Goal: Task Accomplishment & Management: Manage account settings

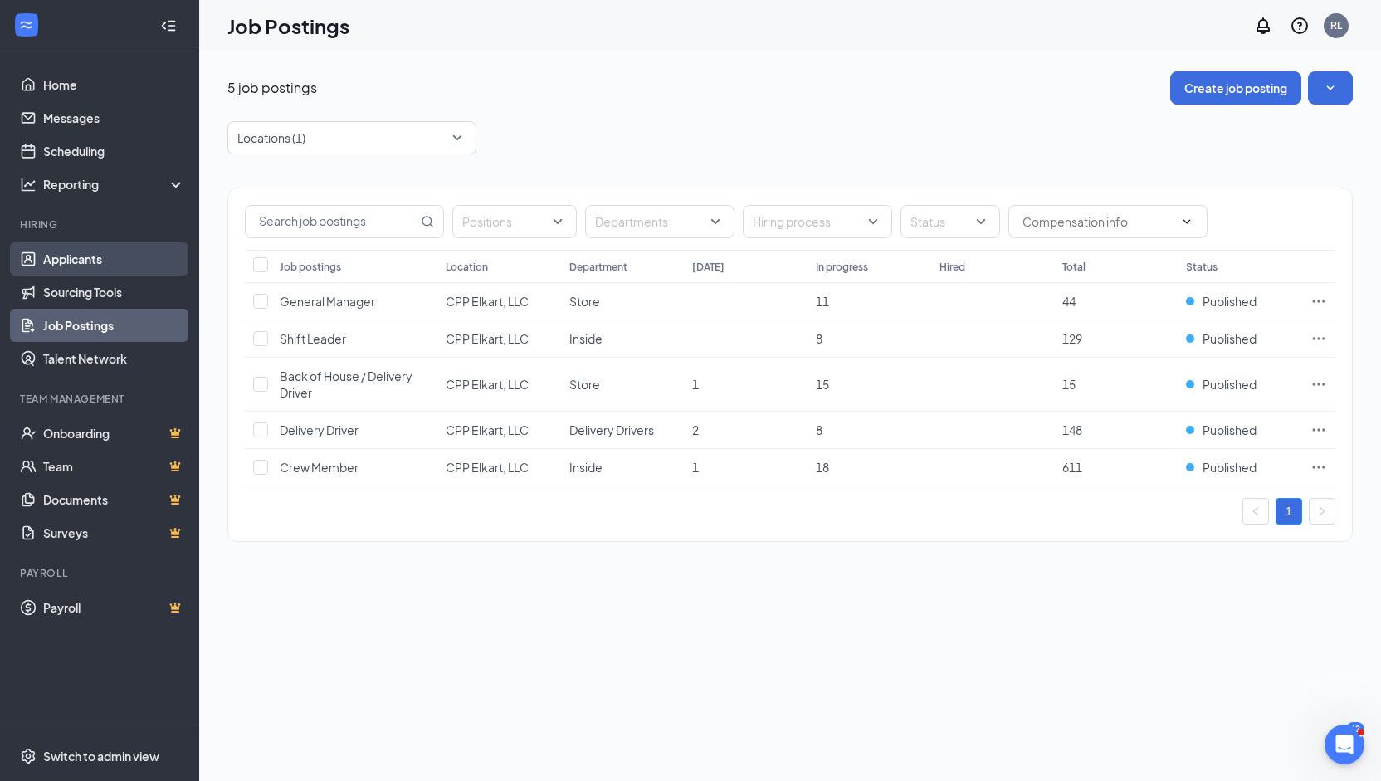
click at [83, 268] on link "Applicants" at bounding box center [114, 258] width 142 height 33
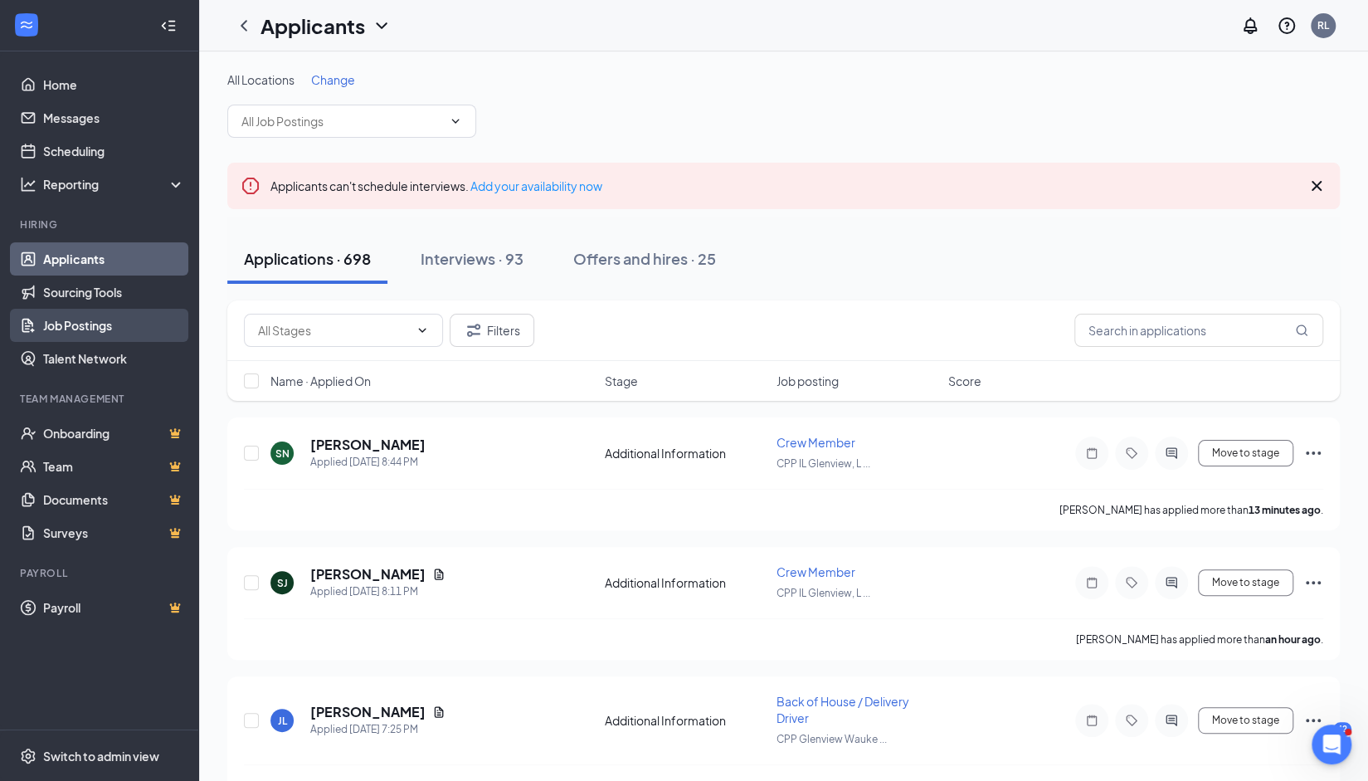
click at [72, 328] on link "Job Postings" at bounding box center [114, 325] width 142 height 33
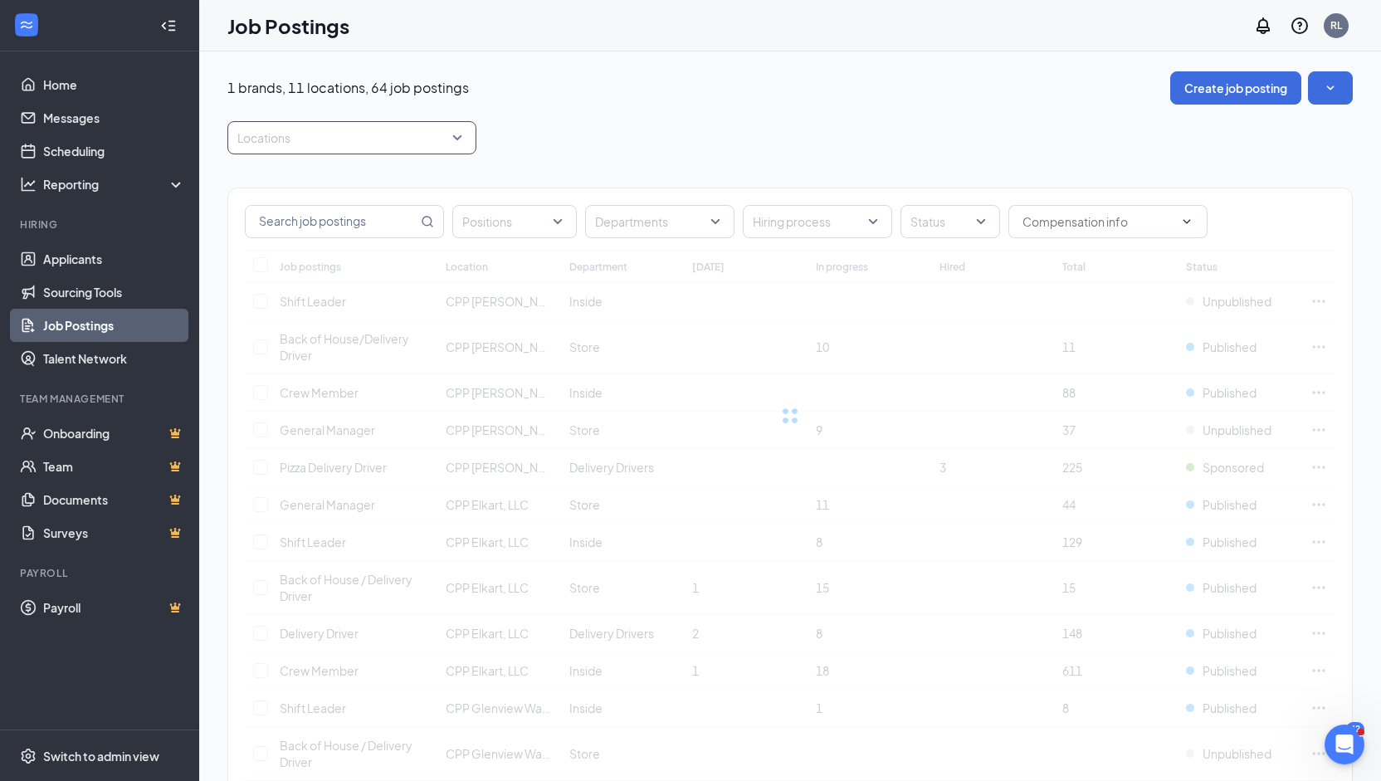
click at [466, 139] on div "Locations" at bounding box center [351, 137] width 249 height 33
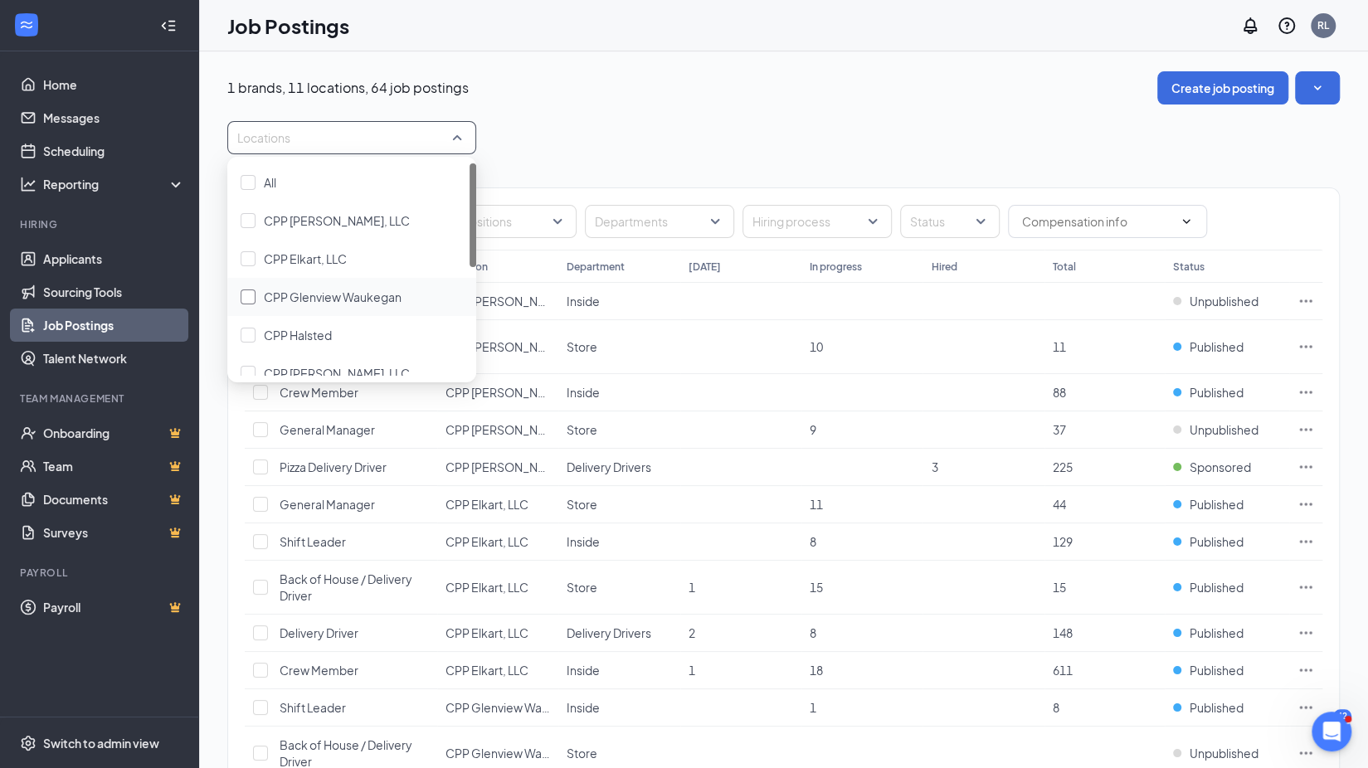
click at [303, 290] on span "CPP Glenview Waukegan" at bounding box center [333, 297] width 138 height 15
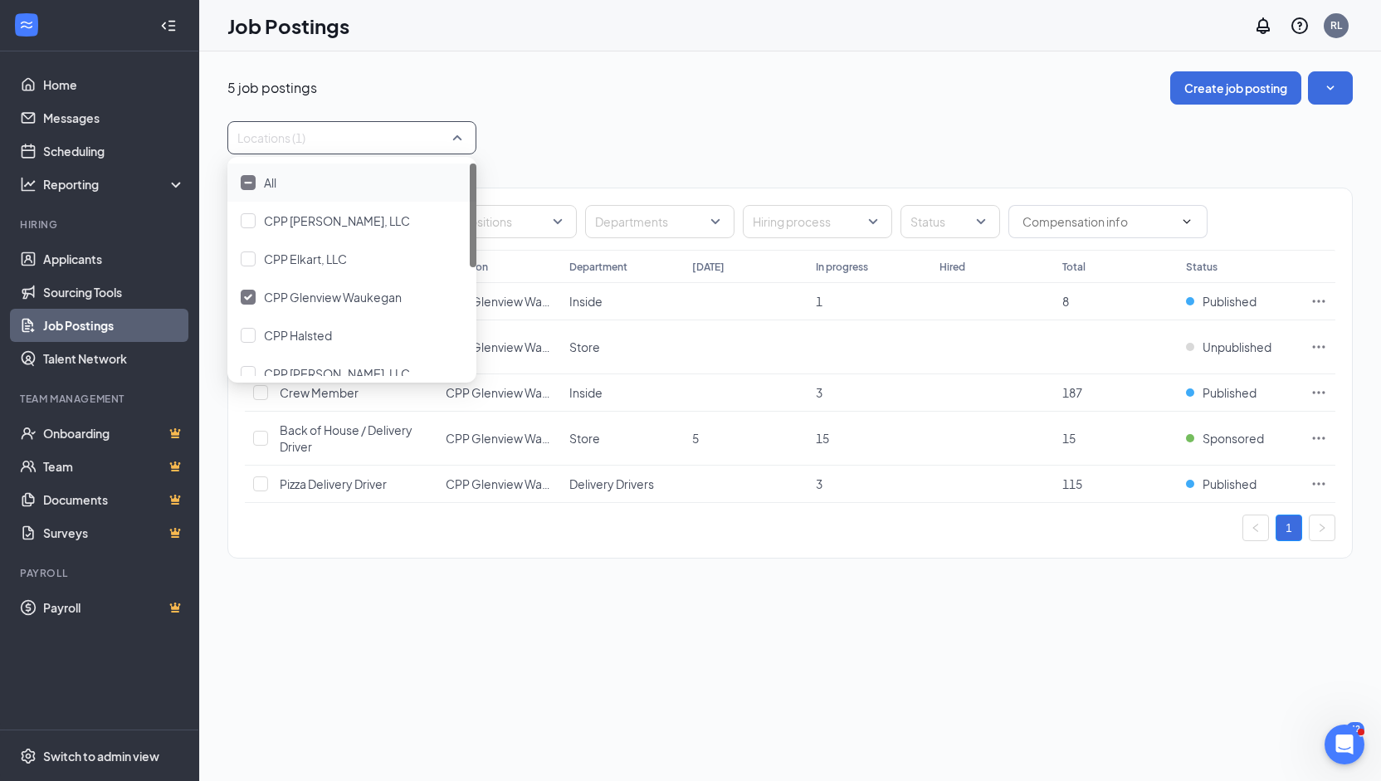
click at [834, 134] on div "Locations (1)" at bounding box center [789, 137] width 1125 height 33
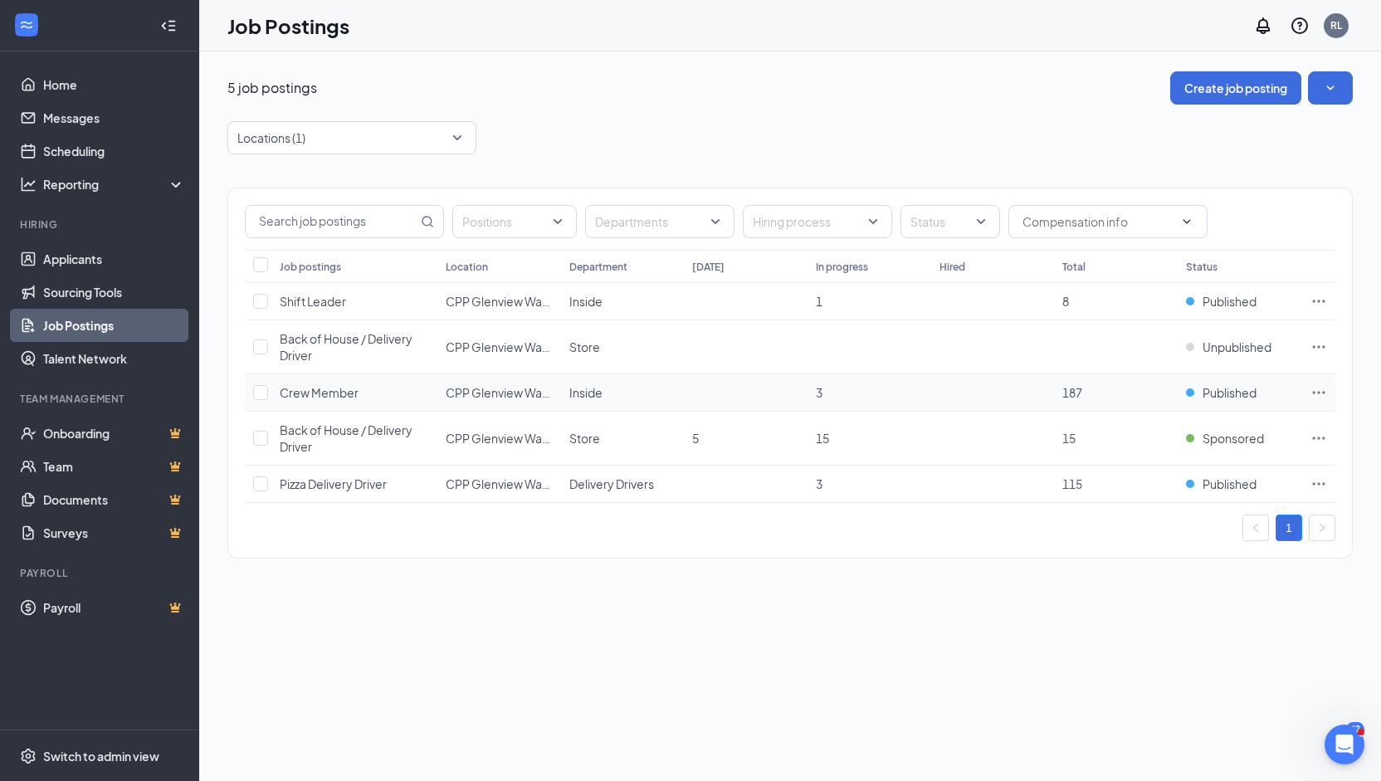
click at [1320, 392] on icon "Ellipses" at bounding box center [1318, 392] width 17 height 17
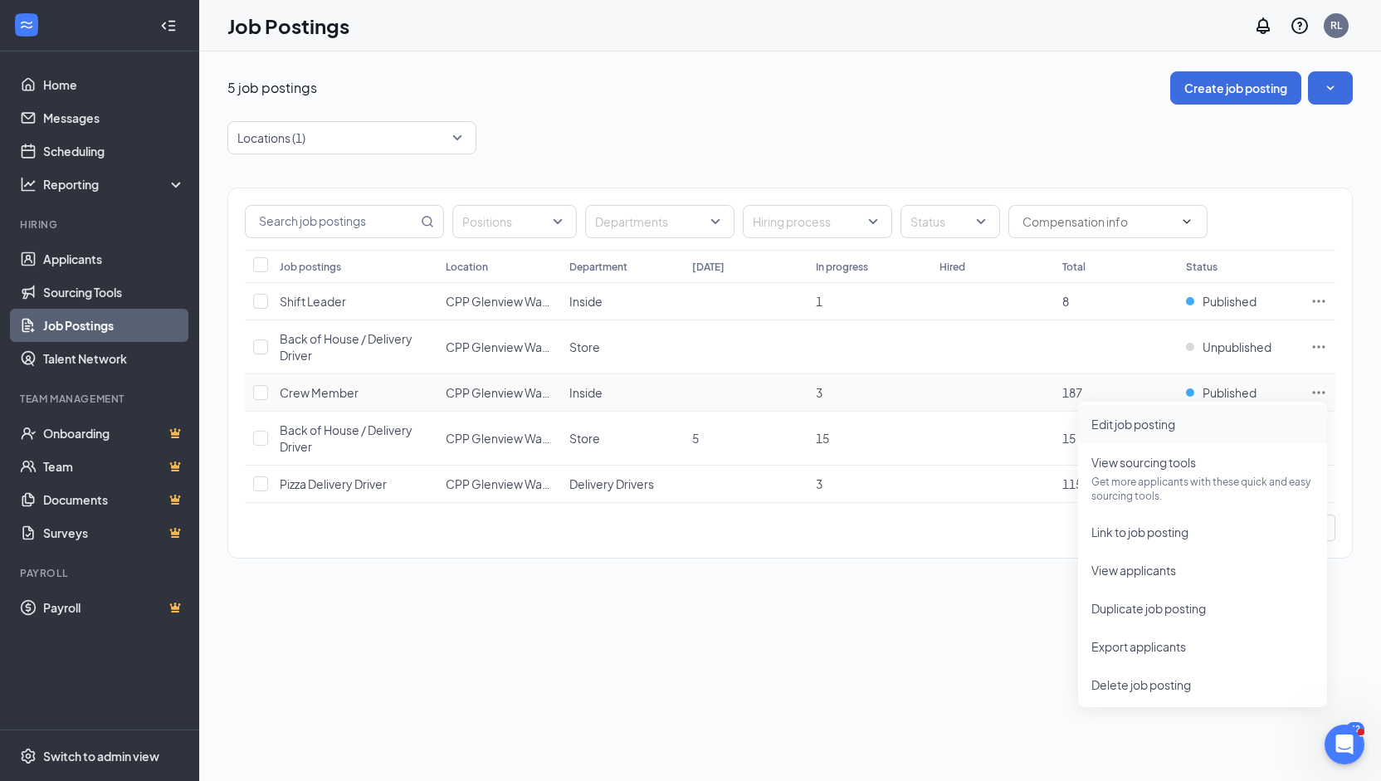
click at [1147, 420] on span "Edit job posting" at bounding box center [1133, 423] width 84 height 15
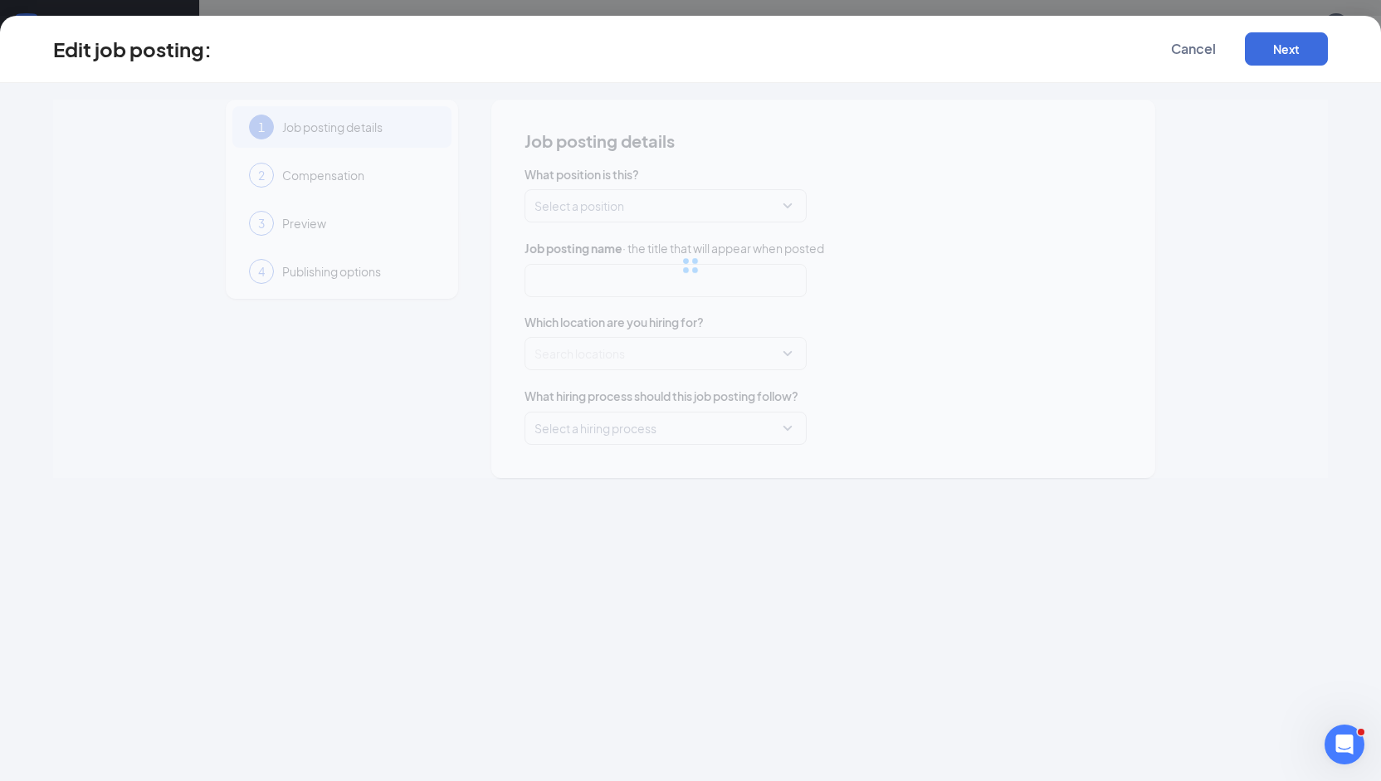
type input "Crew Member"
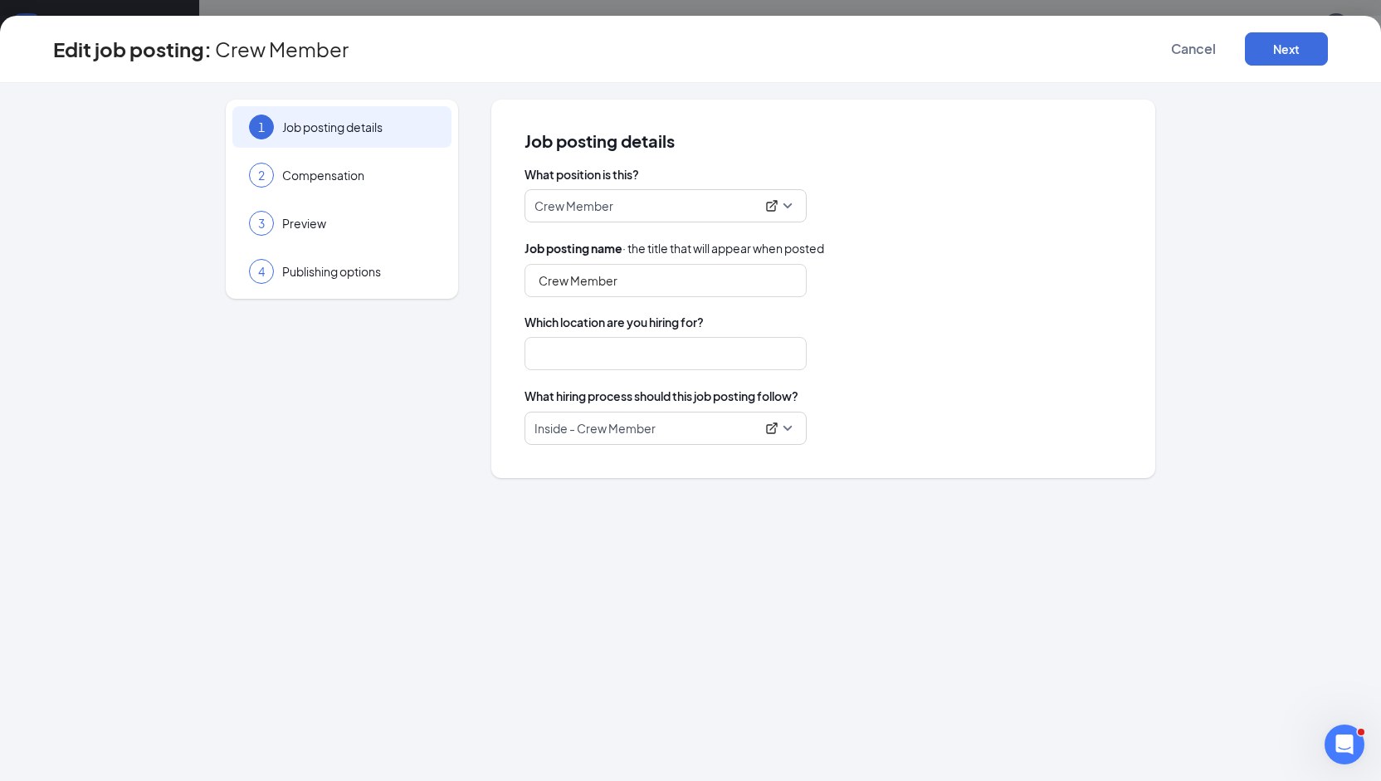
type input "CPP Glenview Waukegan"
click at [338, 175] on span "Compensation" at bounding box center [358, 175] width 153 height 17
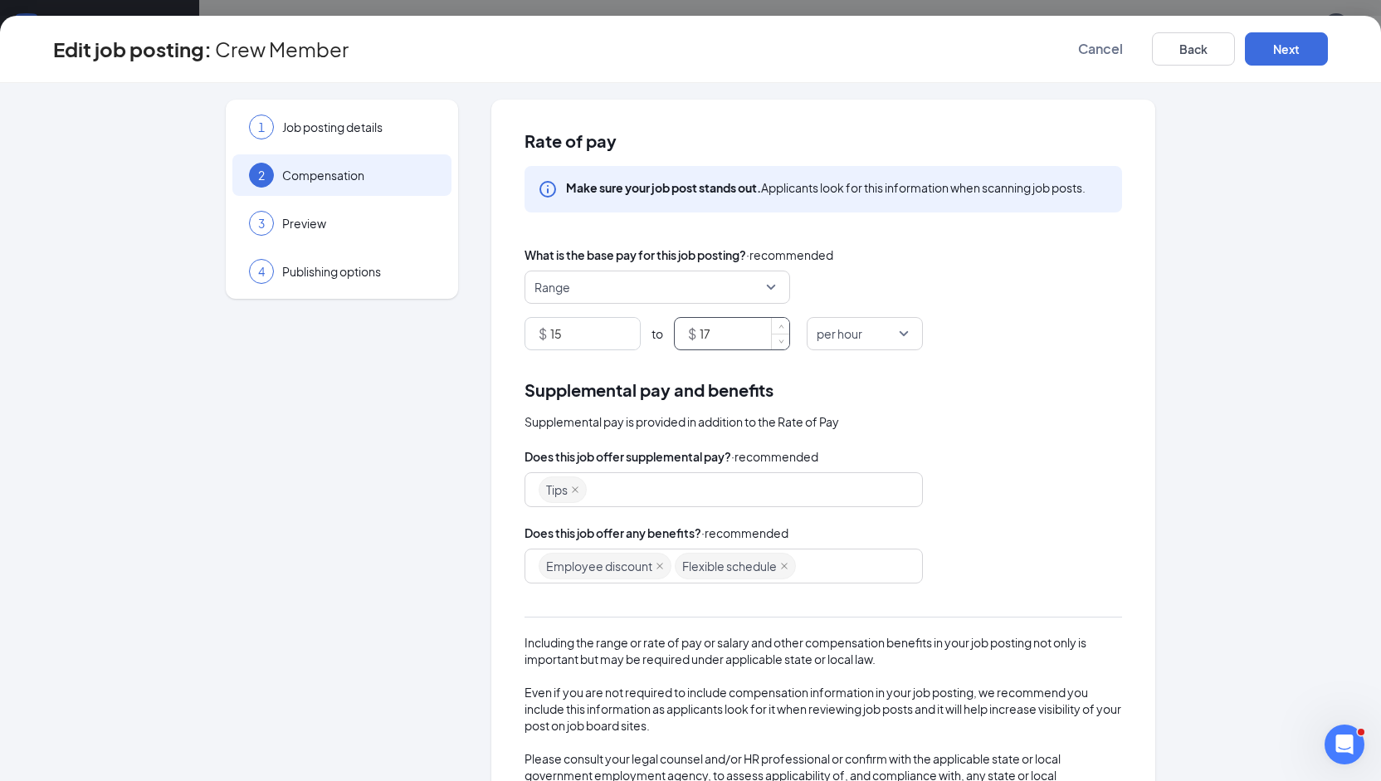
click at [728, 334] on input "17" at bounding box center [744, 334] width 90 height 32
click at [636, 489] on div "Tips" at bounding box center [715, 490] width 354 height 30
type input "18"
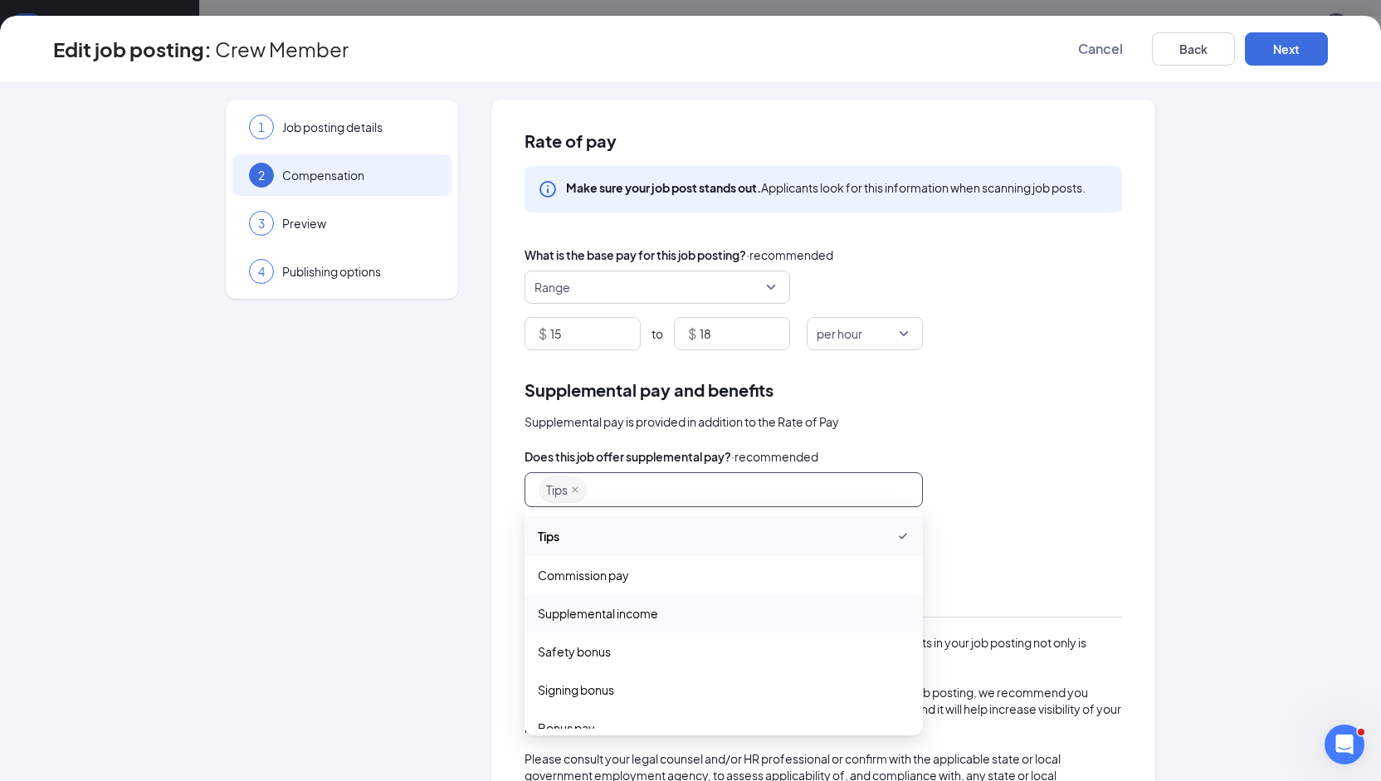
type input "f"
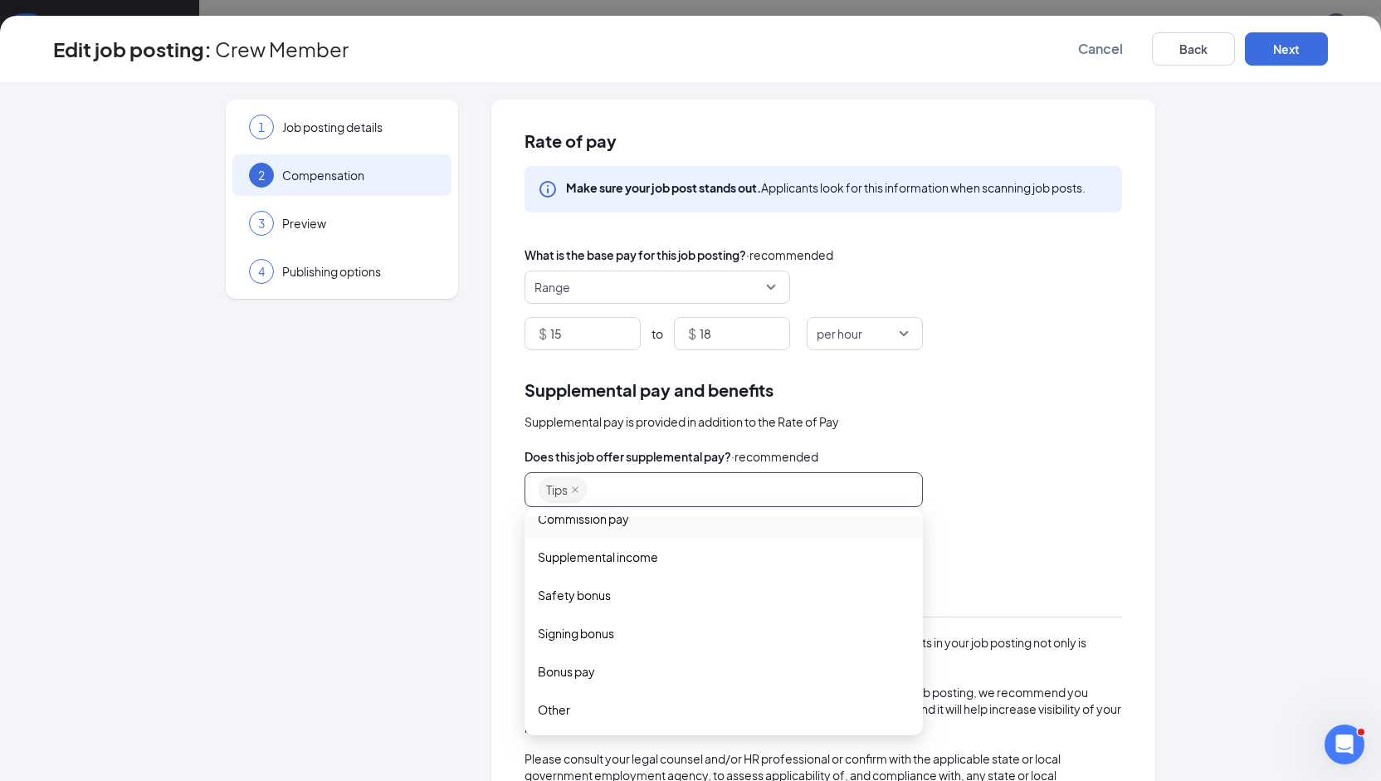
click at [1044, 472] on div "Tips tips commission_pay supplemental_income Tips Commission pay Supplemental i…" at bounding box center [822, 489] width 597 height 35
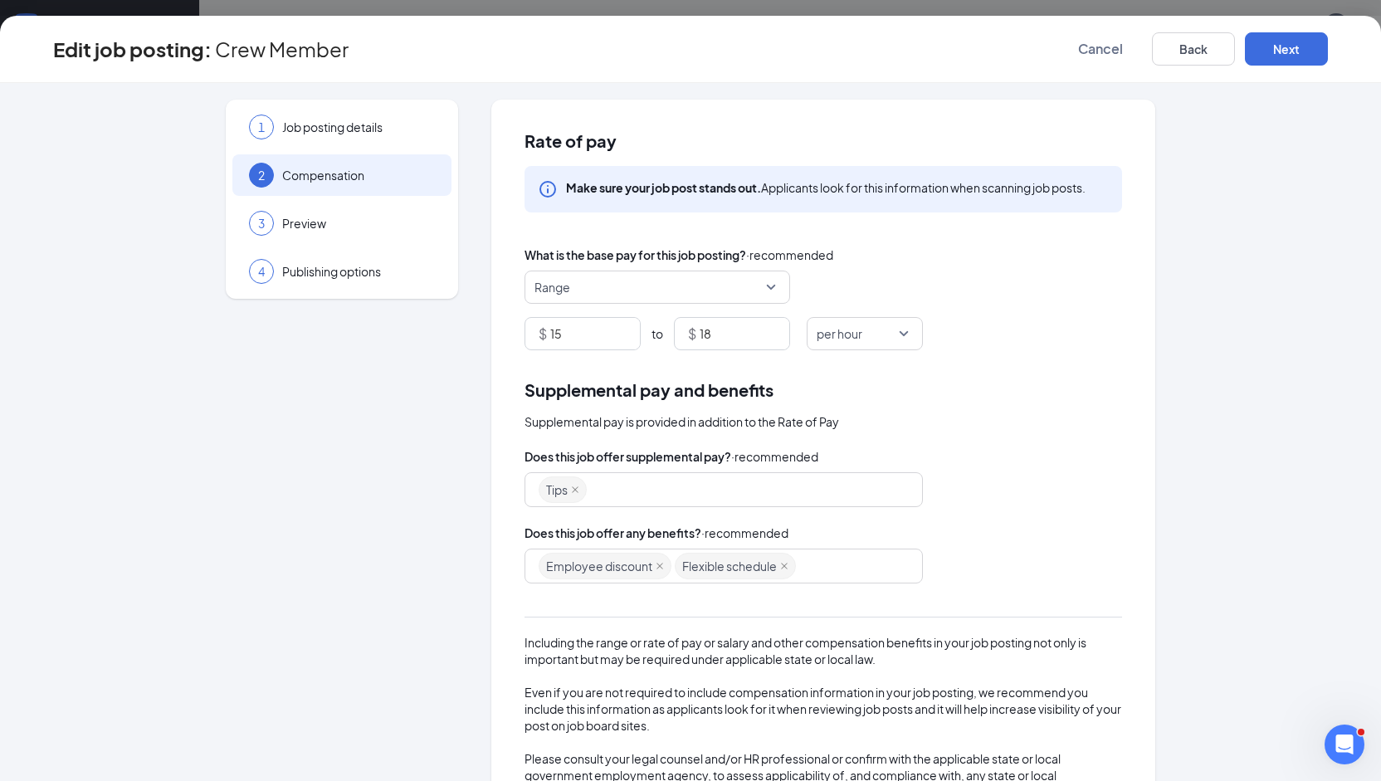
click at [826, 567] on div "Employee discount Flexible schedule" at bounding box center [715, 566] width 354 height 30
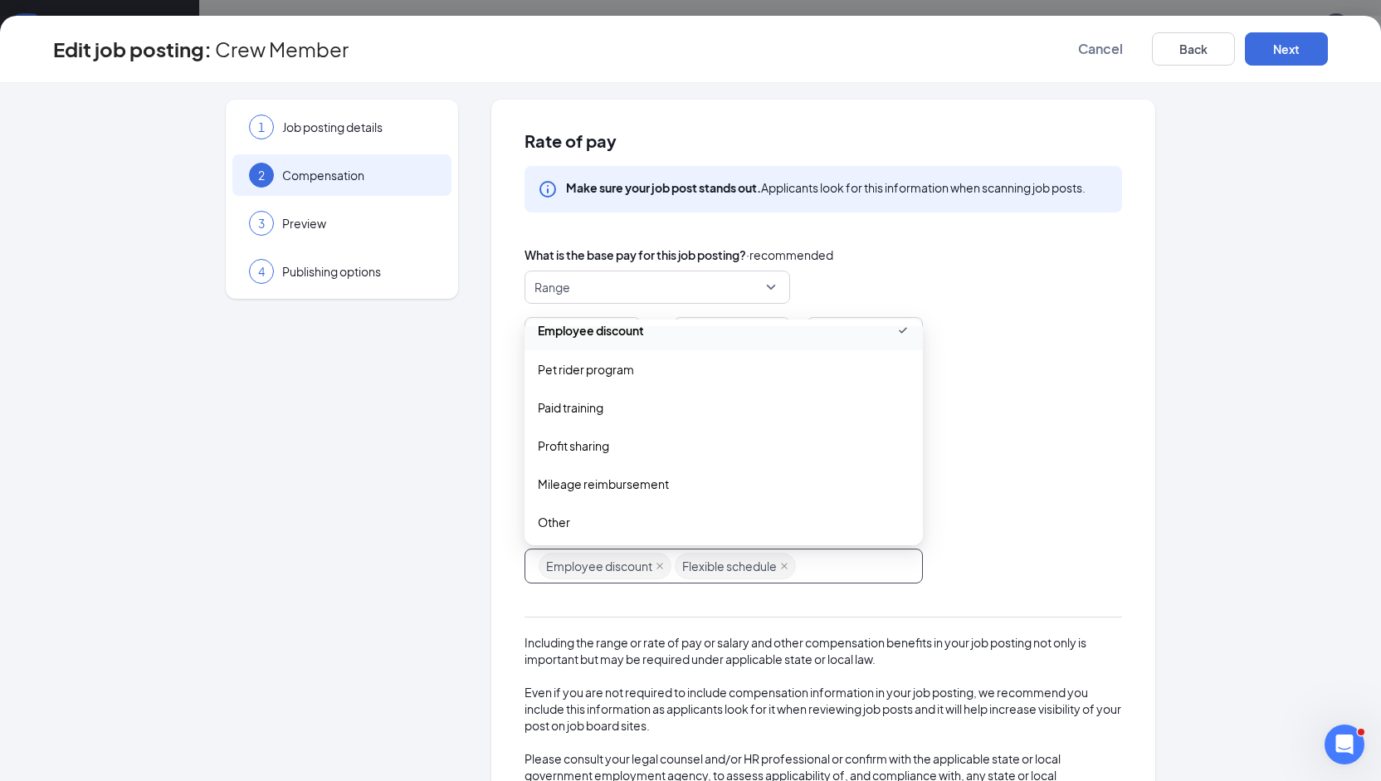
scroll to position [402, 0]
click at [617, 483] on span "Mileage reimbursement" at bounding box center [603, 481] width 131 height 18
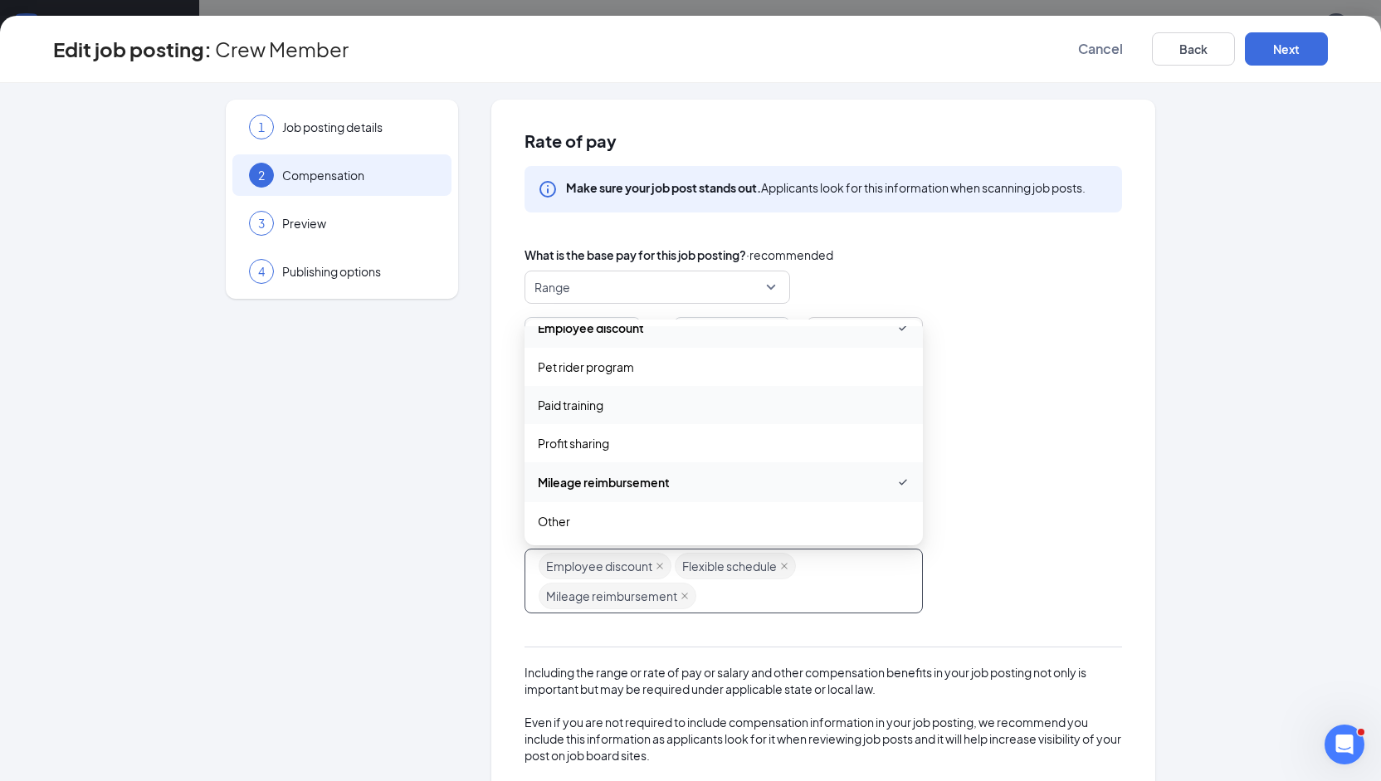
click at [668, 401] on span "Paid training" at bounding box center [724, 405] width 372 height 18
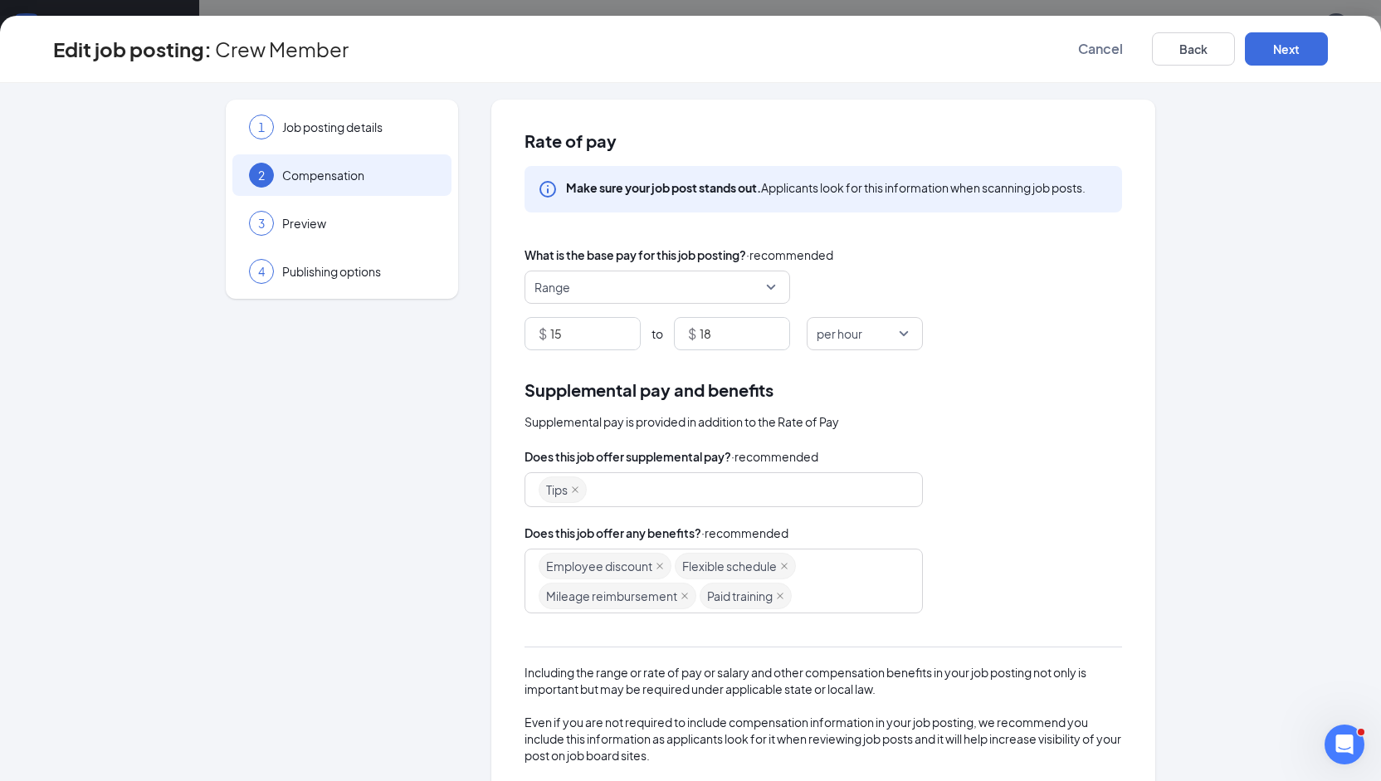
click at [1011, 434] on div "Supplemental pay and benefits Supplemental pay is provided in addition to the R…" at bounding box center [822, 612] width 597 height 470
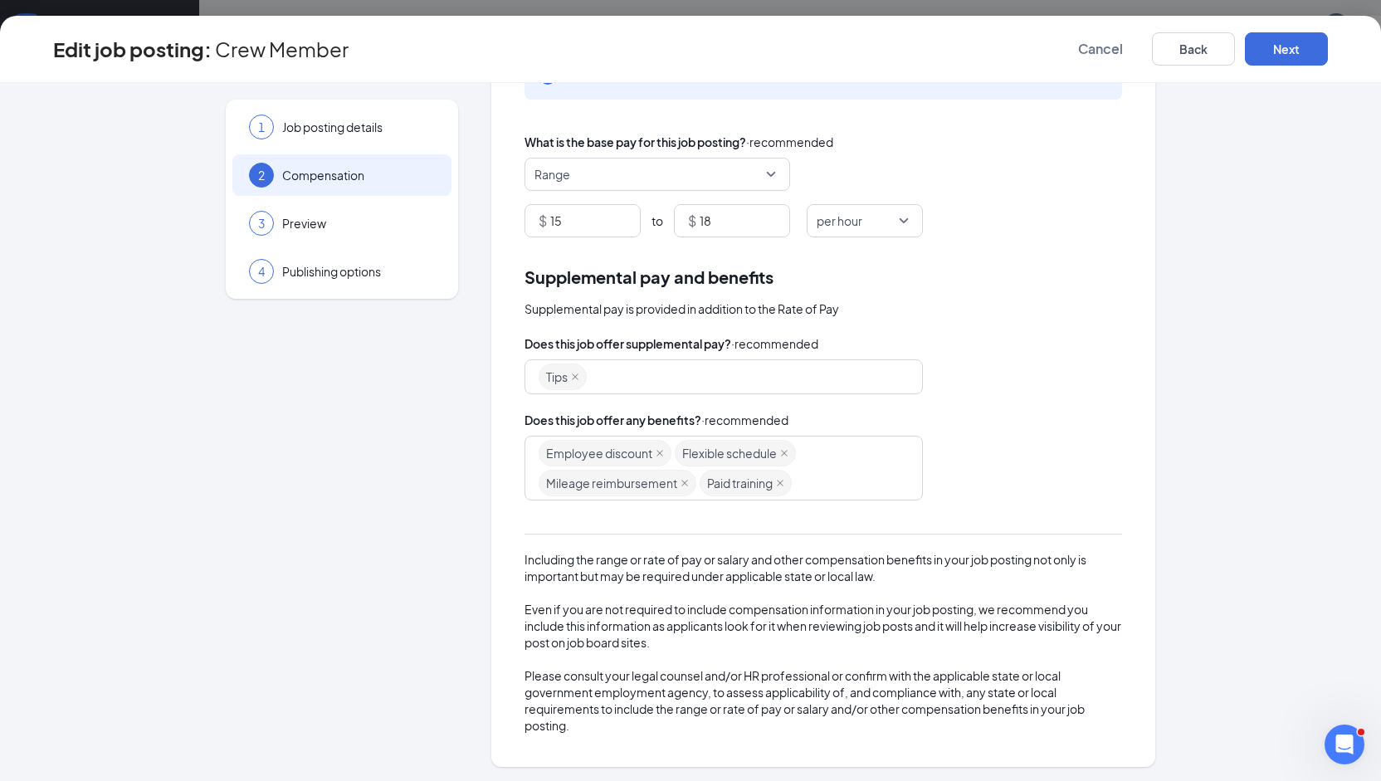
scroll to position [0, 0]
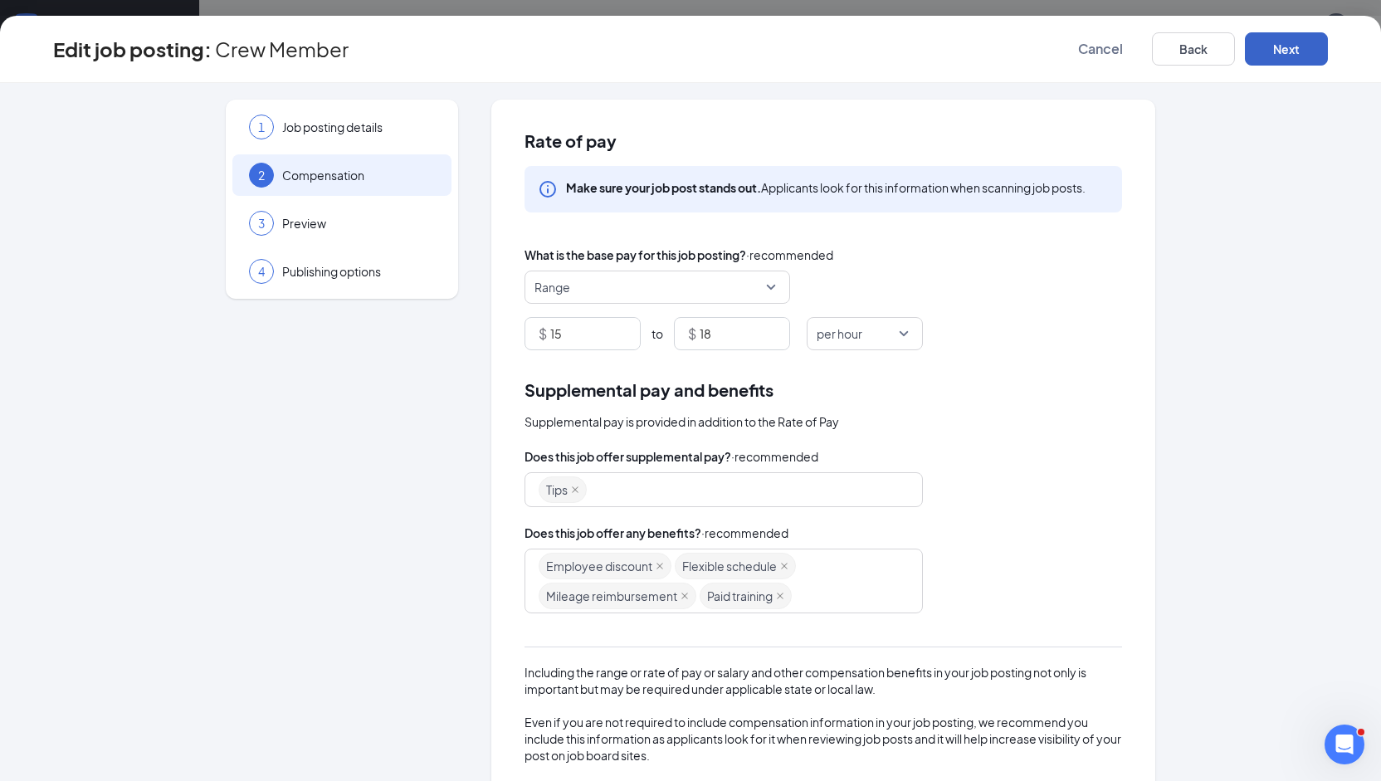
click at [1286, 58] on button "Next" at bounding box center [1285, 48] width 83 height 33
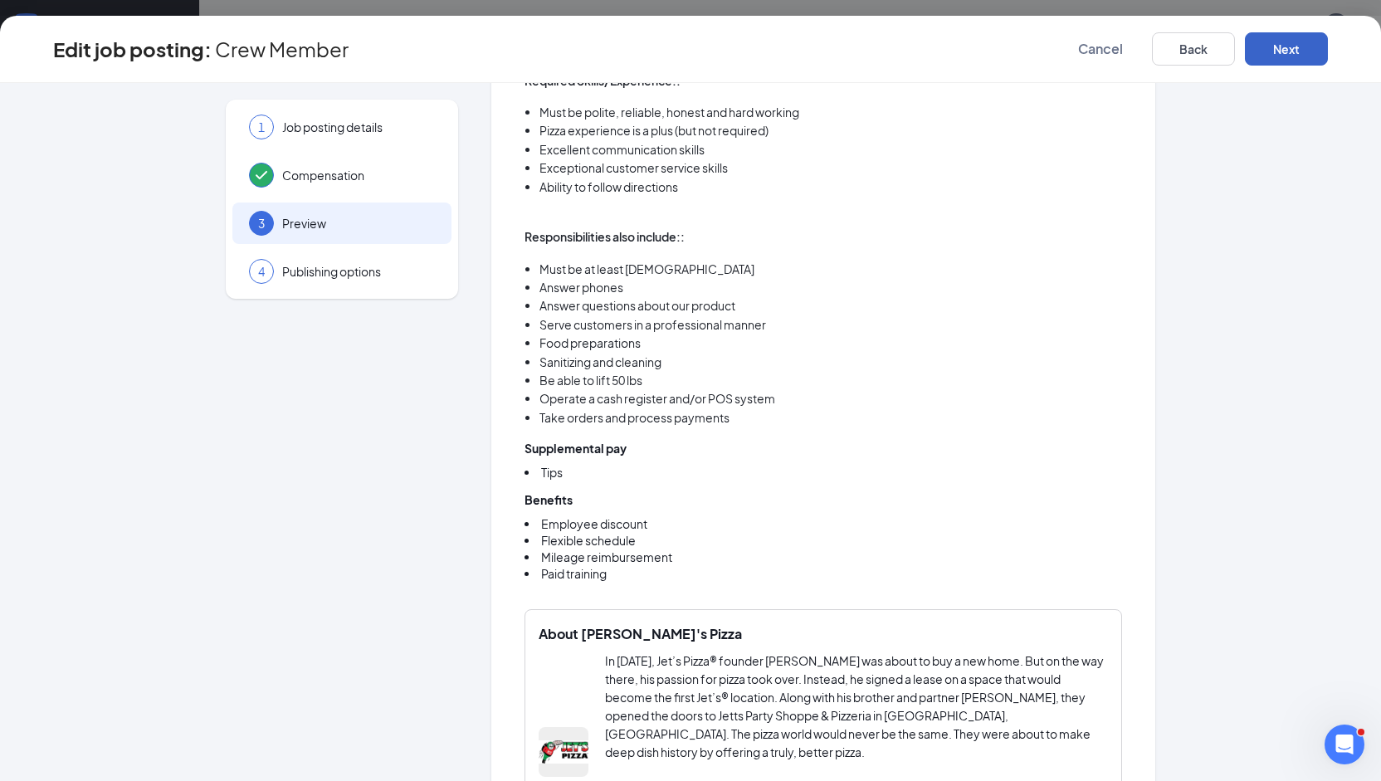
scroll to position [414, 0]
click at [1299, 56] on button "Next" at bounding box center [1285, 48] width 83 height 33
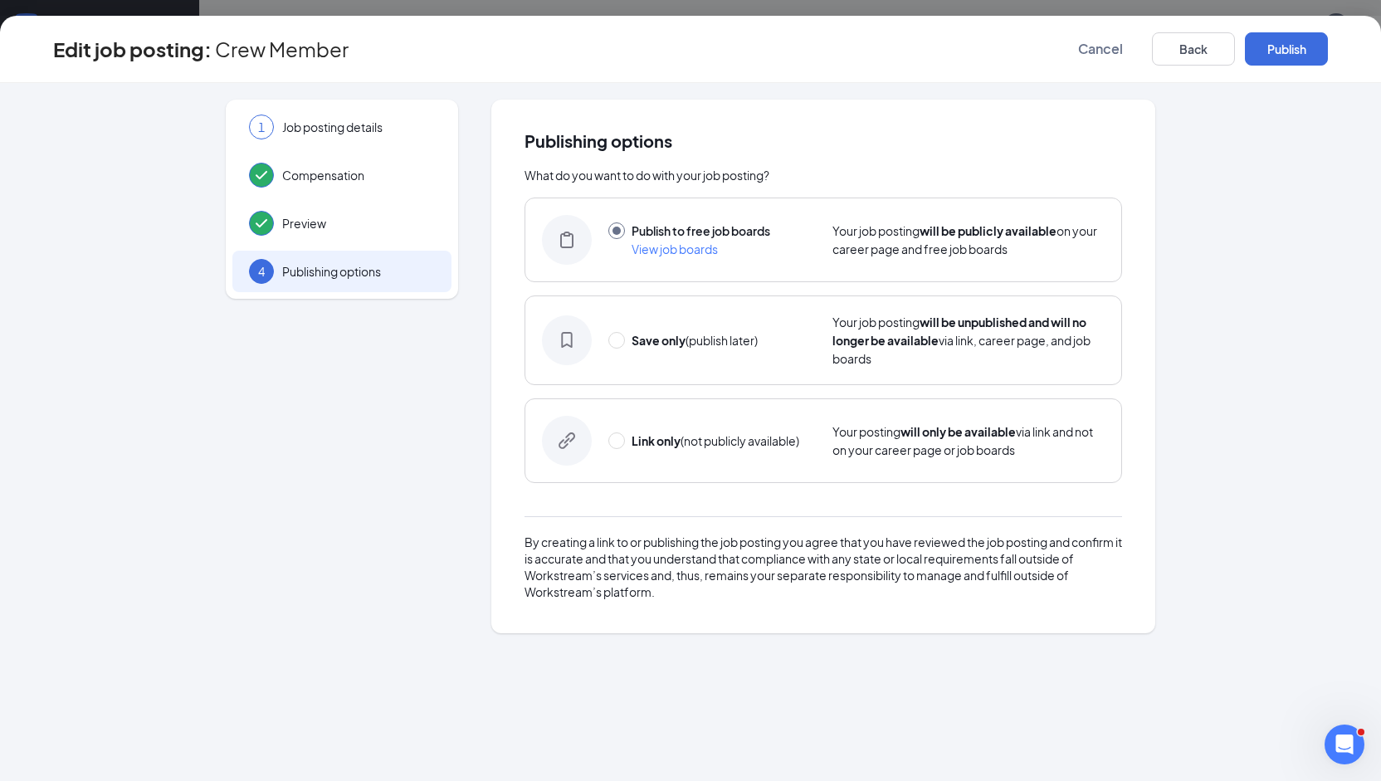
scroll to position [0, 0]
click at [1299, 56] on button "Publish" at bounding box center [1285, 48] width 83 height 33
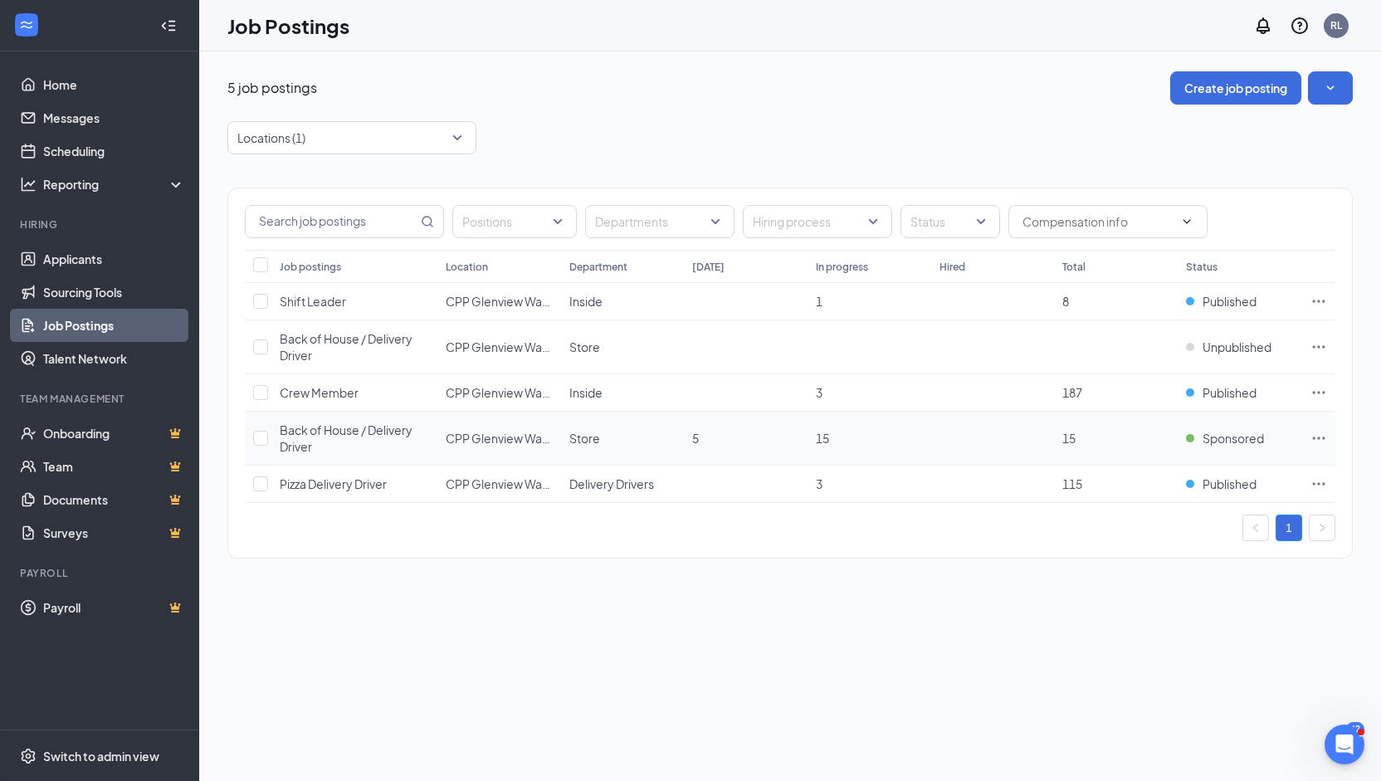
click at [1314, 437] on icon "Ellipses" at bounding box center [1318, 438] width 17 height 17
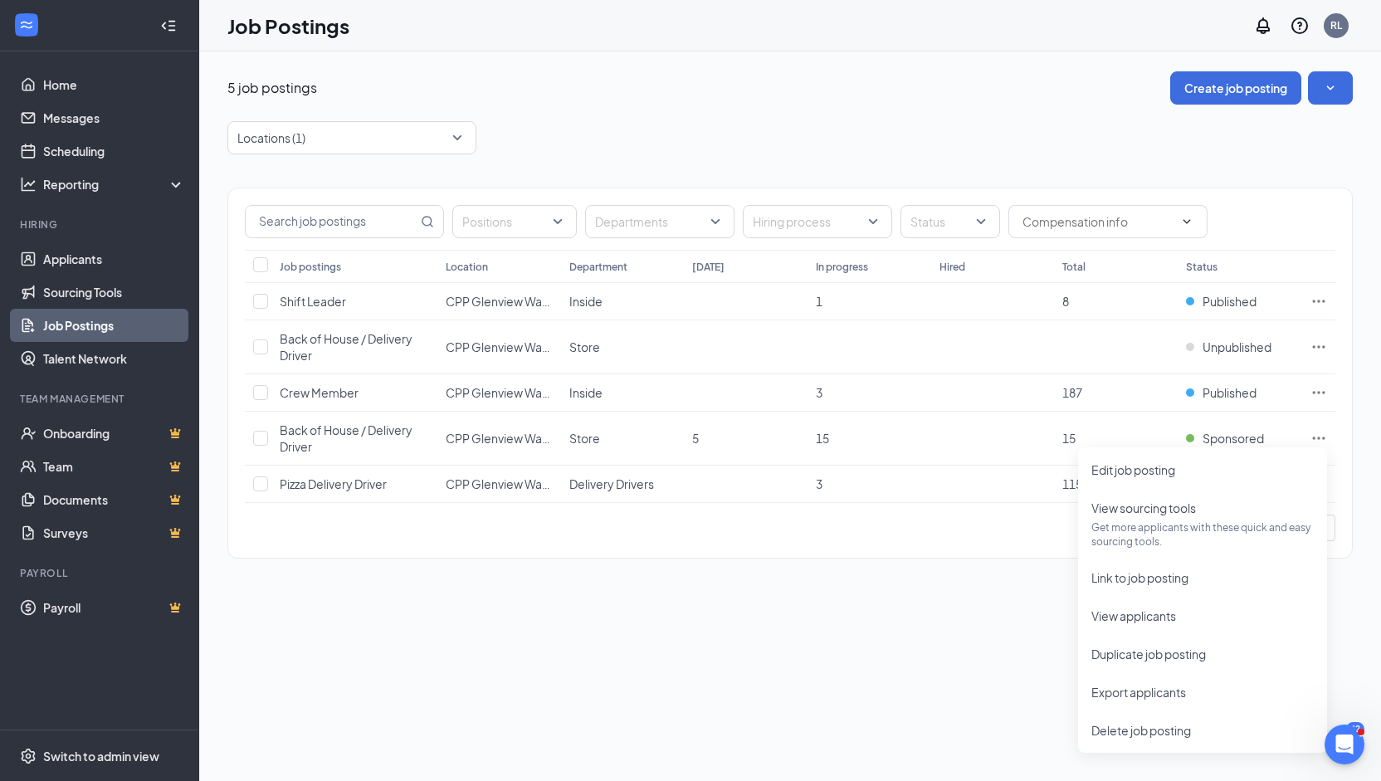
click at [585, 654] on div "5 job postings Create job posting Locations (1) Positions Departments Hiring pr…" at bounding box center [789, 415] width 1181 height 729
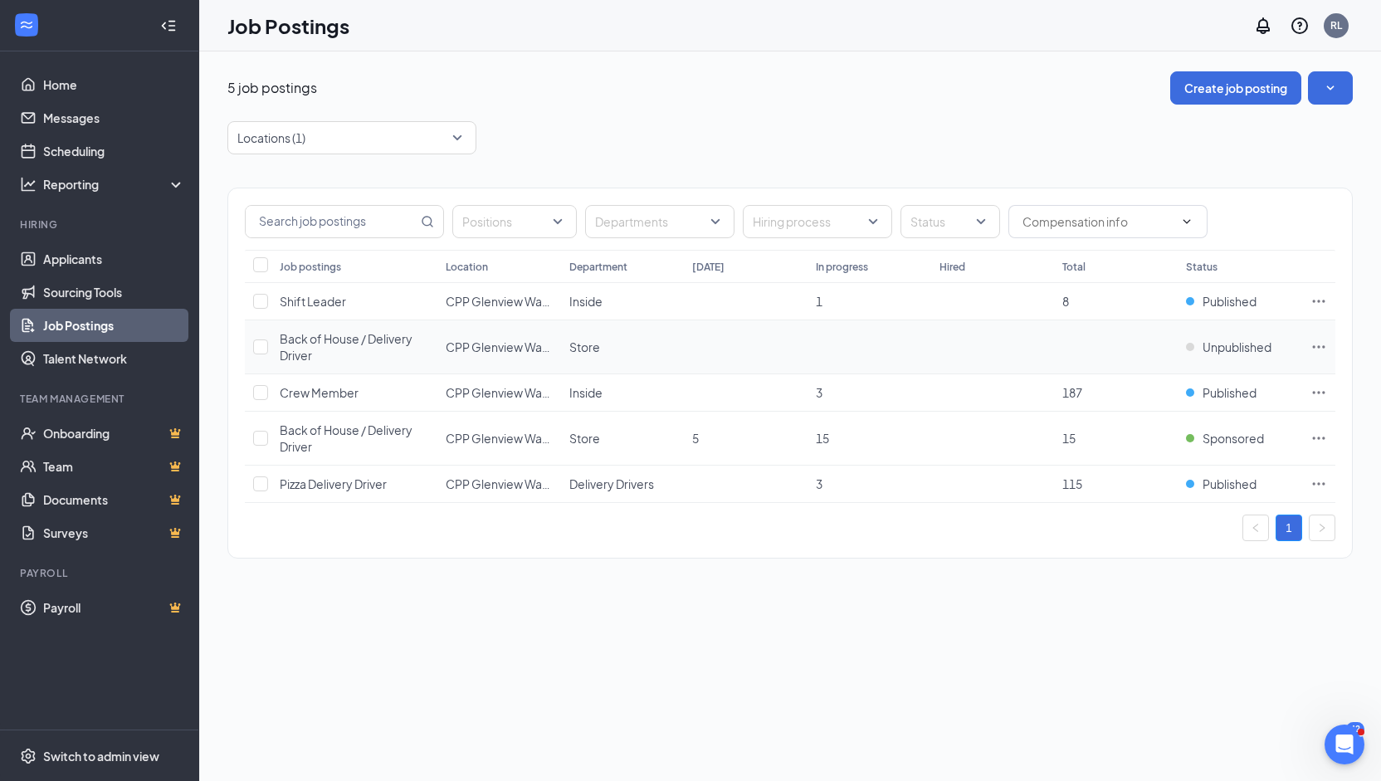
click at [1319, 343] on icon "Ellipses" at bounding box center [1318, 346] width 17 height 17
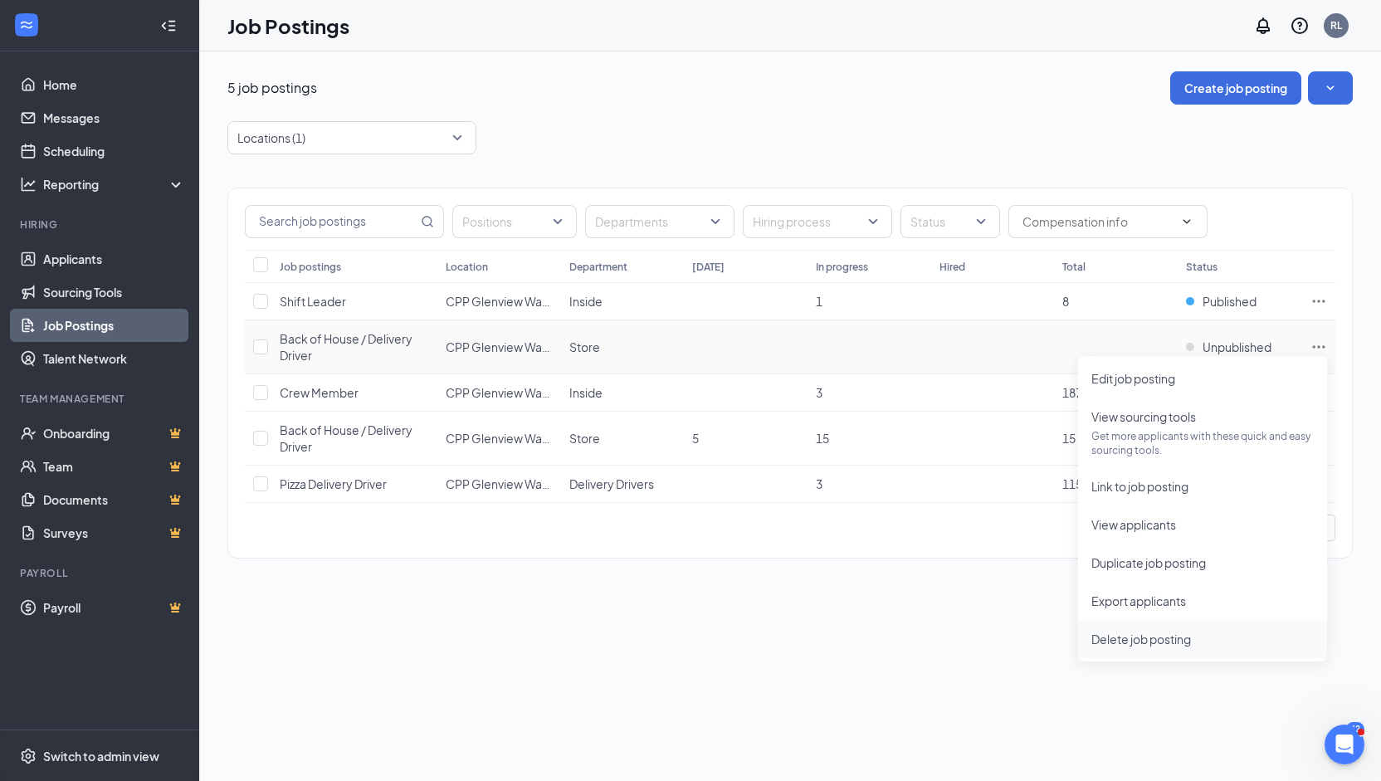
click at [1118, 631] on span "Delete job posting" at bounding box center [1141, 638] width 100 height 15
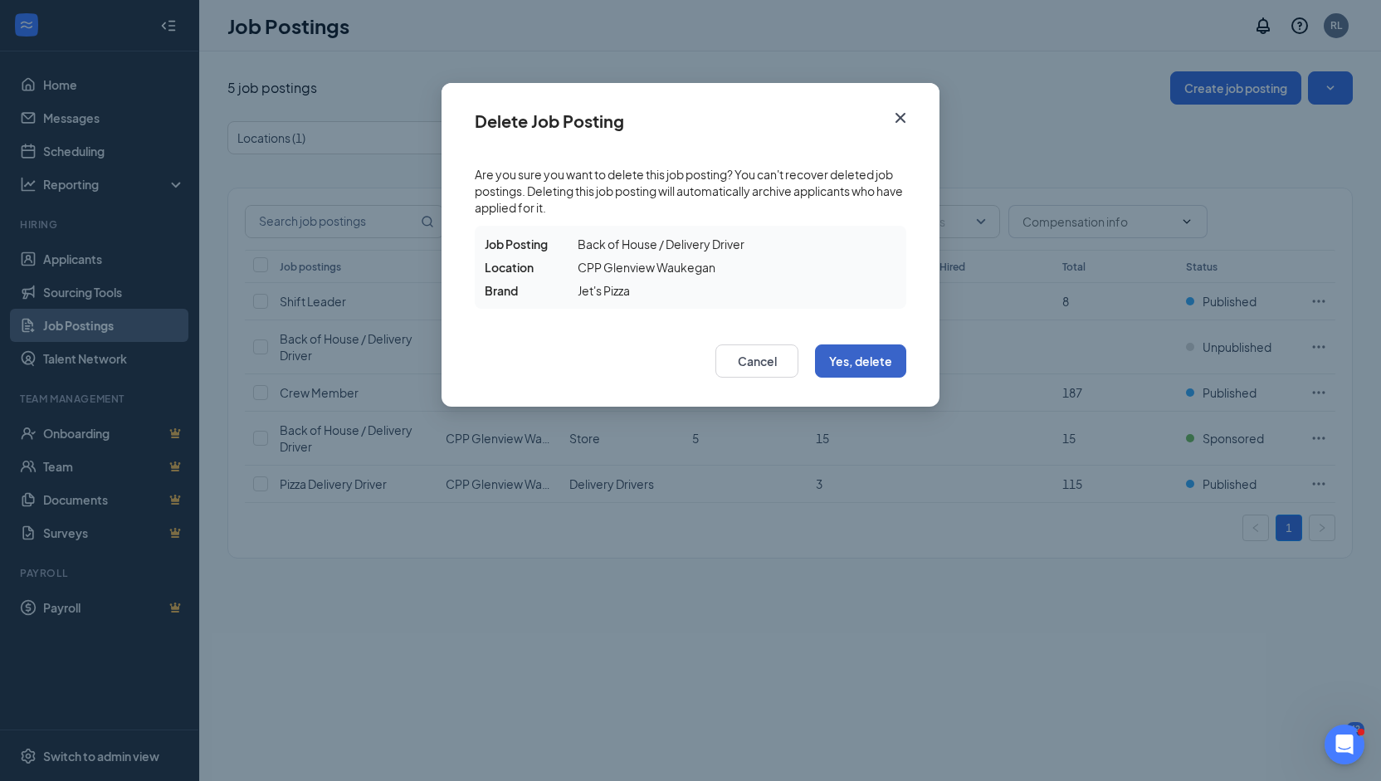
click at [871, 367] on button "Yes, delete" at bounding box center [860, 360] width 91 height 33
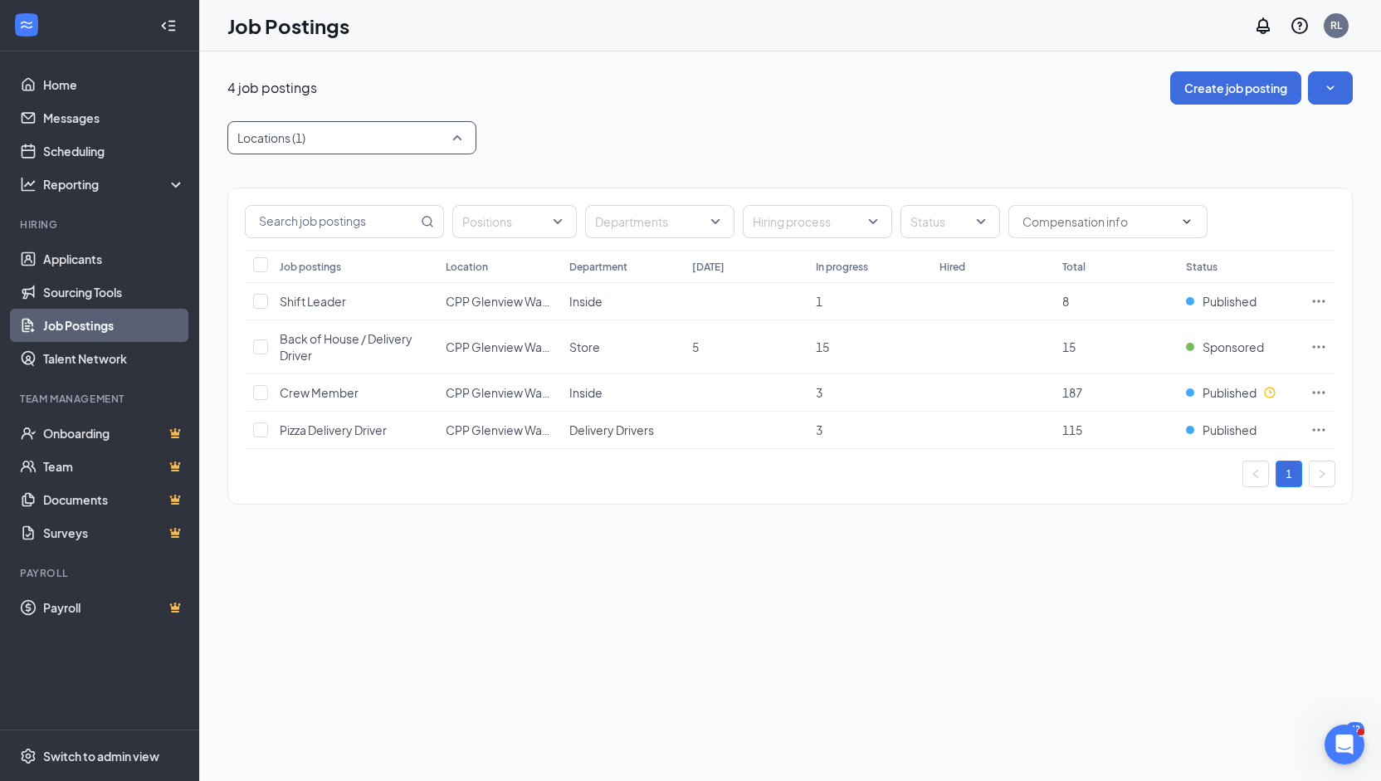
click at [451, 145] on div at bounding box center [343, 137] width 224 height 27
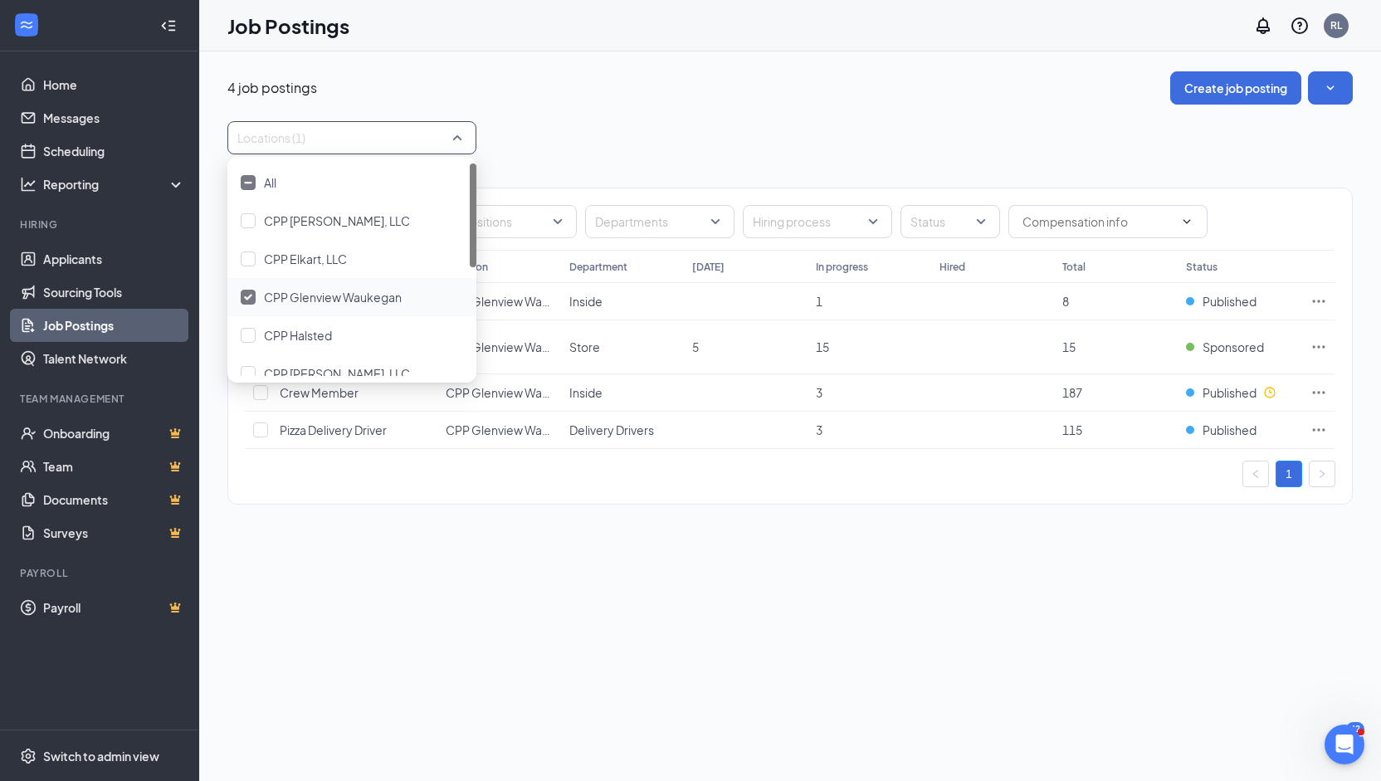
click at [252, 300] on div at bounding box center [248, 297] width 15 height 15
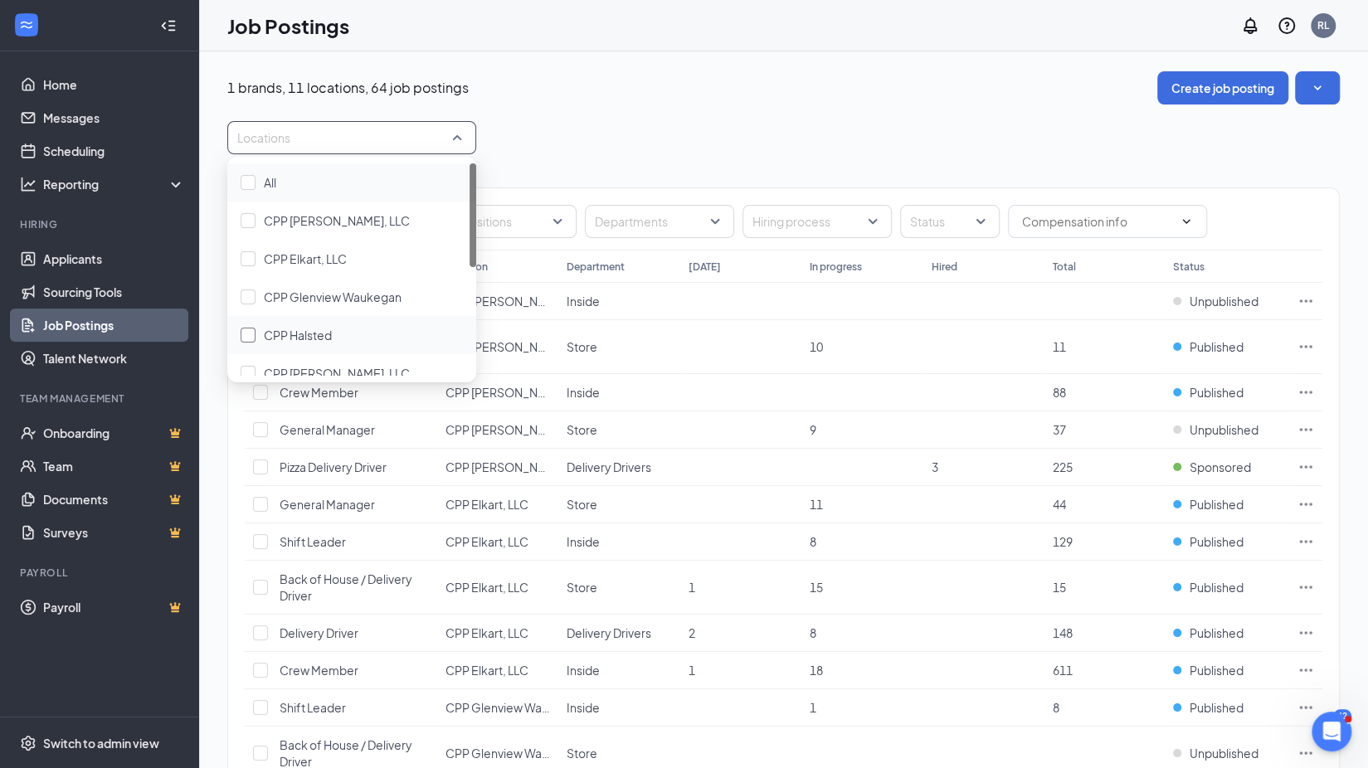
drag, startPoint x: 252, startPoint y: 300, endPoint x: 251, endPoint y: 328, distance: 28.3
click at [251, 328] on div at bounding box center [248, 335] width 15 height 15
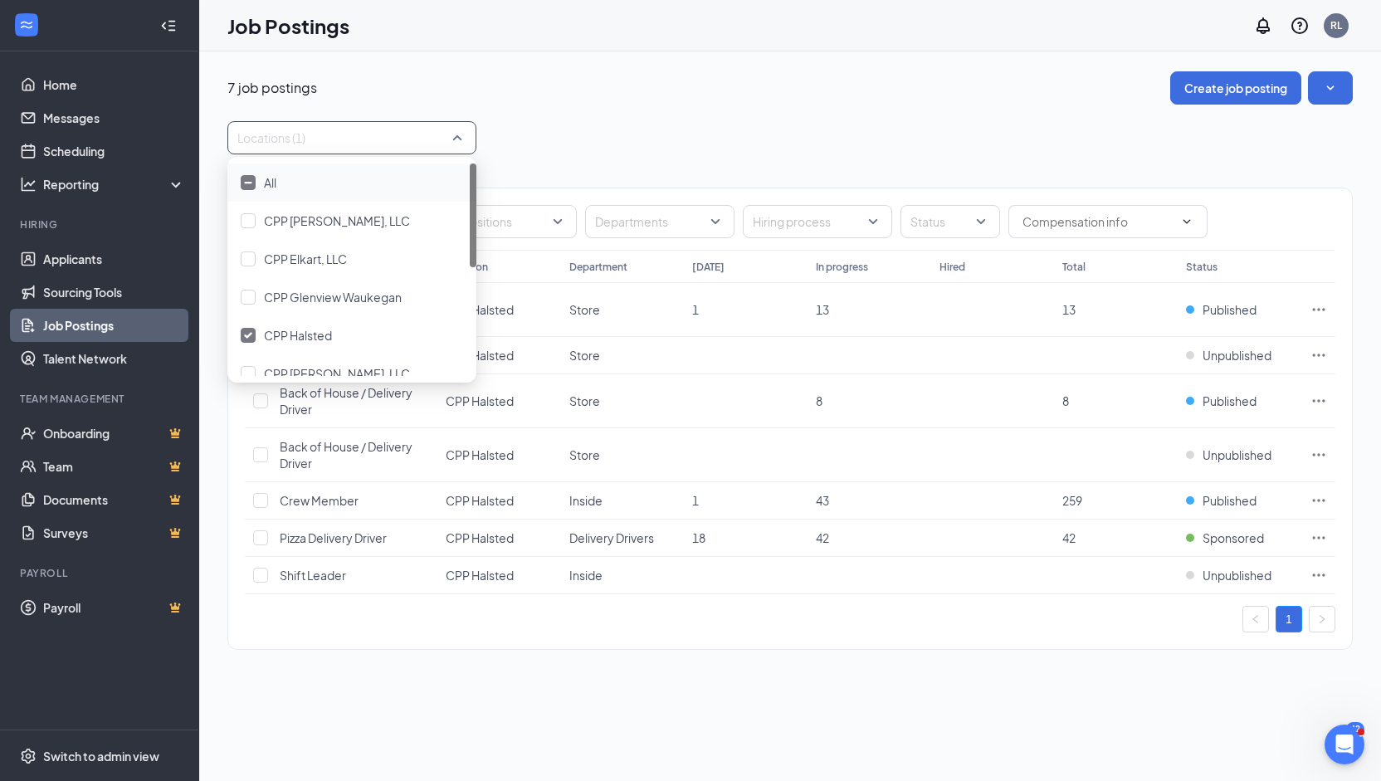
click at [696, 124] on div "Locations (1)" at bounding box center [789, 137] width 1125 height 33
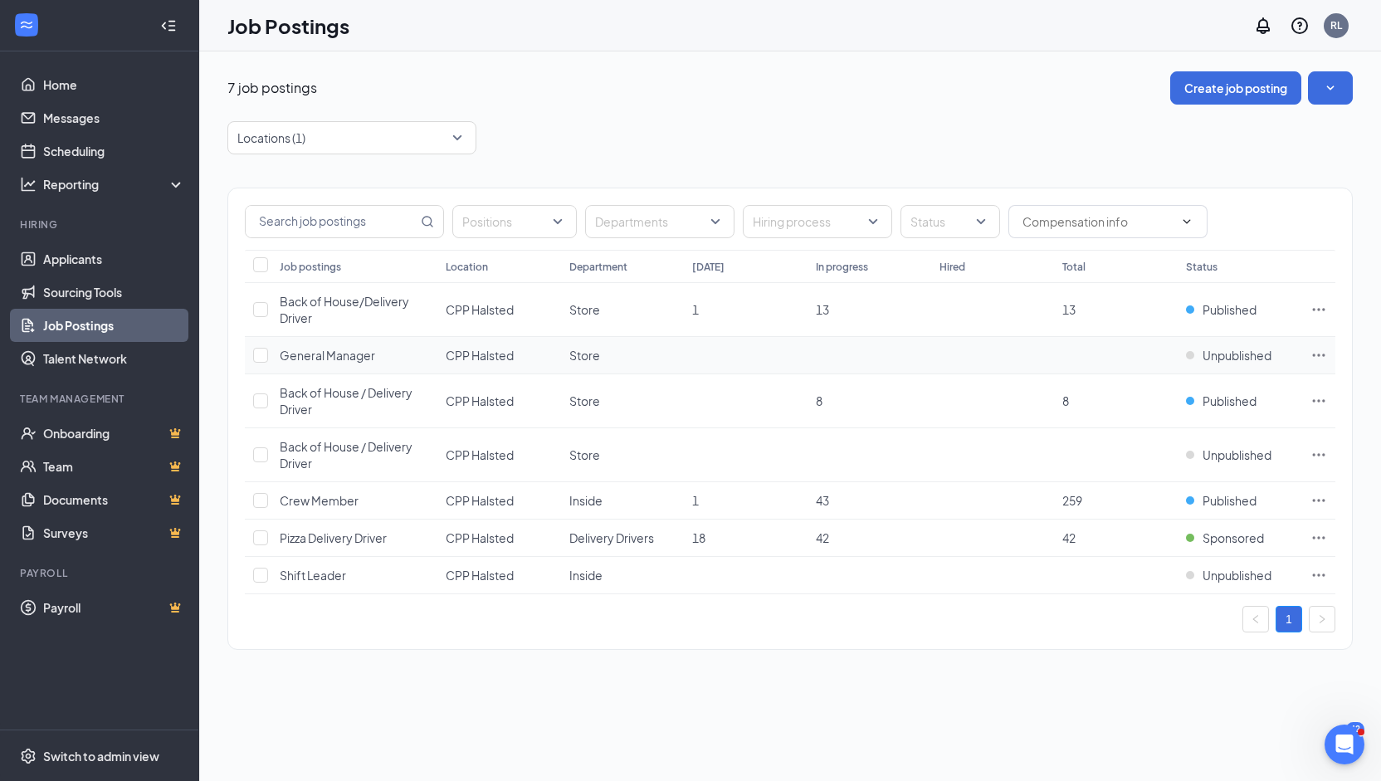
click at [1323, 358] on icon "Ellipses" at bounding box center [1318, 355] width 17 height 17
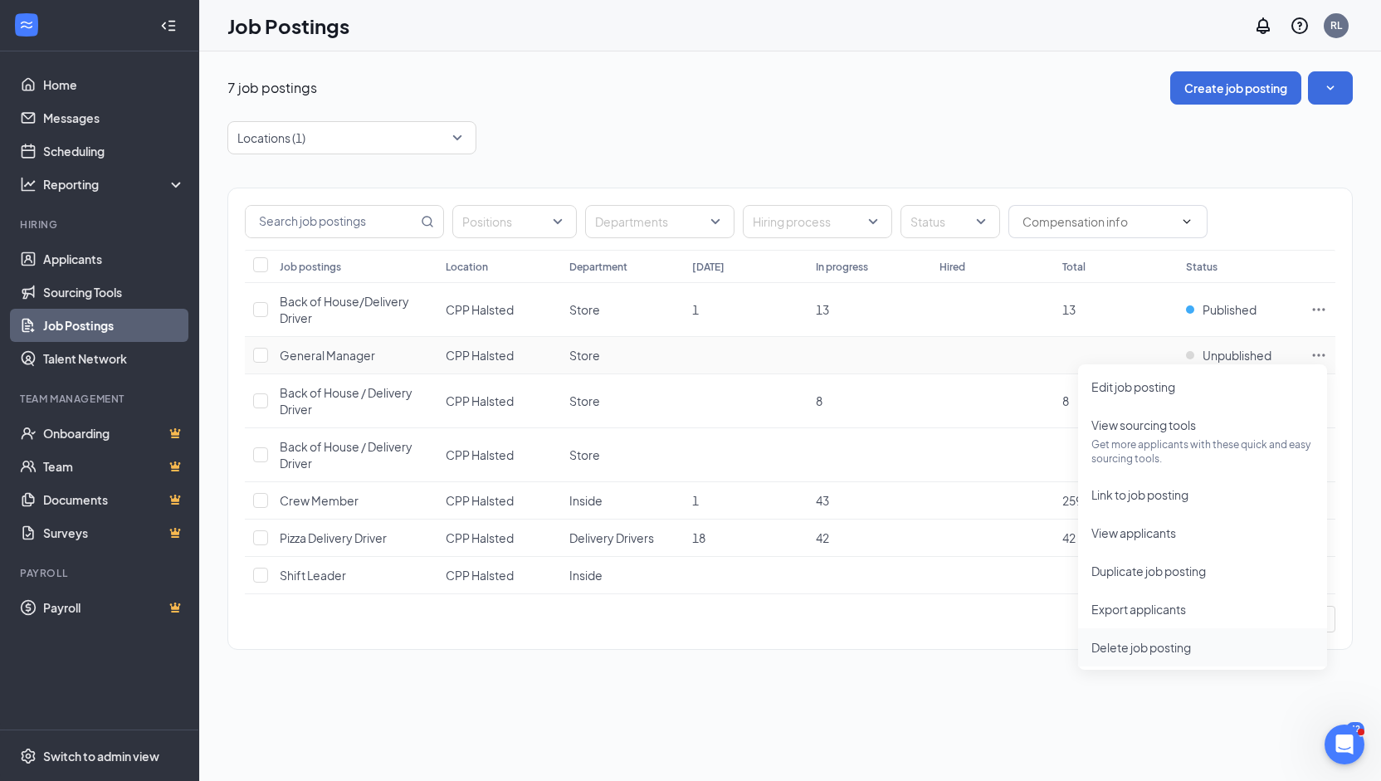
click at [1137, 650] on span "Delete job posting" at bounding box center [1141, 647] width 100 height 15
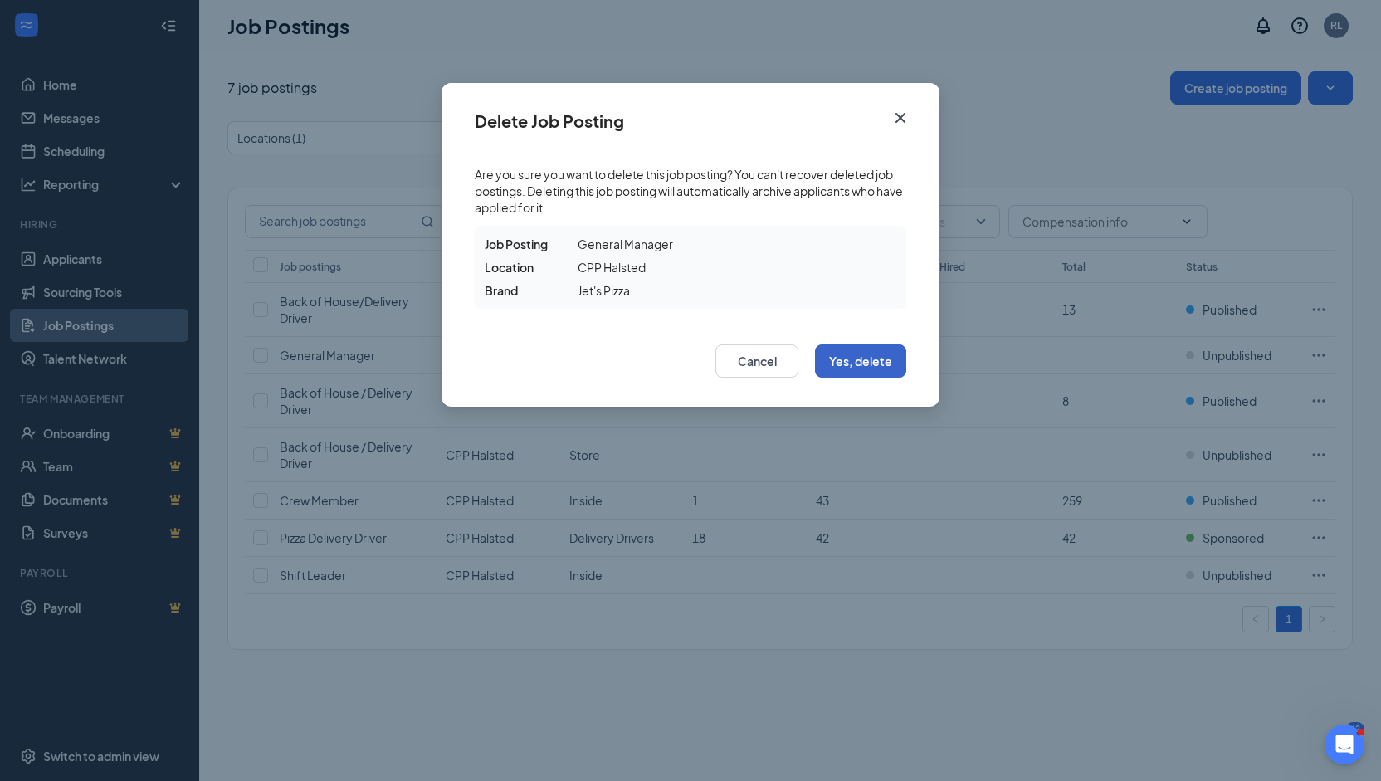
click at [867, 348] on button "Yes, delete" at bounding box center [860, 360] width 91 height 33
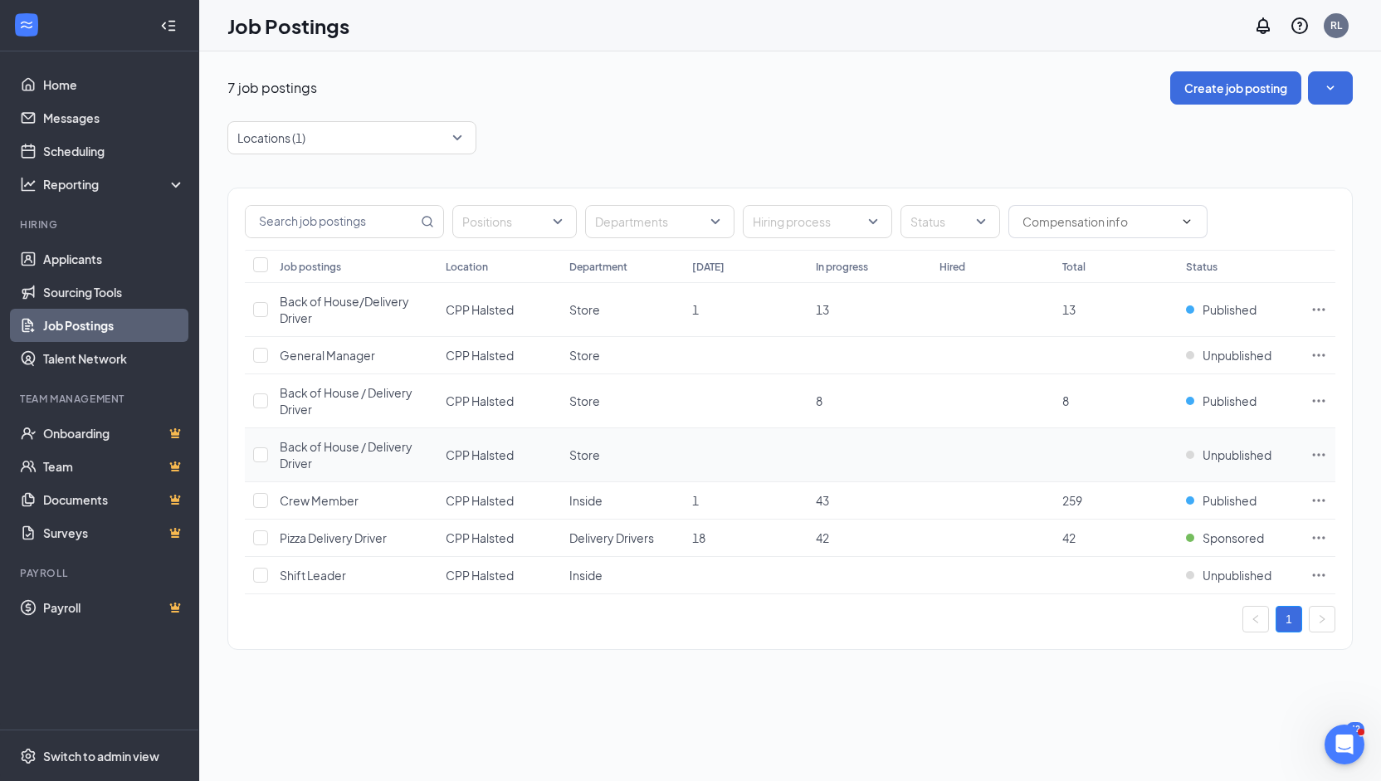
click at [1313, 453] on icon "Ellipses" at bounding box center [1319, 454] width 12 height 2
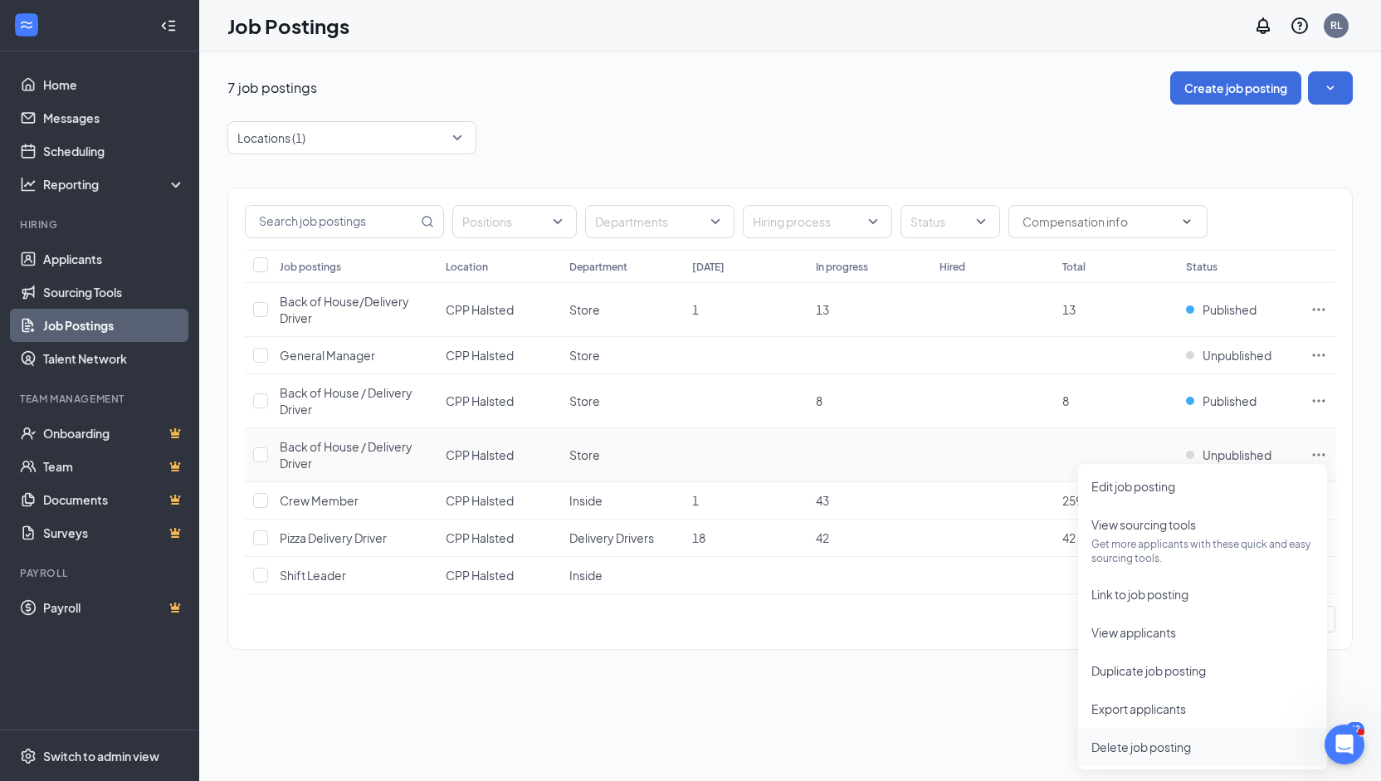
click at [1147, 743] on span "Delete job posting" at bounding box center [1141, 746] width 100 height 15
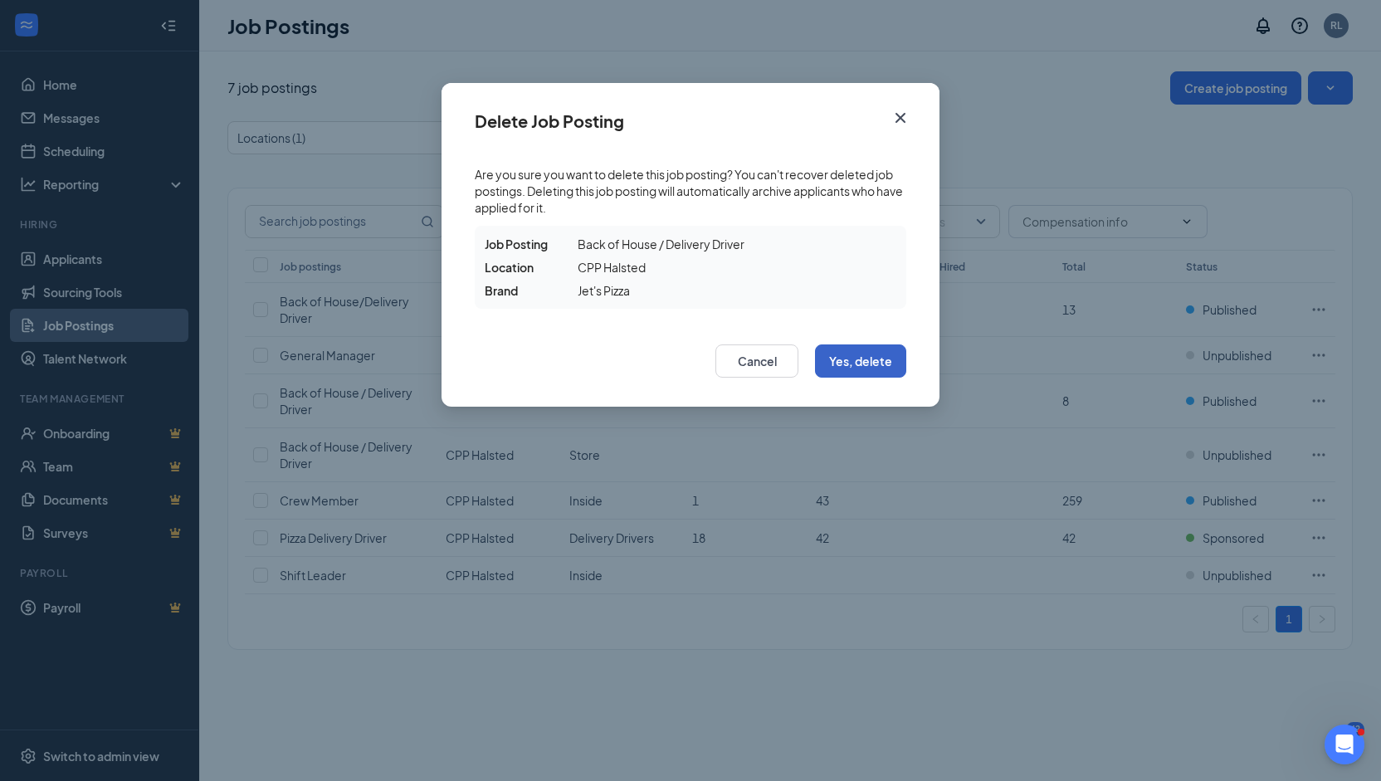
click at [845, 359] on button "Yes, delete" at bounding box center [860, 360] width 91 height 33
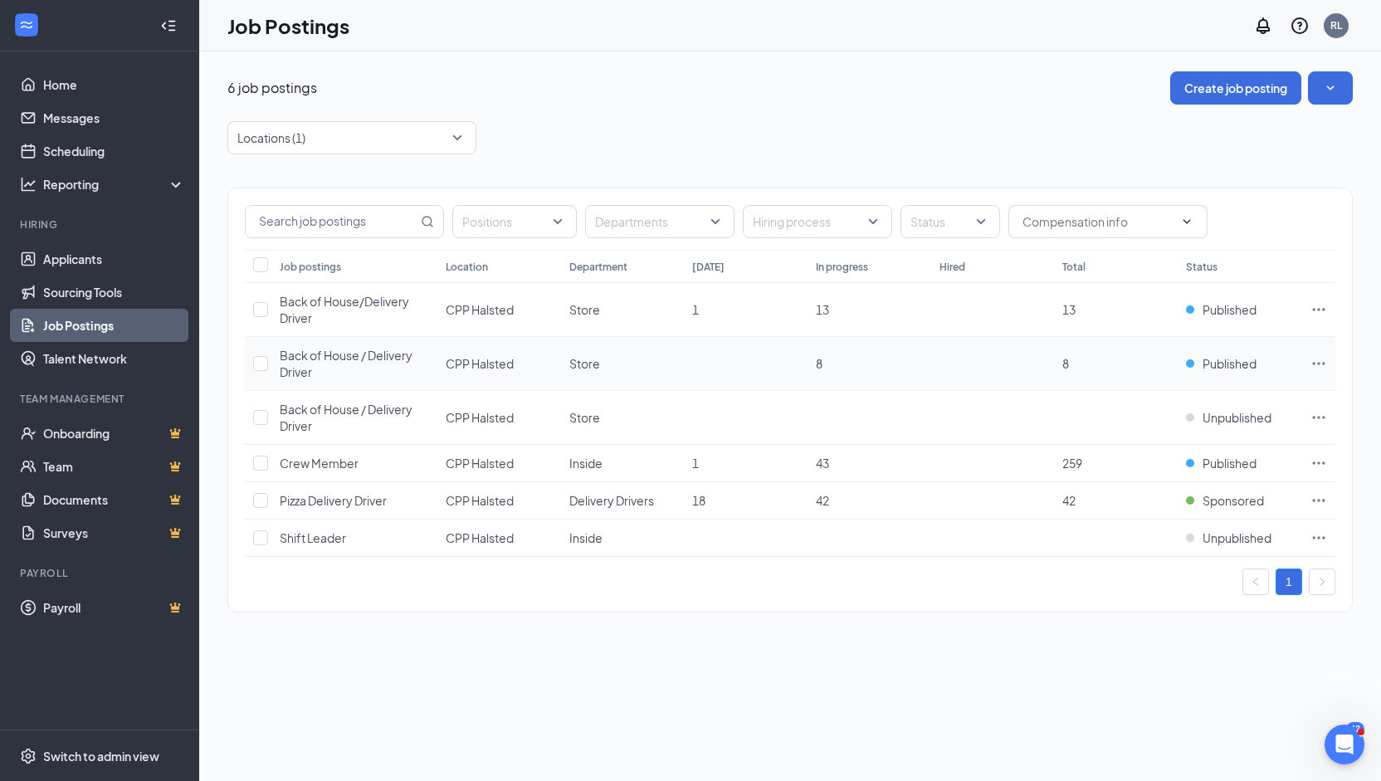
click at [1317, 364] on icon "Ellipses" at bounding box center [1318, 363] width 17 height 17
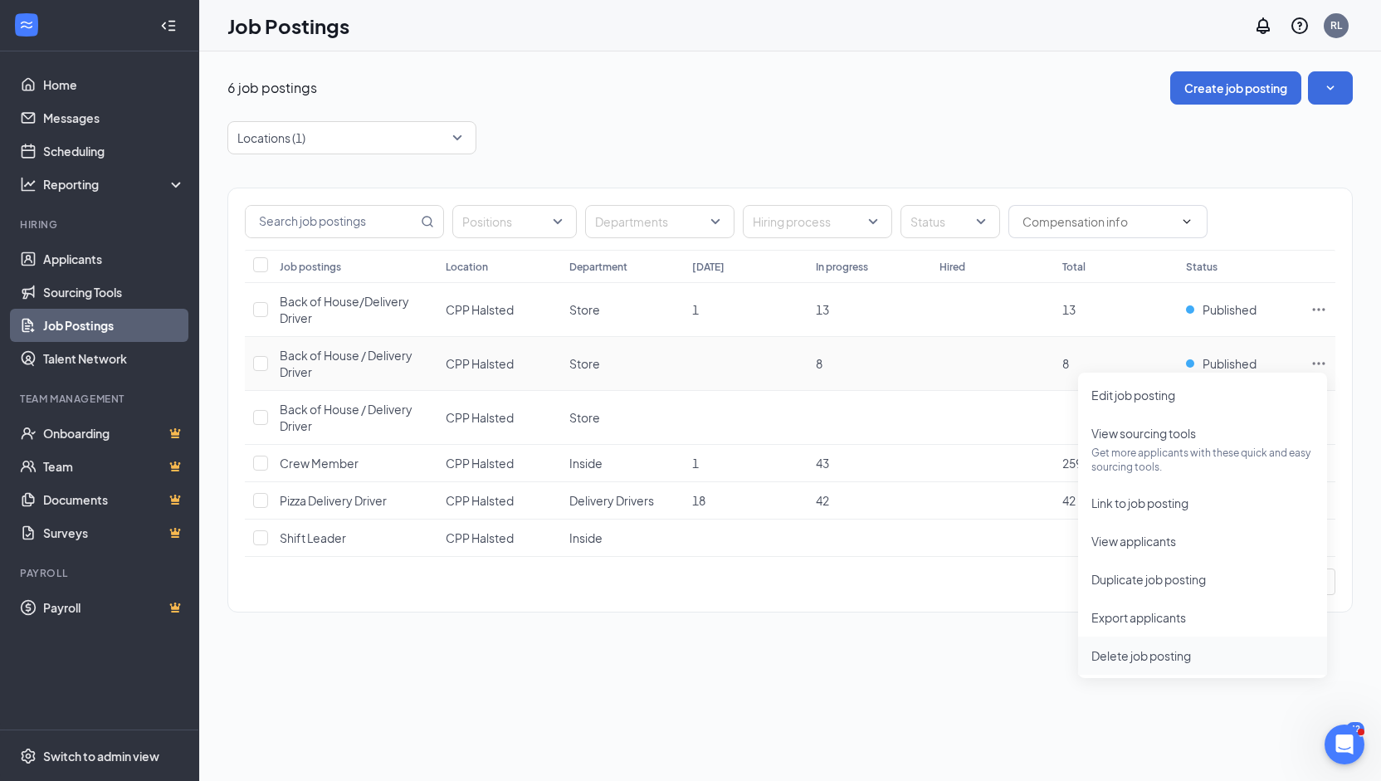
click at [1126, 646] on span "Delete job posting" at bounding box center [1202, 655] width 222 height 18
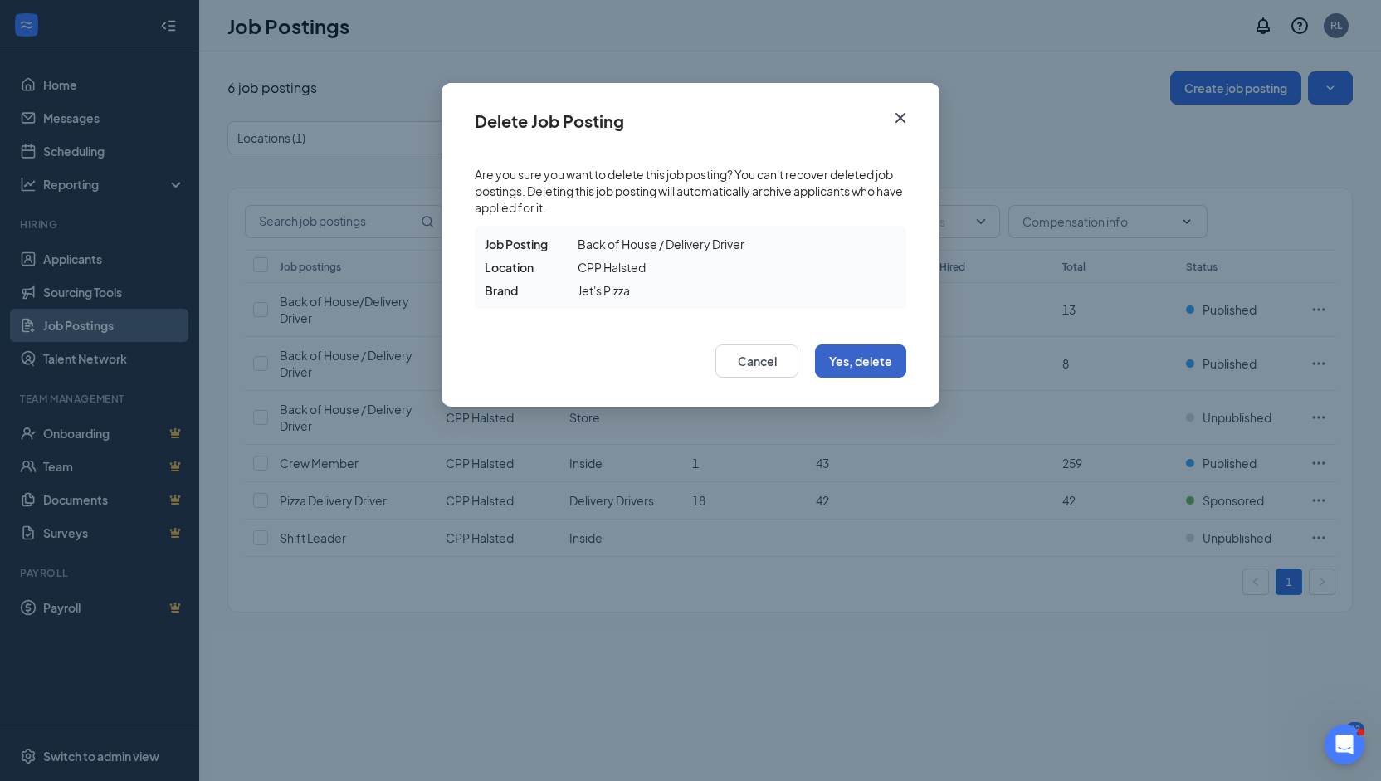
click at [883, 371] on button "Yes, delete" at bounding box center [860, 360] width 91 height 33
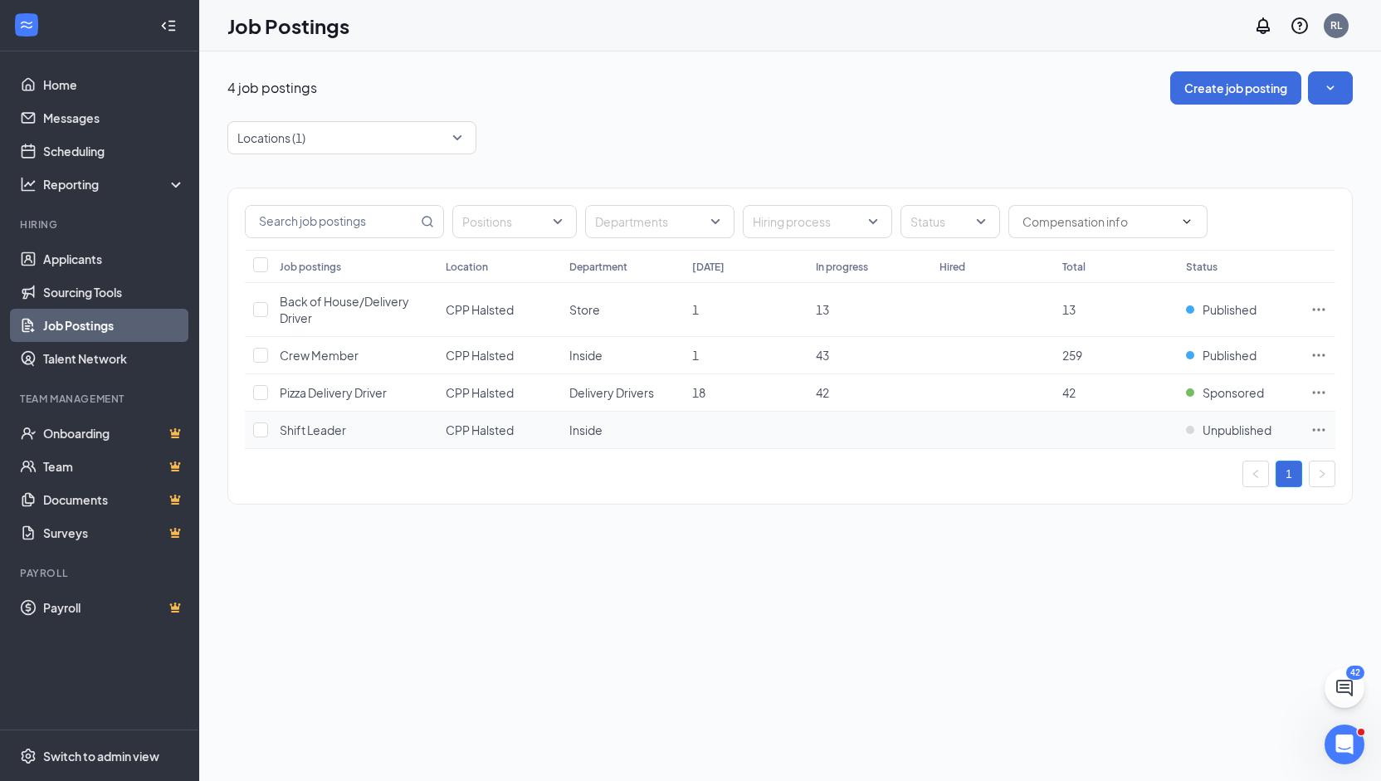
click at [1316, 424] on icon "Ellipses" at bounding box center [1318, 429] width 17 height 17
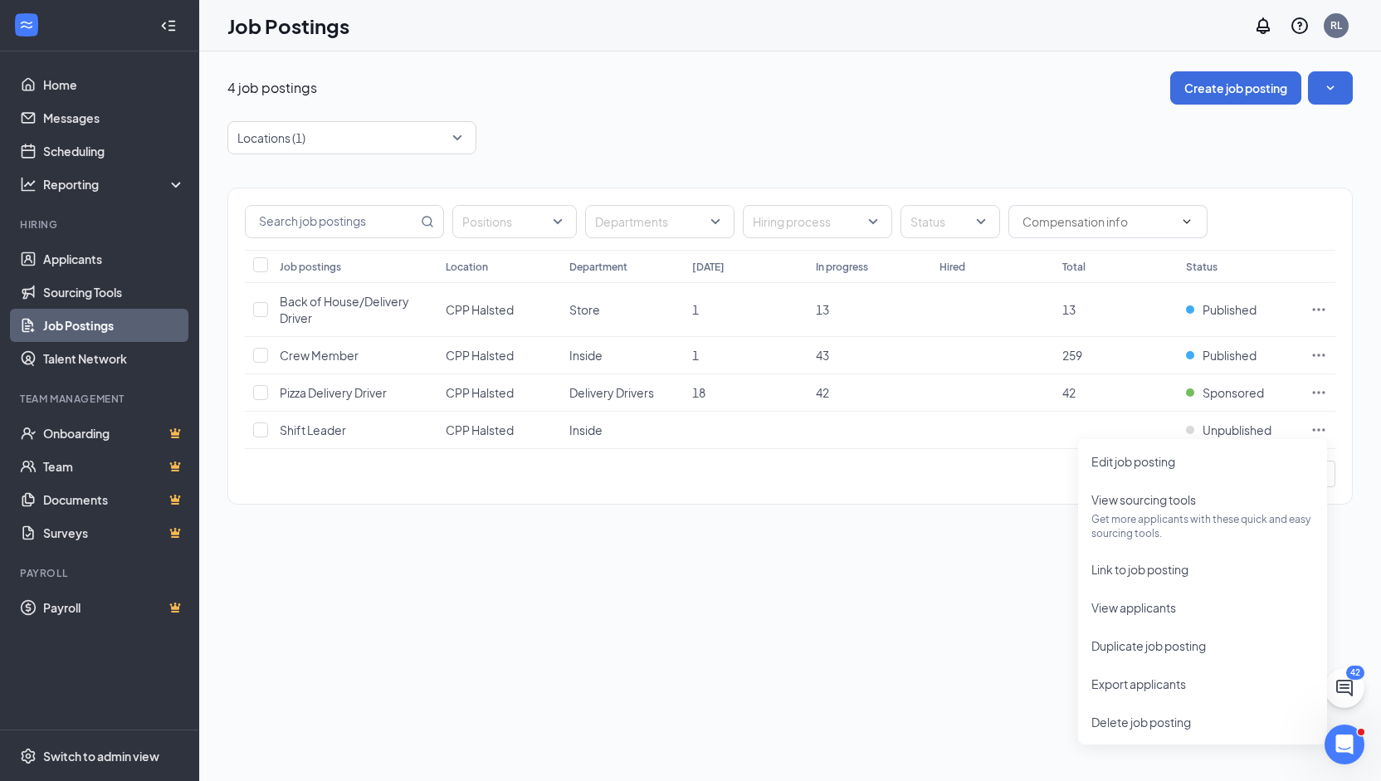
click at [929, 502] on div "Positions Departments Hiring process Status Job postings Location Department To…" at bounding box center [789, 337] width 1125 height 367
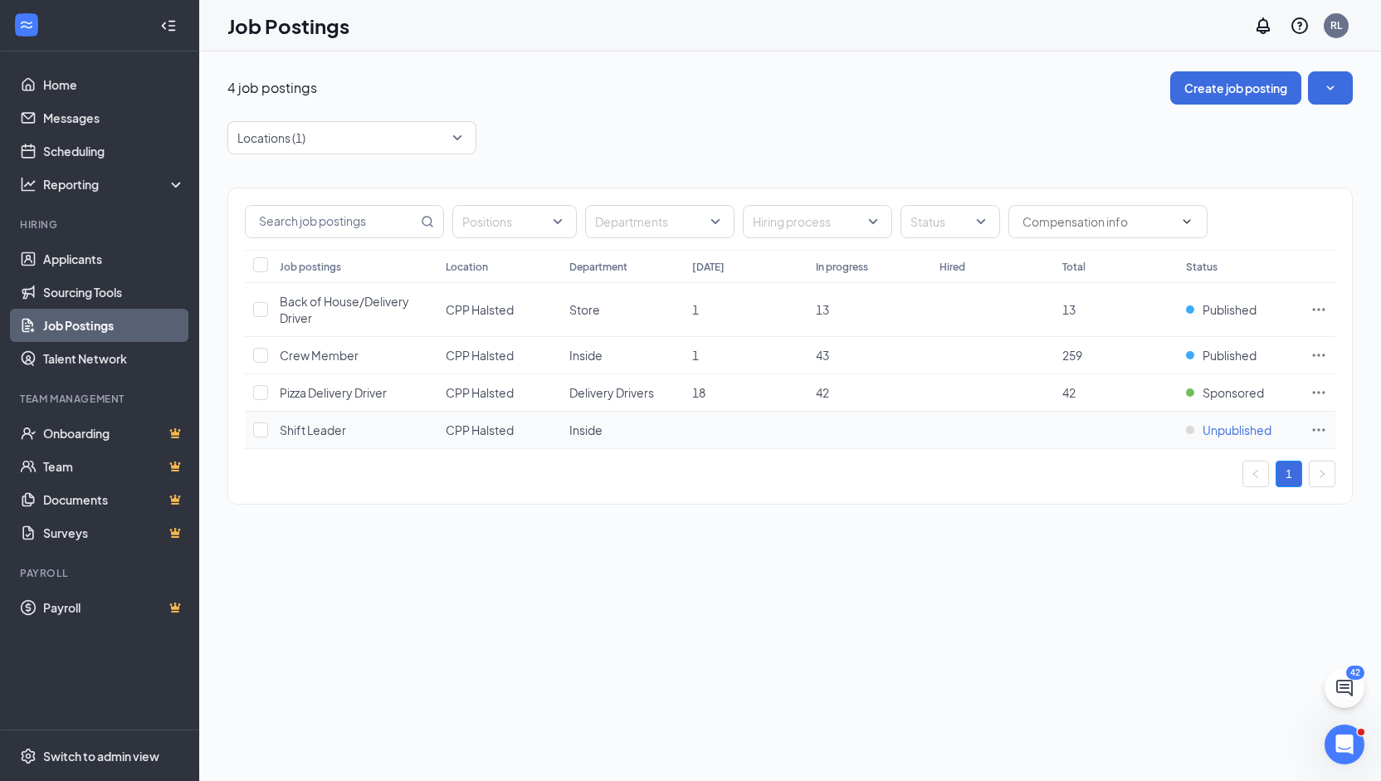
click at [1239, 426] on span "Unpublished" at bounding box center [1236, 429] width 69 height 17
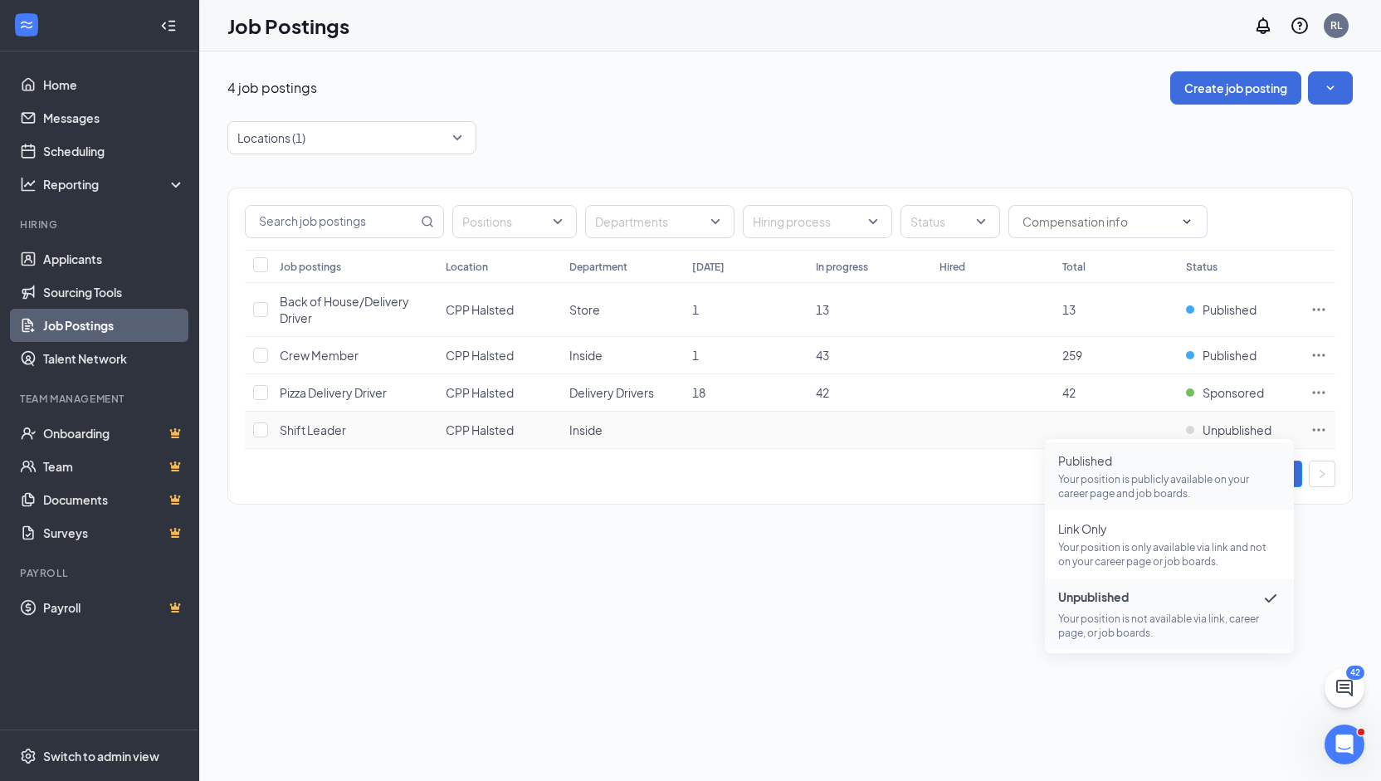
click at [1140, 461] on span "Published" at bounding box center [1169, 460] width 222 height 17
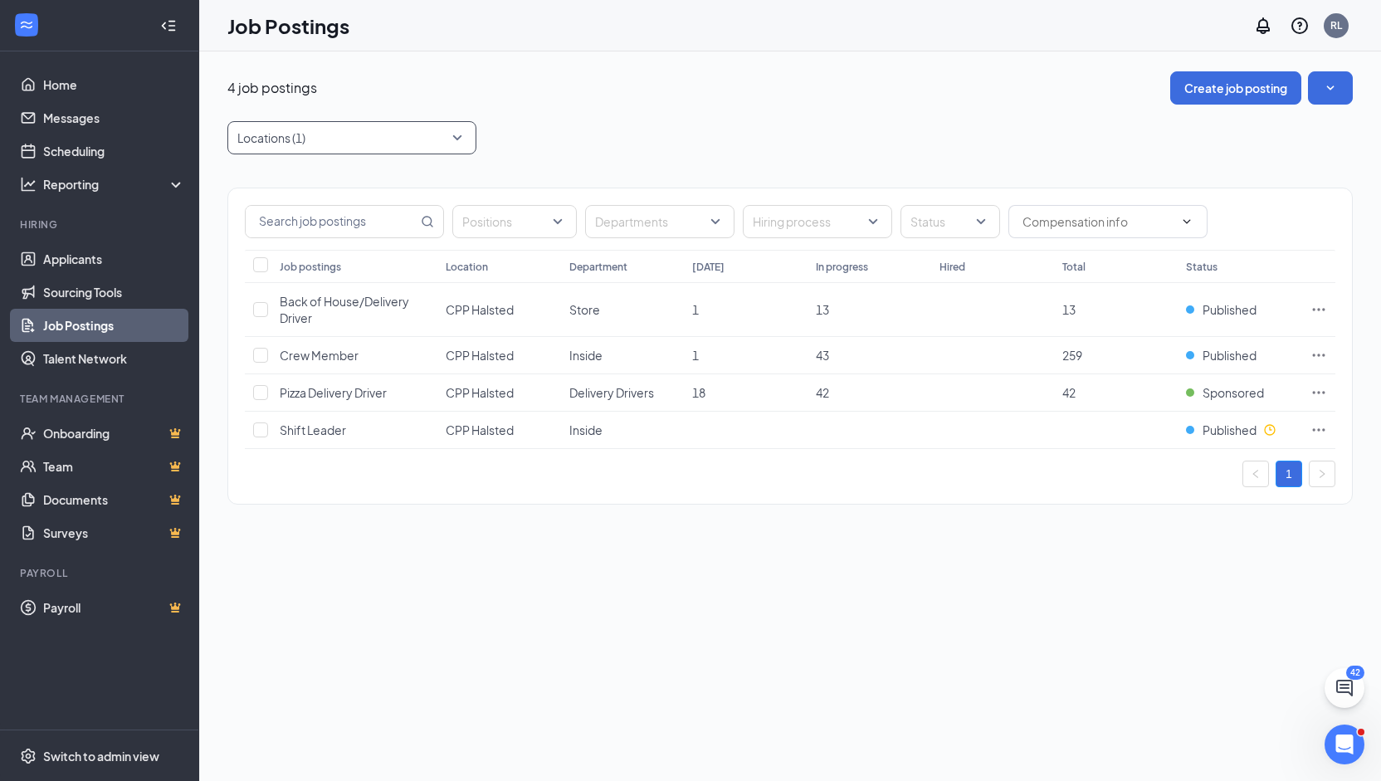
click at [465, 142] on div "Locations (1)" at bounding box center [351, 137] width 249 height 33
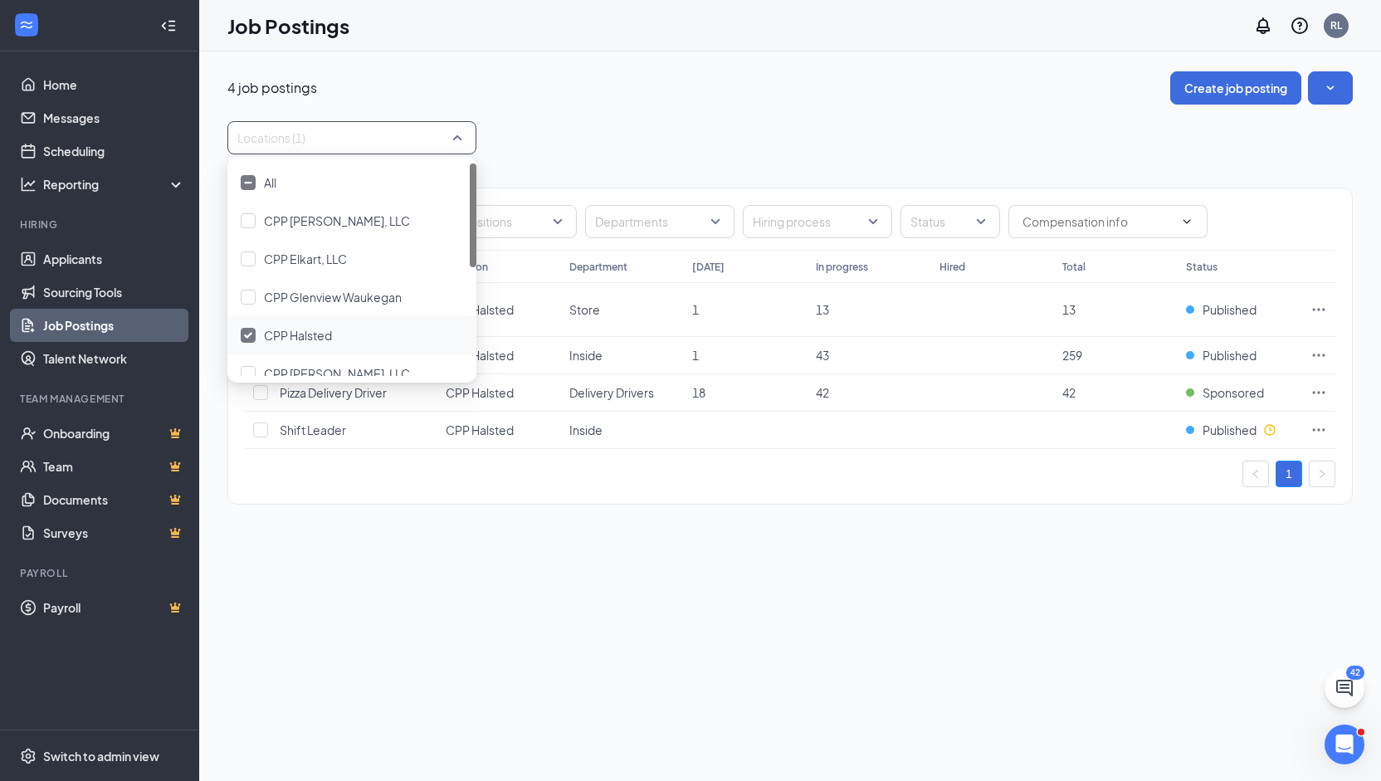
click at [247, 333] on img at bounding box center [248, 335] width 8 height 7
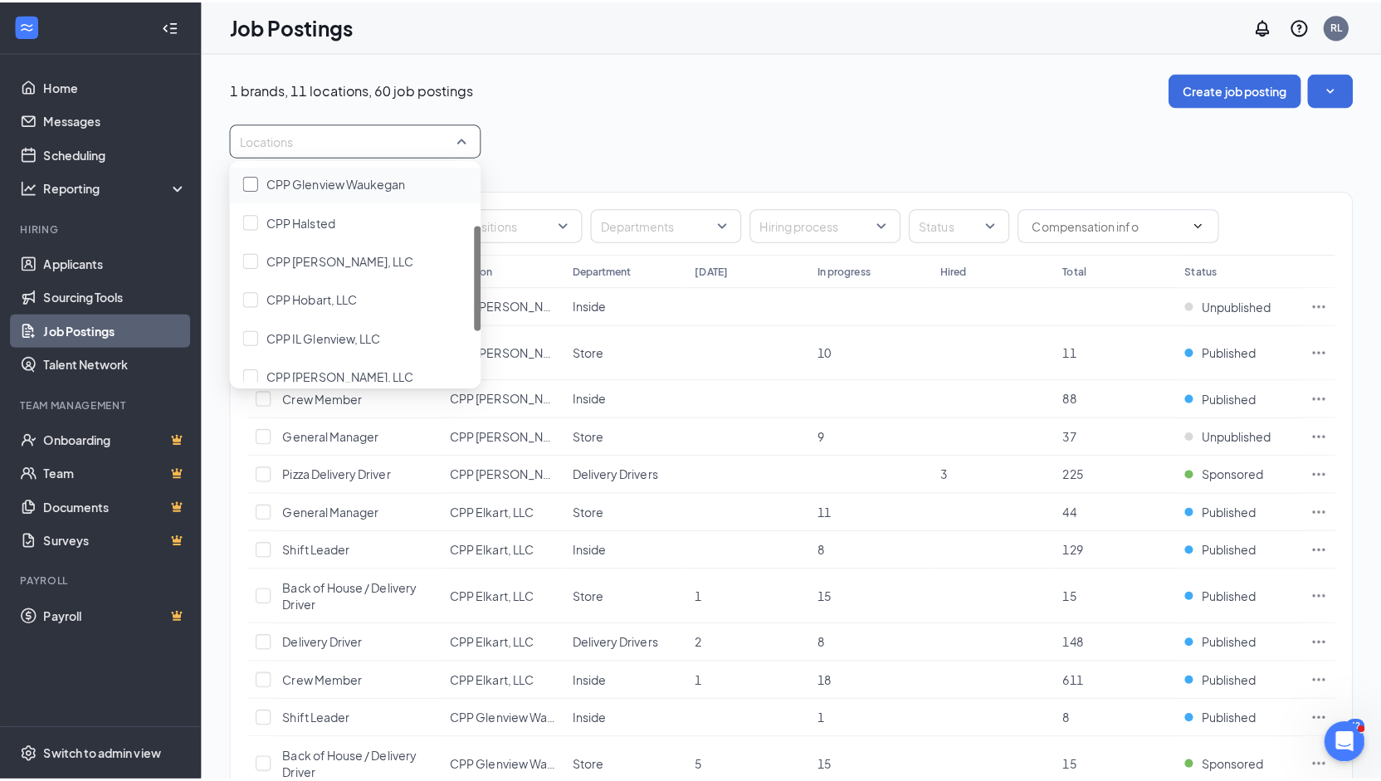
scroll to position [119, 0]
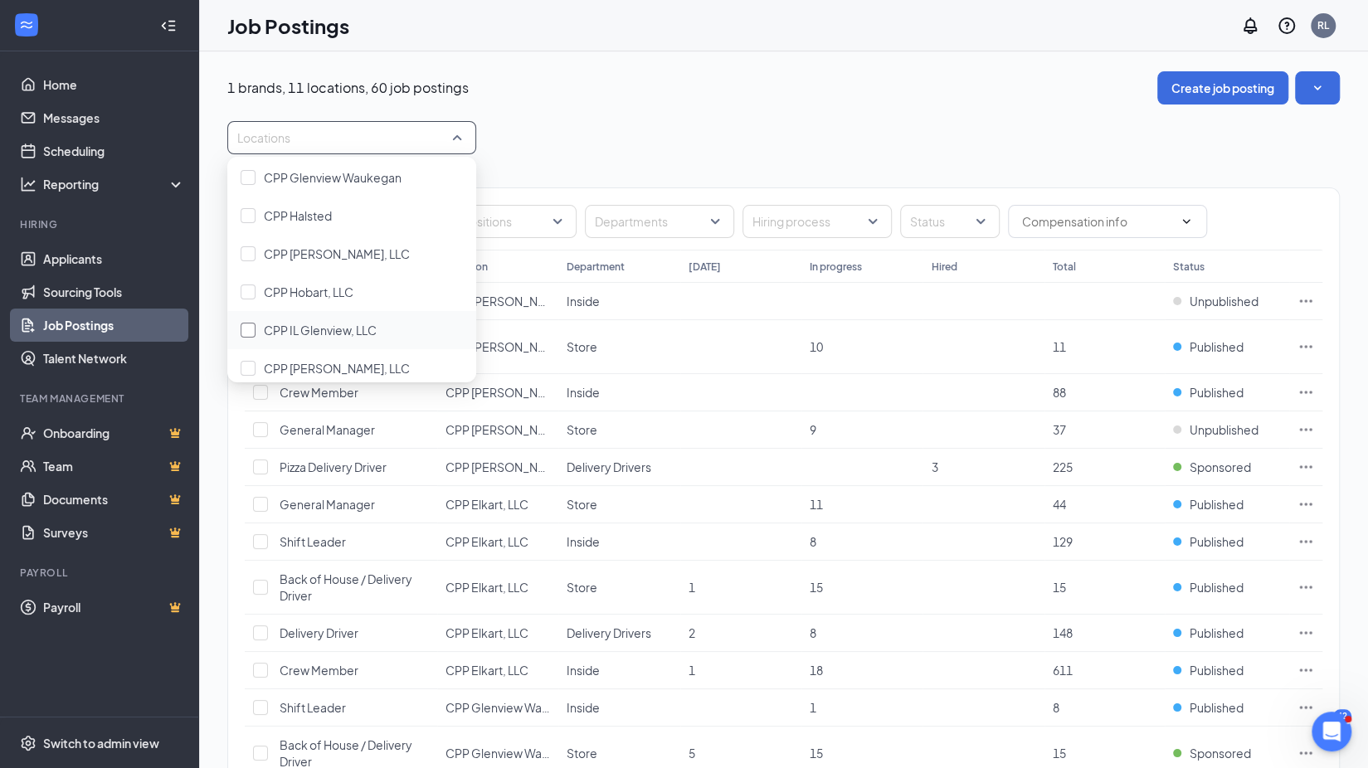
click at [247, 329] on div at bounding box center [248, 330] width 15 height 15
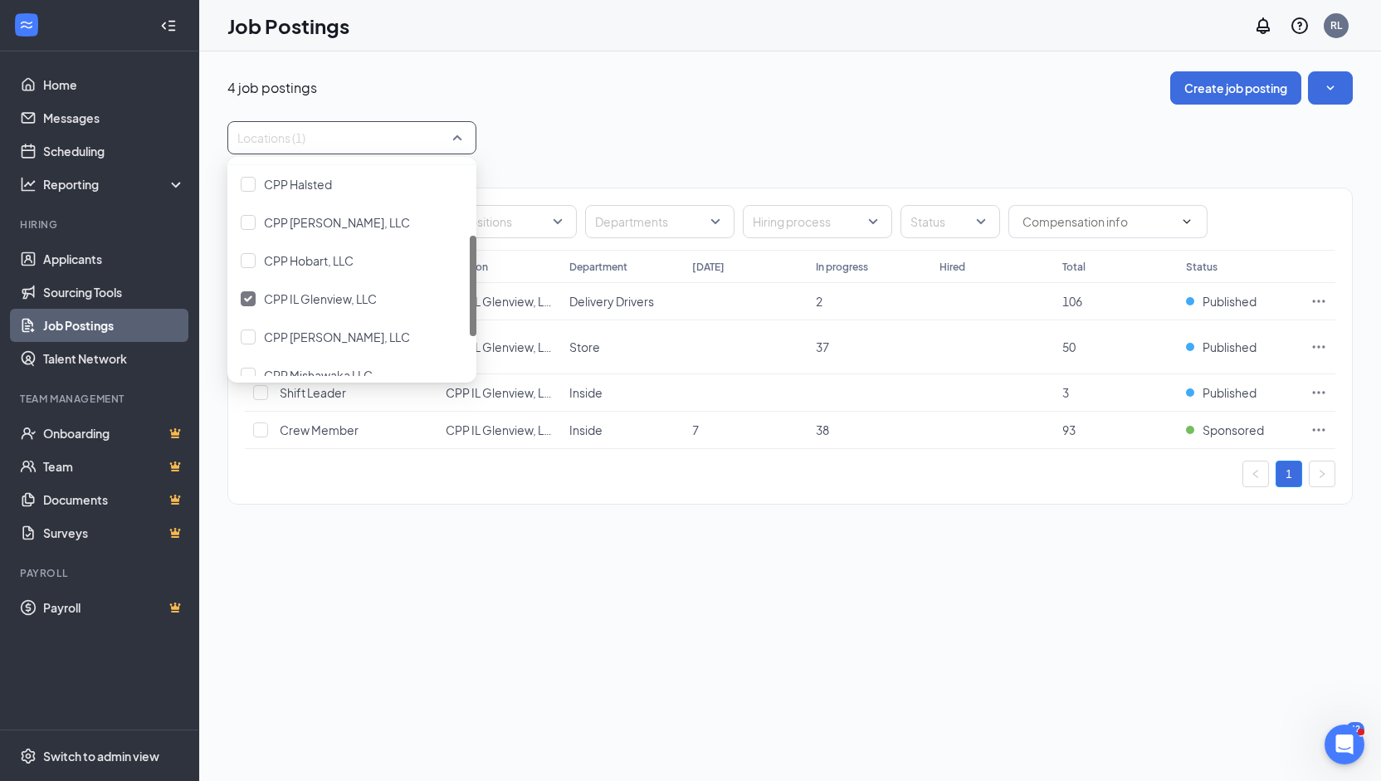
scroll to position [152, 0]
click at [633, 107] on div "4 job postings Create job posting Locations (1) Positions Departments Hiring pr…" at bounding box center [789, 296] width 1125 height 450
click at [451, 135] on div at bounding box center [343, 137] width 224 height 27
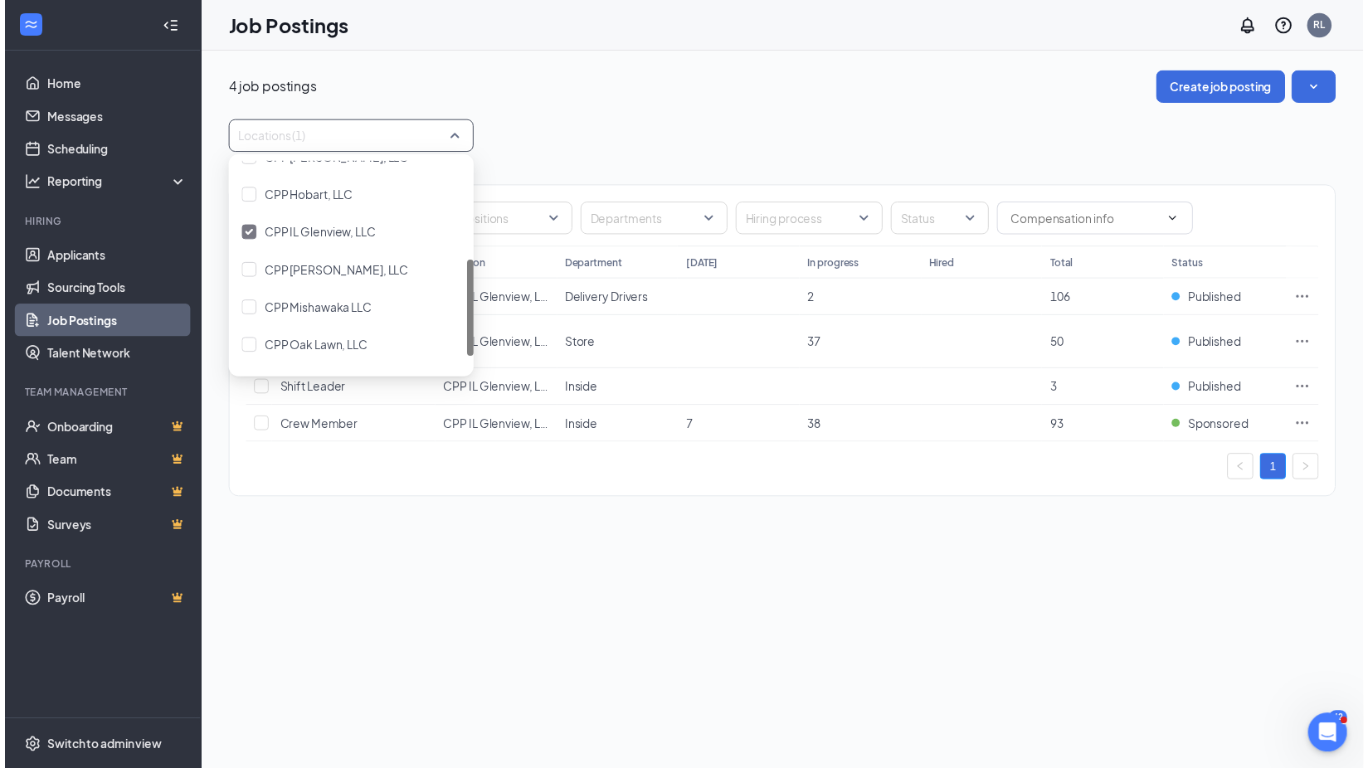
scroll to position [217, 0]
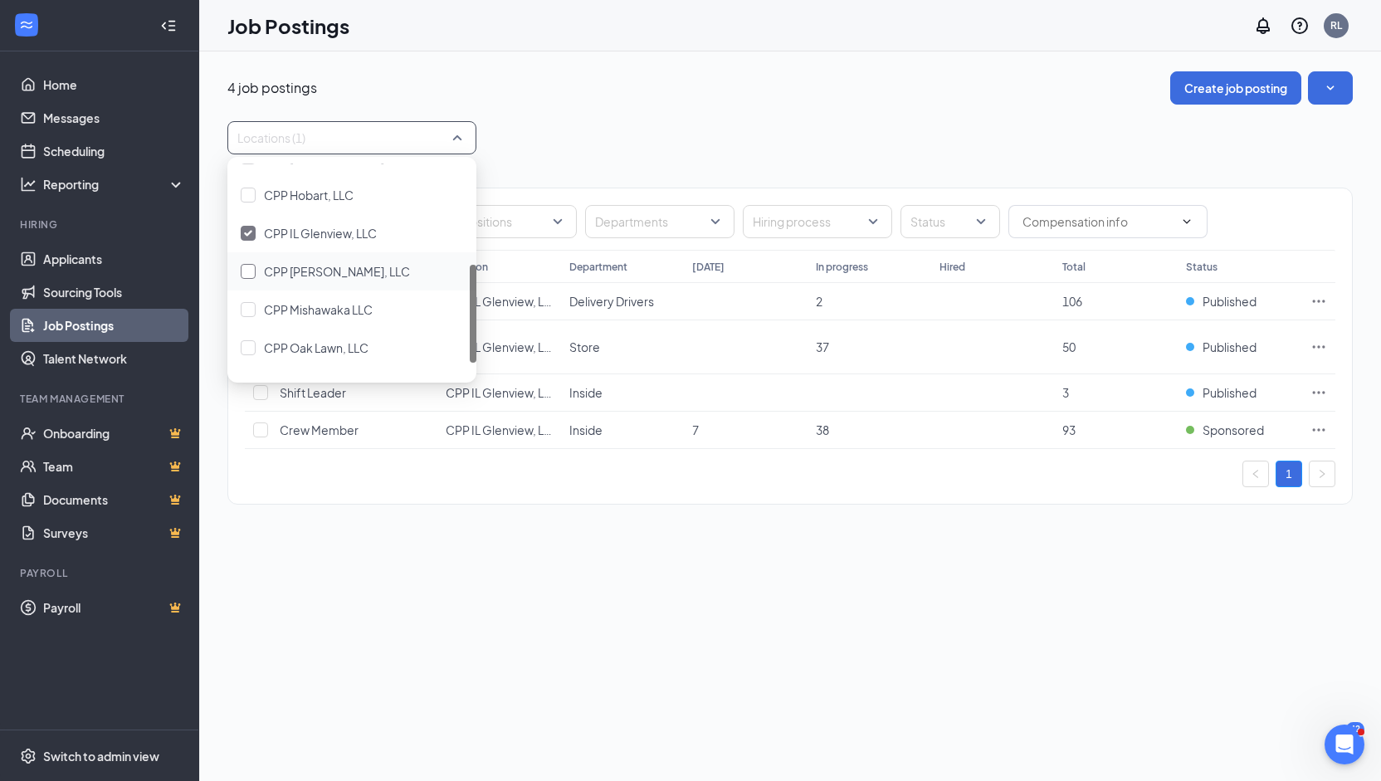
click at [325, 277] on span "CPP [PERSON_NAME], LLC" at bounding box center [337, 271] width 146 height 15
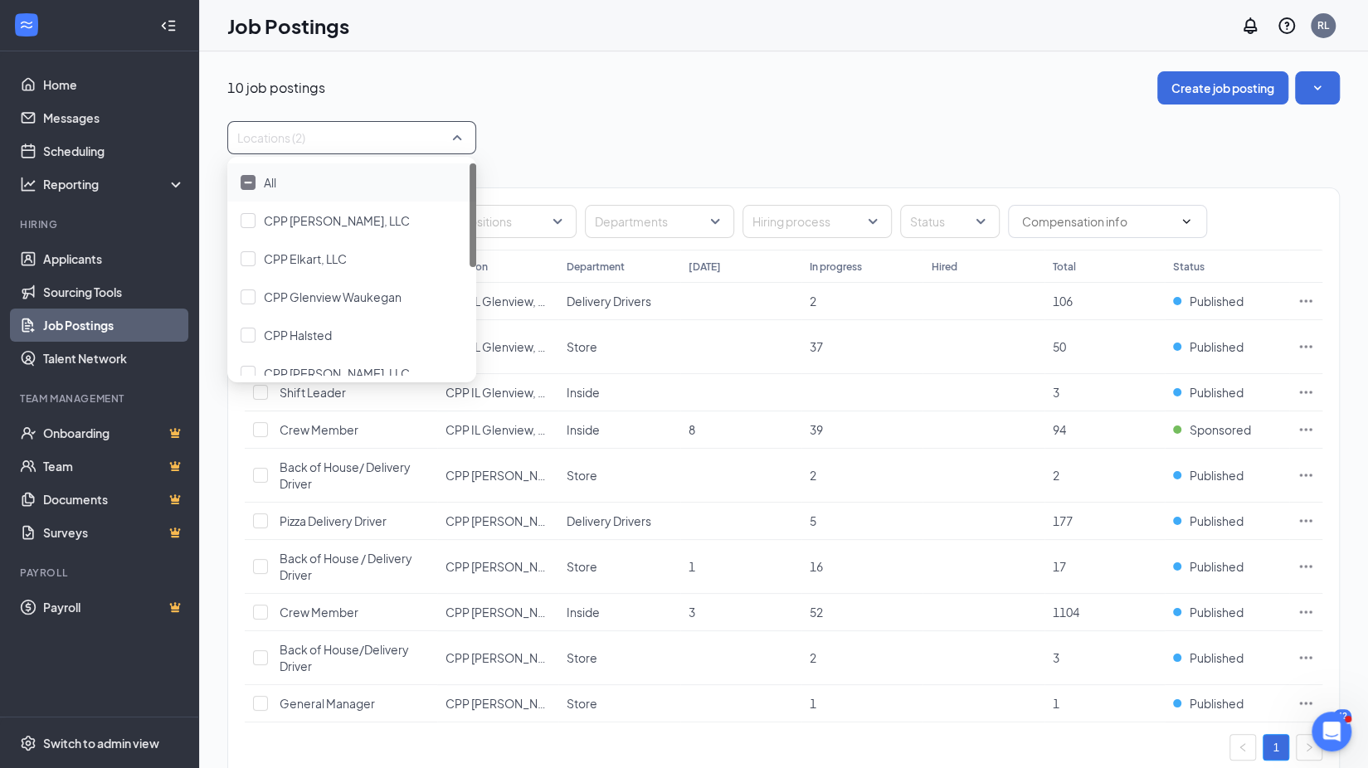
click at [606, 142] on div "Locations (2)" at bounding box center [783, 137] width 1113 height 33
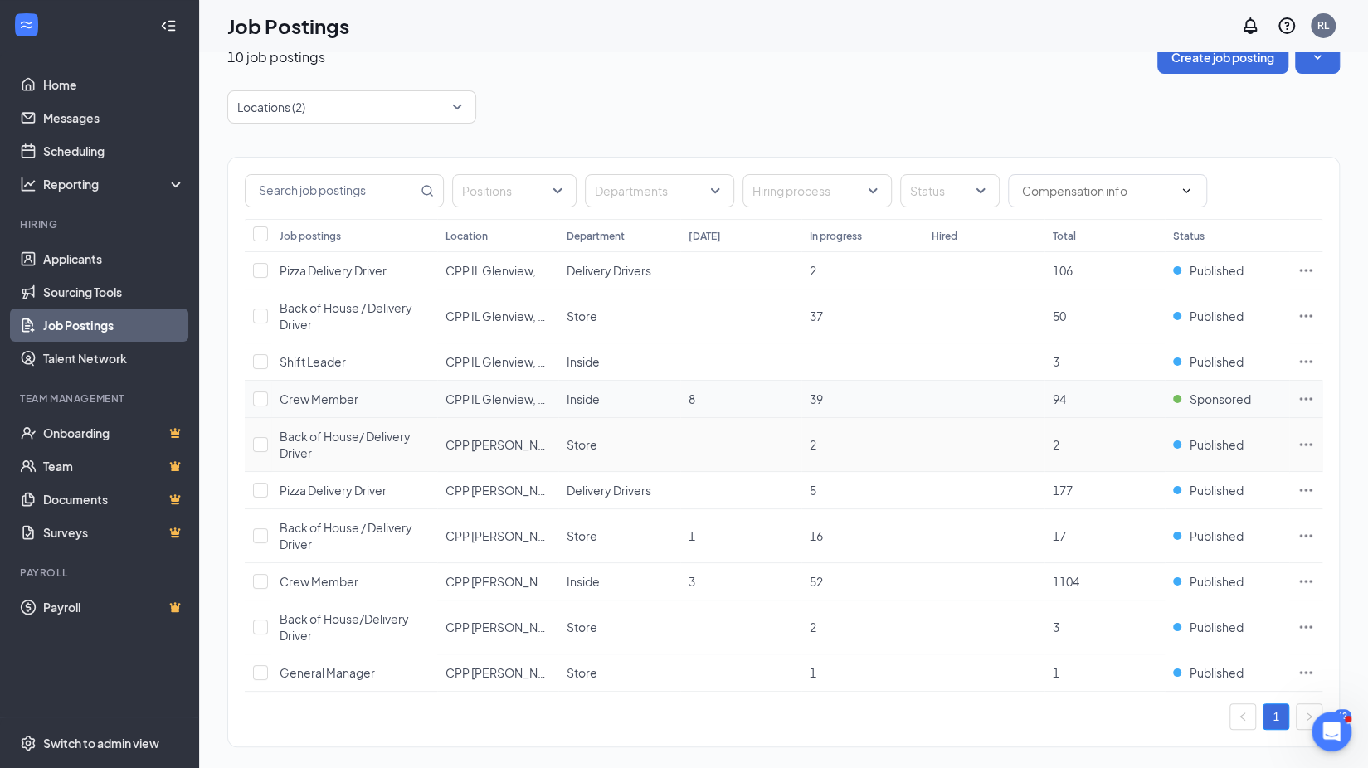
scroll to position [13, 0]
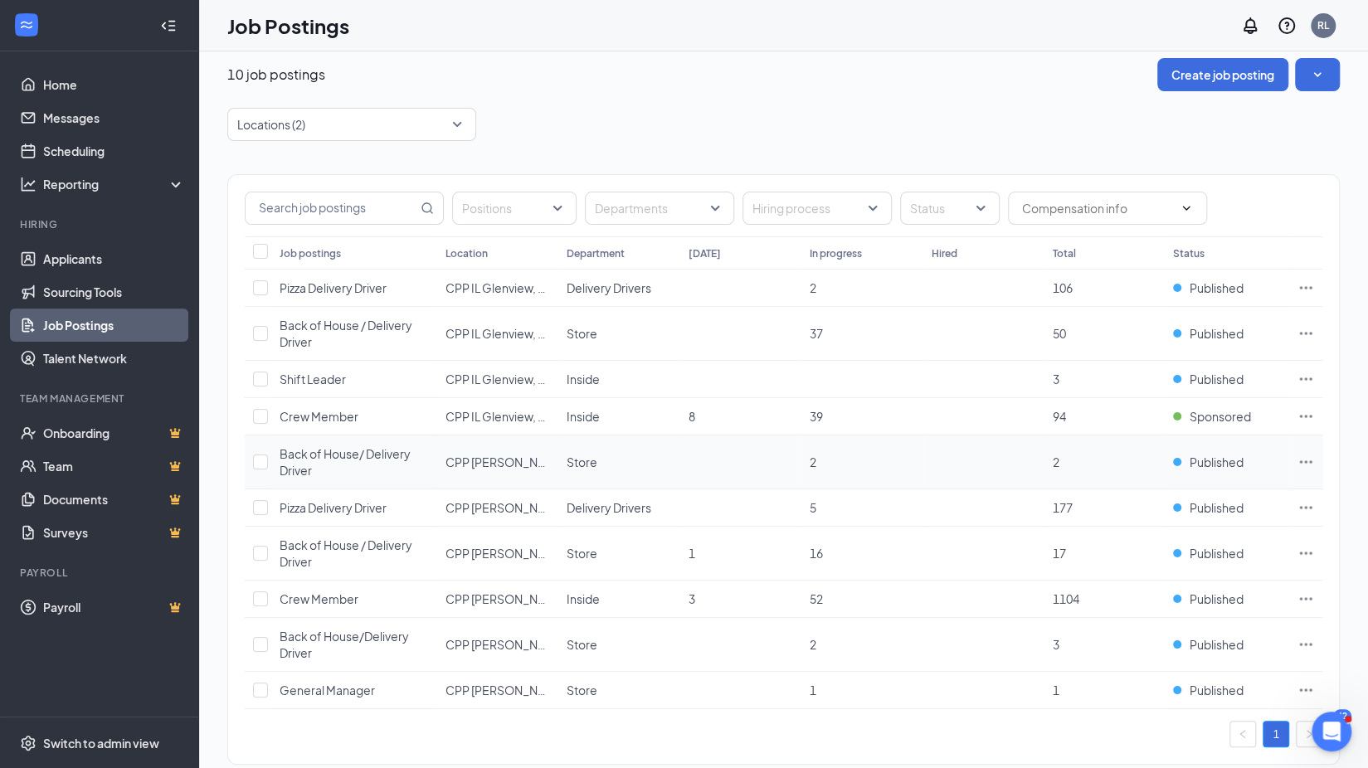
click at [1313, 457] on icon "Ellipses" at bounding box center [1306, 462] width 17 height 17
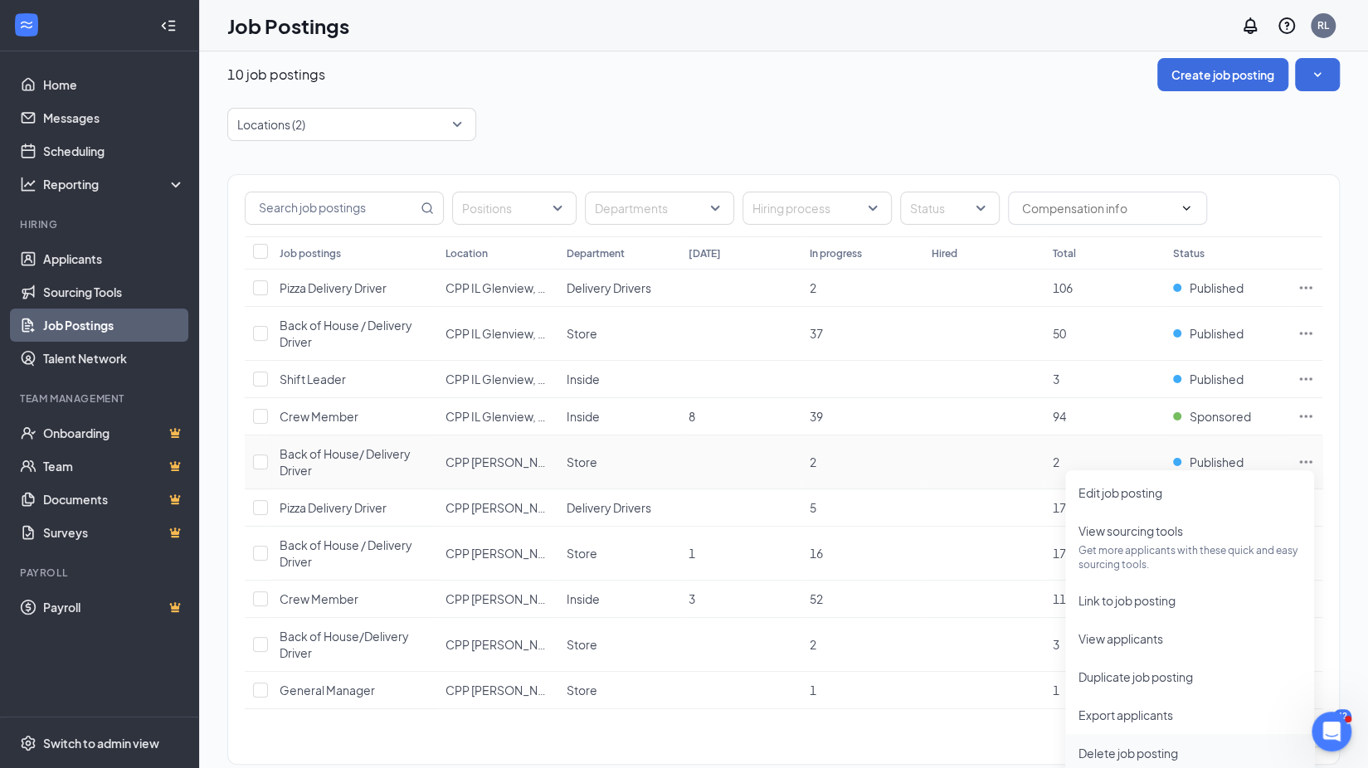
click at [1134, 752] on span "Delete job posting" at bounding box center [1129, 753] width 100 height 15
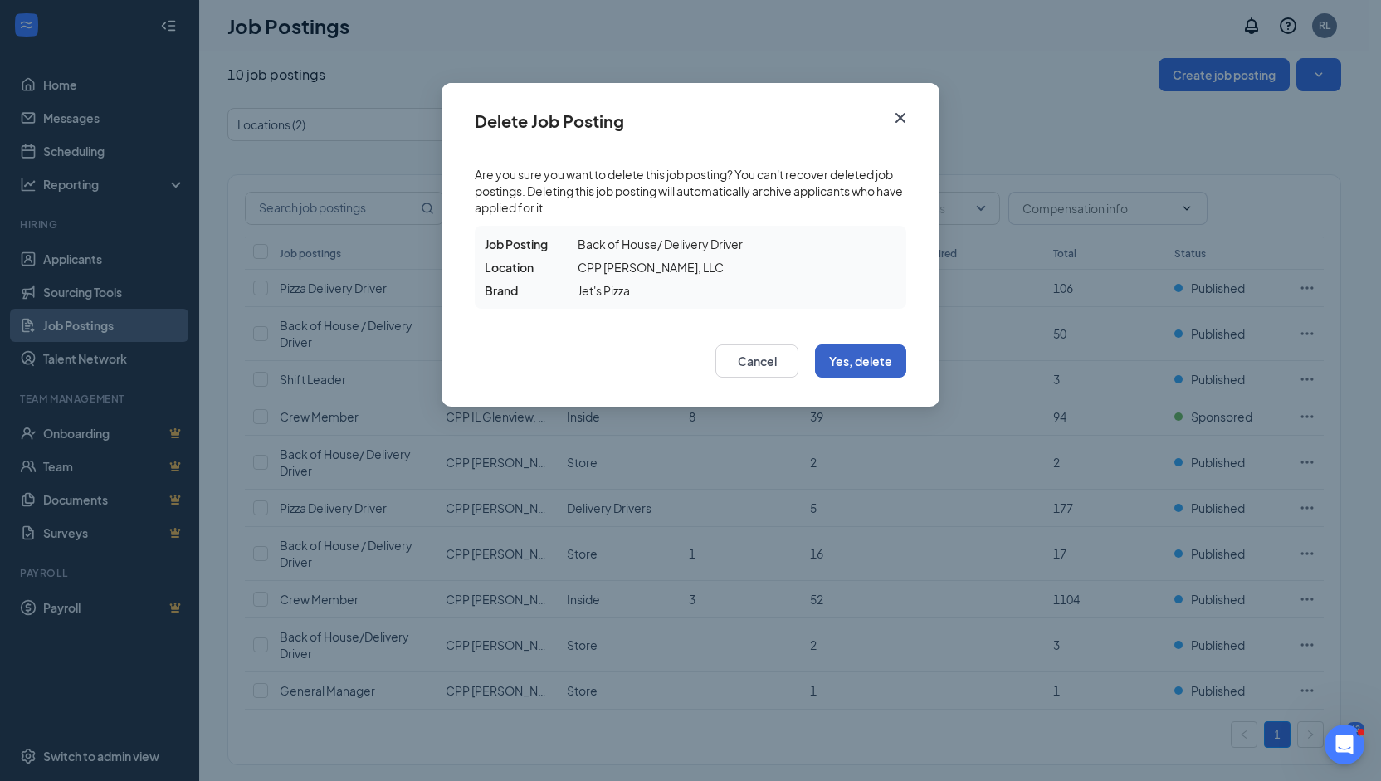
click at [874, 361] on button "Yes, delete" at bounding box center [860, 360] width 91 height 33
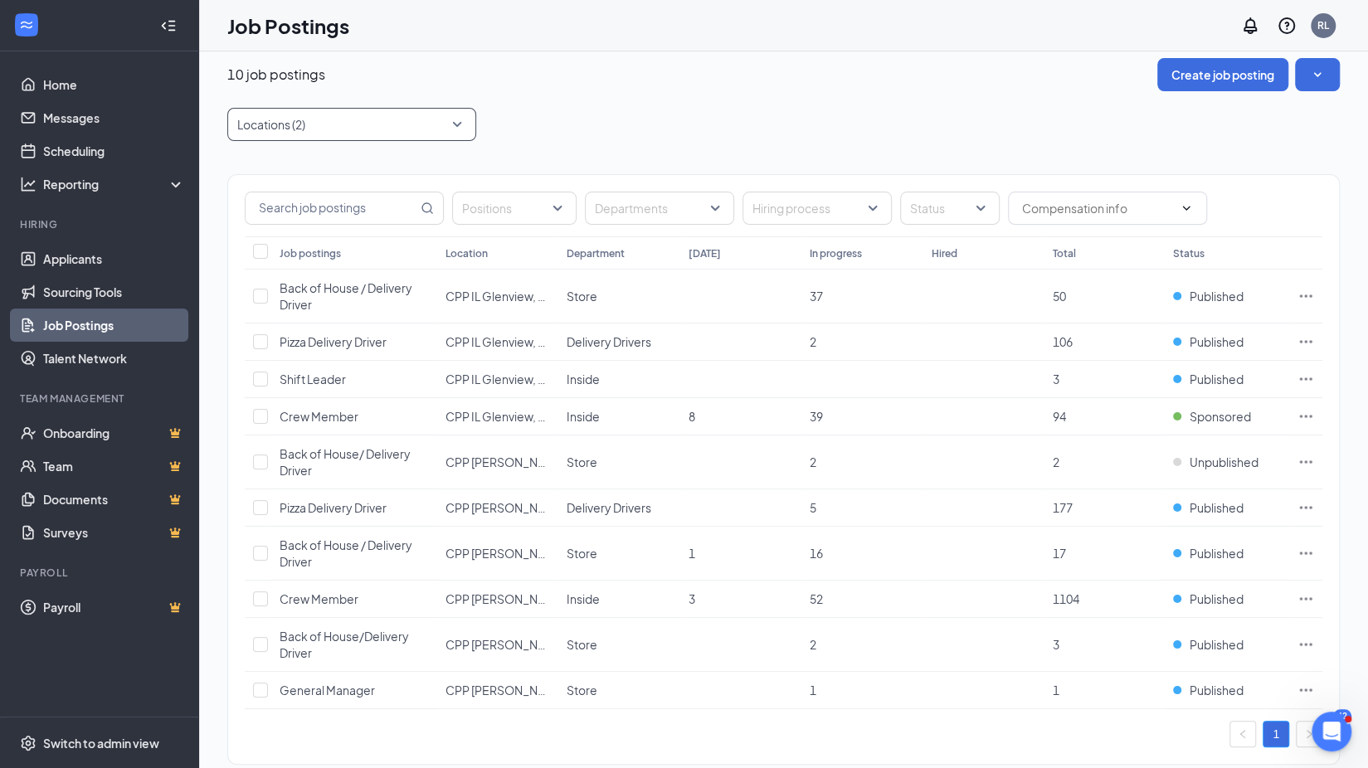
click at [467, 130] on div "Locations (2)" at bounding box center [351, 124] width 249 height 33
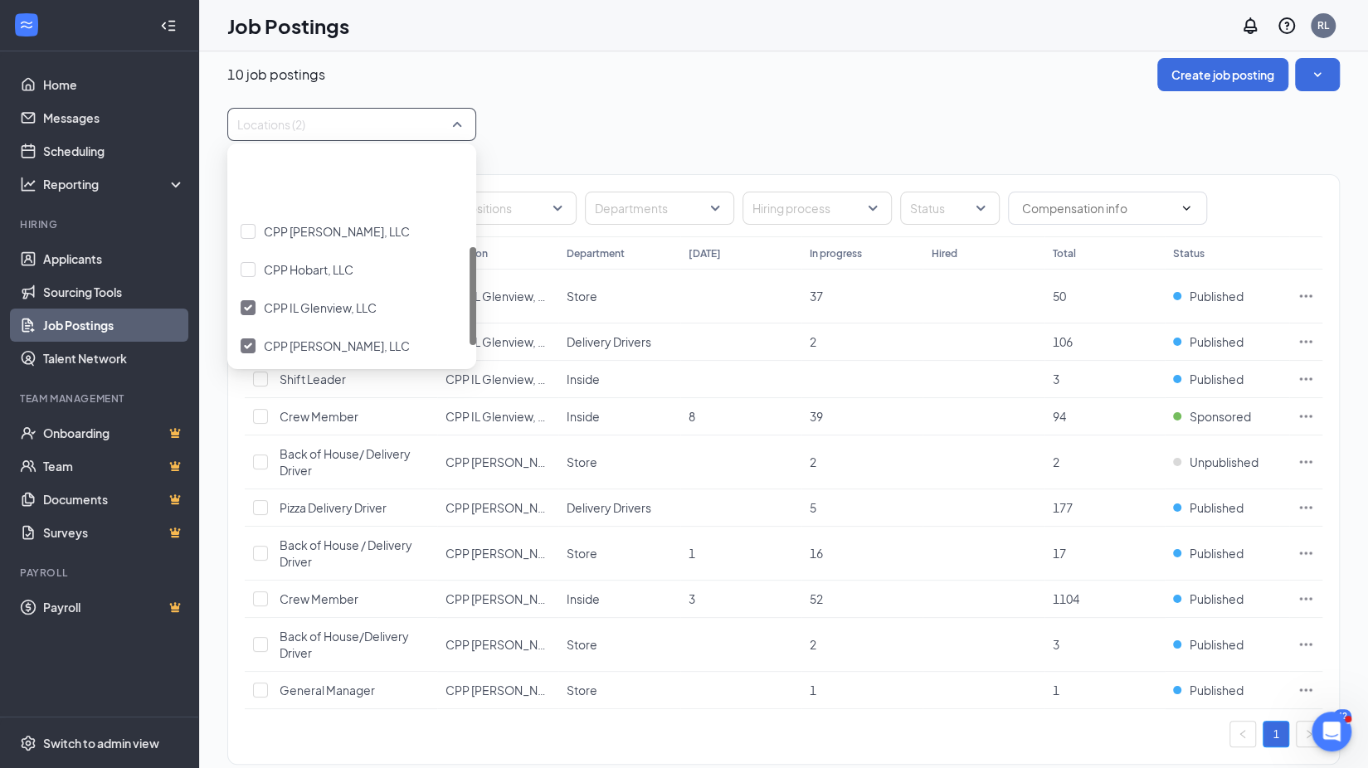
scroll to position [212, 0]
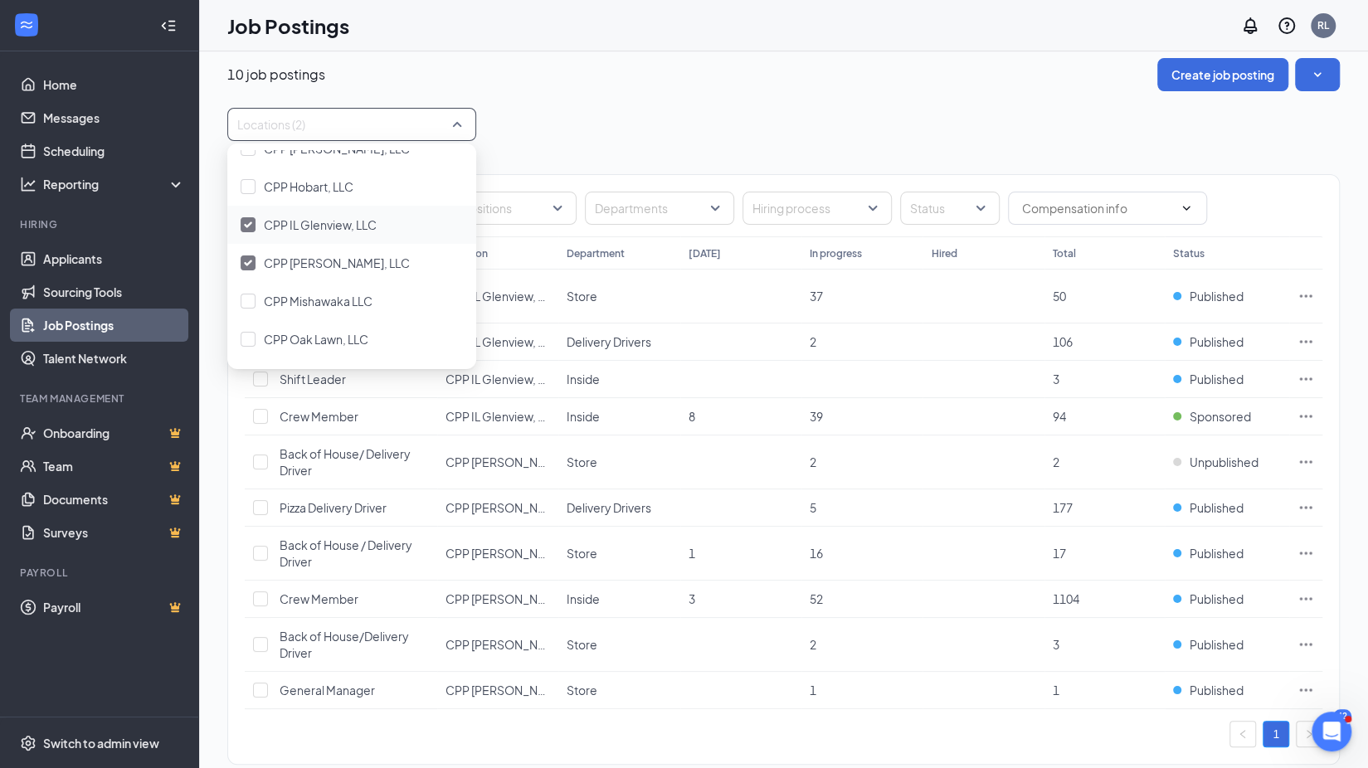
click at [252, 228] on div at bounding box center [248, 224] width 15 height 15
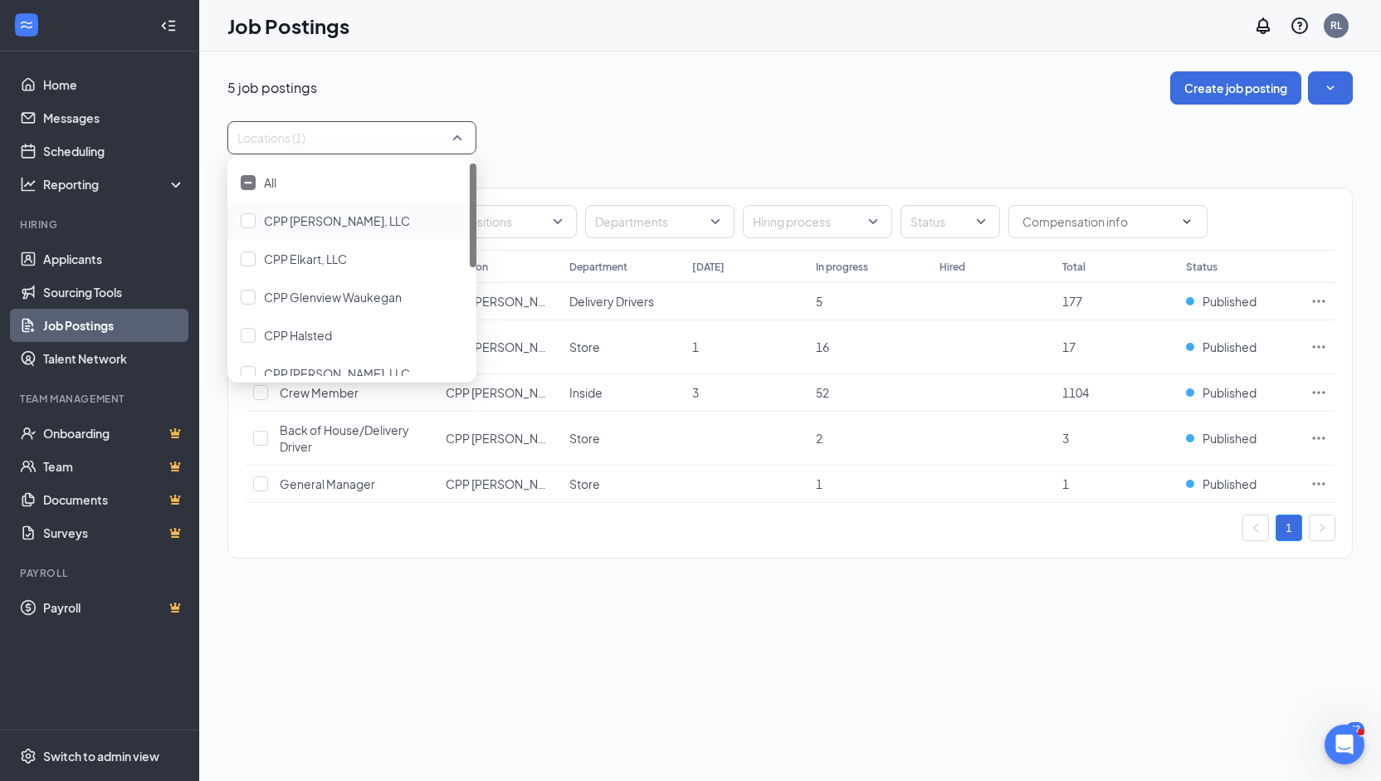
click at [646, 136] on div "Locations (1)" at bounding box center [789, 137] width 1125 height 33
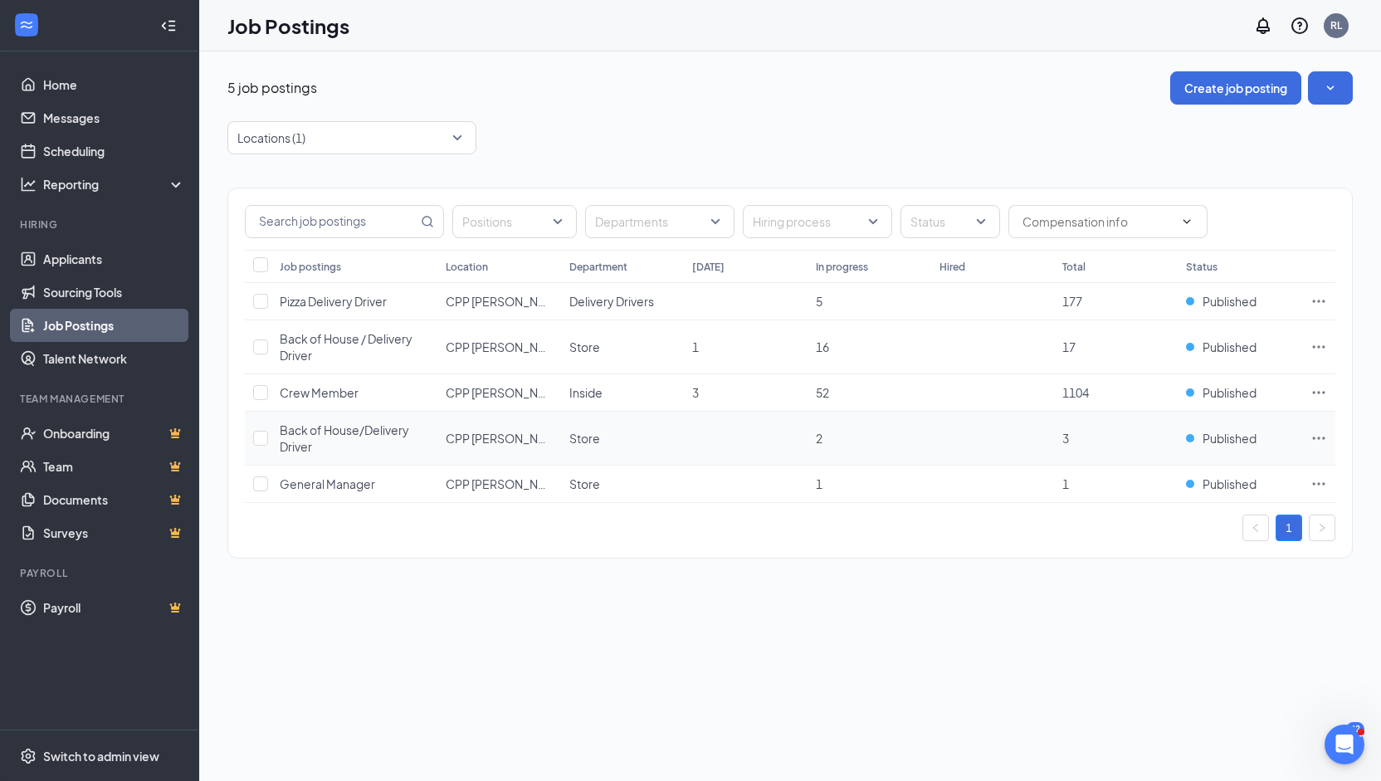
click at [1321, 435] on icon "Ellipses" at bounding box center [1318, 438] width 17 height 17
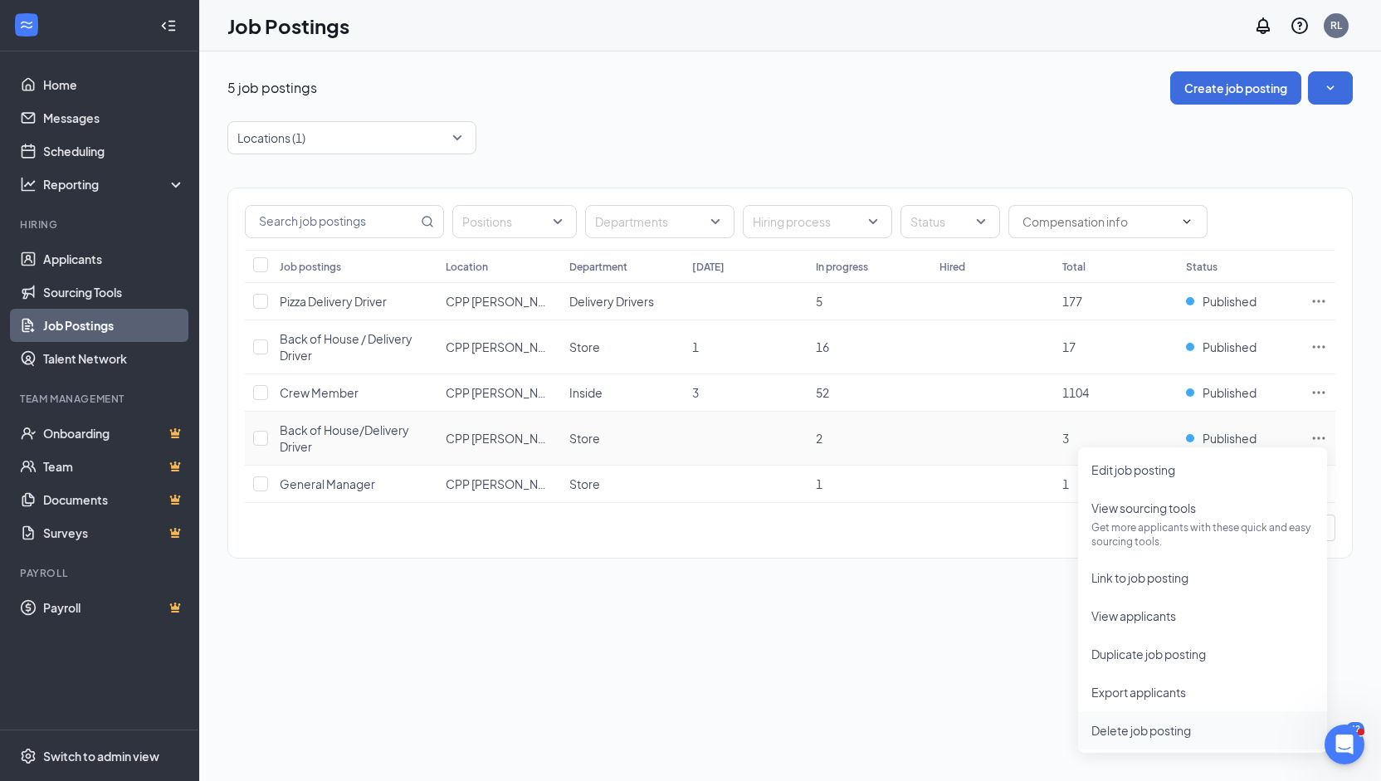
click at [1157, 731] on span "Delete job posting" at bounding box center [1141, 730] width 100 height 15
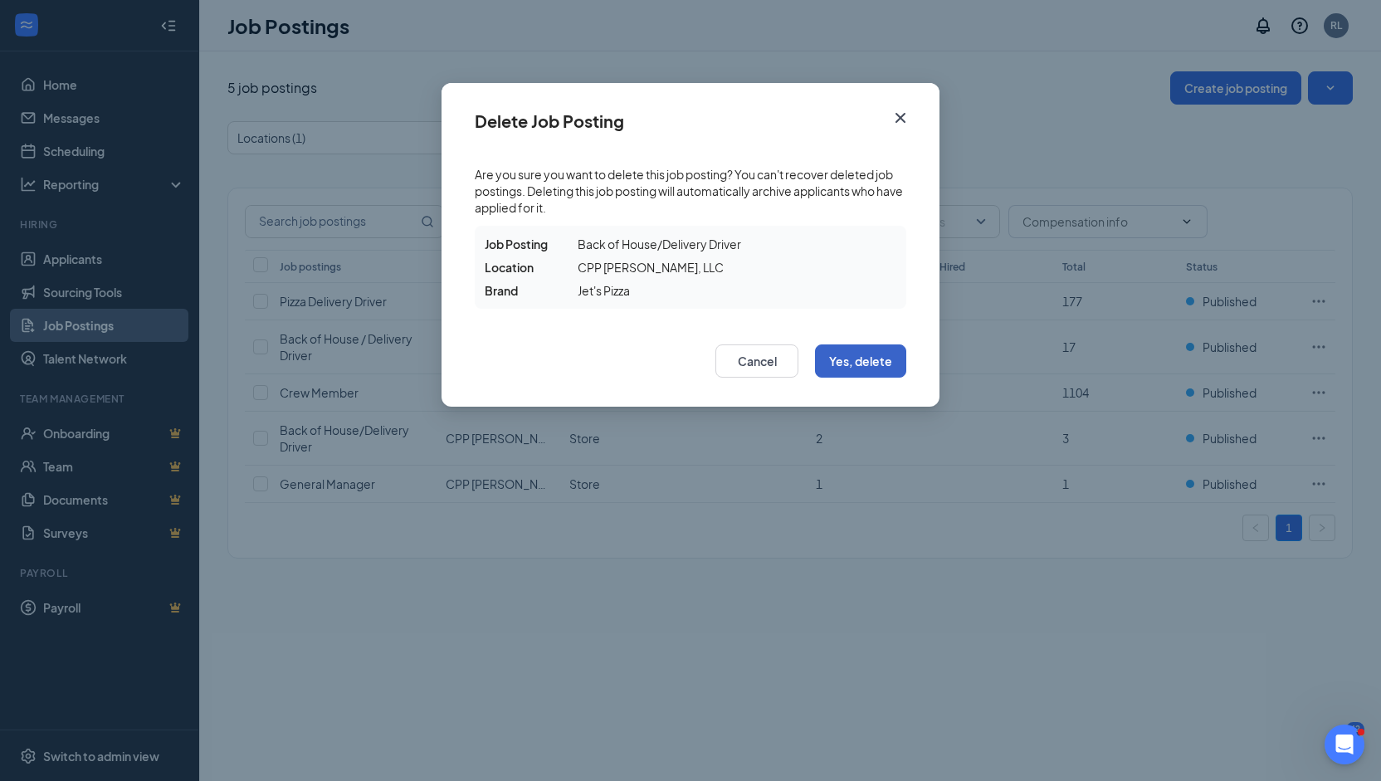
click at [871, 368] on button "Yes, delete" at bounding box center [860, 360] width 91 height 33
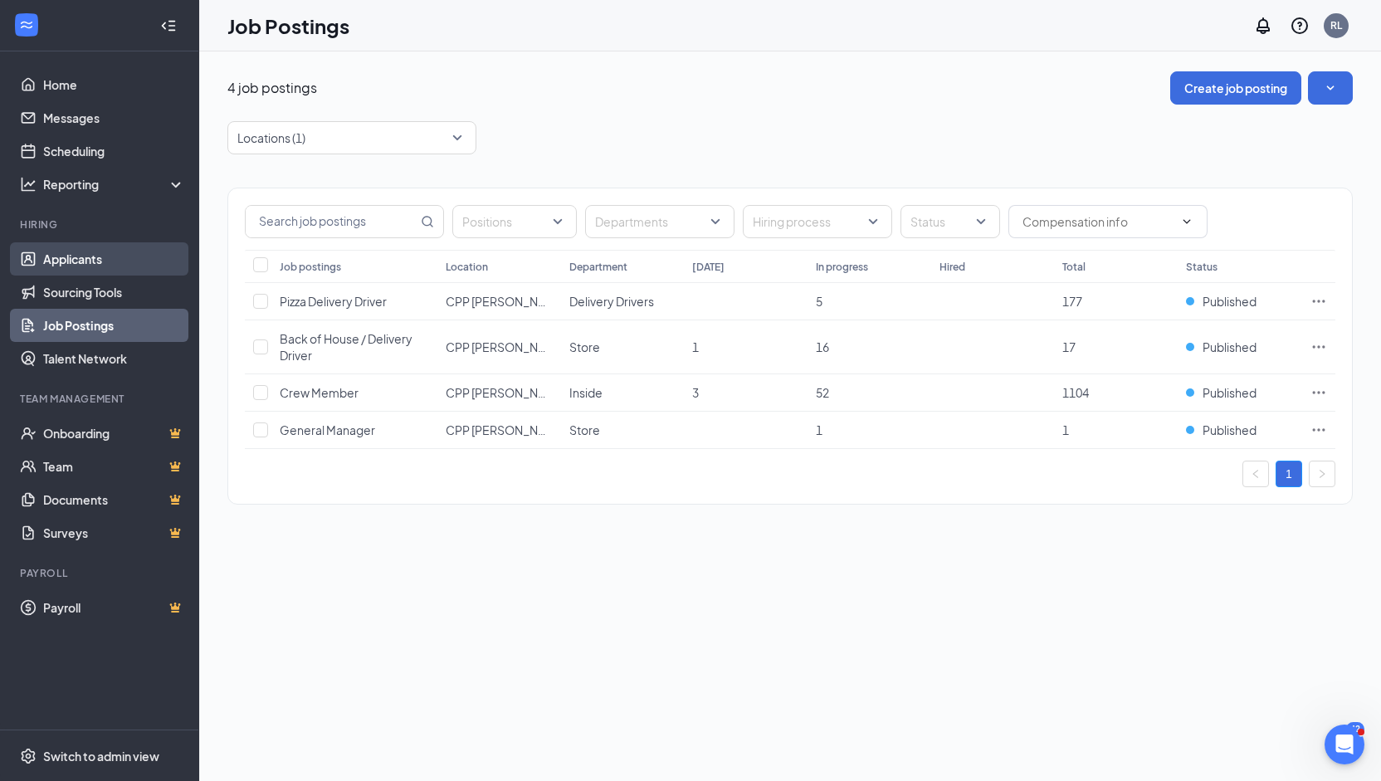
click at [107, 265] on link "Applicants" at bounding box center [114, 258] width 142 height 33
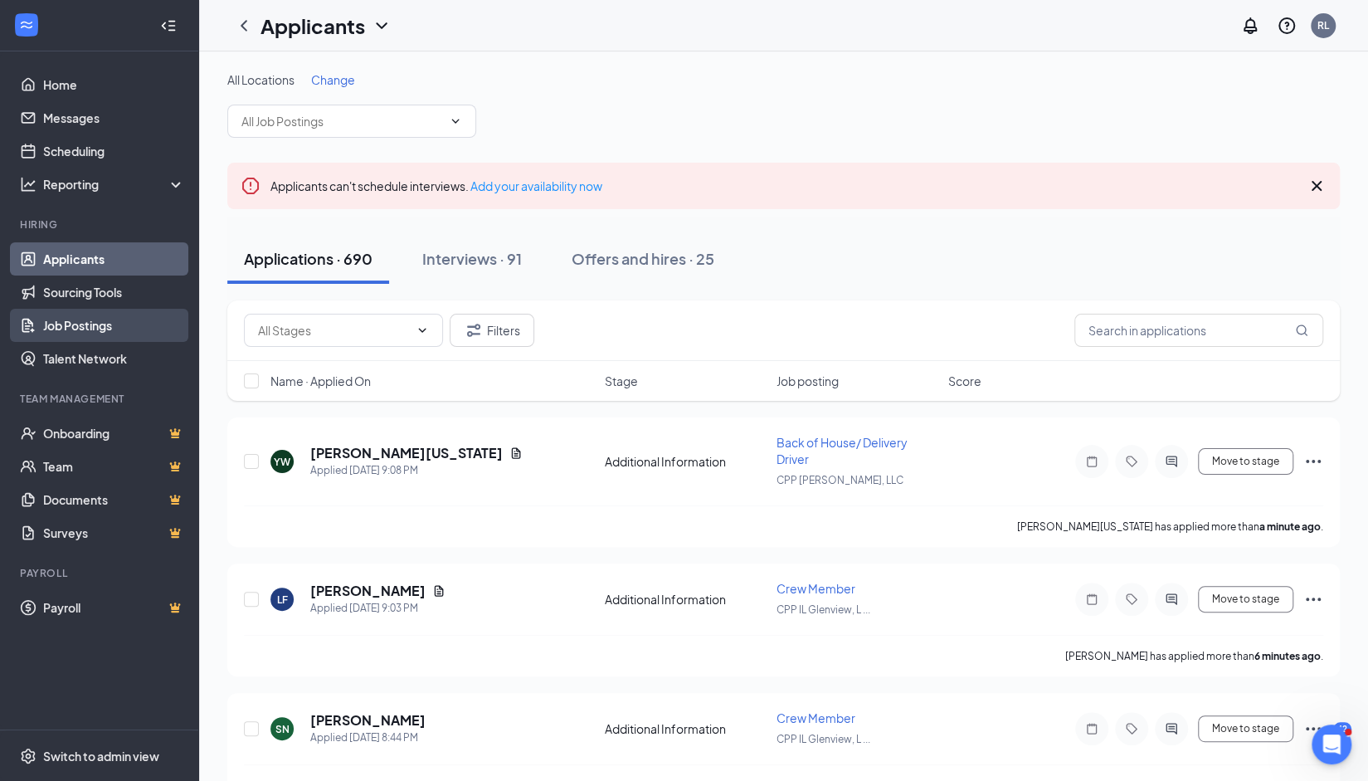
click at [91, 323] on link "Job Postings" at bounding box center [114, 325] width 142 height 33
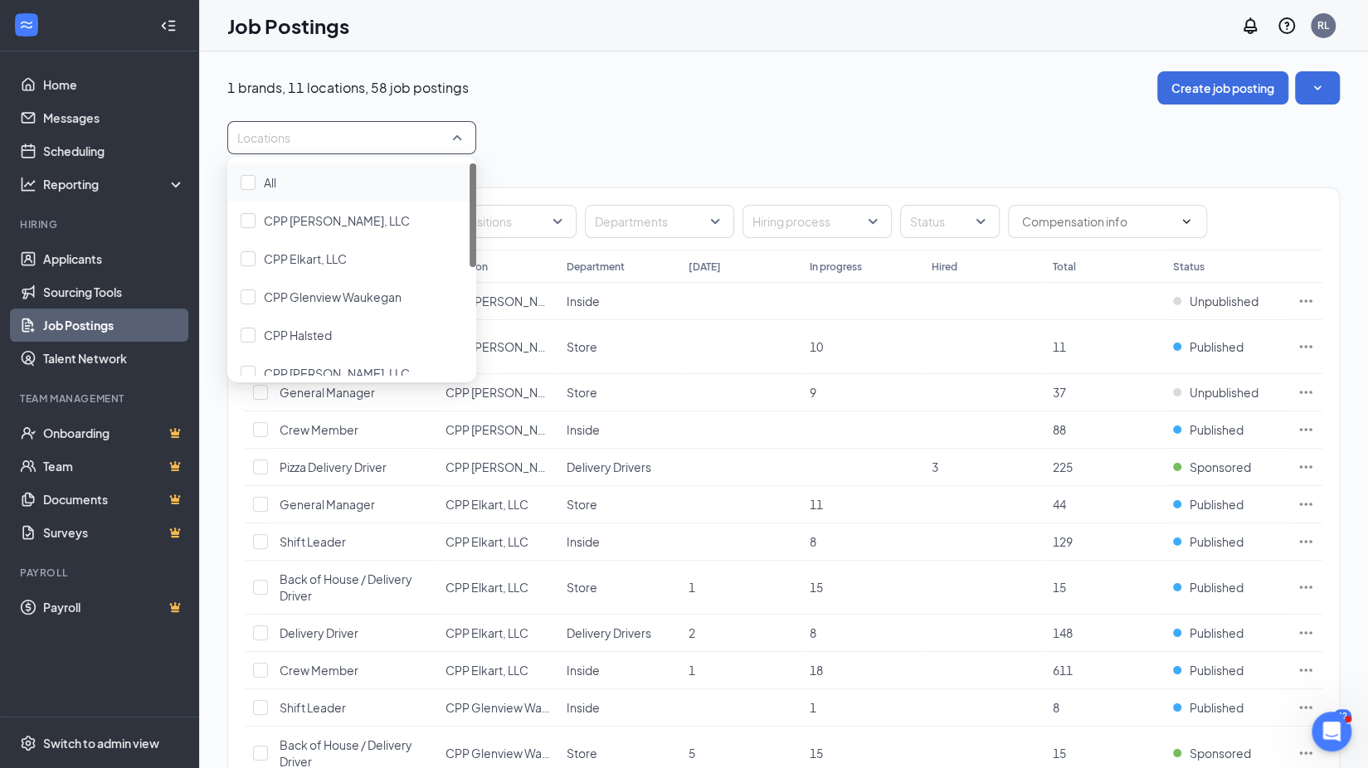
click at [397, 130] on div at bounding box center [343, 137] width 224 height 27
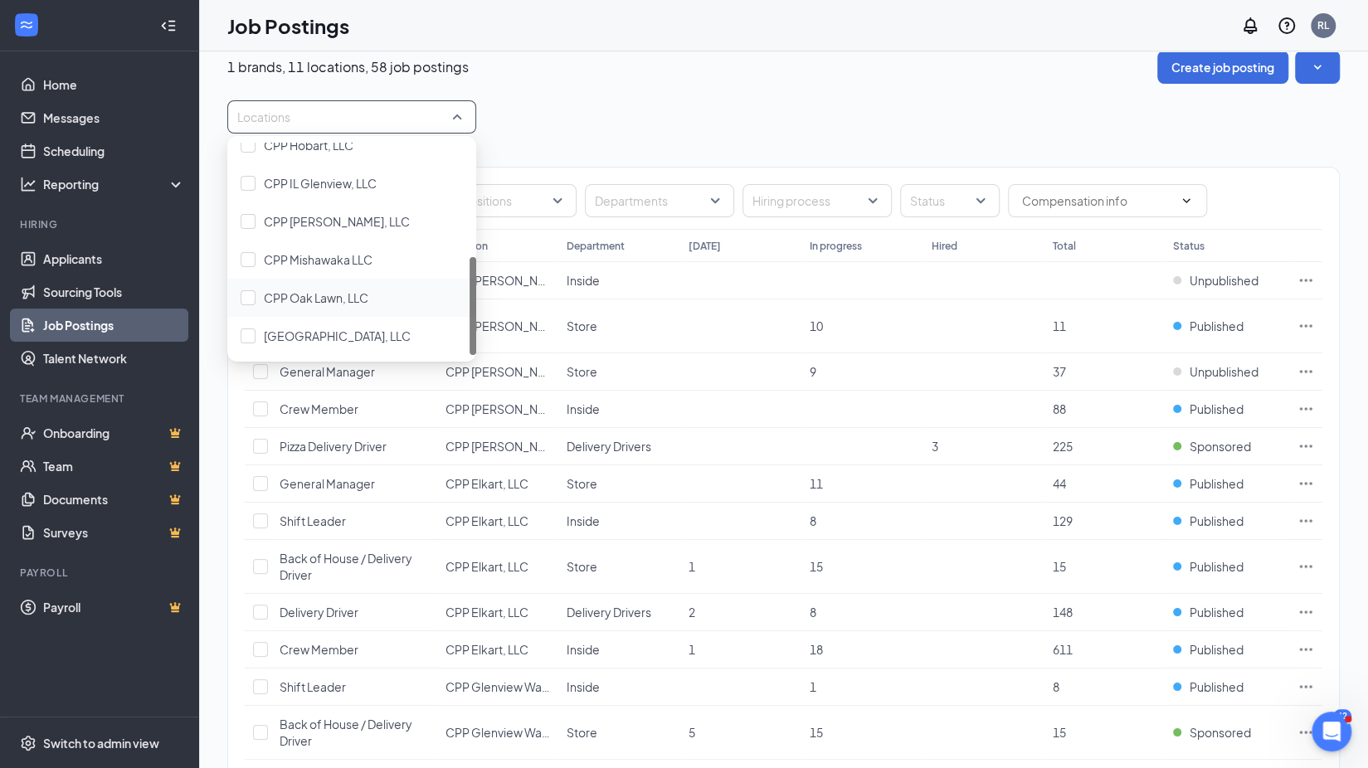
scroll to position [24, 0]
click at [348, 328] on span "[GEOGRAPHIC_DATA], LLC" at bounding box center [337, 332] width 147 height 15
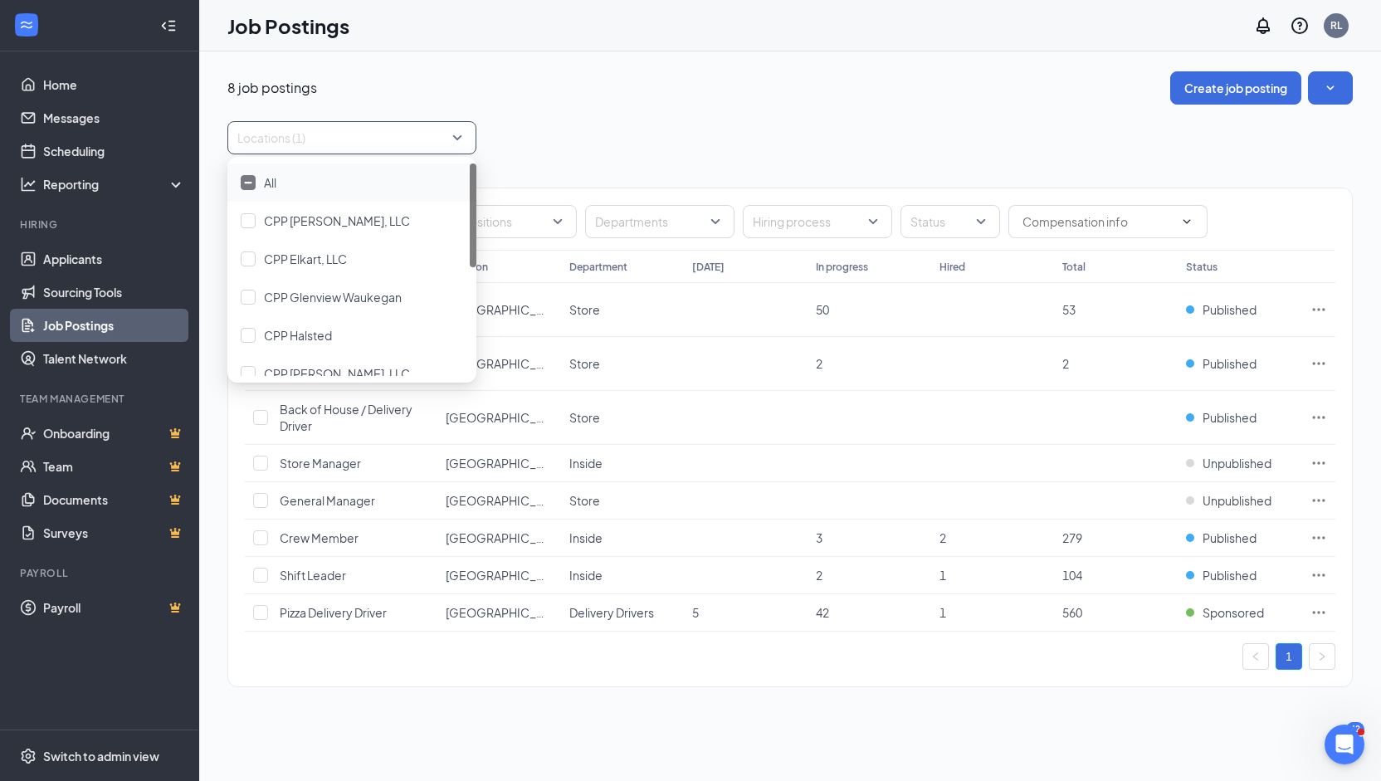
click at [712, 122] on div "Locations (1)" at bounding box center [789, 137] width 1125 height 33
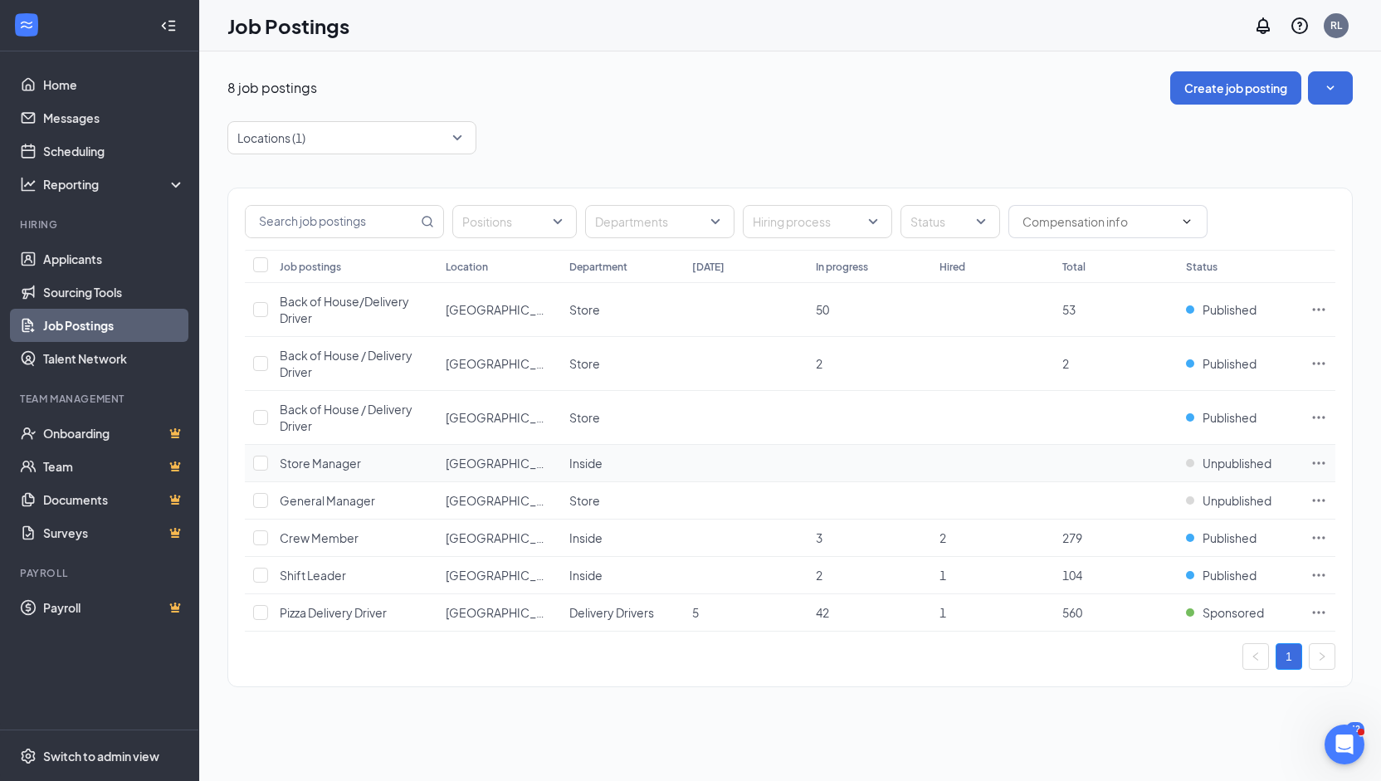
click at [1319, 459] on icon "Ellipses" at bounding box center [1318, 463] width 17 height 17
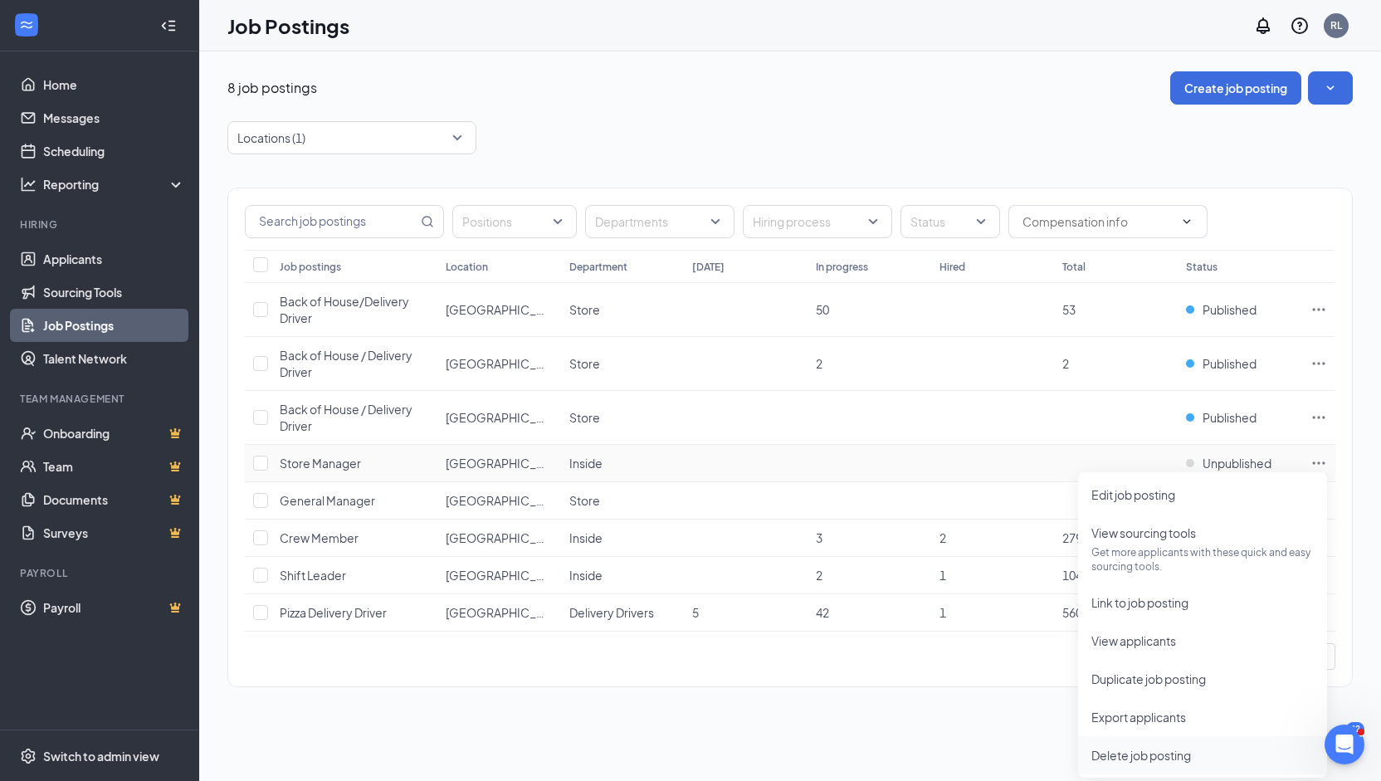
click at [1140, 762] on span "Delete job posting" at bounding box center [1202, 755] width 222 height 18
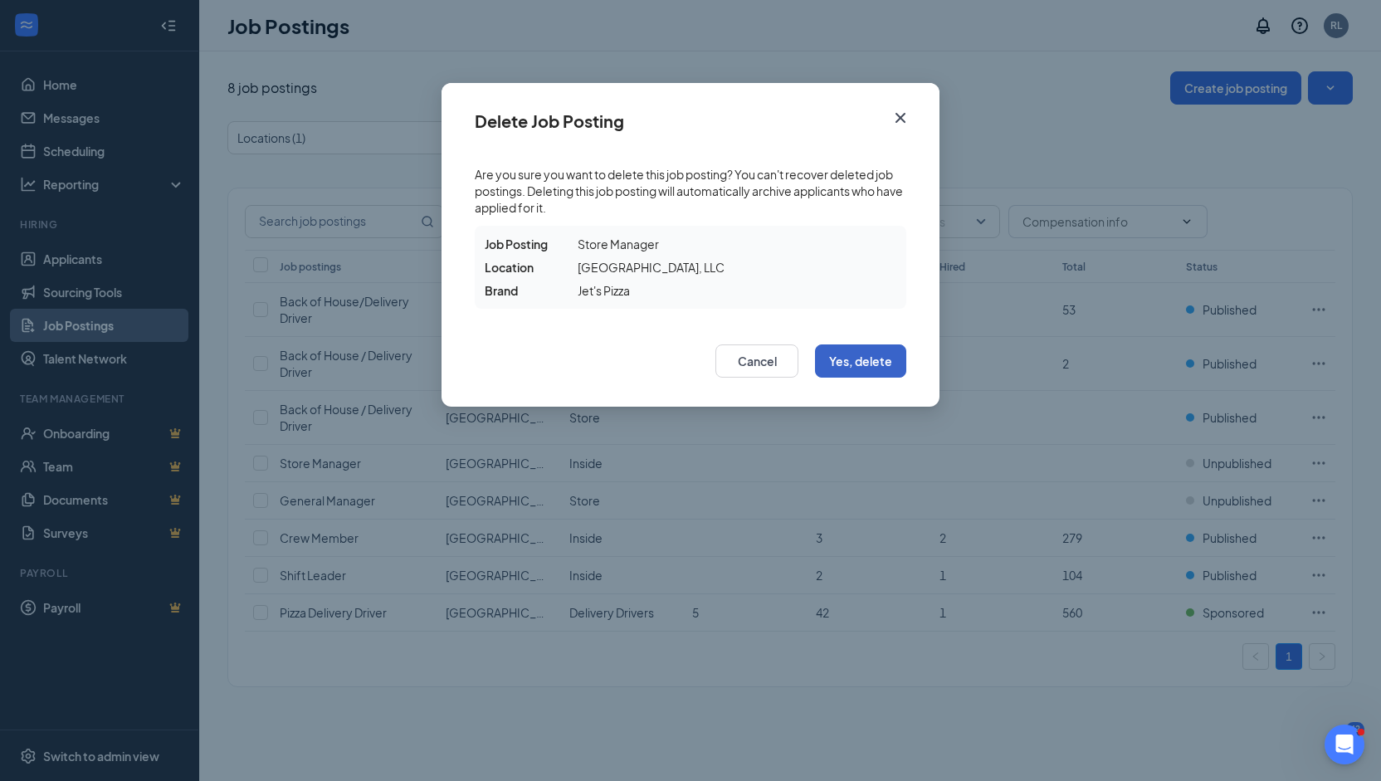
click at [850, 364] on button "Yes, delete" at bounding box center [860, 360] width 91 height 33
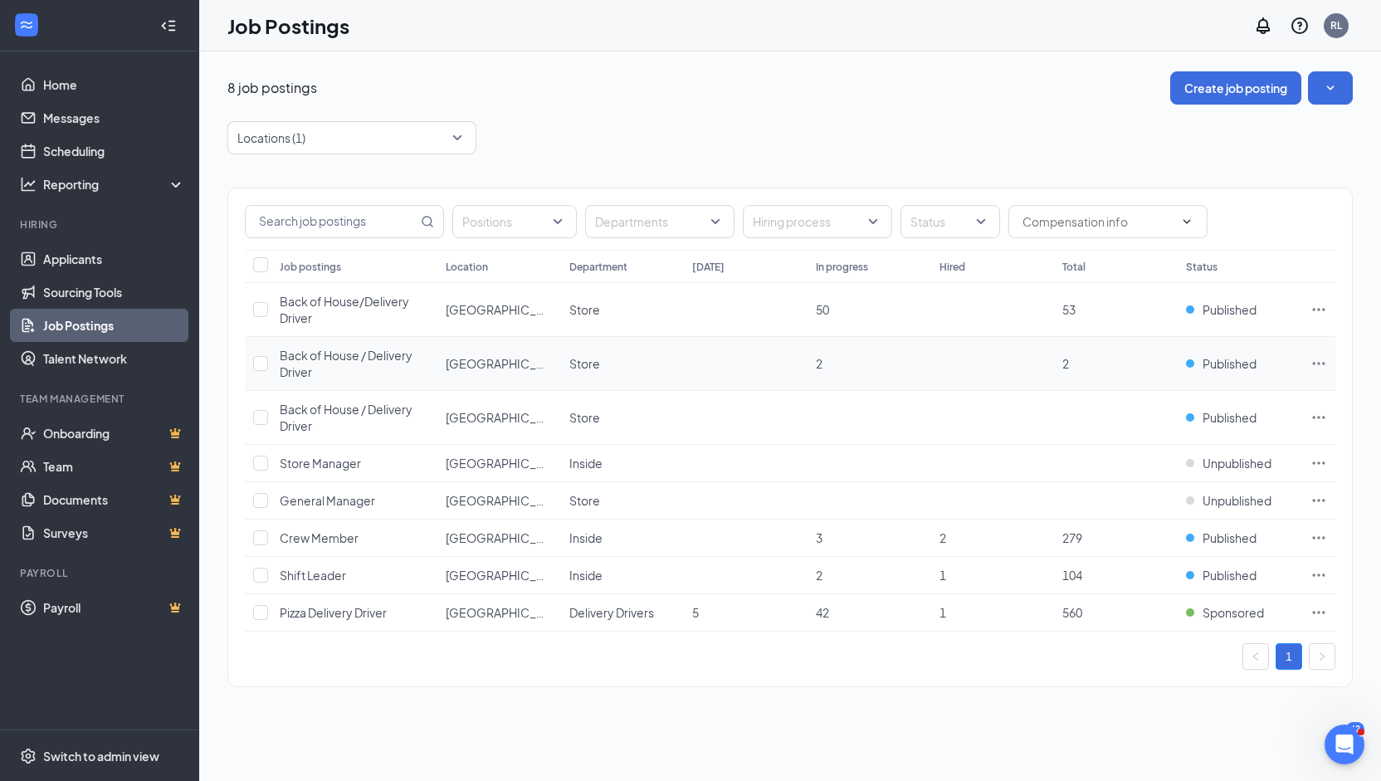
click at [1313, 359] on icon "Ellipses" at bounding box center [1318, 363] width 17 height 17
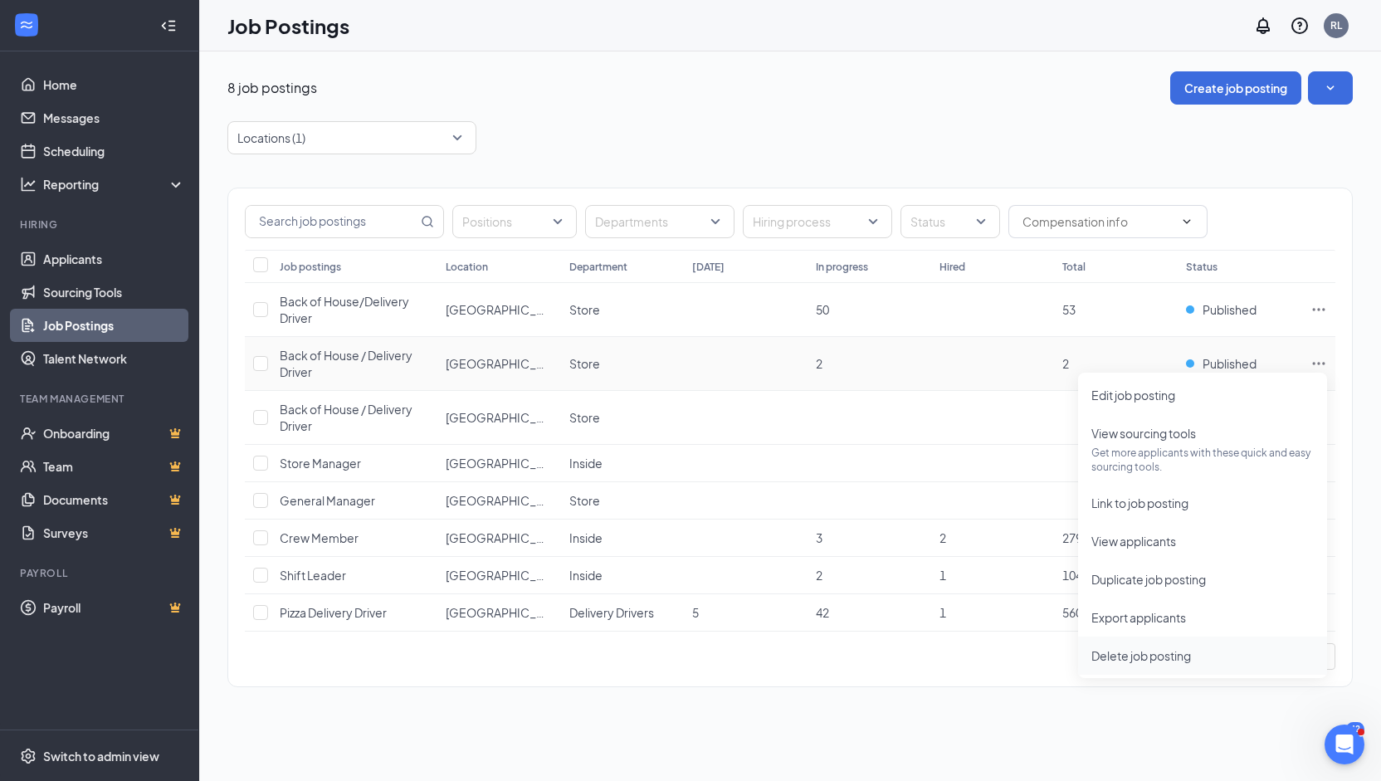
click at [1155, 658] on span "Delete job posting" at bounding box center [1141, 655] width 100 height 15
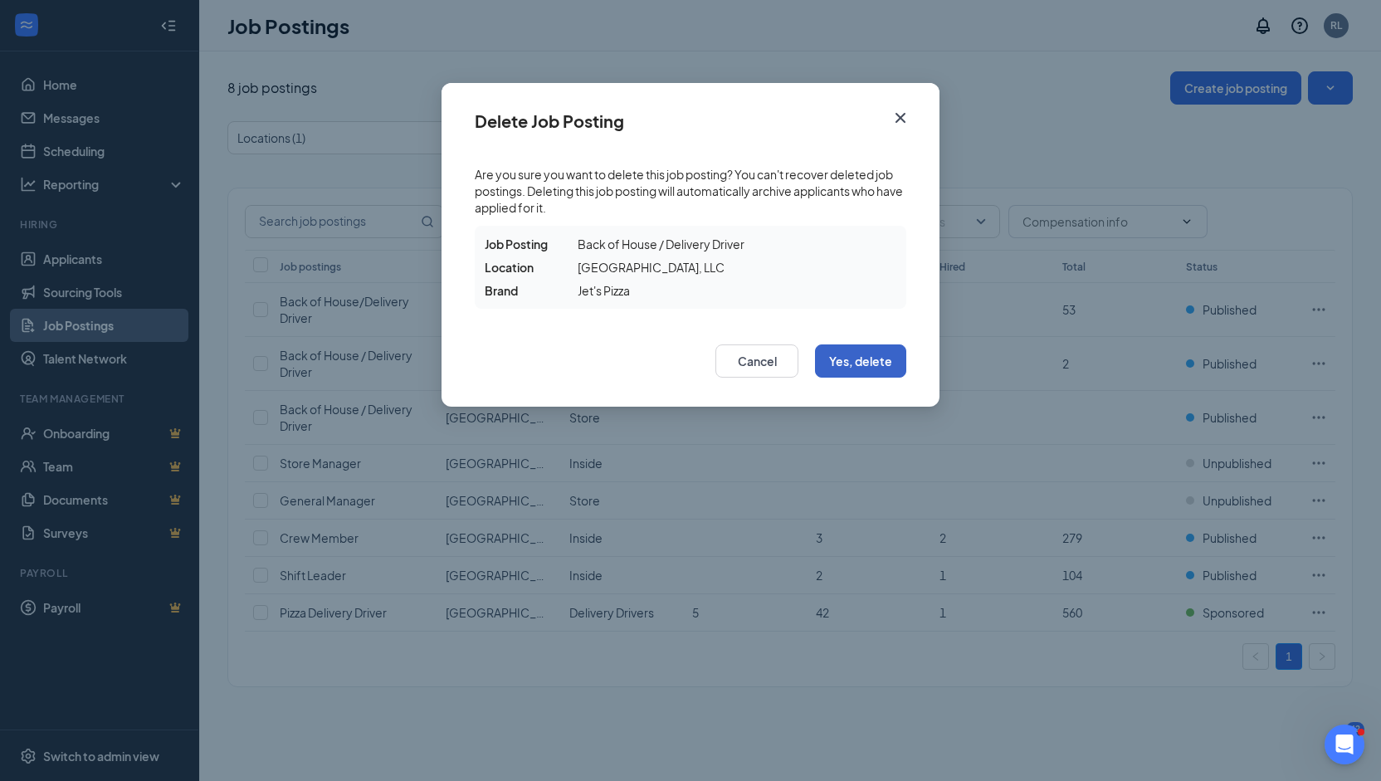
click at [851, 367] on button "Yes, delete" at bounding box center [860, 360] width 91 height 33
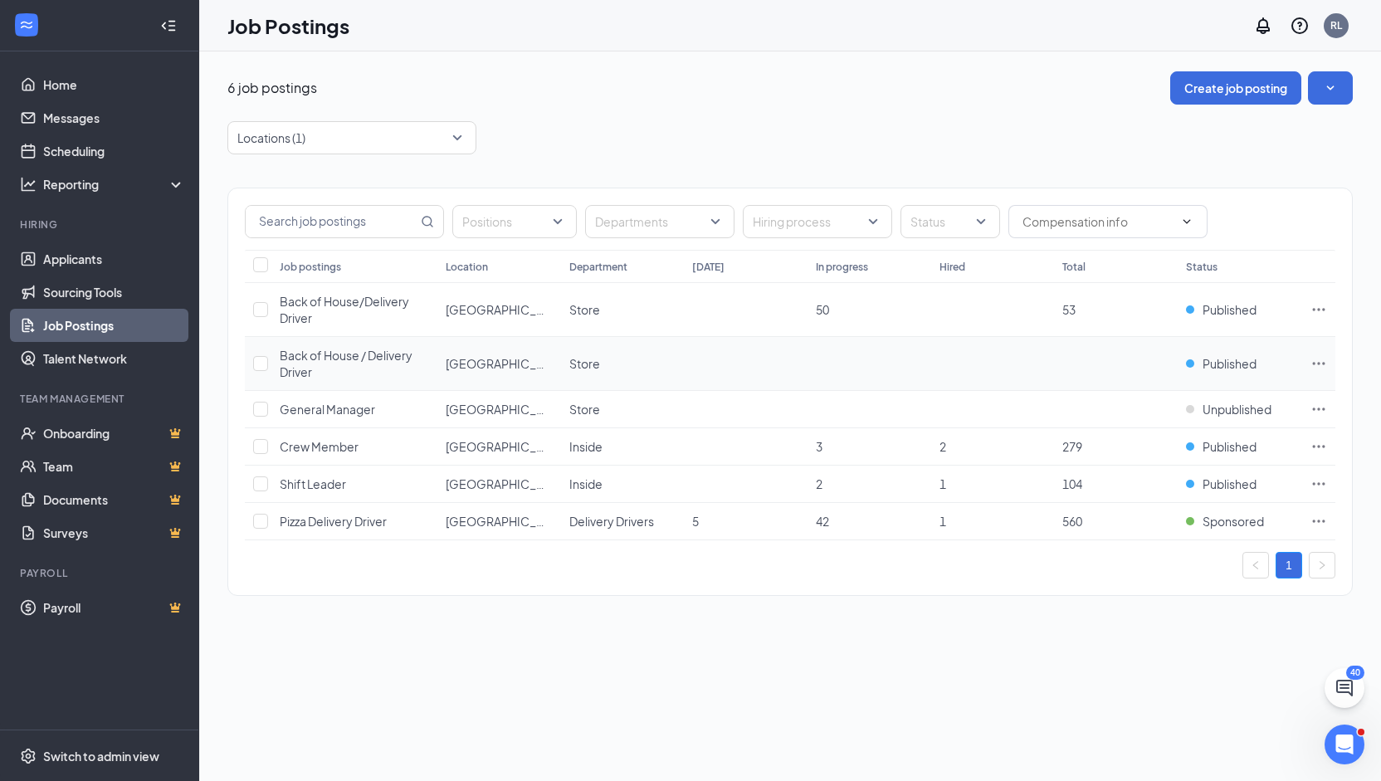
click at [1321, 359] on icon "Ellipses" at bounding box center [1318, 363] width 17 height 17
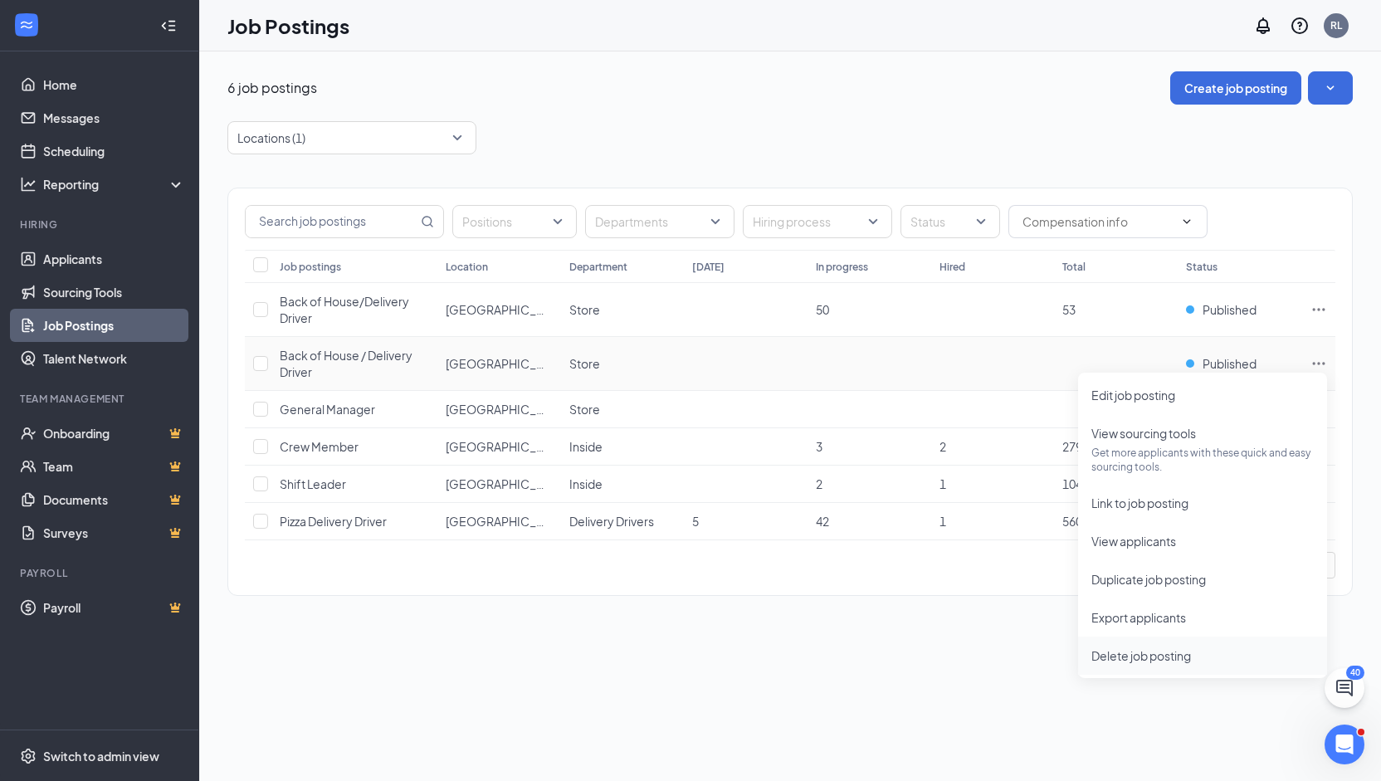
click at [1132, 665] on li "Delete job posting" at bounding box center [1202, 655] width 249 height 38
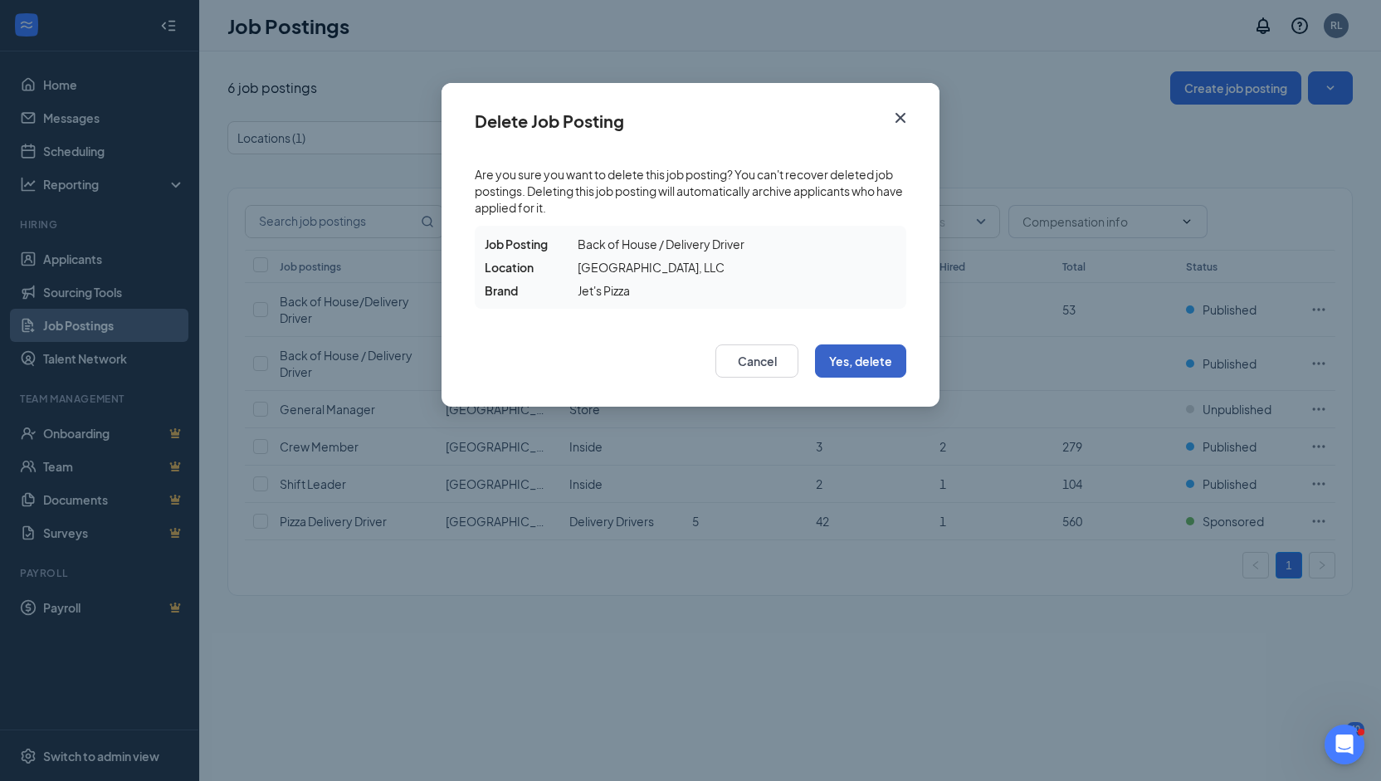
click at [889, 369] on button "Yes, delete" at bounding box center [860, 360] width 91 height 33
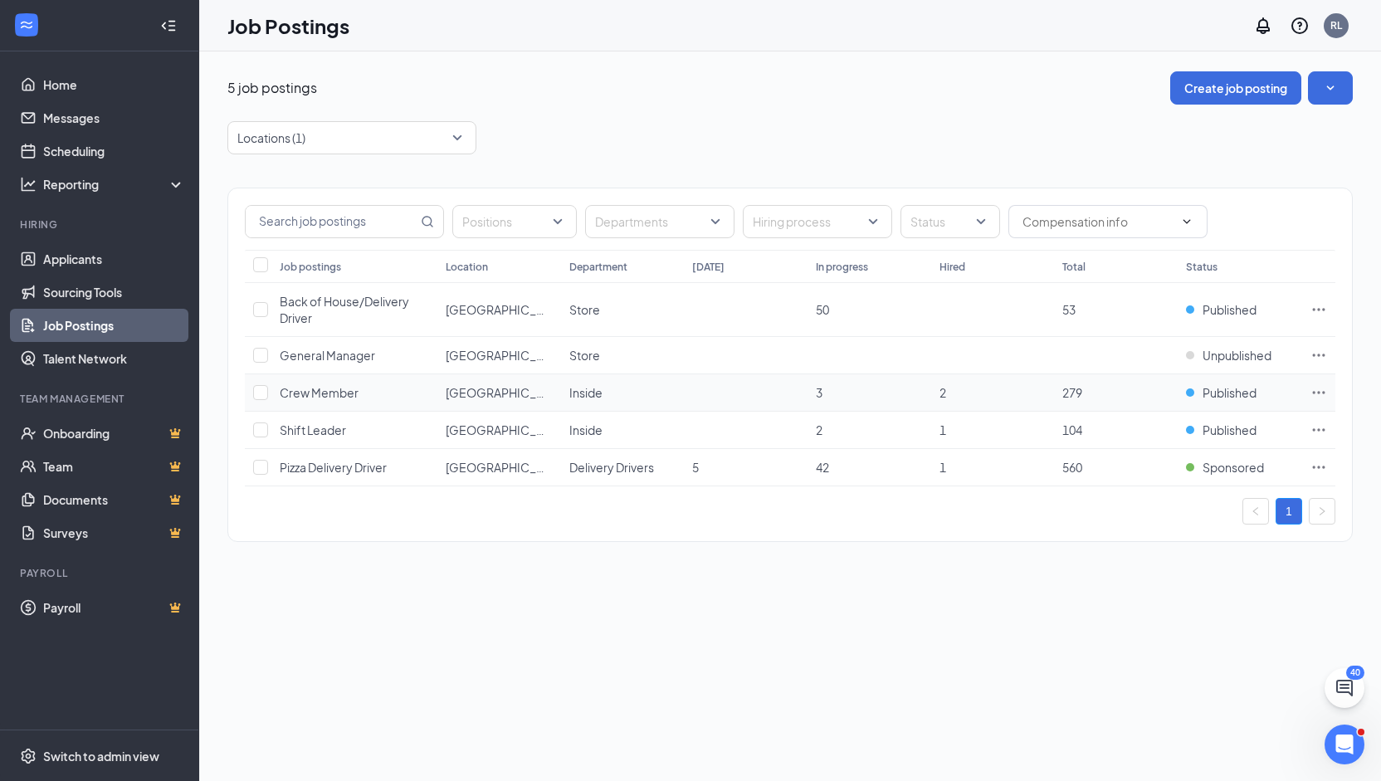
click at [1322, 394] on icon "Ellipses" at bounding box center [1318, 392] width 17 height 17
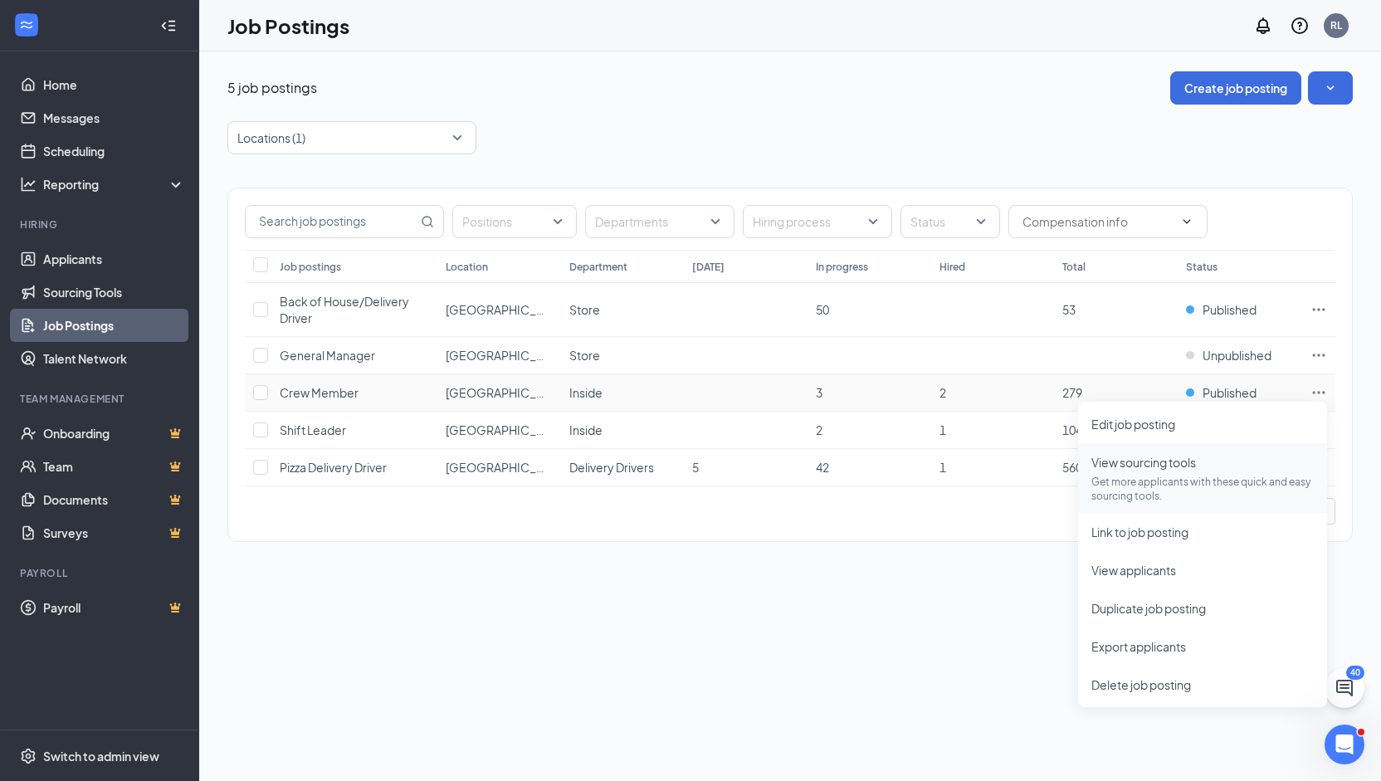
click at [1162, 480] on p "Get more applicants with these quick and easy sourcing tools." at bounding box center [1202, 489] width 222 height 28
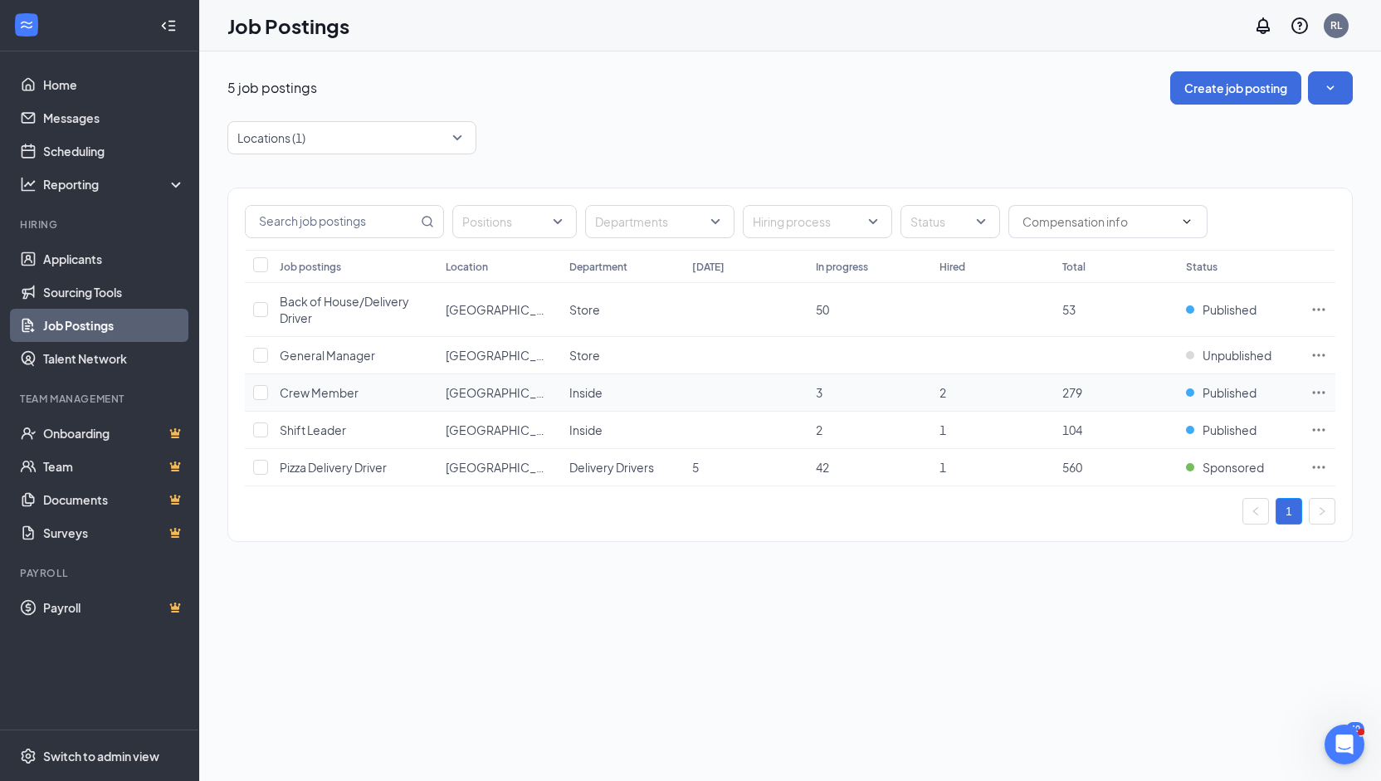
click at [1319, 386] on icon "Ellipses" at bounding box center [1318, 392] width 17 height 17
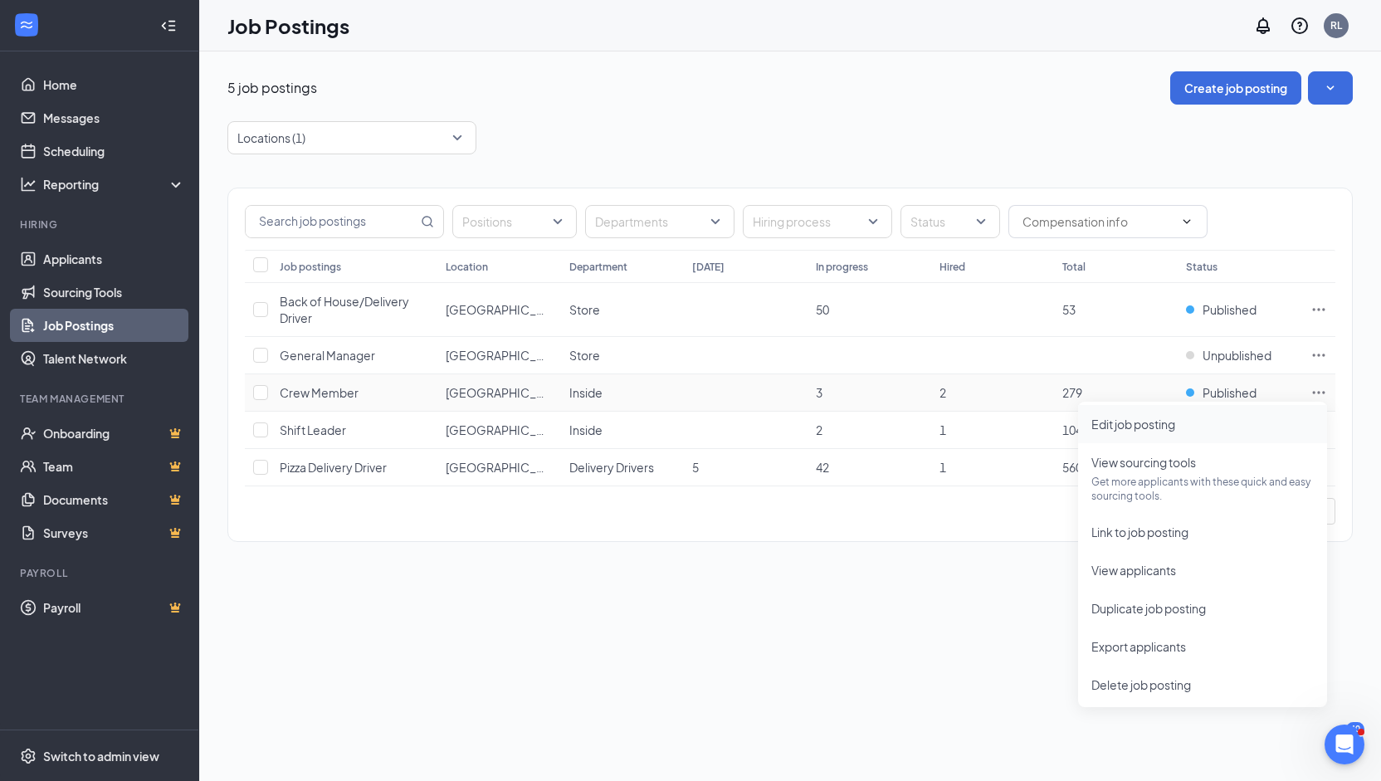
click at [1166, 426] on span "Edit job posting" at bounding box center [1133, 423] width 84 height 15
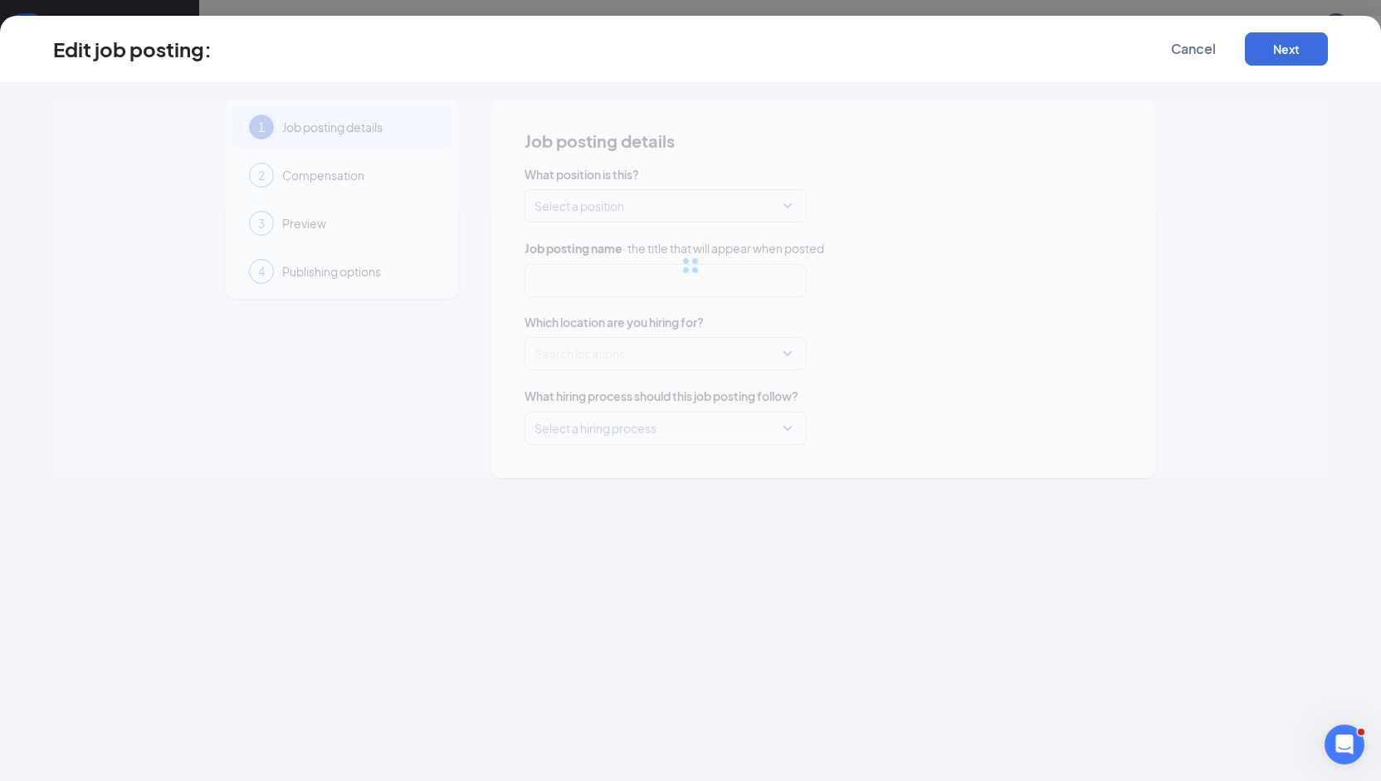
type input "Crew Member"
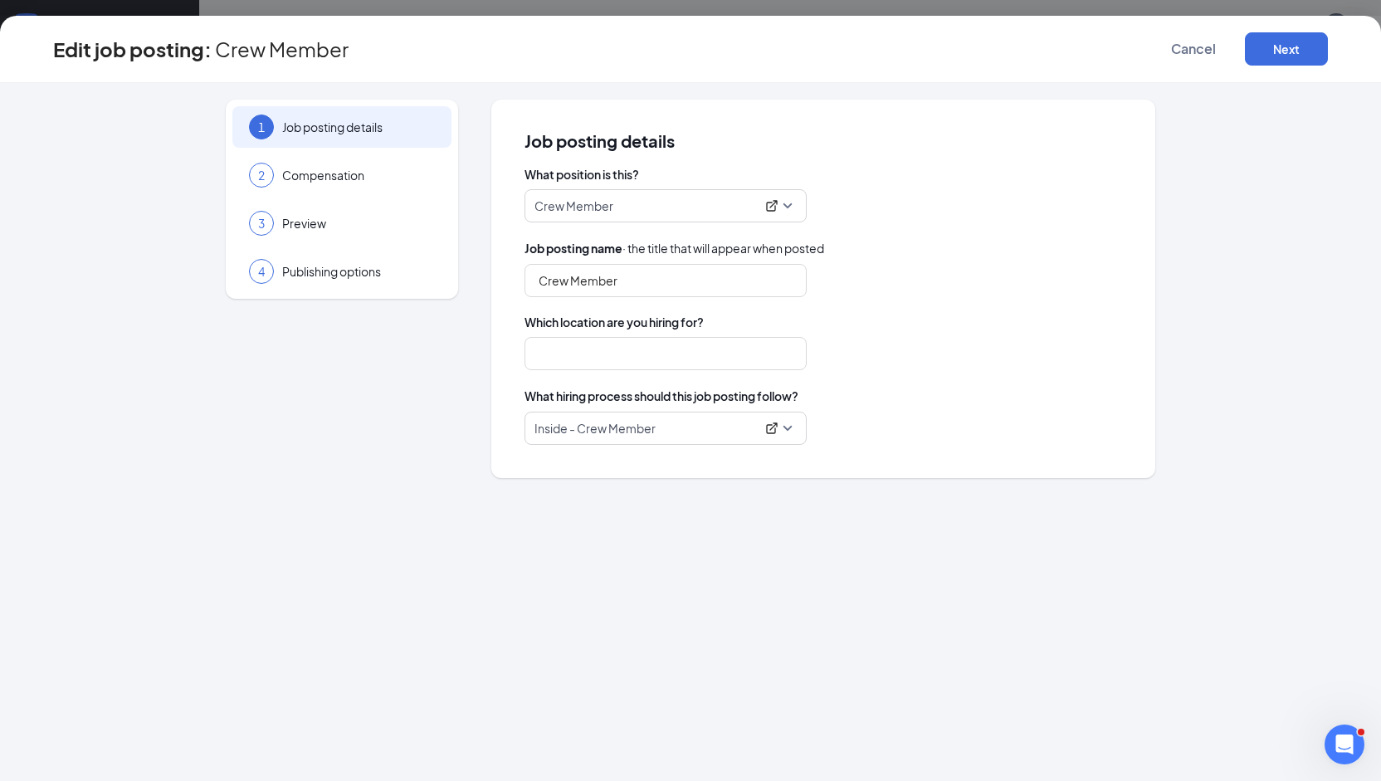
type input "[GEOGRAPHIC_DATA], LLC"
click at [327, 170] on span "Compensation" at bounding box center [358, 175] width 153 height 17
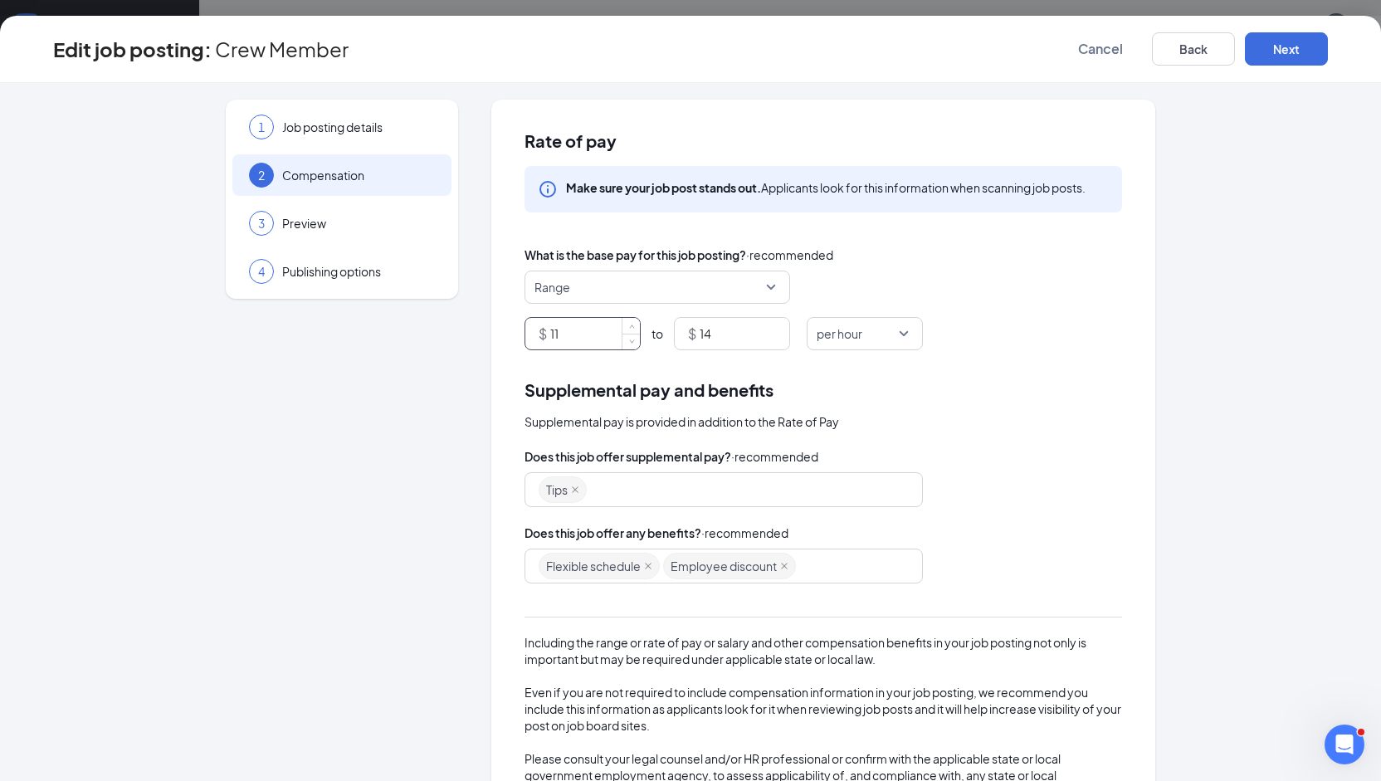
click at [584, 324] on input "11" at bounding box center [595, 334] width 90 height 32
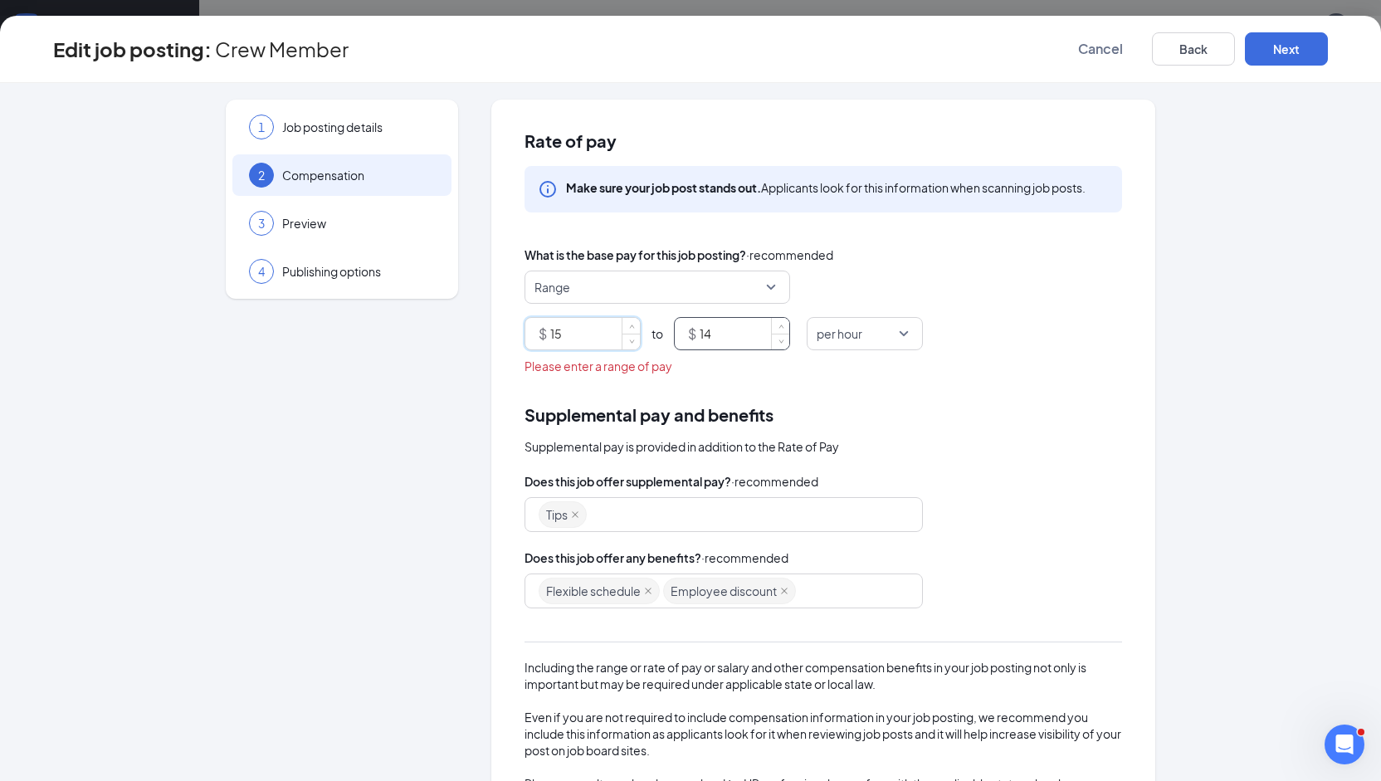
type input "15"
click at [712, 325] on input "14" at bounding box center [744, 334] width 90 height 32
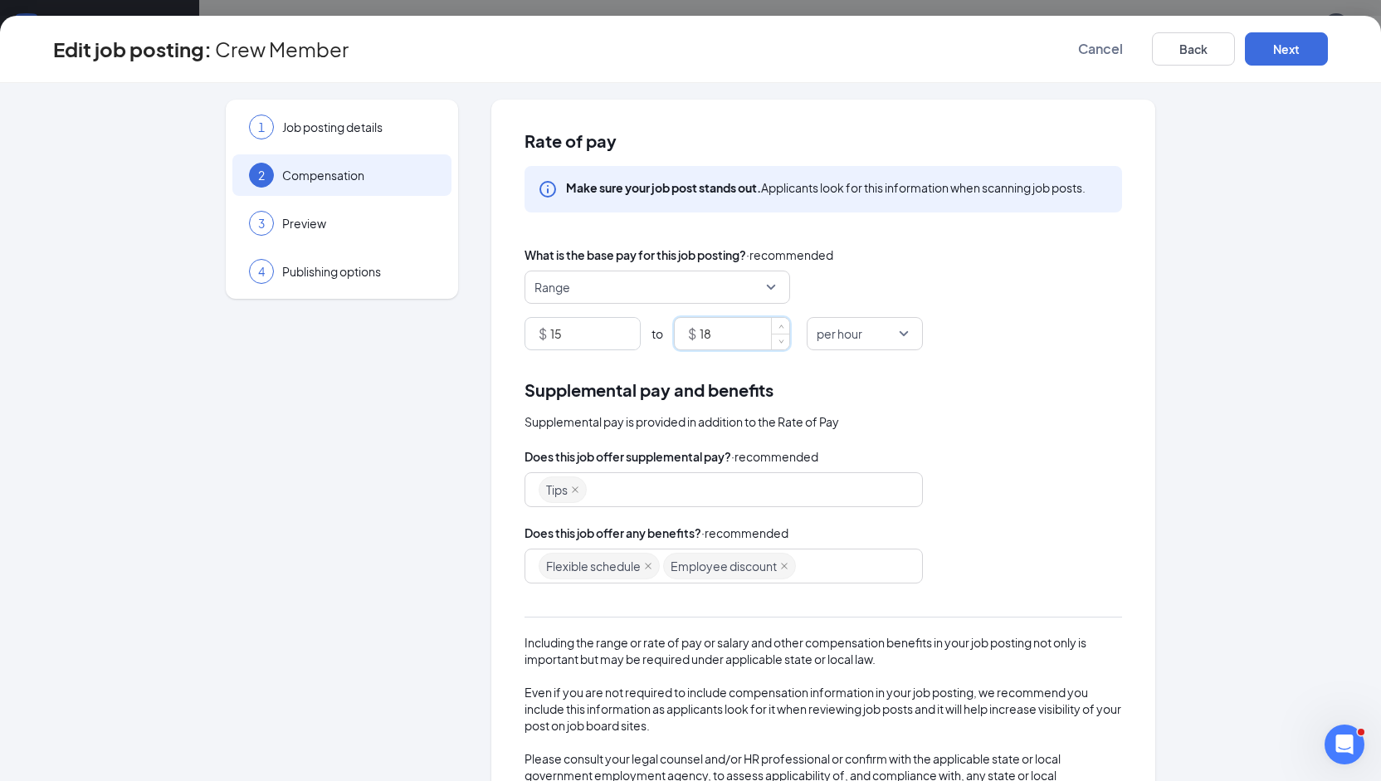
click at [832, 568] on div "Flexible schedule Employee discount" at bounding box center [715, 566] width 354 height 30
type input "18"
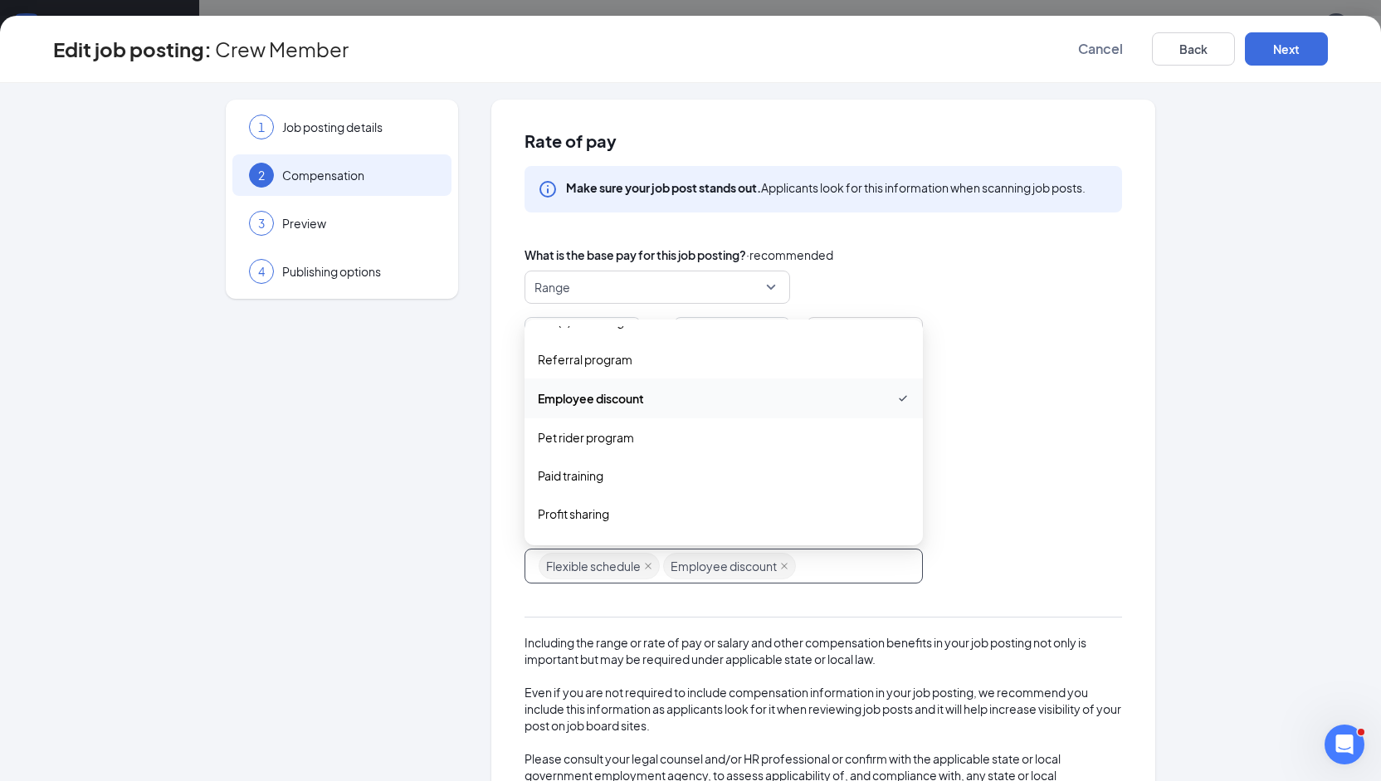
scroll to position [402, 0]
click at [639, 479] on span "Mileage reimbursement" at bounding box center [603, 481] width 131 height 18
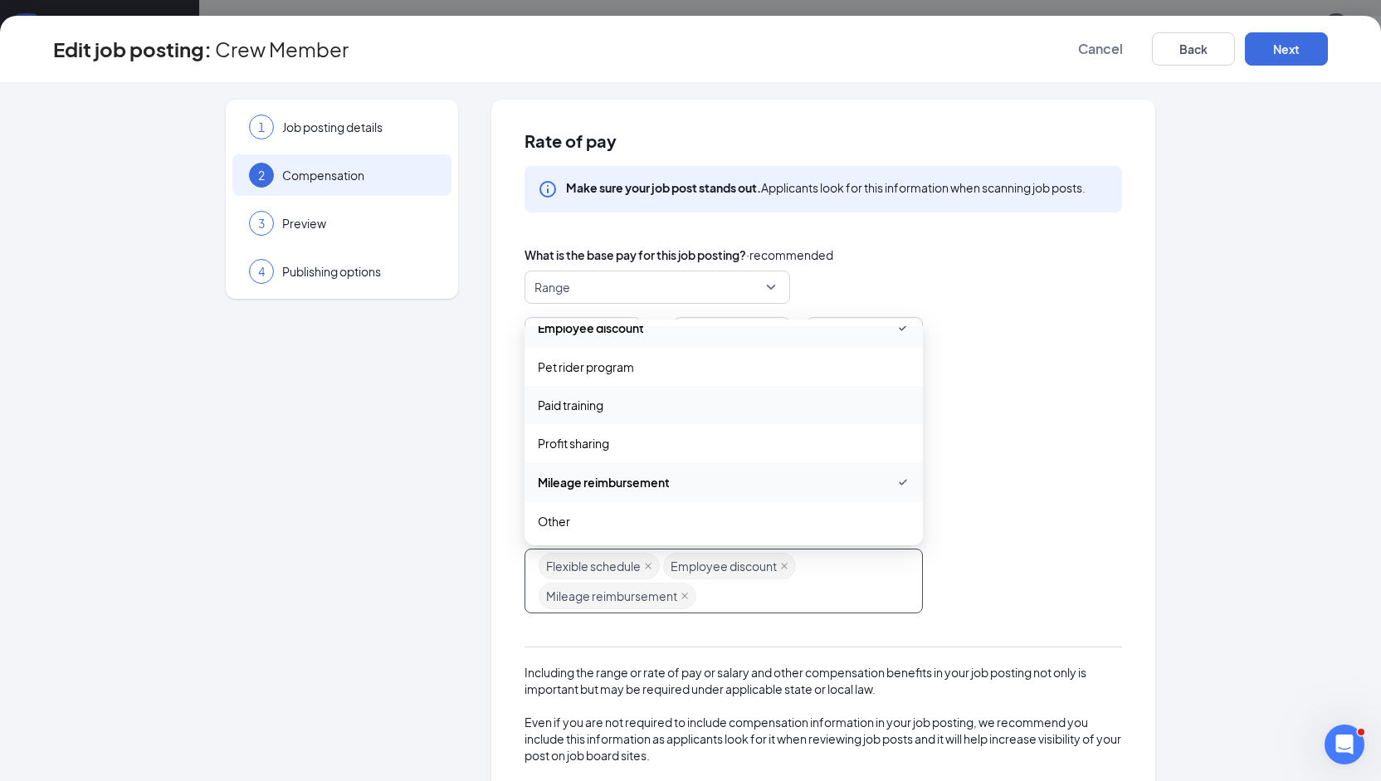
click at [632, 411] on span "Paid training" at bounding box center [724, 405] width 372 height 18
click at [1082, 414] on div "Supplemental pay is provided in addition to the Rate of Pay" at bounding box center [822, 421] width 597 height 18
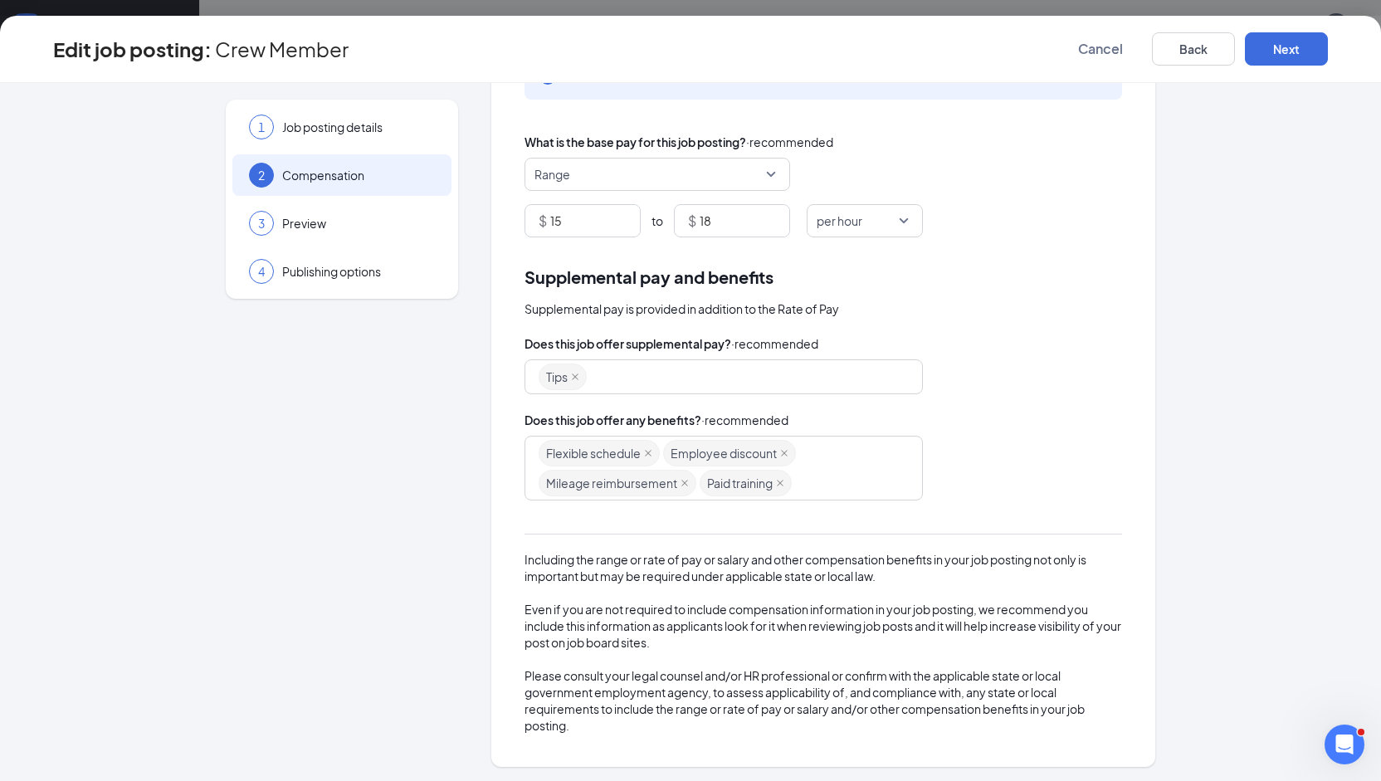
scroll to position [0, 0]
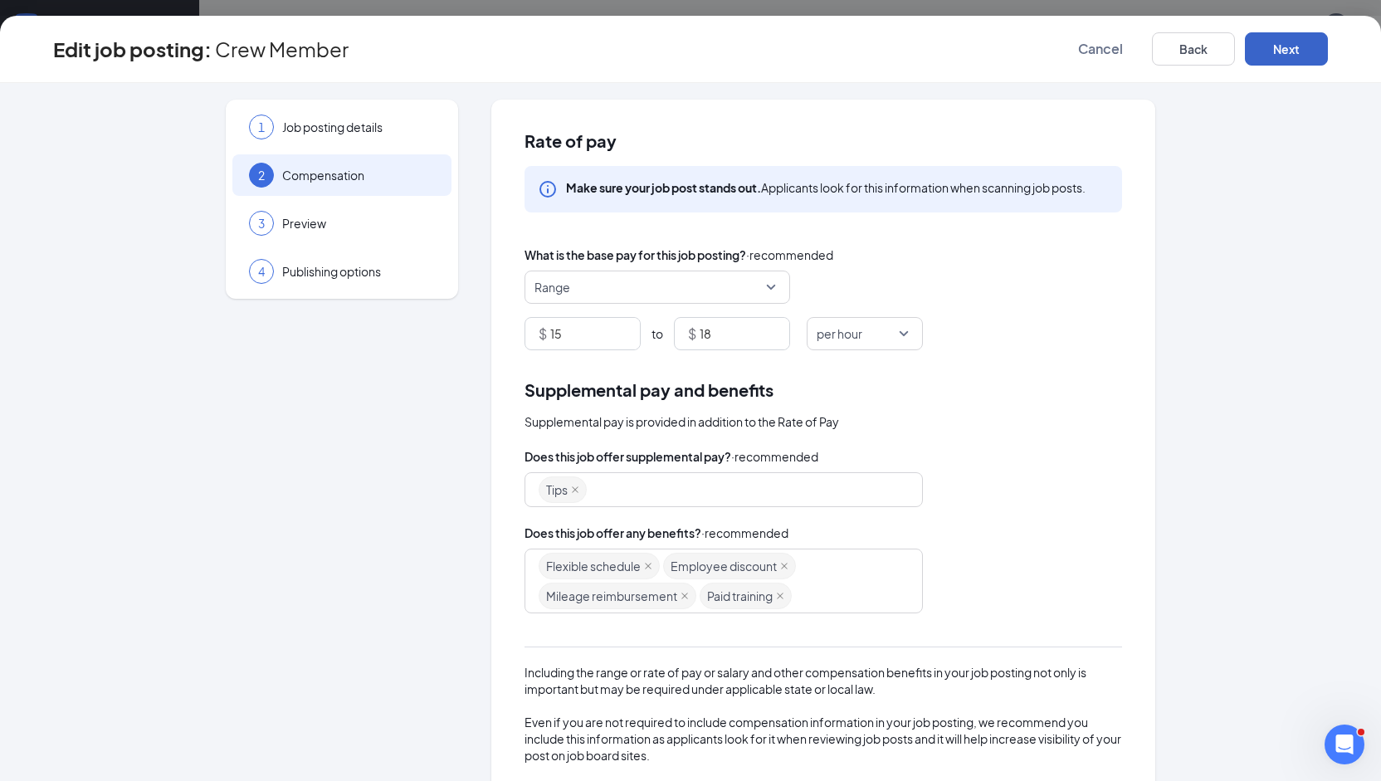
click at [1284, 43] on button "Next" at bounding box center [1285, 48] width 83 height 33
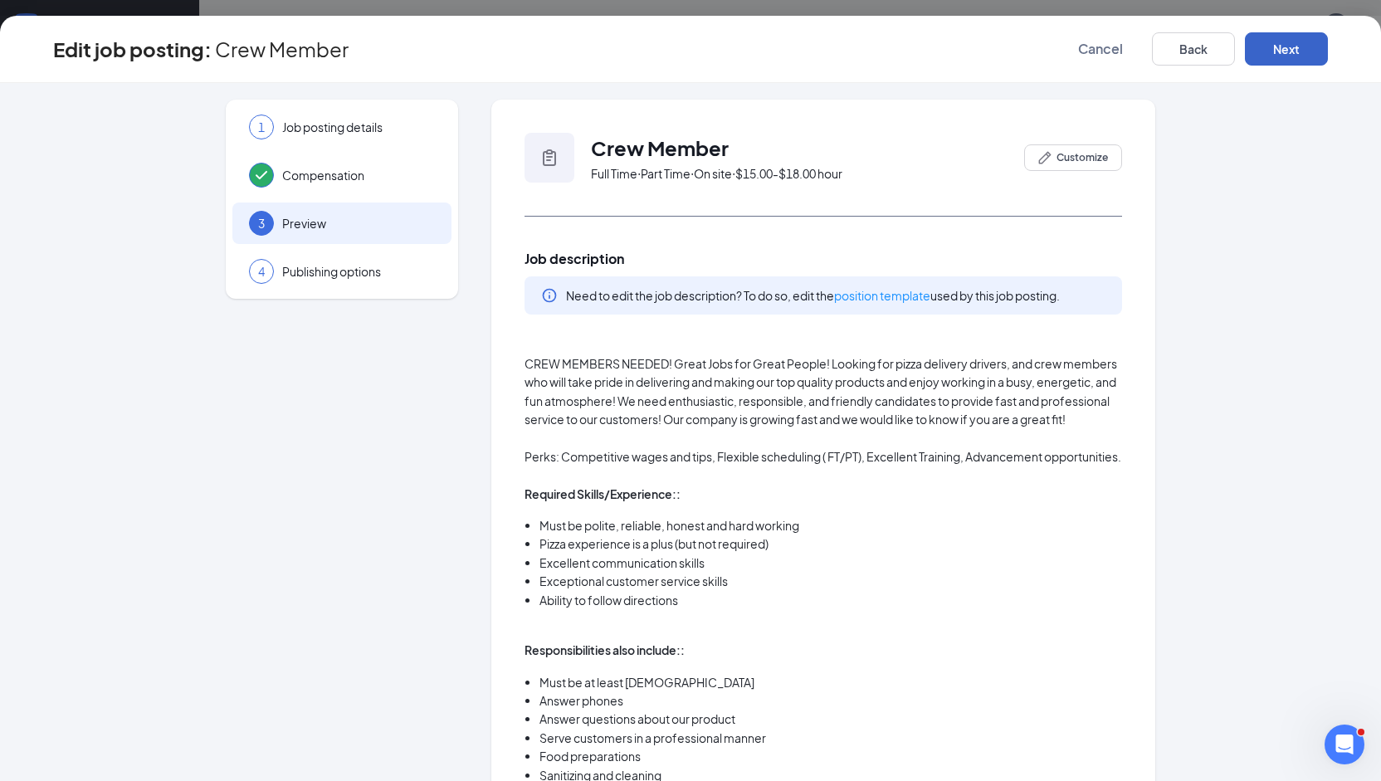
click at [1313, 60] on button "Next" at bounding box center [1285, 48] width 83 height 33
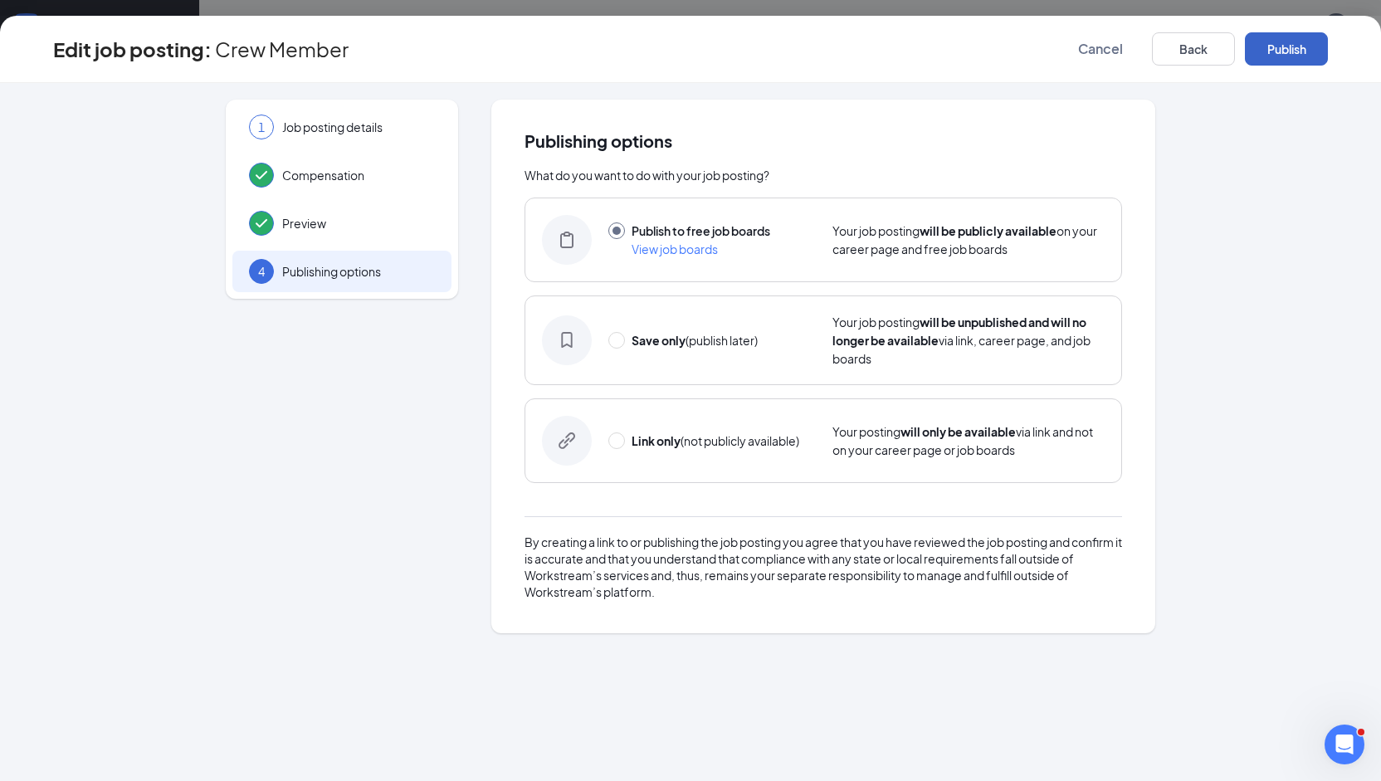
click at [1303, 53] on button "Publish" at bounding box center [1285, 48] width 83 height 33
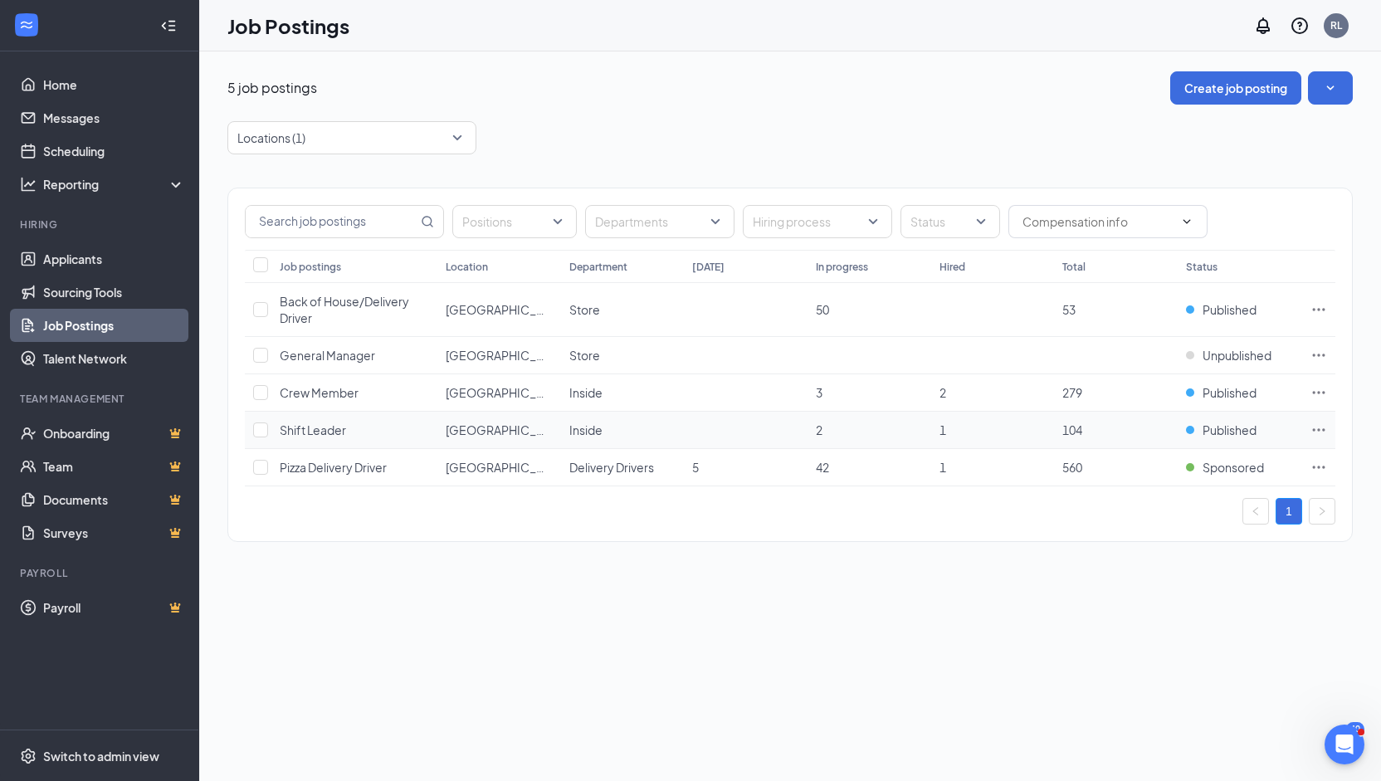
click at [1320, 426] on icon "Ellipses" at bounding box center [1318, 429] width 17 height 17
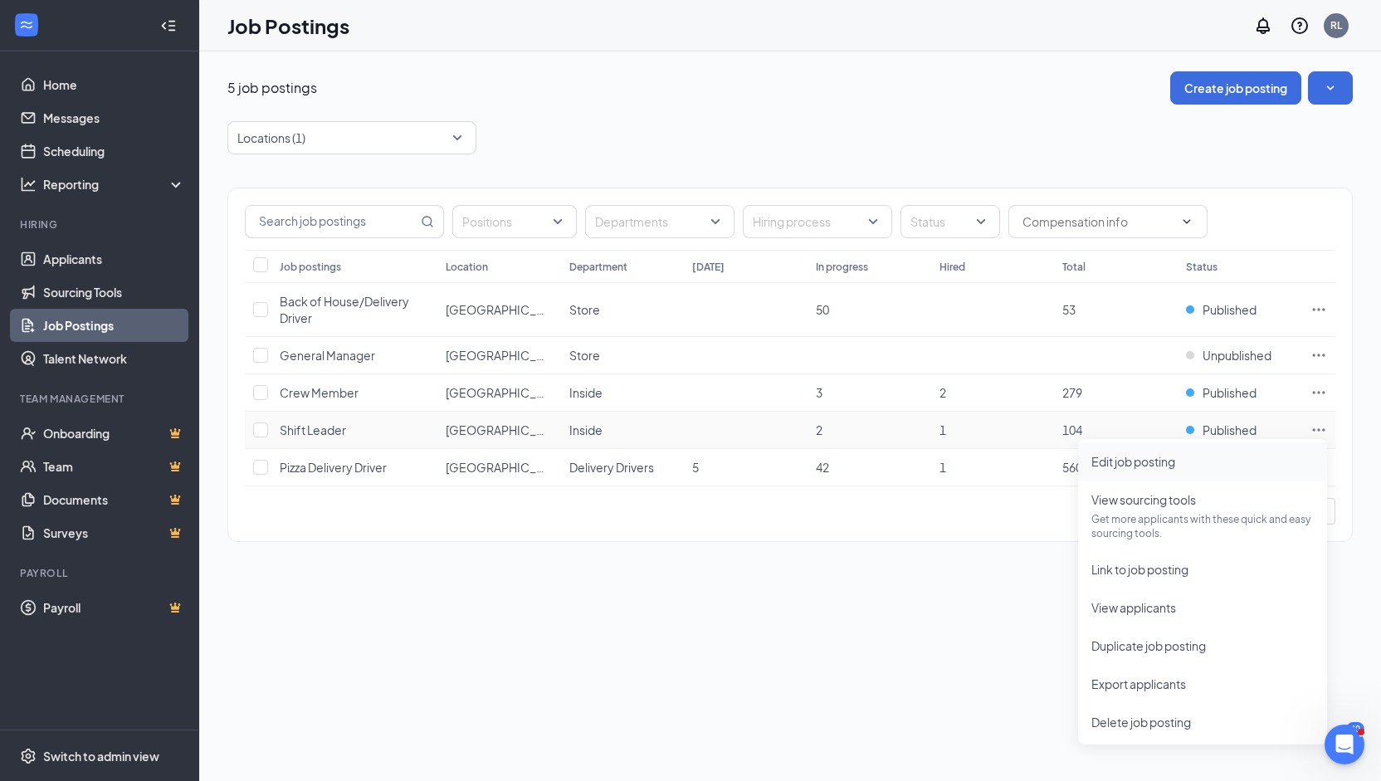
click at [1180, 468] on span "Edit job posting" at bounding box center [1202, 461] width 222 height 18
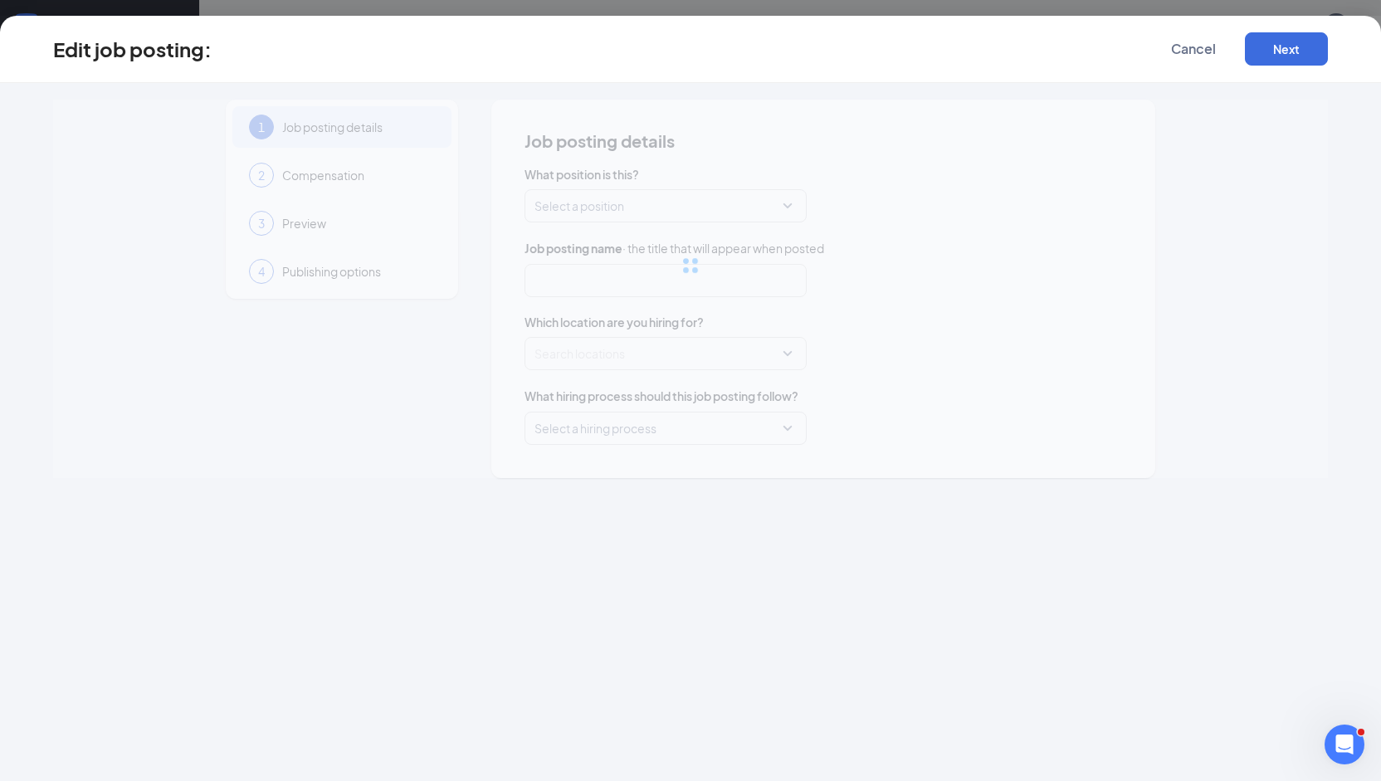
type input "Shift Leader"
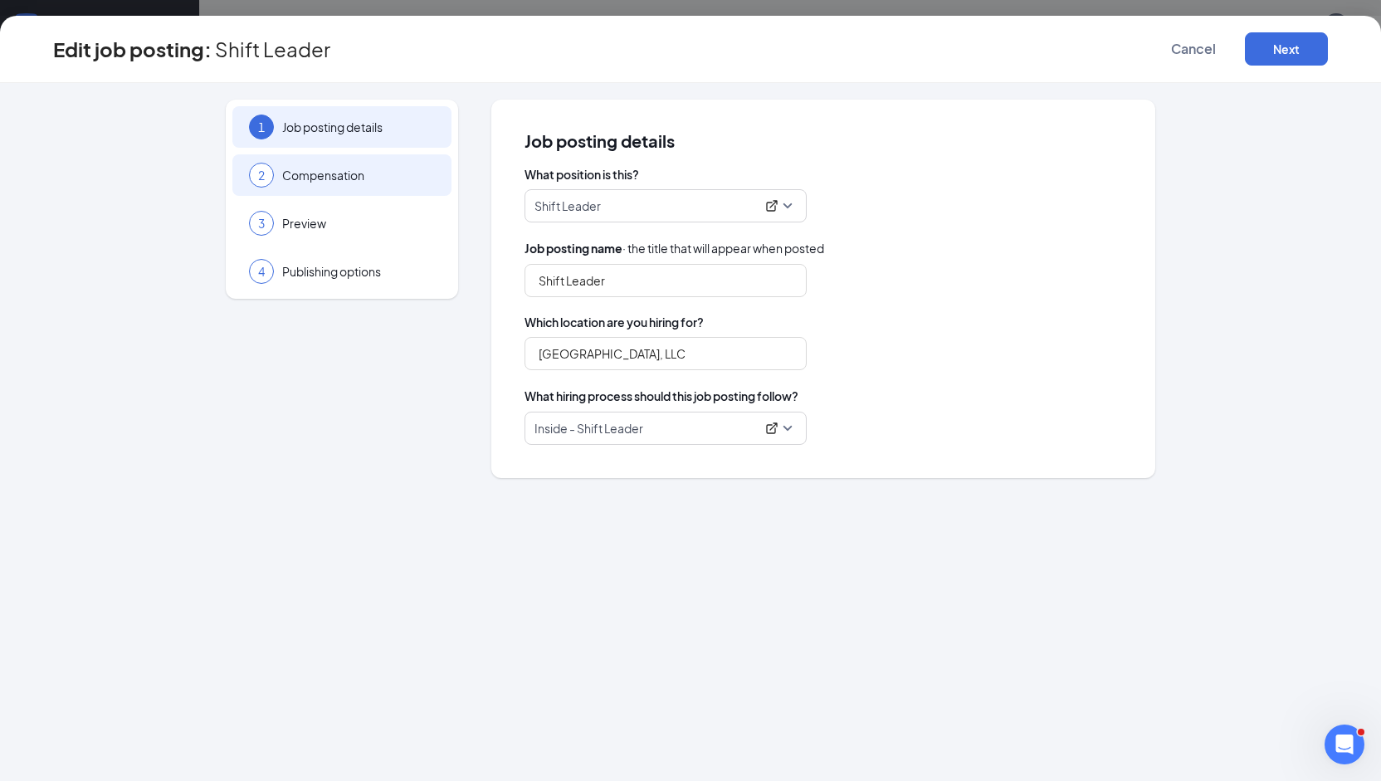
click at [335, 177] on span "Compensation" at bounding box center [358, 175] width 153 height 17
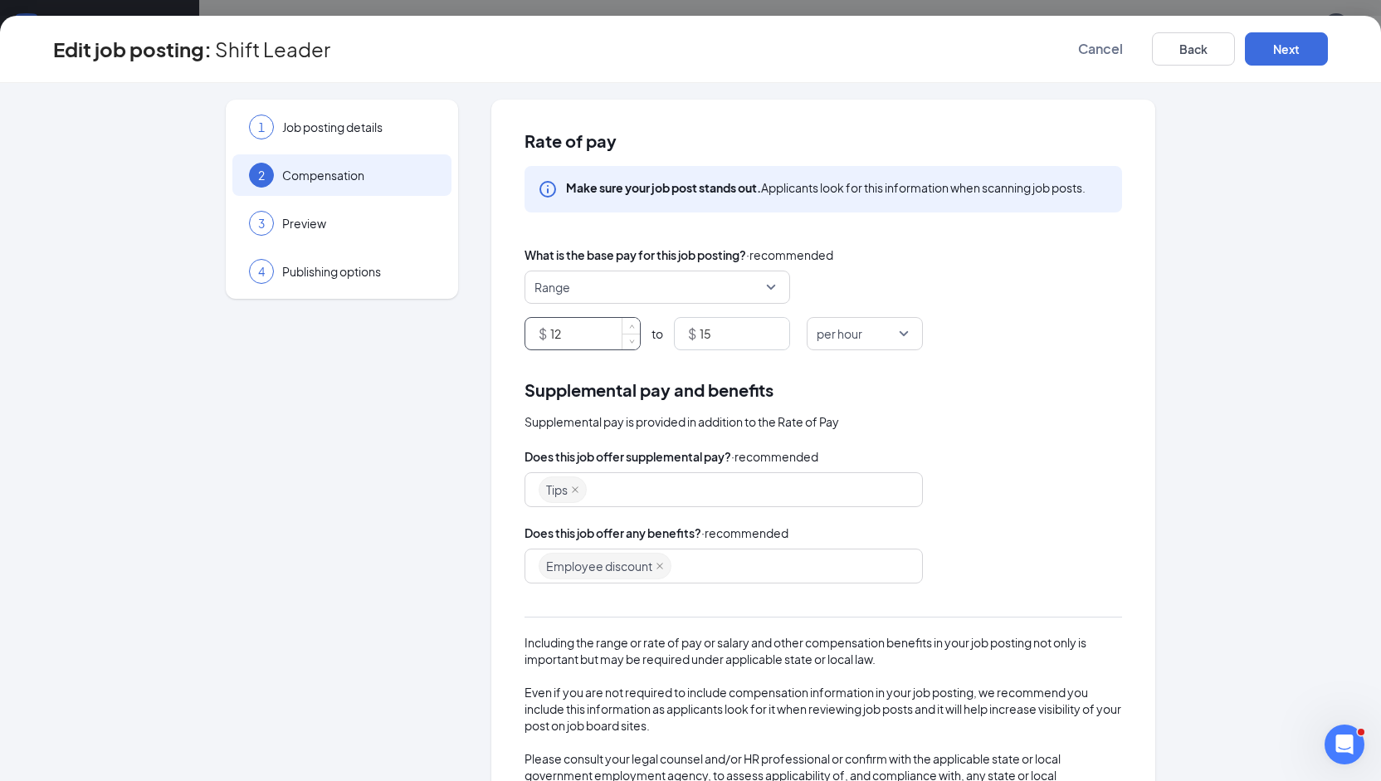
click at [581, 327] on input "12" at bounding box center [595, 334] width 90 height 32
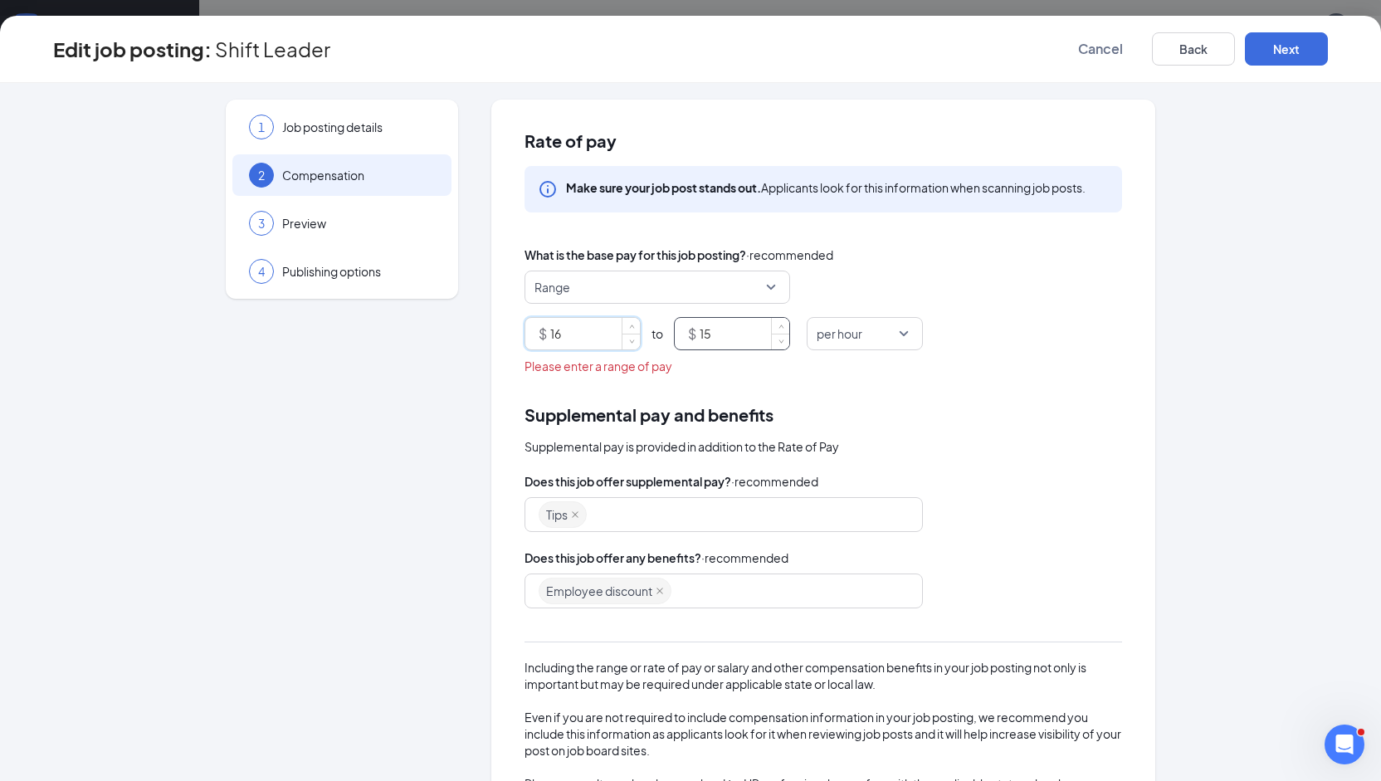
type input "16"
click at [720, 331] on input "15" at bounding box center [744, 334] width 90 height 32
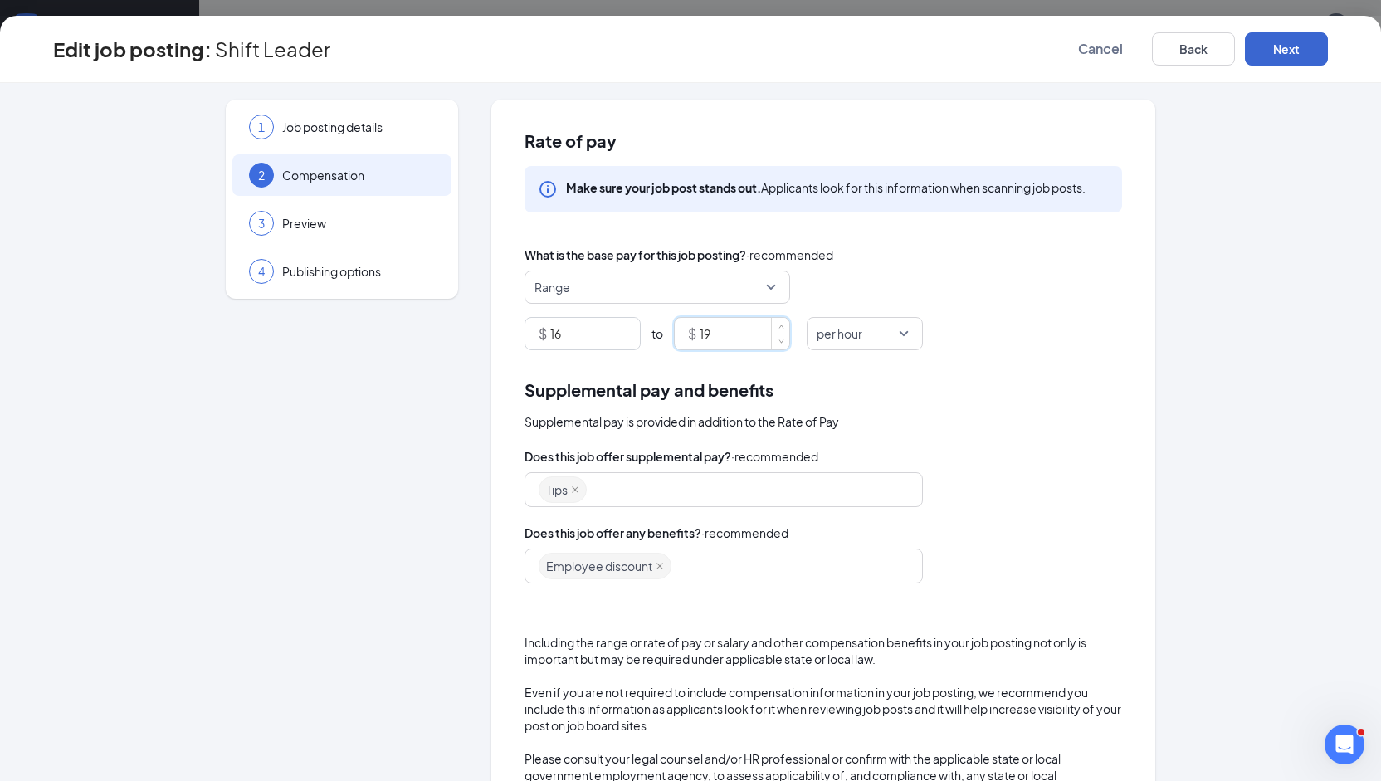
type input "19"
click at [1292, 48] on button "Next" at bounding box center [1285, 48] width 83 height 33
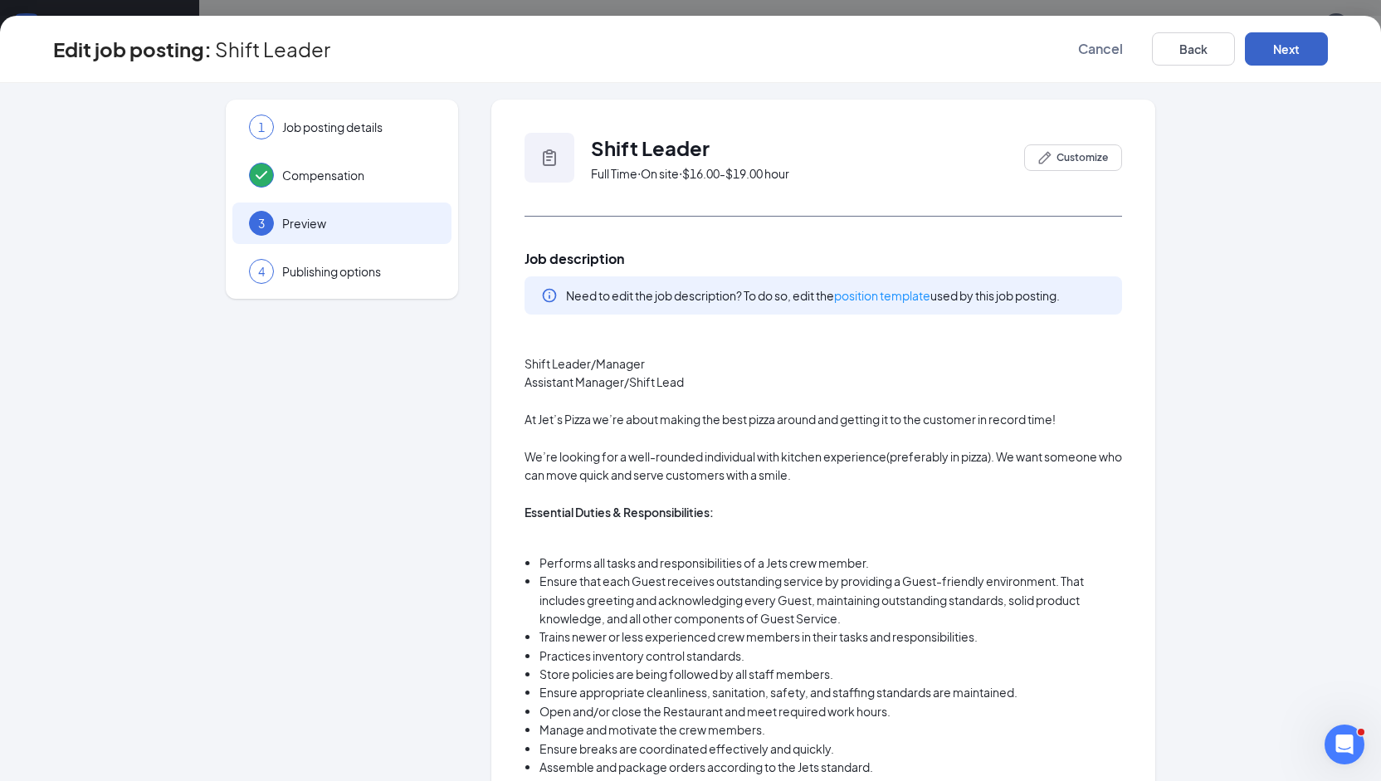
click at [1299, 64] on button "Next" at bounding box center [1285, 48] width 83 height 33
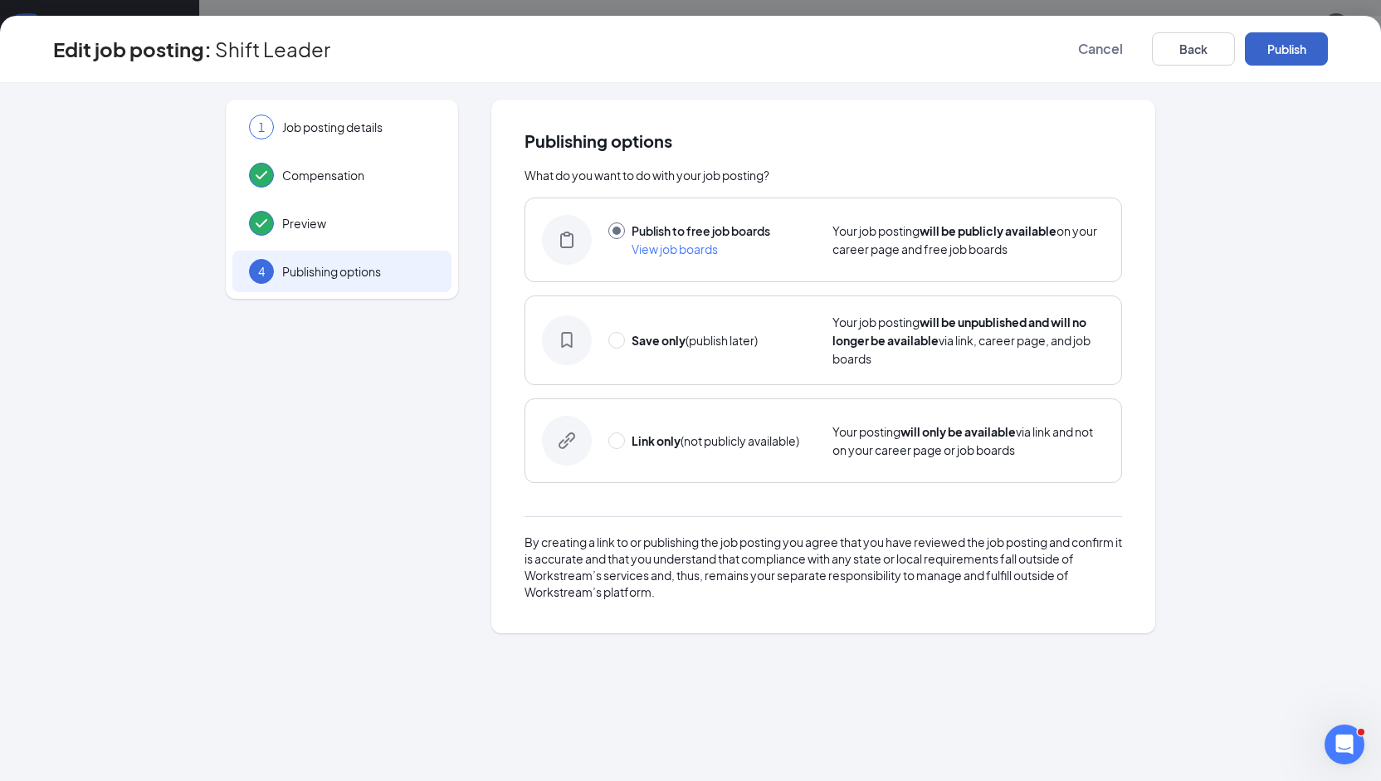
click at [1297, 56] on button "Publish" at bounding box center [1285, 48] width 83 height 33
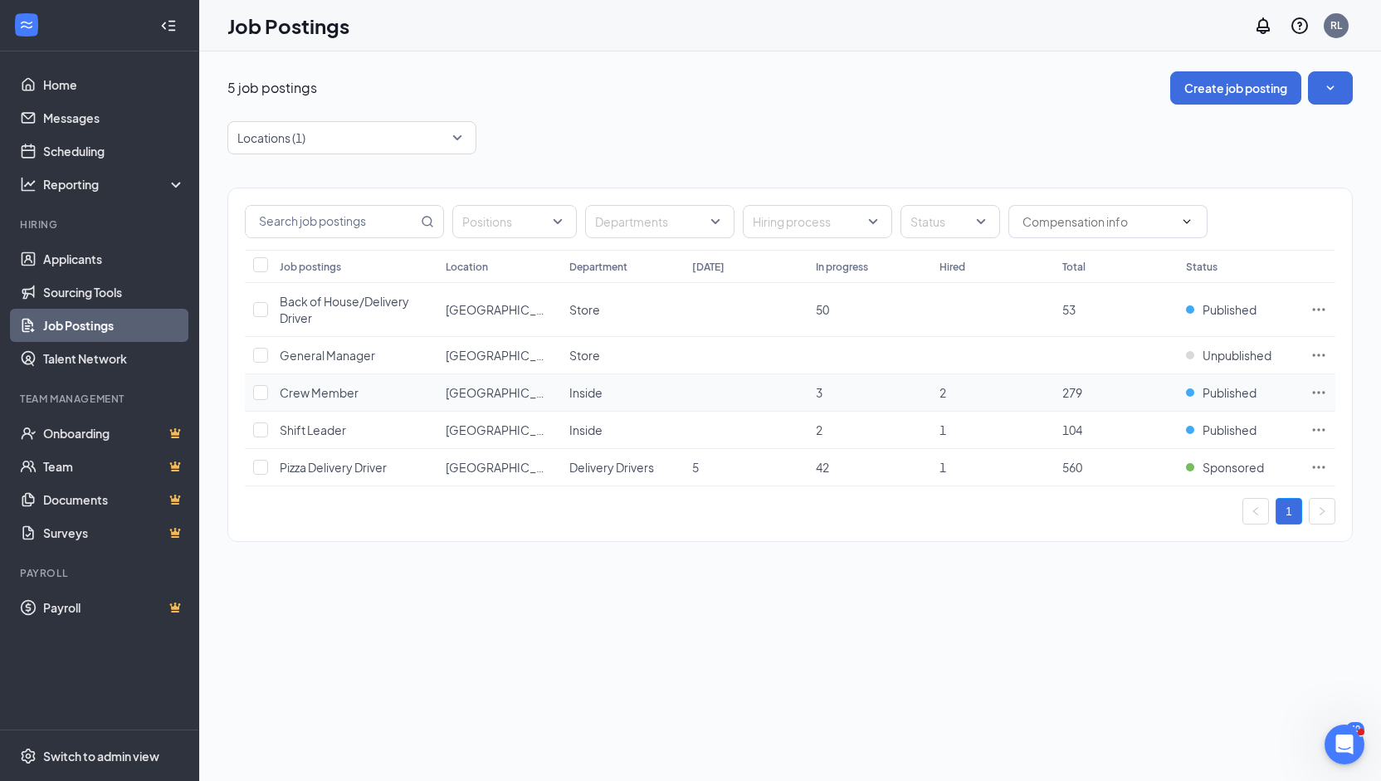
click at [1324, 386] on icon "Ellipses" at bounding box center [1318, 392] width 17 height 17
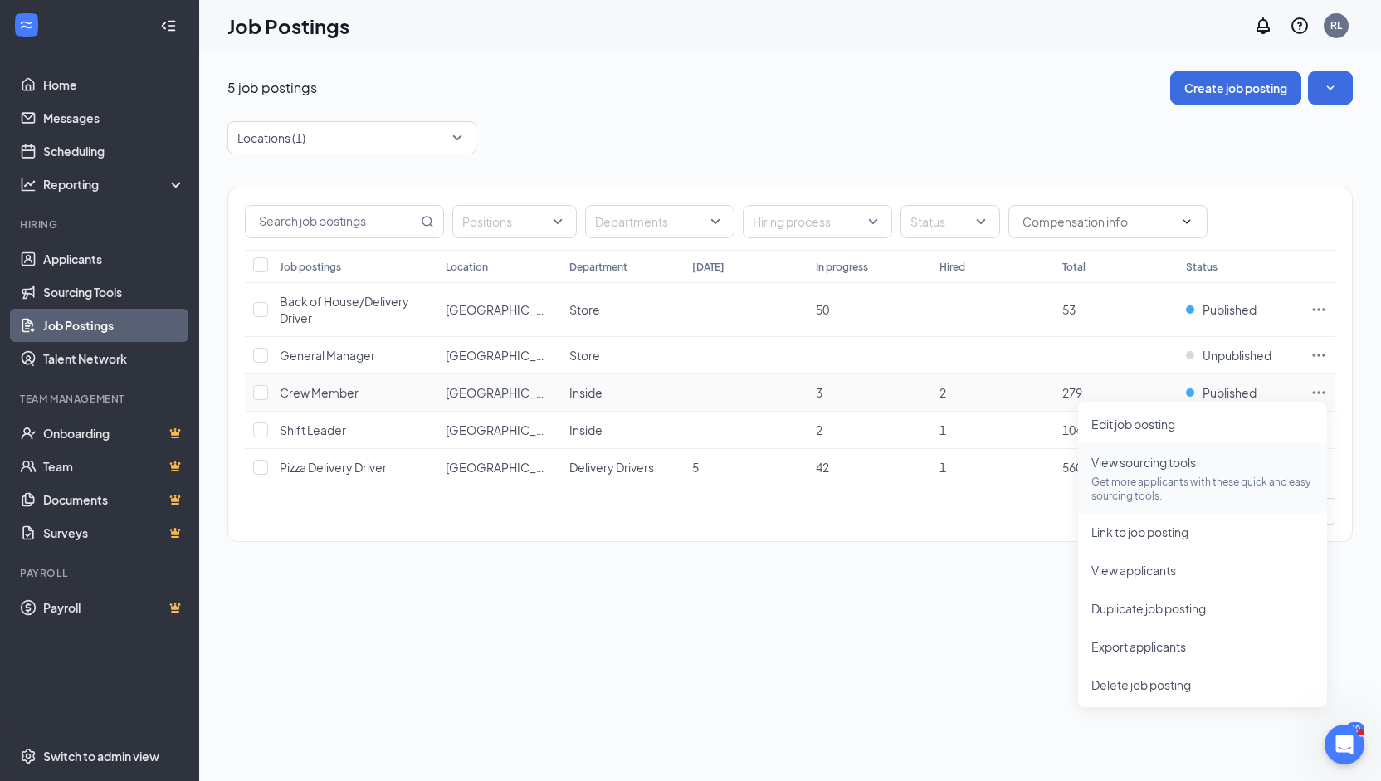
click at [1139, 464] on span "View sourcing tools" at bounding box center [1143, 462] width 105 height 15
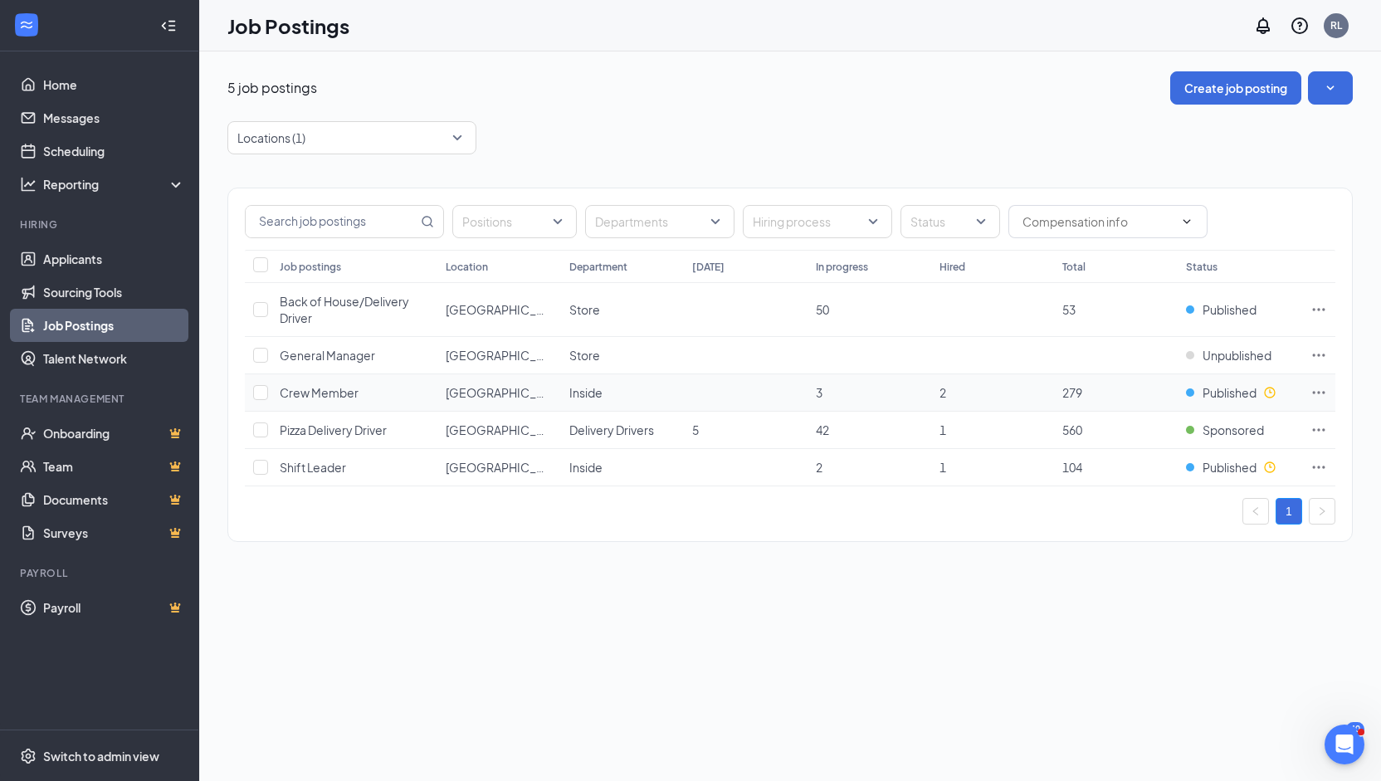
click at [1322, 394] on icon "Ellipses" at bounding box center [1318, 392] width 17 height 17
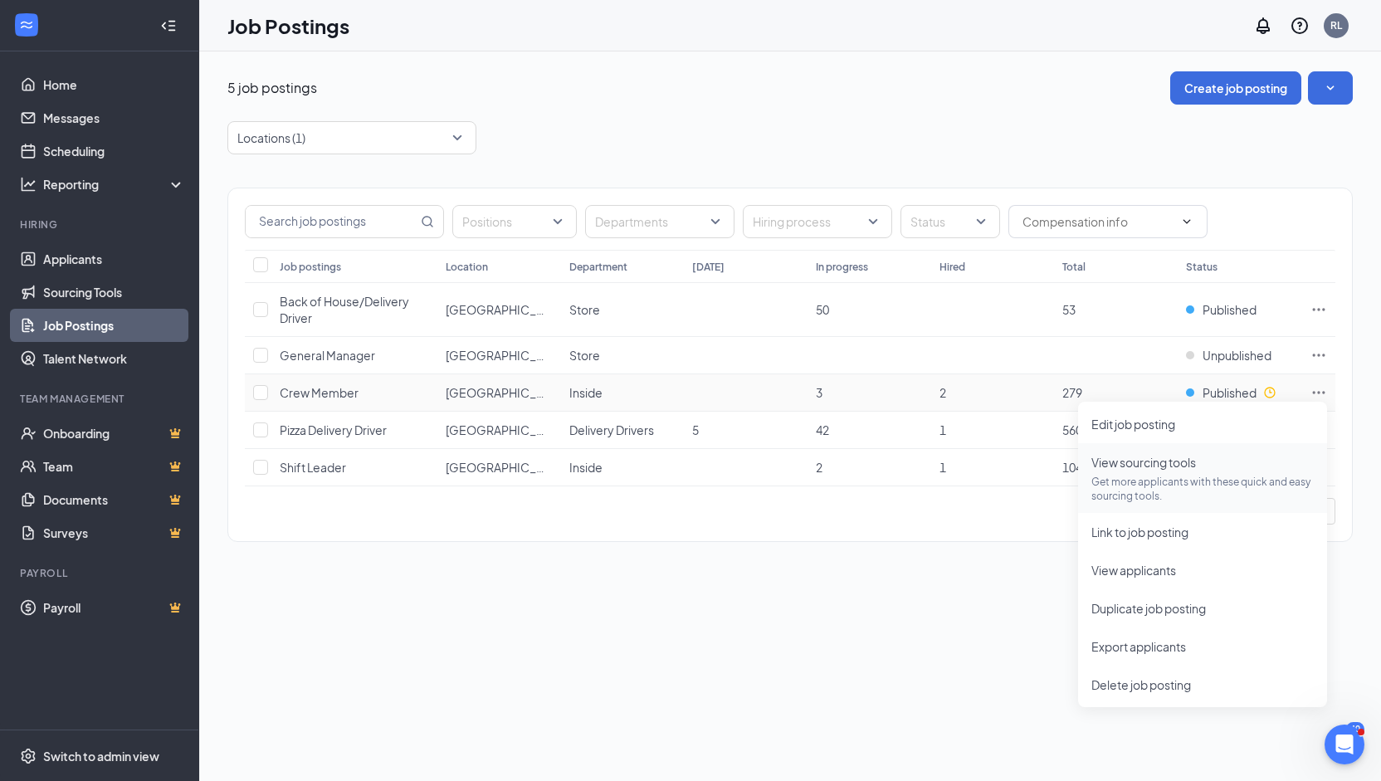
click at [1132, 475] on p "Get more applicants with these quick and easy sourcing tools." at bounding box center [1202, 489] width 222 height 28
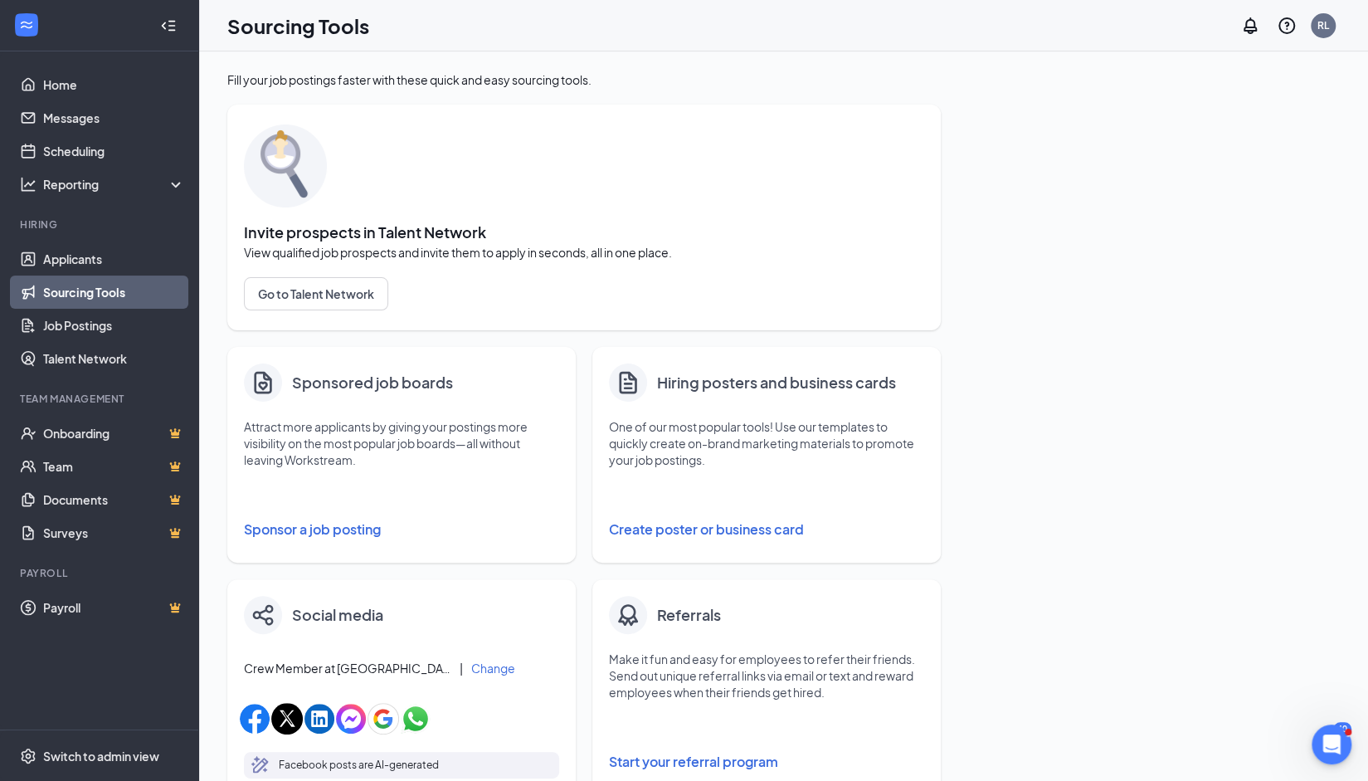
click at [338, 531] on button "Sponsor a job posting" at bounding box center [401, 529] width 315 height 33
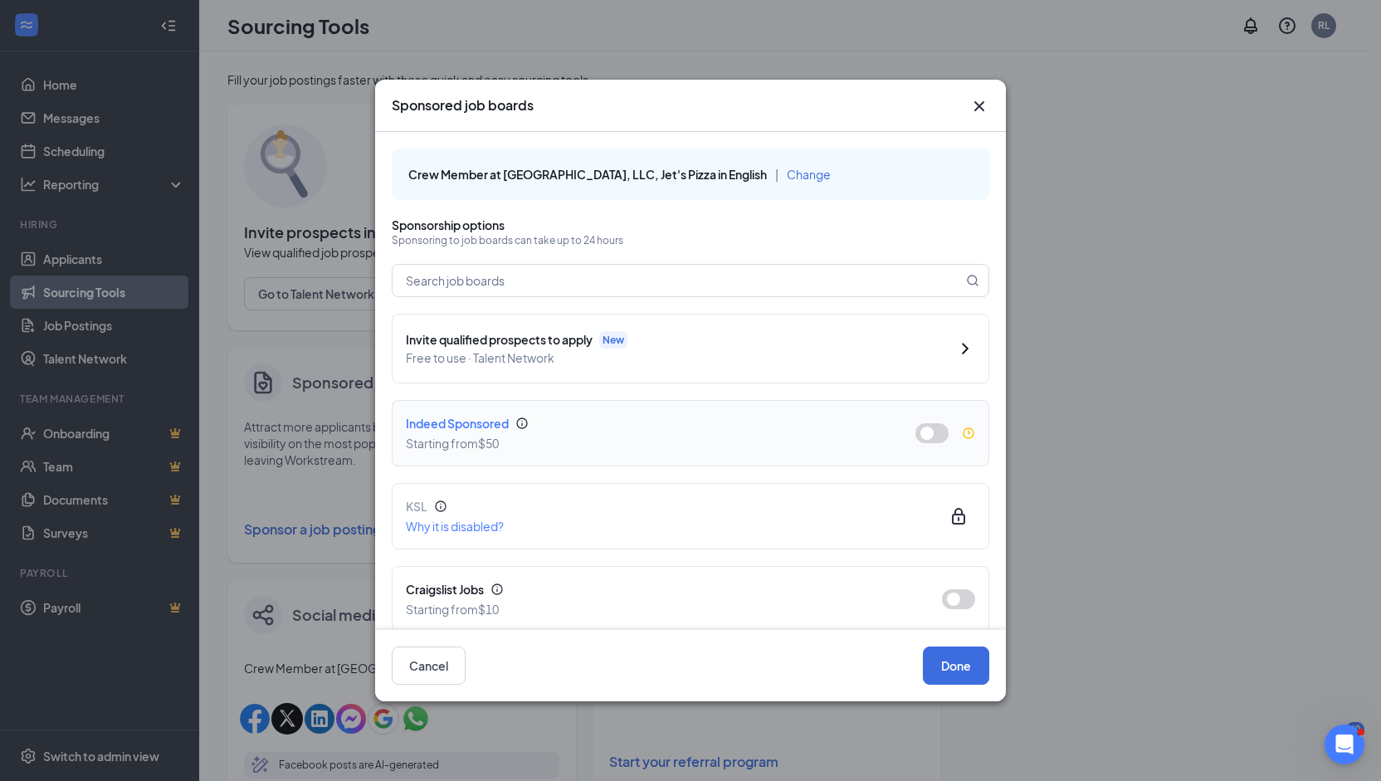
click at [915, 426] on button "button" at bounding box center [931, 433] width 33 height 20
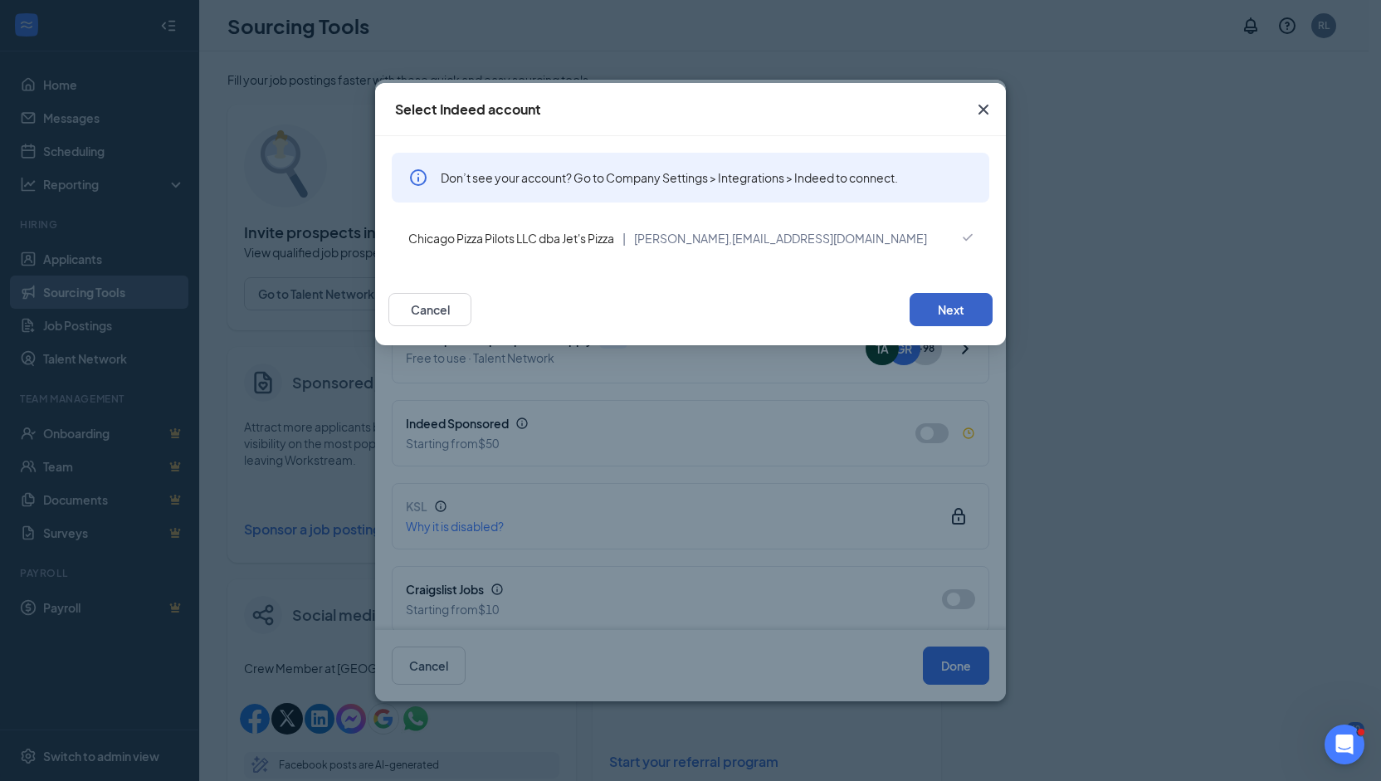
click at [974, 310] on button "Next" at bounding box center [950, 309] width 83 height 33
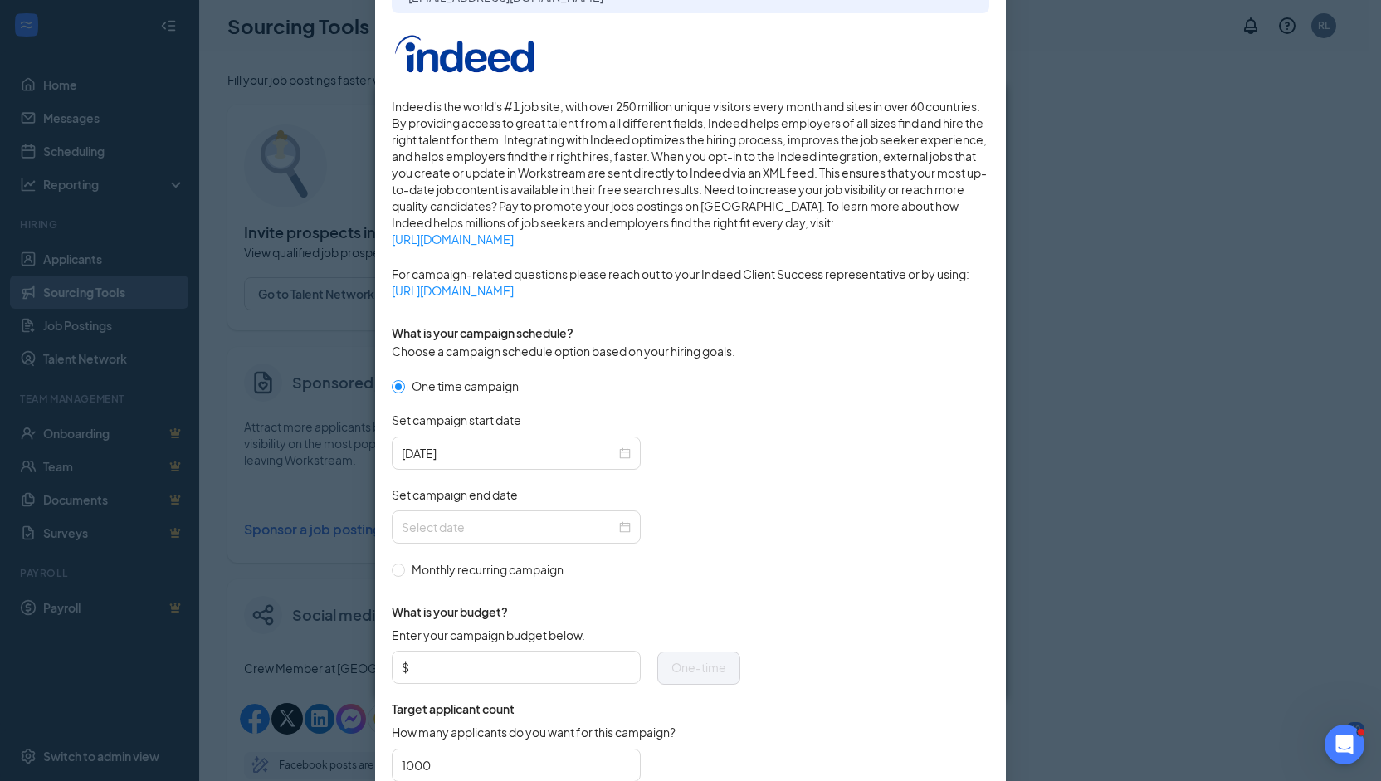
scroll to position [253, 0]
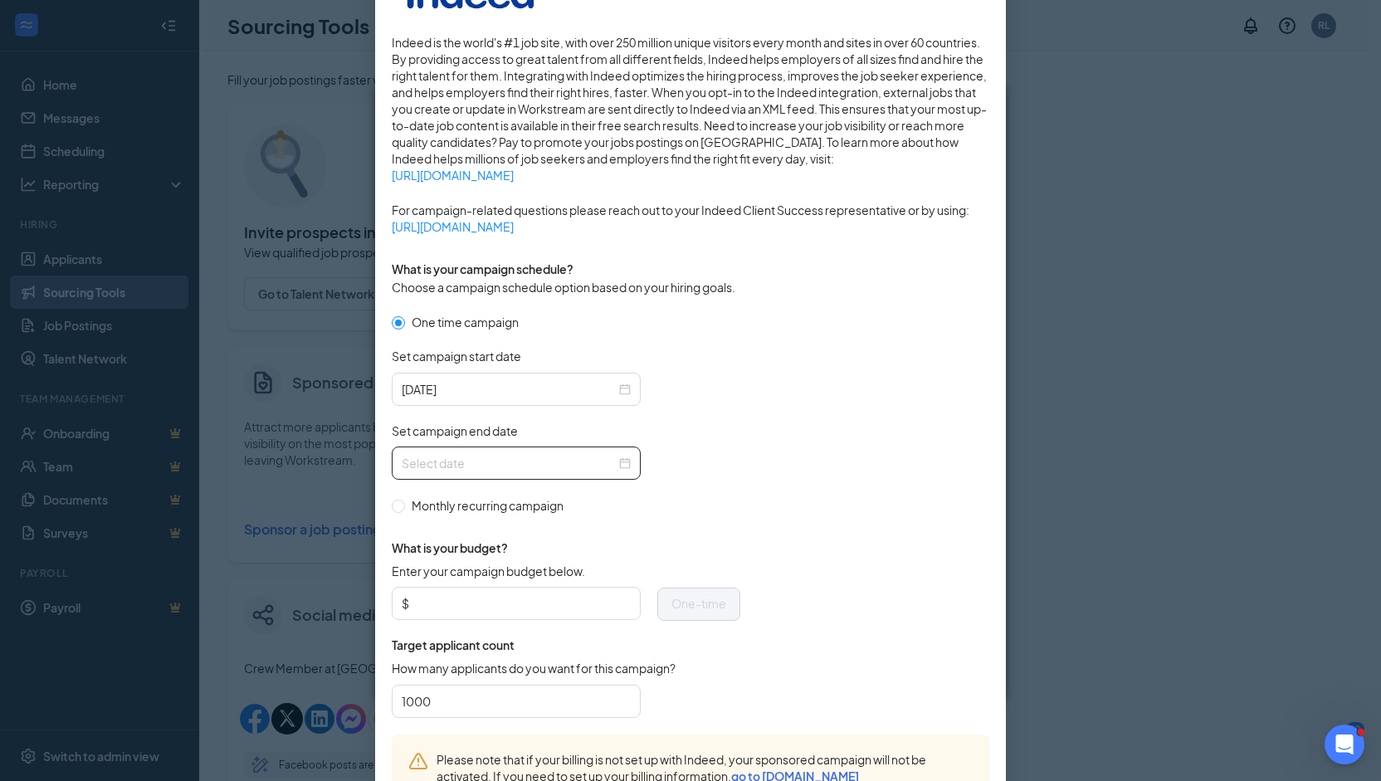
click at [535, 460] on input "Set campaign end date" at bounding box center [509, 463] width 214 height 18
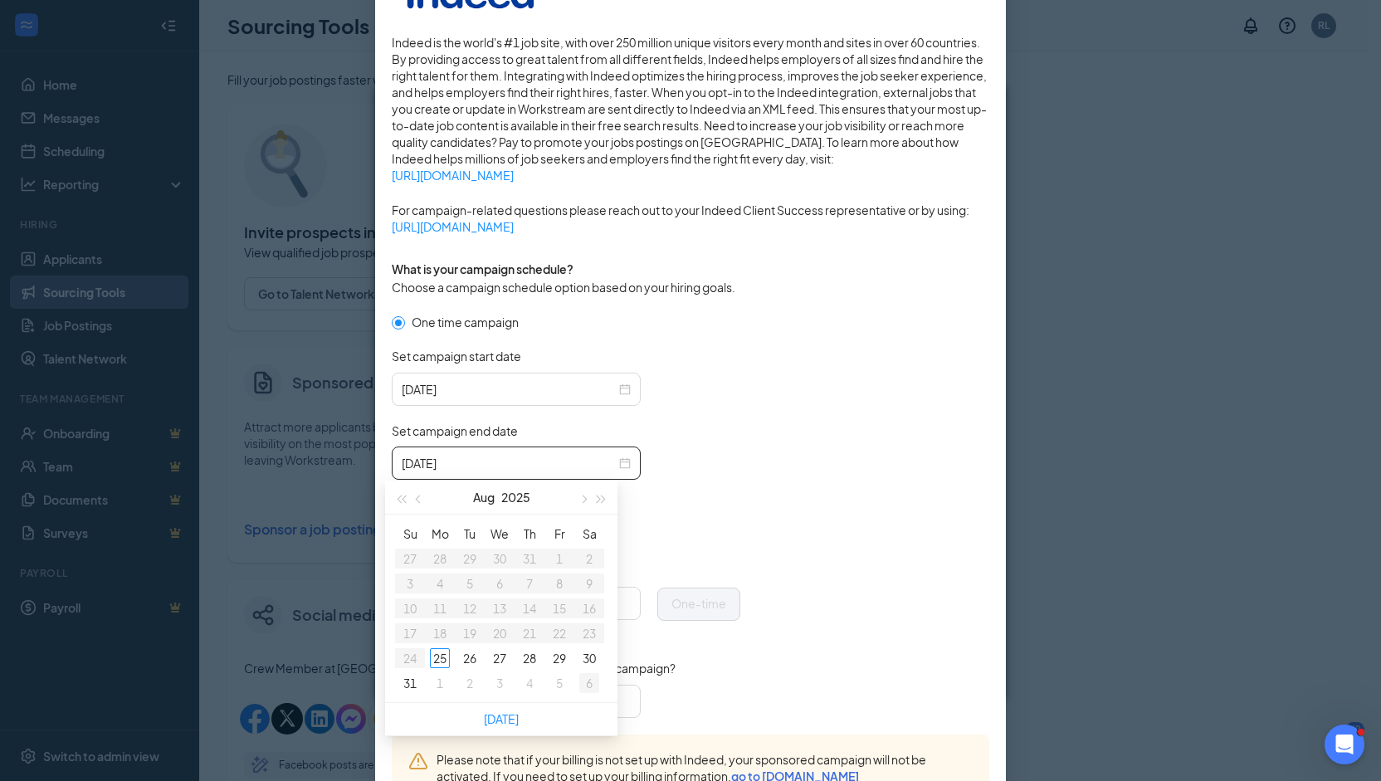
type input "2025-09-06"
click at [592, 677] on div "6" at bounding box center [589, 683] width 20 height 20
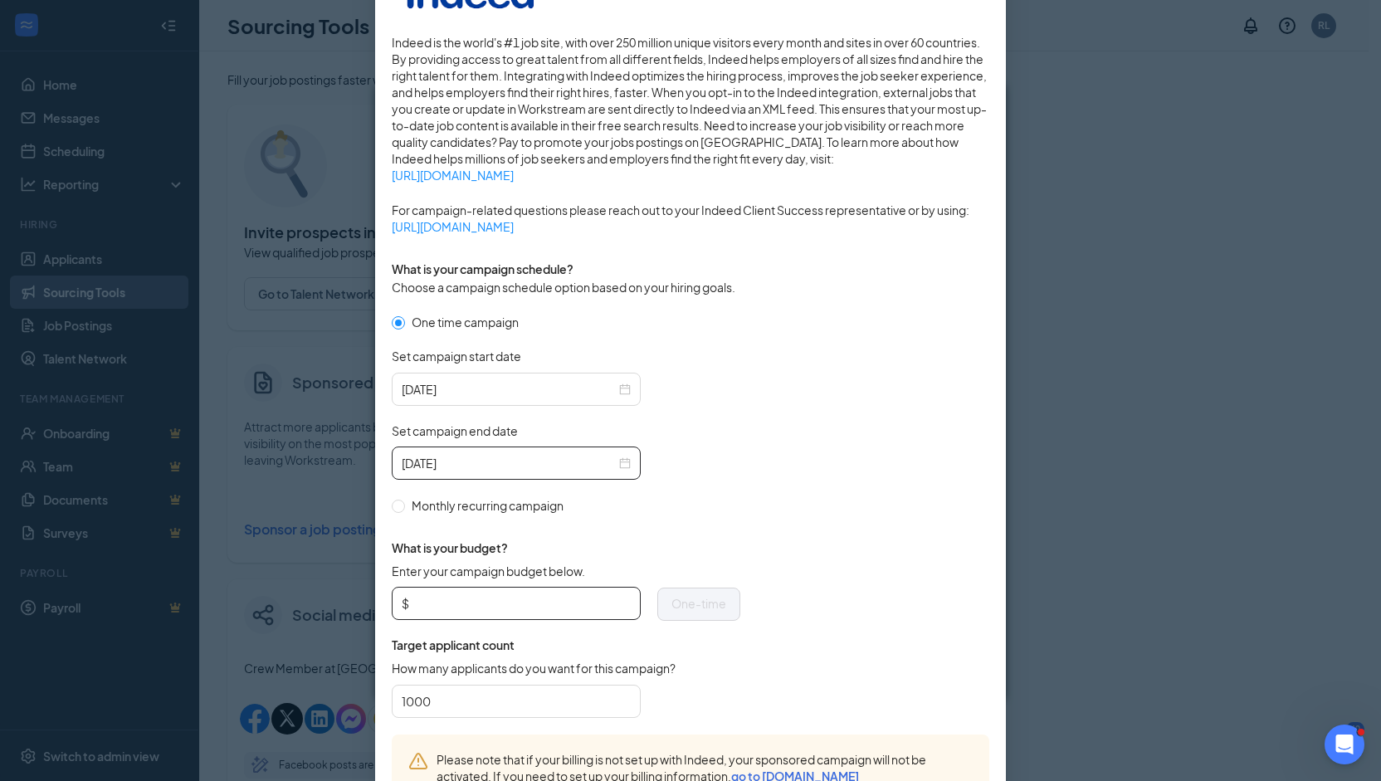
click at [493, 611] on input "Enter your campaign budget below." at bounding box center [521, 603] width 218 height 25
type input "4"
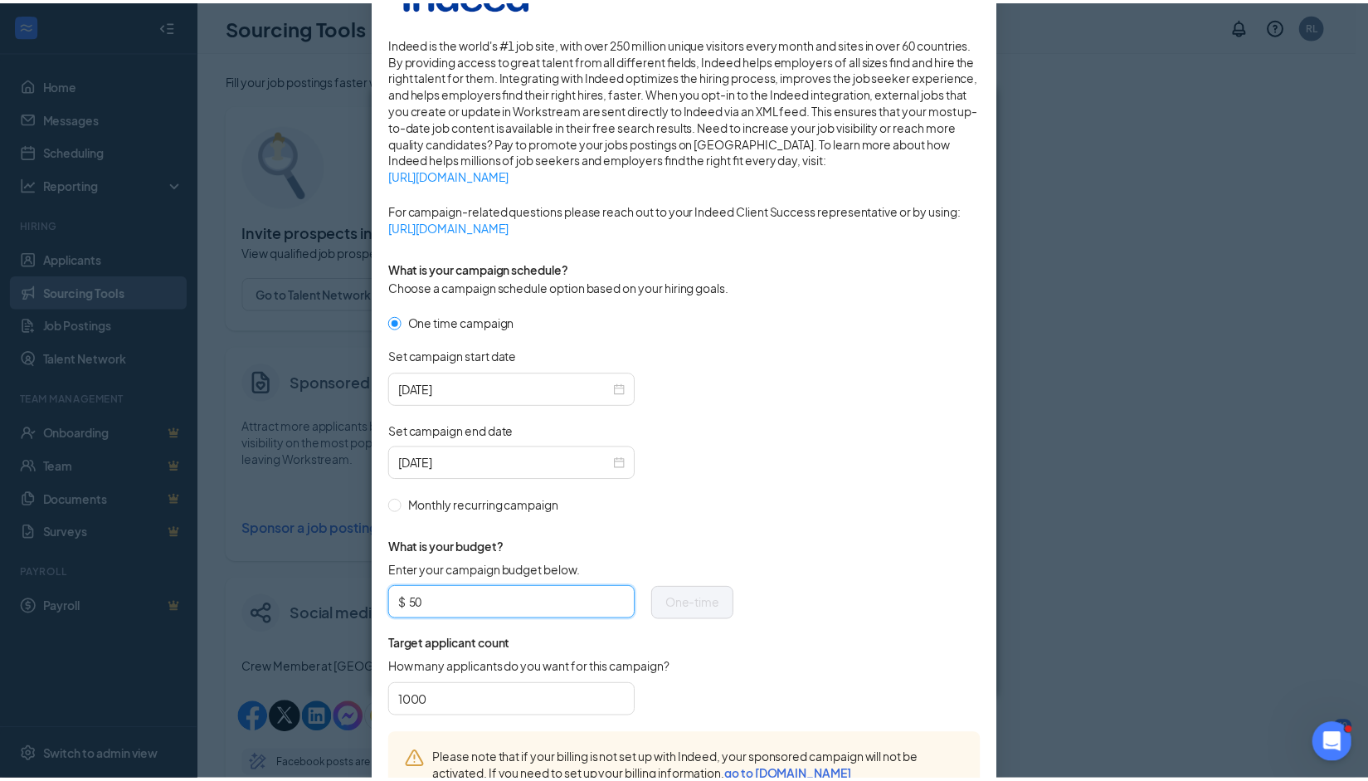
scroll to position [377, 0]
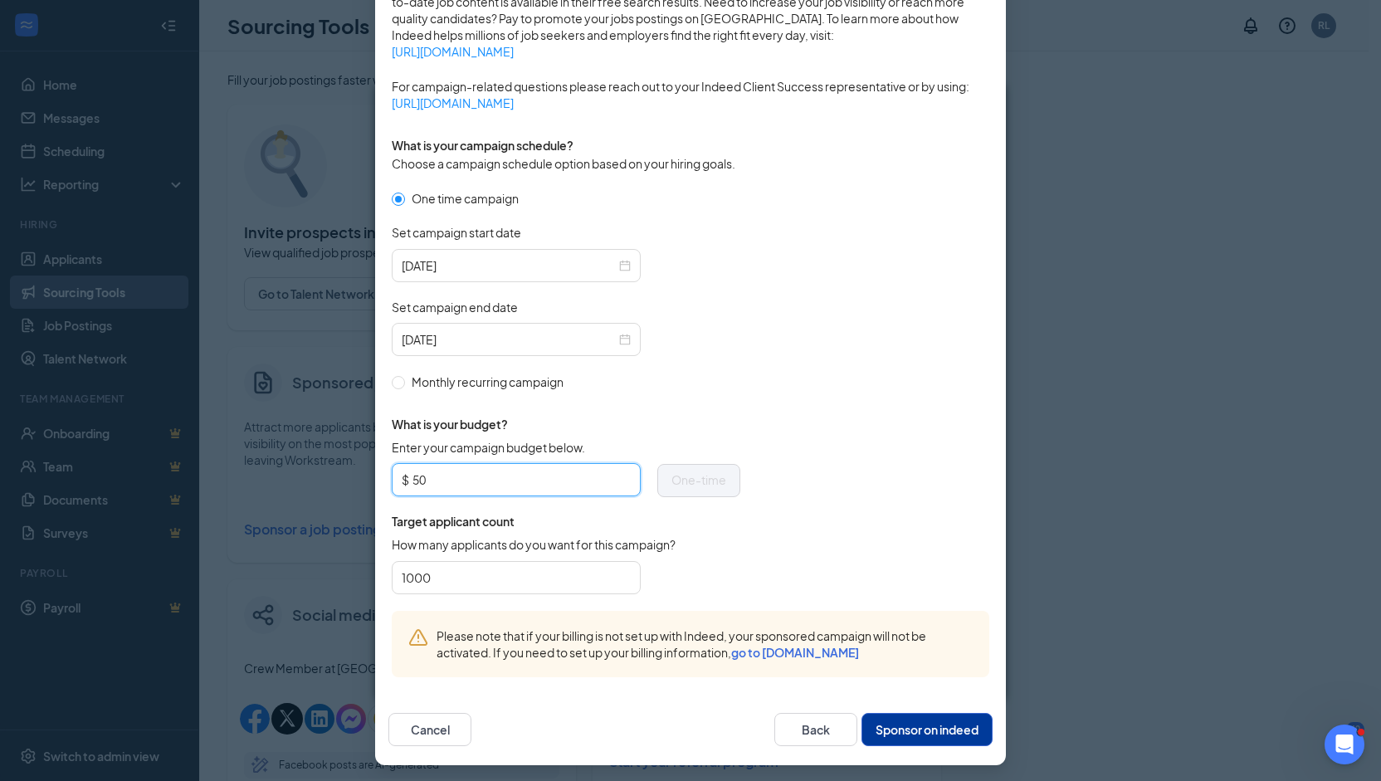
type input "50"
click at [897, 724] on button "Sponsor on indeed" at bounding box center [926, 729] width 131 height 33
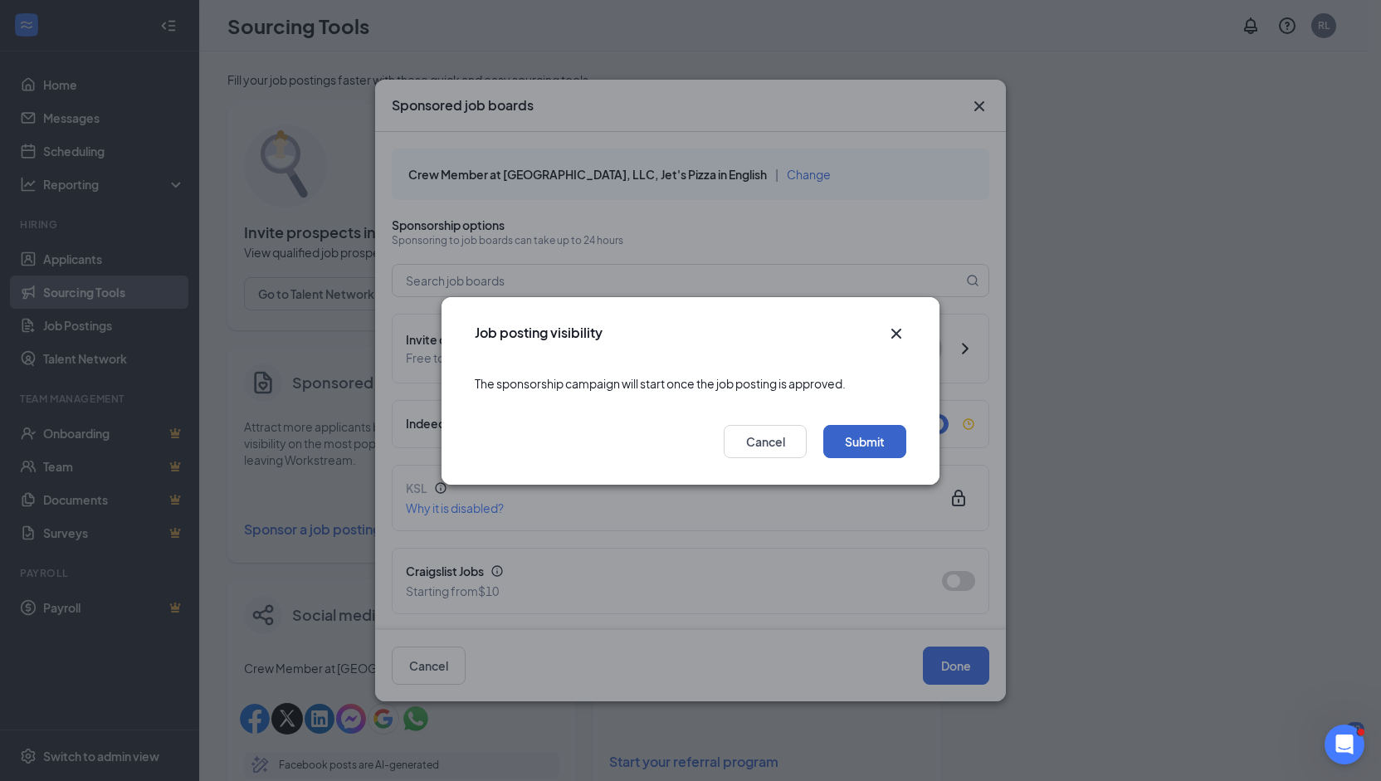
click at [852, 446] on button "Submit" at bounding box center [864, 441] width 83 height 33
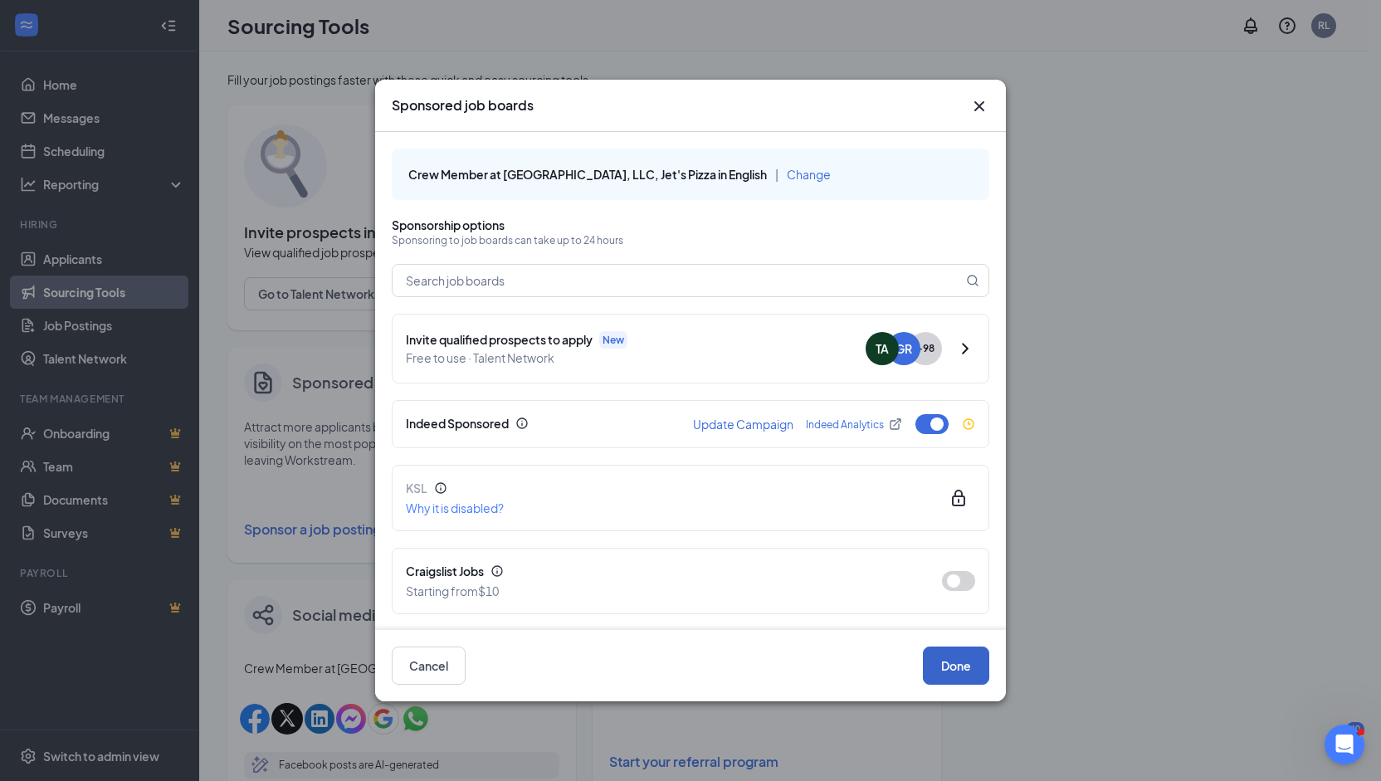
click at [954, 668] on button "Done" at bounding box center [956, 665] width 66 height 38
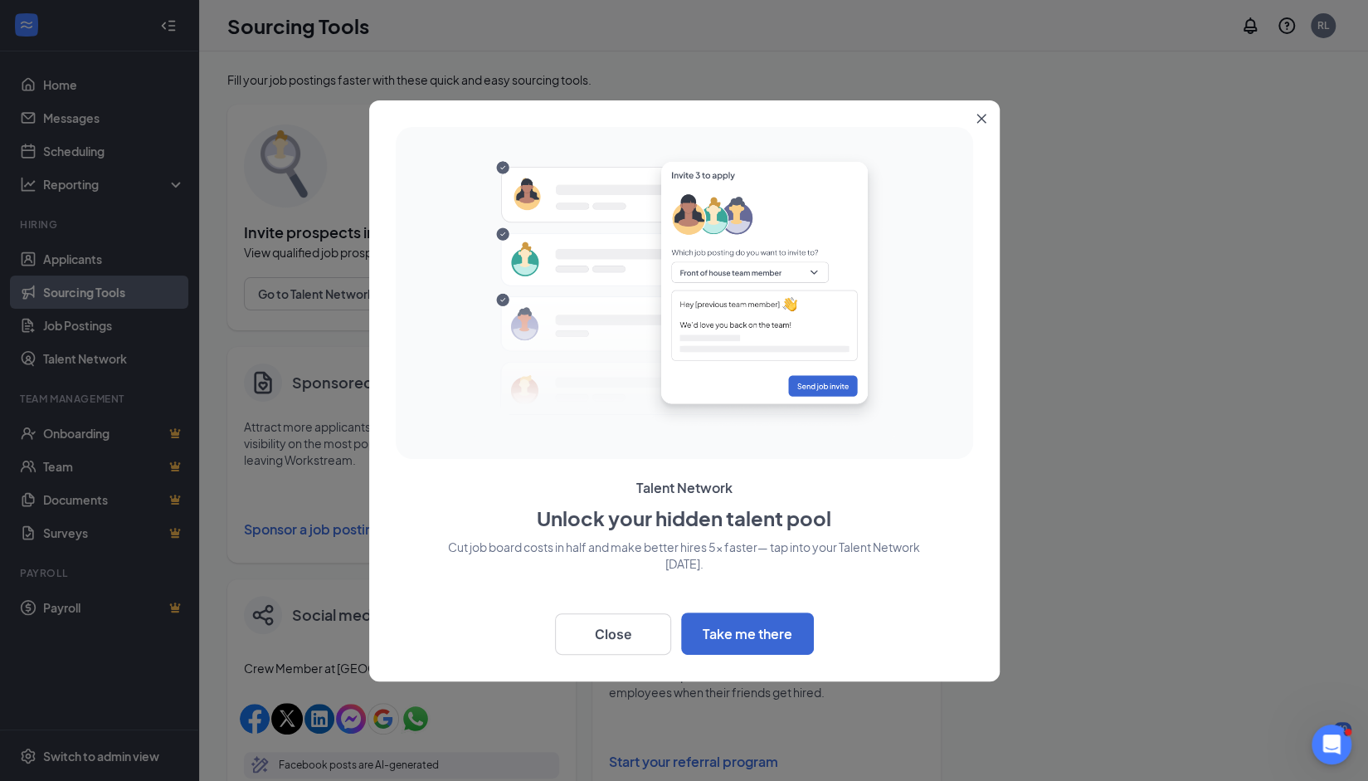
click at [985, 119] on icon "Close" at bounding box center [981, 119] width 10 height 10
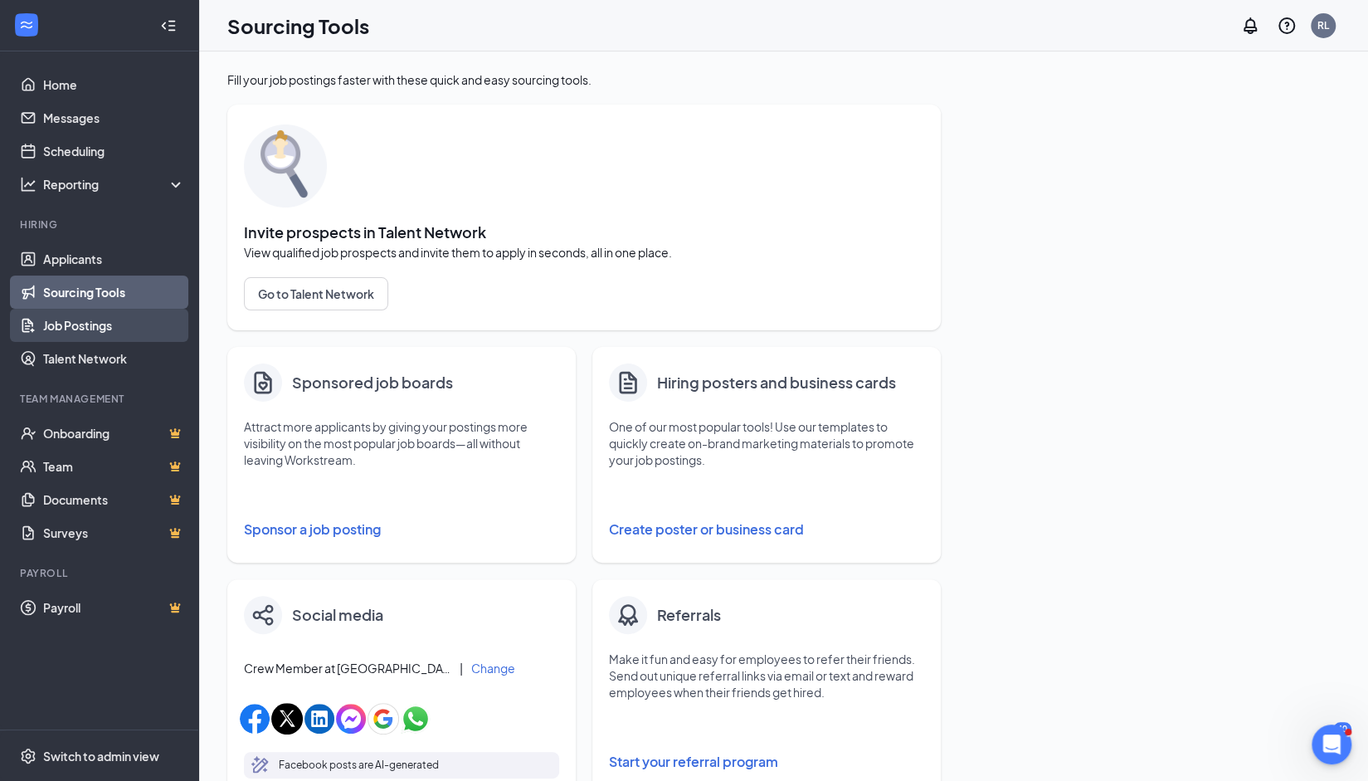
click at [76, 318] on link "Job Postings" at bounding box center [114, 325] width 142 height 33
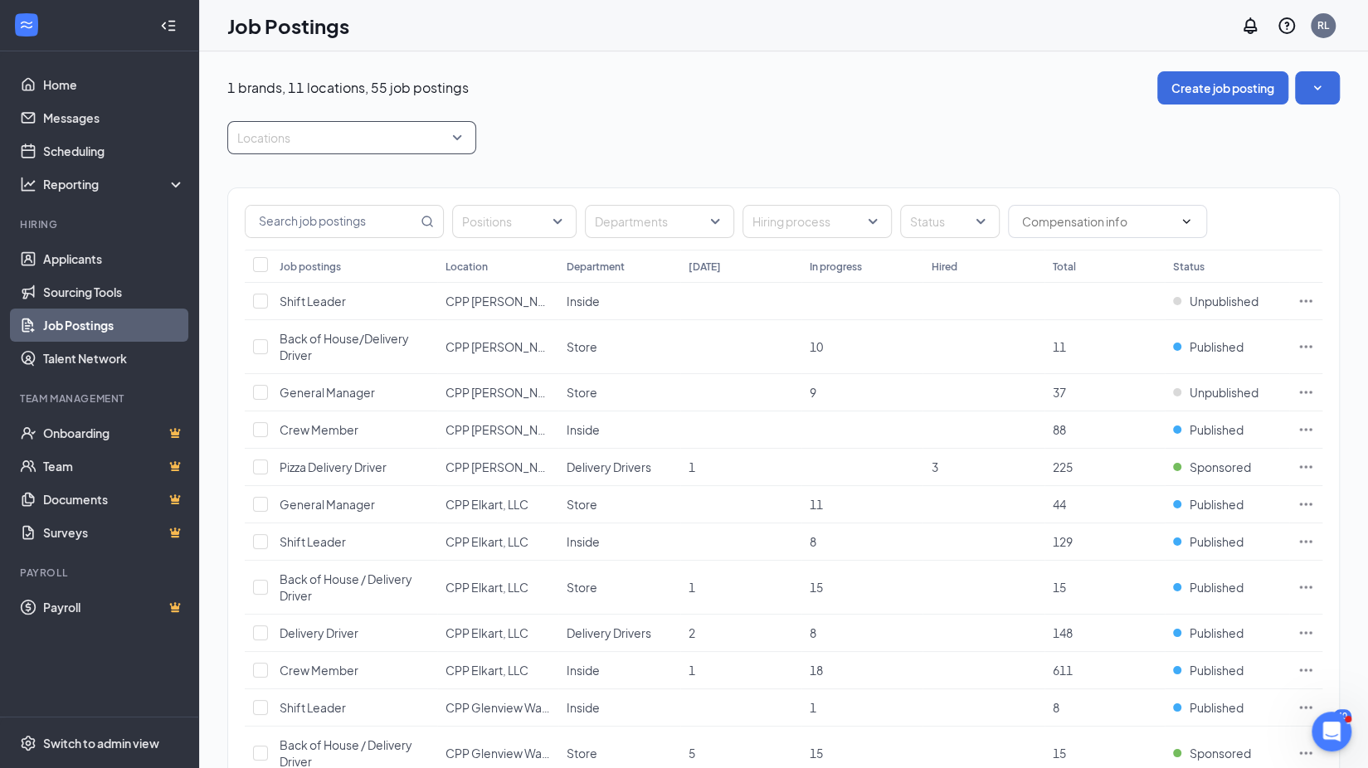
click at [457, 140] on div "Locations" at bounding box center [351, 137] width 249 height 33
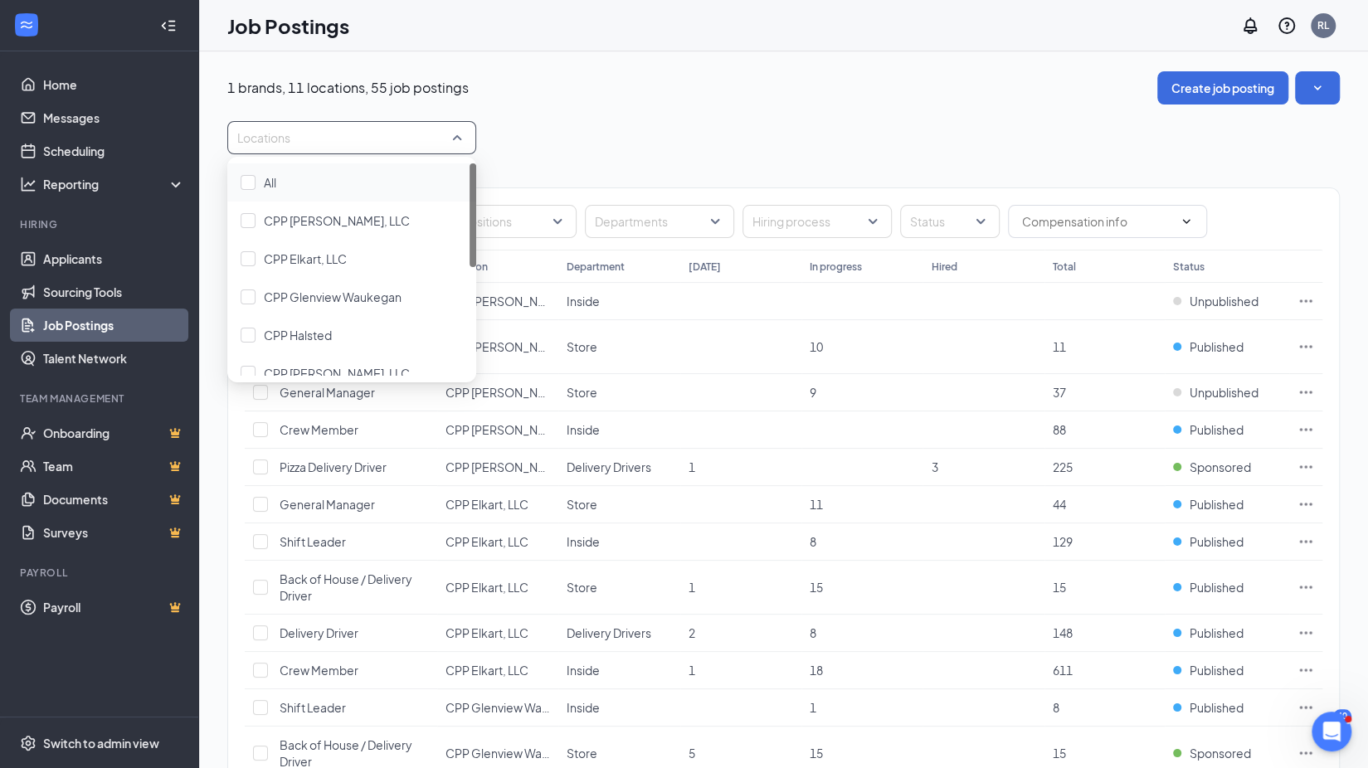
click at [902, 132] on div "Locations" at bounding box center [783, 137] width 1113 height 33
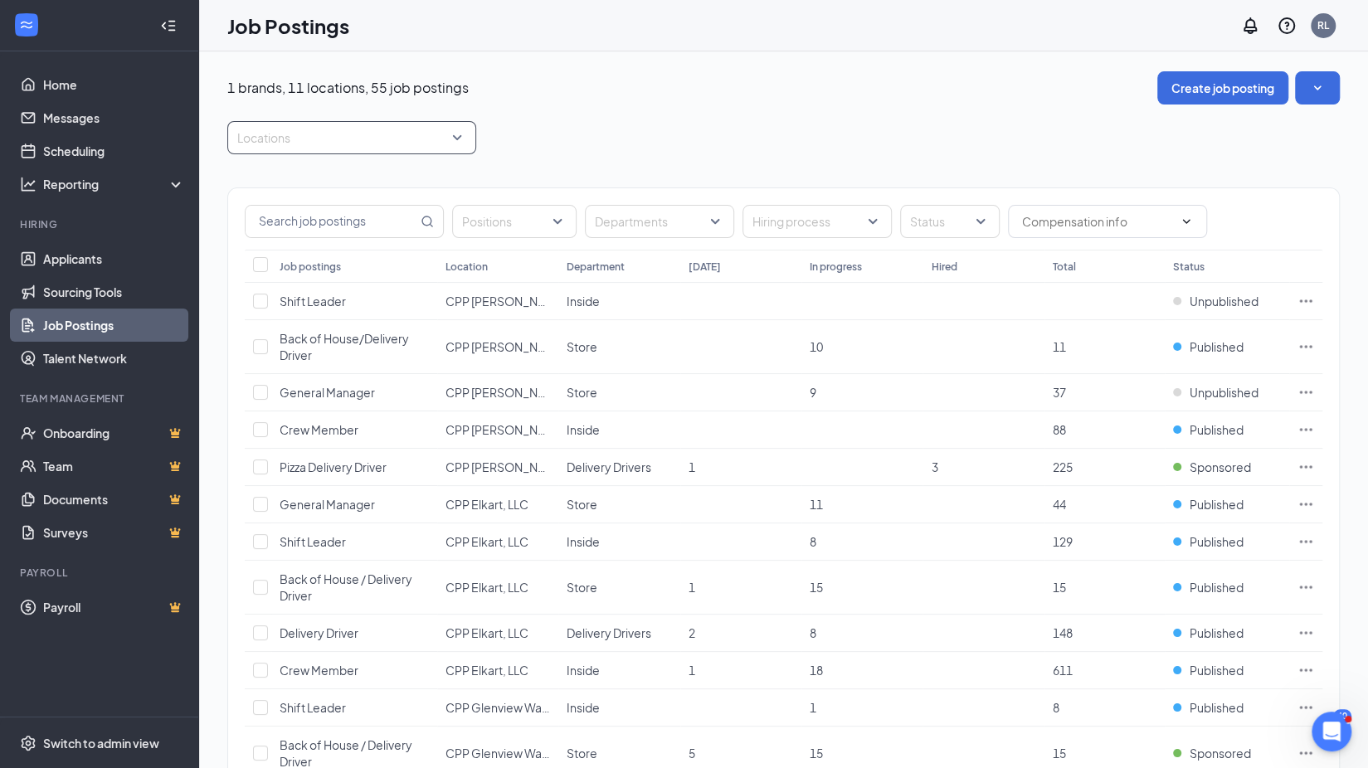
click at [397, 129] on div at bounding box center [343, 137] width 224 height 27
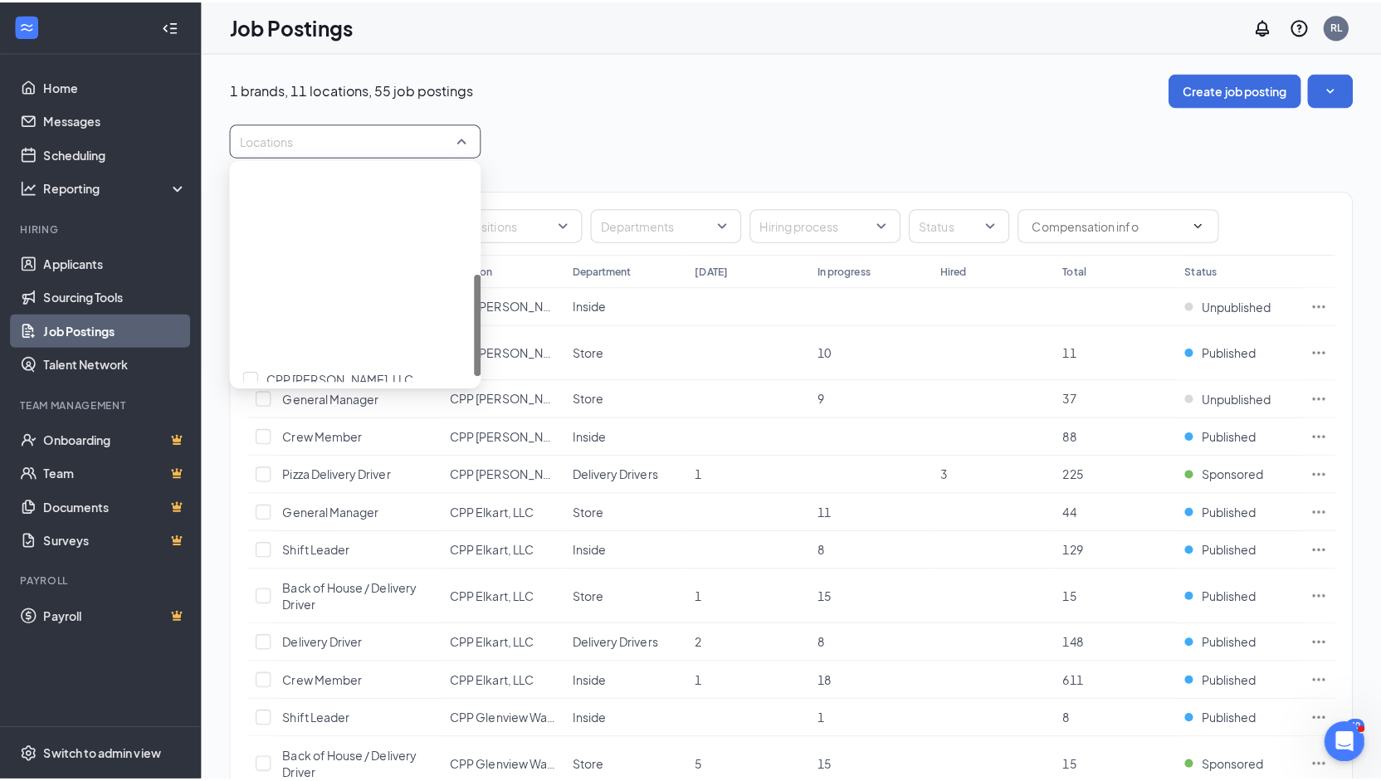
scroll to position [246, 0]
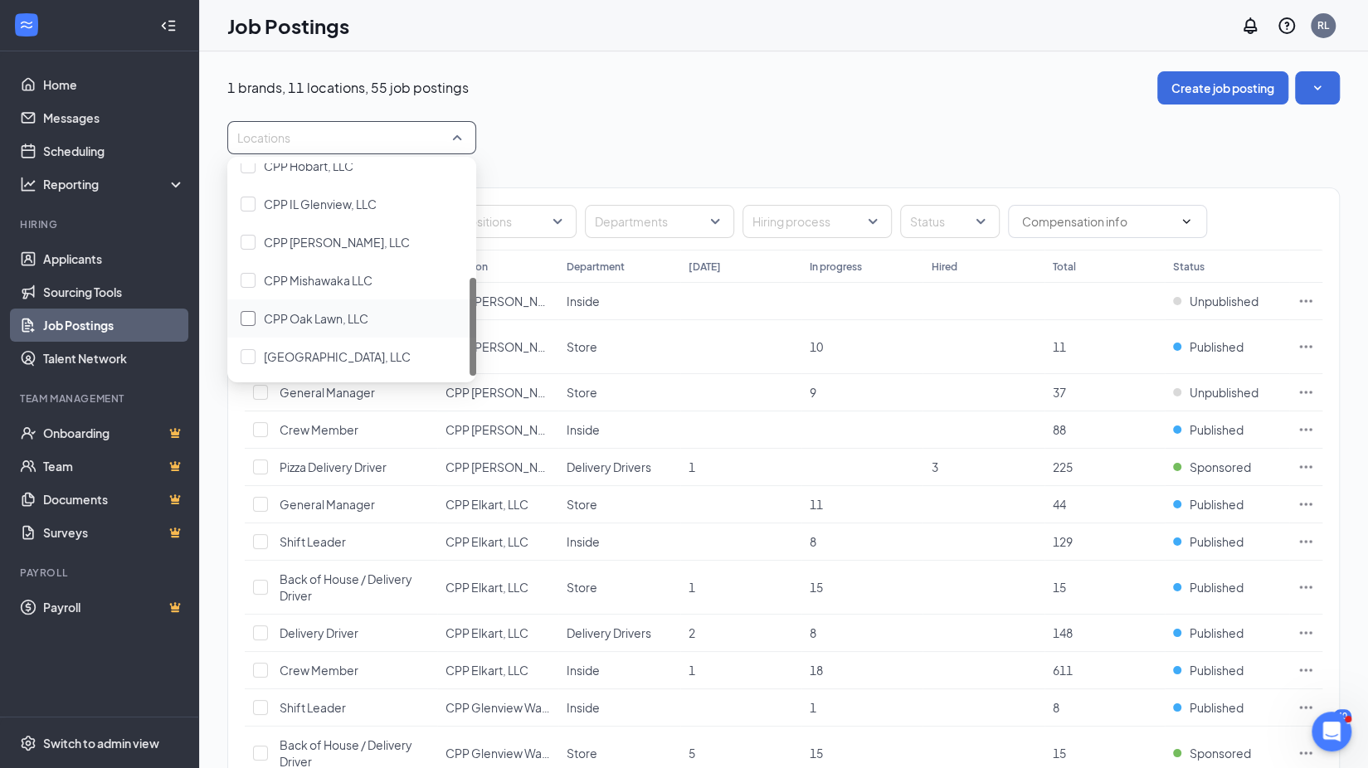
click at [307, 314] on span "CPP Oak Lawn, LLC" at bounding box center [316, 318] width 105 height 15
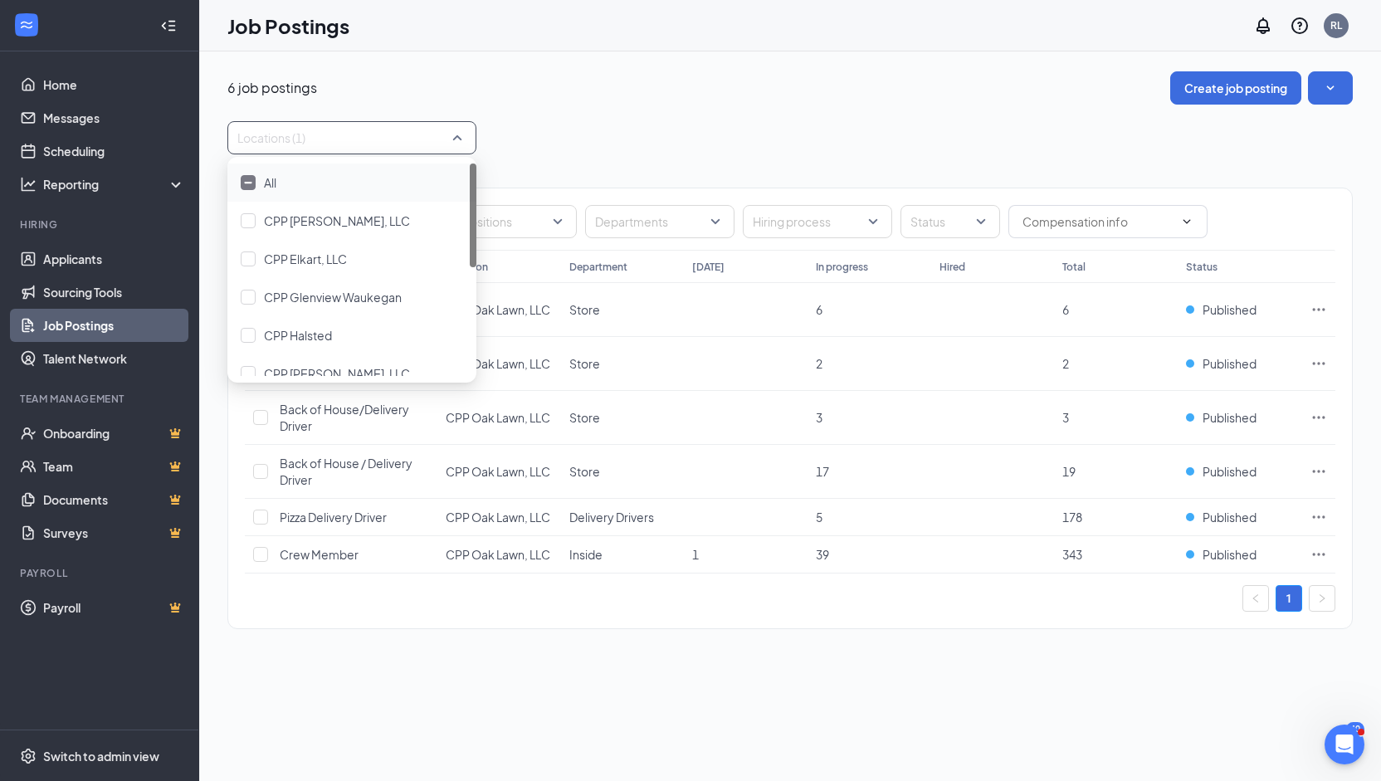
click at [826, 85] on div "6 job postings Create job posting" at bounding box center [789, 87] width 1125 height 33
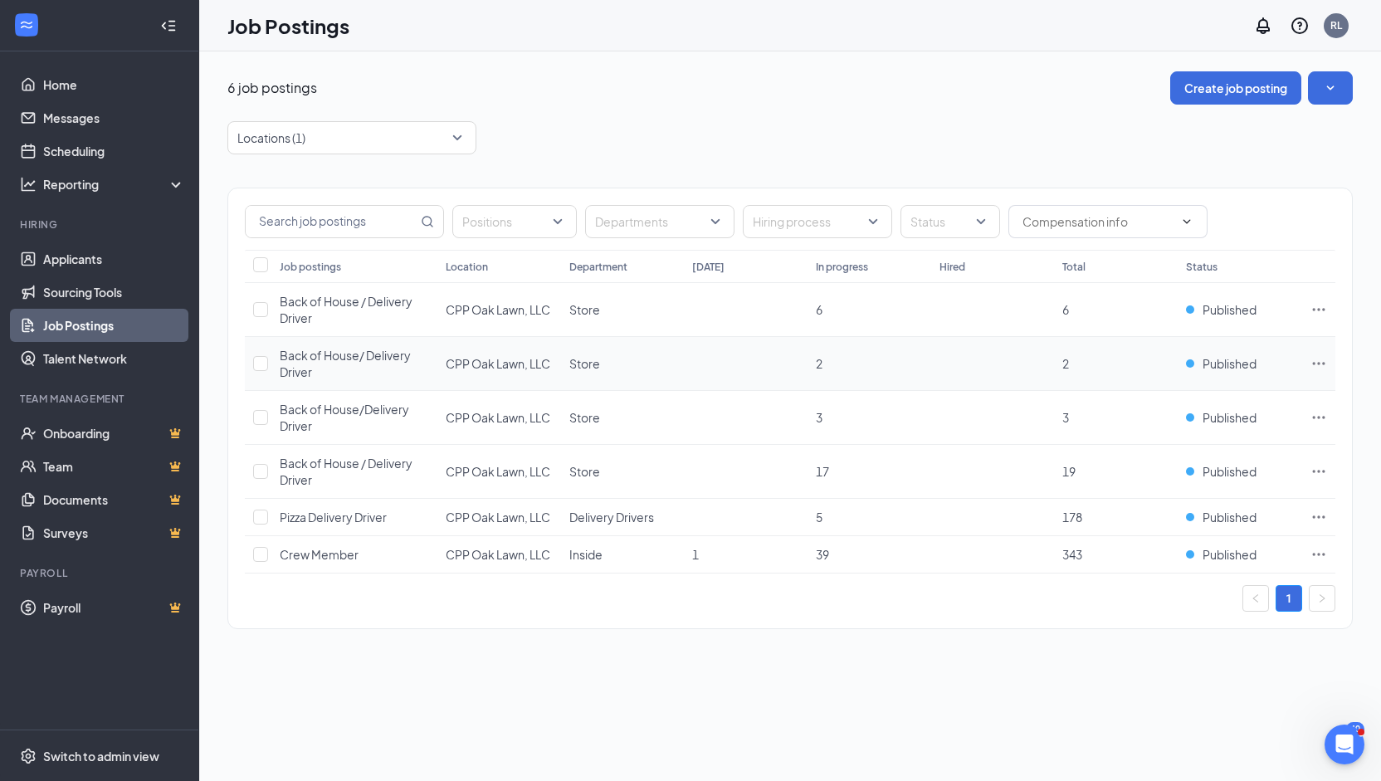
click at [1327, 364] on td at bounding box center [1318, 364] width 33 height 54
click at [1319, 360] on icon "Ellipses" at bounding box center [1318, 363] width 17 height 17
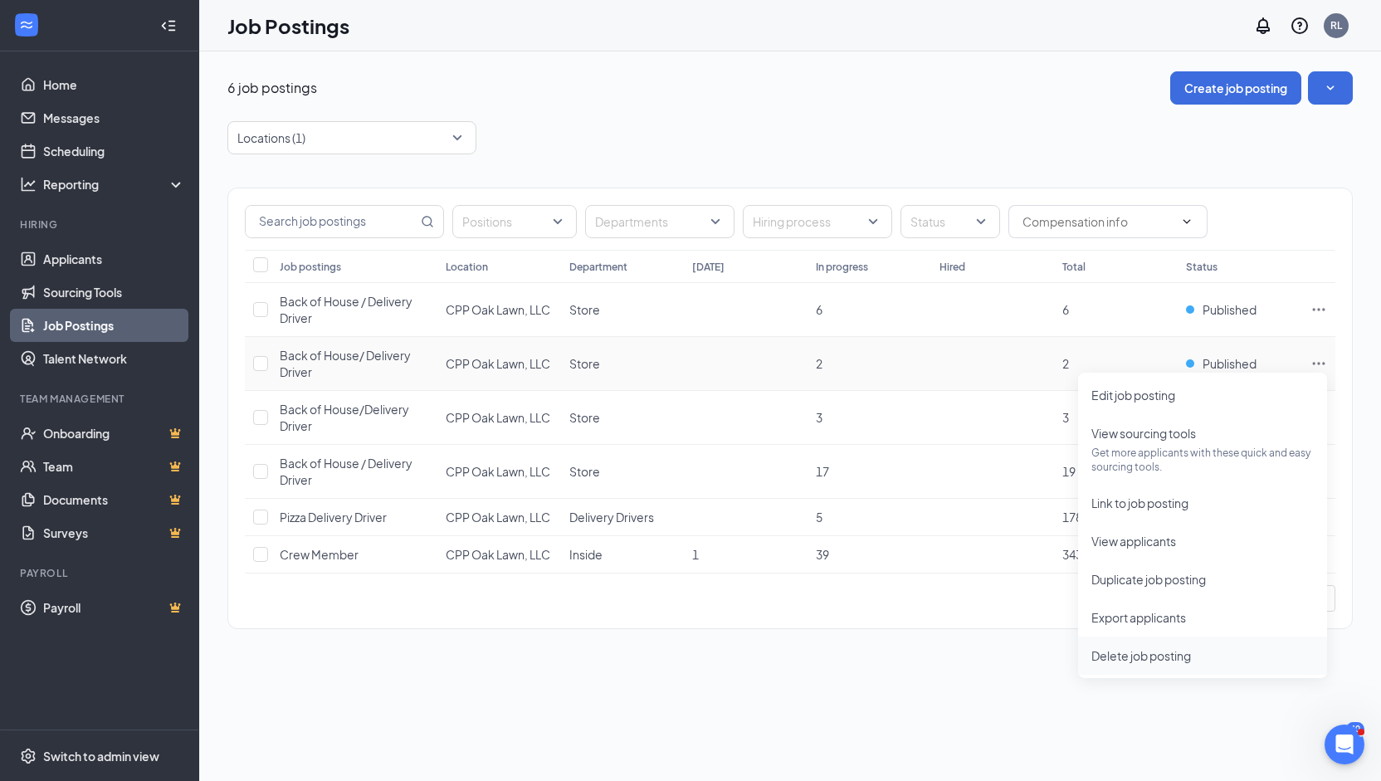
click at [1119, 656] on span "Delete job posting" at bounding box center [1141, 655] width 100 height 15
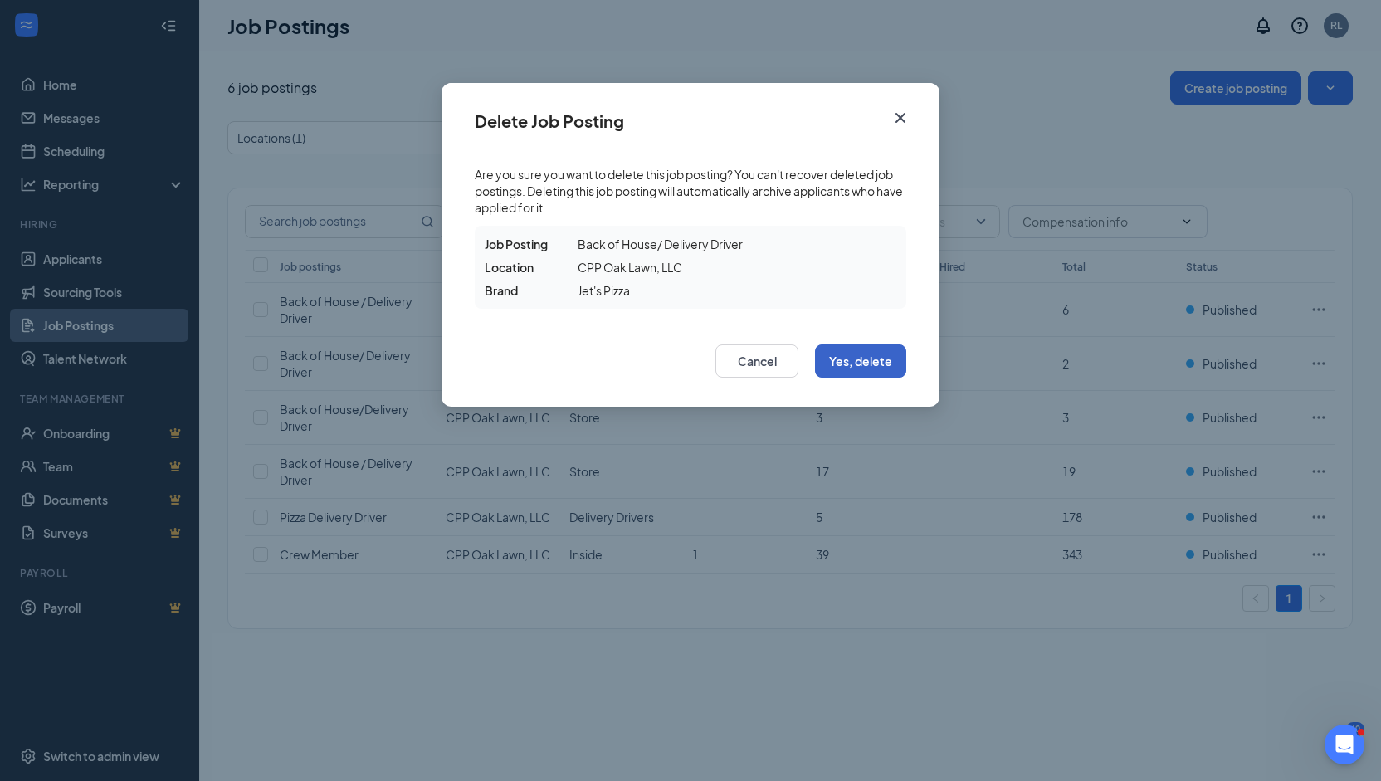
click at [860, 352] on button "Yes, delete" at bounding box center [860, 360] width 91 height 33
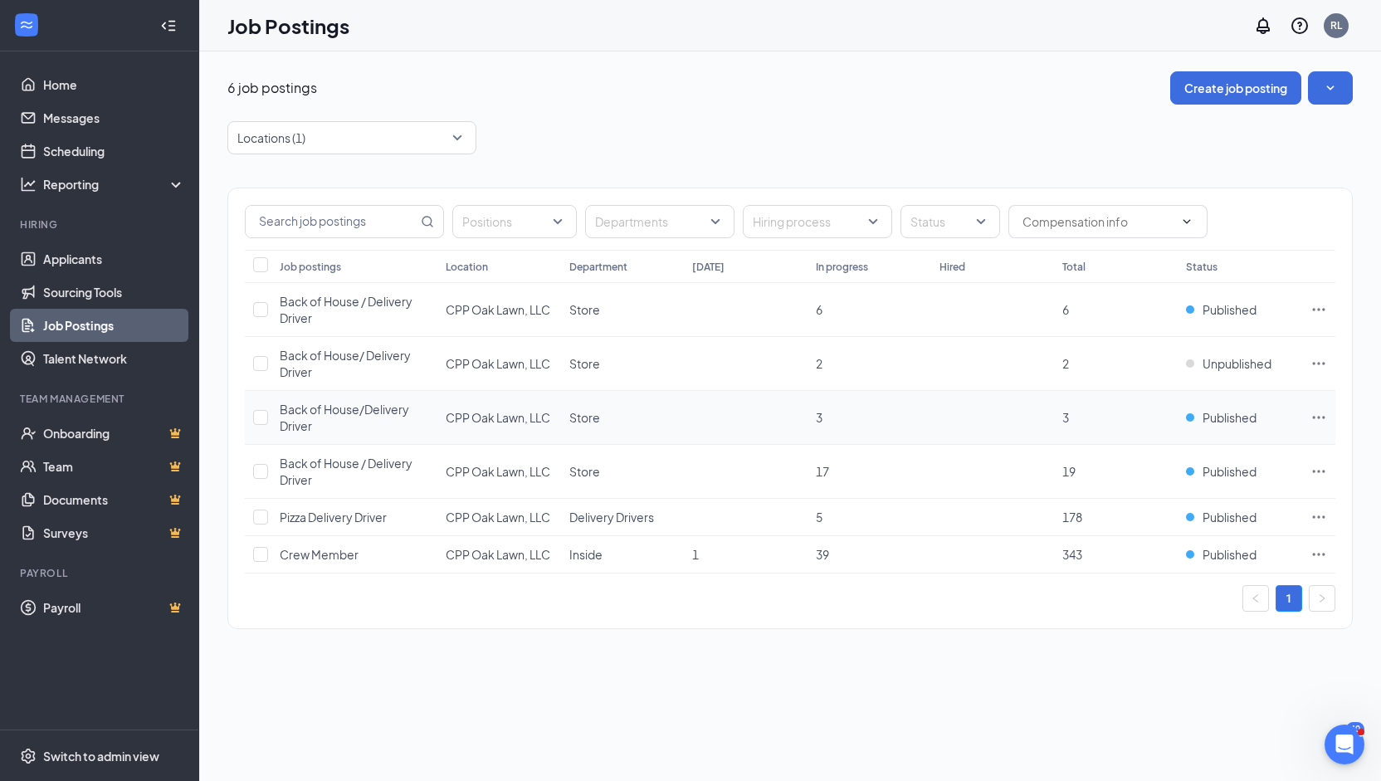
click at [1314, 416] on icon "Ellipses" at bounding box center [1319, 417] width 12 height 2
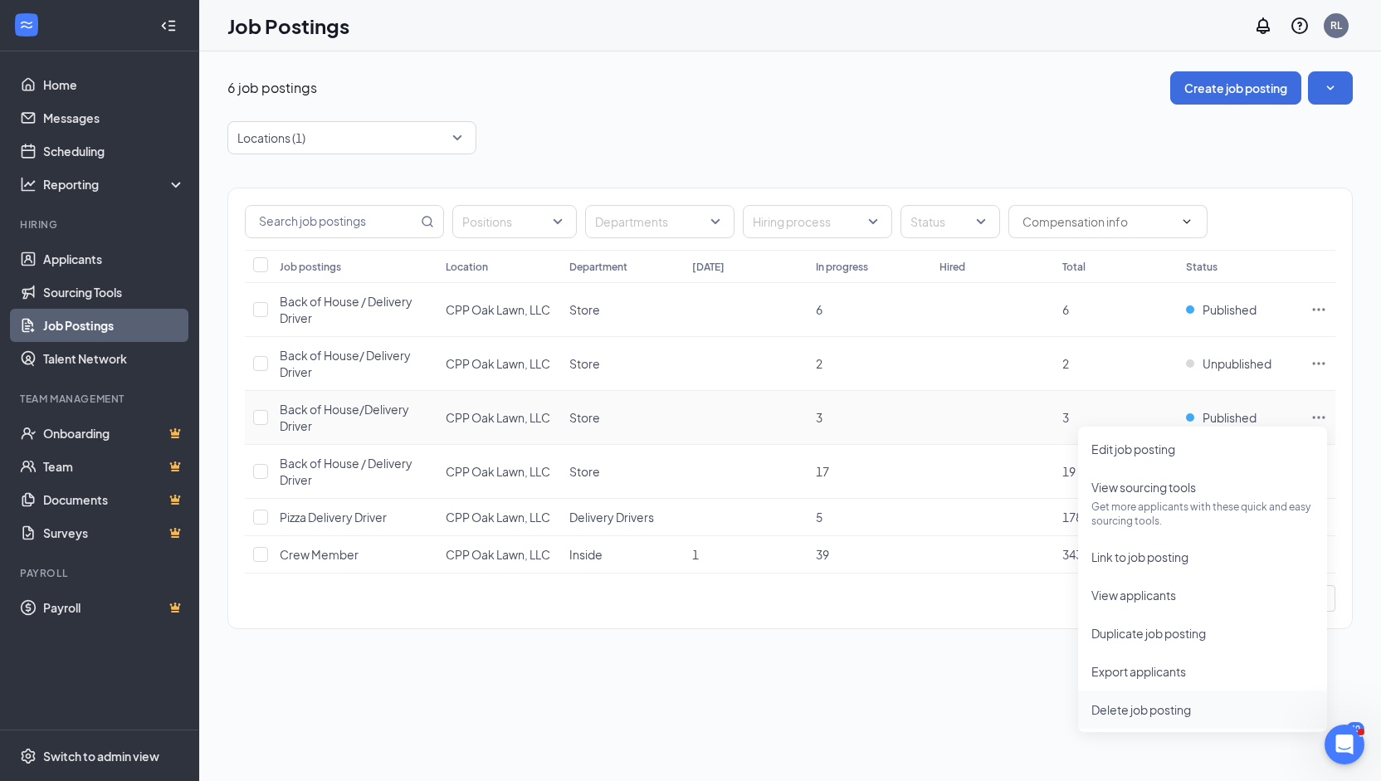
click at [1145, 713] on span "Delete job posting" at bounding box center [1141, 709] width 100 height 15
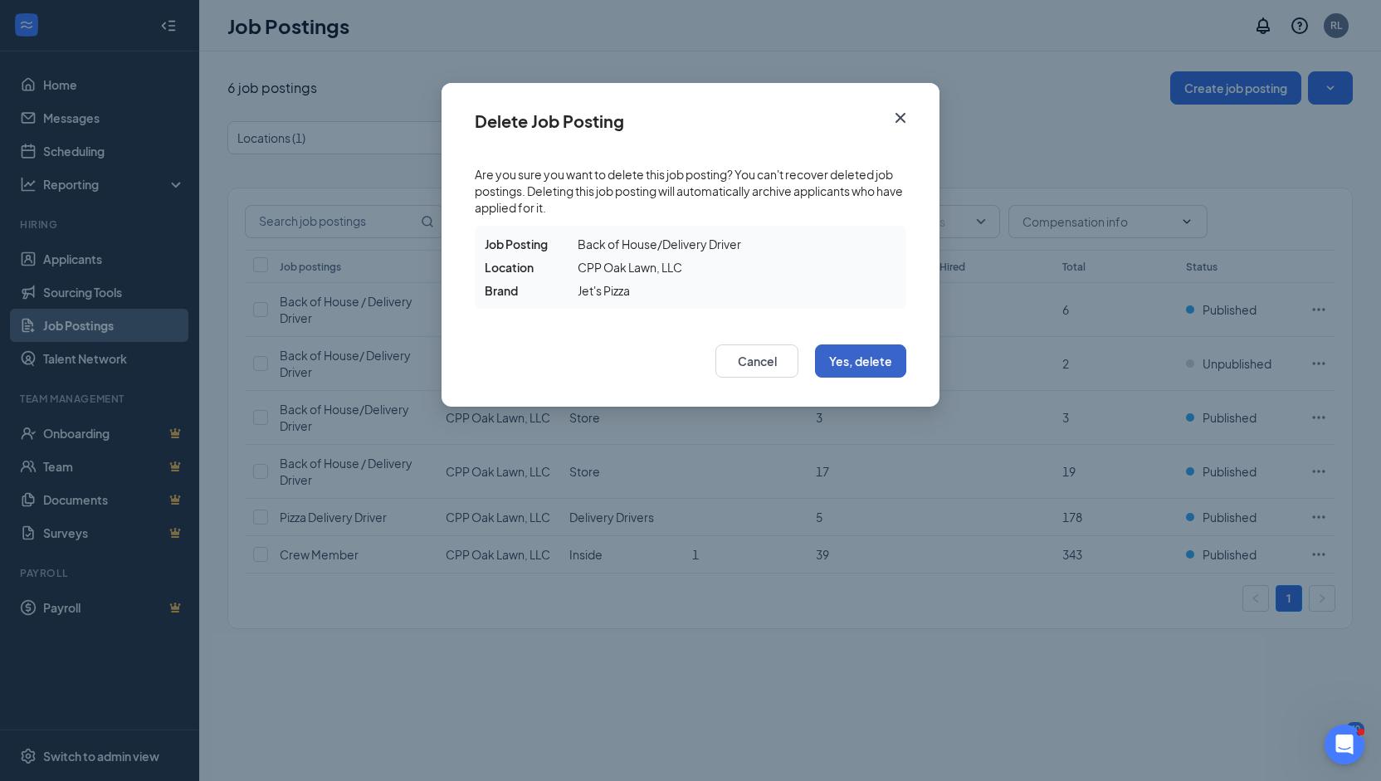
click at [864, 360] on button "Yes, delete" at bounding box center [860, 360] width 91 height 33
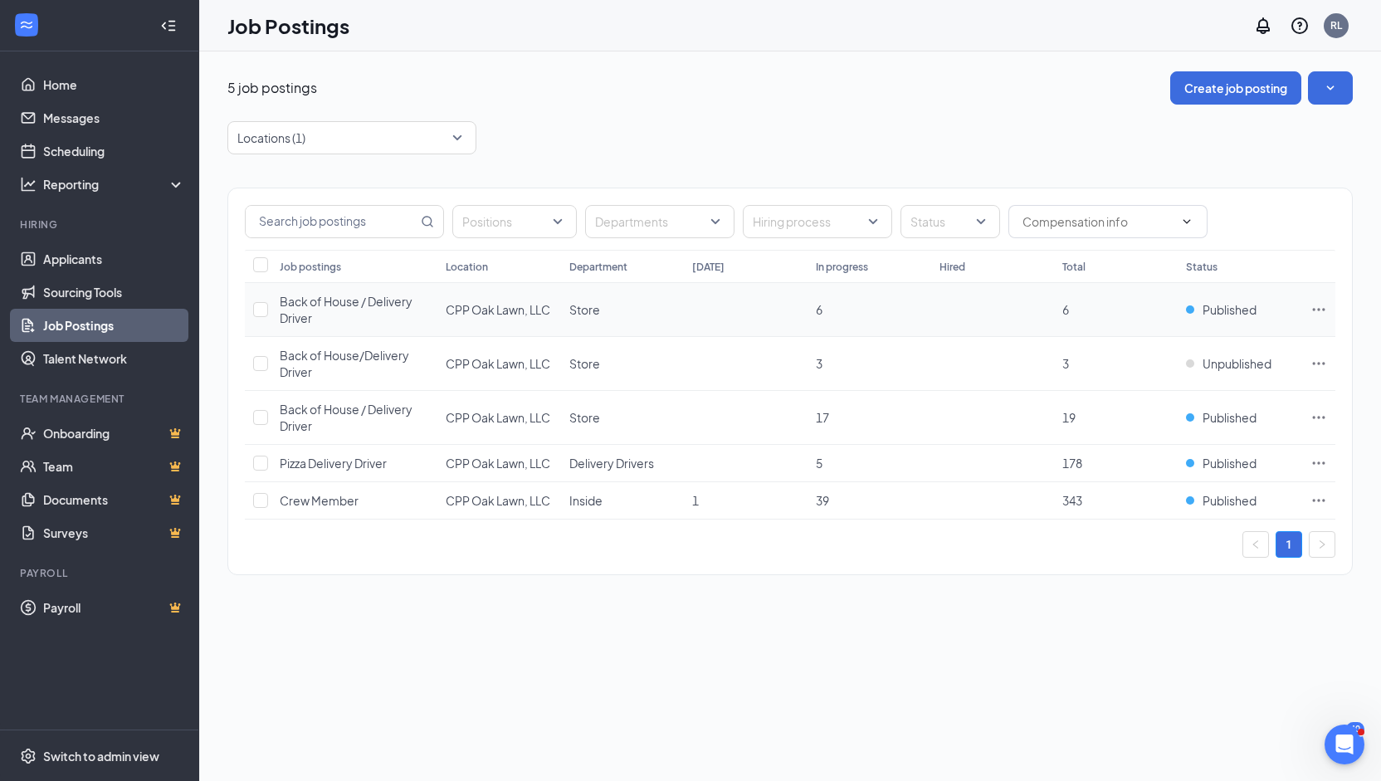
click at [1319, 309] on icon "Ellipses" at bounding box center [1319, 309] width 12 height 2
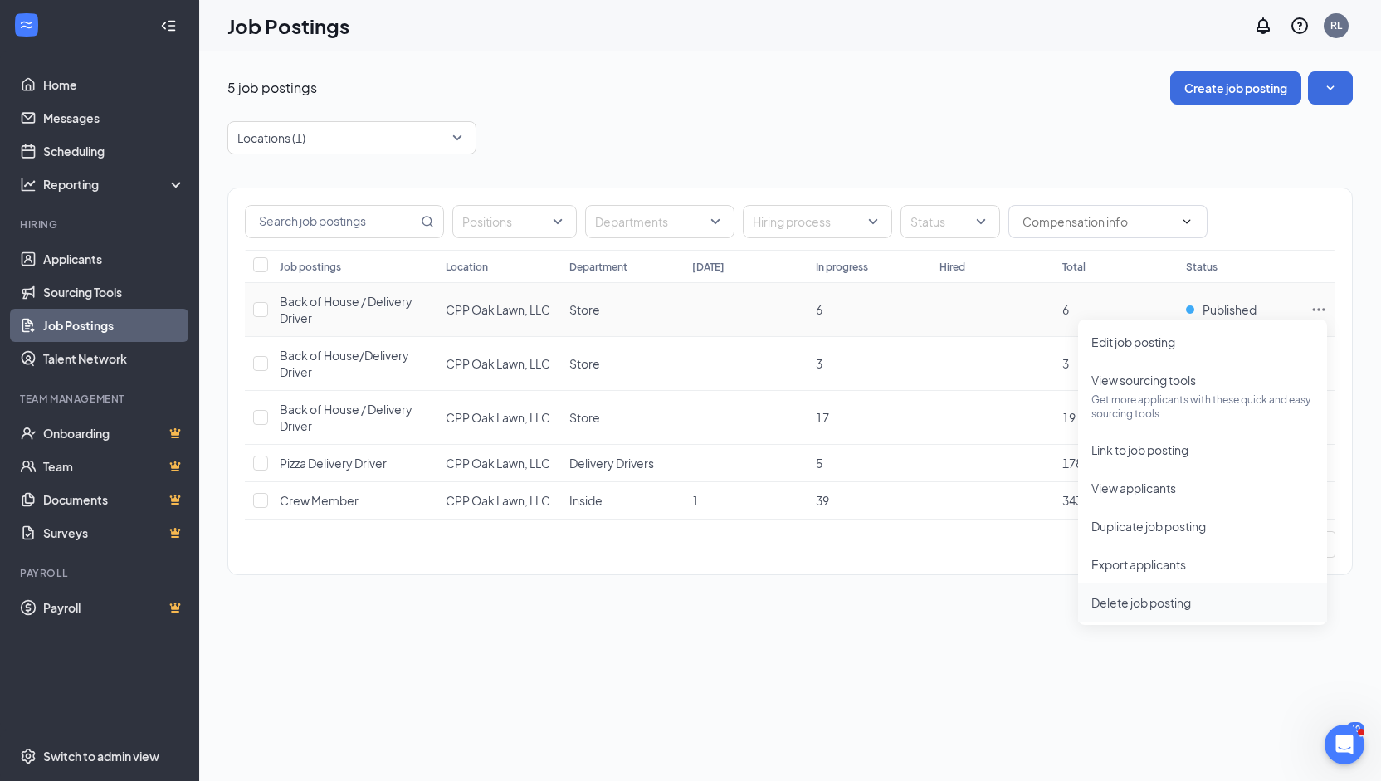
click at [1125, 605] on span "Delete job posting" at bounding box center [1141, 602] width 100 height 15
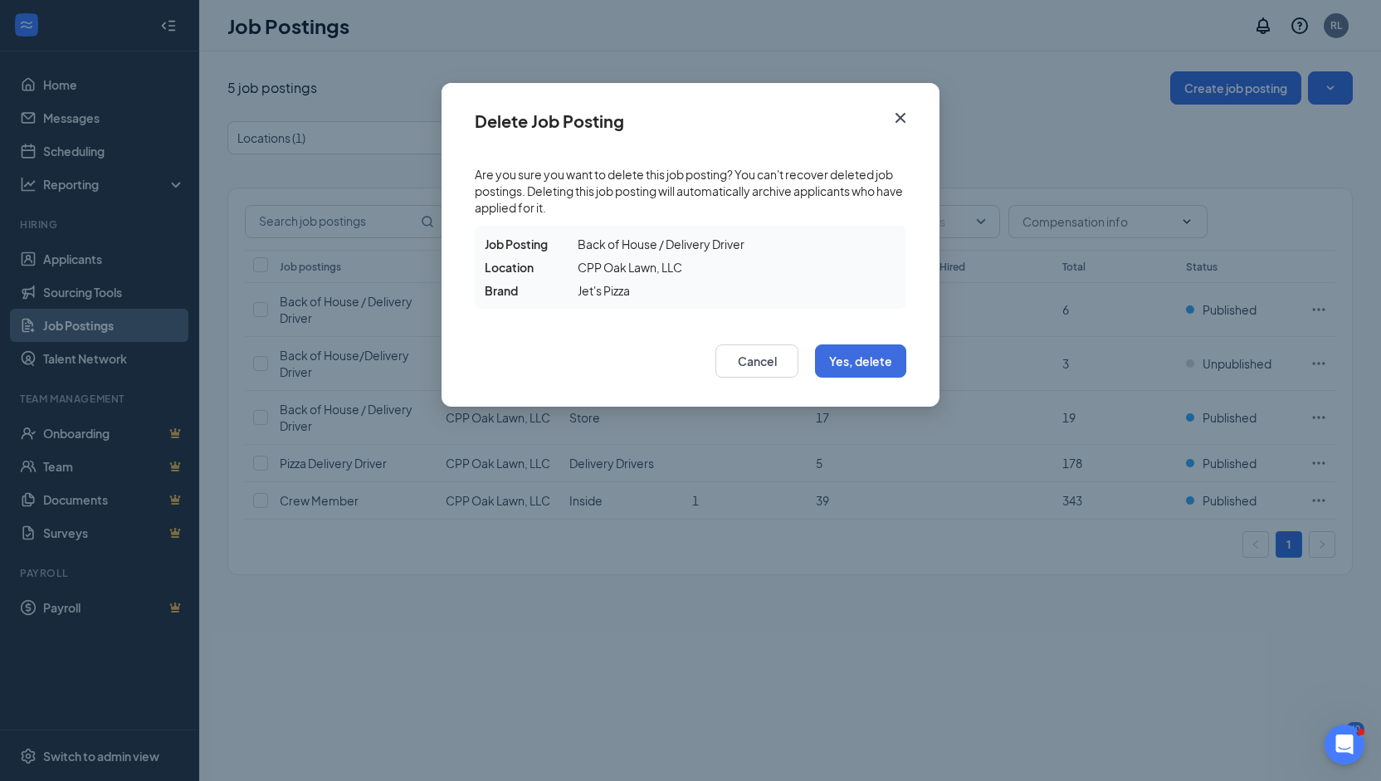
click at [863, 343] on div "Cancel Yes, delete" at bounding box center [690, 365] width 498 height 81
click at [851, 363] on button "Yes, delete" at bounding box center [860, 360] width 91 height 33
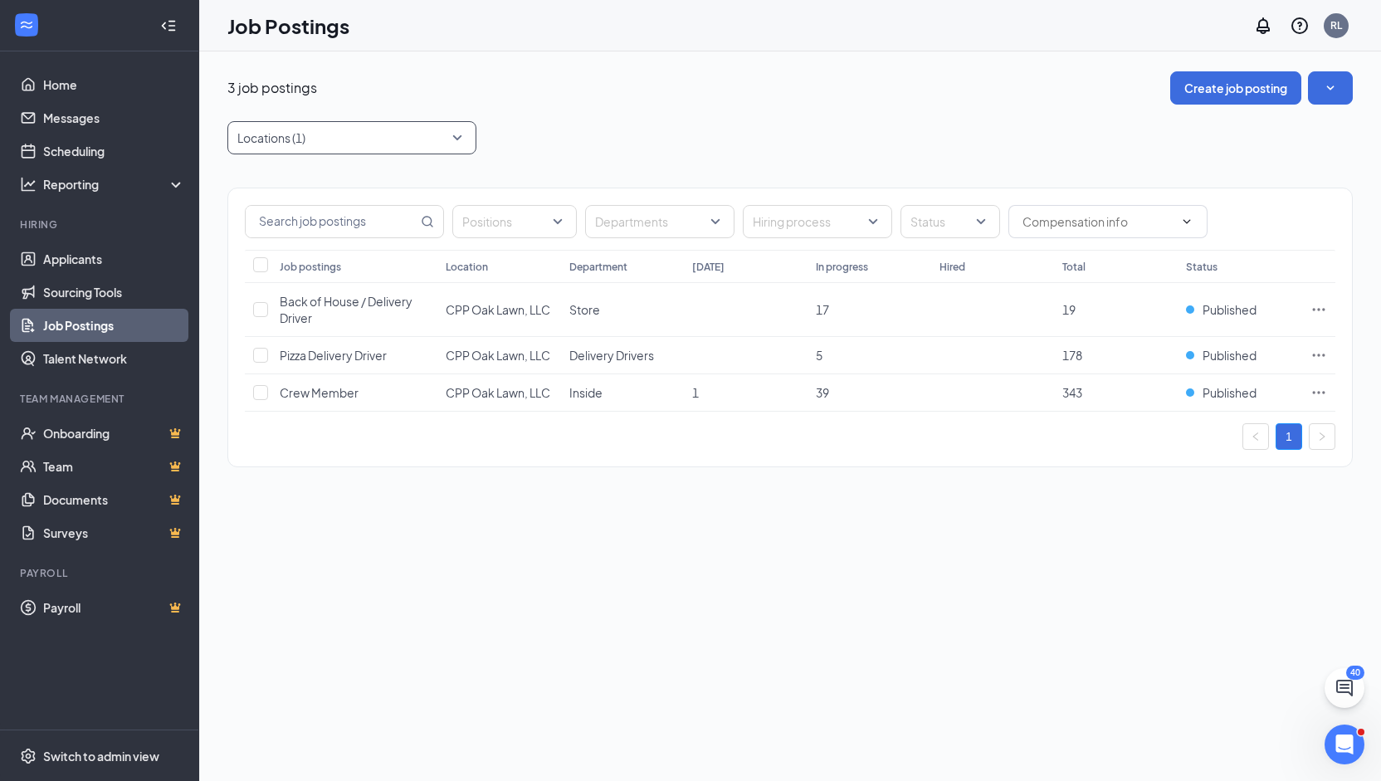
click at [460, 134] on div "Locations (1)" at bounding box center [351, 137] width 249 height 33
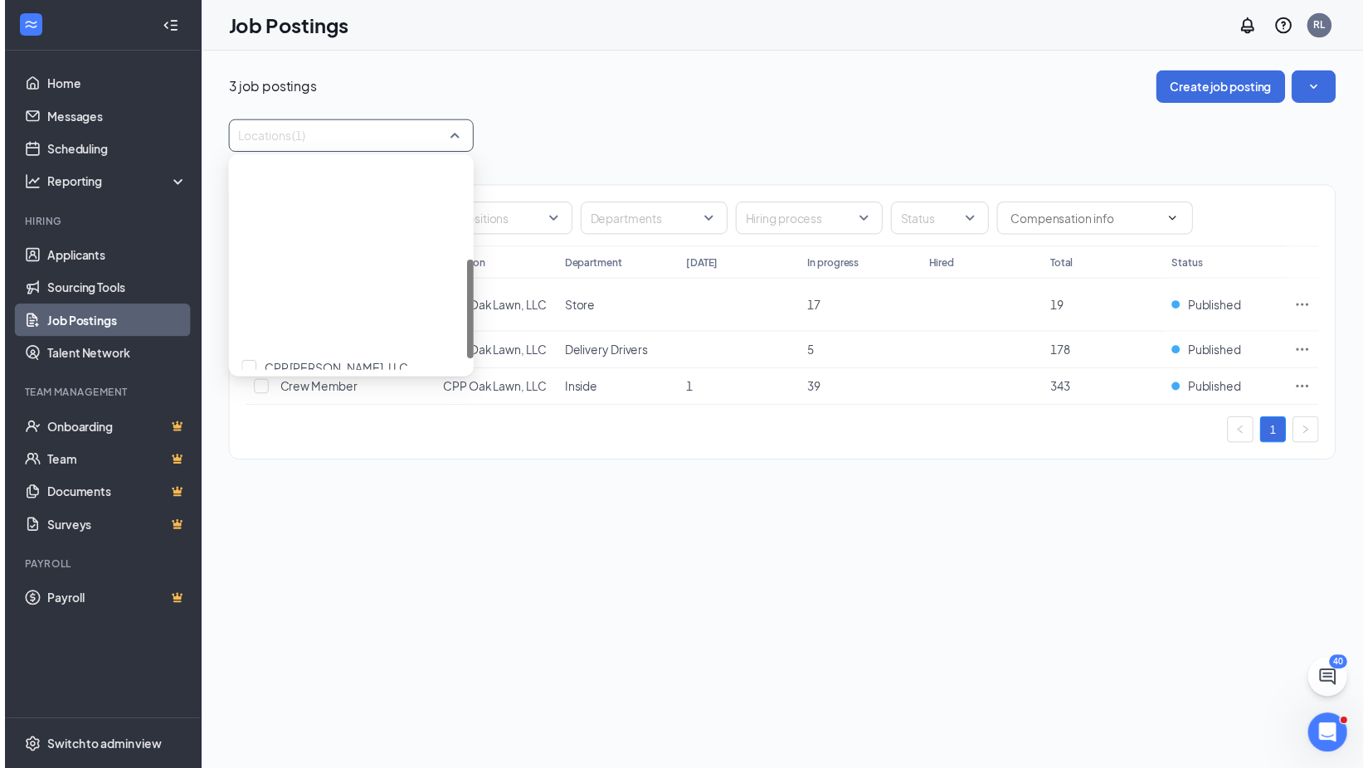
scroll to position [246, 0]
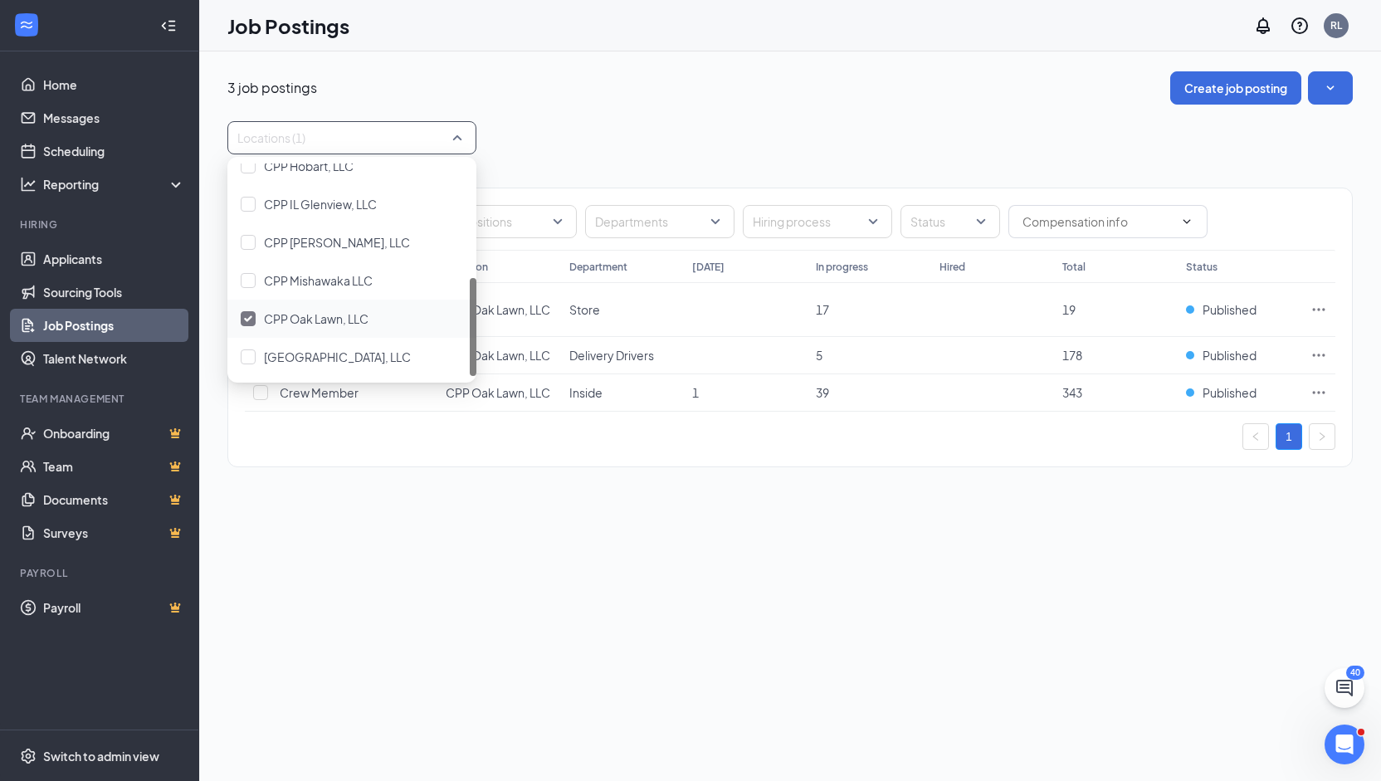
click at [249, 321] on img at bounding box center [248, 318] width 8 height 7
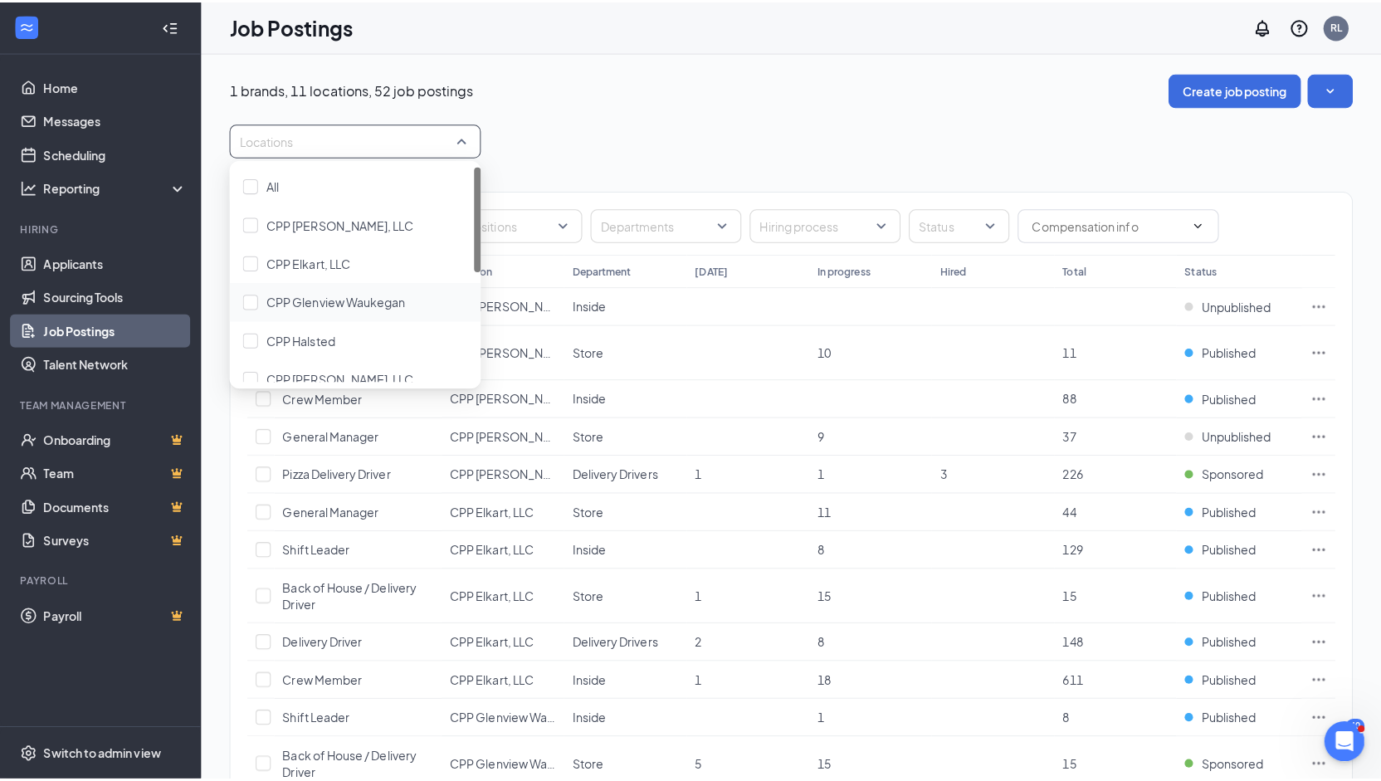
scroll to position [246, 0]
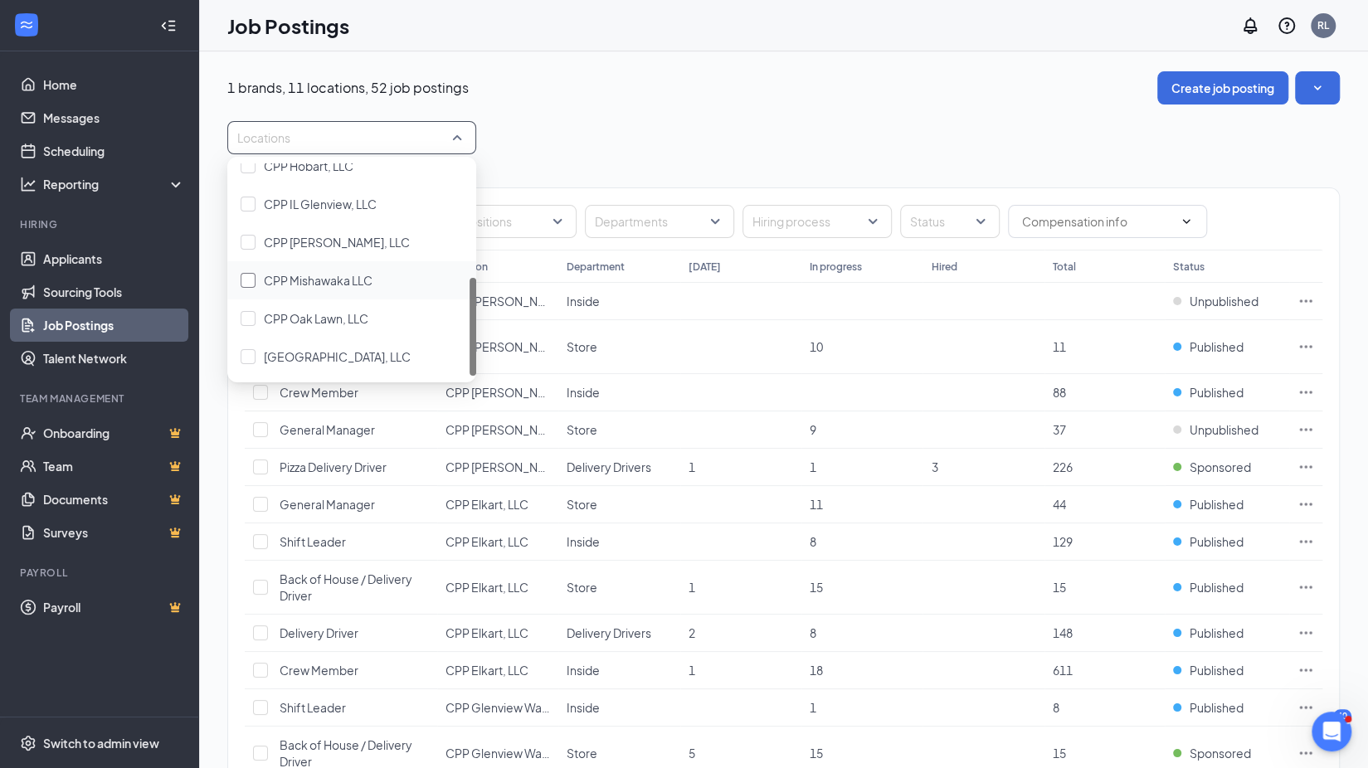
click at [249, 283] on div at bounding box center [248, 280] width 15 height 15
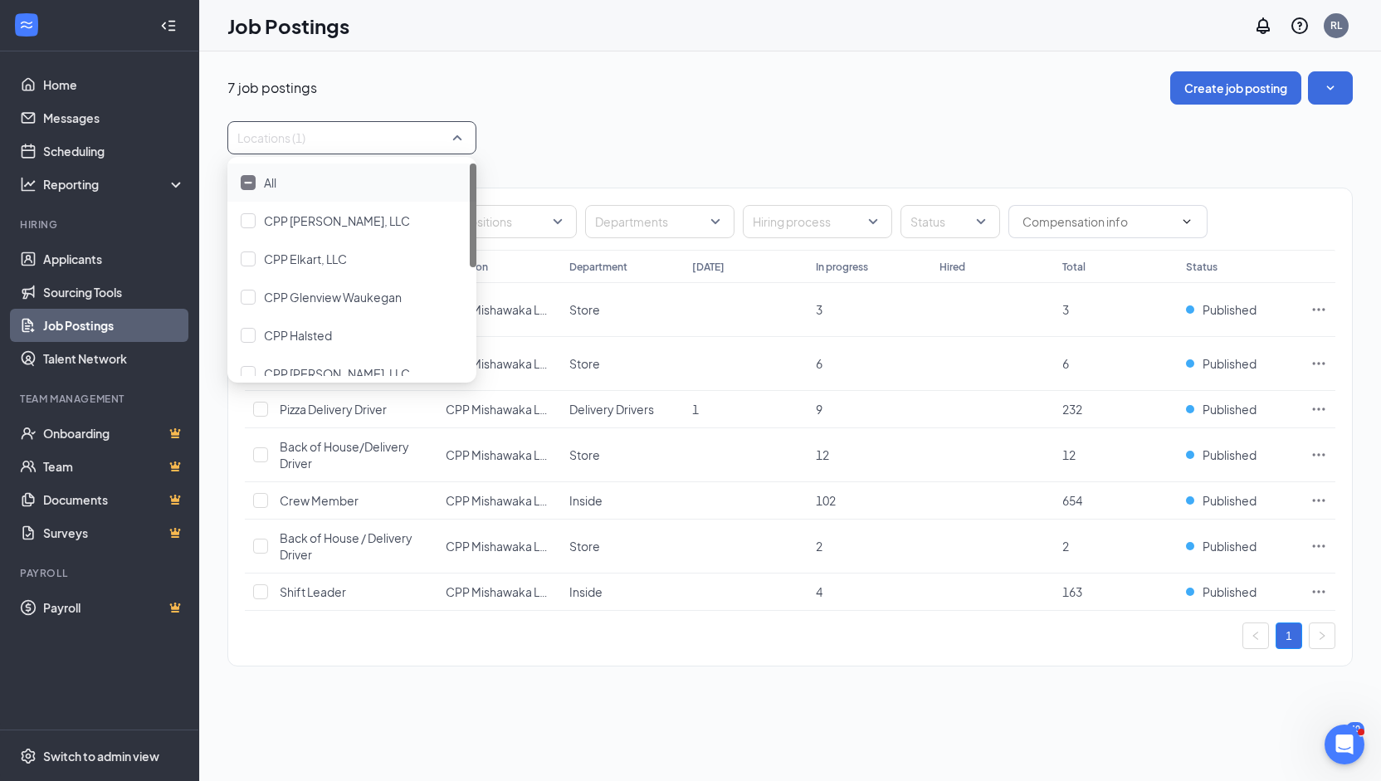
click at [778, 119] on div "7 job postings Create job posting Locations (1) Positions Departments Hiring pr…" at bounding box center [789, 376] width 1125 height 611
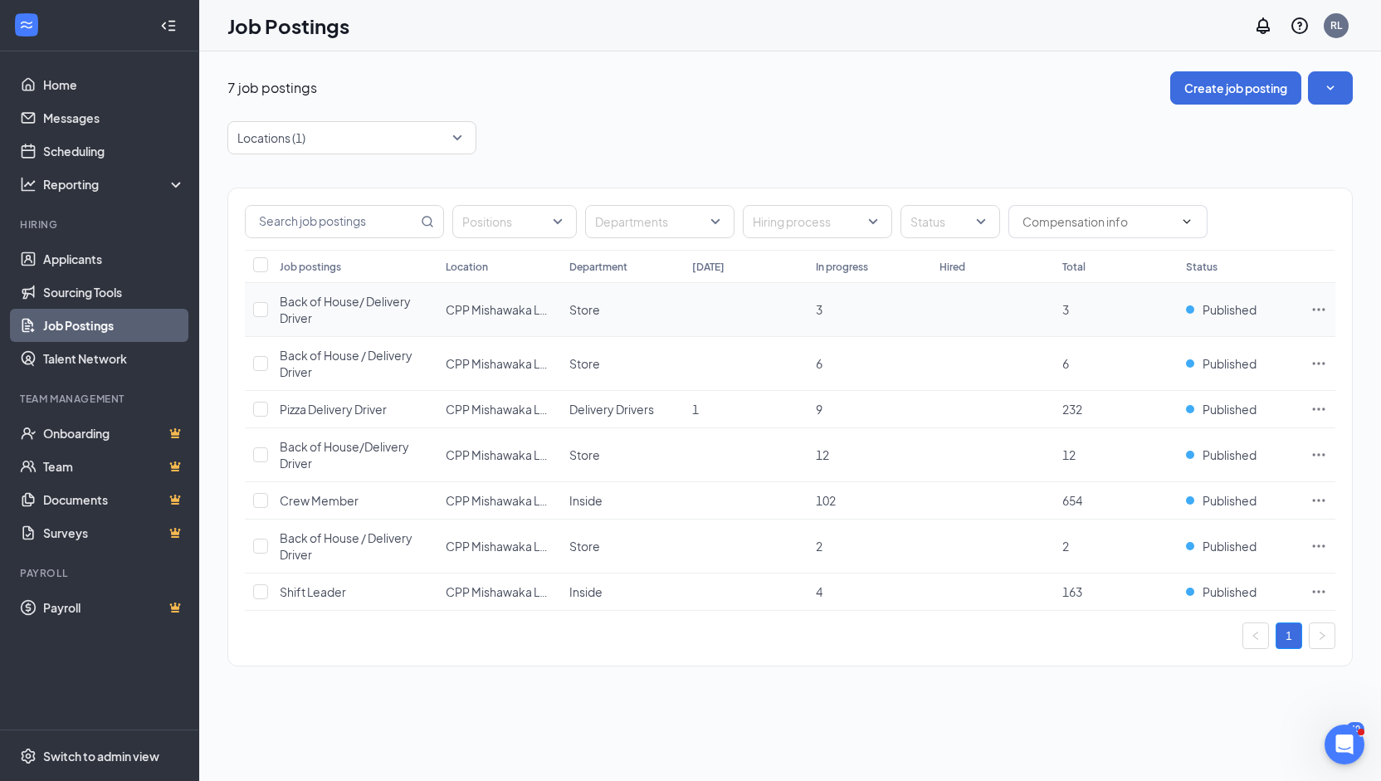
click at [1318, 312] on icon "Ellipses" at bounding box center [1318, 309] width 17 height 17
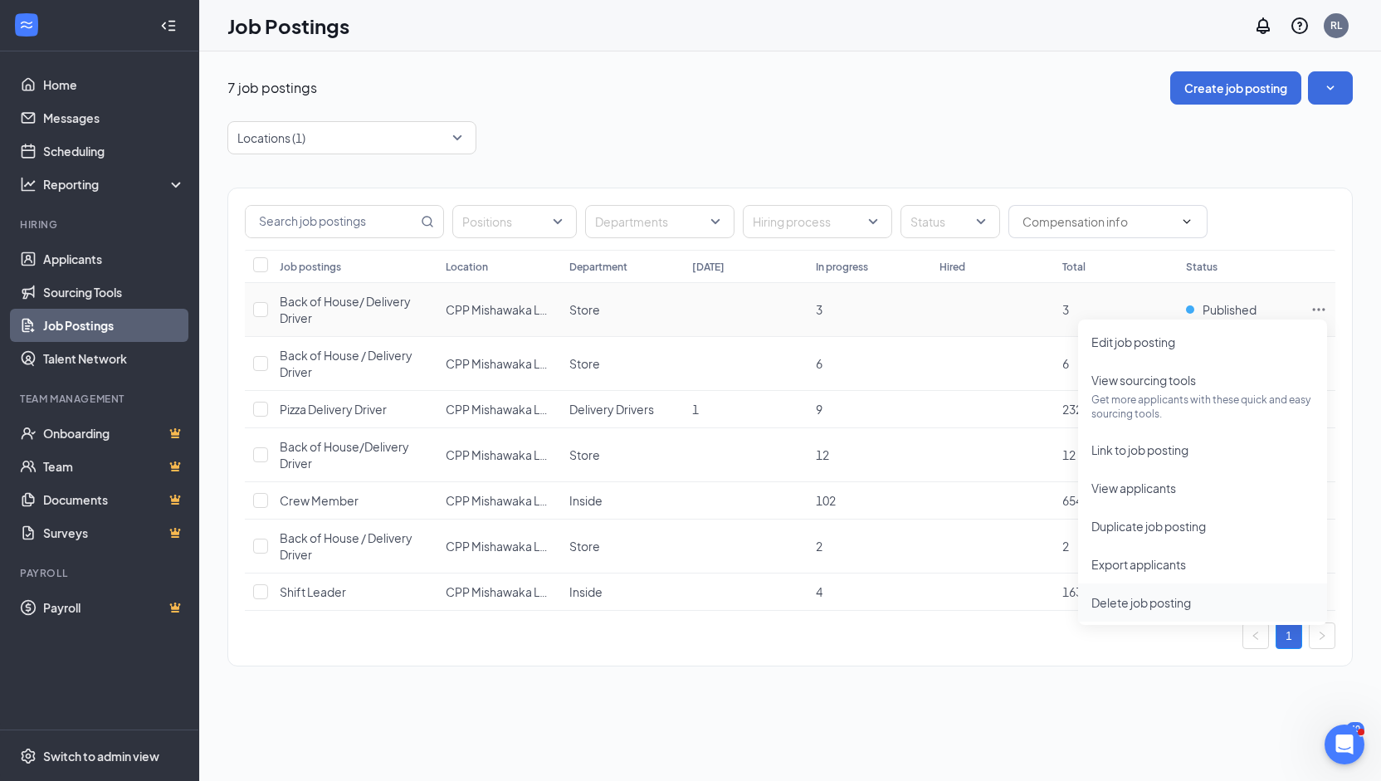
click at [1144, 600] on span "Delete job posting" at bounding box center [1141, 602] width 100 height 15
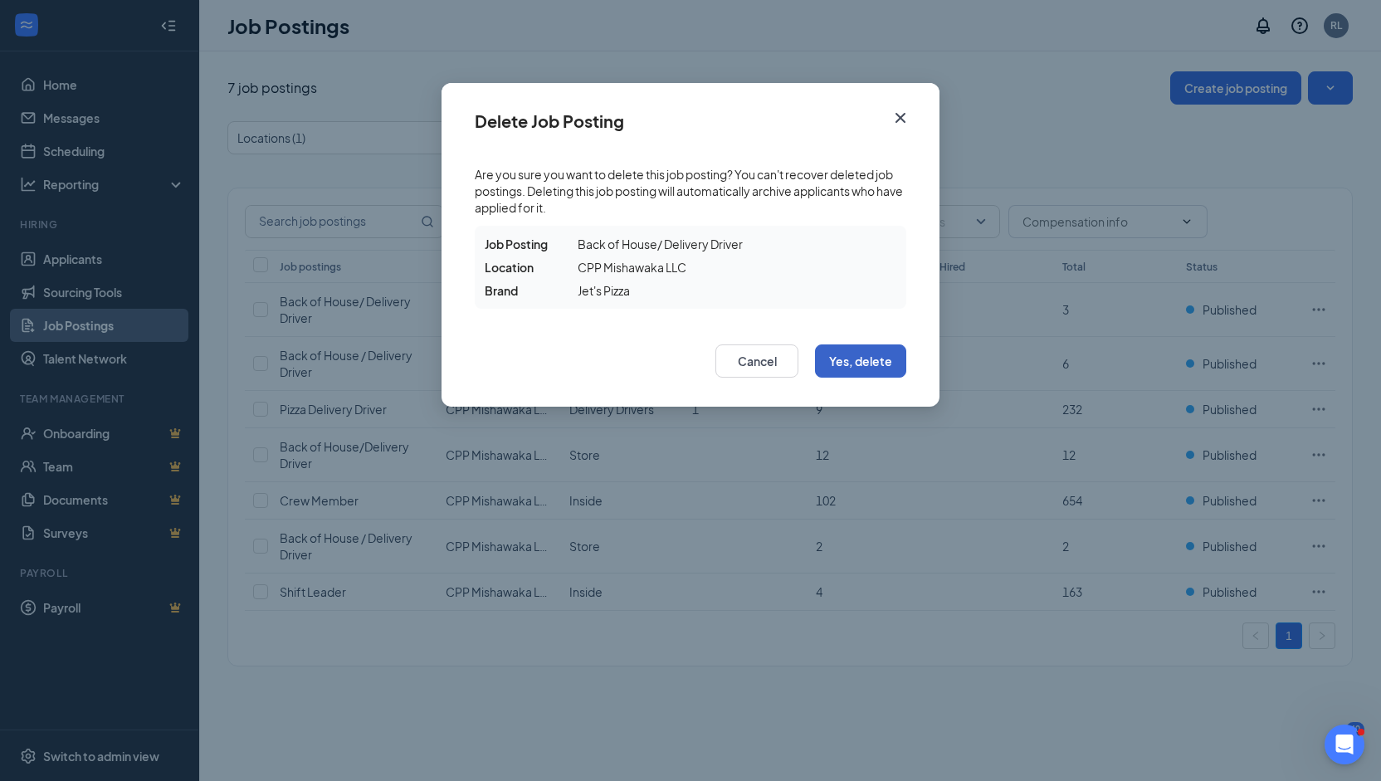
click at [883, 351] on button "Yes, delete" at bounding box center [860, 360] width 91 height 33
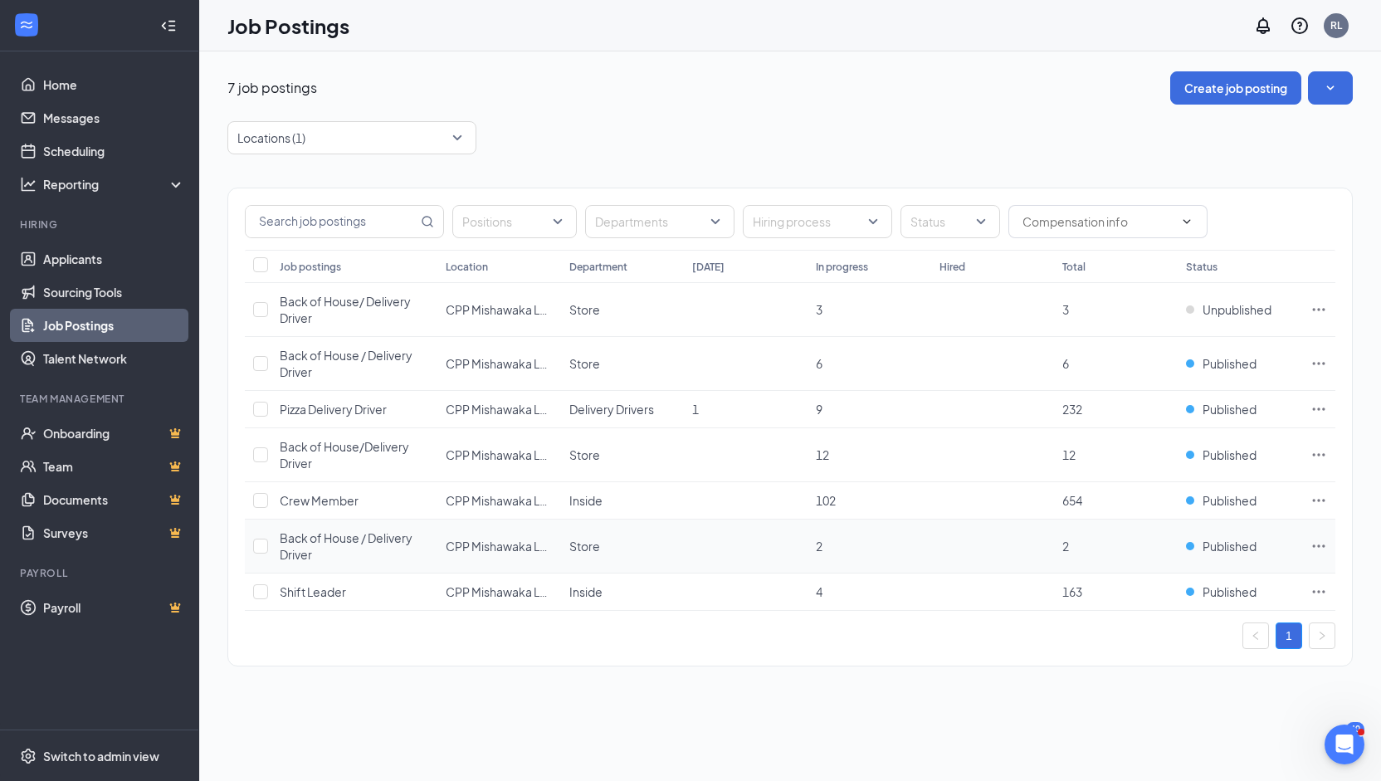
click at [1315, 547] on icon "Ellipses" at bounding box center [1318, 546] width 17 height 17
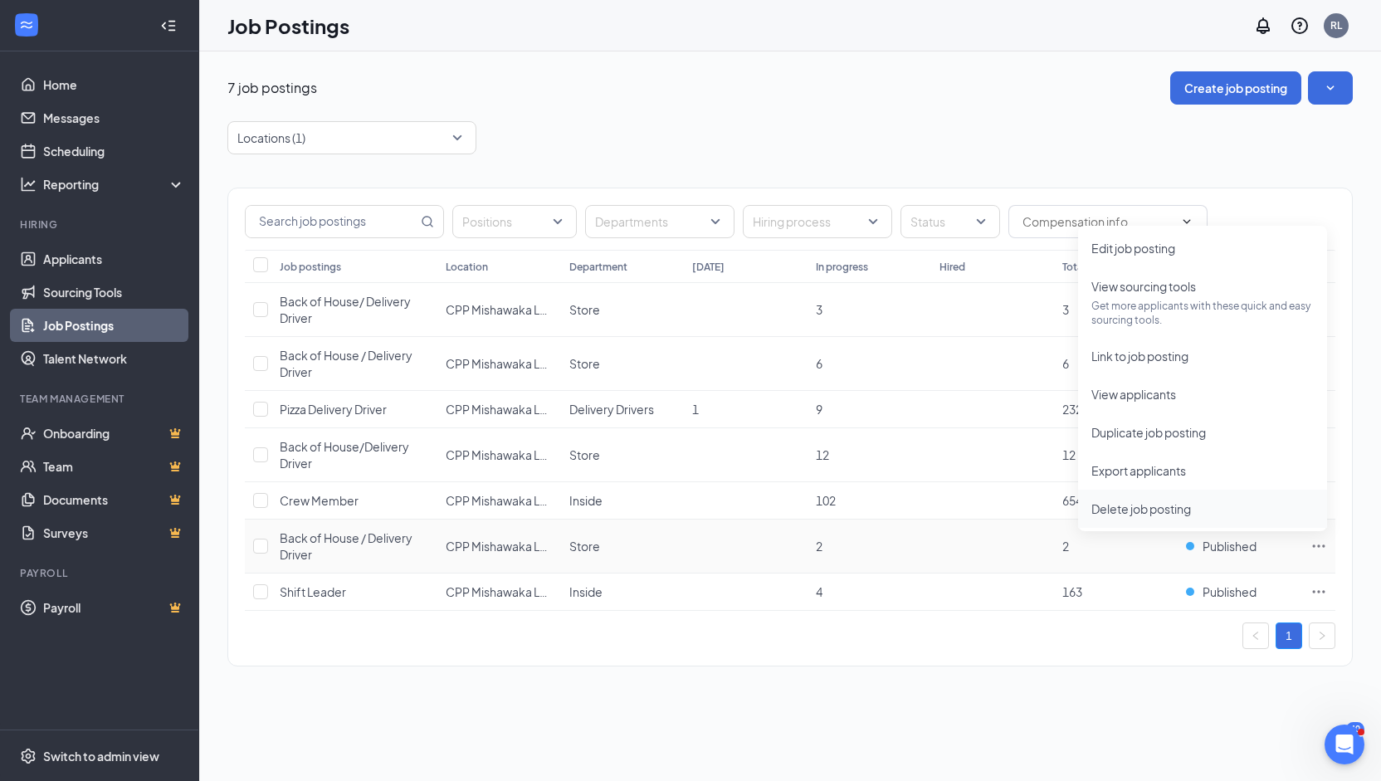
click at [1205, 508] on span "Delete job posting" at bounding box center [1202, 508] width 222 height 18
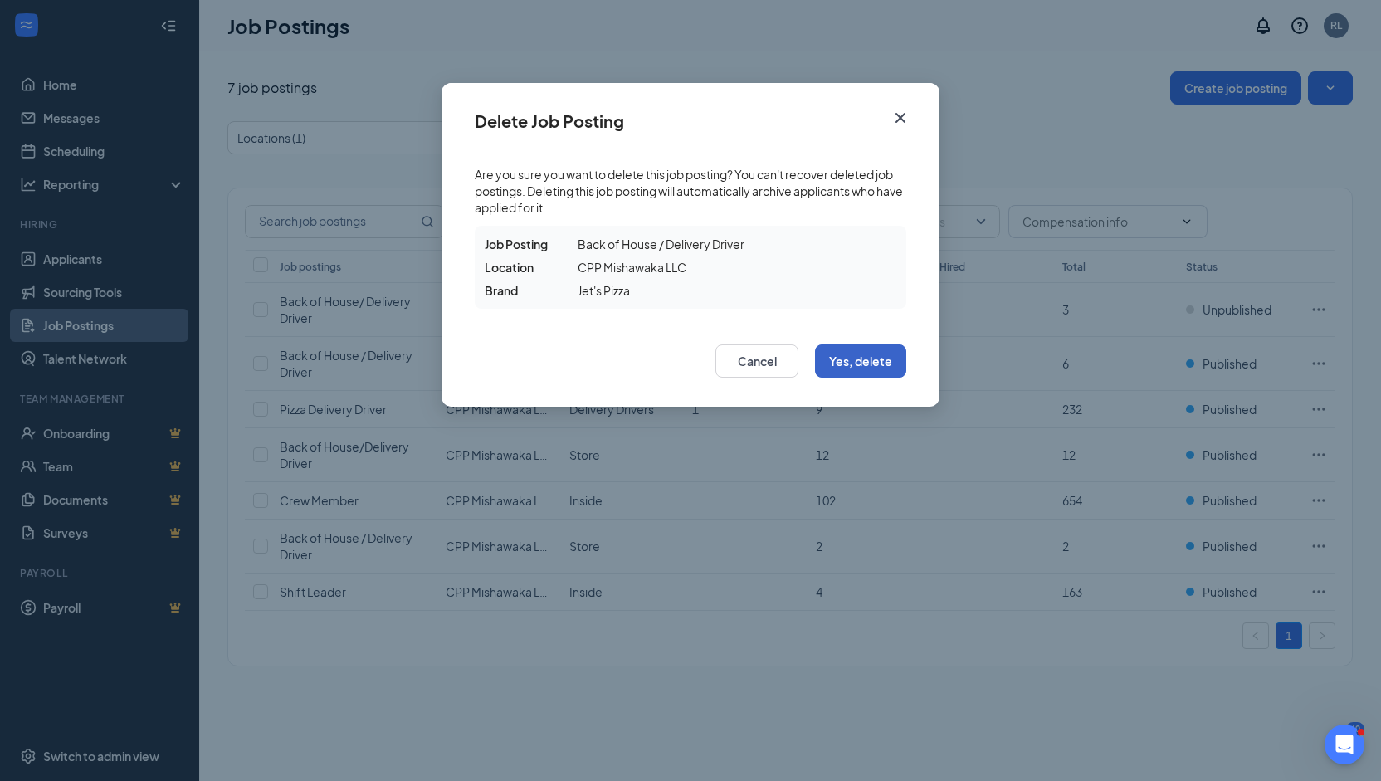
click at [877, 358] on button "Yes, delete" at bounding box center [860, 360] width 91 height 33
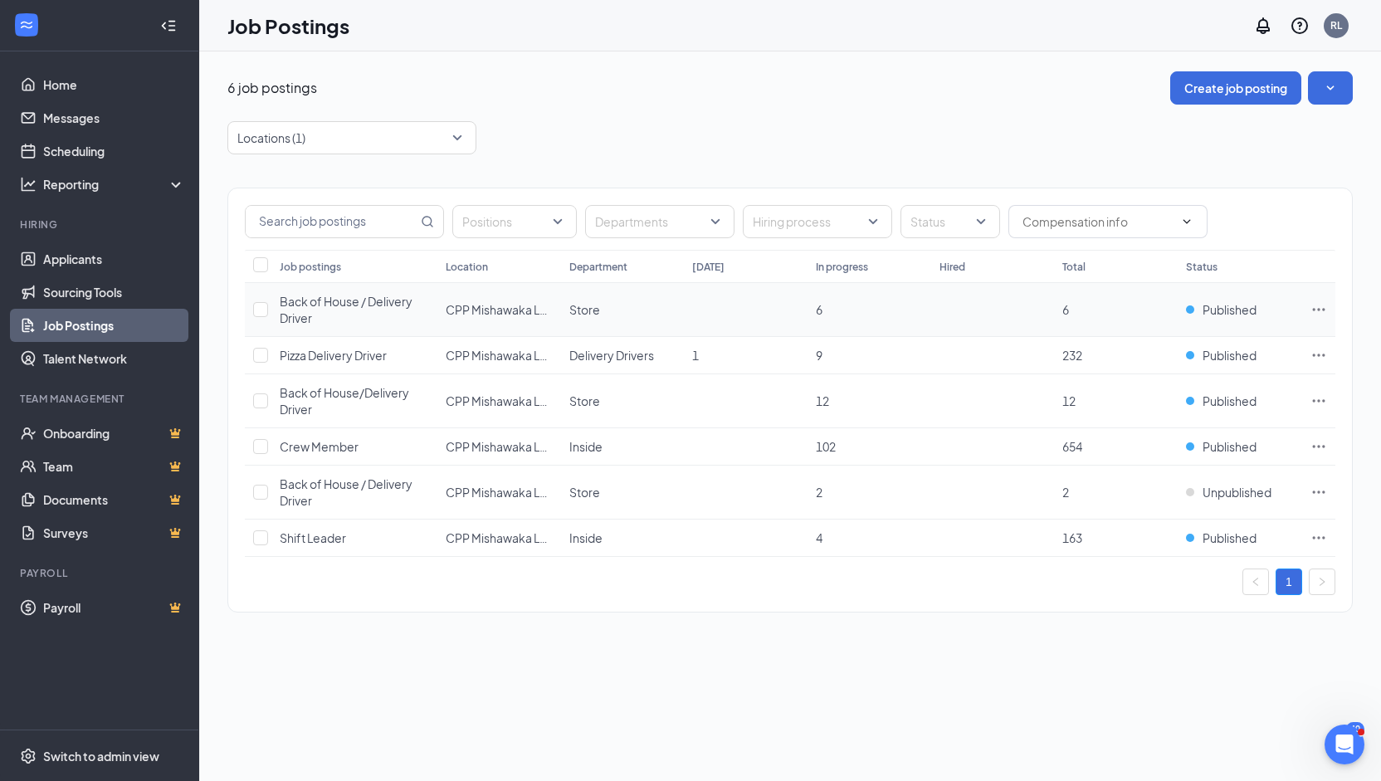
click at [1313, 313] on icon "Ellipses" at bounding box center [1318, 309] width 17 height 17
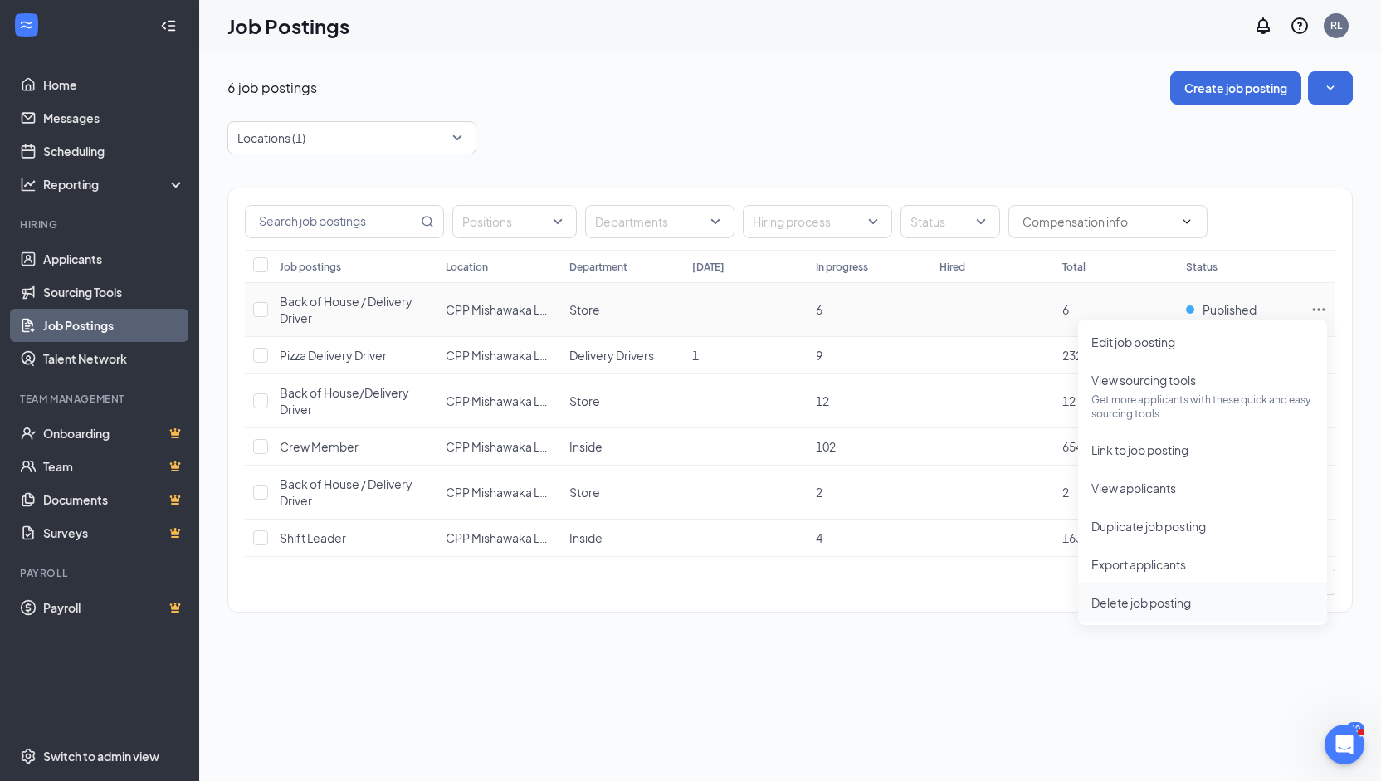
click at [1135, 598] on span "Delete job posting" at bounding box center [1141, 602] width 100 height 15
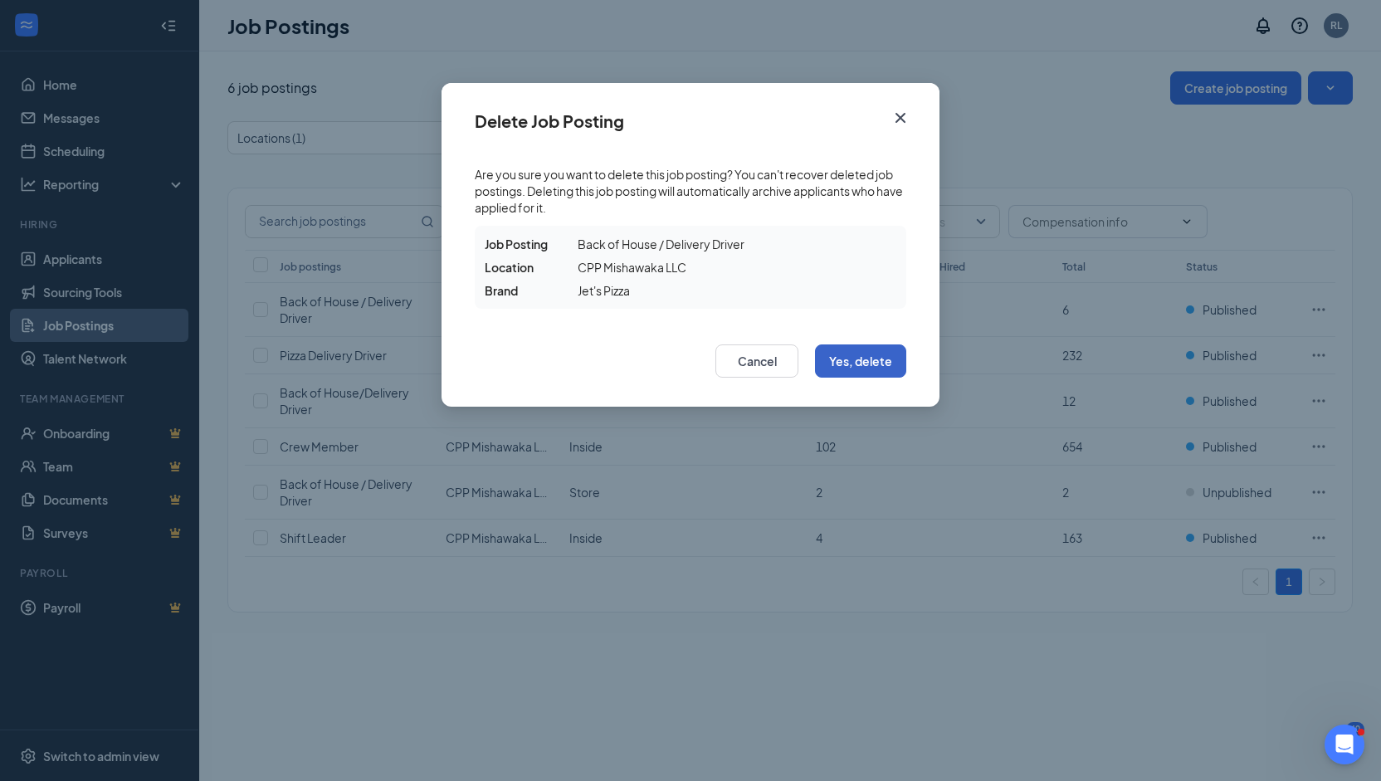
click at [864, 363] on button "Yes, delete" at bounding box center [860, 360] width 91 height 33
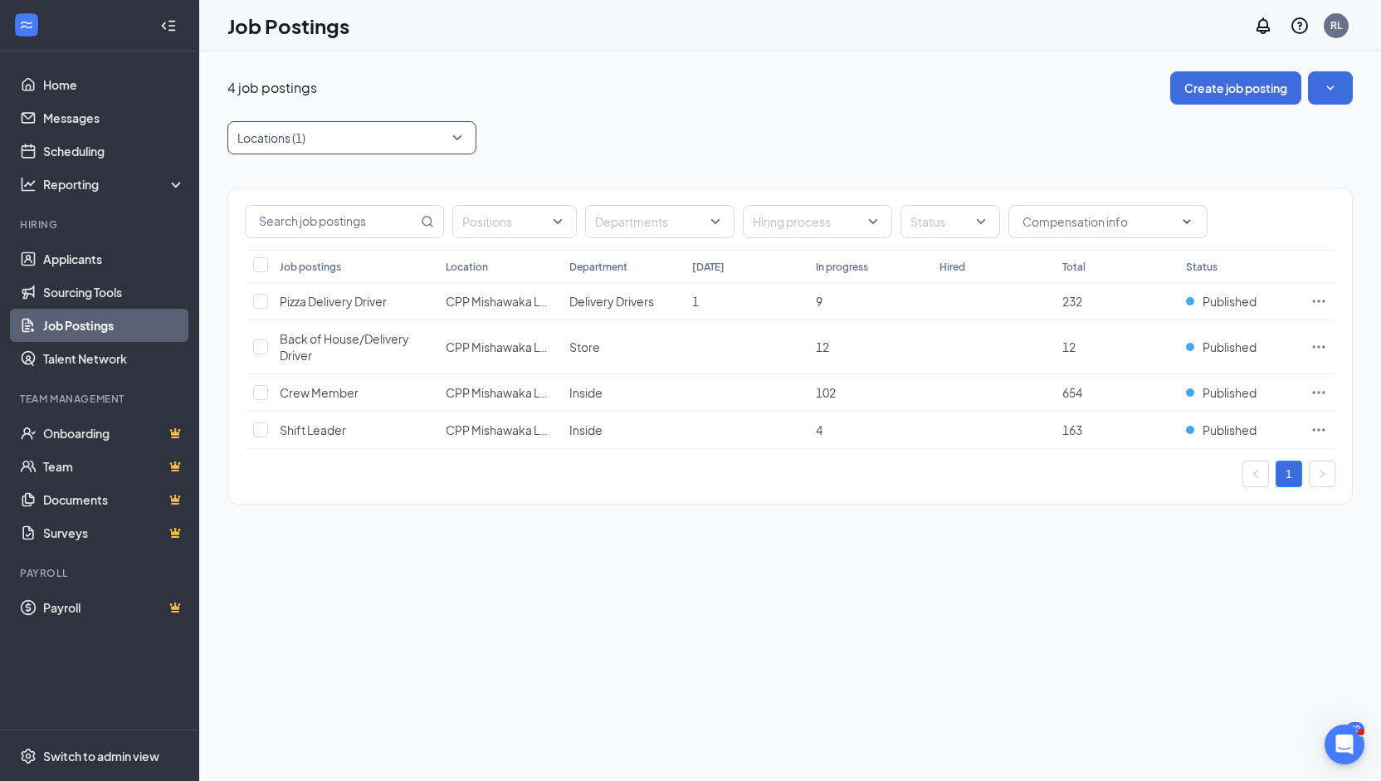
click at [376, 135] on div at bounding box center [343, 137] width 224 height 27
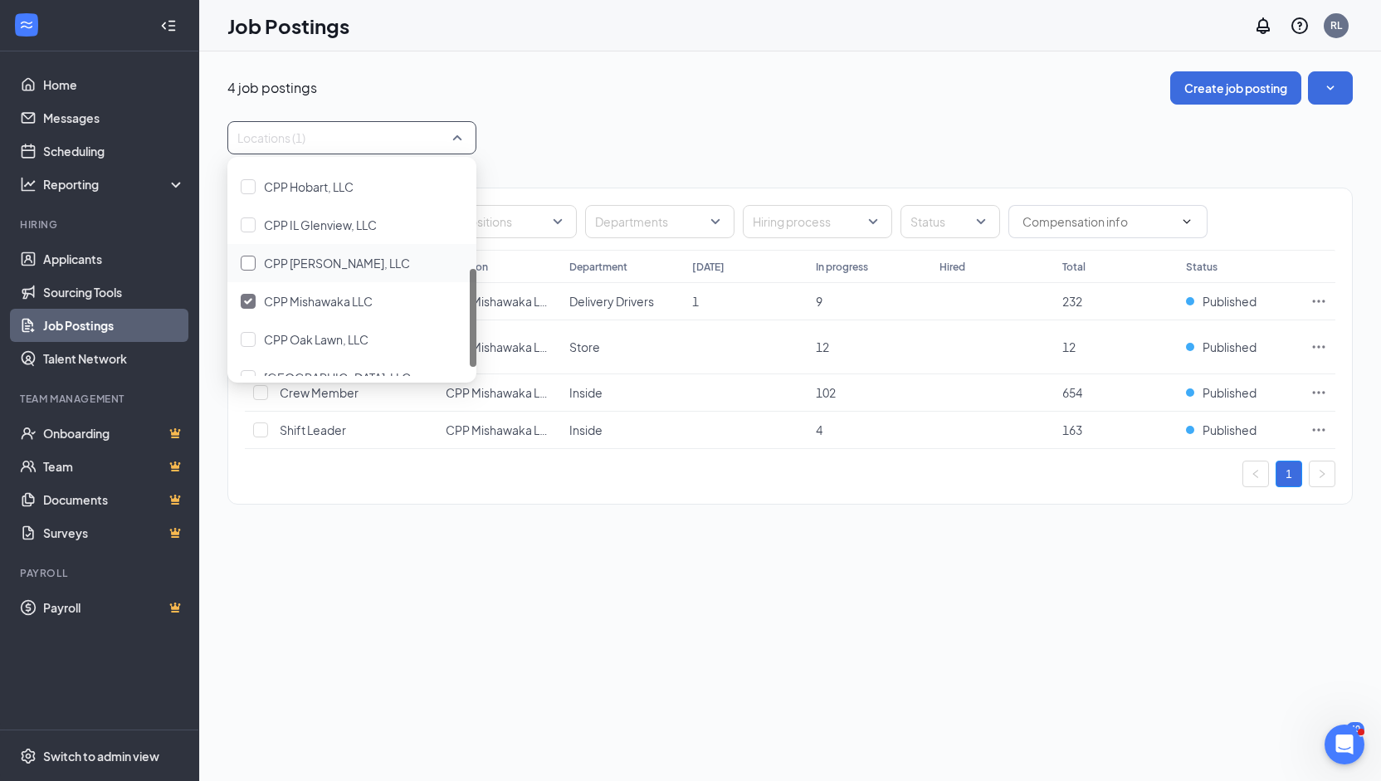
click at [251, 261] on div at bounding box center [248, 263] width 15 height 15
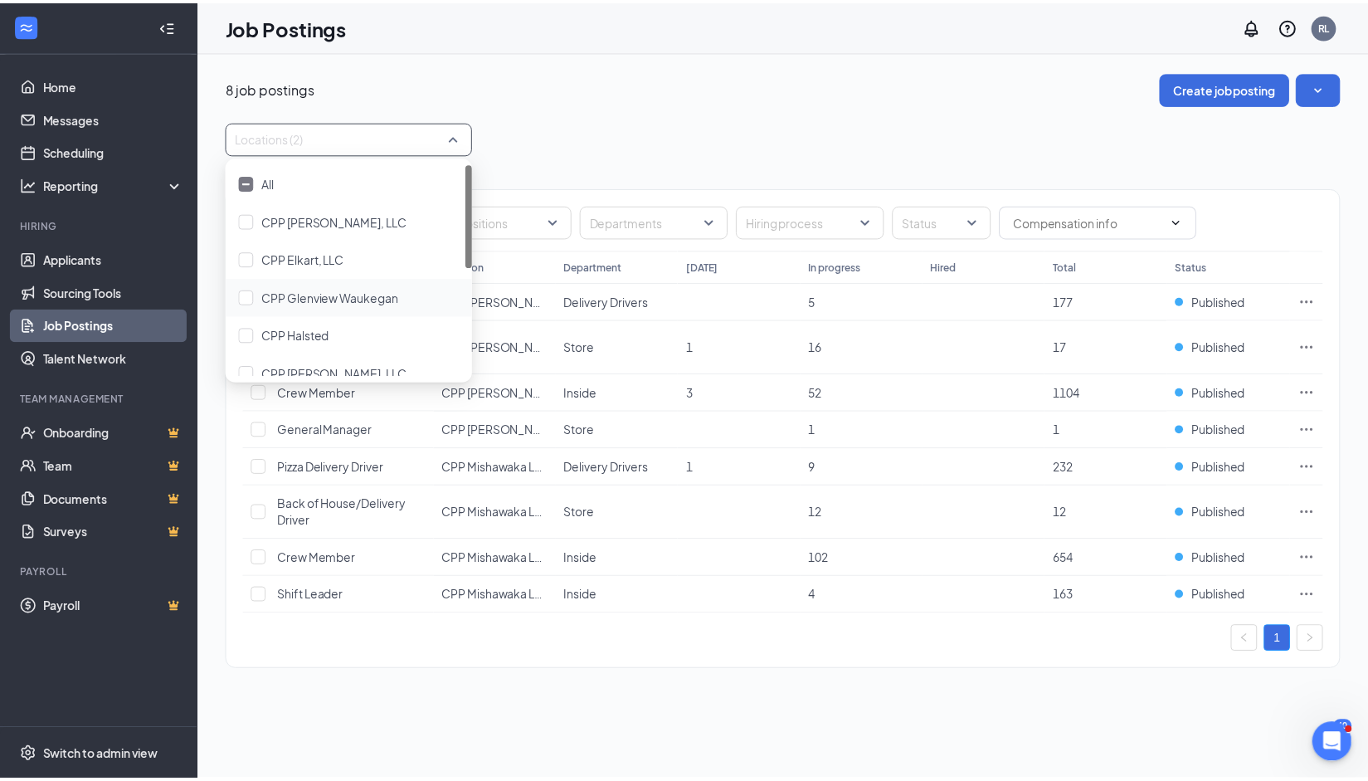
scroll to position [246, 0]
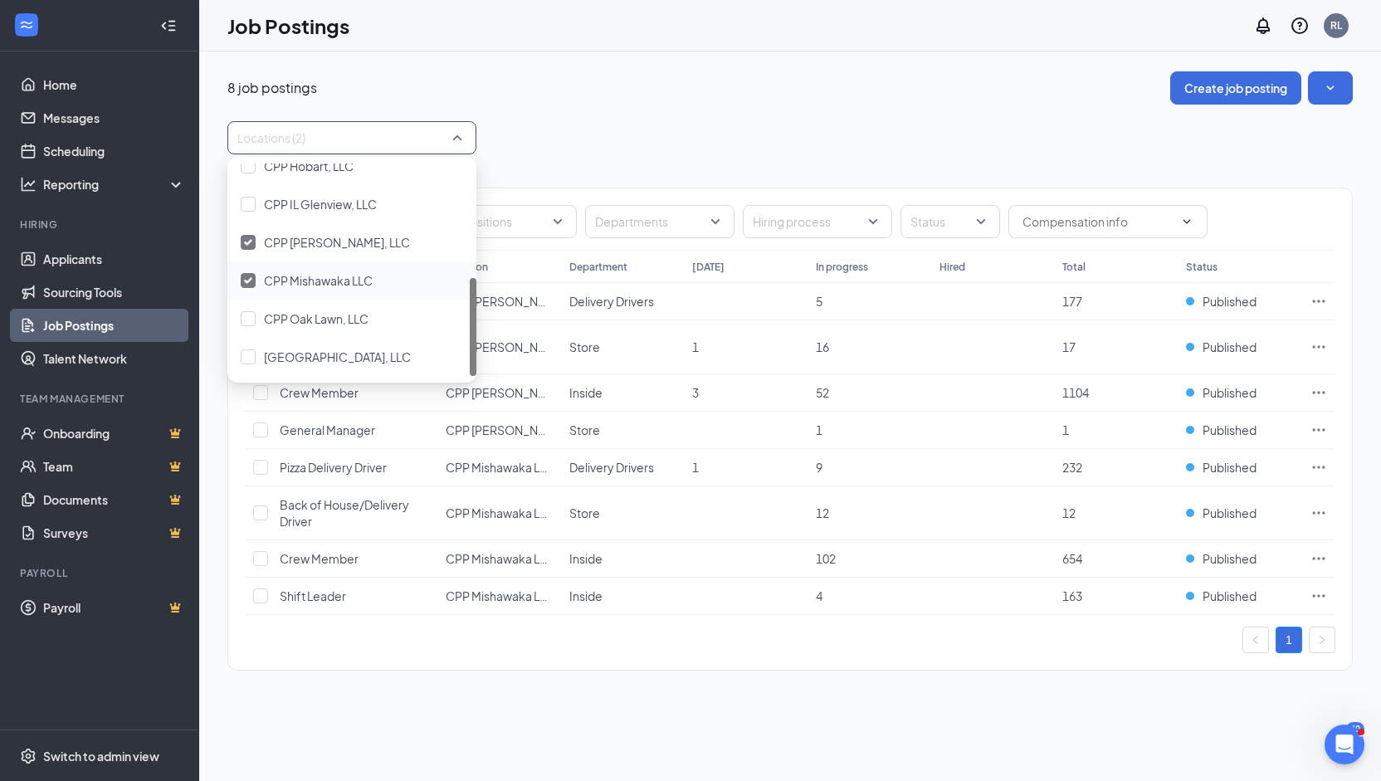
click at [250, 278] on img at bounding box center [248, 280] width 8 height 7
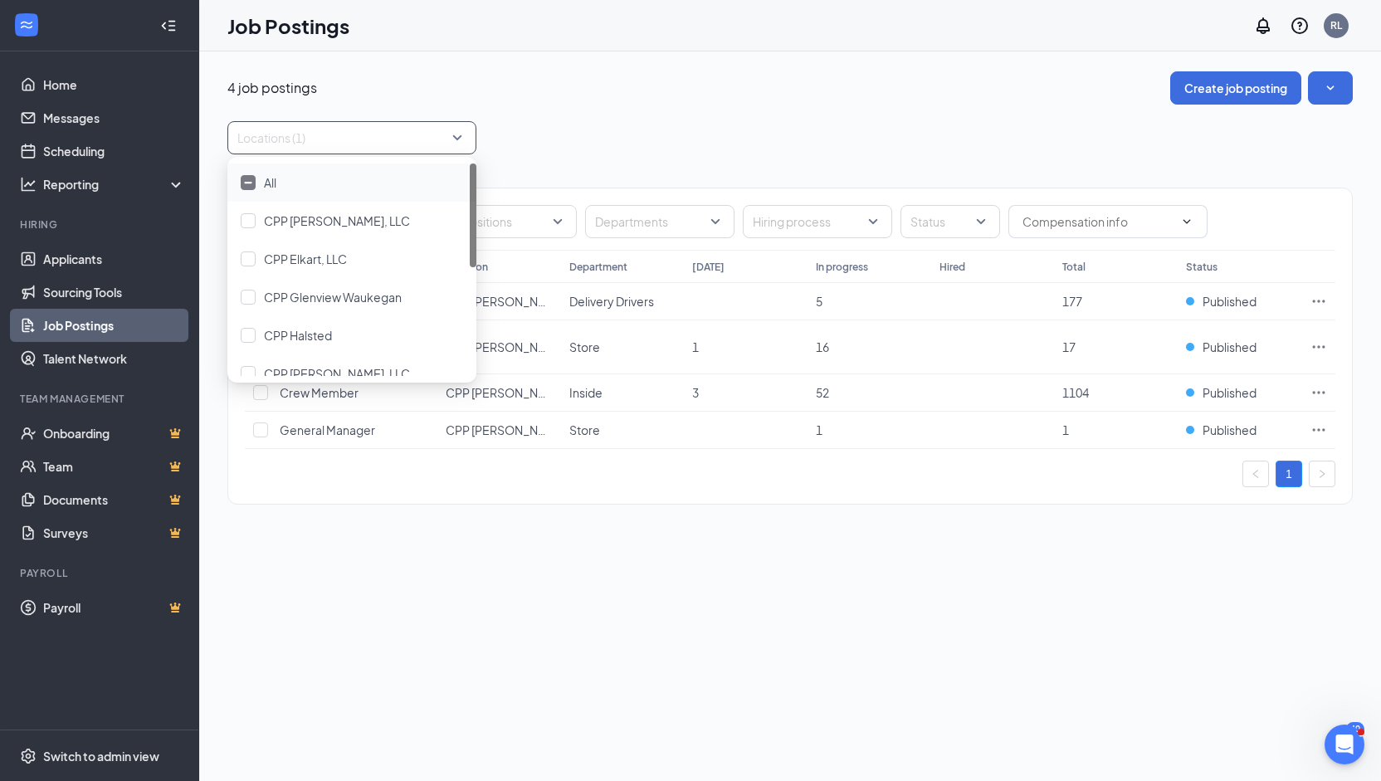
click at [696, 104] on div "4 job postings Create job posting" at bounding box center [789, 87] width 1125 height 33
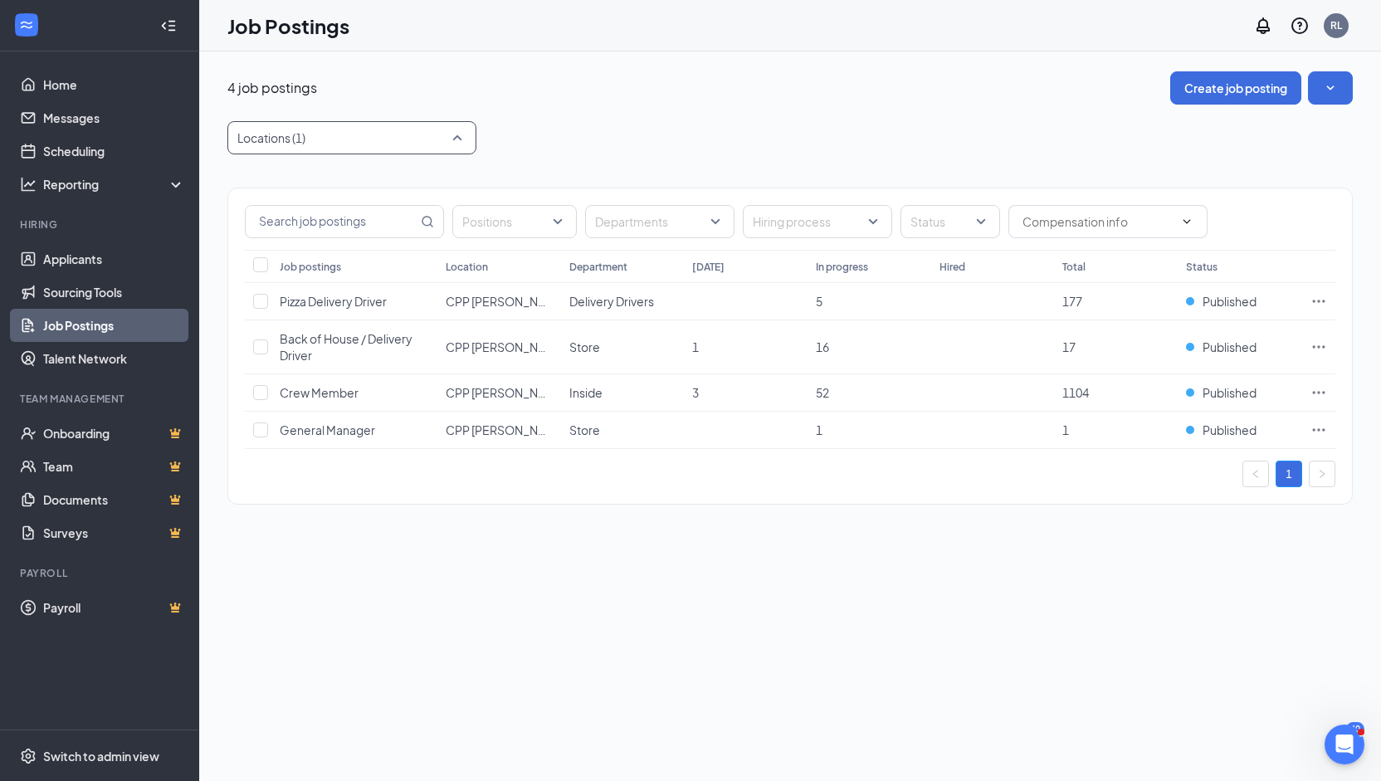
click at [415, 127] on div at bounding box center [343, 137] width 224 height 27
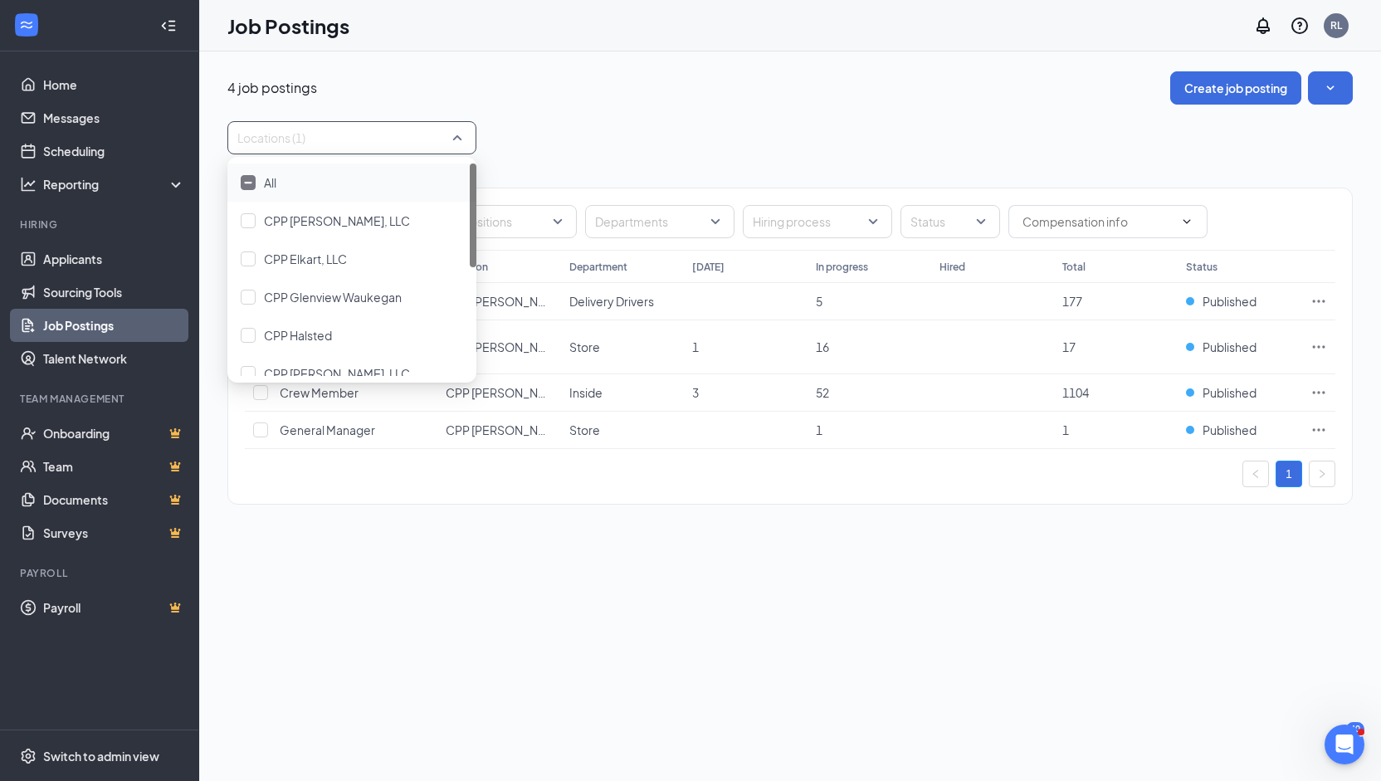
click at [546, 510] on div "Positions Departments Hiring process Status Job postings Location Department [D…" at bounding box center [789, 337] width 1125 height 367
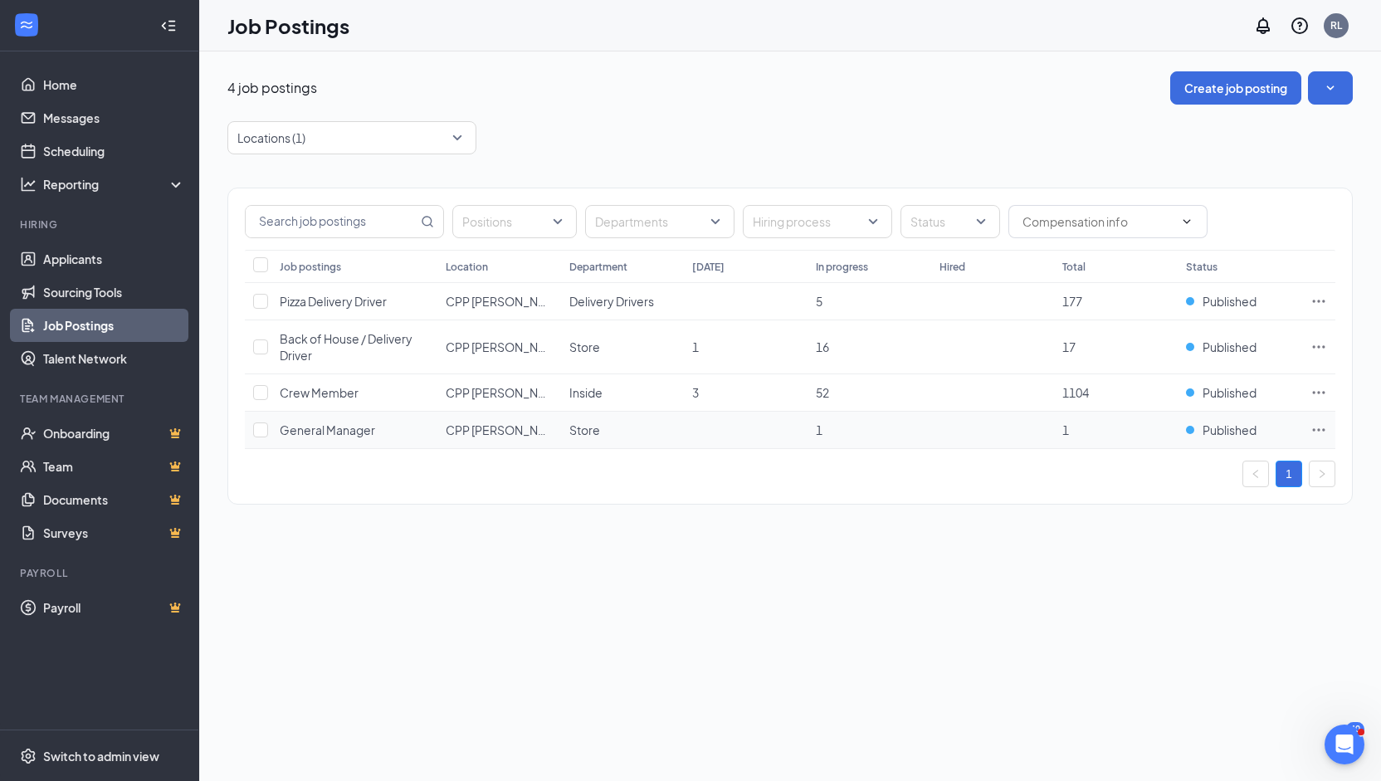
click at [1322, 433] on icon "Ellipses" at bounding box center [1318, 429] width 17 height 17
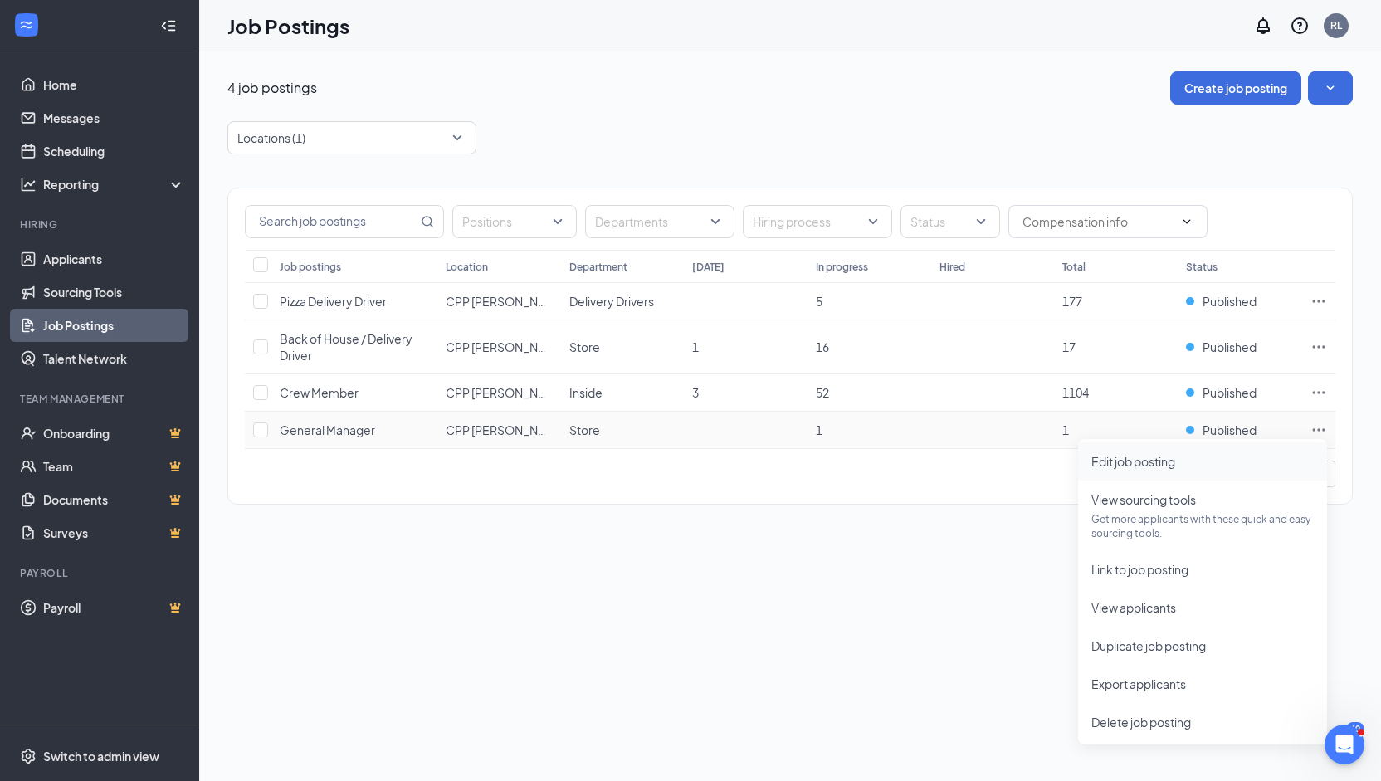
click at [1120, 465] on span "Edit job posting" at bounding box center [1133, 461] width 84 height 15
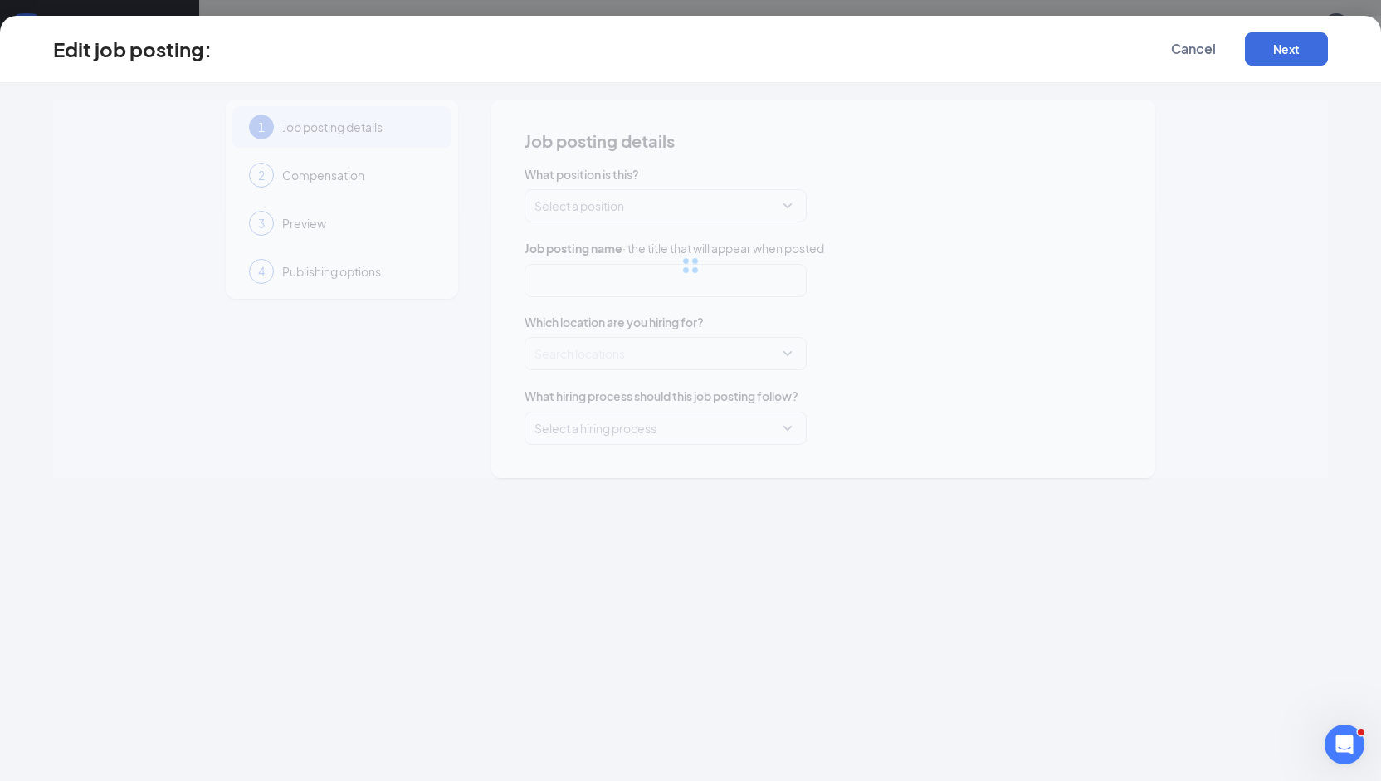
type input "General Manager"
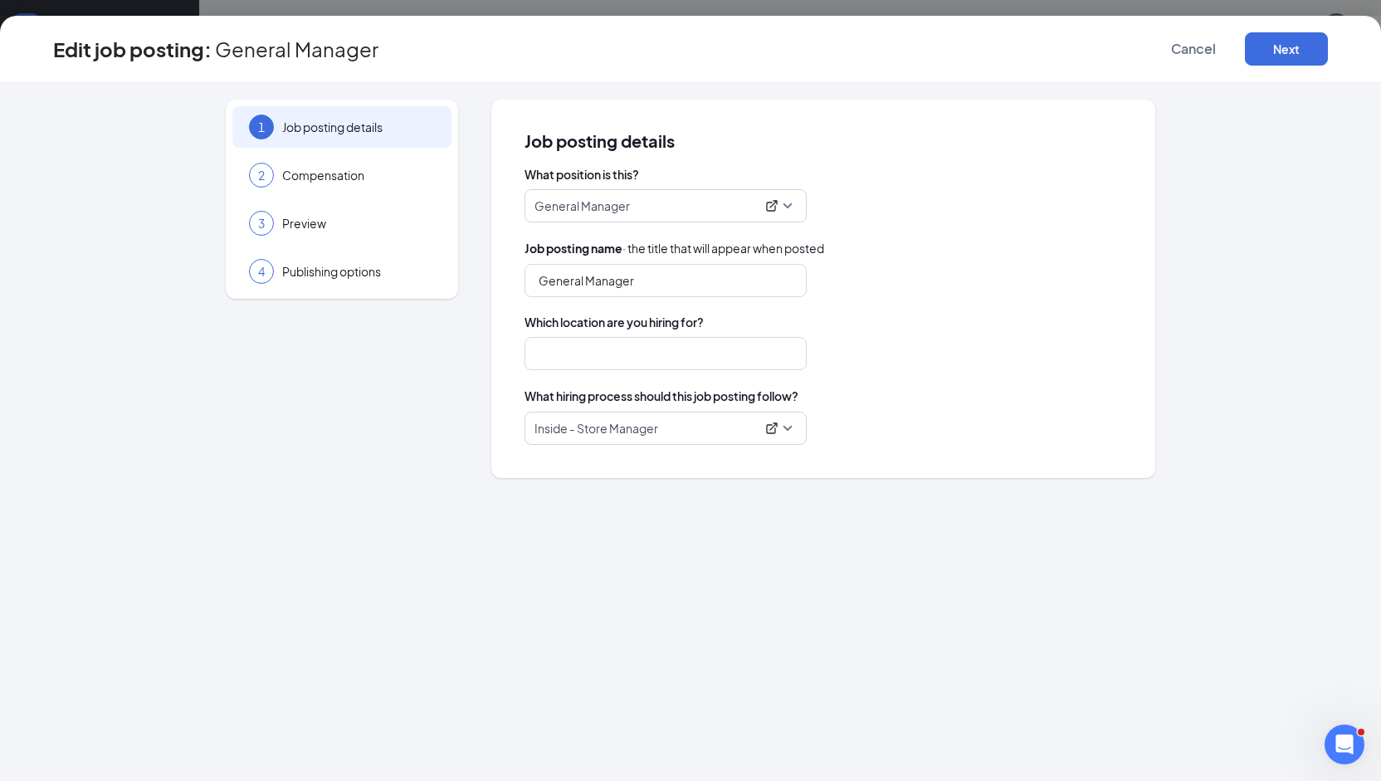
type input "CPP [PERSON_NAME], LLC"
click at [304, 174] on span "Compensation" at bounding box center [358, 175] width 153 height 17
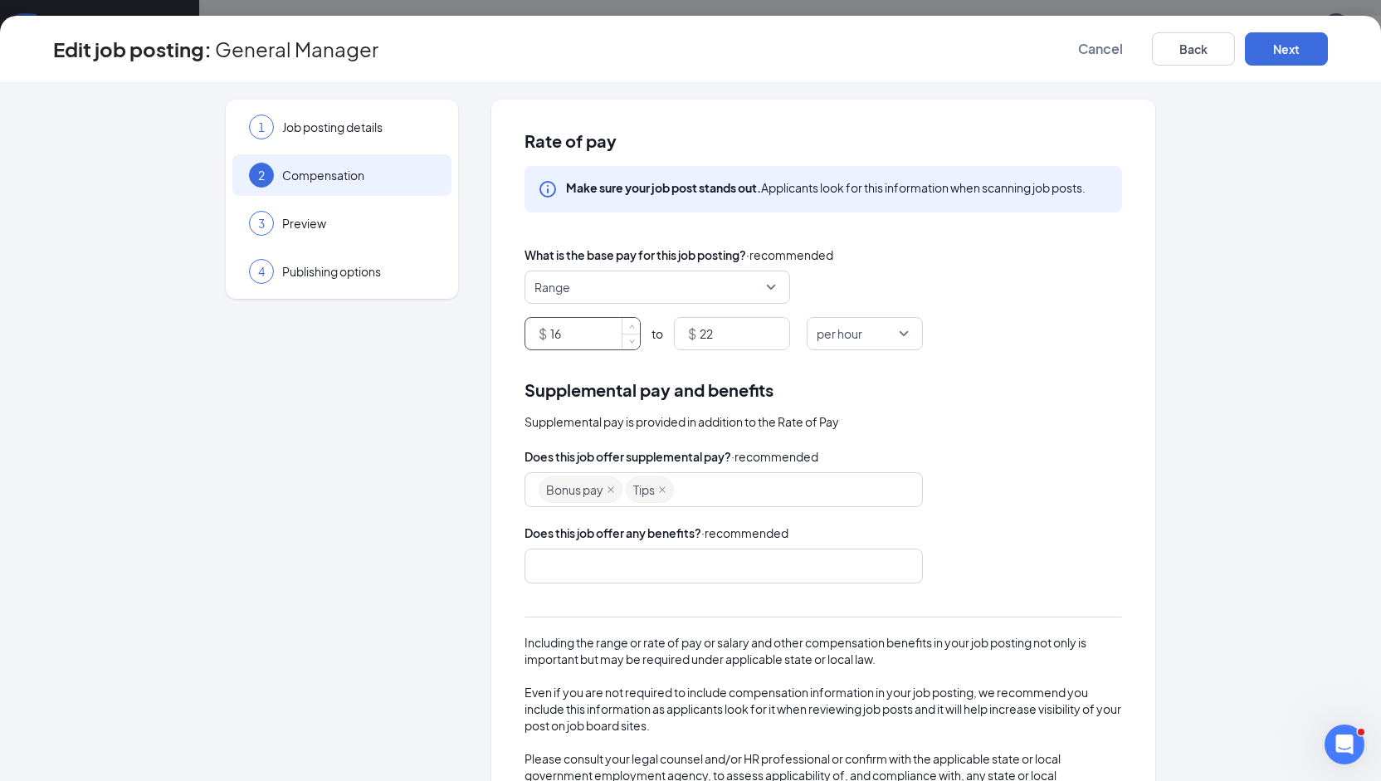
click at [578, 337] on input "16" at bounding box center [595, 334] width 90 height 32
type input "18"
click at [1293, 59] on button "Next" at bounding box center [1285, 48] width 83 height 33
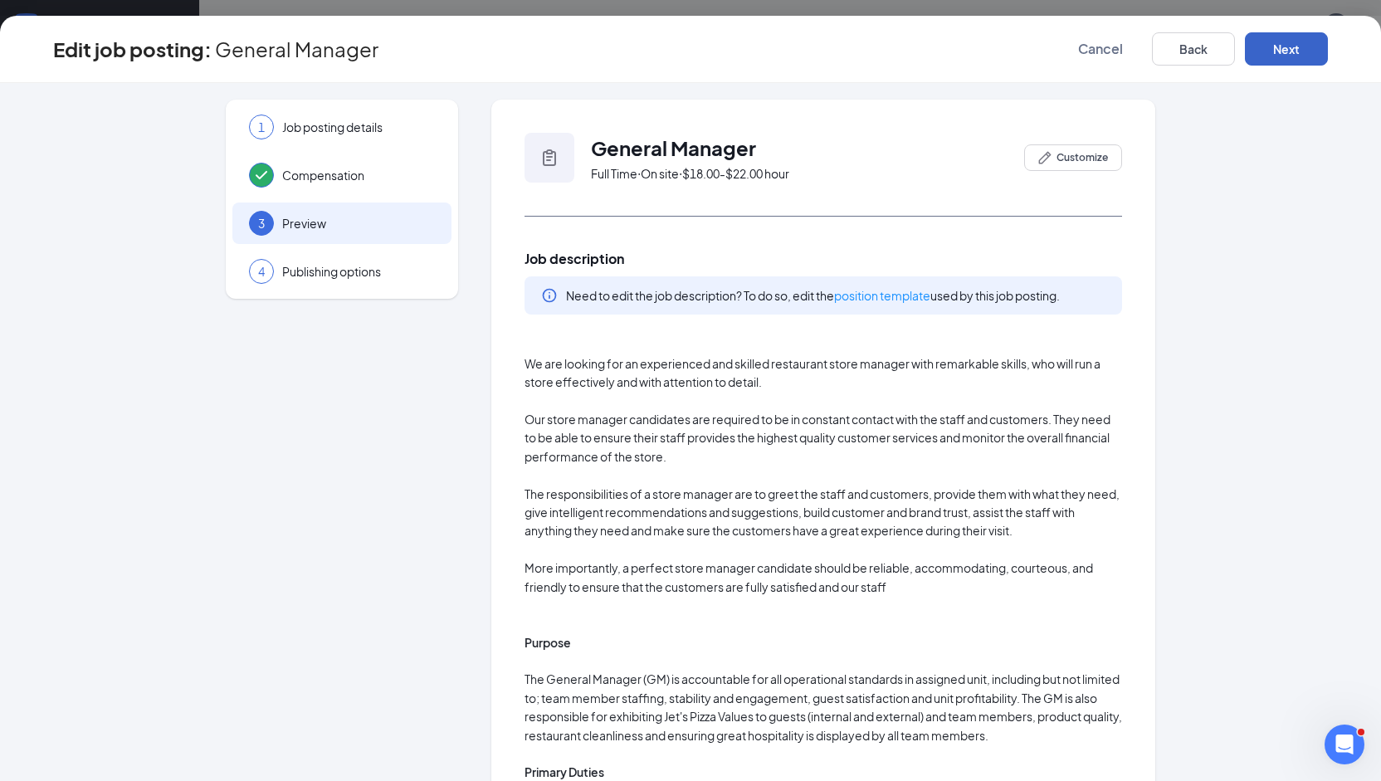
click at [1274, 47] on button "Next" at bounding box center [1285, 48] width 83 height 33
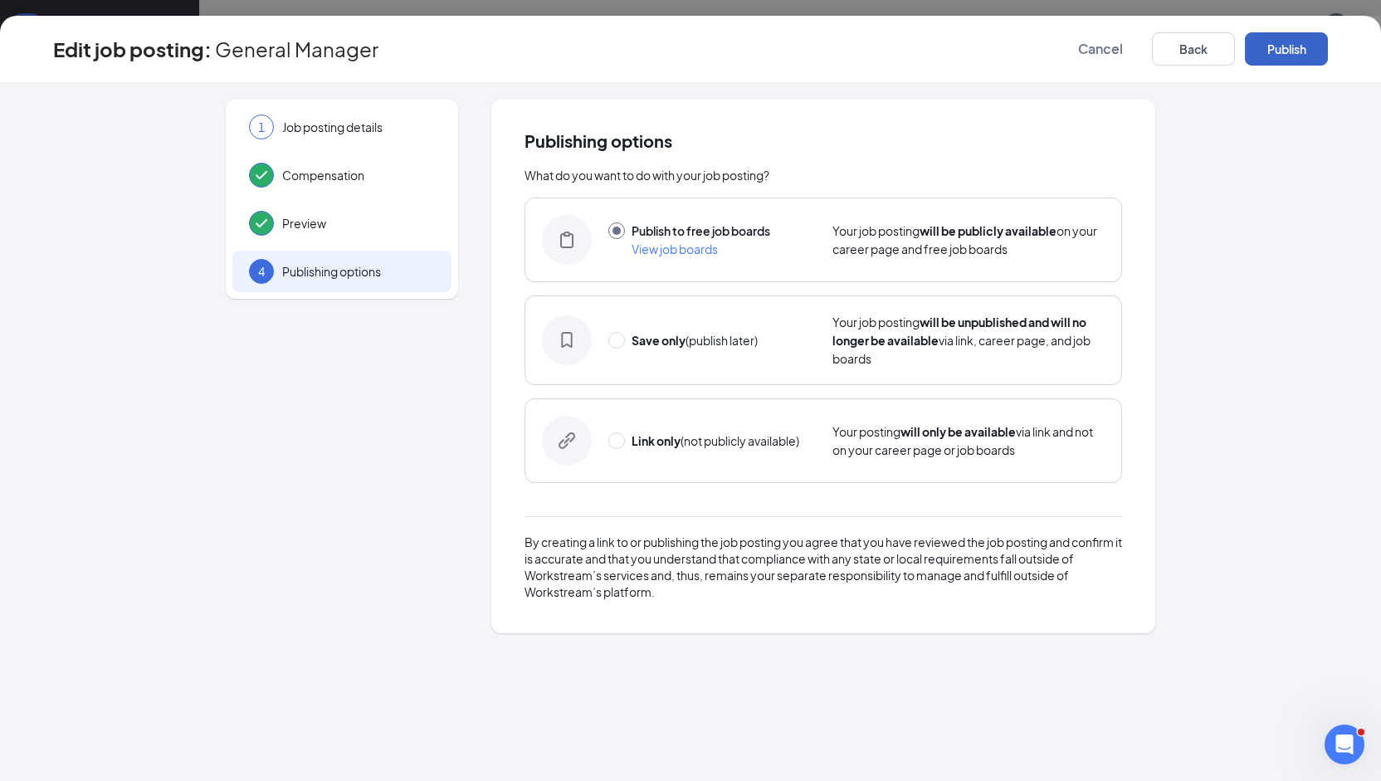
click at [1274, 47] on button "Publish" at bounding box center [1285, 48] width 83 height 33
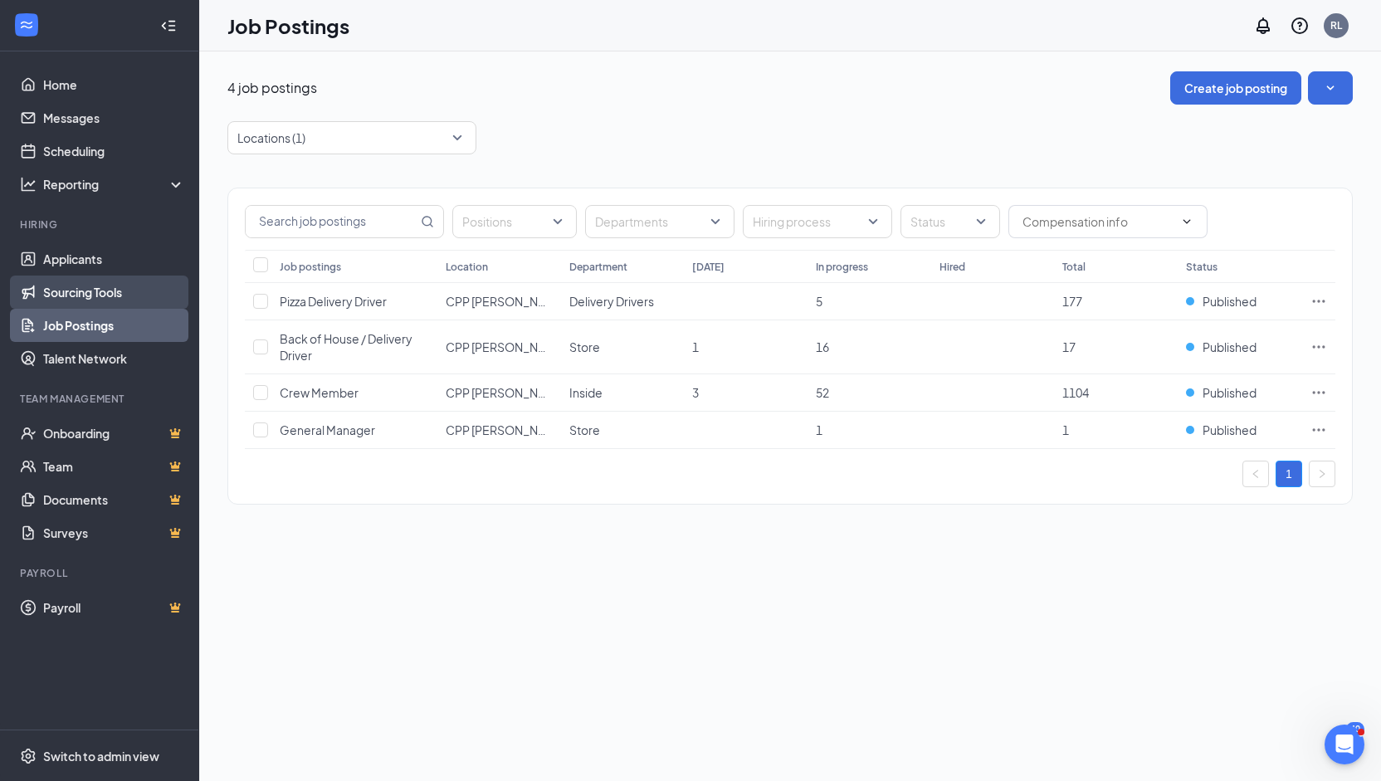
click at [70, 275] on link "Sourcing Tools" at bounding box center [114, 291] width 142 height 33
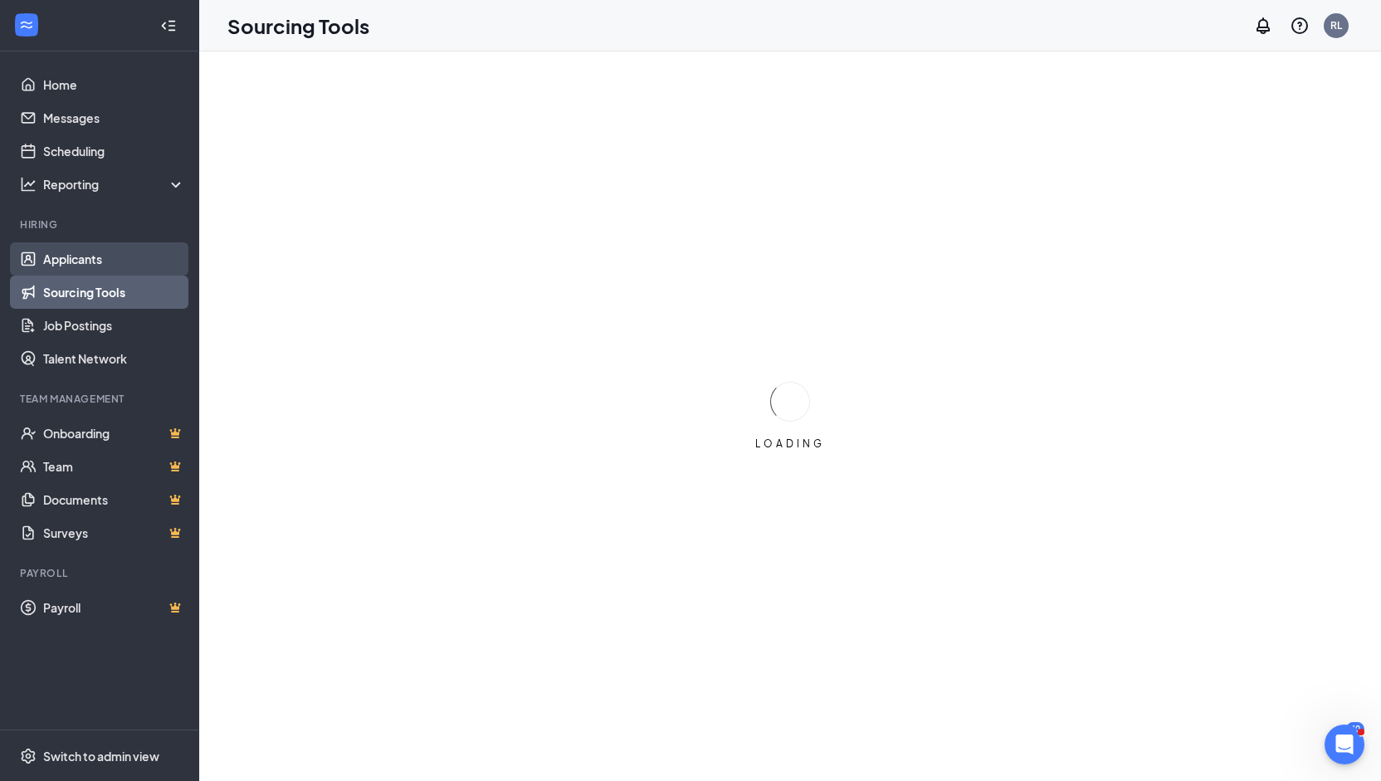
click at [76, 267] on link "Applicants" at bounding box center [114, 258] width 142 height 33
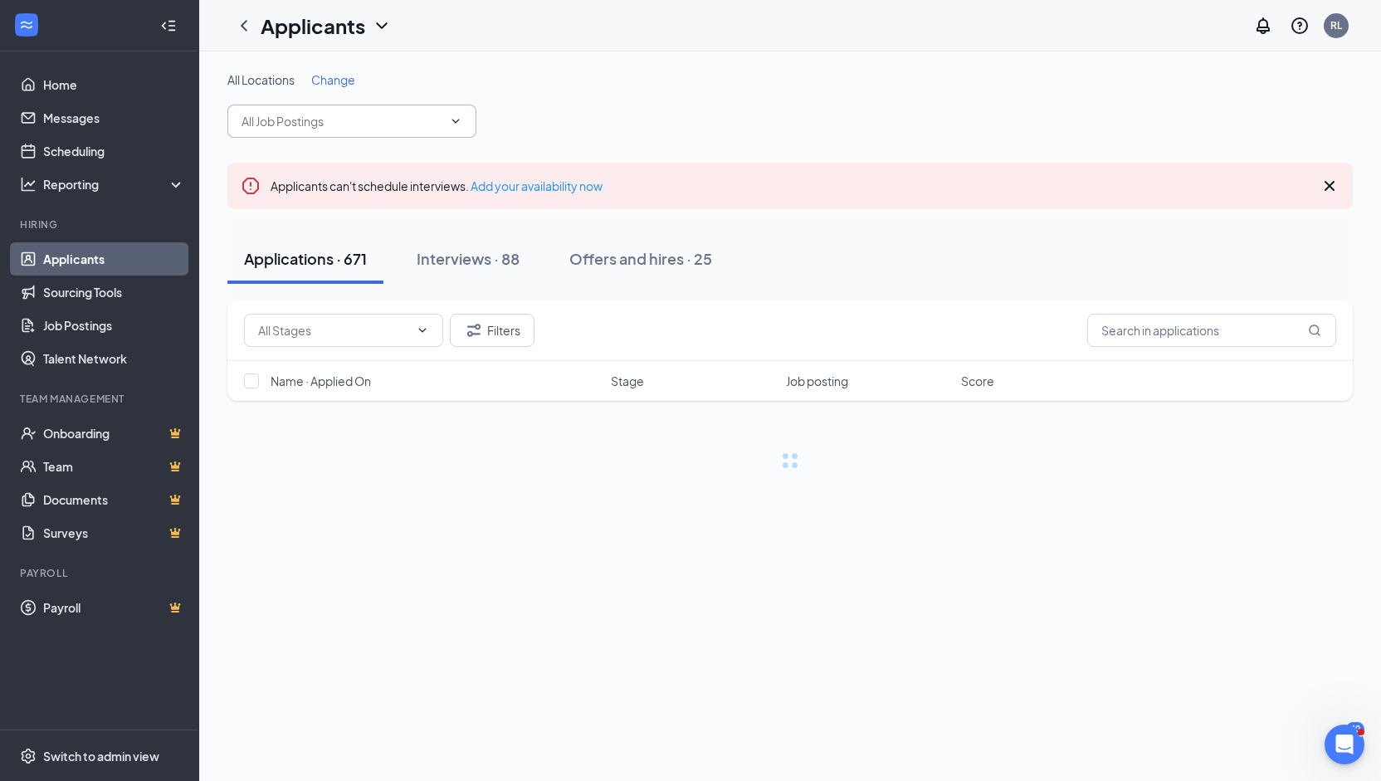
click at [453, 136] on span at bounding box center [351, 121] width 249 height 33
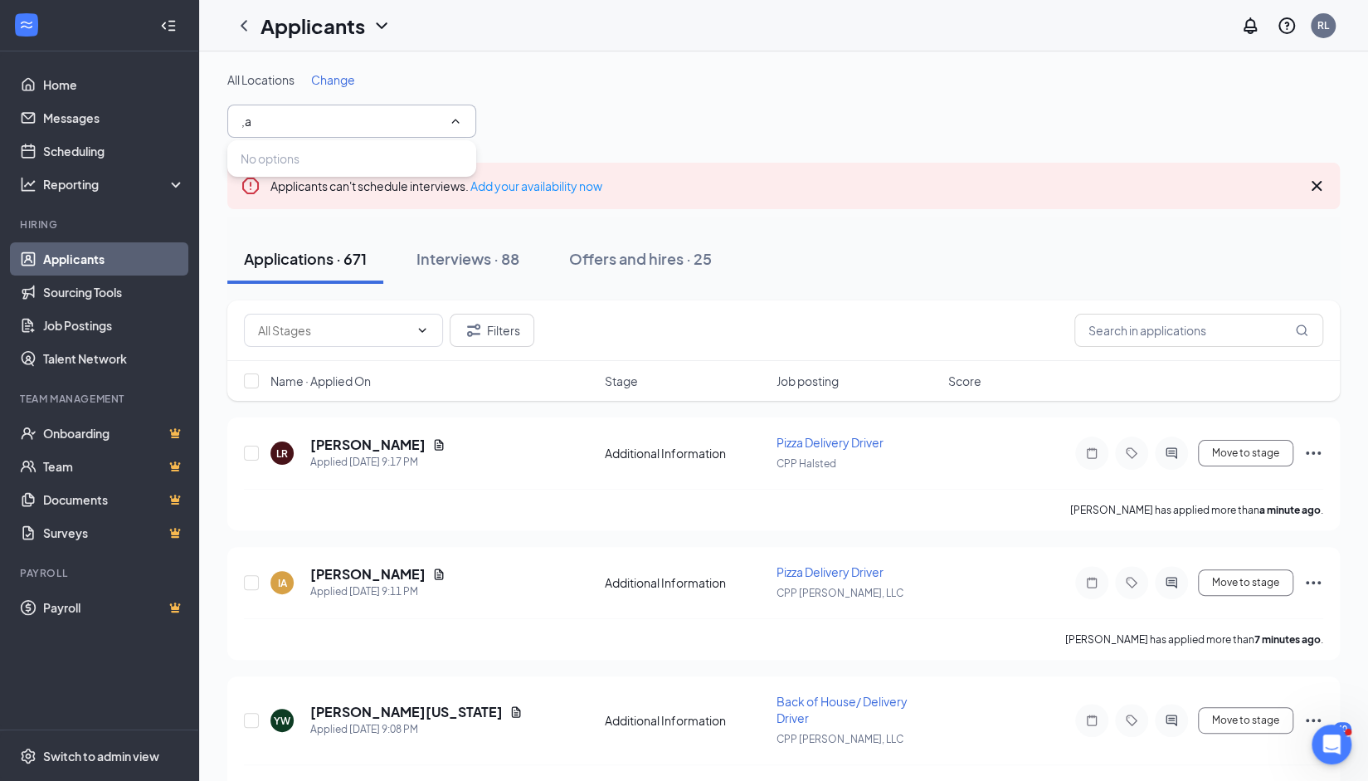
type input ","
type input "m"
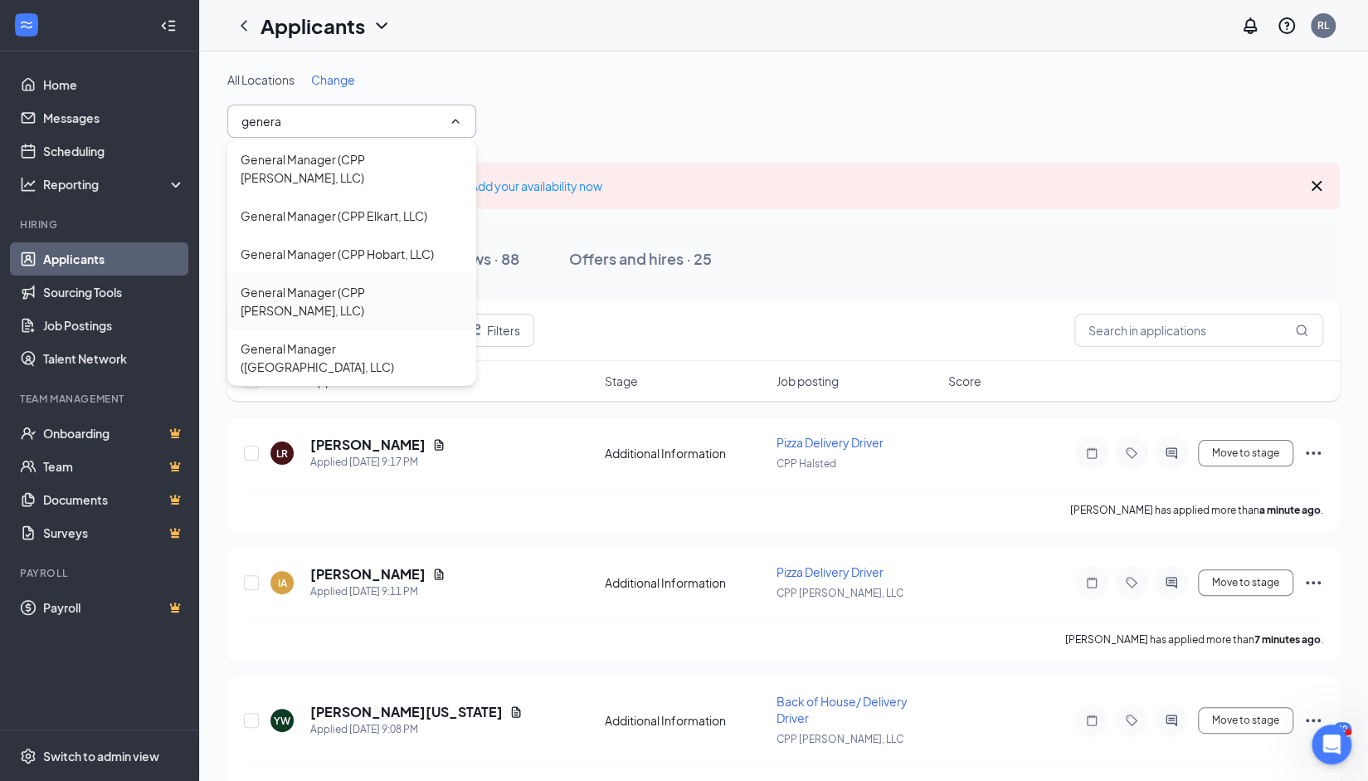
click at [335, 283] on div "General Manager (CPP [PERSON_NAME], LLC)" at bounding box center [352, 301] width 222 height 37
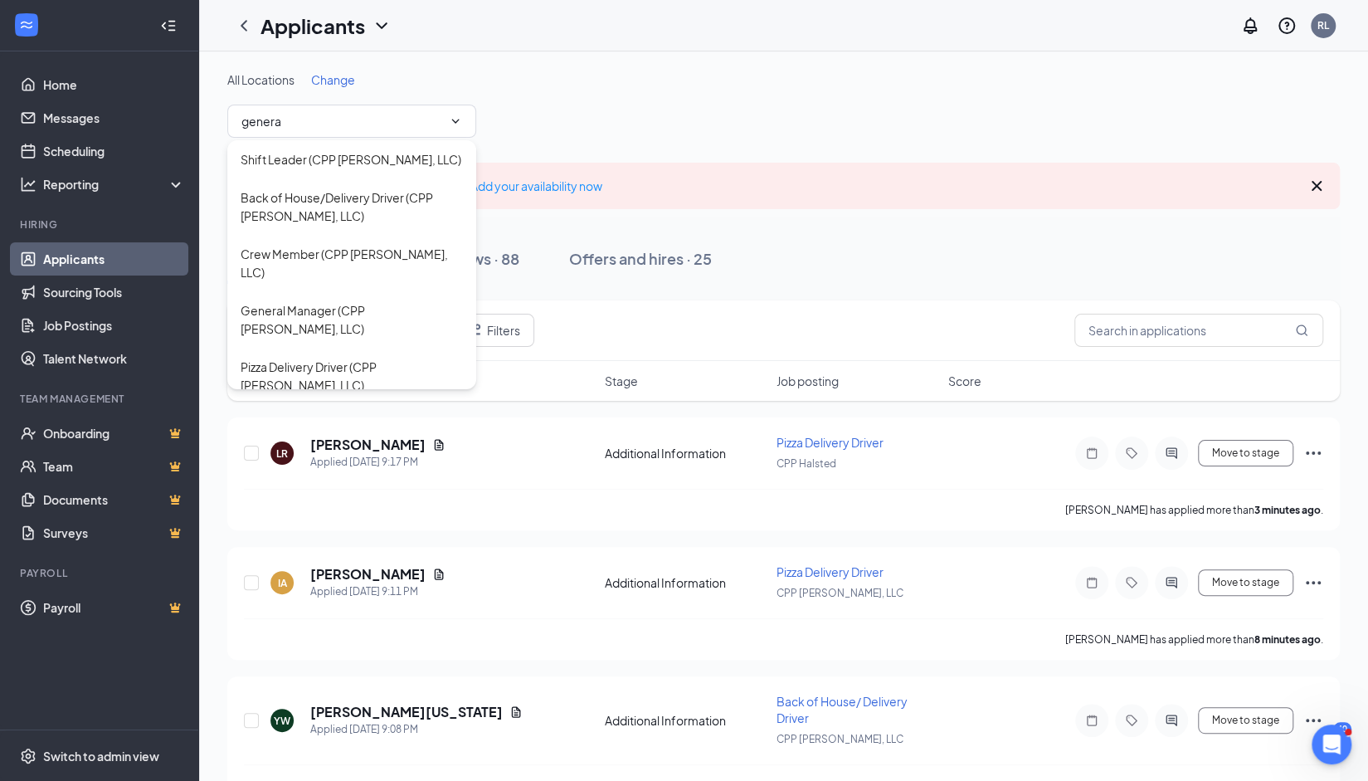
type input "General Manager (CPP [PERSON_NAME], LLC)"
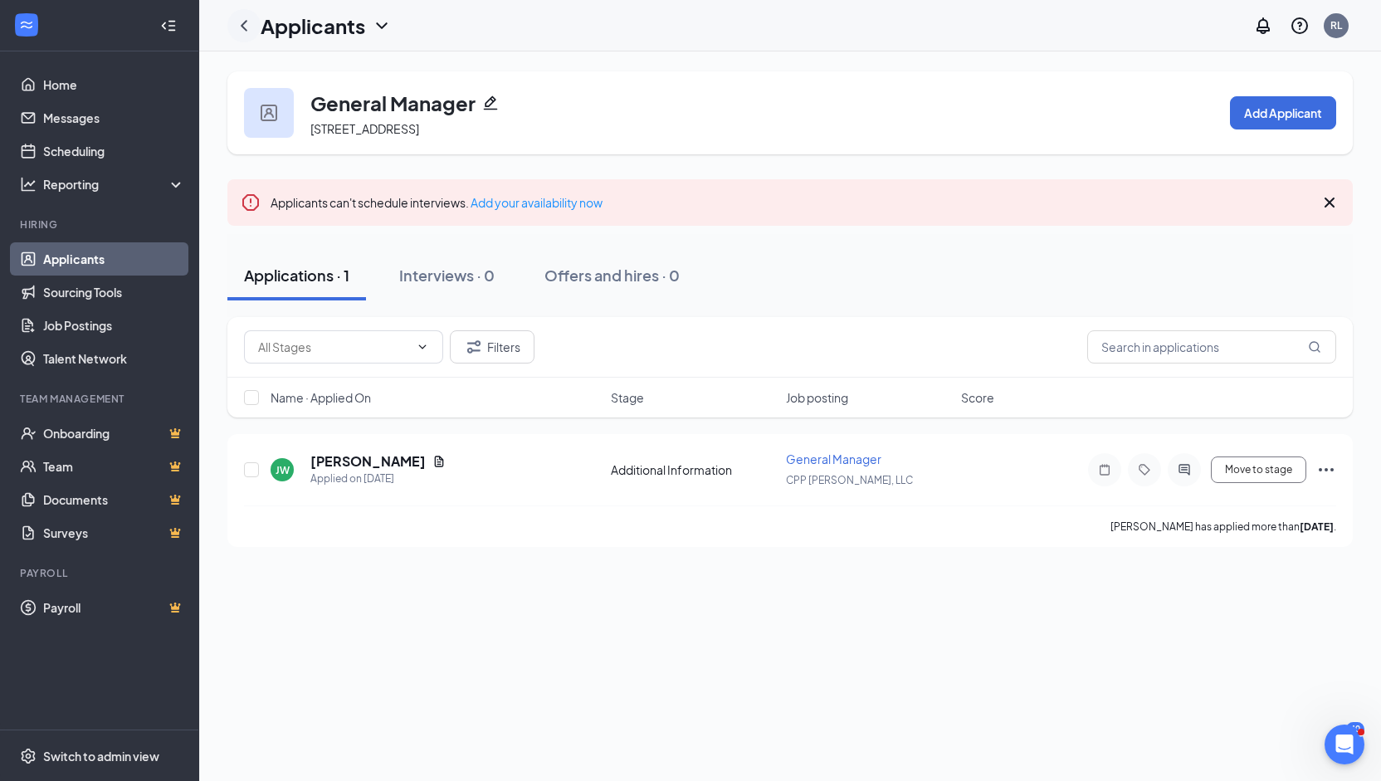
click at [249, 29] on icon "ChevronLeft" at bounding box center [244, 26] width 20 height 20
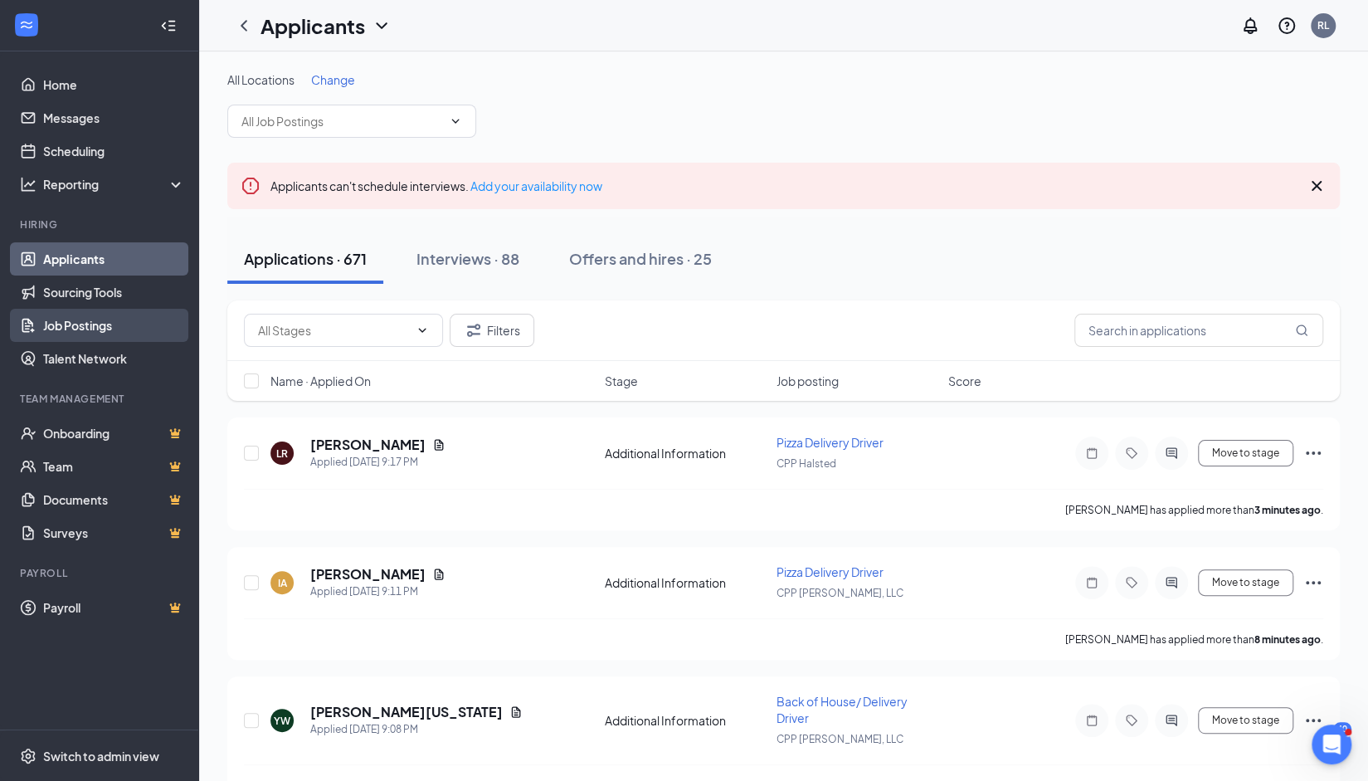
click at [82, 334] on link "Job Postings" at bounding box center [114, 325] width 142 height 33
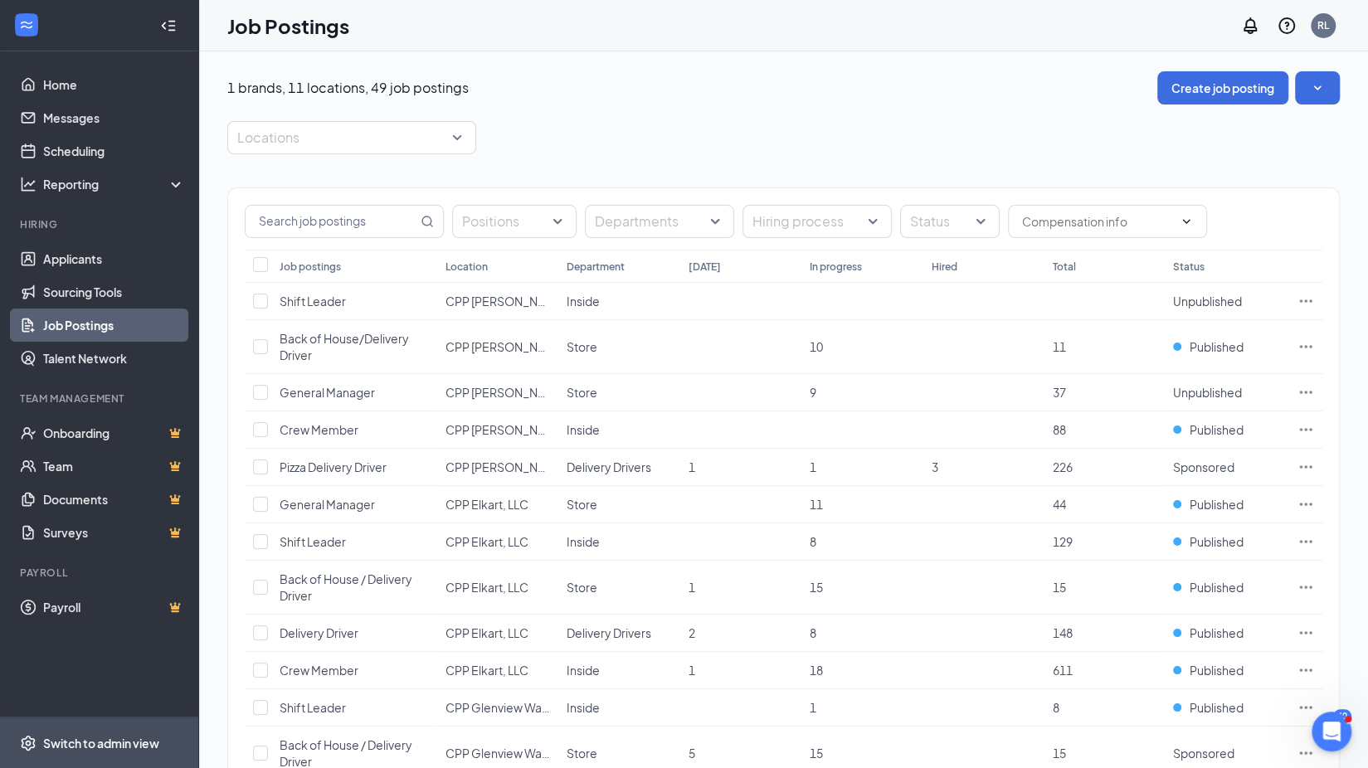
click at [84, 752] on div "Switch to admin view" at bounding box center [101, 743] width 116 height 17
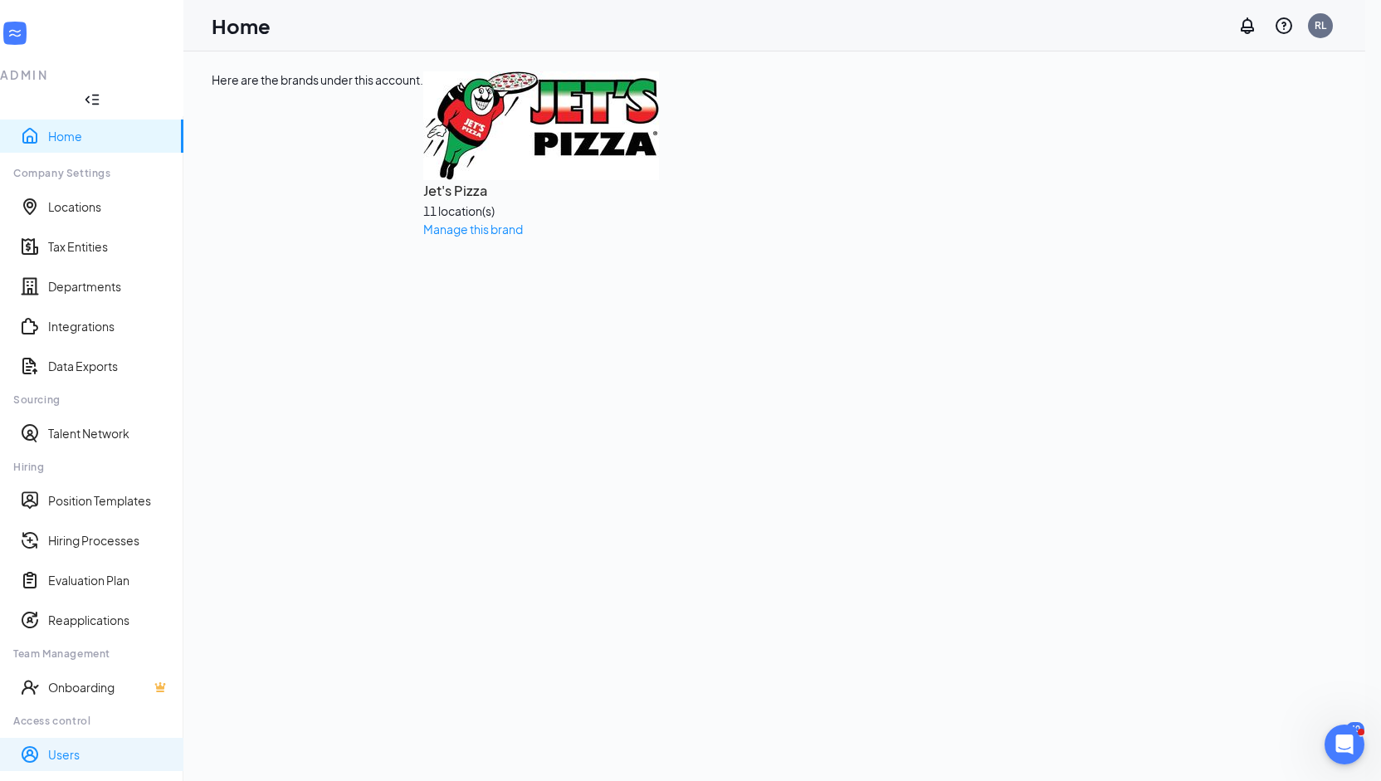
click at [71, 746] on link "Users" at bounding box center [109, 754] width 122 height 17
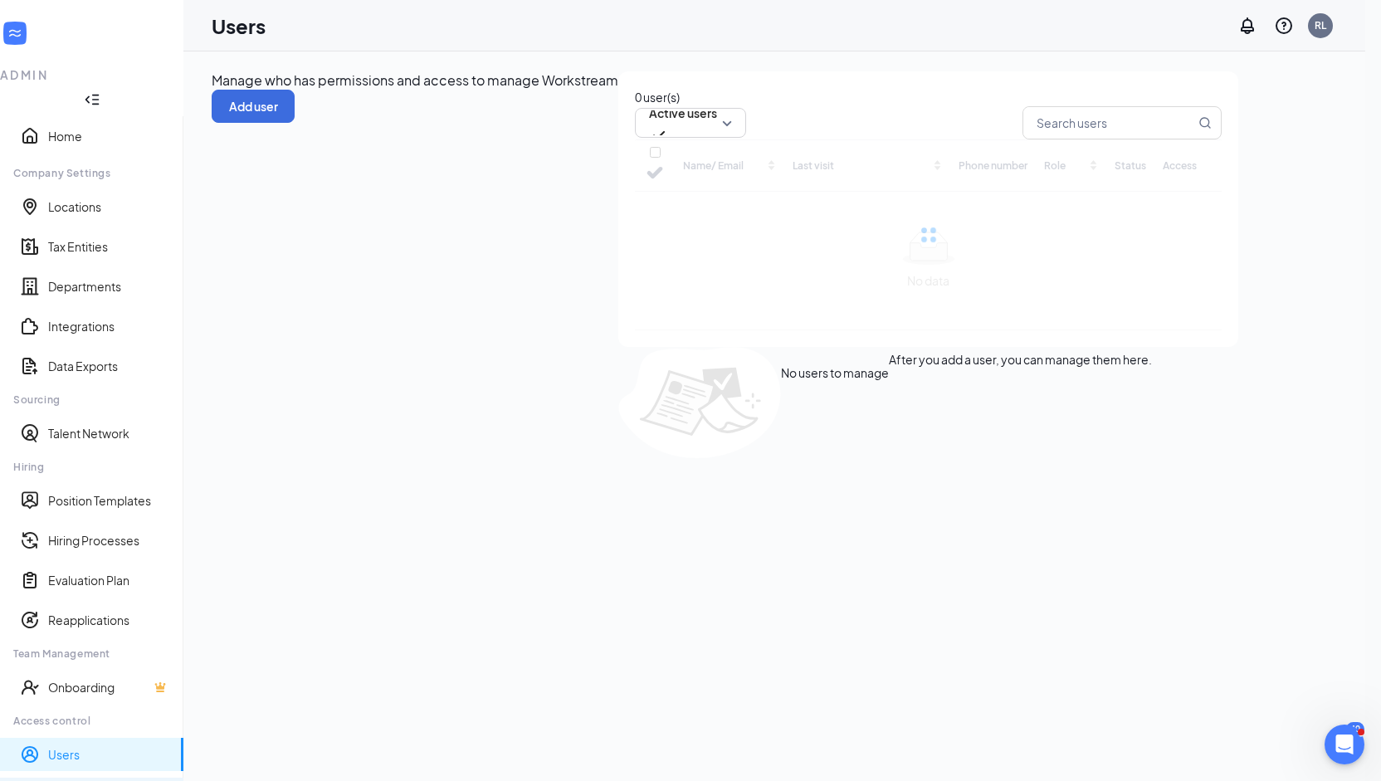
checkbox input "false"
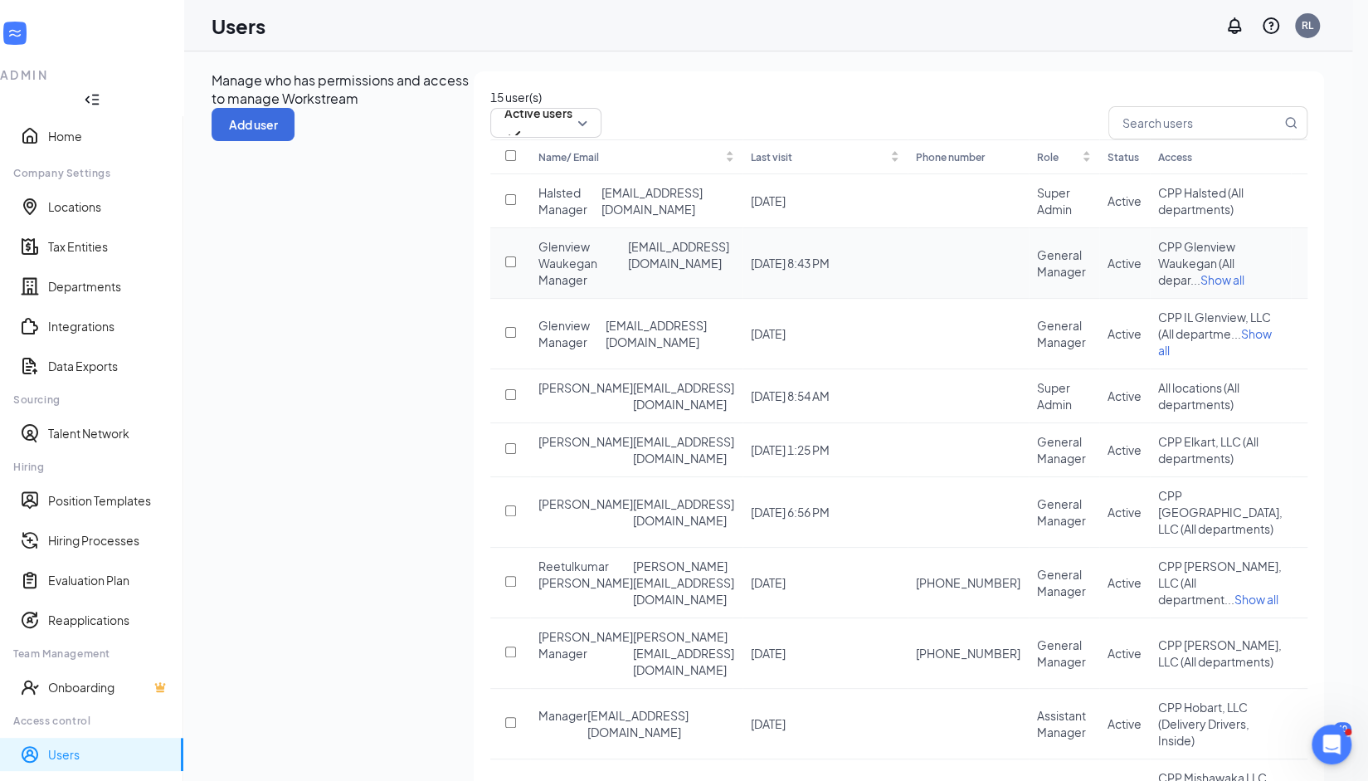
click at [1299, 263] on icon "ActionsIcon" at bounding box center [1299, 263] width 0 height 0
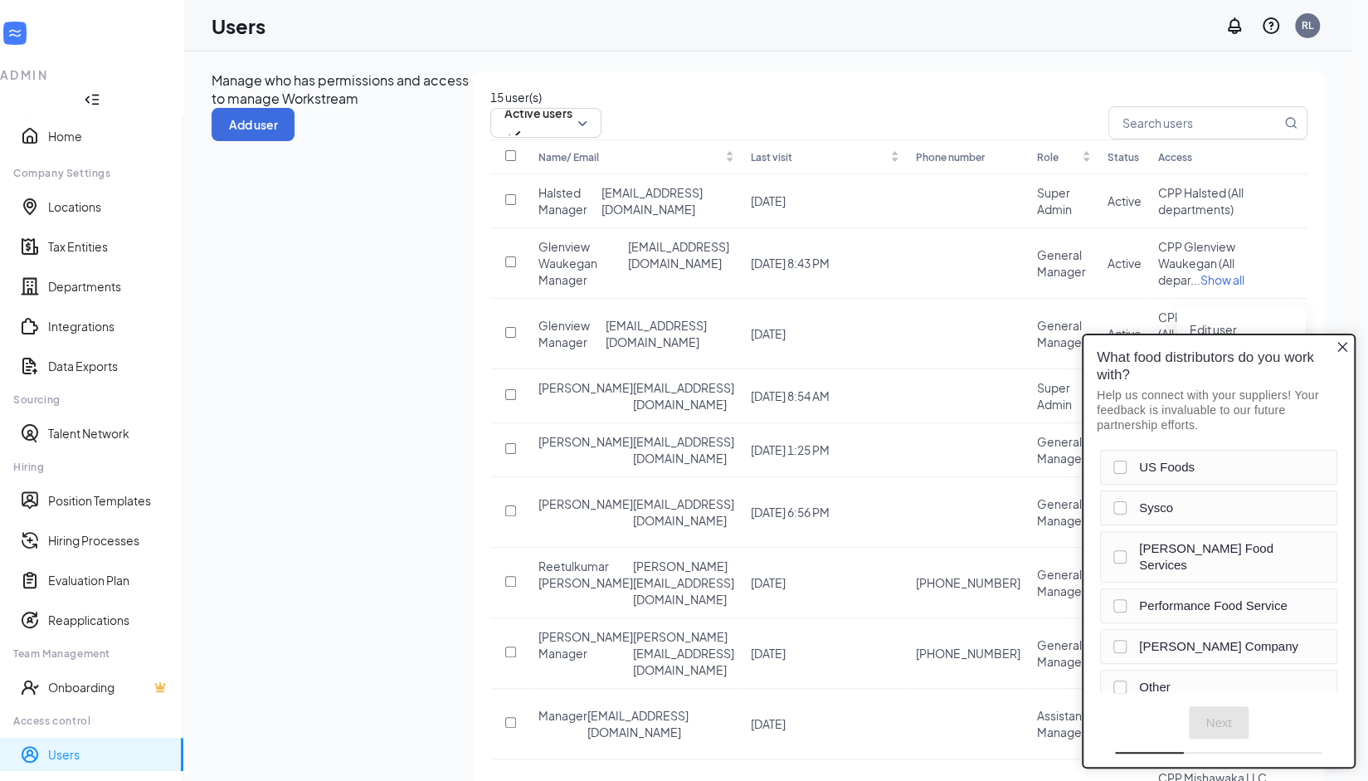
click at [1342, 347] on icon "Close button" at bounding box center [1342, 346] width 13 height 13
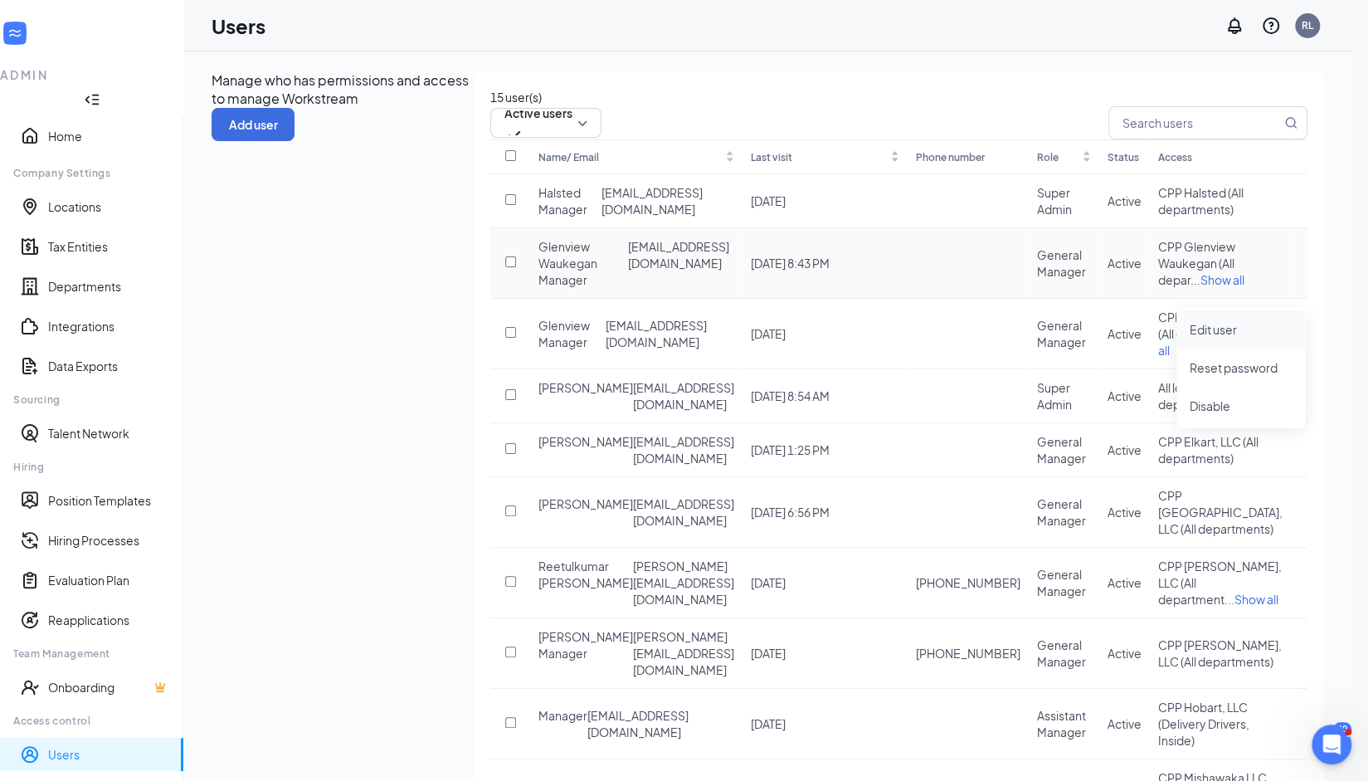
click at [1208, 331] on span "Edit user" at bounding box center [1213, 329] width 47 height 15
type input "Glenview Waukegan"
type input "Manager"
type input "[EMAIL_ADDRESS][DOMAIN_NAME]"
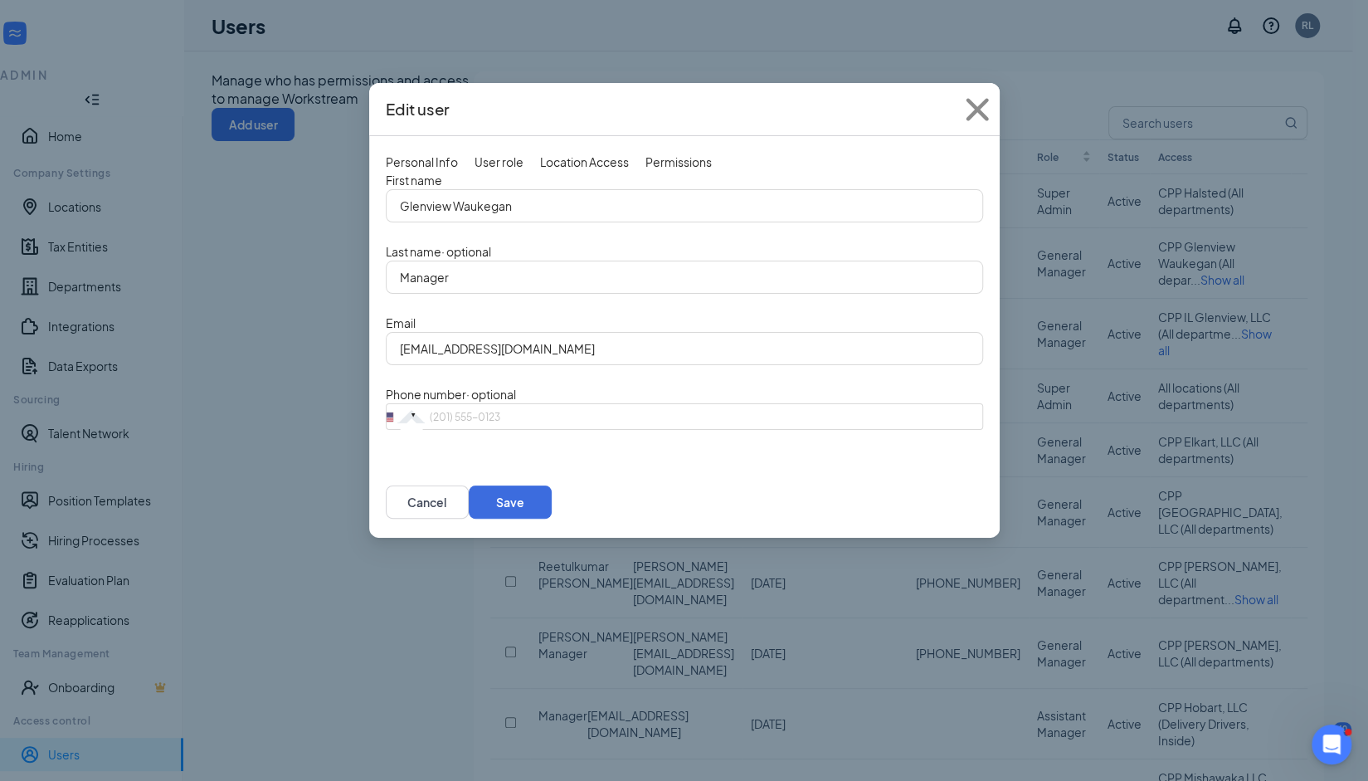
click at [629, 160] on div "Location Access" at bounding box center [584, 162] width 89 height 18
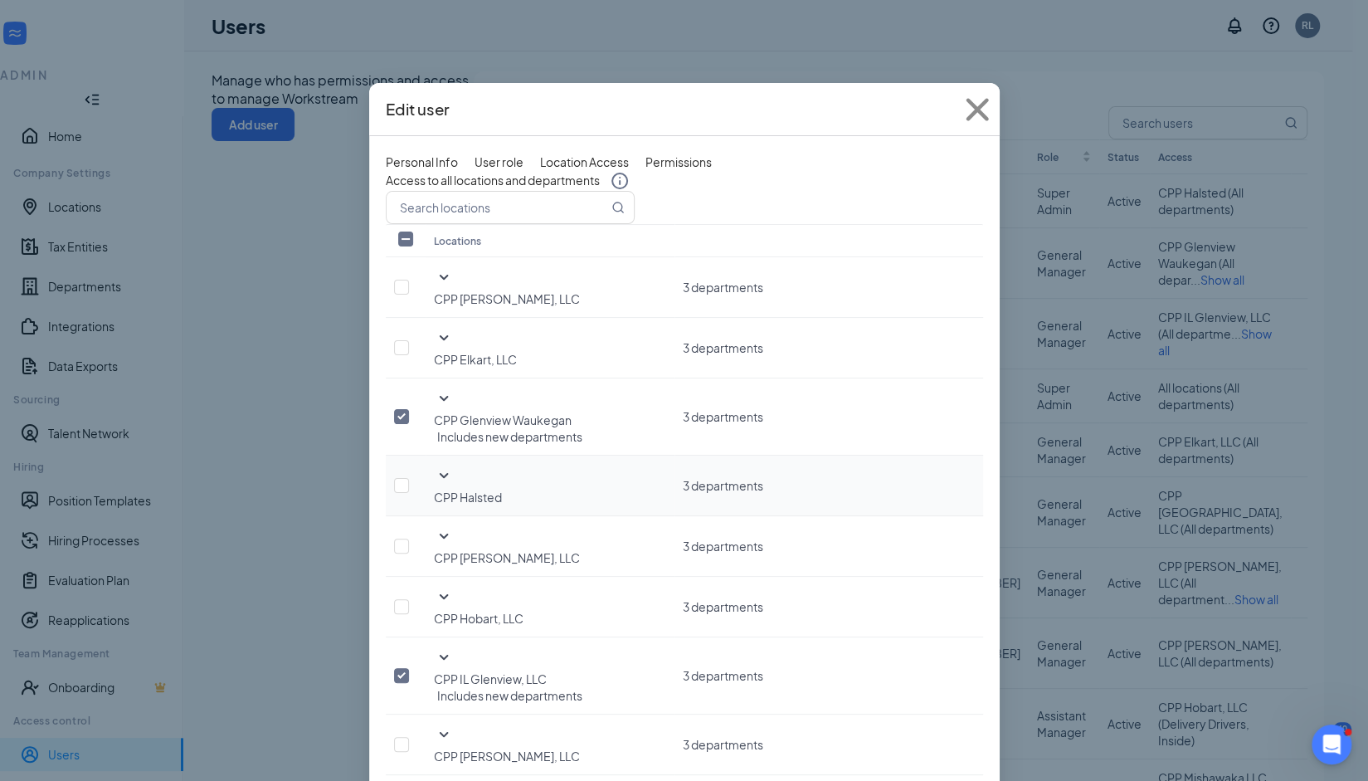
scroll to position [156, 0]
click at [409, 668] on input "checkbox" at bounding box center [401, 675] width 15 height 15
checkbox input "false"
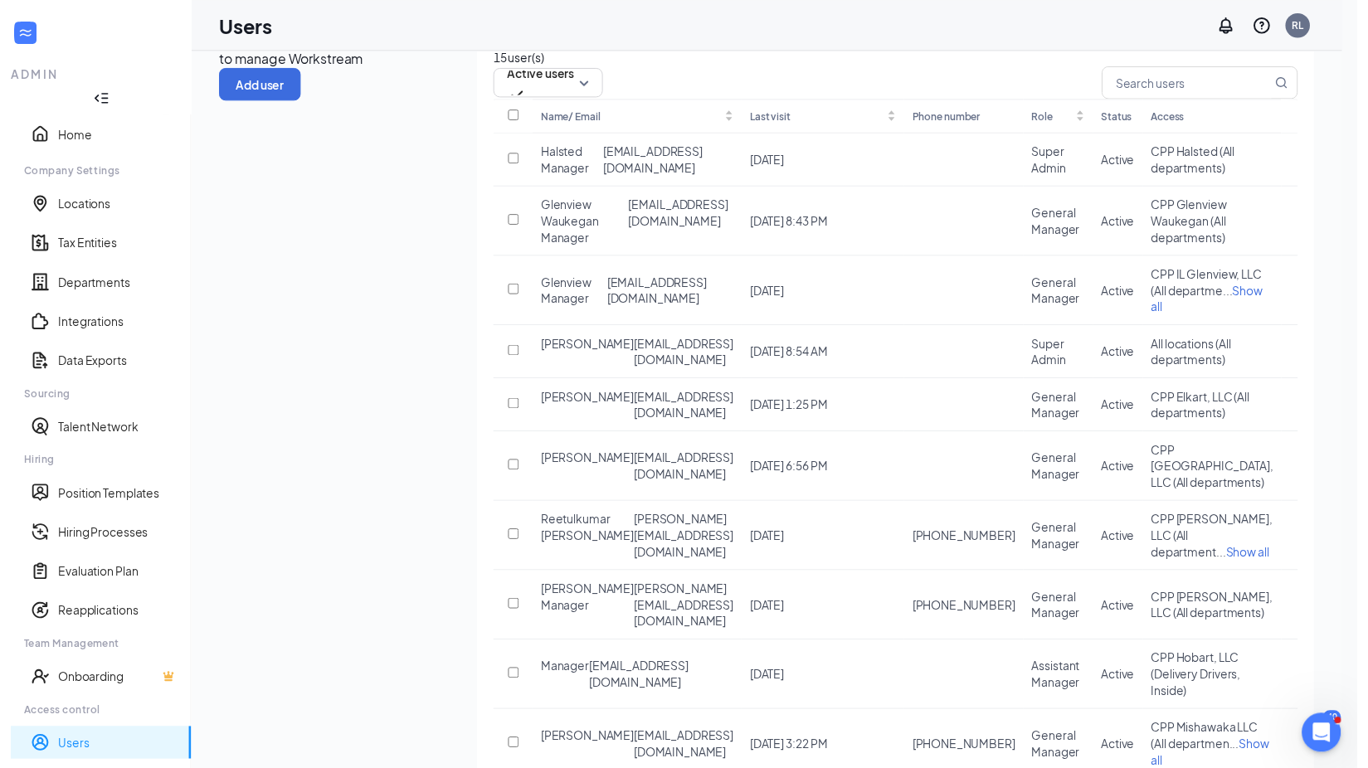
scroll to position [0, 0]
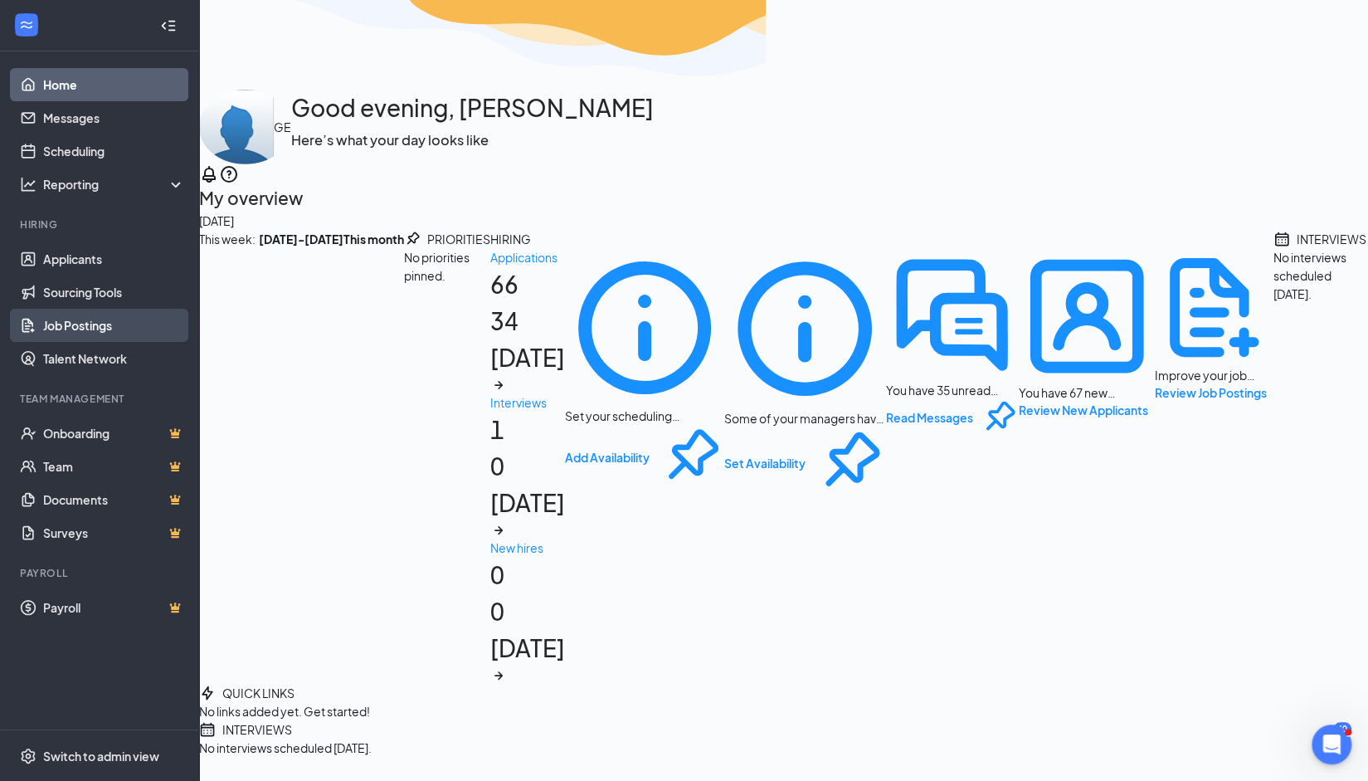
click at [100, 314] on link "Job Postings" at bounding box center [114, 325] width 142 height 33
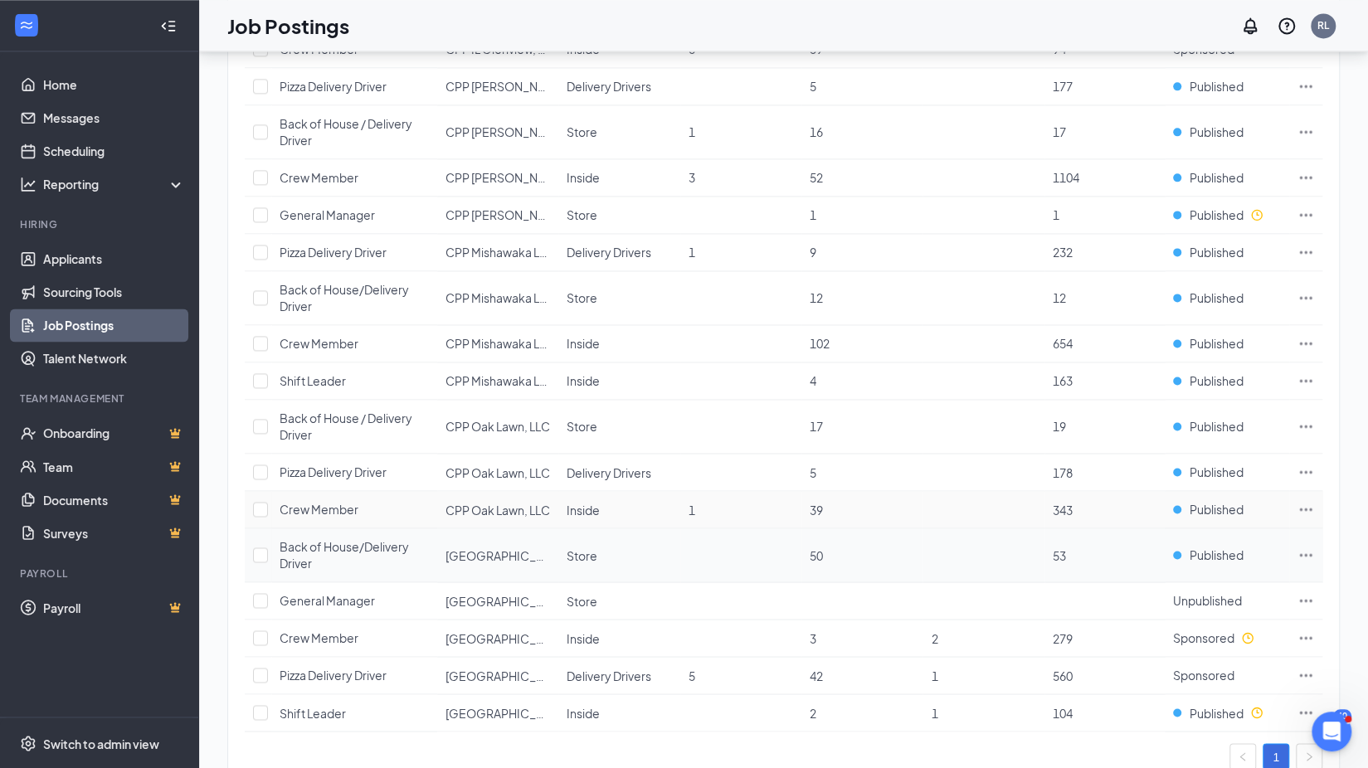
scroll to position [1595, 0]
click at [1308, 208] on icon "Ellipses" at bounding box center [1306, 216] width 17 height 17
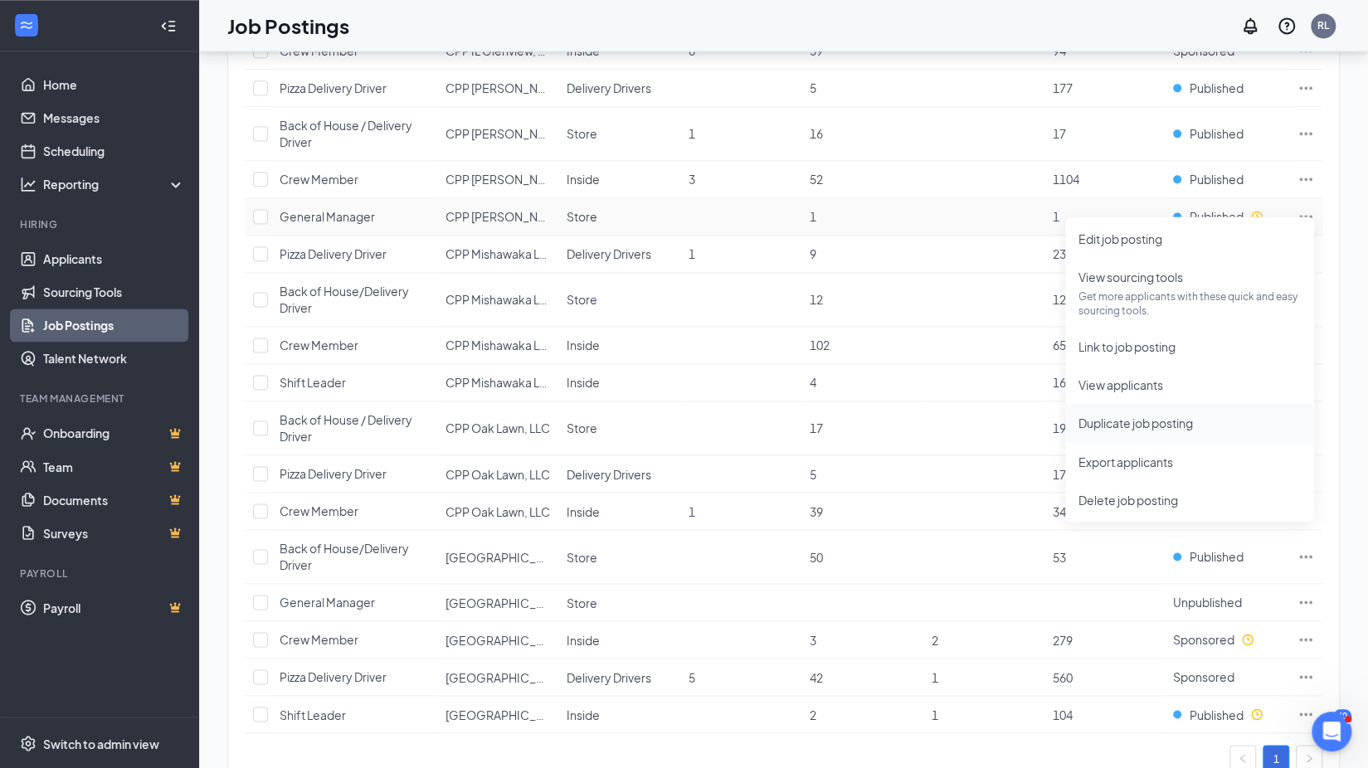
click at [1131, 437] on li "Duplicate job posting" at bounding box center [1189, 423] width 249 height 38
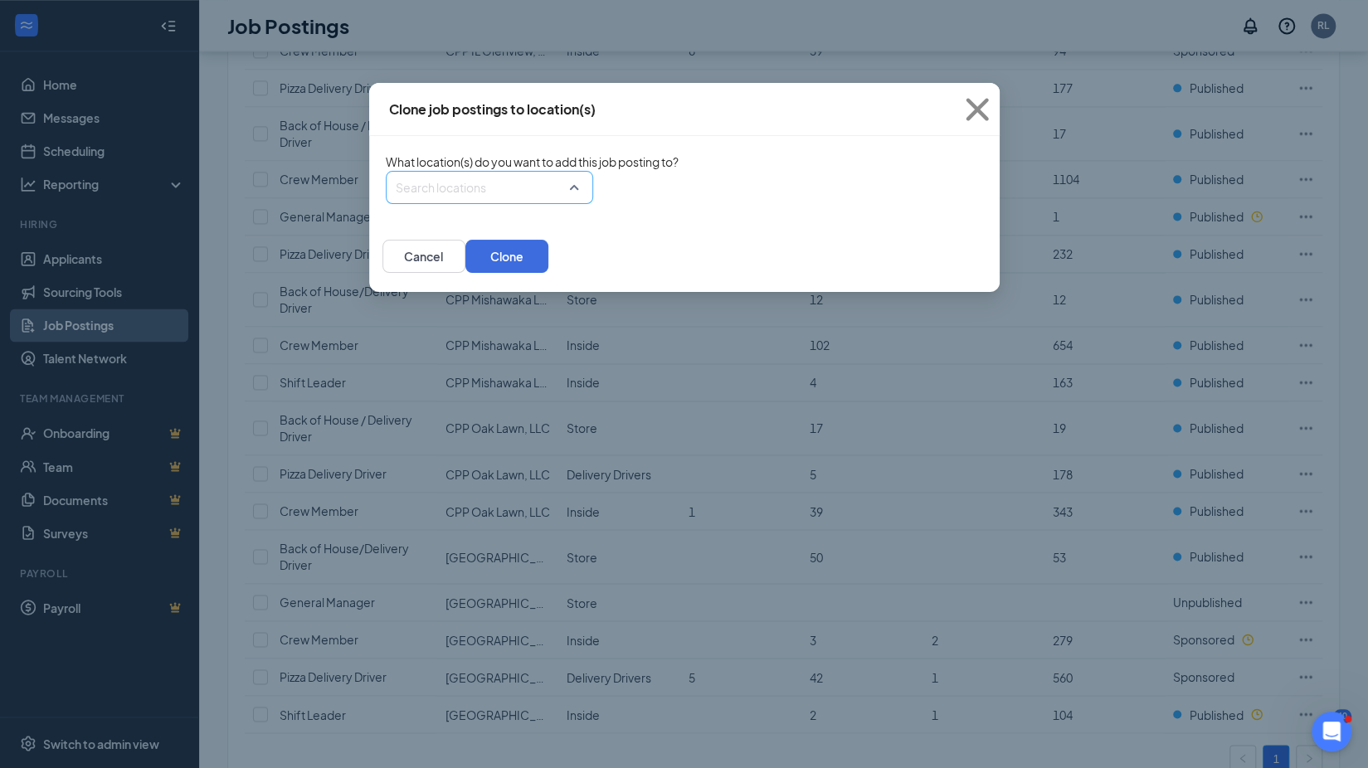
click at [555, 201] on div at bounding box center [485, 187] width 176 height 27
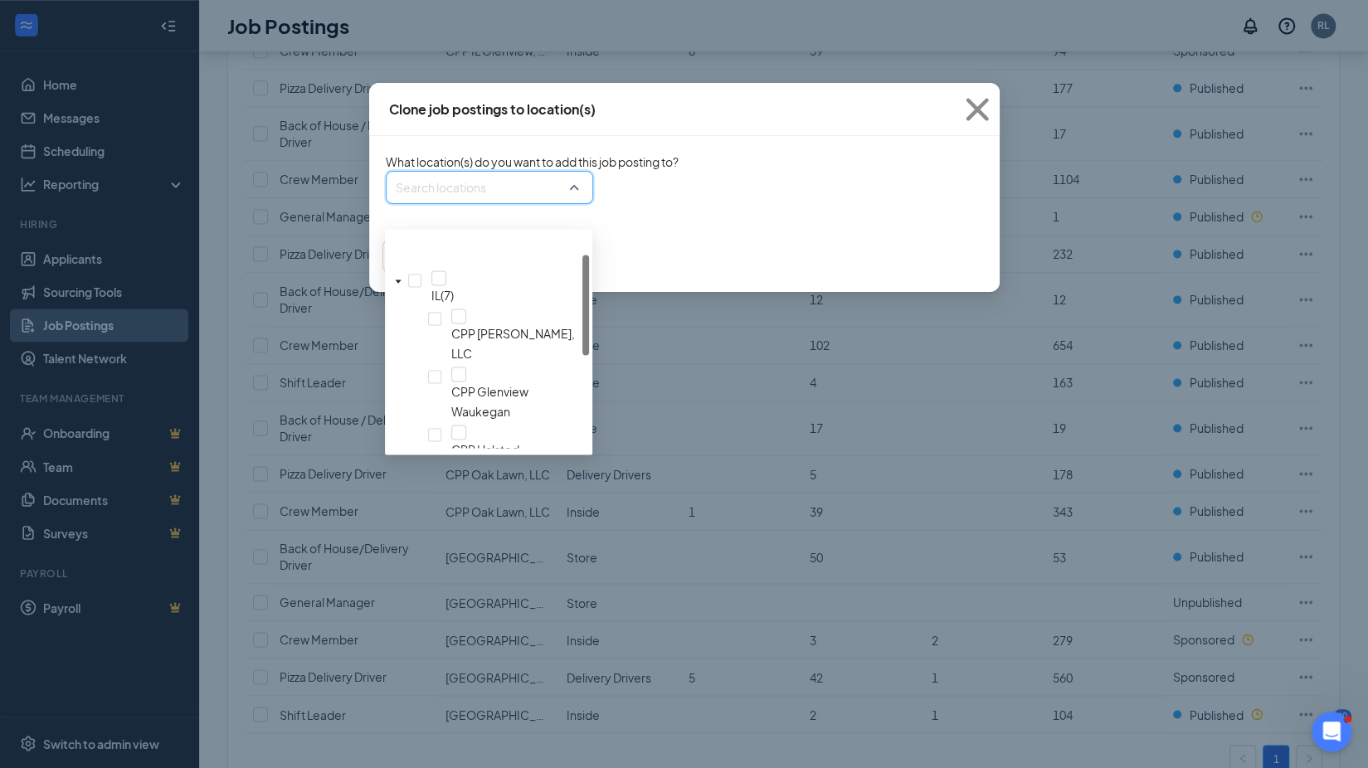
scroll to position [41, 0]
click at [451, 421] on div at bounding box center [458, 428] width 15 height 15
click at [548, 271] on button "Clone" at bounding box center [506, 256] width 83 height 33
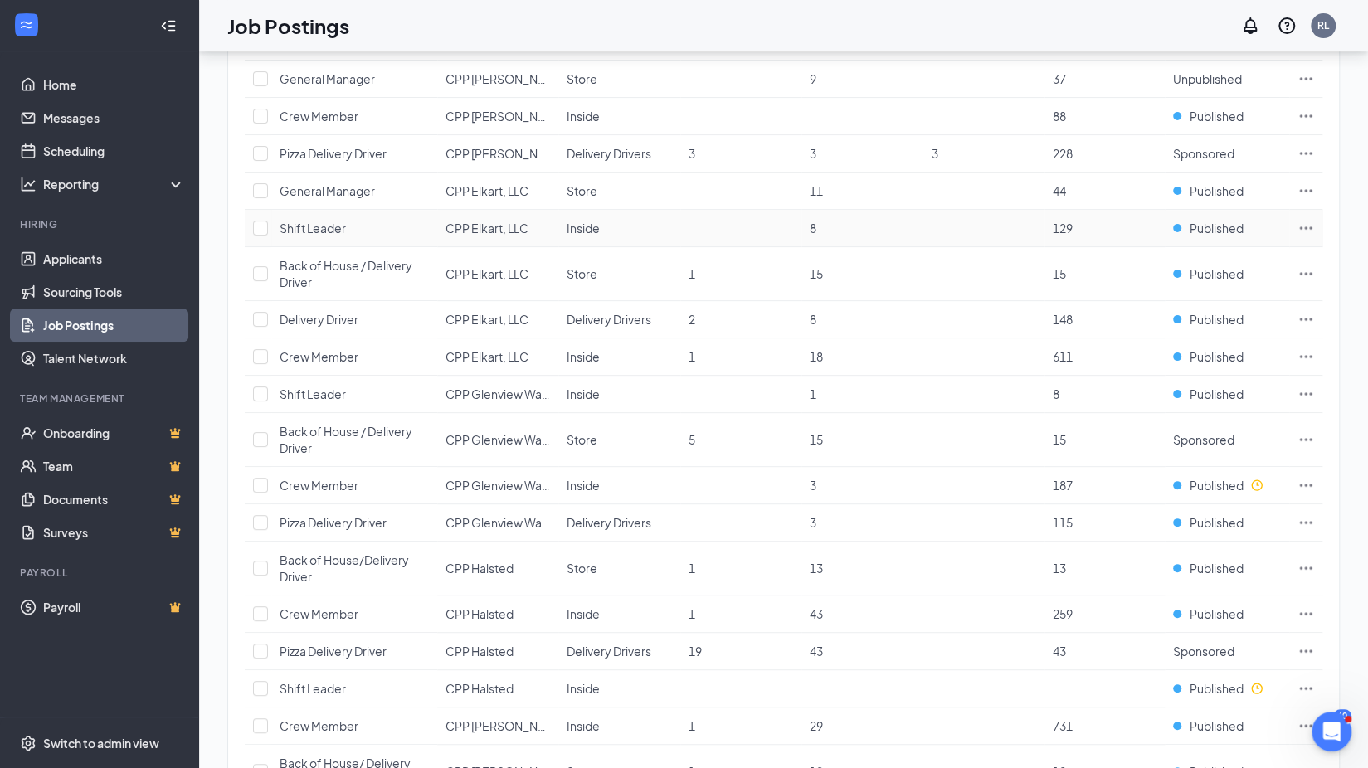
scroll to position [0, 0]
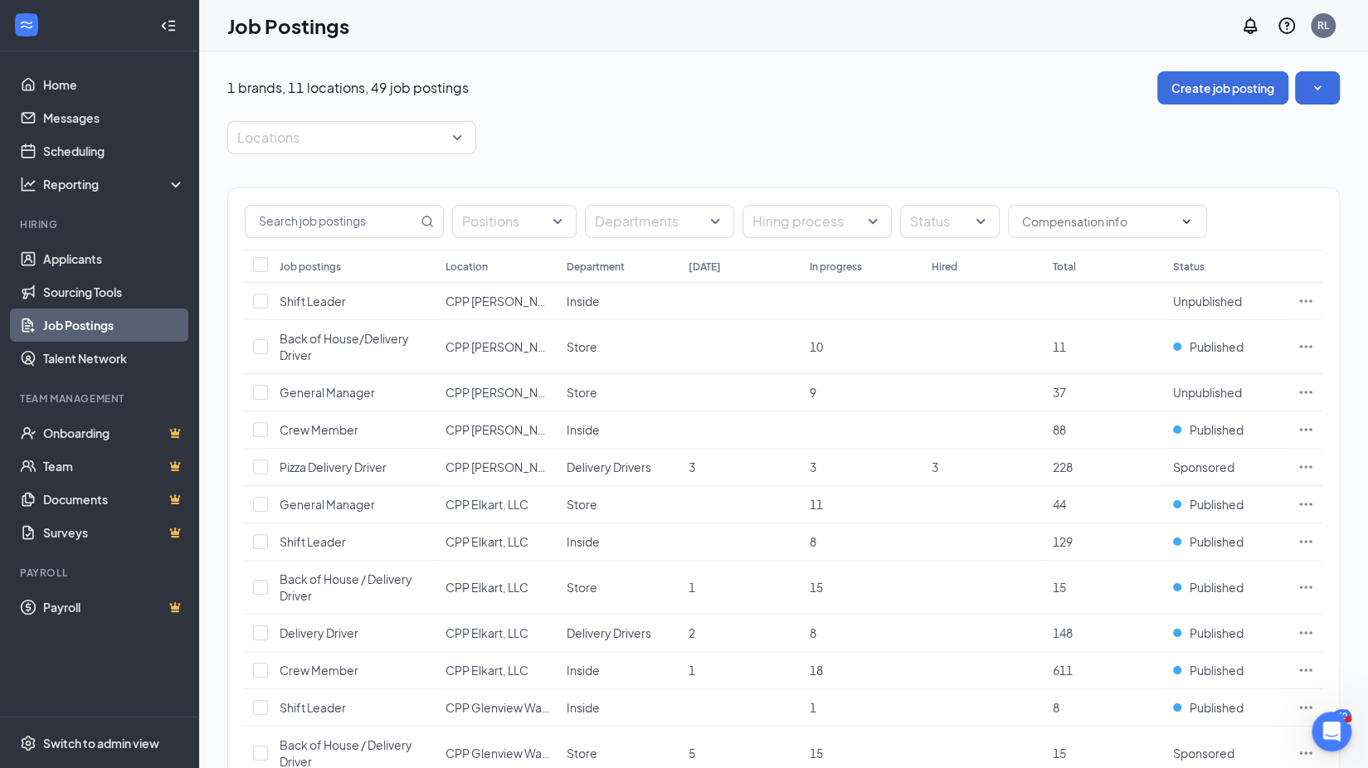
click at [106, 319] on link "Job Postings" at bounding box center [114, 325] width 142 height 33
click at [450, 134] on div at bounding box center [343, 137] width 224 height 27
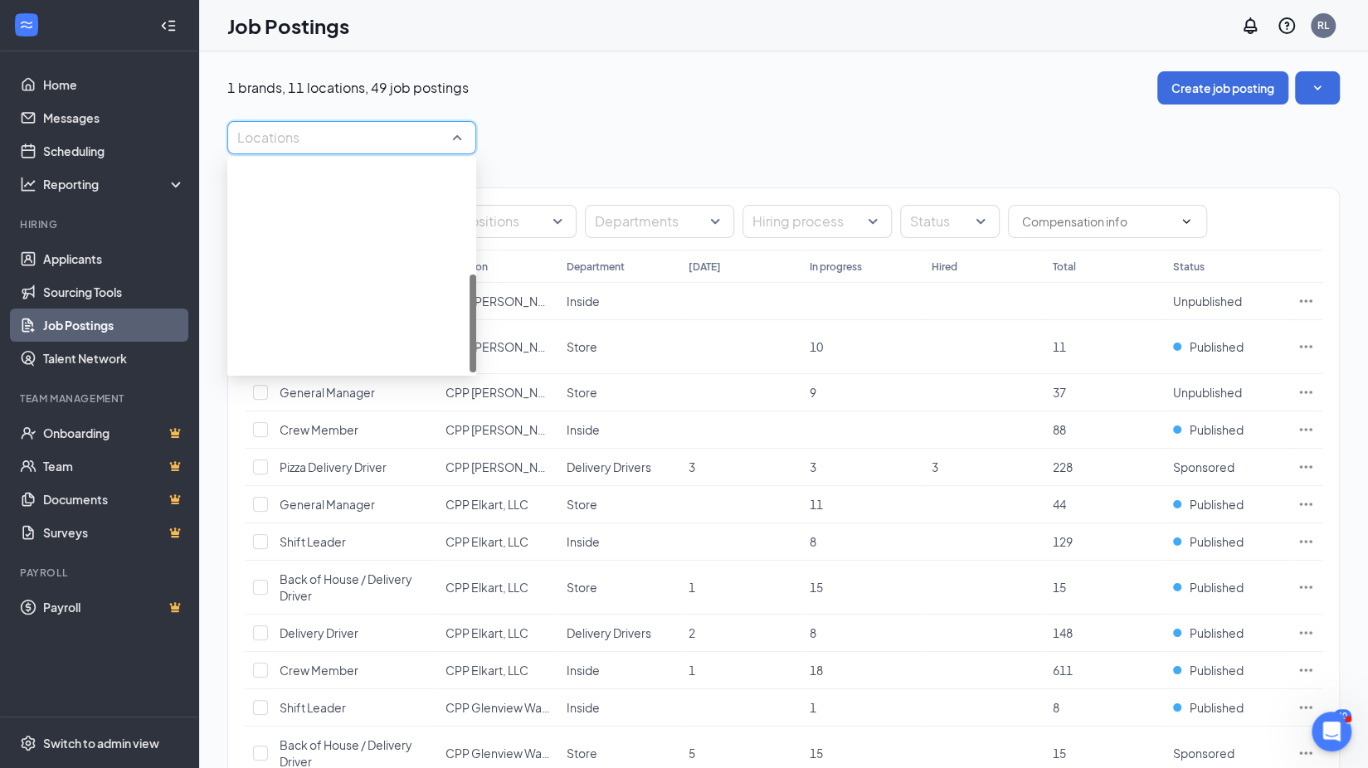
scroll to position [246, 0]
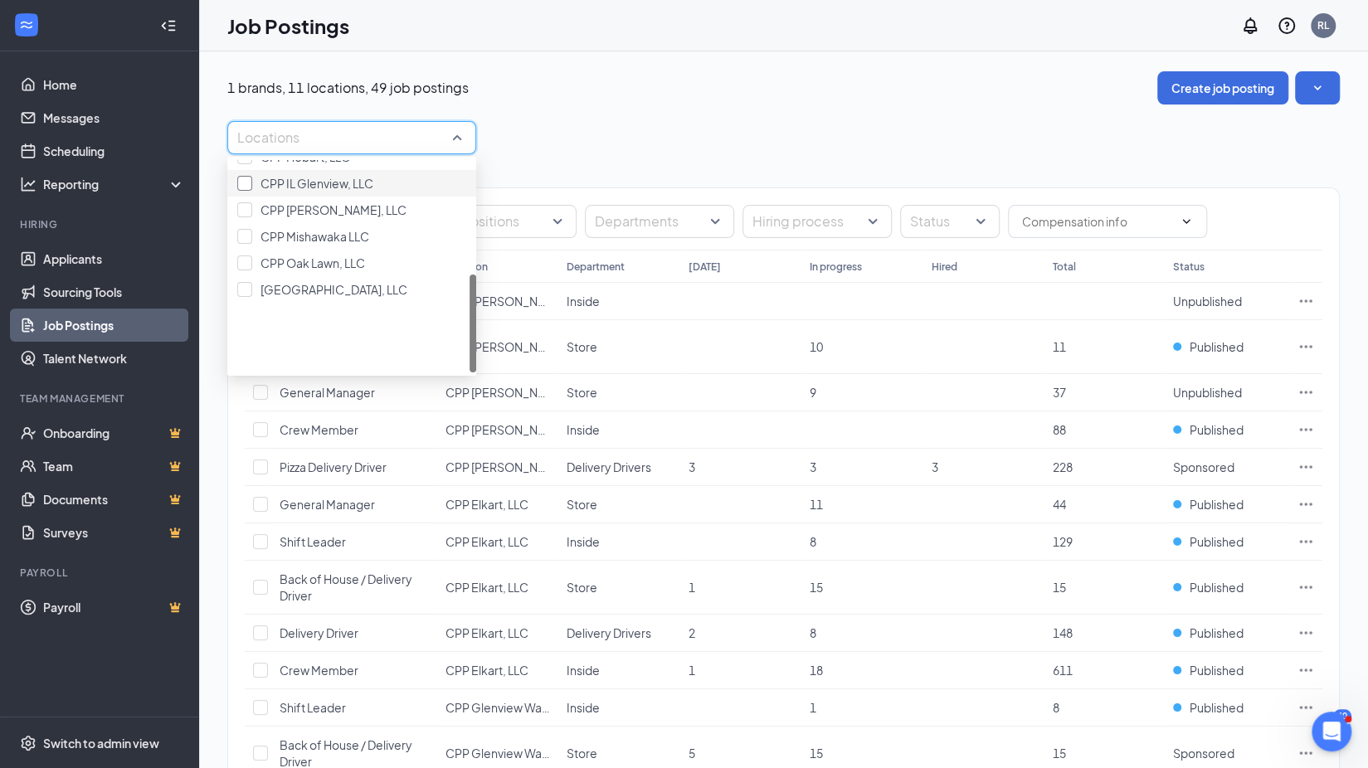
click at [256, 192] on div "CPP IL Glenview, LLC" at bounding box center [351, 183] width 229 height 18
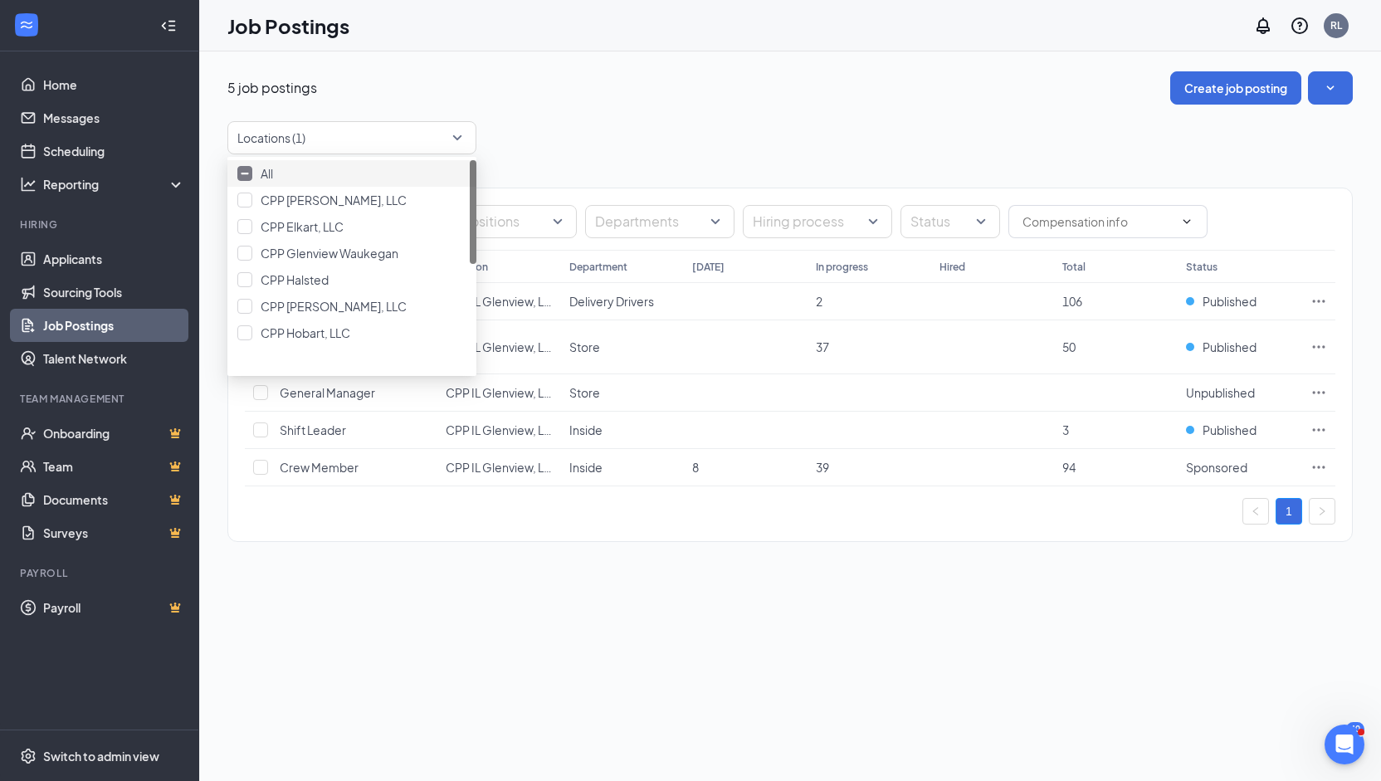
click at [831, 553] on div "Positions Departments Hiring process Status Job postings Location Department [D…" at bounding box center [789, 356] width 1125 height 404
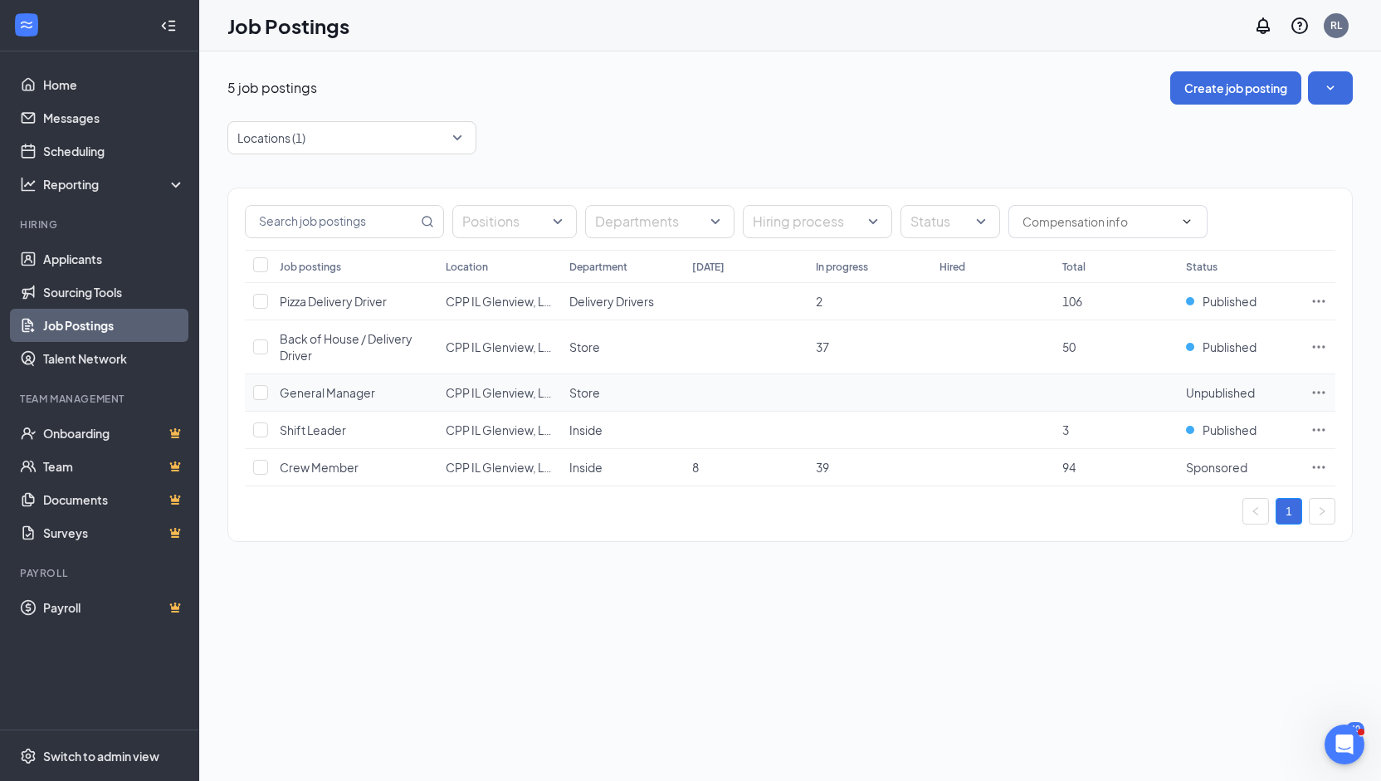
click at [1226, 391] on span "Unpublished" at bounding box center [1220, 392] width 69 height 15
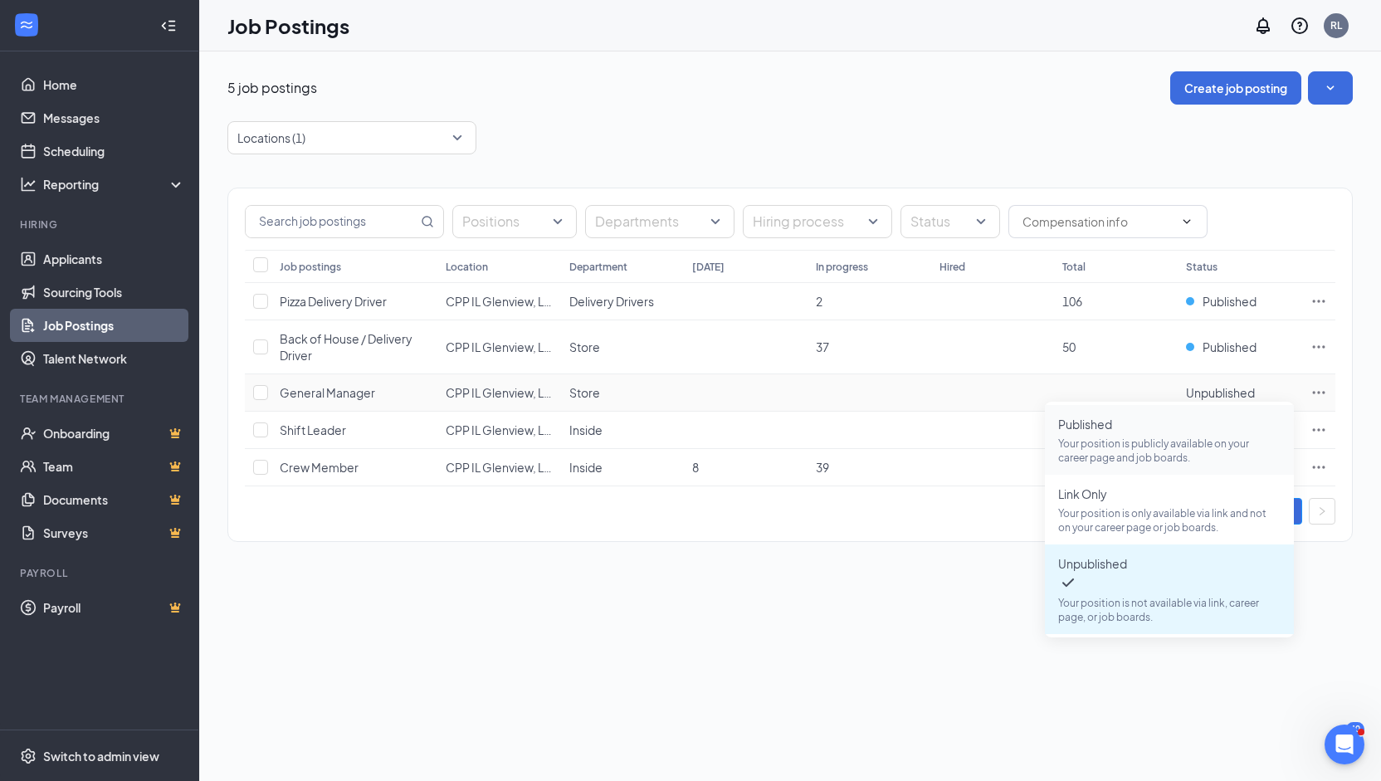
click at [1133, 439] on p "Your position is publicly available on your career page and job boards." at bounding box center [1169, 450] width 222 height 28
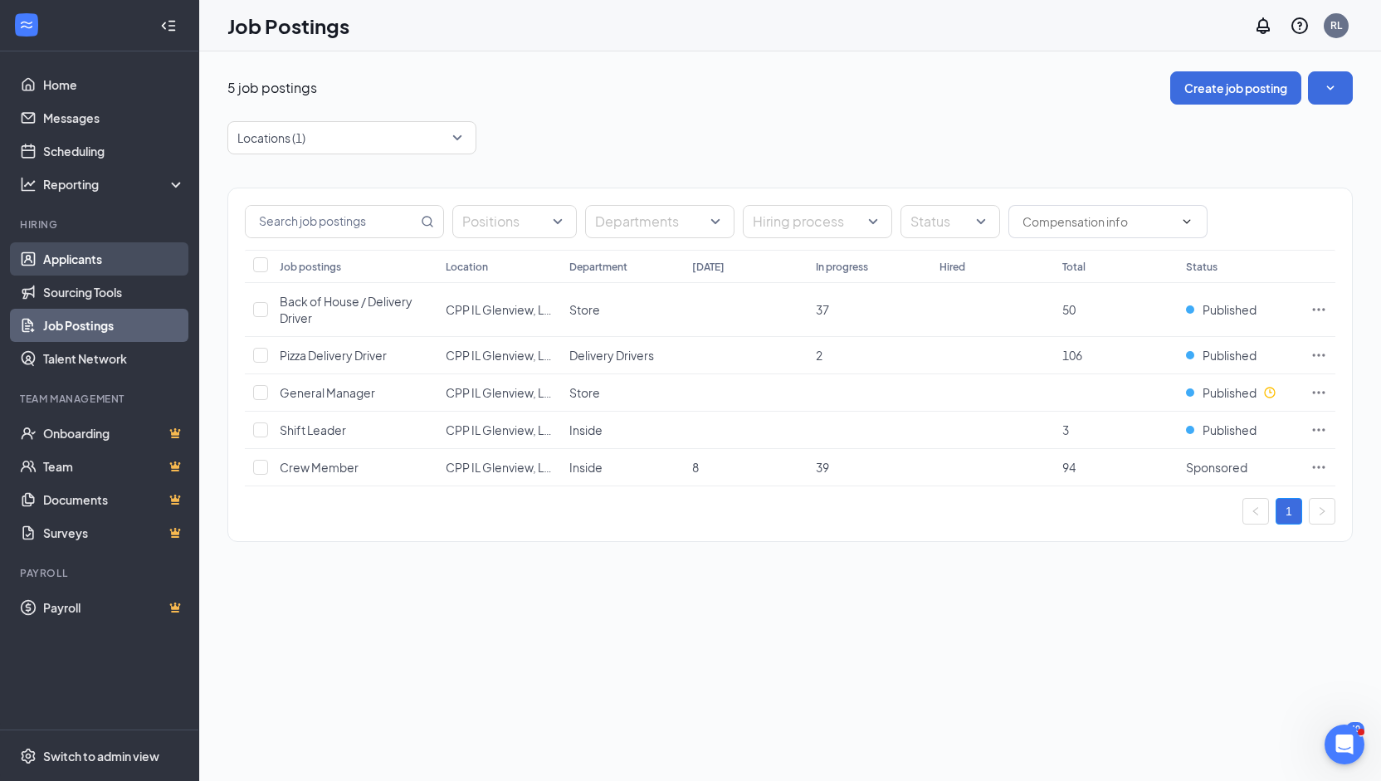
click at [102, 275] on link "Applicants" at bounding box center [114, 258] width 142 height 33
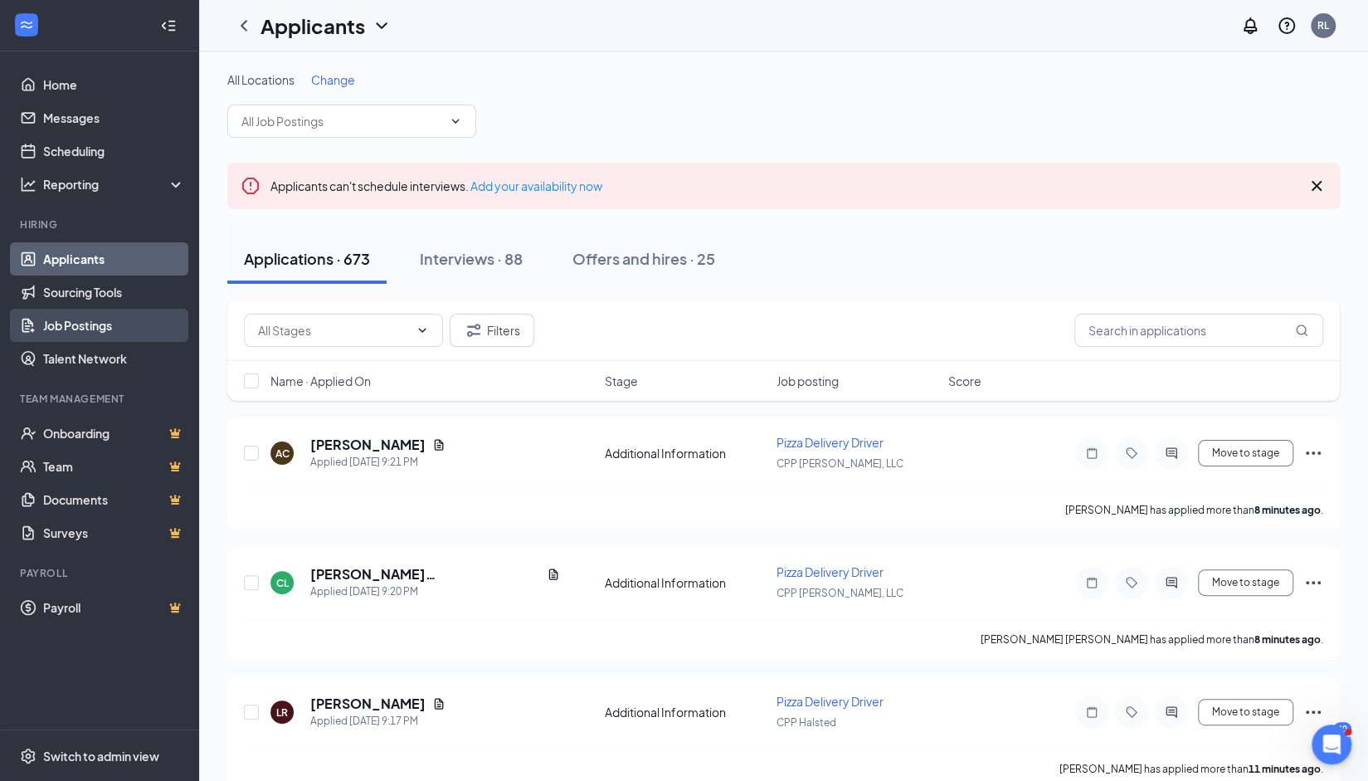
click at [50, 316] on link "Job Postings" at bounding box center [114, 325] width 142 height 33
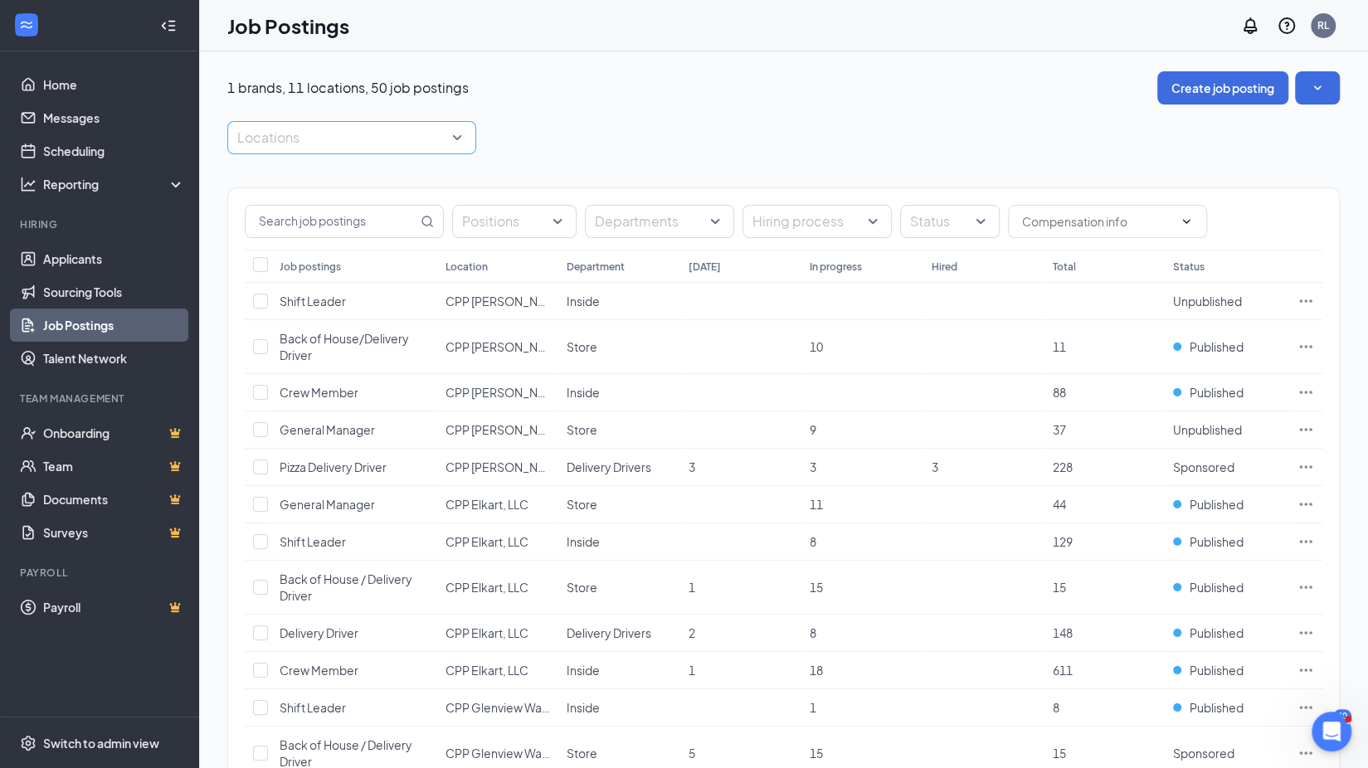
click at [372, 135] on div at bounding box center [343, 137] width 224 height 27
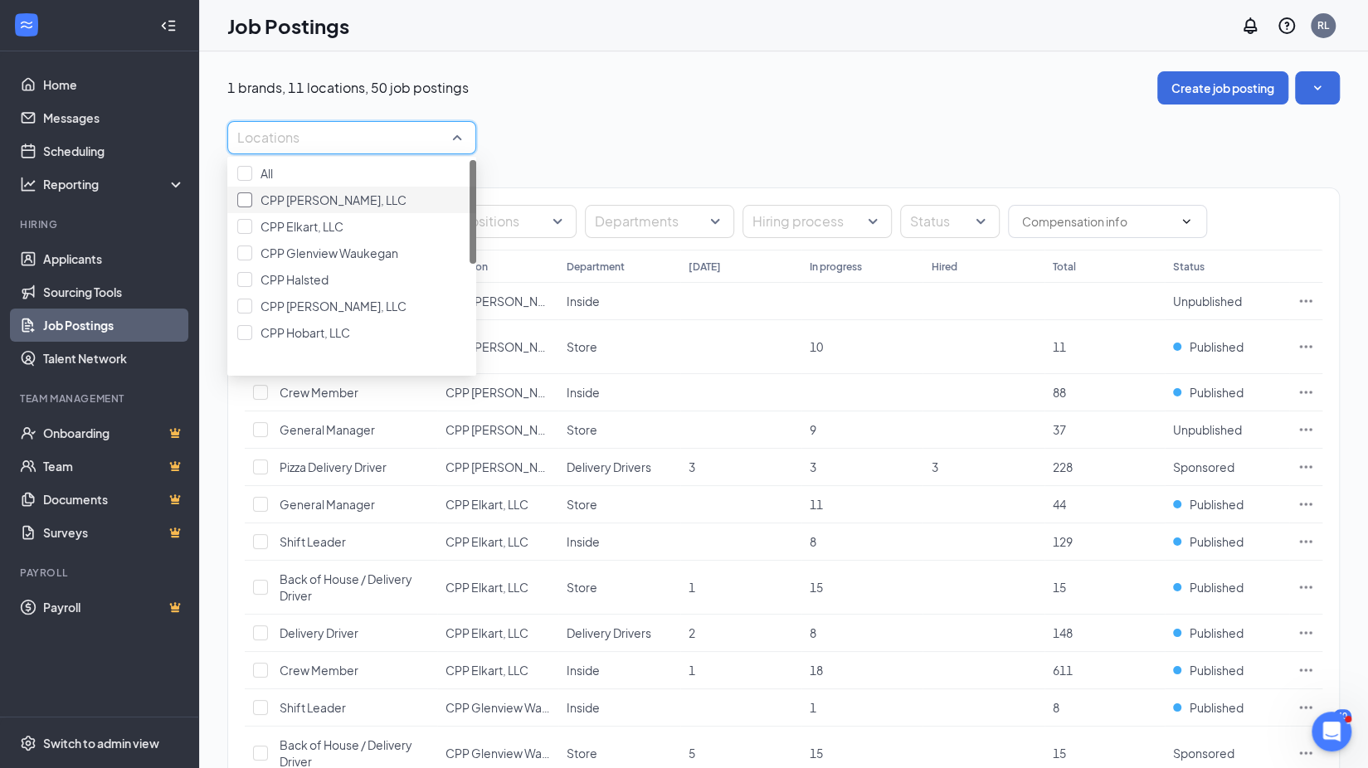
click at [322, 207] on span "CPP [PERSON_NAME], LLC" at bounding box center [334, 199] width 146 height 15
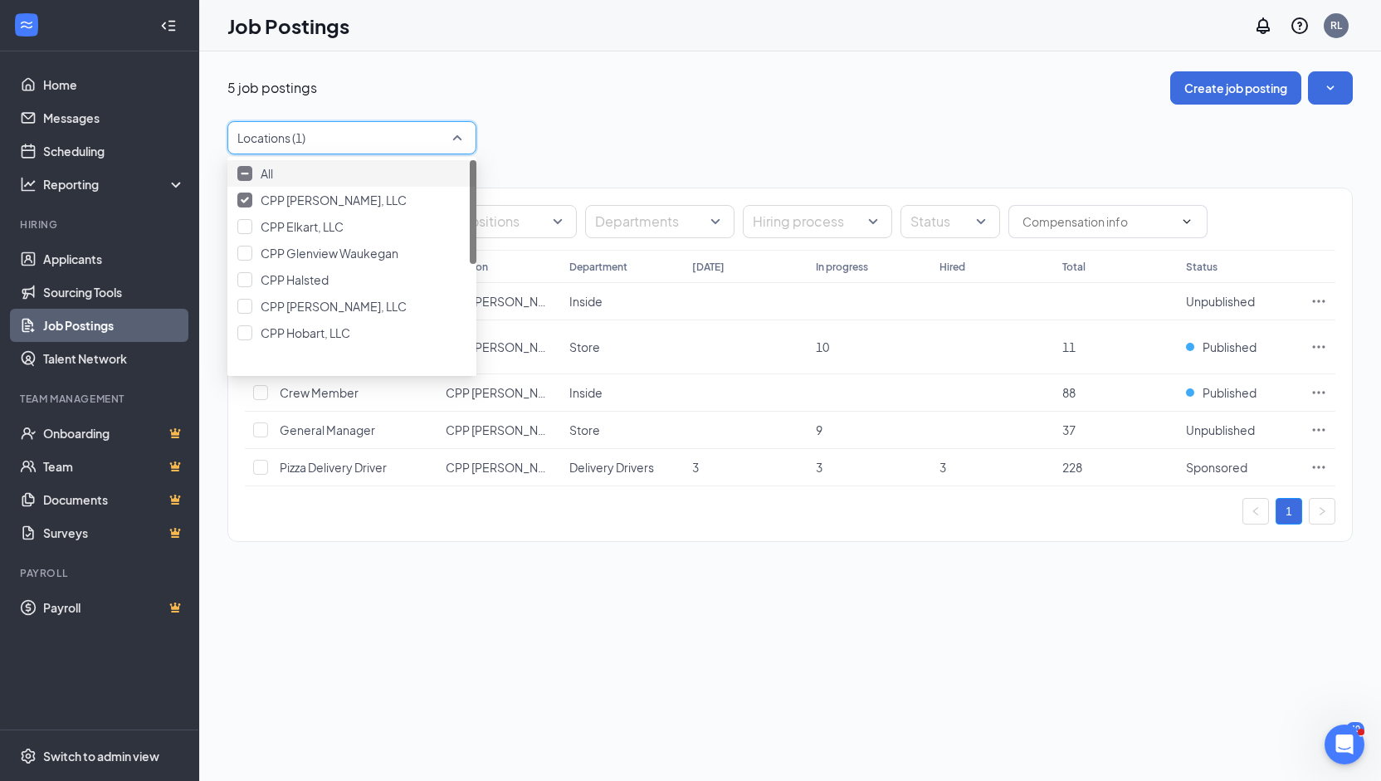
click at [682, 124] on div "Locations (1)" at bounding box center [789, 137] width 1125 height 33
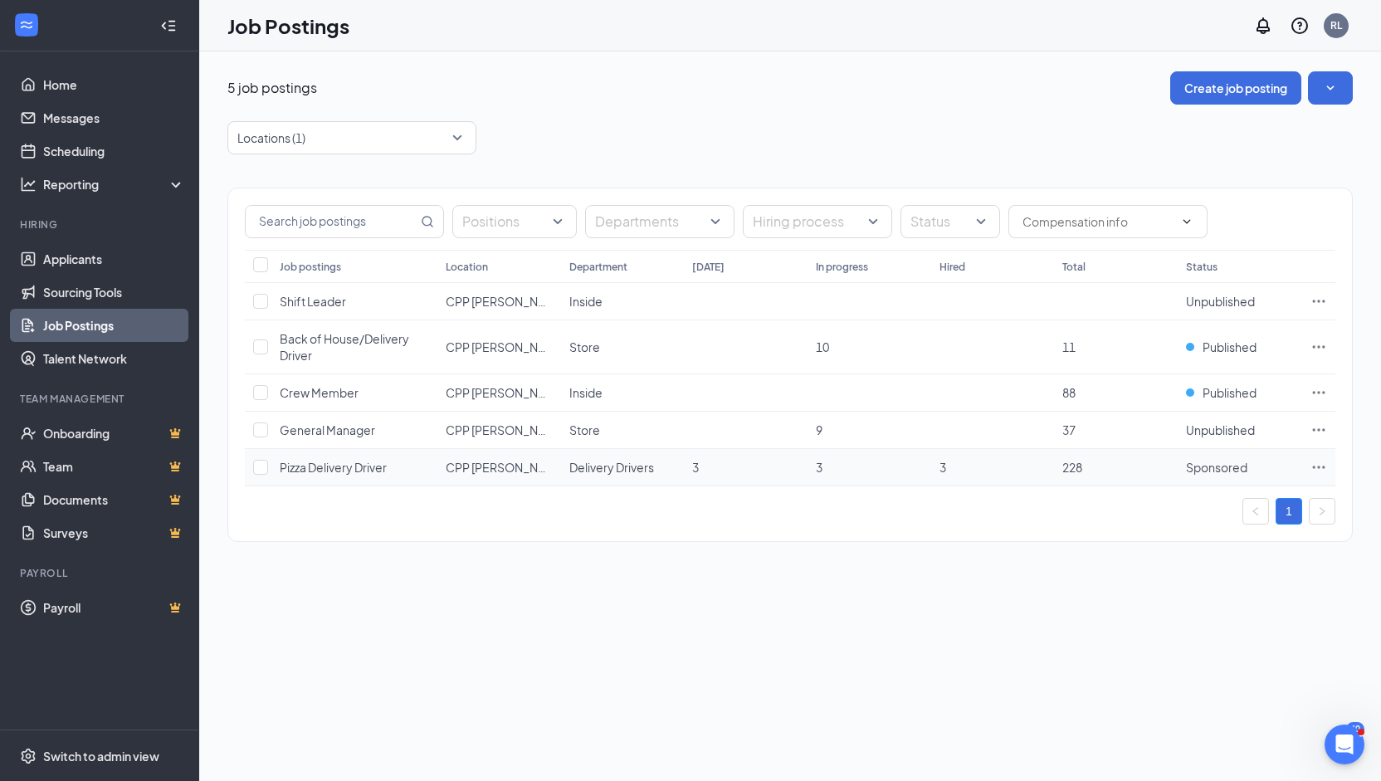
click at [1316, 463] on icon "Ellipses" at bounding box center [1318, 467] width 17 height 17
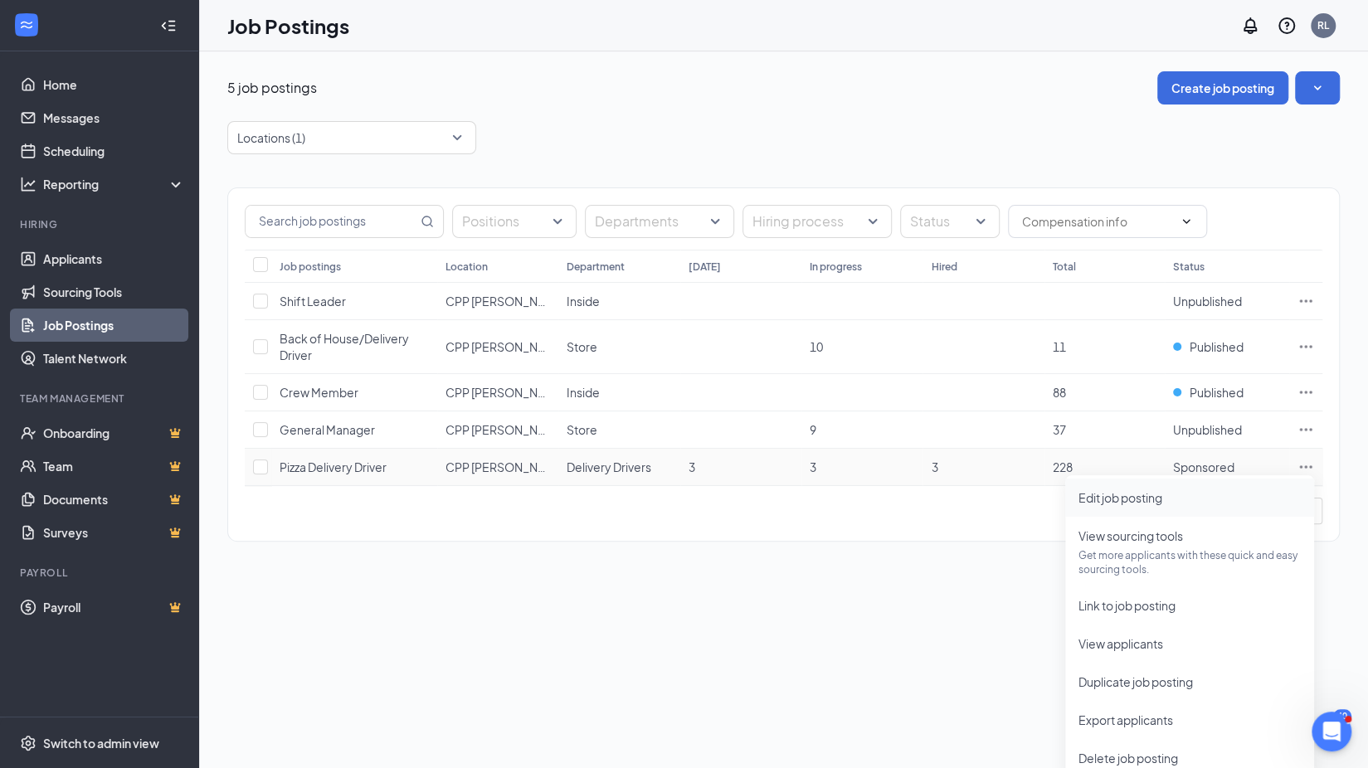
click at [1107, 504] on span "Edit job posting" at bounding box center [1121, 497] width 84 height 15
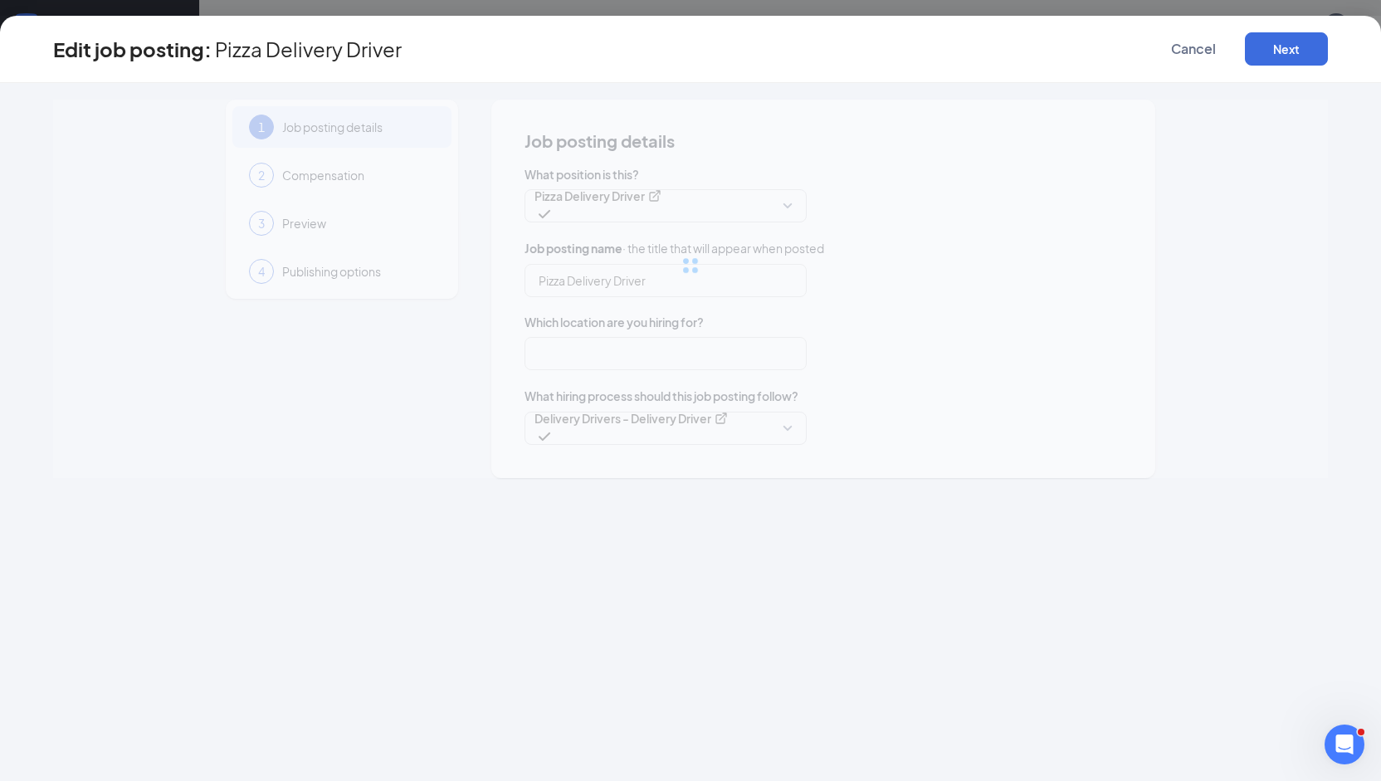
type input "Pizza Delivery Driver"
type input "CPP [PERSON_NAME], LLC"
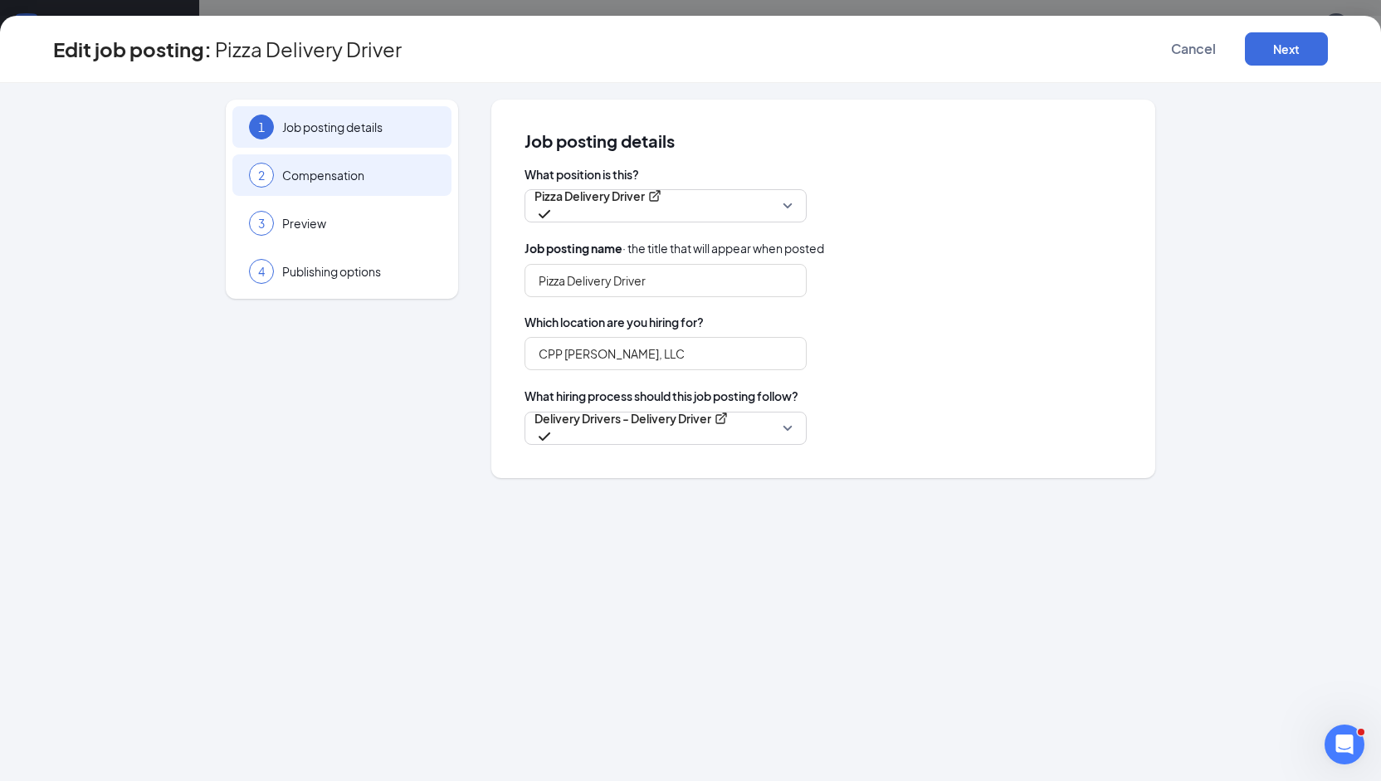
click at [358, 177] on span "Compensation" at bounding box center [358, 175] width 153 height 17
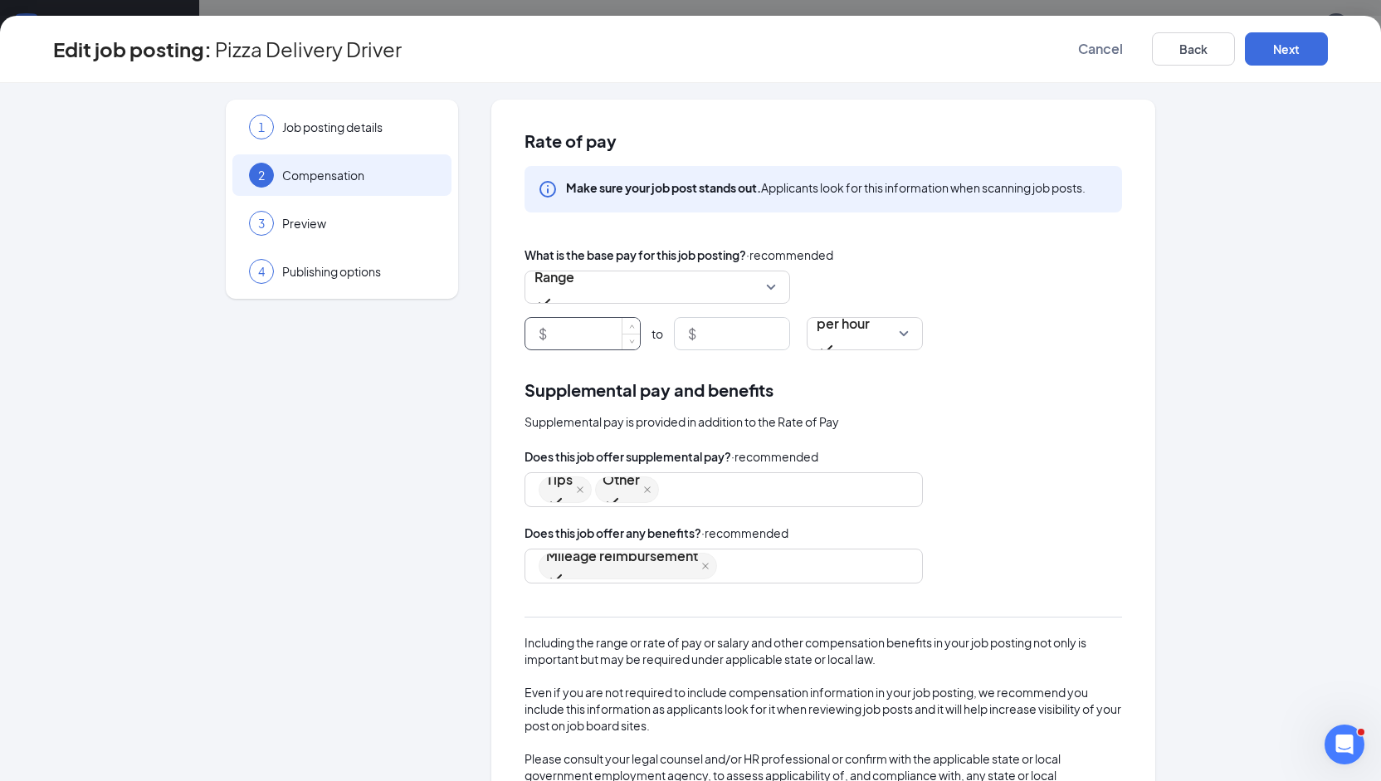
click at [581, 334] on input at bounding box center [595, 334] width 90 height 32
click at [574, 281] on span "Range" at bounding box center [554, 286] width 40 height 51
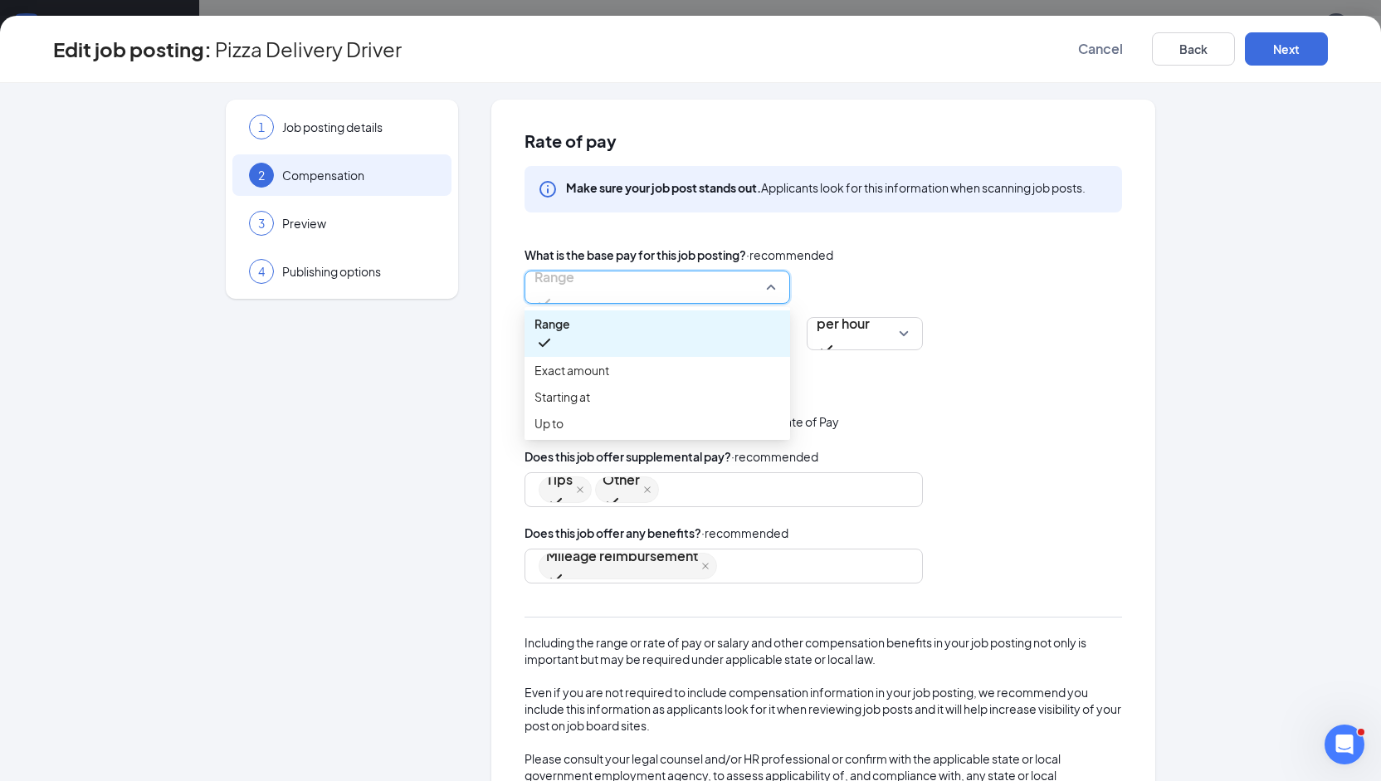
click at [931, 261] on div "What is the base pay for this job posting? · recommended" at bounding box center [822, 255] width 597 height 18
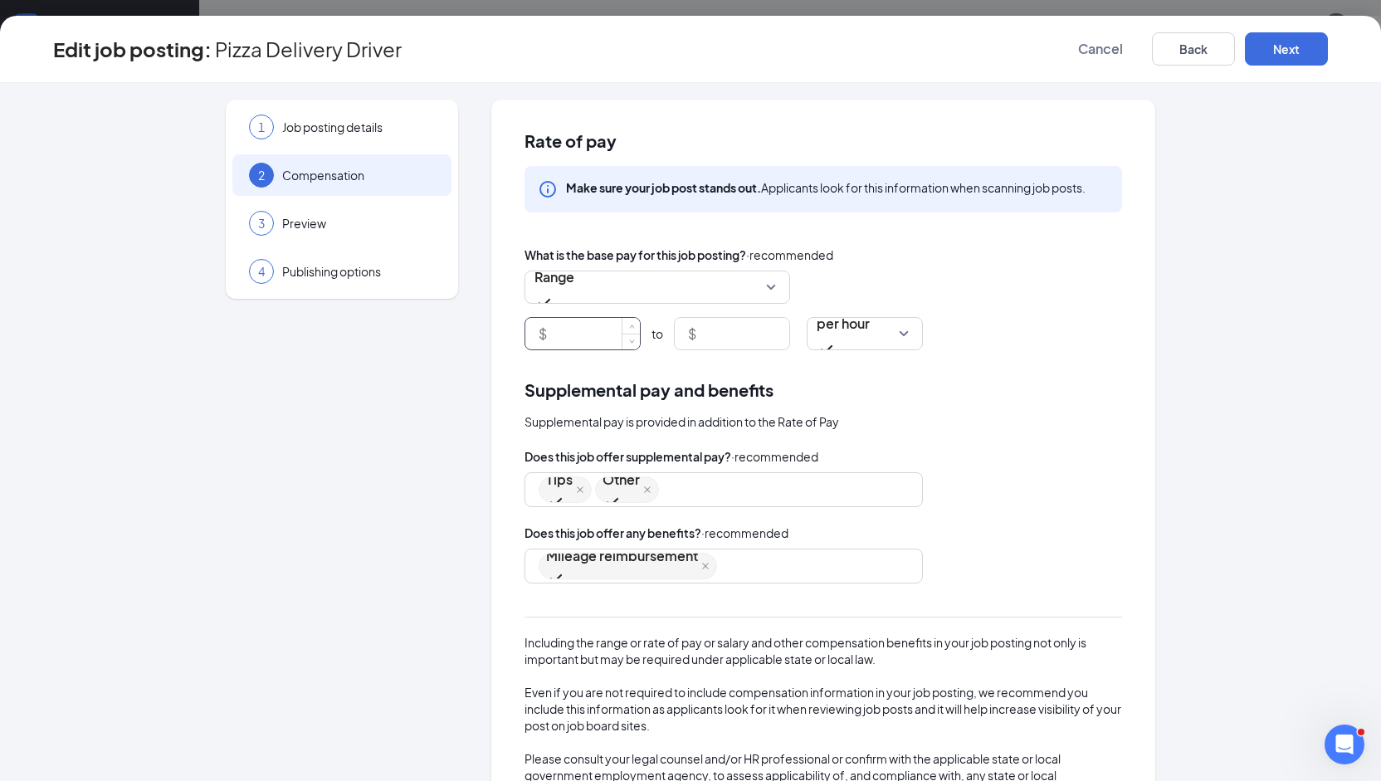
click at [573, 340] on input at bounding box center [595, 334] width 90 height 32
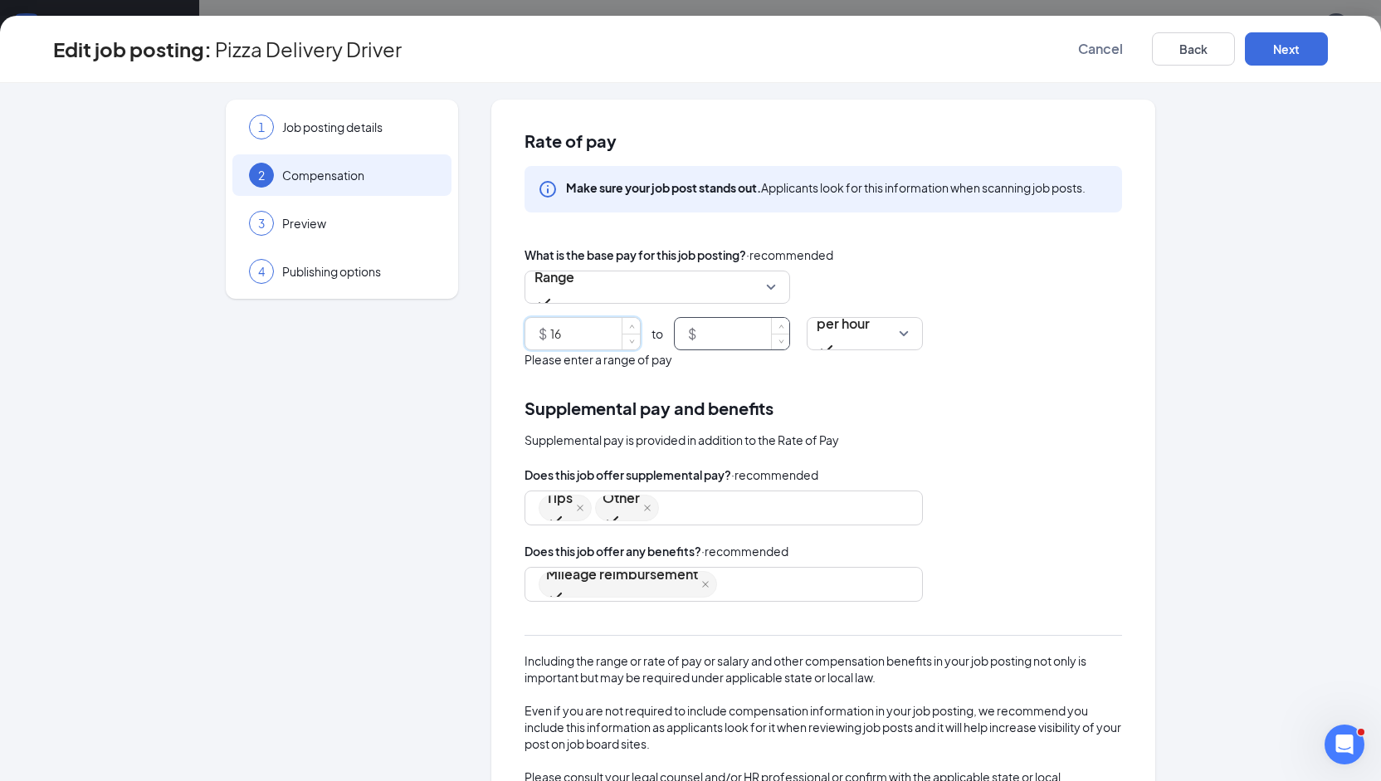
type input "16"
click at [734, 336] on input at bounding box center [744, 334] width 90 height 32
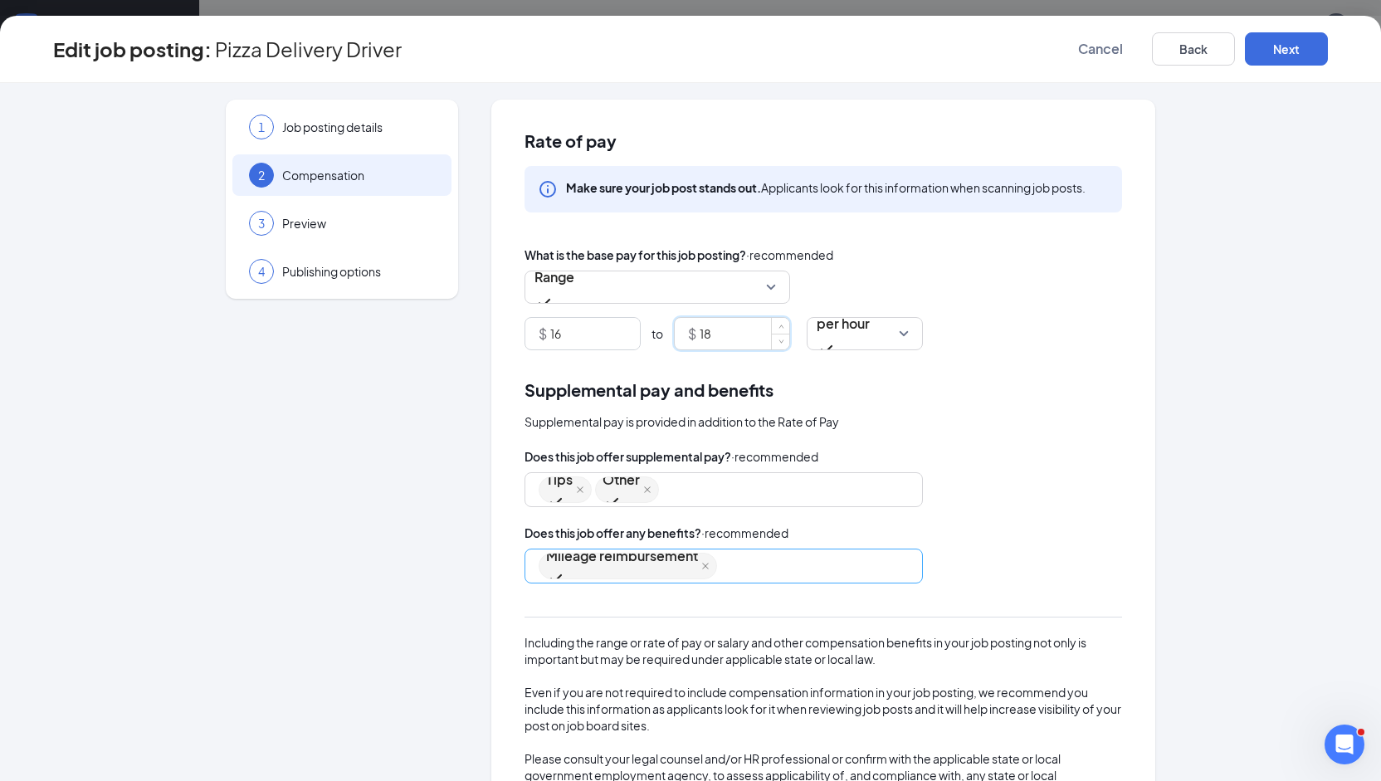
click at [709, 559] on div "Mileage reimbursement" at bounding box center [715, 566] width 354 height 30
type input "18"
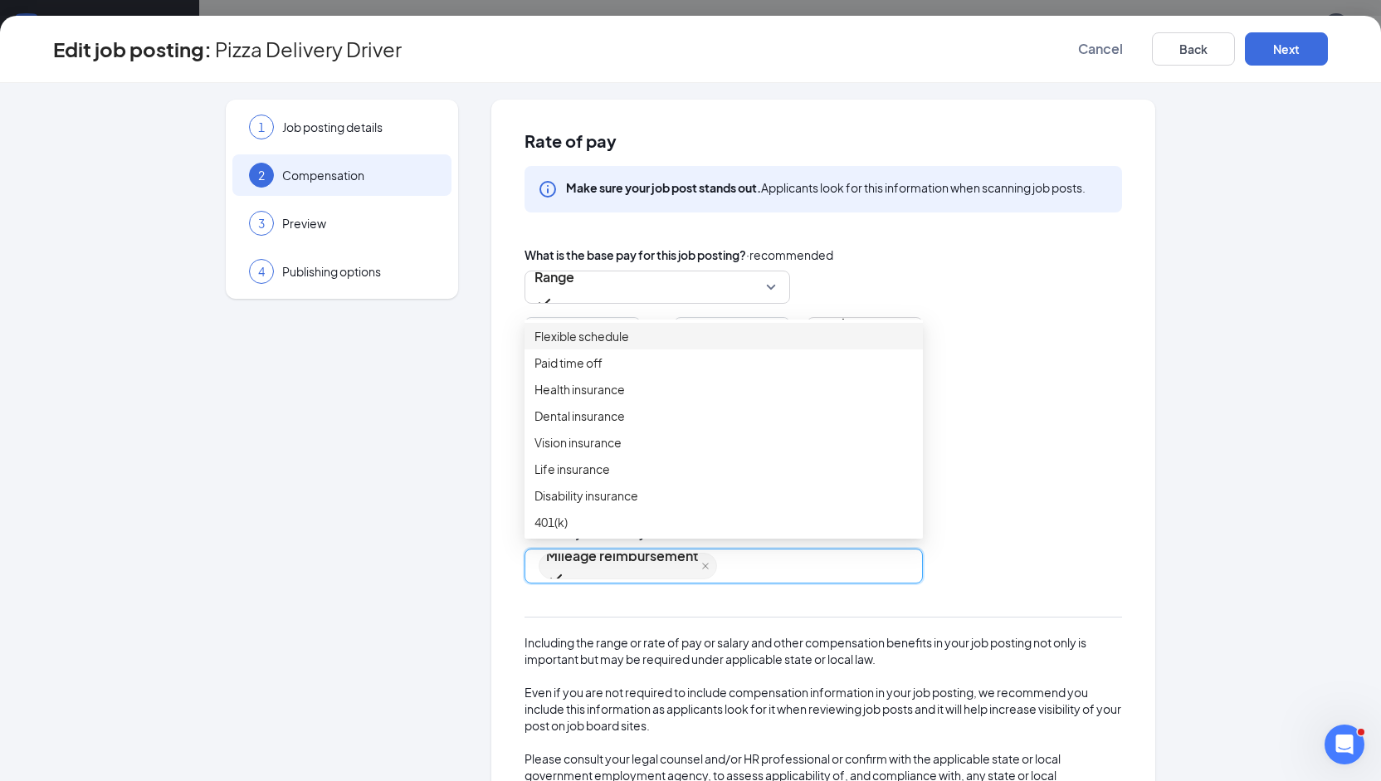
click at [602, 345] on span "Flexible schedule" at bounding box center [581, 336] width 95 height 18
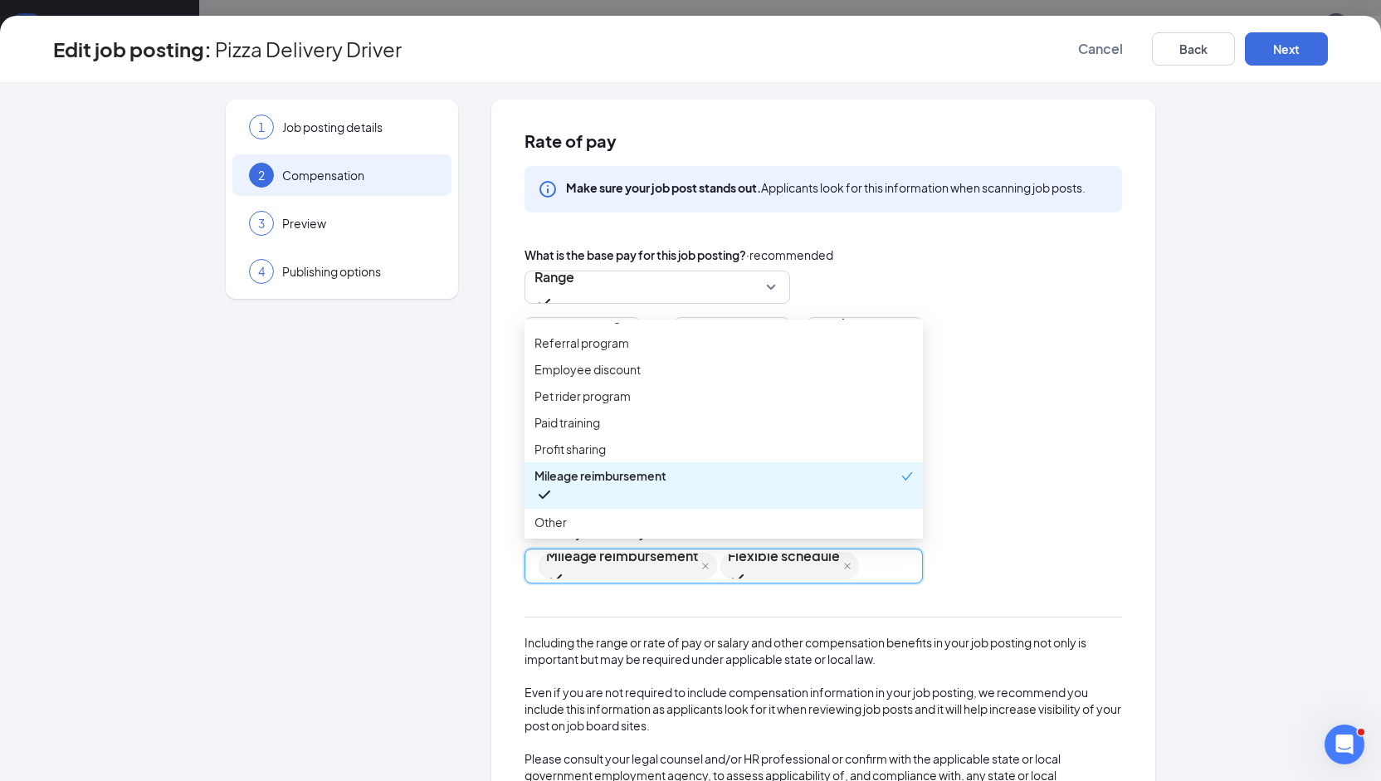
scroll to position [289, 0]
click at [594, 352] on span "Referral program" at bounding box center [581, 343] width 95 height 18
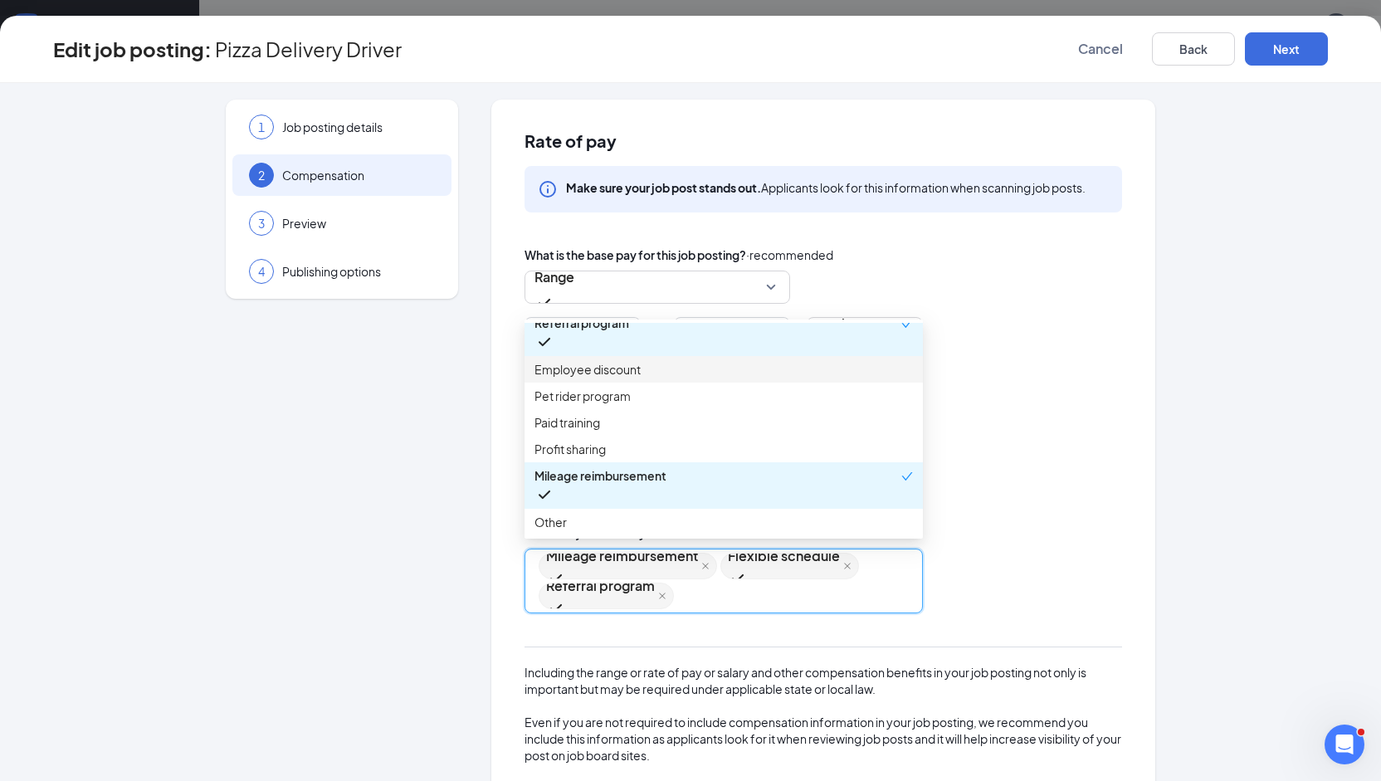
click at [589, 378] on span "Employee discount" at bounding box center [587, 369] width 106 height 18
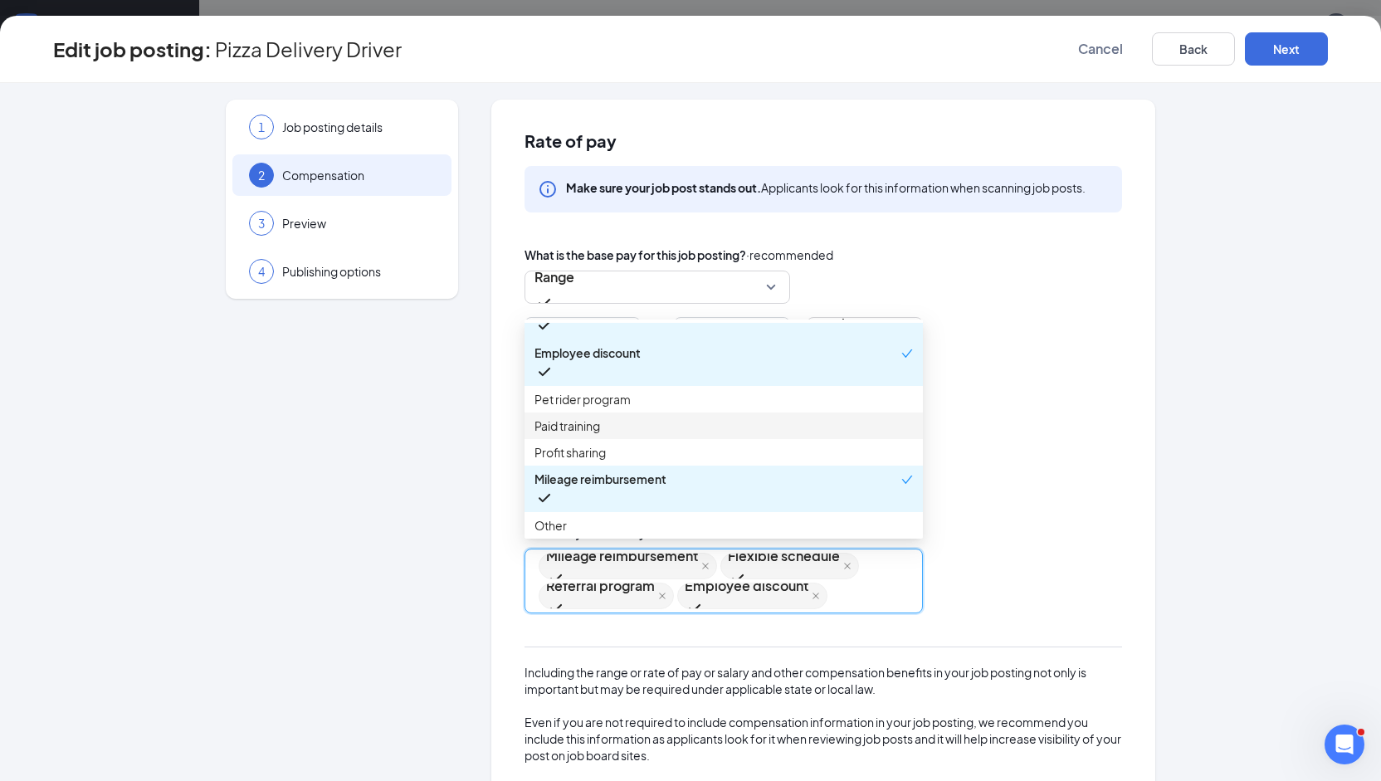
click at [587, 435] on span "Paid training" at bounding box center [567, 425] width 66 height 18
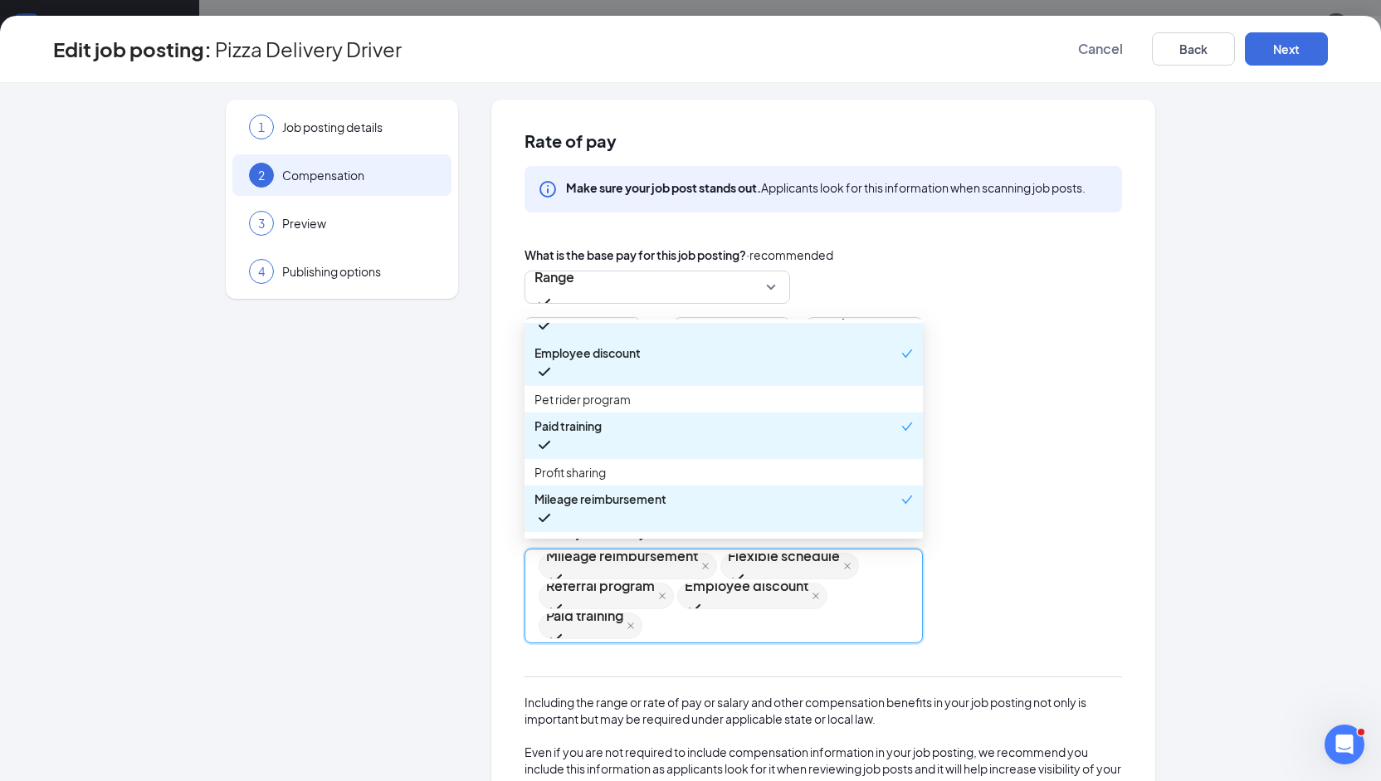
click at [1079, 514] on div "Does this job offer supplemental pay? · recommended Tips Other Does this job of…" at bounding box center [822, 661] width 597 height 429
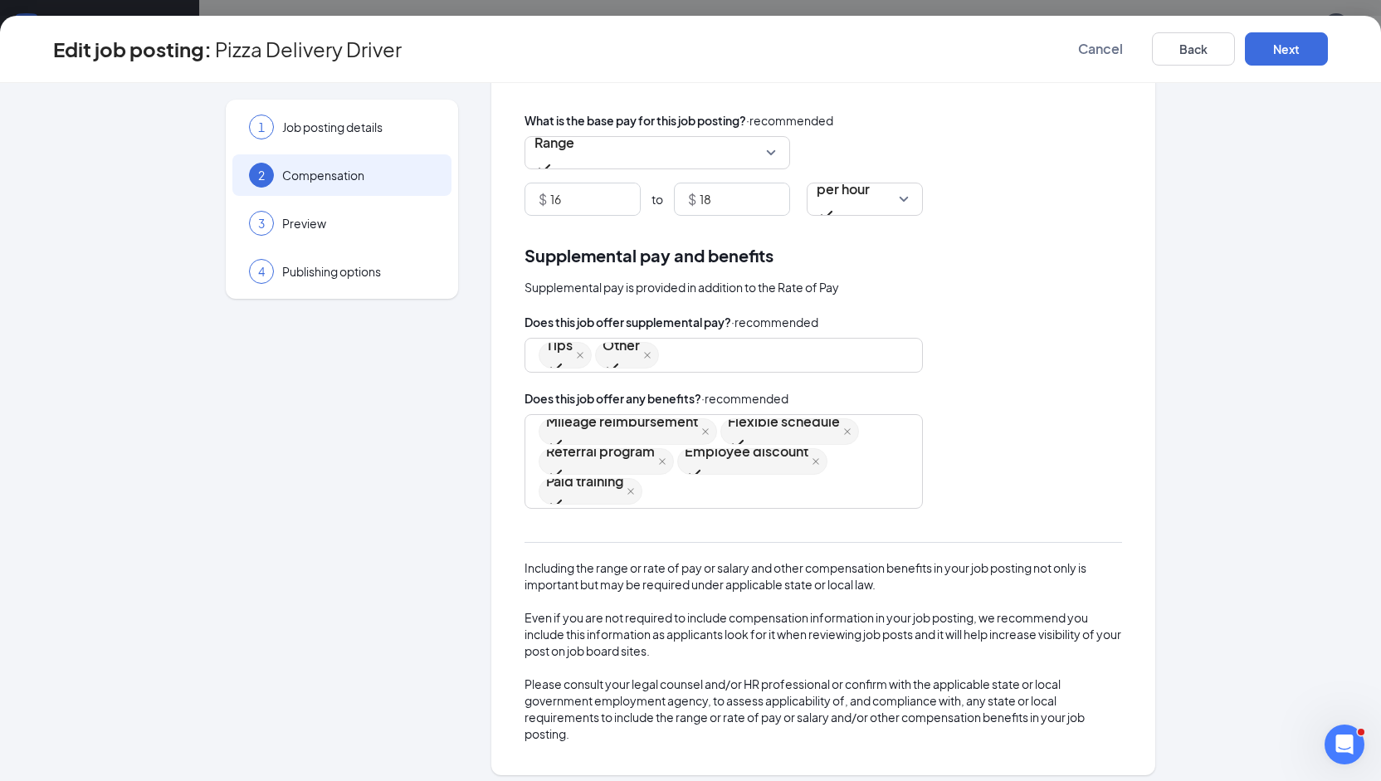
scroll to position [143, 0]
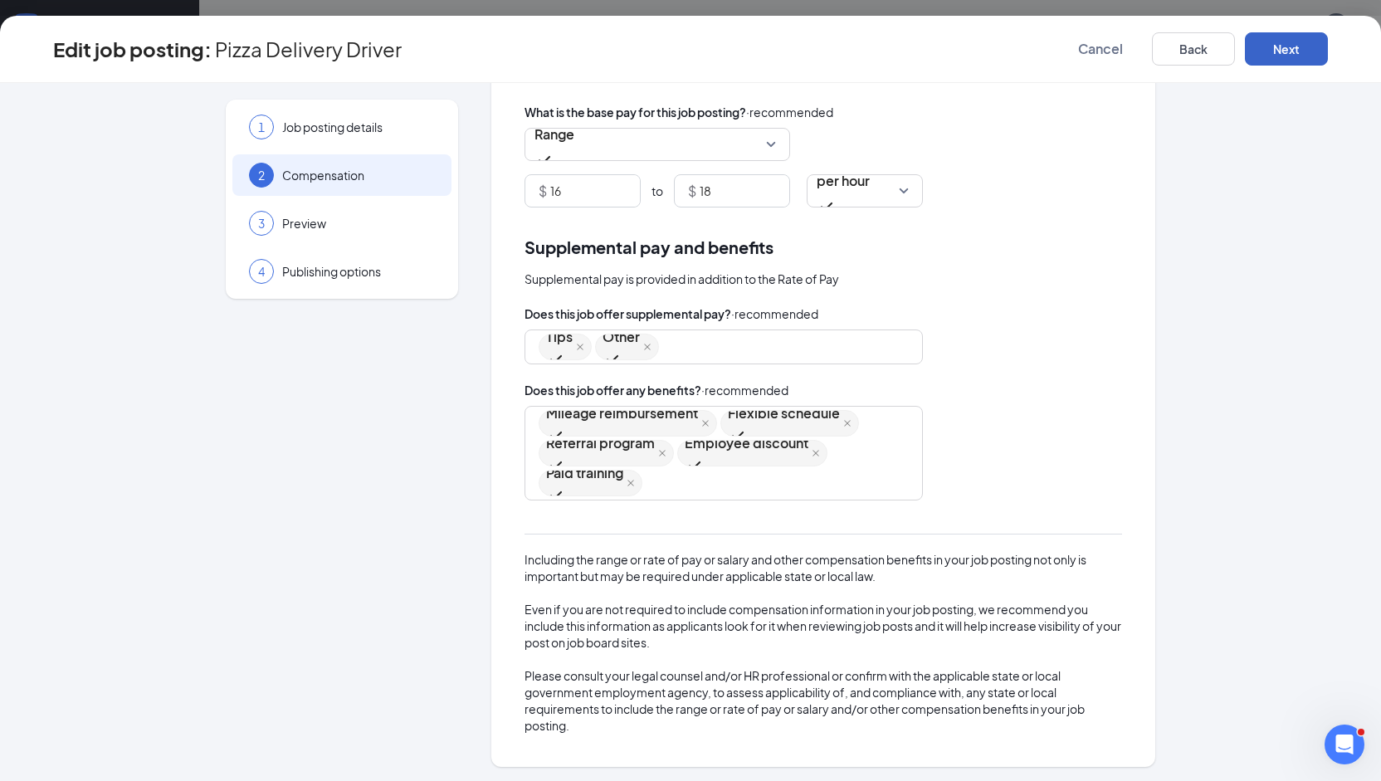
click at [1313, 58] on button "Next" at bounding box center [1285, 48] width 83 height 33
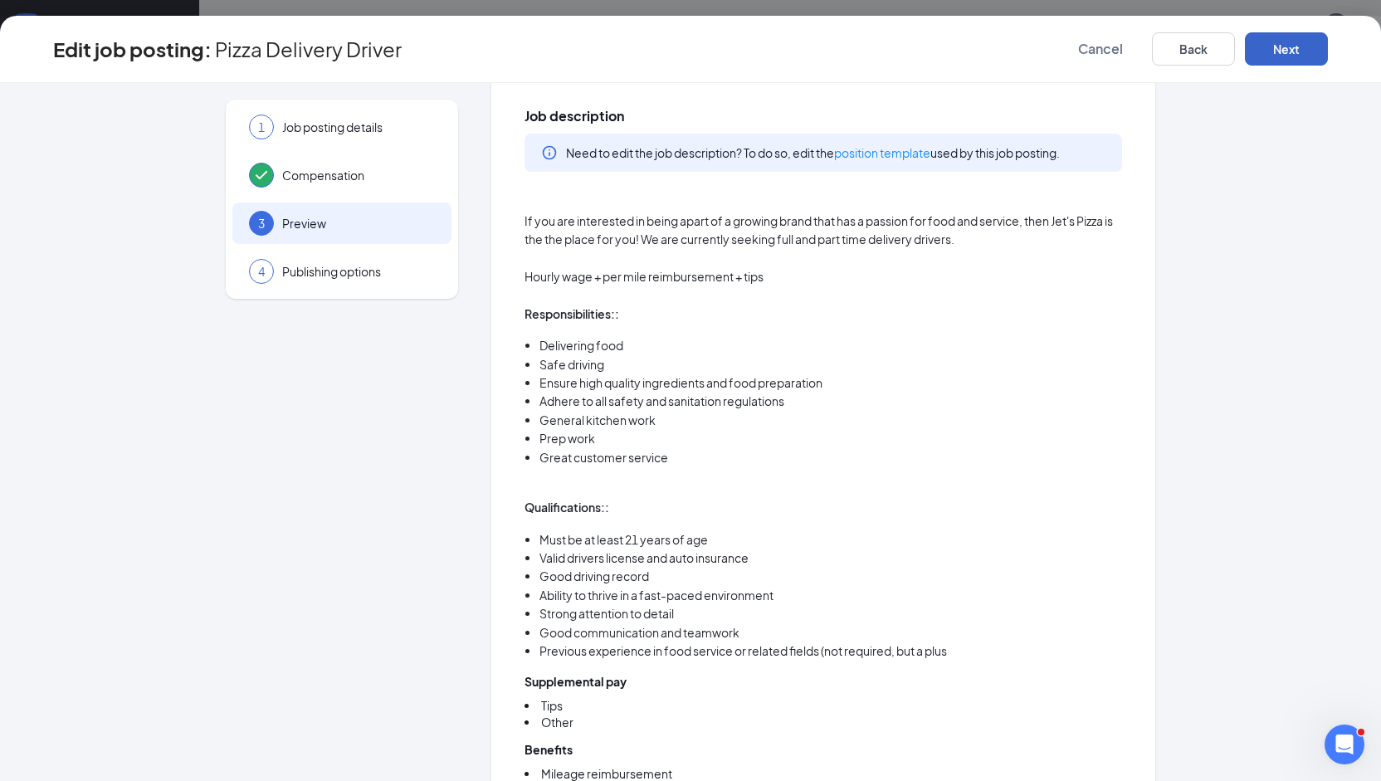
click at [1313, 58] on button "Next" at bounding box center [1285, 48] width 83 height 33
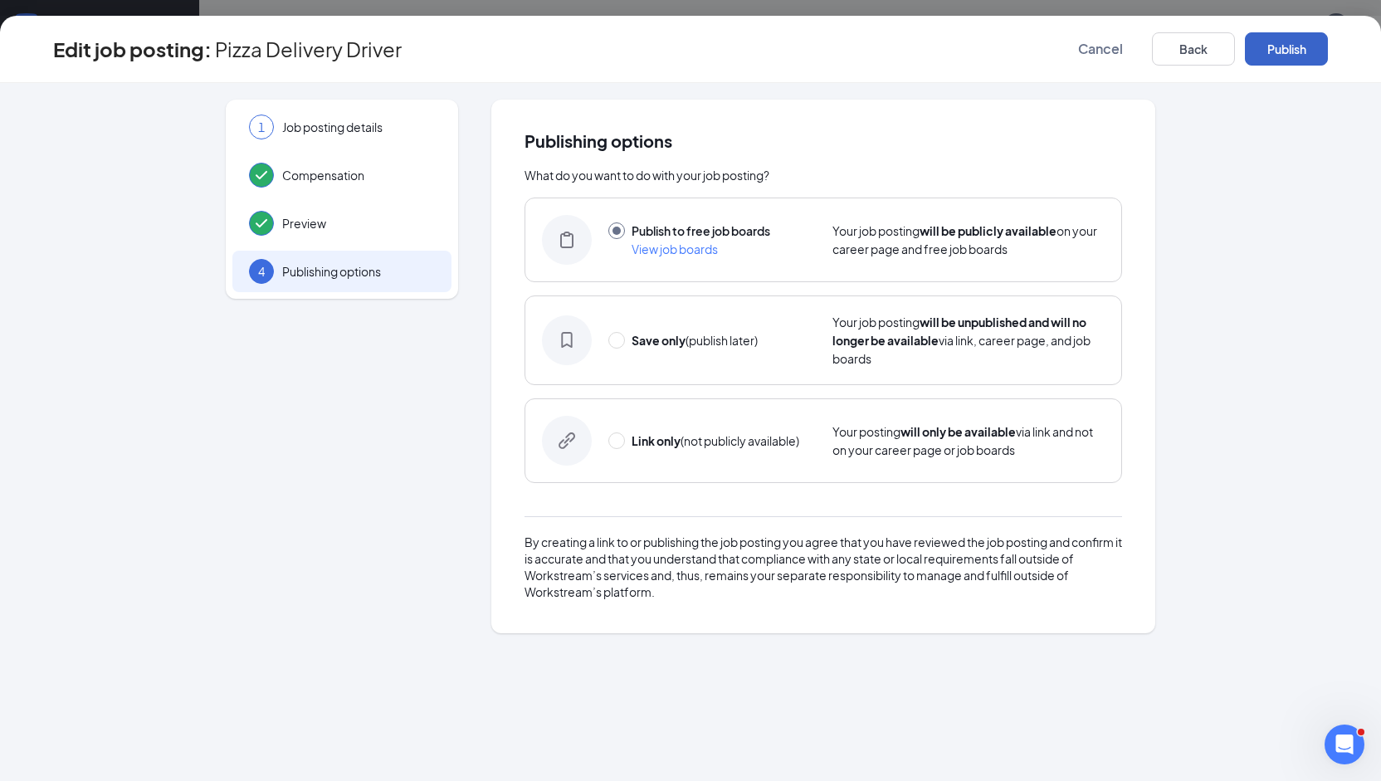
click at [1313, 58] on button "Publish" at bounding box center [1285, 48] width 83 height 33
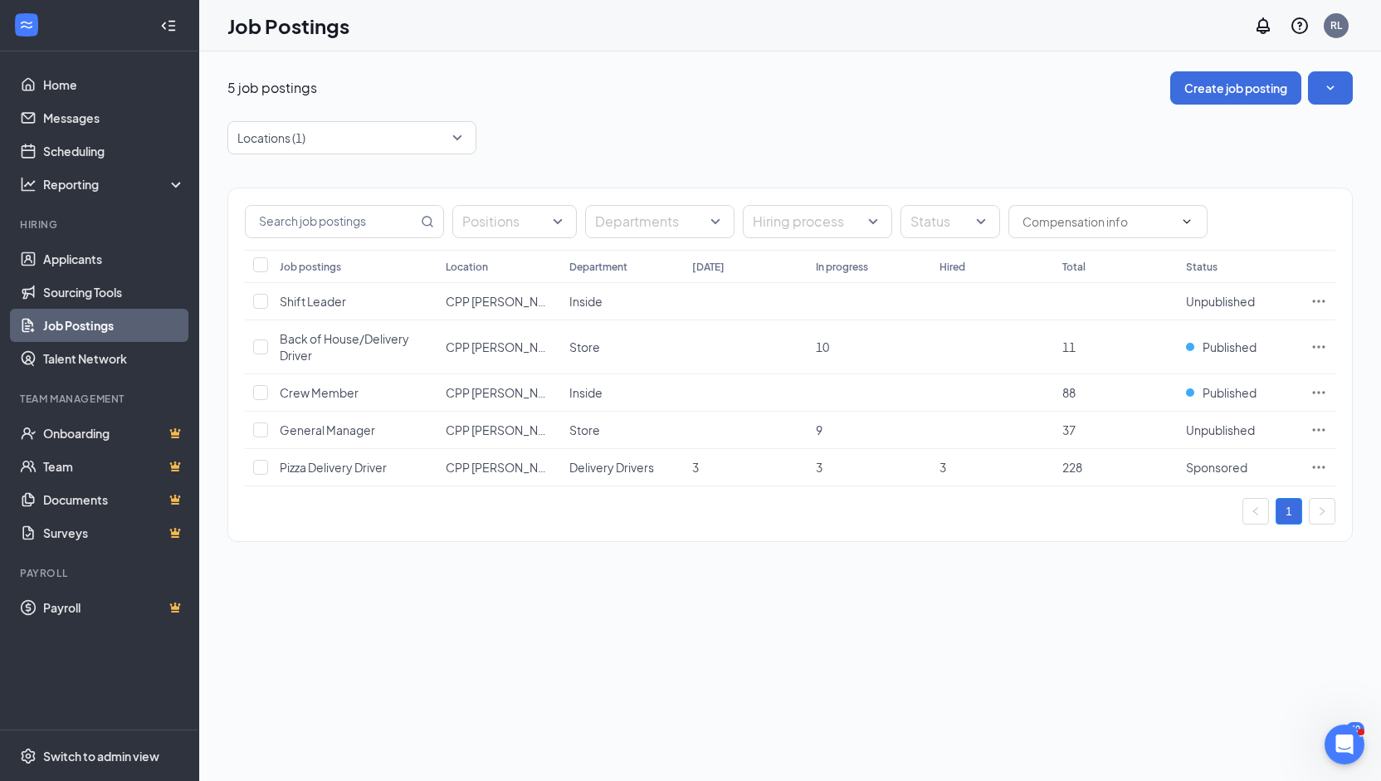
click at [645, 600] on div "5 job postings Create job posting Locations (1) Positions Departments Hiring pr…" at bounding box center [789, 415] width 1181 height 729
click at [463, 134] on div "Locations (1)" at bounding box center [351, 137] width 249 height 33
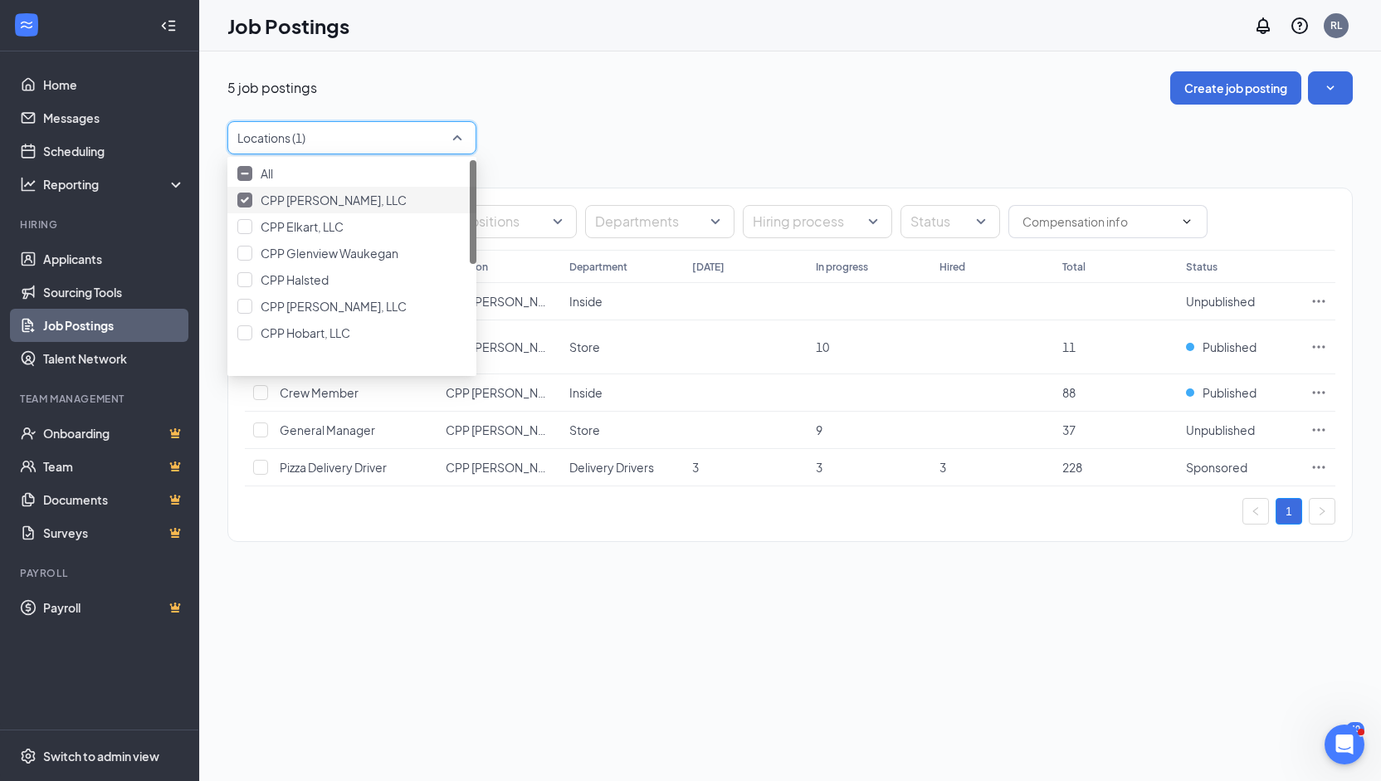
click at [248, 203] on img at bounding box center [245, 200] width 8 height 7
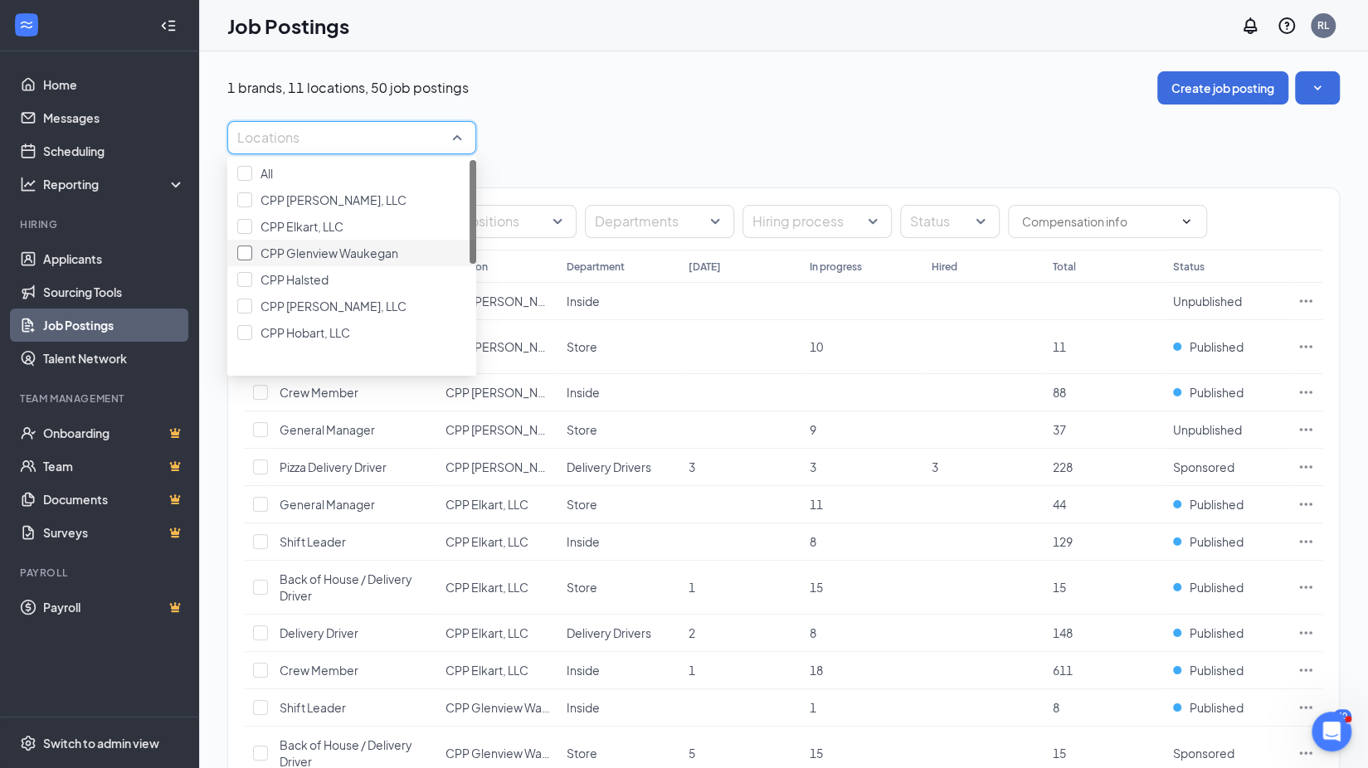
click at [251, 261] on div at bounding box center [244, 253] width 15 height 15
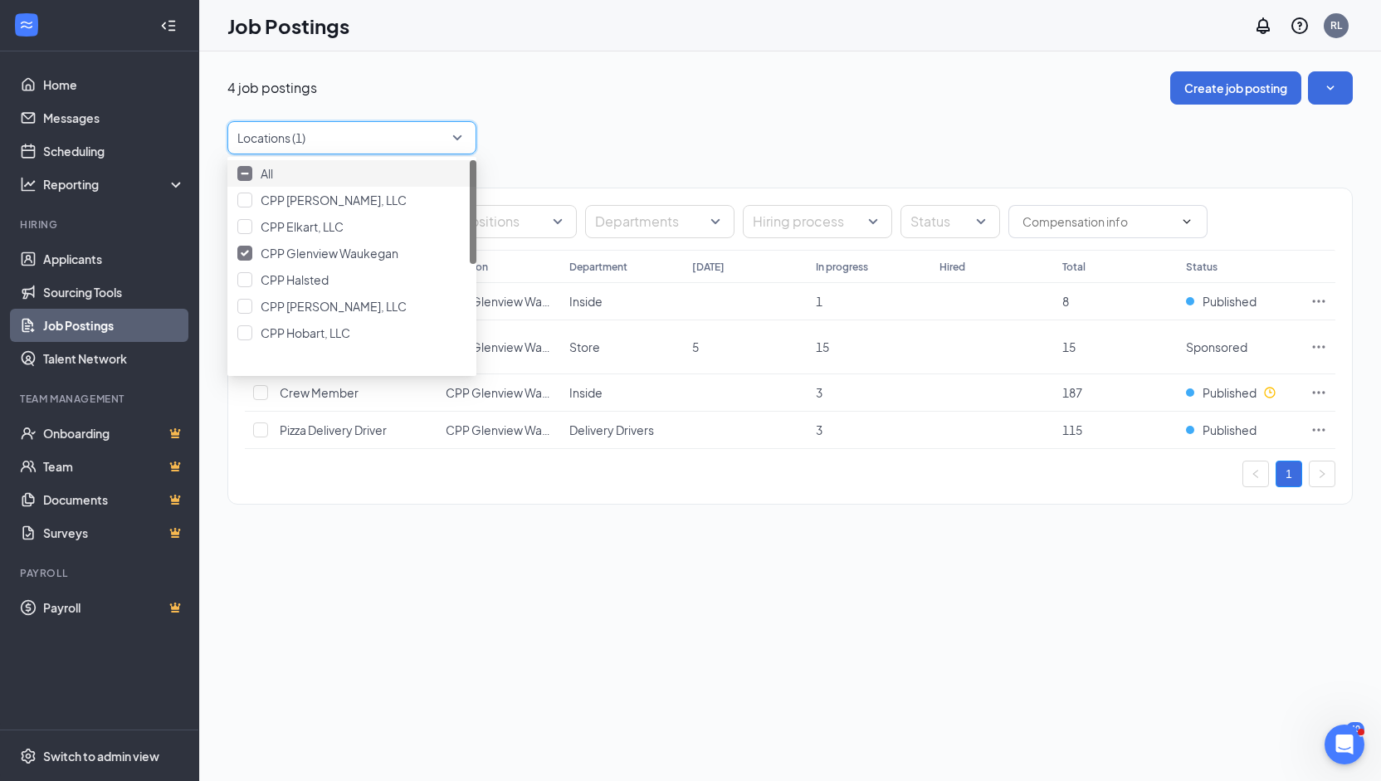
click at [686, 149] on div "Locations (1)" at bounding box center [789, 137] width 1125 height 33
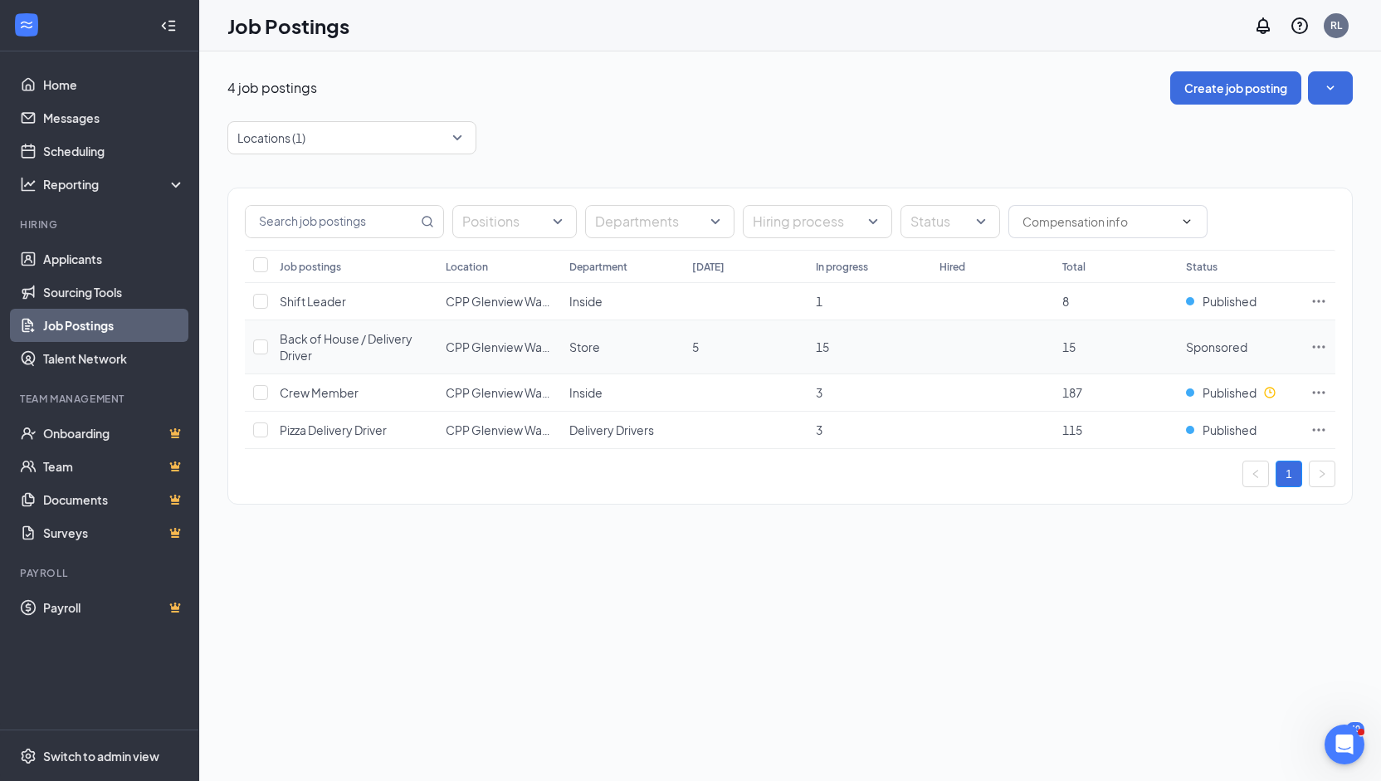
click at [1317, 338] on icon "Ellipses" at bounding box center [1318, 346] width 17 height 17
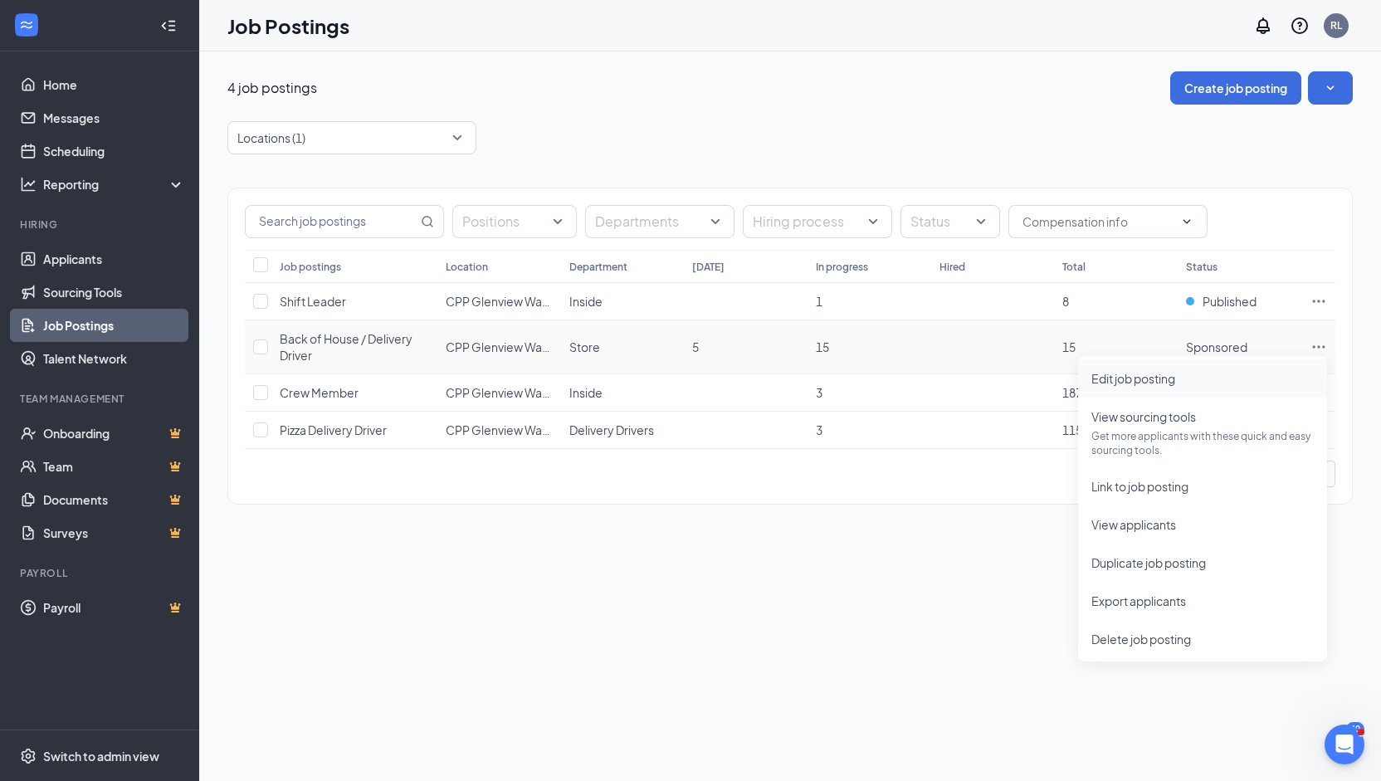
click at [1159, 387] on span "Edit job posting" at bounding box center [1202, 378] width 222 height 18
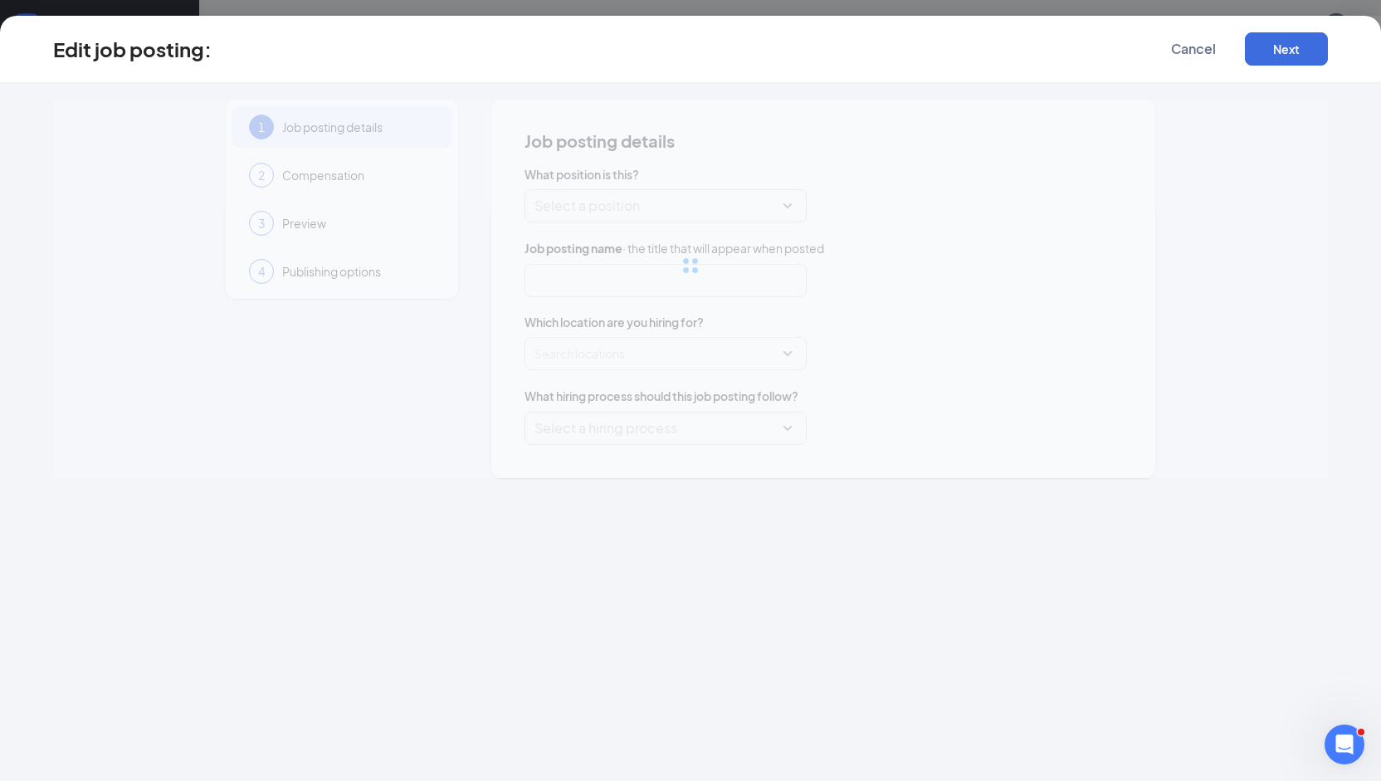
type input "Back of House / Delivery Driver"
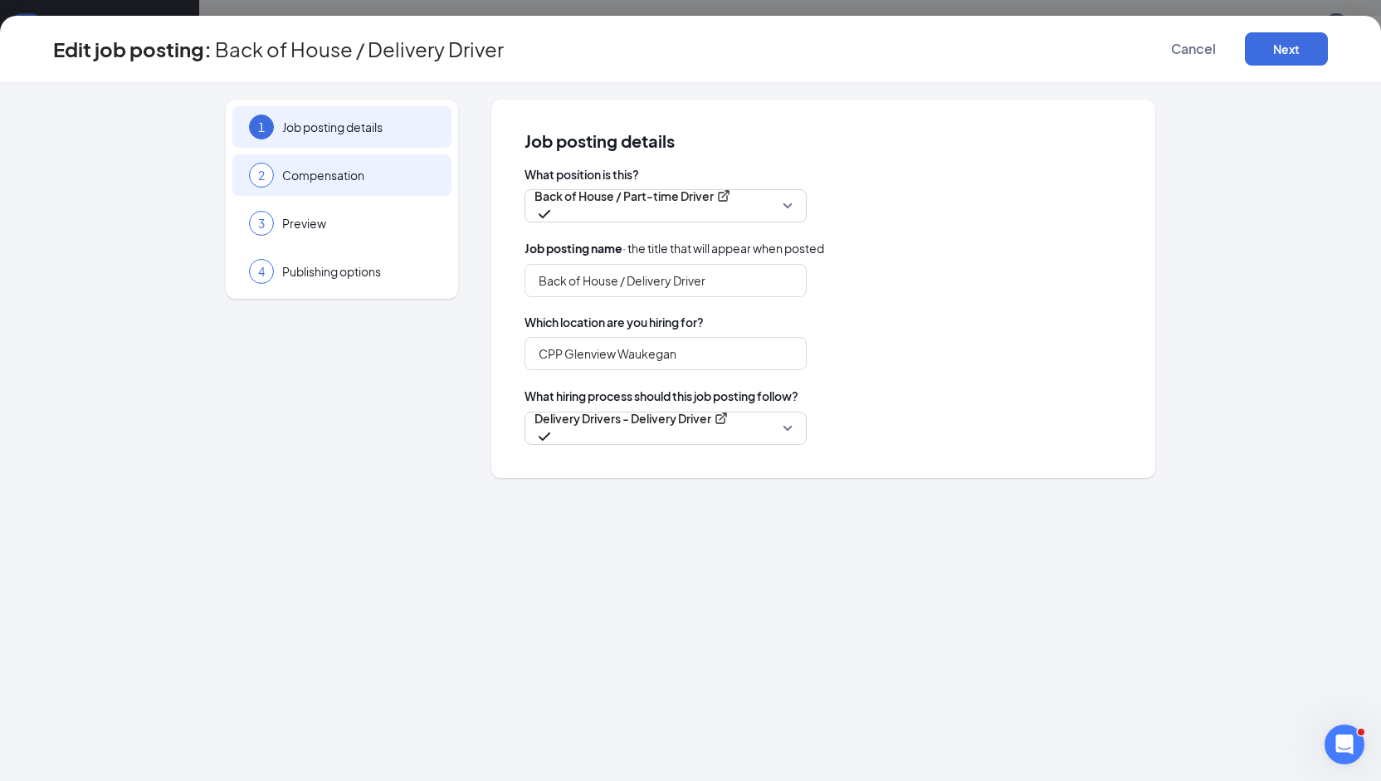
click at [349, 173] on span "Compensation" at bounding box center [358, 175] width 153 height 17
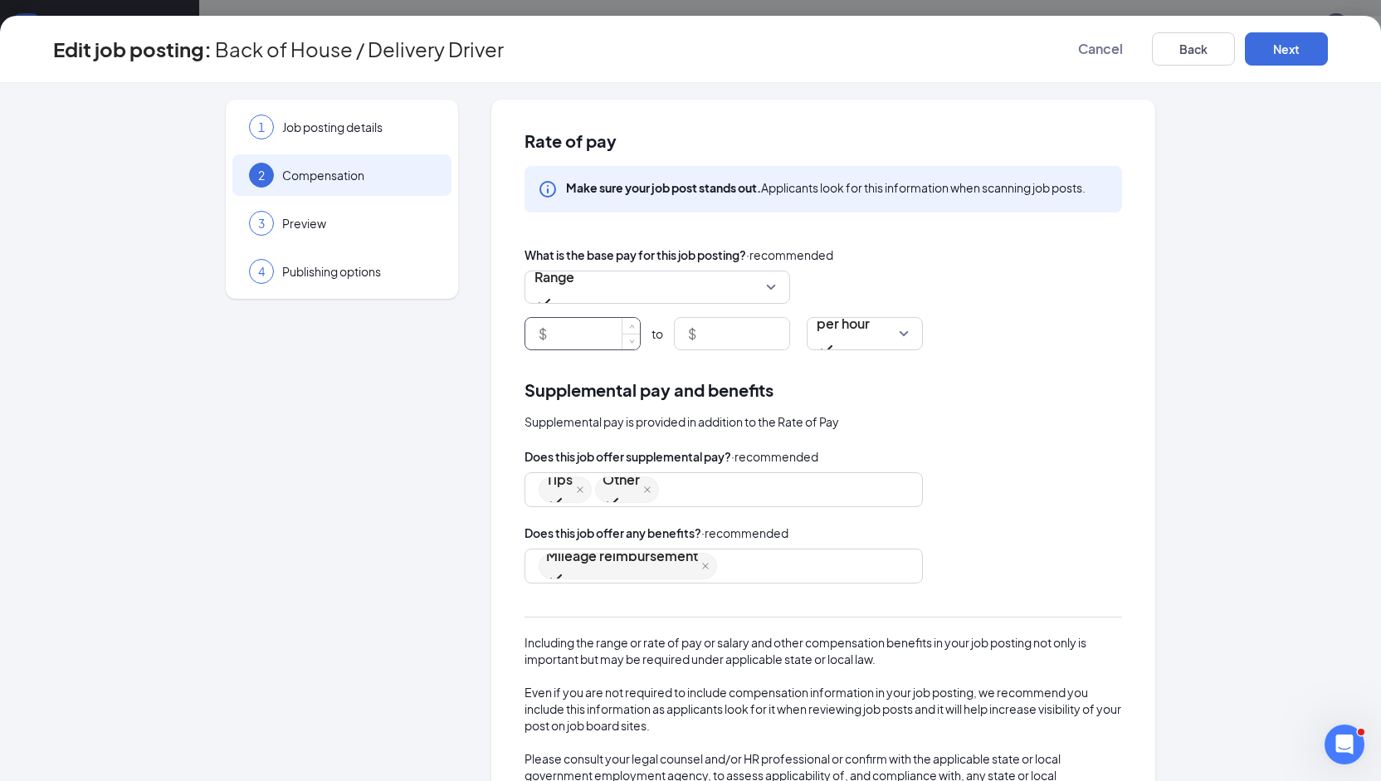
click at [597, 331] on input at bounding box center [595, 334] width 90 height 32
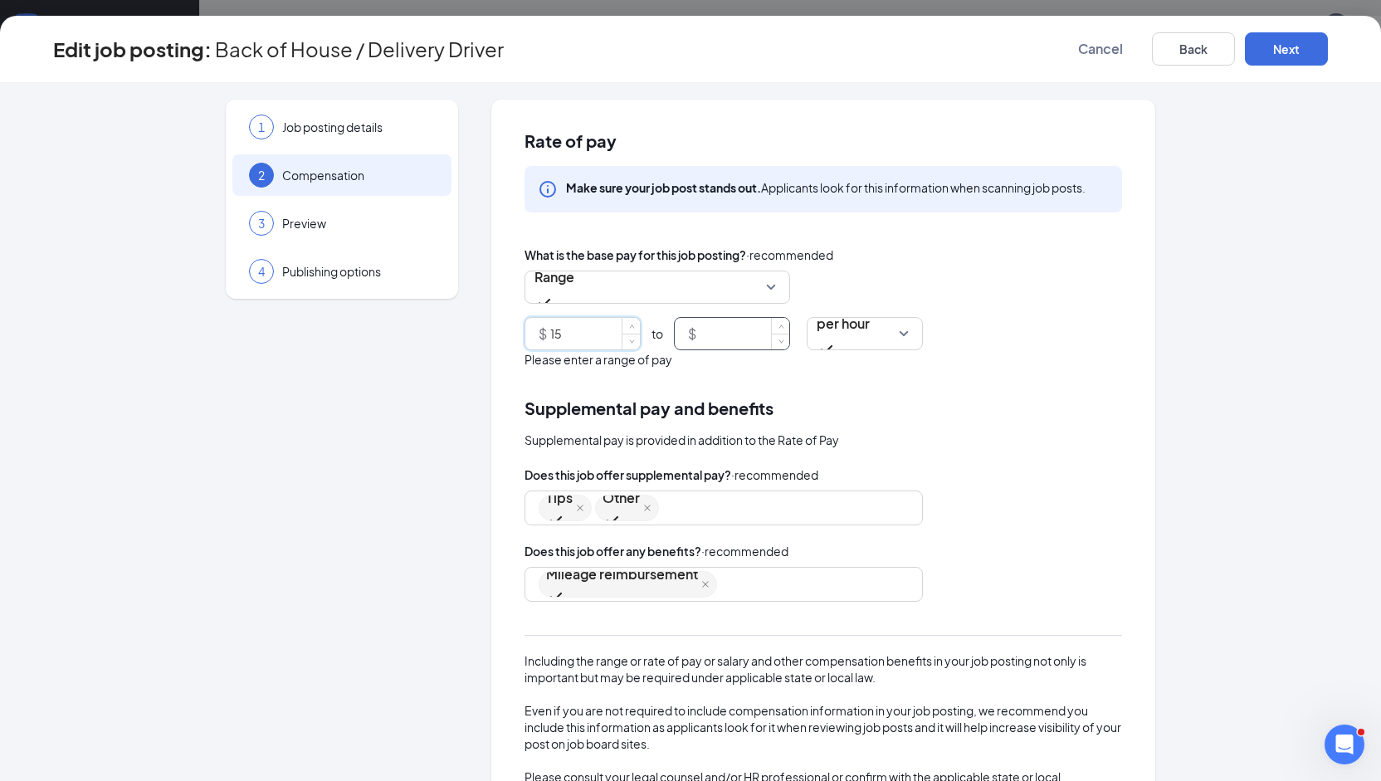
type input "15"
click at [723, 341] on input at bounding box center [744, 334] width 90 height 32
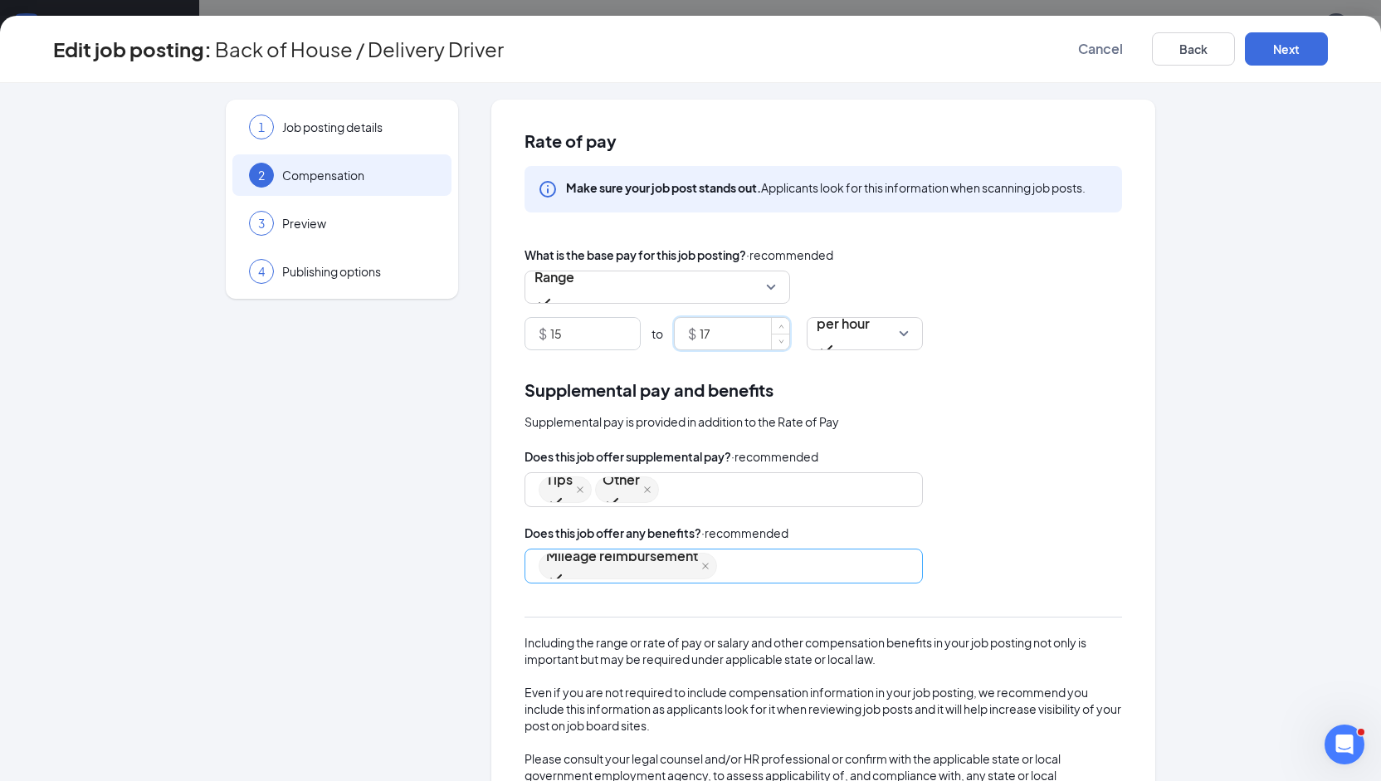
click at [725, 571] on div "Mileage reimbursement" at bounding box center [715, 566] width 354 height 30
type input "17"
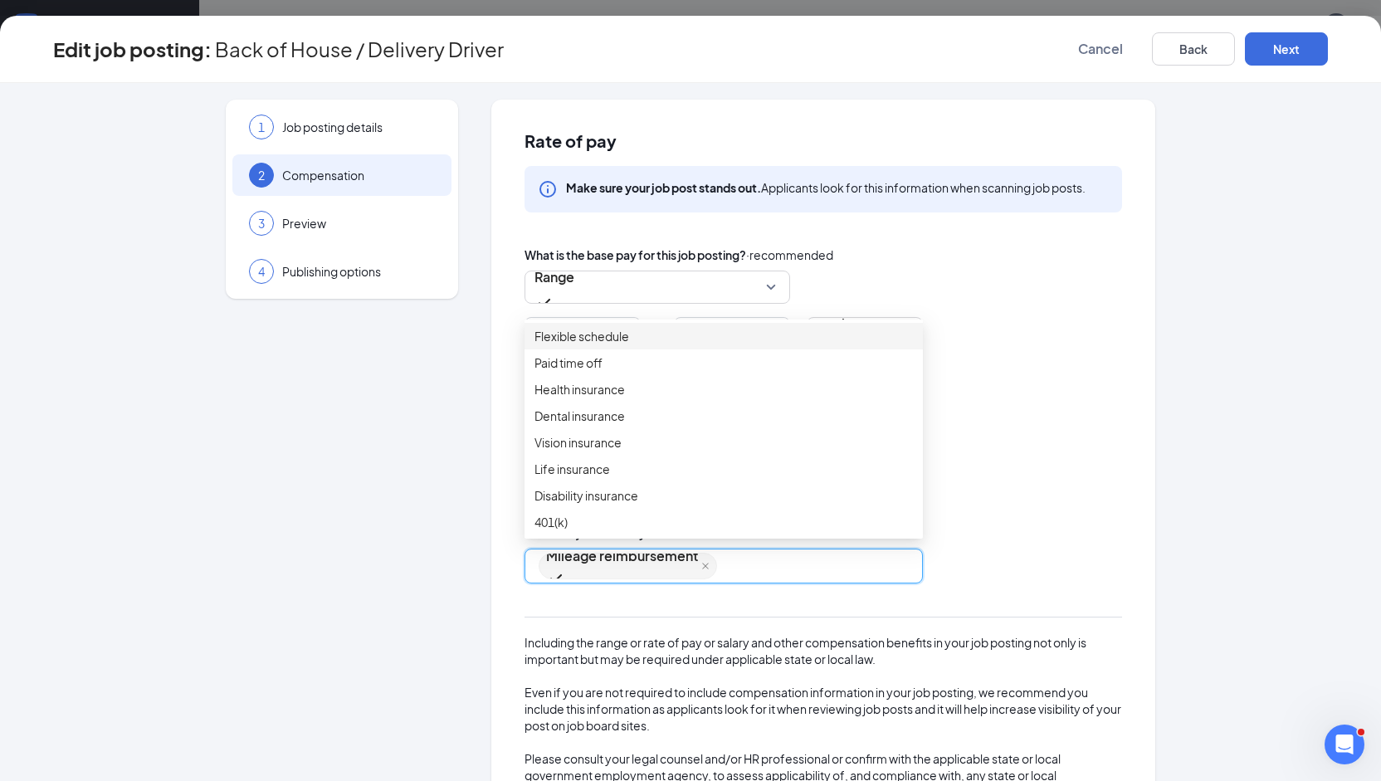
click at [605, 343] on span "Flexible schedule" at bounding box center [581, 336] width 95 height 18
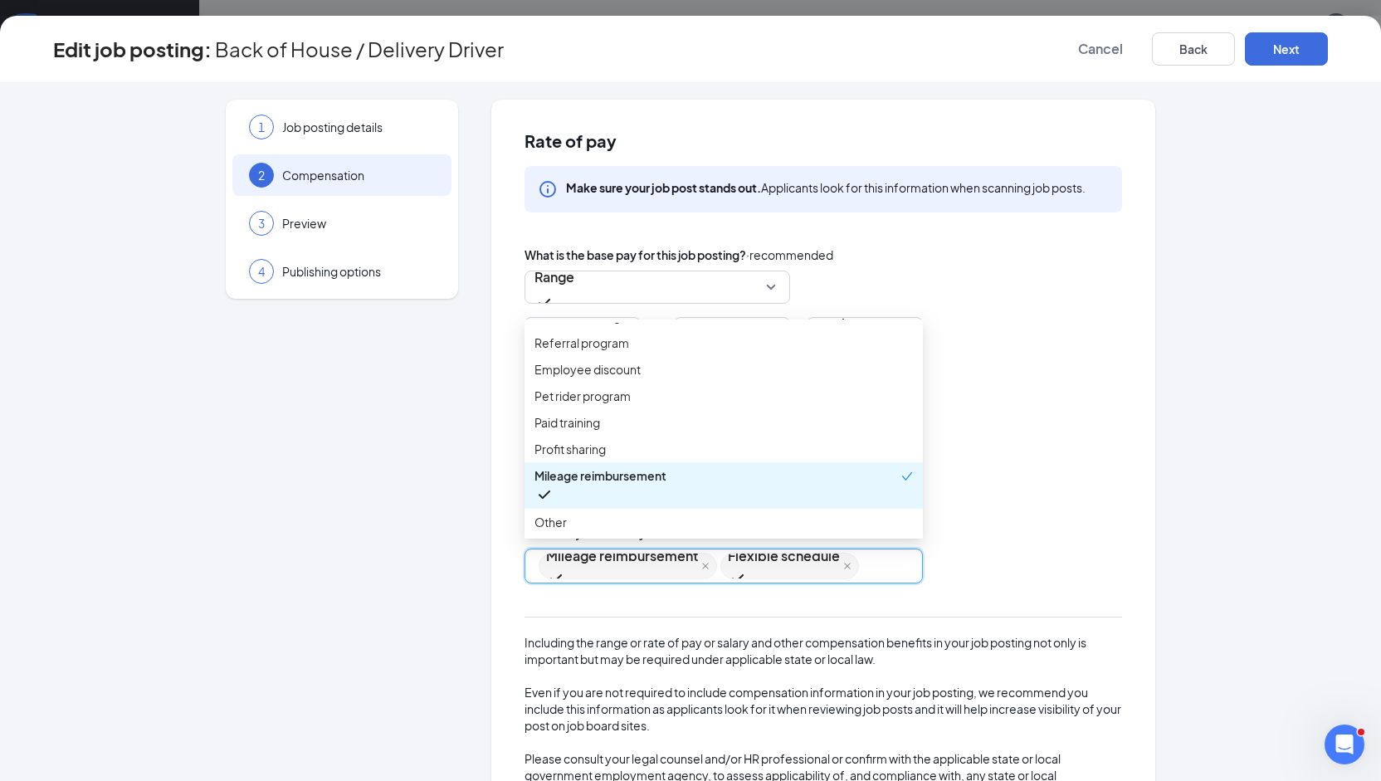
scroll to position [290, 0]
click at [644, 378] on span "Employee discount" at bounding box center [723, 369] width 378 height 18
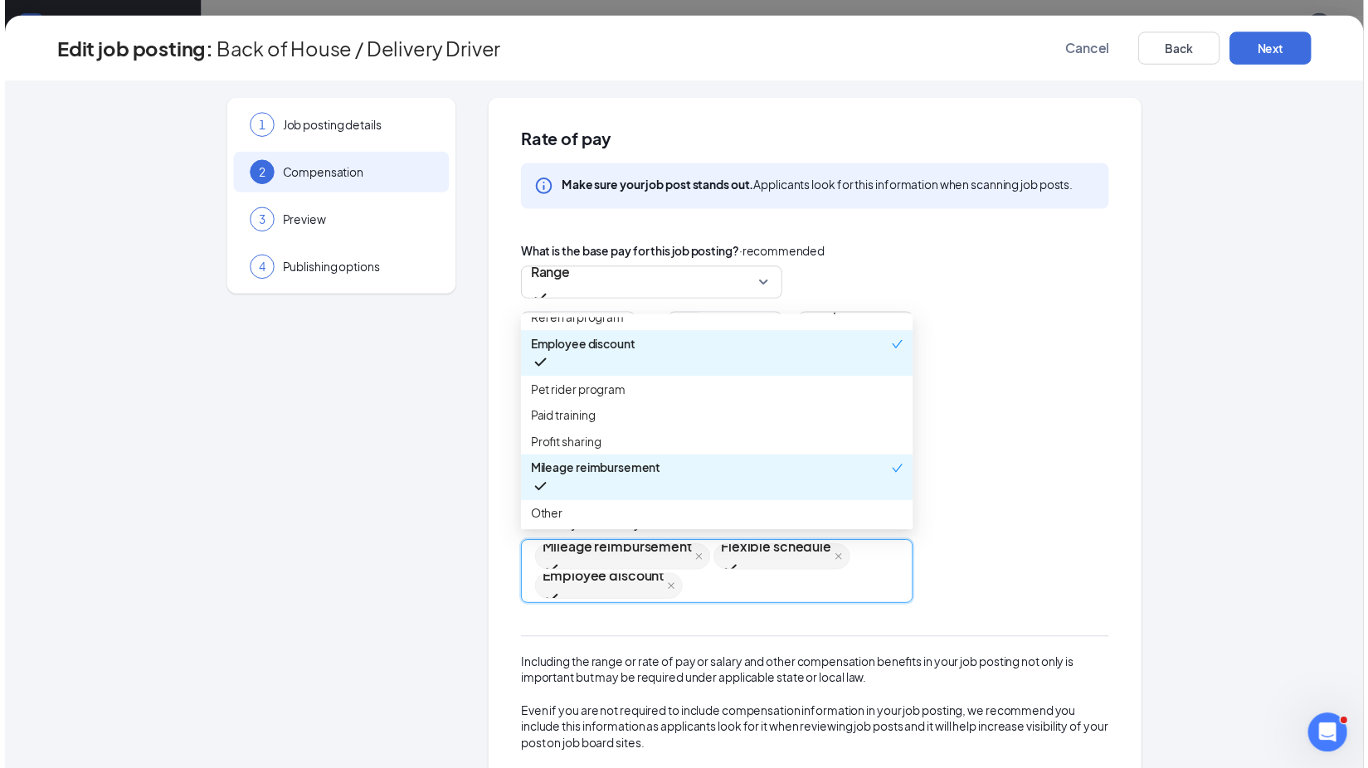
scroll to position [352, 0]
click at [596, 431] on span "Paid training" at bounding box center [567, 422] width 66 height 18
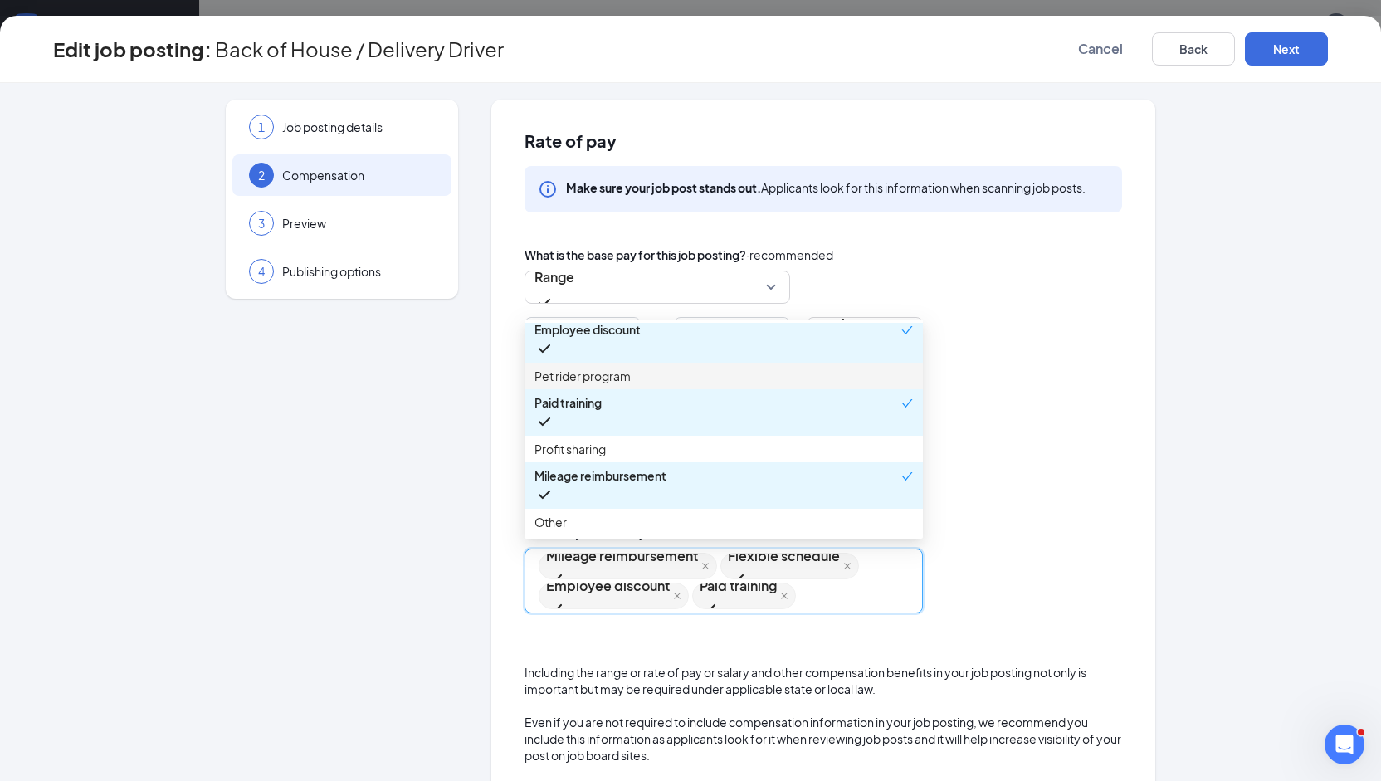
click at [1027, 394] on div "Supplemental pay and benefits" at bounding box center [822, 390] width 597 height 26
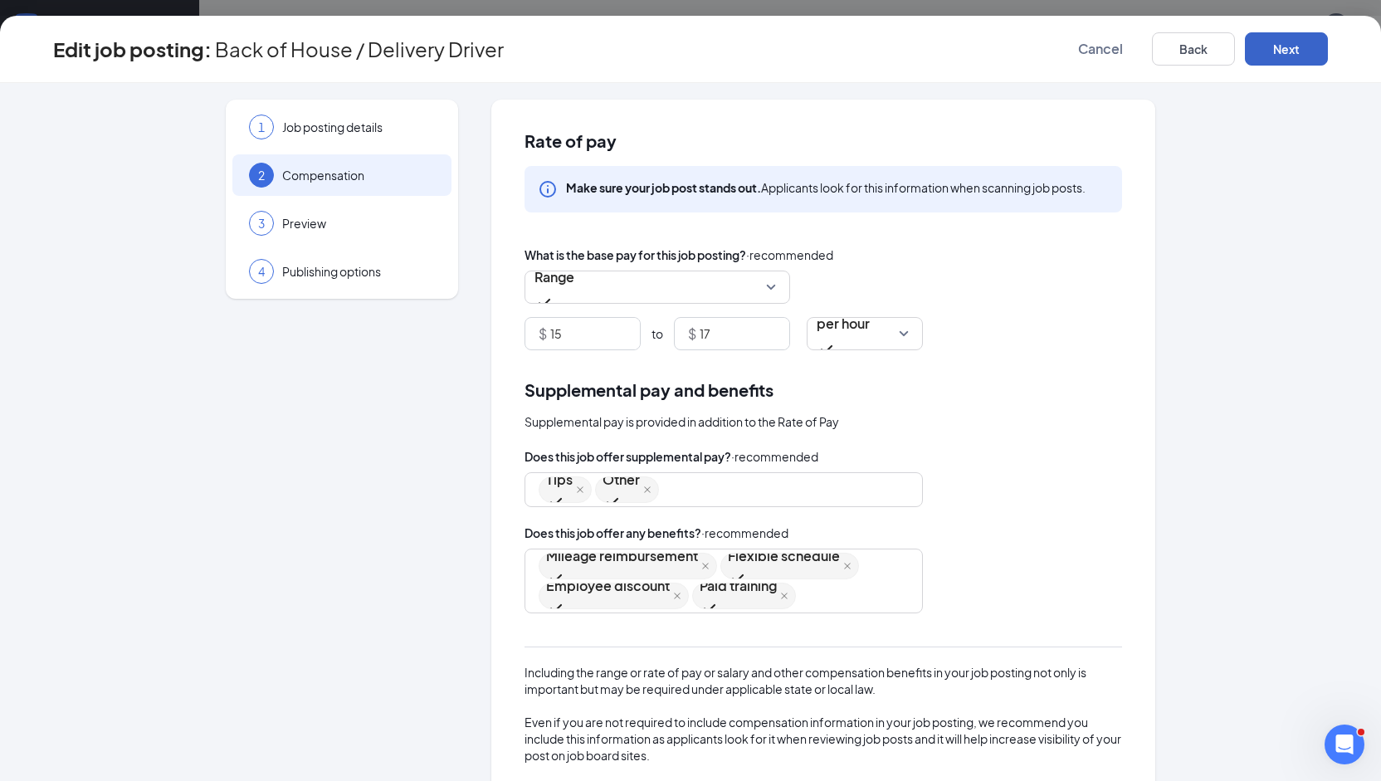
click at [1278, 60] on button "Next" at bounding box center [1285, 48] width 83 height 33
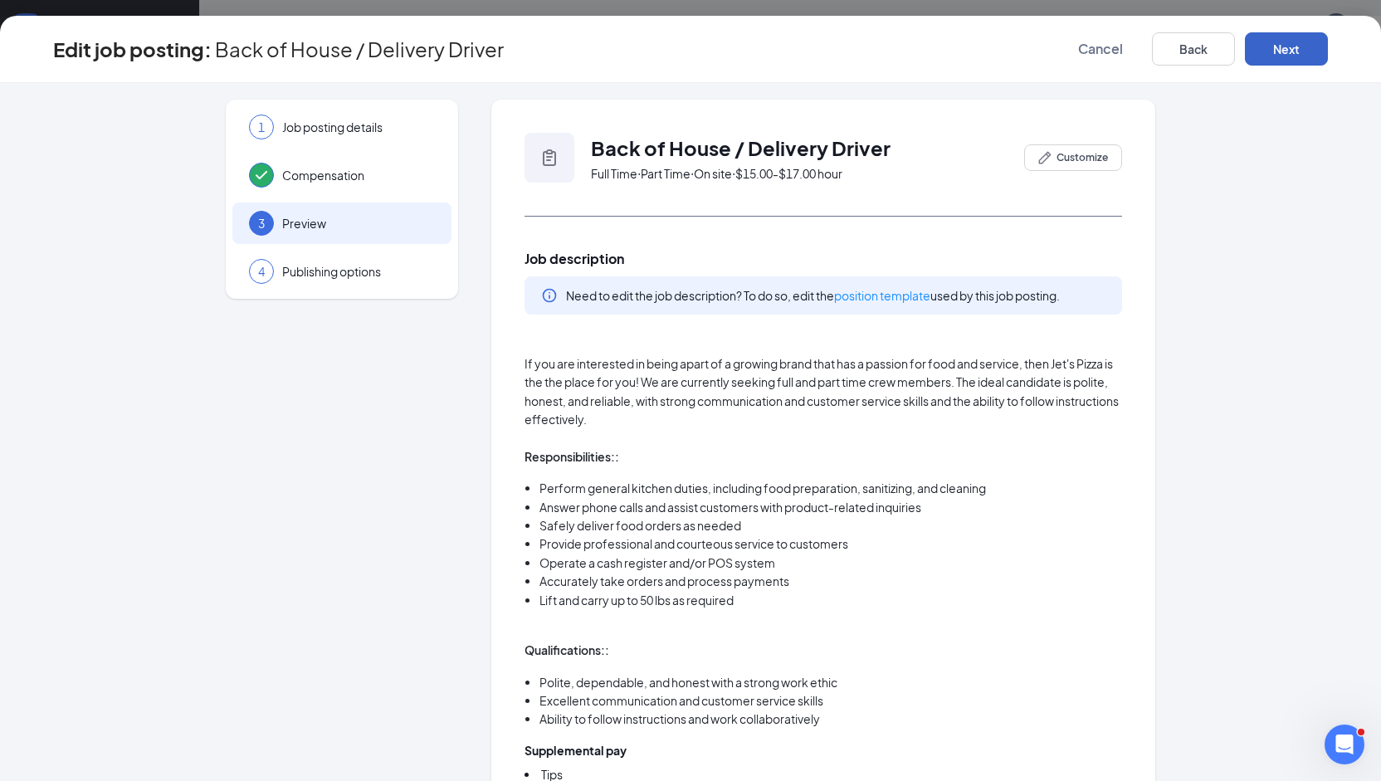
click at [1293, 45] on button "Next" at bounding box center [1285, 48] width 83 height 33
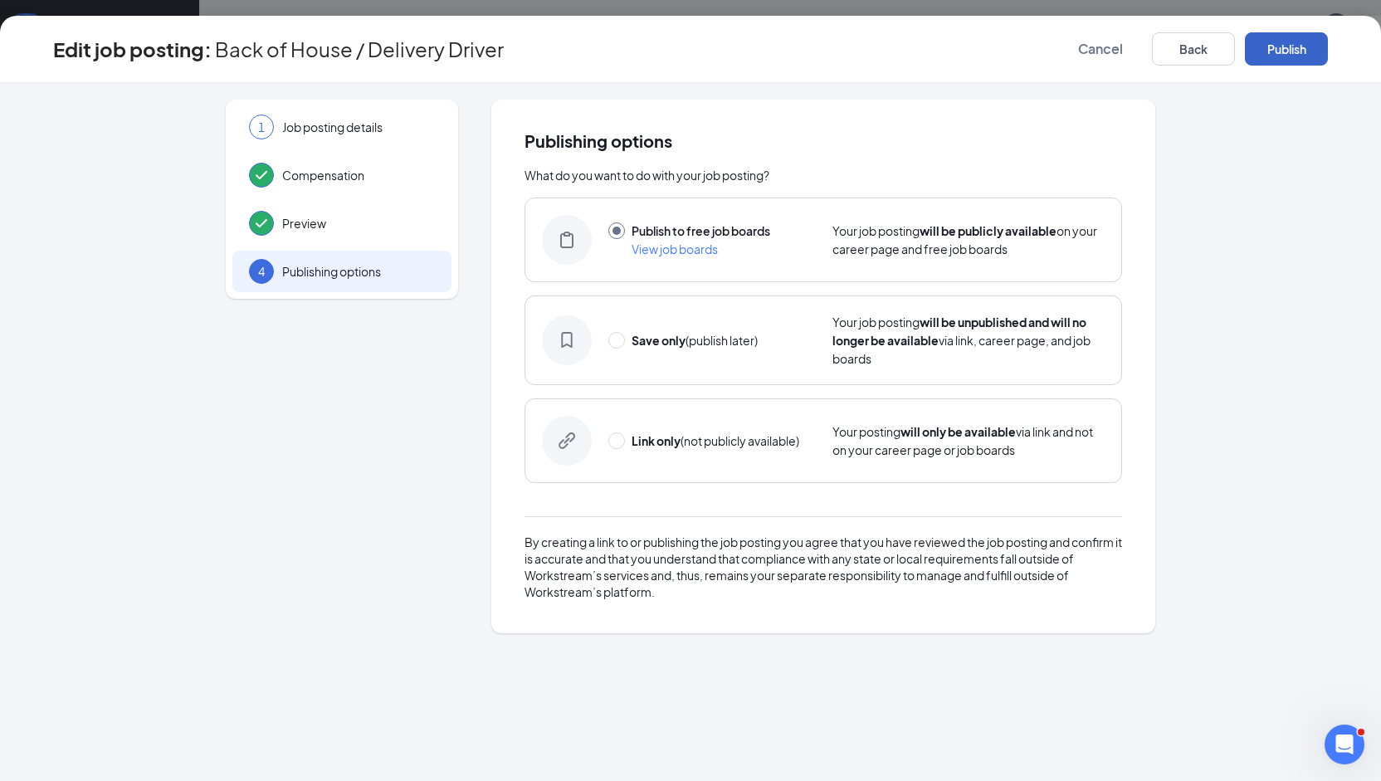
click at [1303, 46] on button "Publish" at bounding box center [1285, 48] width 83 height 33
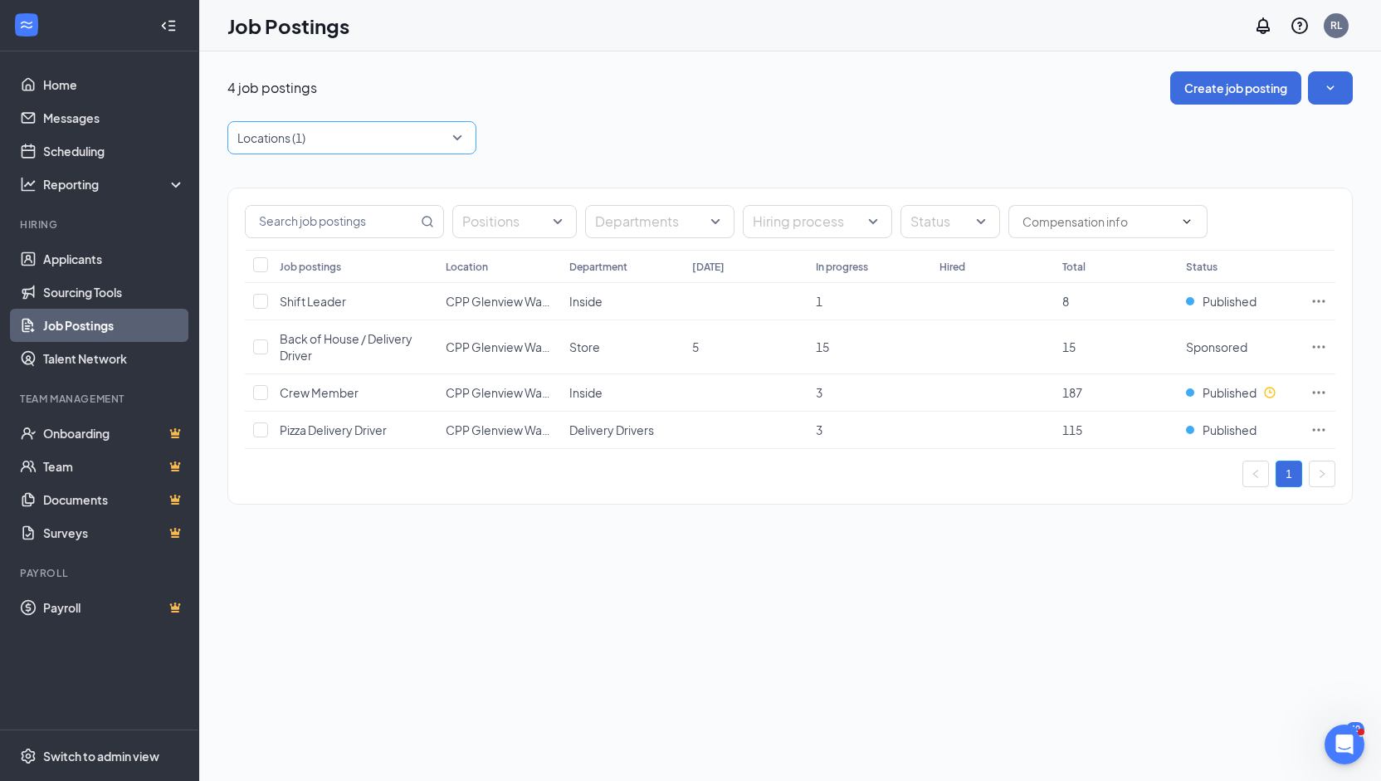
click at [471, 136] on div "Locations (1)" at bounding box center [351, 137] width 249 height 33
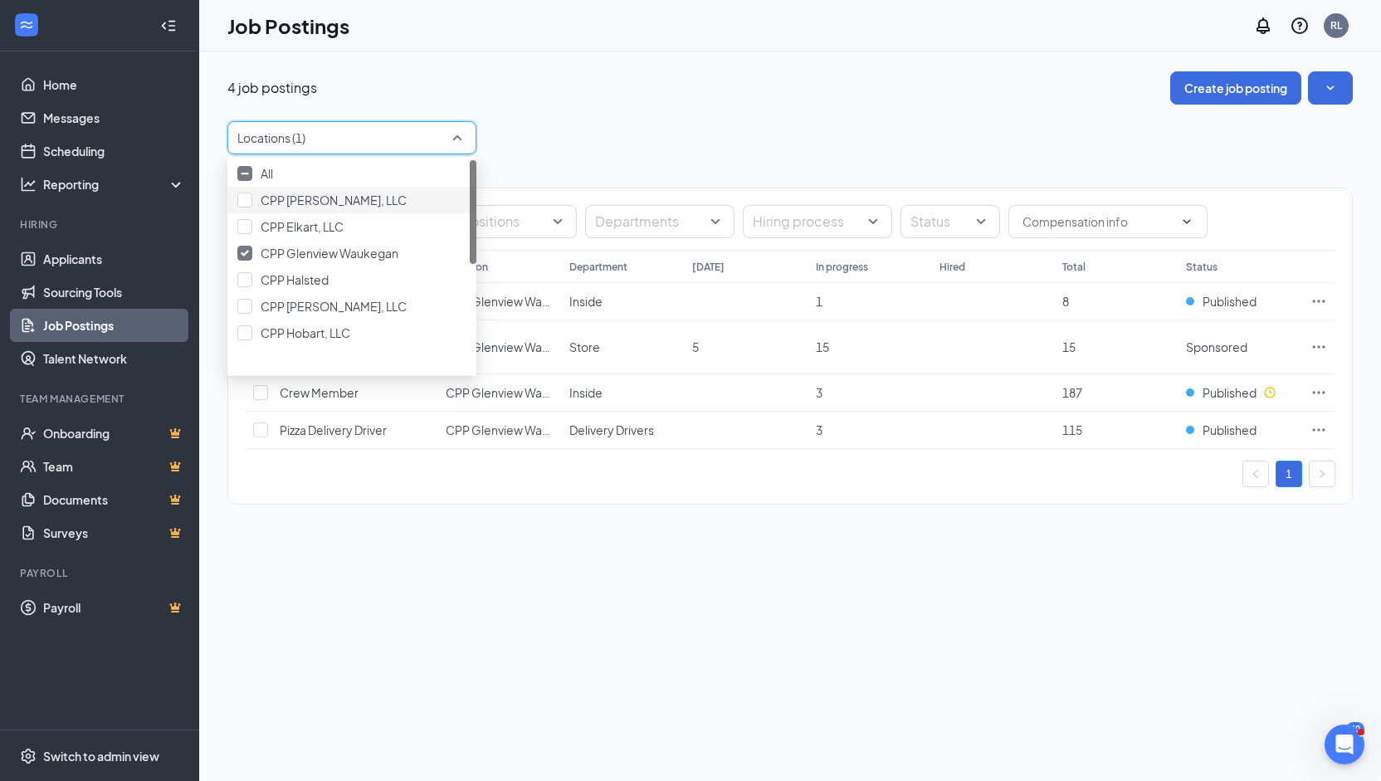
click at [687, 99] on div "4 job postings Create job posting" at bounding box center [789, 87] width 1125 height 33
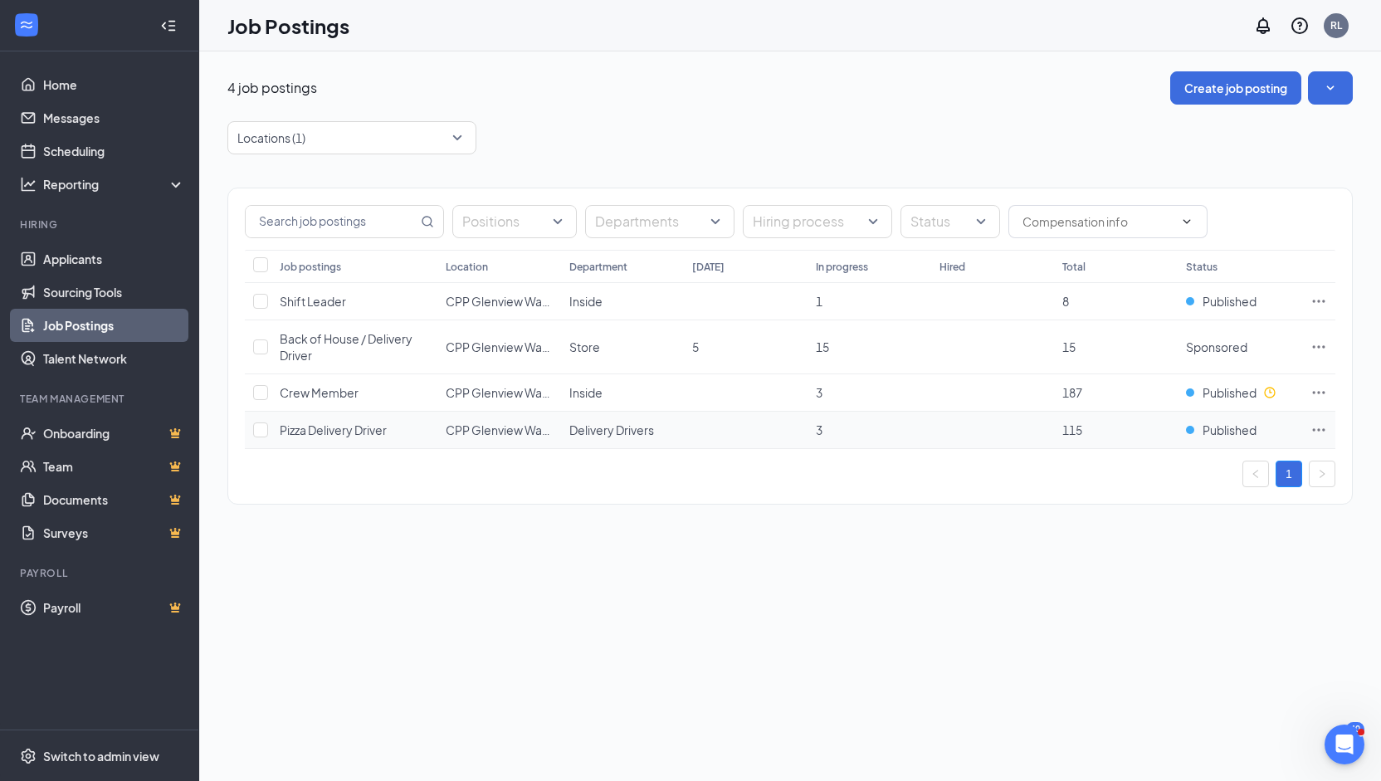
click at [1317, 426] on icon "Ellipses" at bounding box center [1318, 429] width 17 height 17
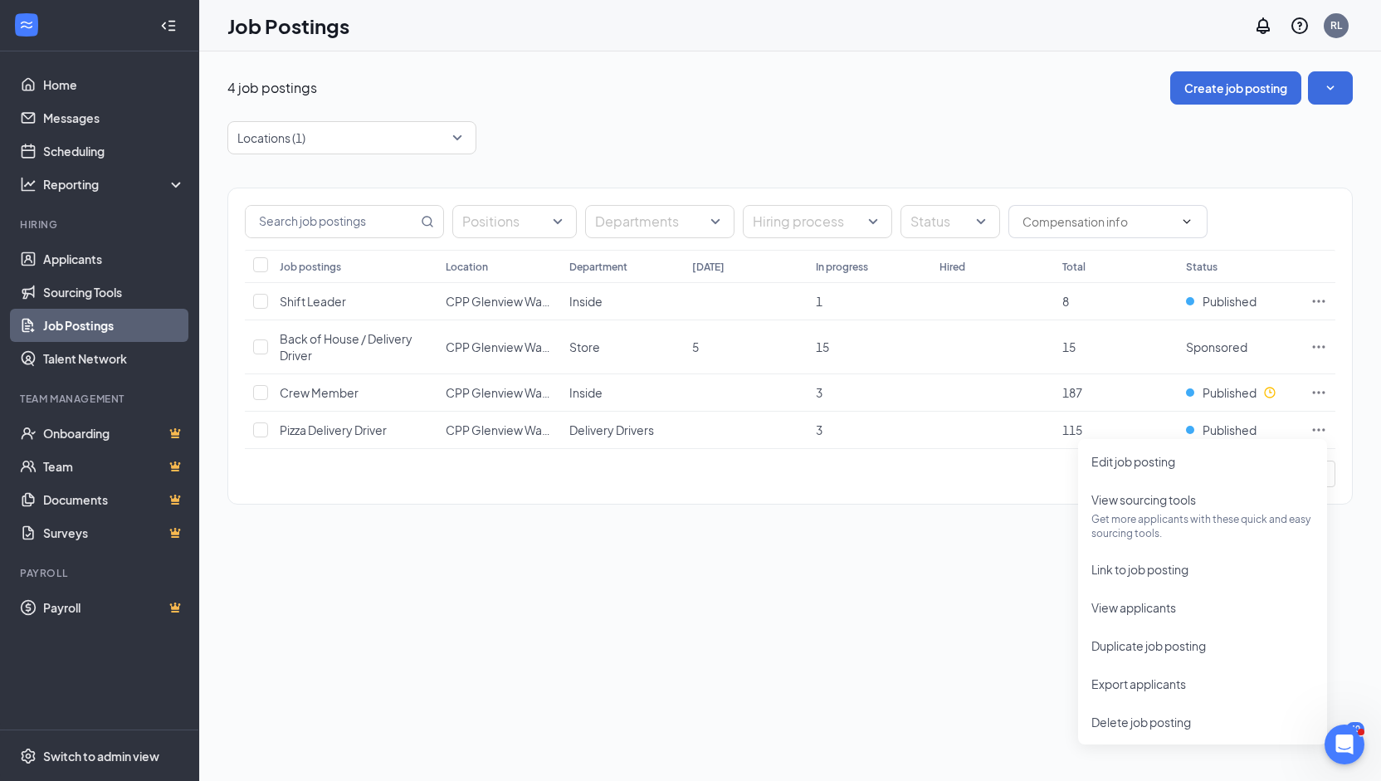
click at [833, 519] on div "4 job postings Create job posting Locations (1) Positions Departments Hiring pr…" at bounding box center [789, 295] width 1181 height 489
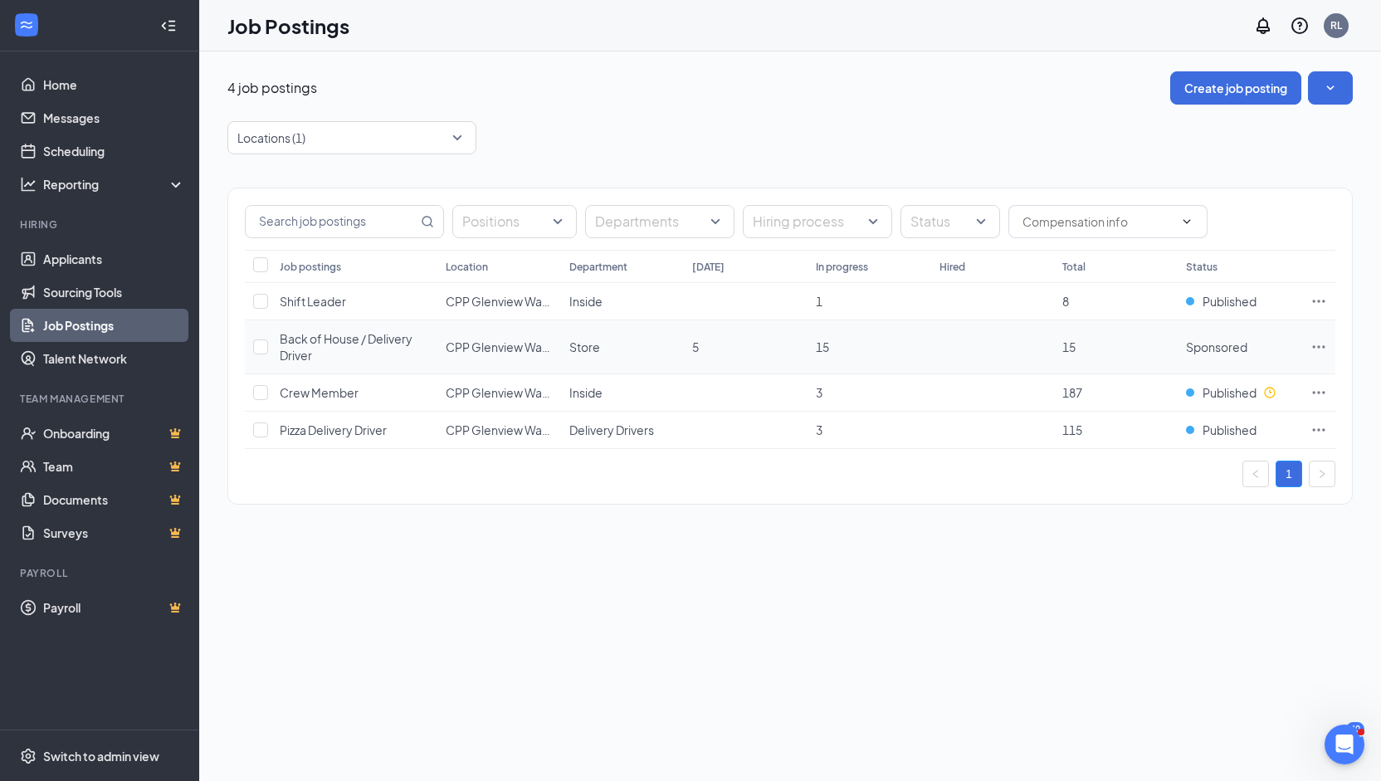
click at [1326, 346] on icon "Ellipses" at bounding box center [1318, 346] width 17 height 17
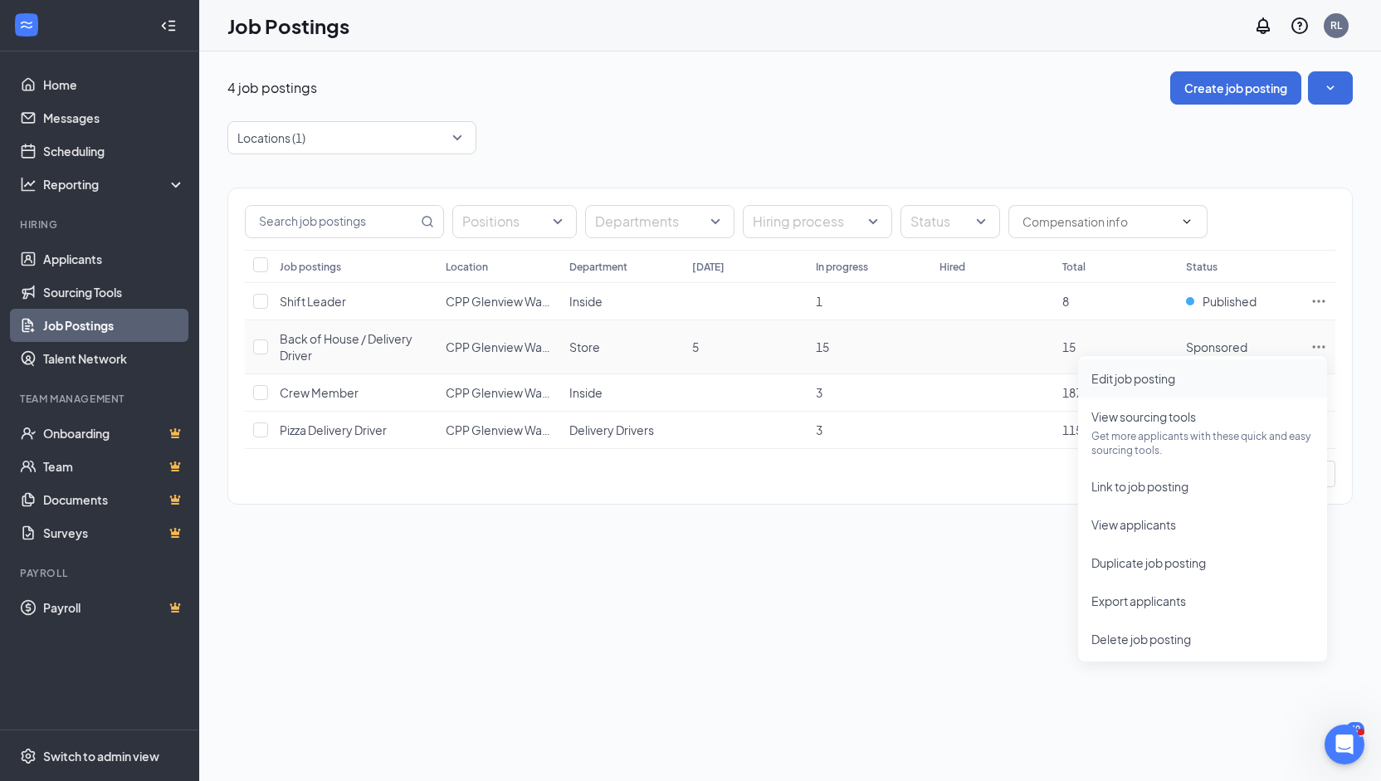
click at [1206, 385] on span "Edit job posting" at bounding box center [1202, 378] width 222 height 18
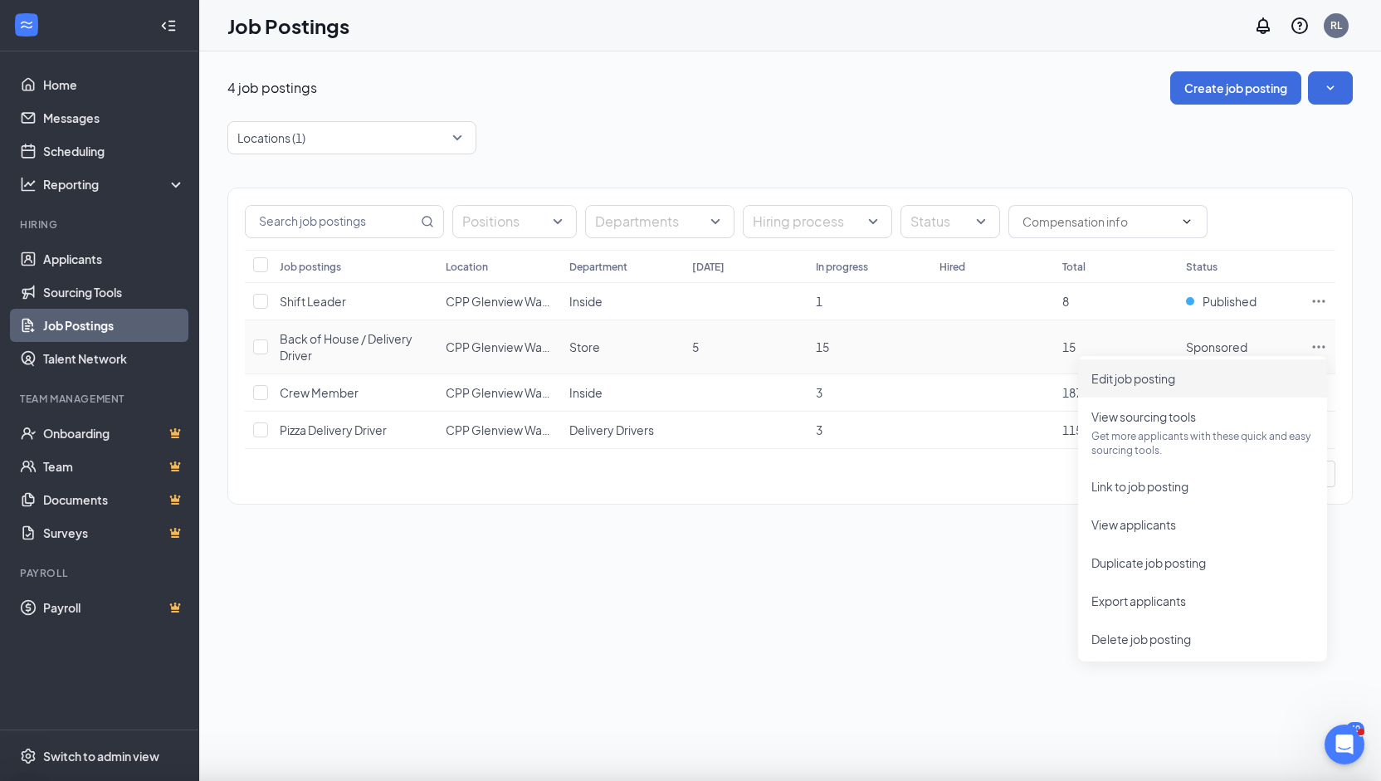
type input "Back of House / Delivery Driver"
type input "CPP Glenview Waukegan"
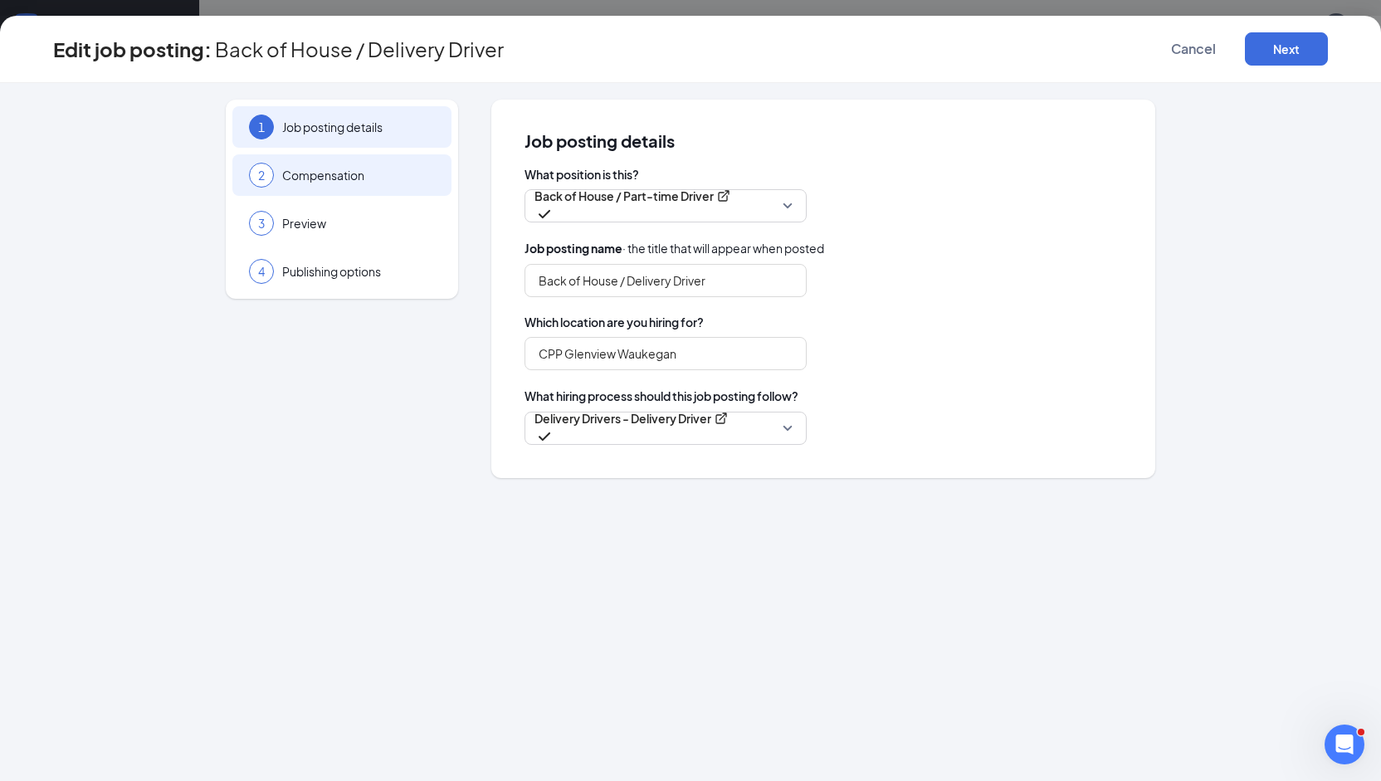
click at [310, 173] on span "Compensation" at bounding box center [358, 175] width 153 height 17
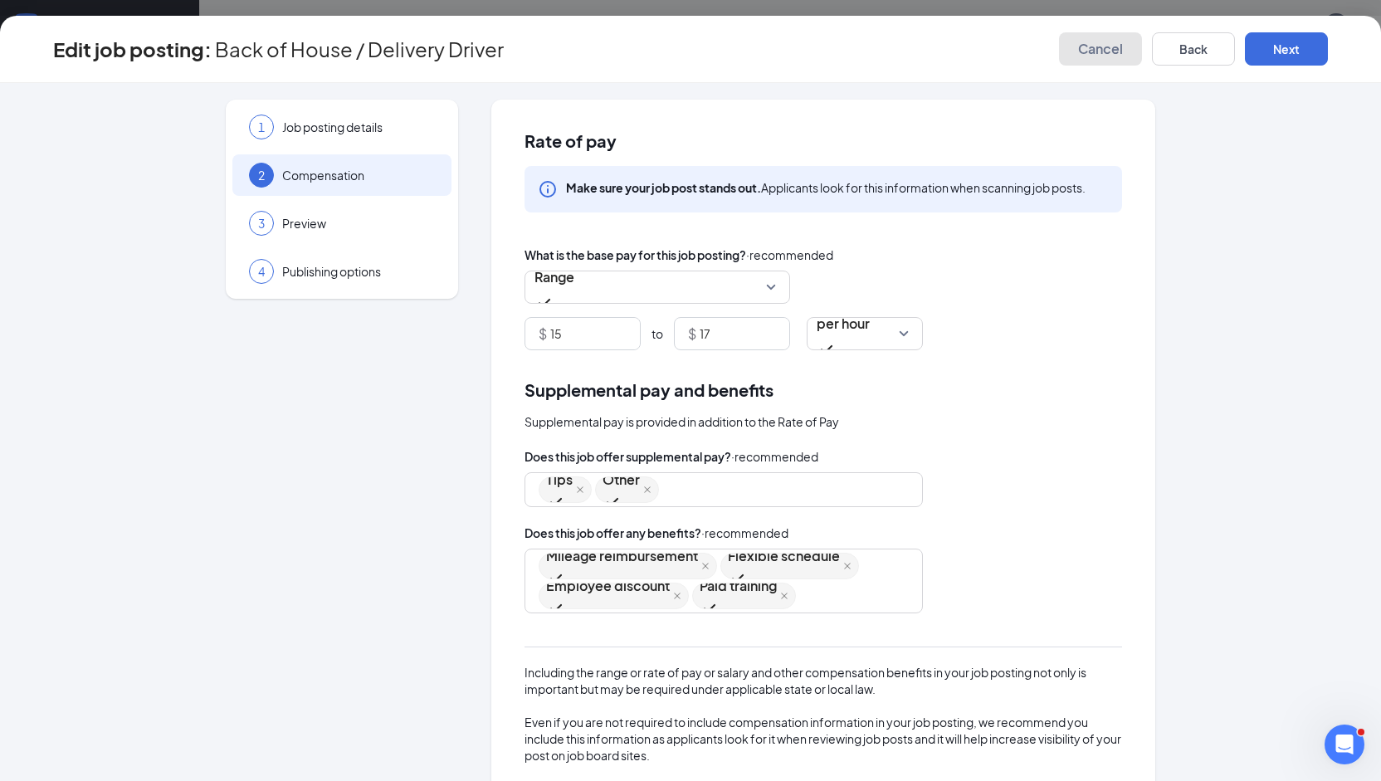
click at [1098, 53] on span "Cancel" at bounding box center [1100, 49] width 45 height 17
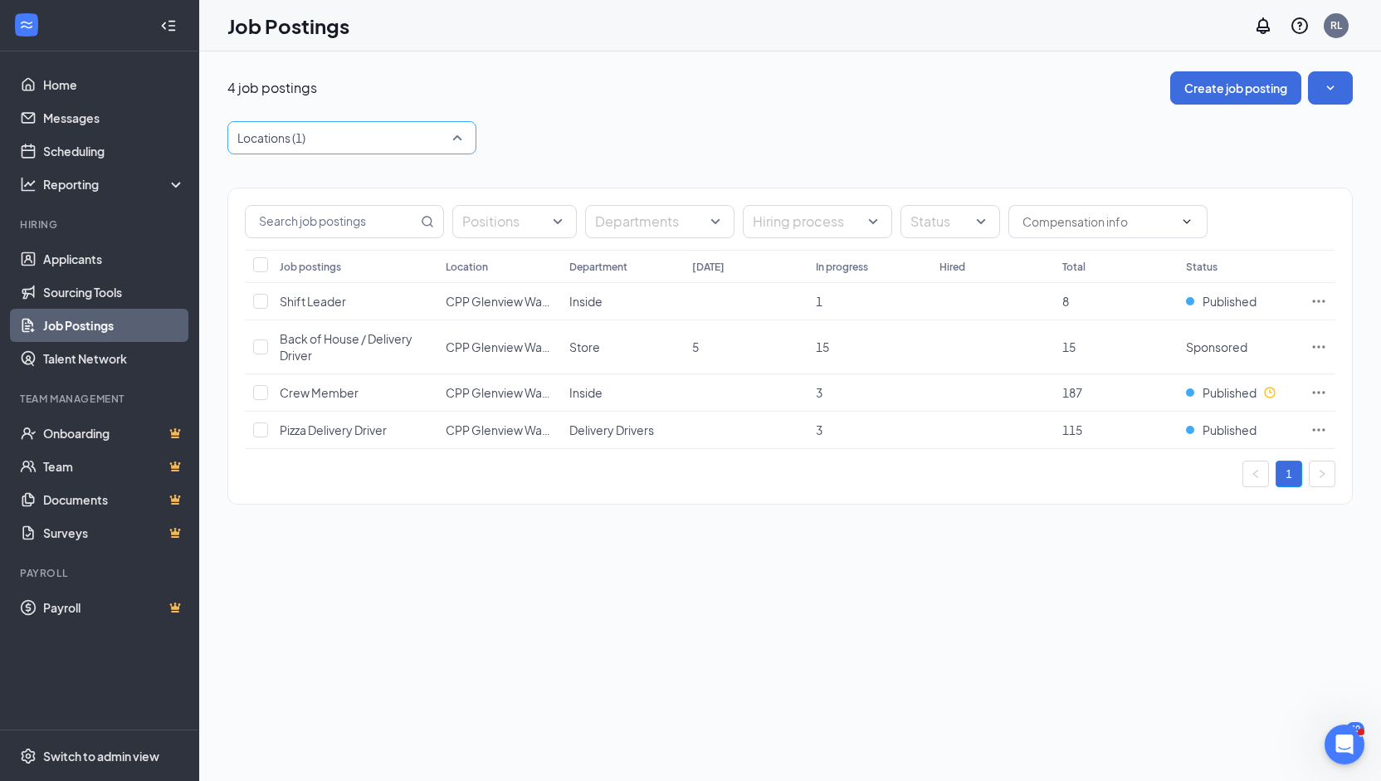
click at [435, 144] on div at bounding box center [343, 137] width 224 height 27
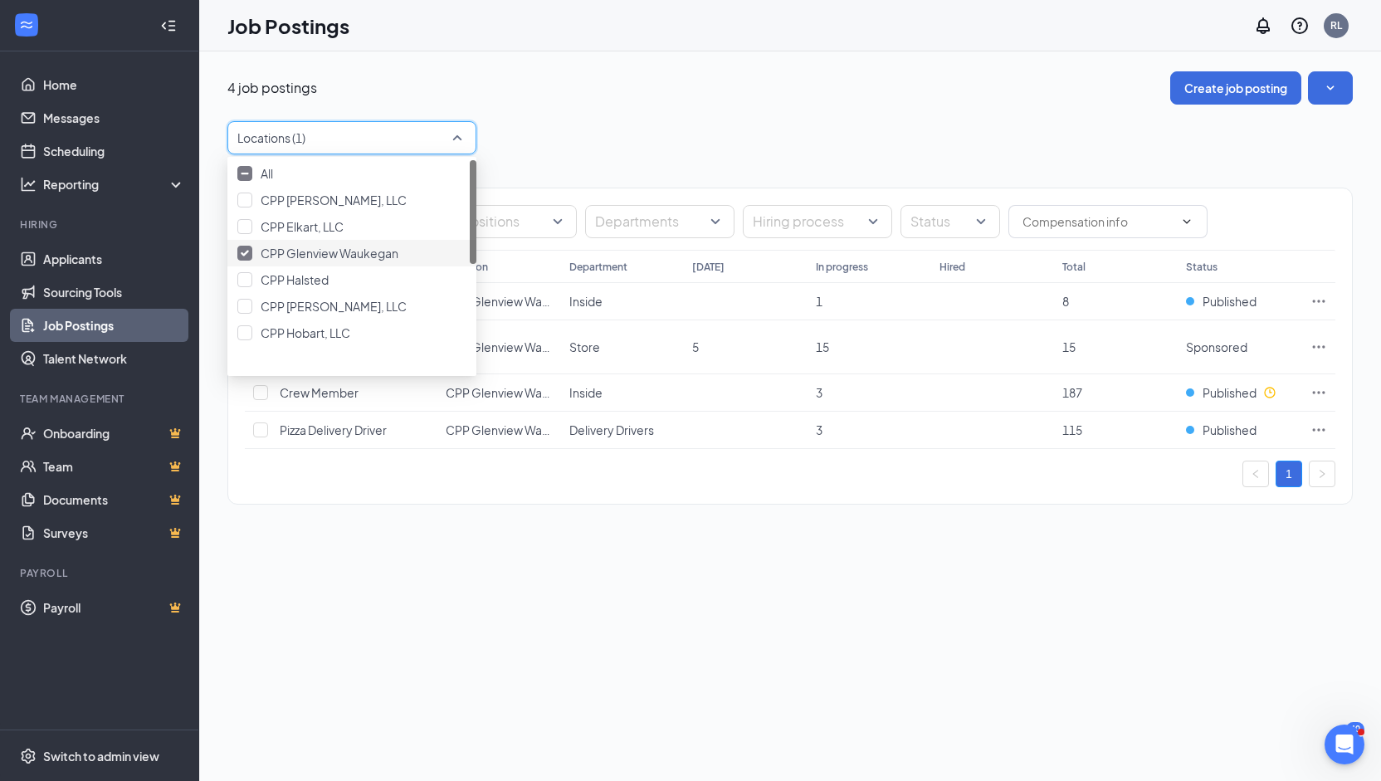
click at [252, 261] on div at bounding box center [244, 253] width 15 height 15
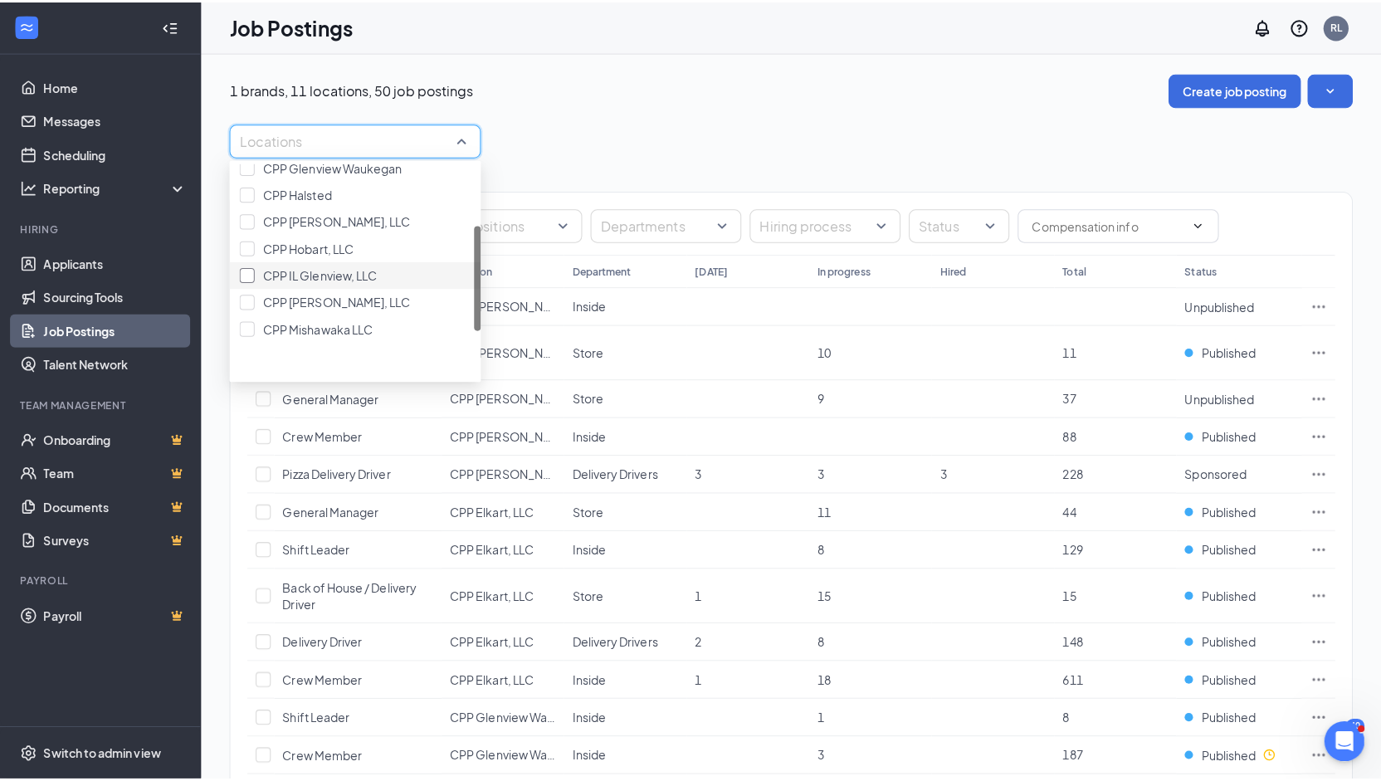
scroll to position [124, 0]
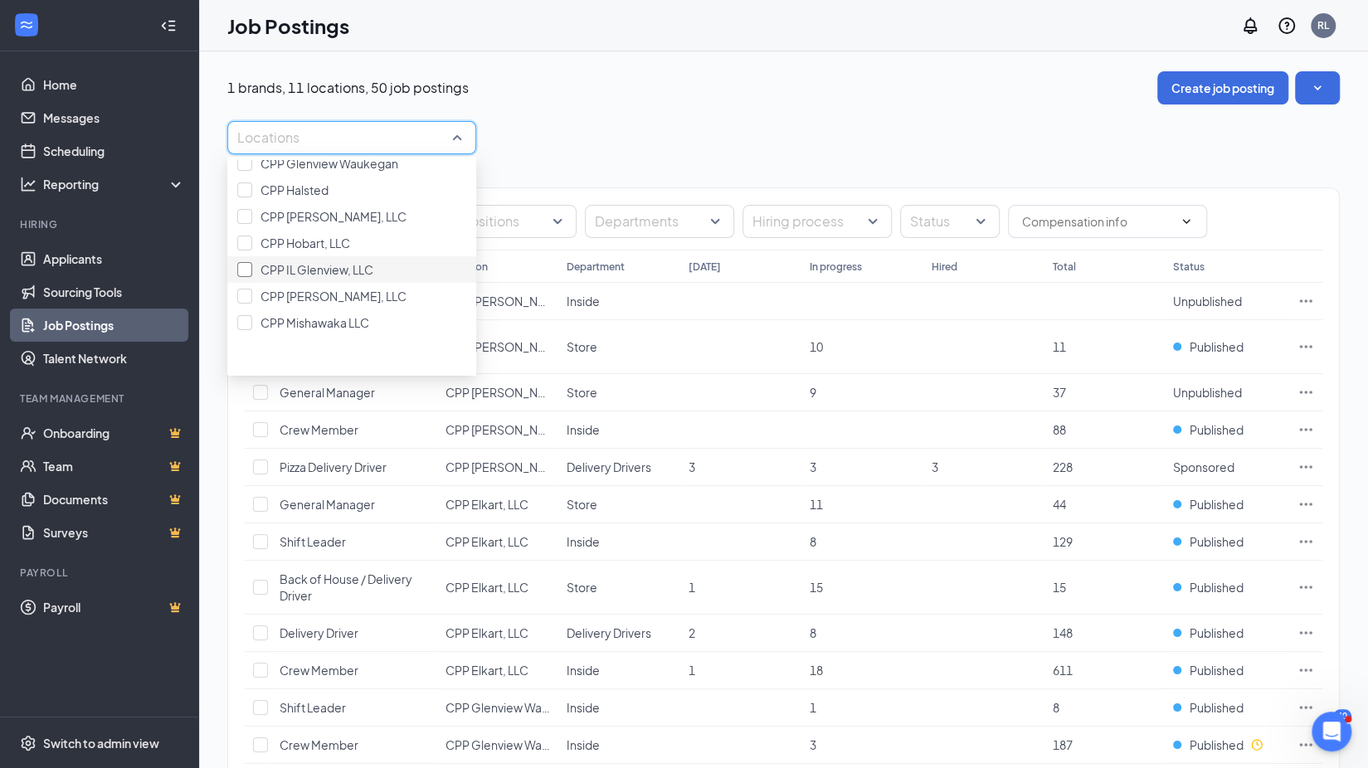
click at [246, 277] on div at bounding box center [244, 269] width 15 height 15
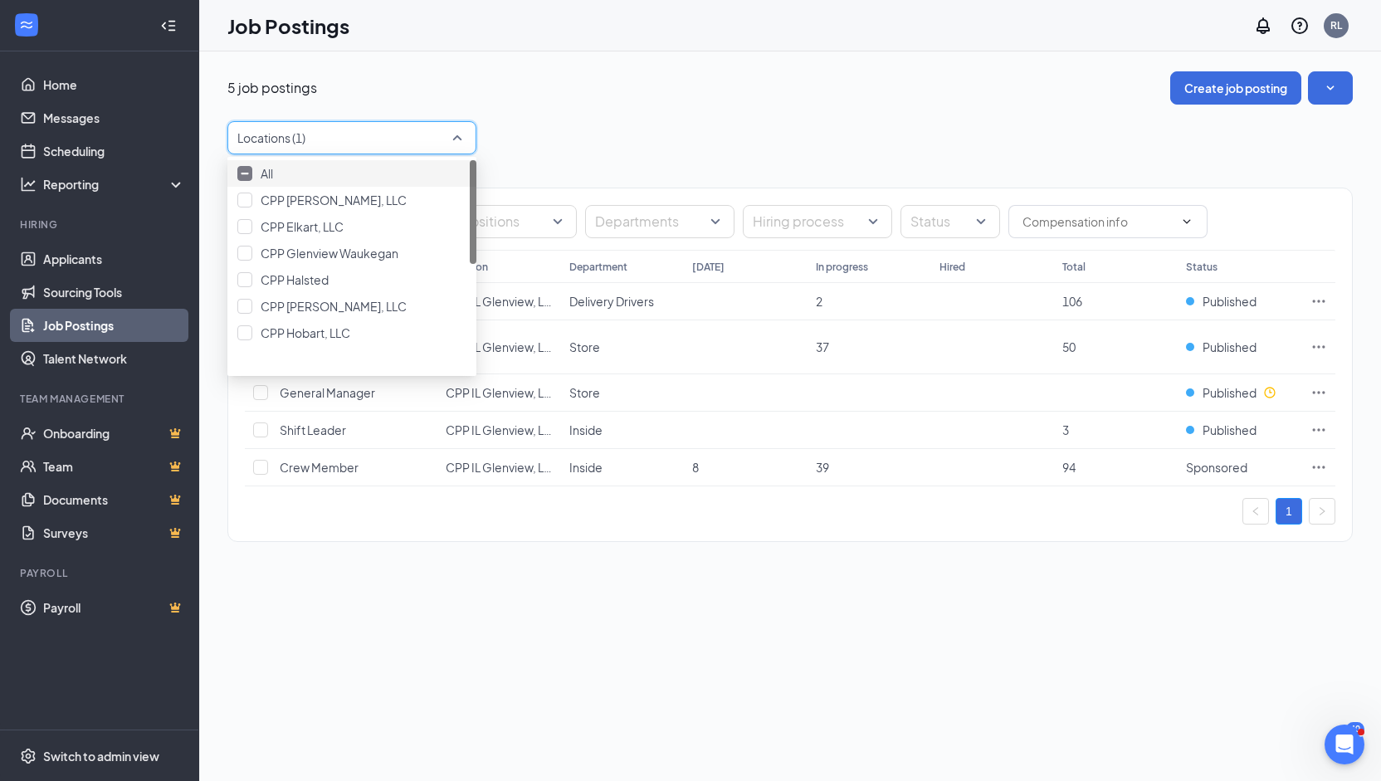
click at [774, 126] on div "Locations (1)" at bounding box center [789, 137] width 1125 height 33
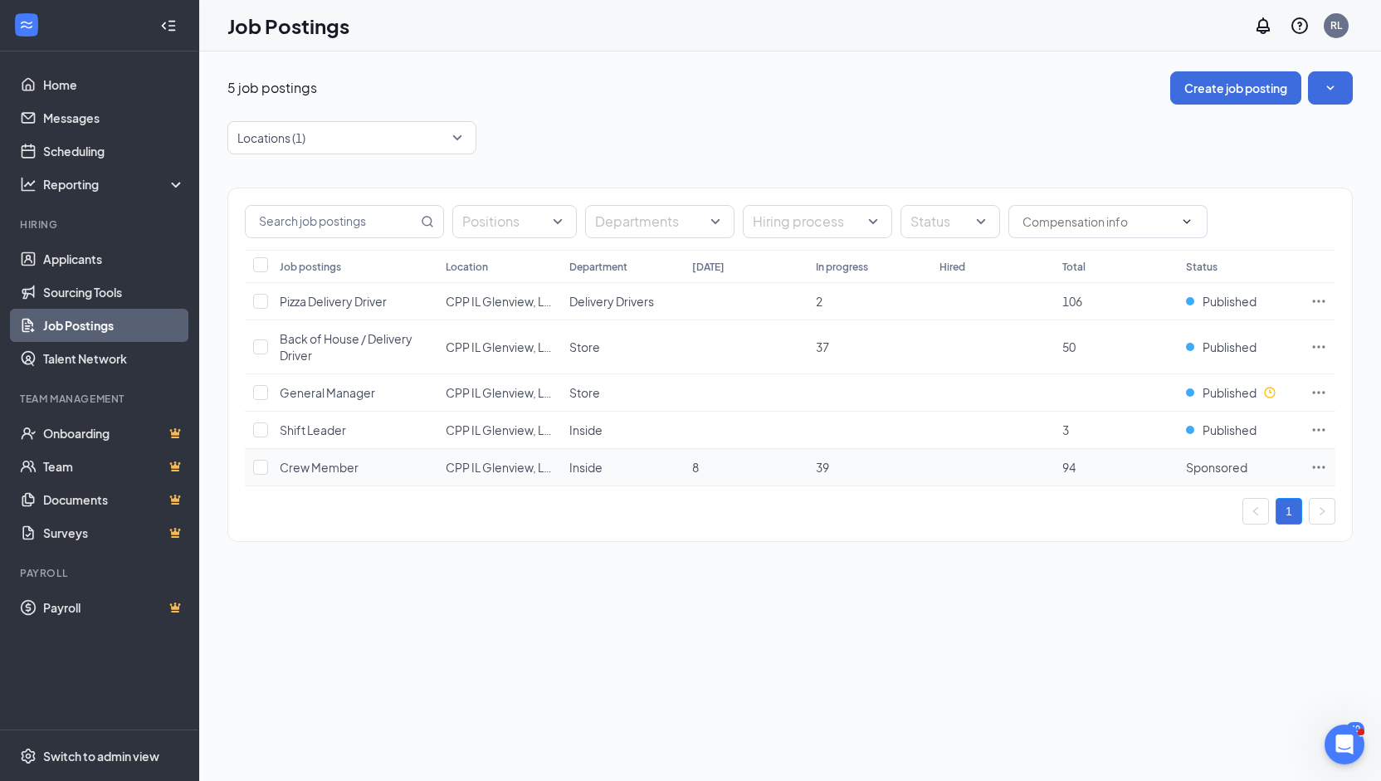
click at [1321, 461] on icon "Ellipses" at bounding box center [1318, 467] width 17 height 17
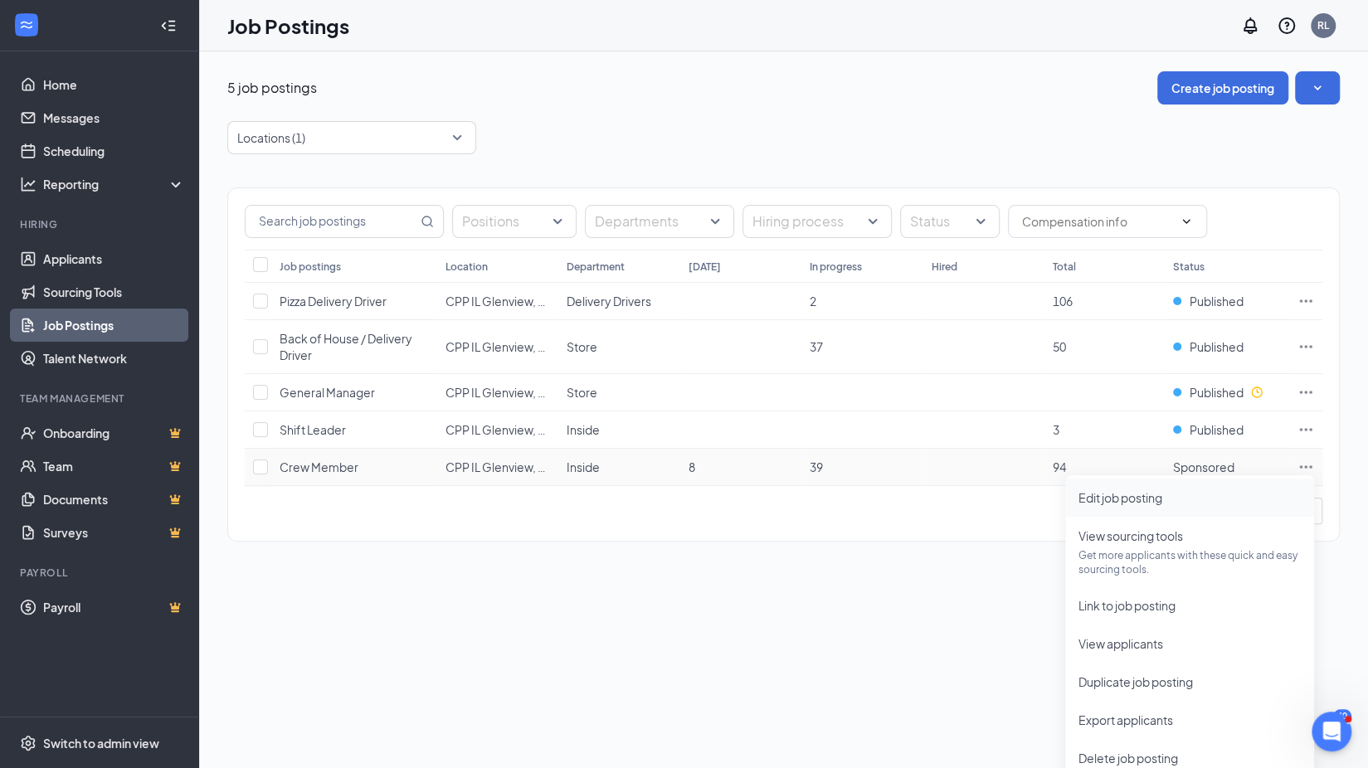
click at [1137, 494] on span "Edit job posting" at bounding box center [1121, 497] width 84 height 15
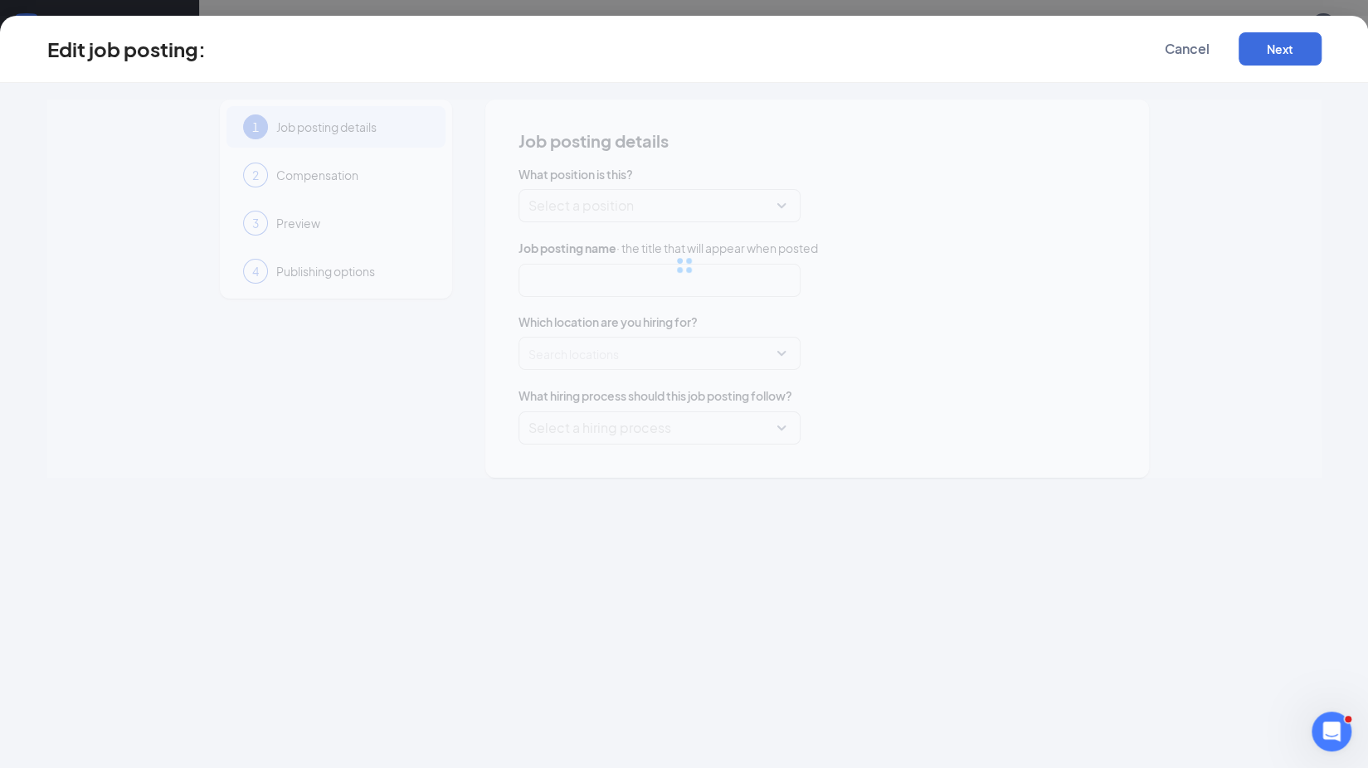
type input "Crew Member"
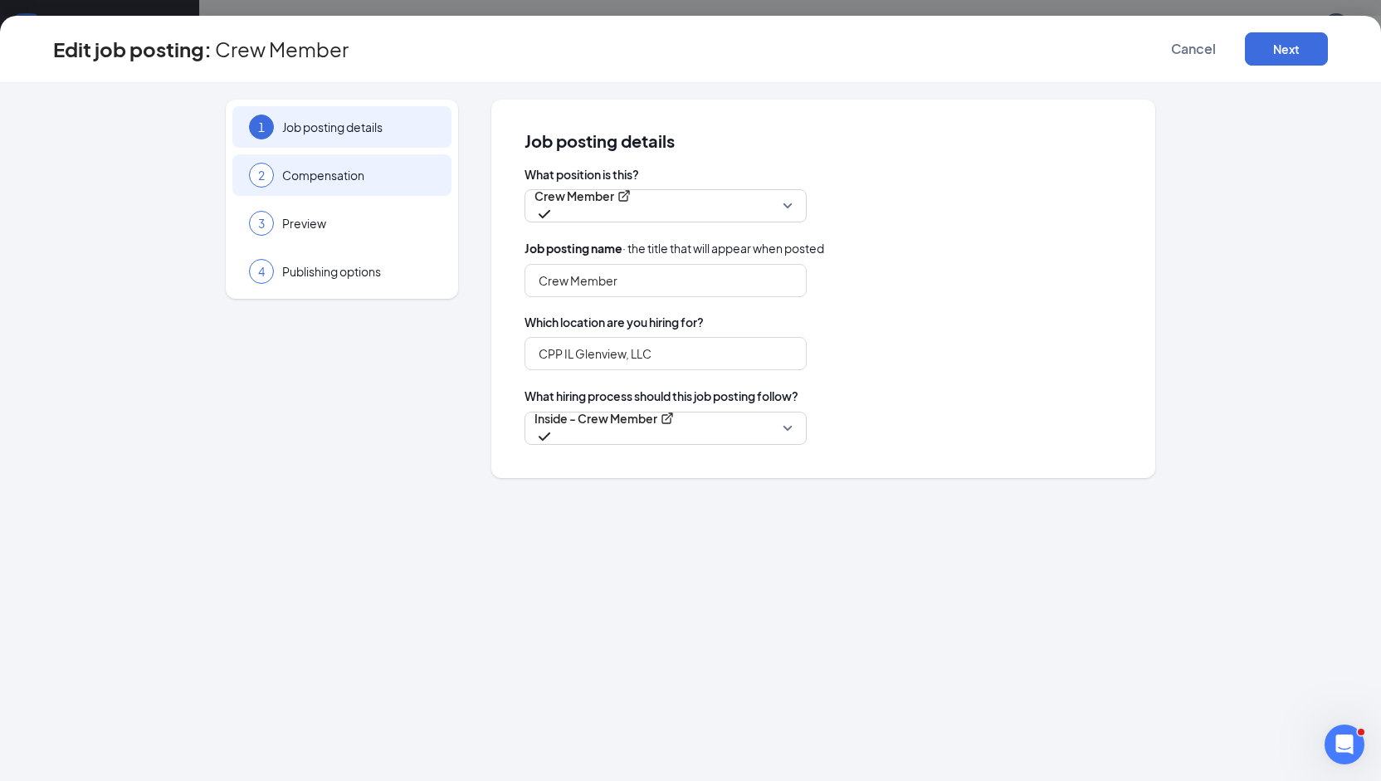
click at [360, 180] on span "Compensation" at bounding box center [358, 175] width 153 height 17
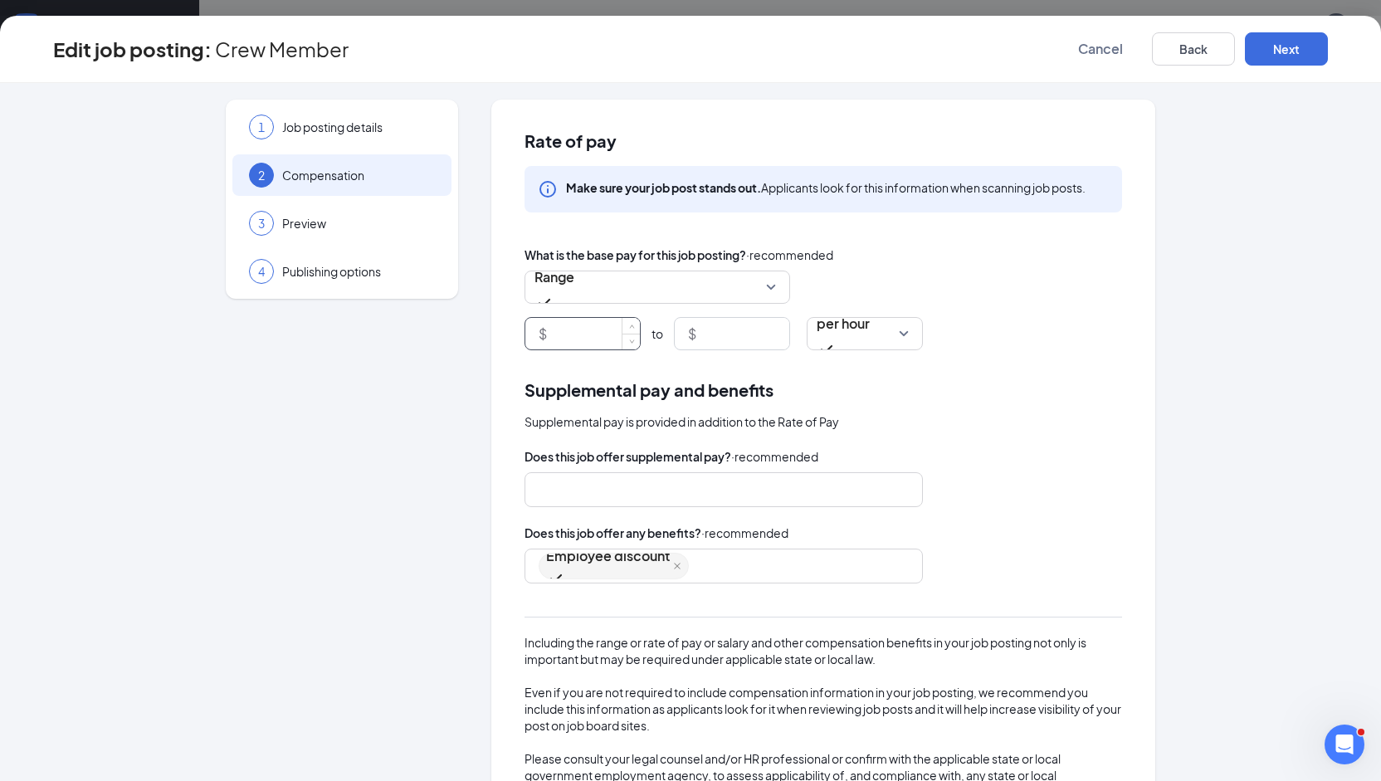
click at [572, 333] on input at bounding box center [595, 334] width 90 height 32
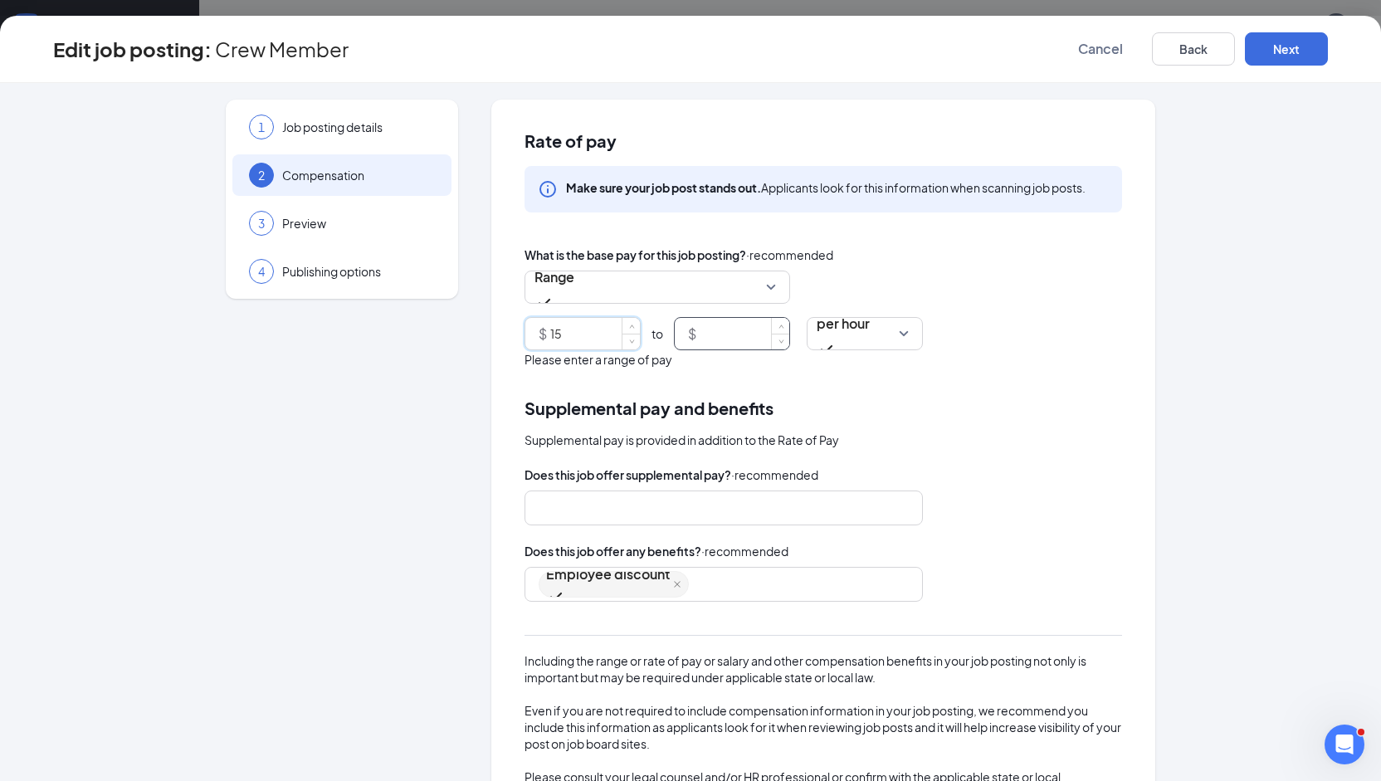
type input "15"
click at [707, 341] on input at bounding box center [744, 334] width 90 height 32
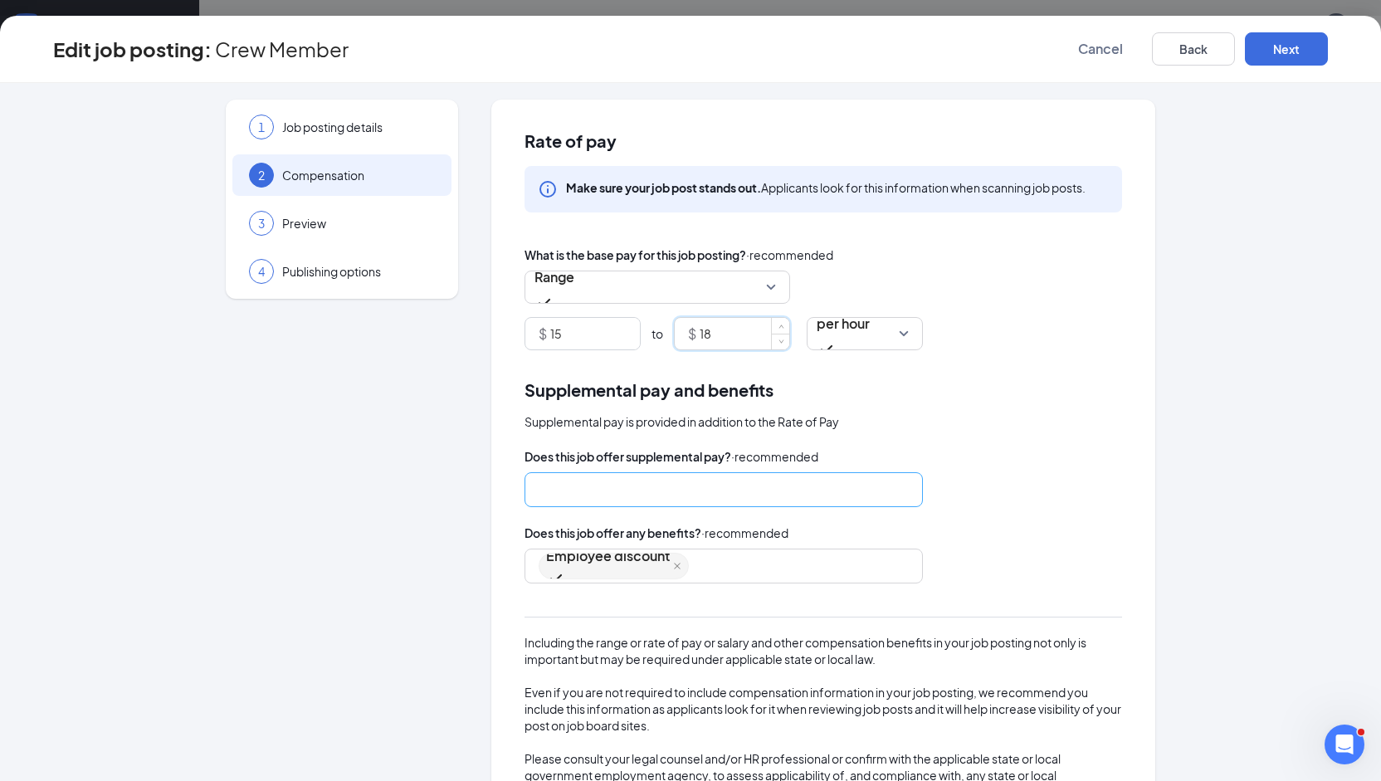
click at [676, 483] on div at bounding box center [715, 489] width 354 height 27
type input "18"
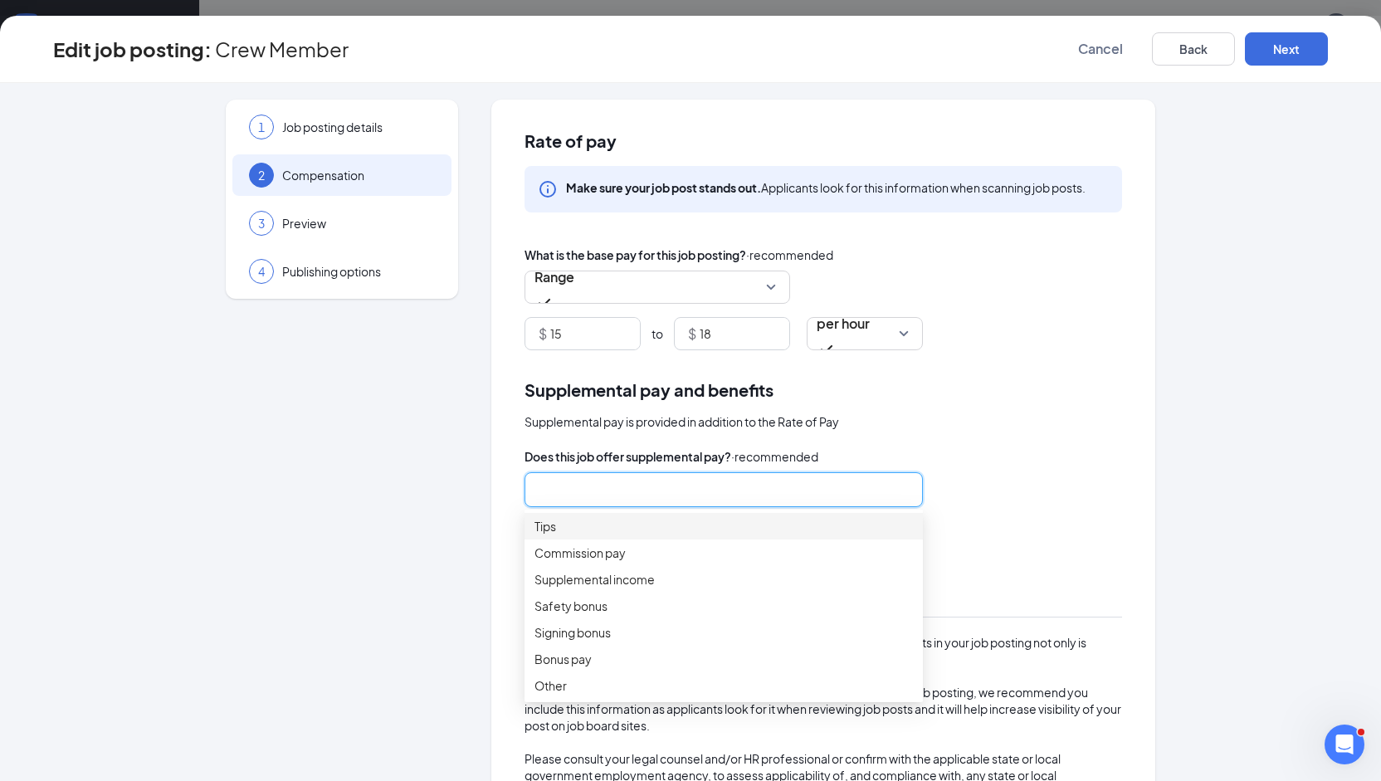
click at [609, 535] on span "Tips" at bounding box center [723, 526] width 378 height 18
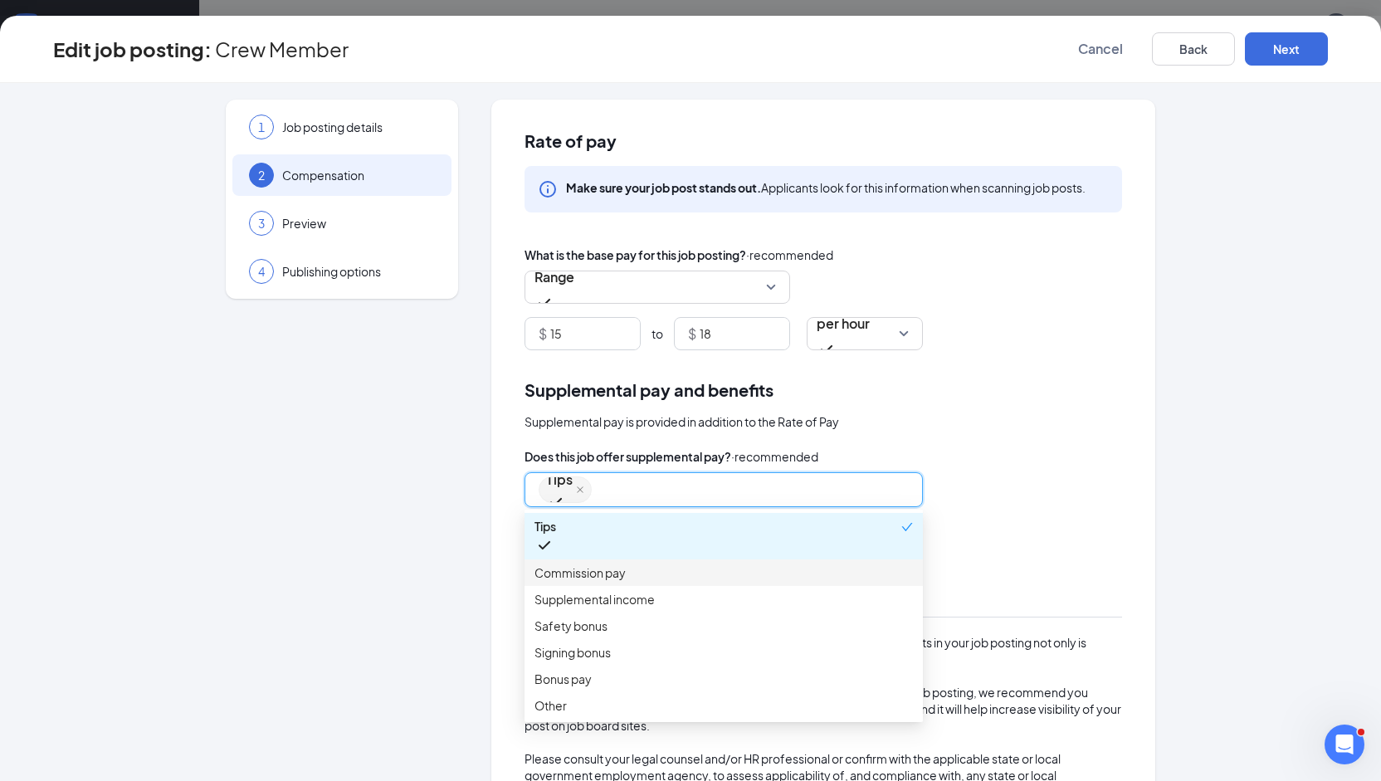
scroll to position [56, 0]
click at [991, 502] on div "Tips commission_pay supplemental_income safety_bonus Tips Commission pay Supple…" at bounding box center [822, 489] width 597 height 35
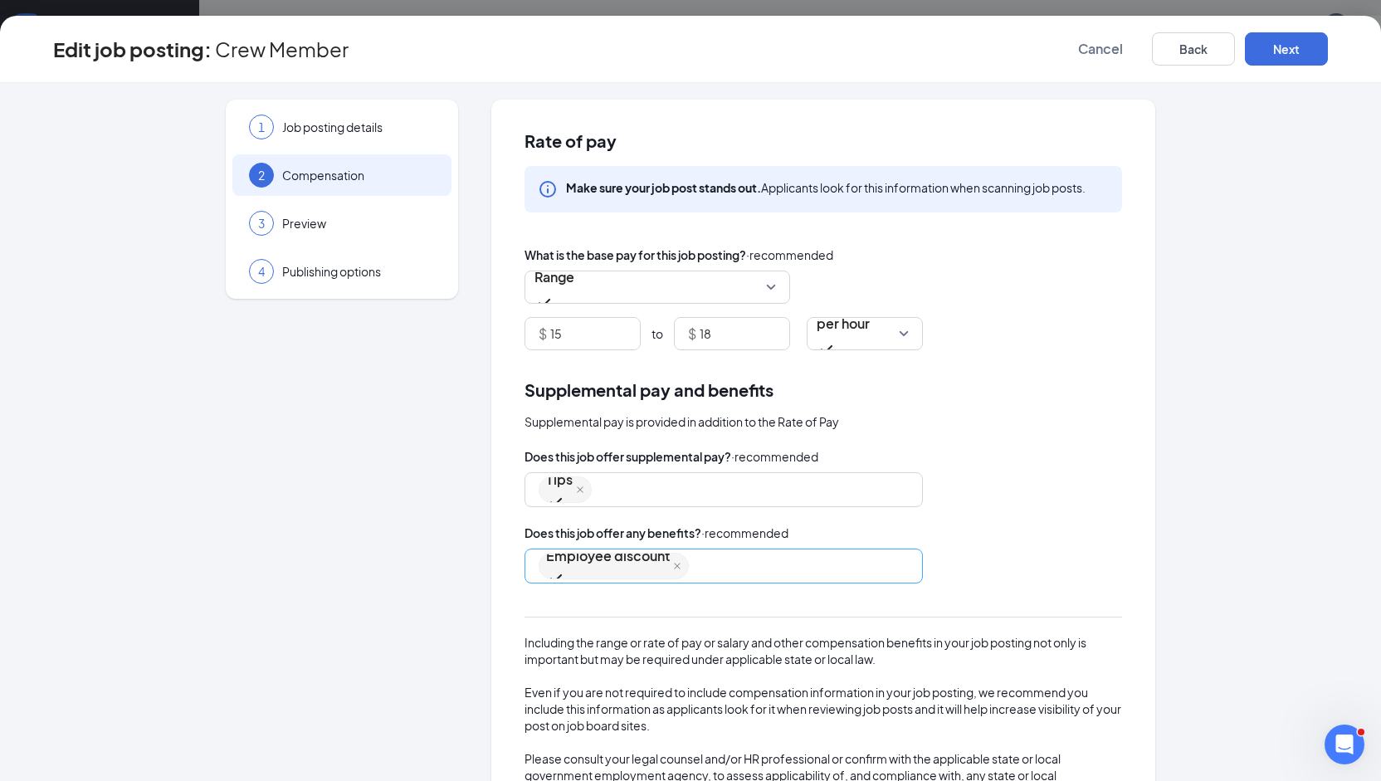
click at [709, 570] on div "Employee discount" at bounding box center [715, 566] width 354 height 30
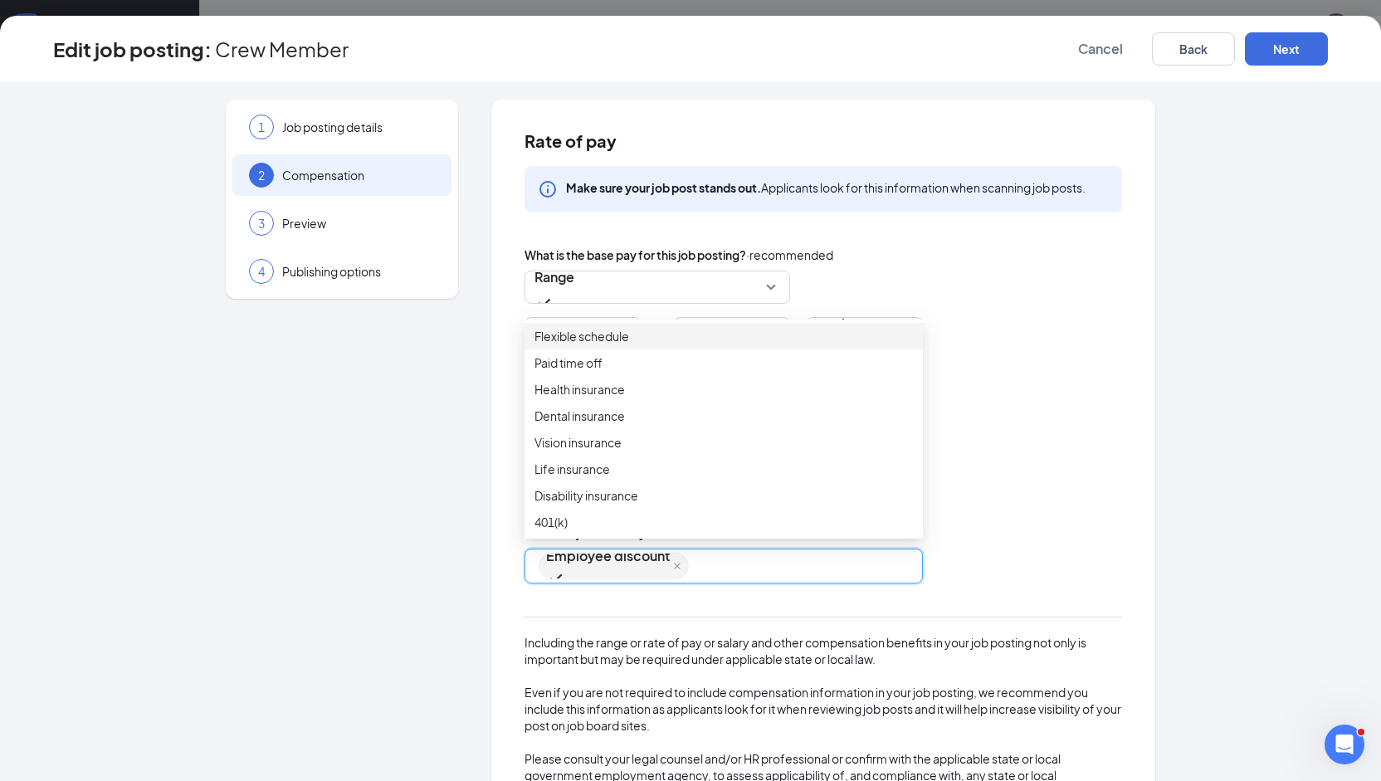
click at [582, 345] on span "Flexible schedule" at bounding box center [581, 336] width 95 height 18
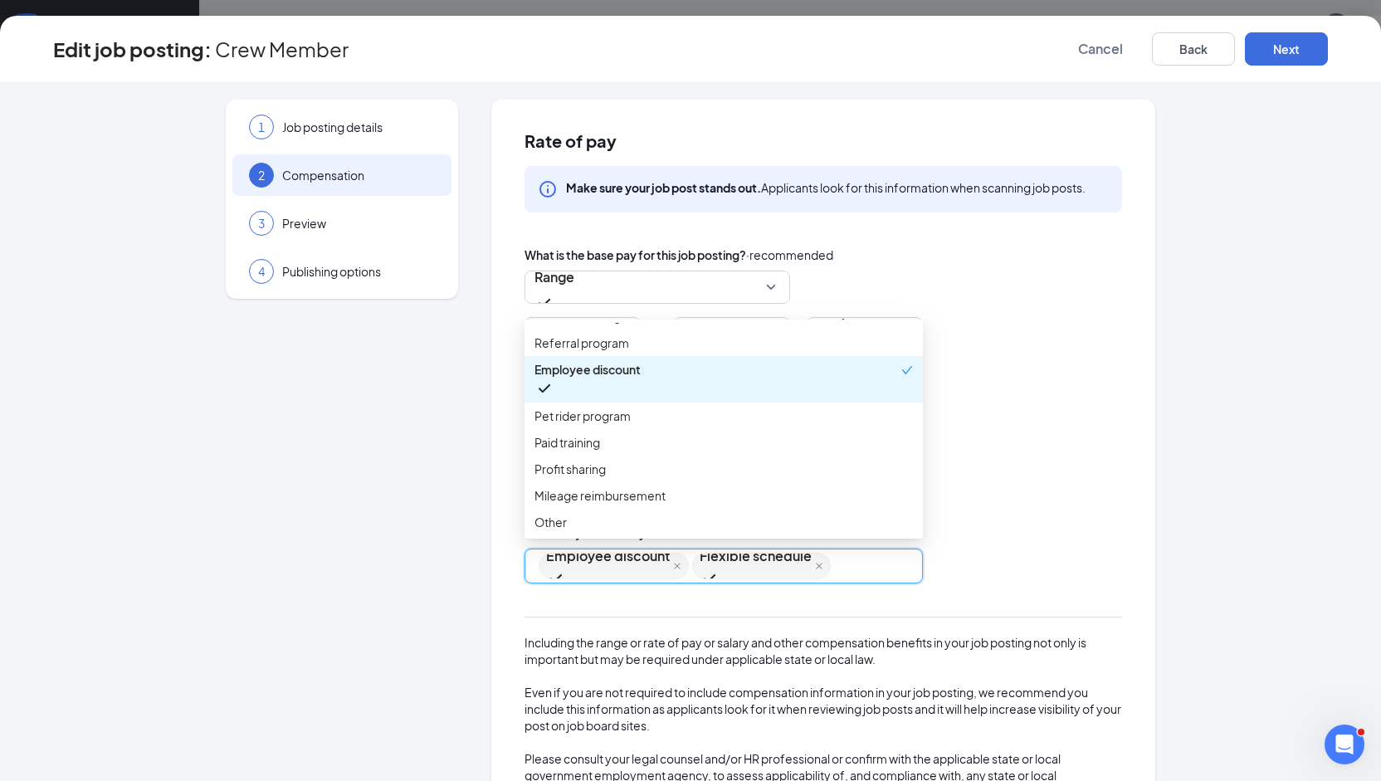
scroll to position [294, 0]
click at [585, 451] on span "Paid training" at bounding box center [567, 442] width 66 height 18
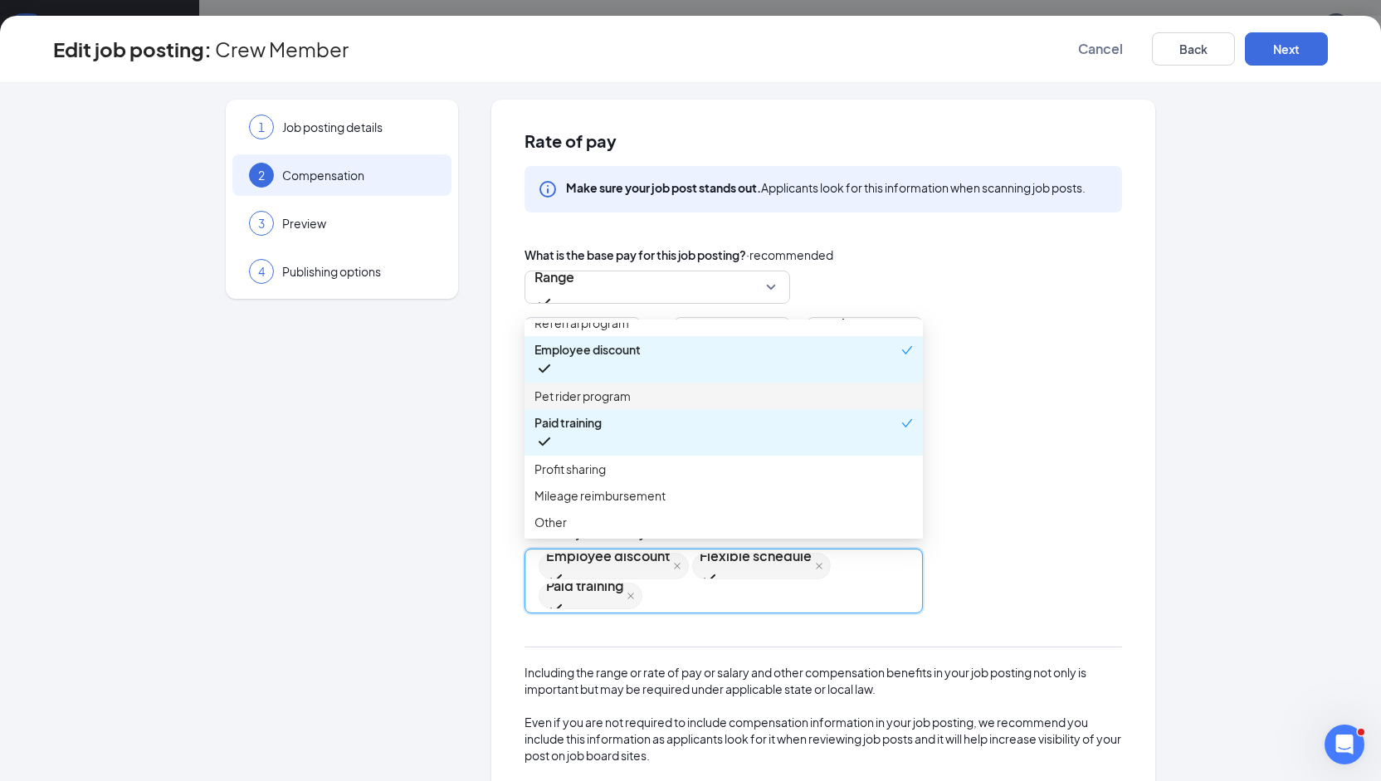
scroll to position [374, 0]
click at [605, 504] on span "Mileage reimbursement" at bounding box center [599, 495] width 131 height 18
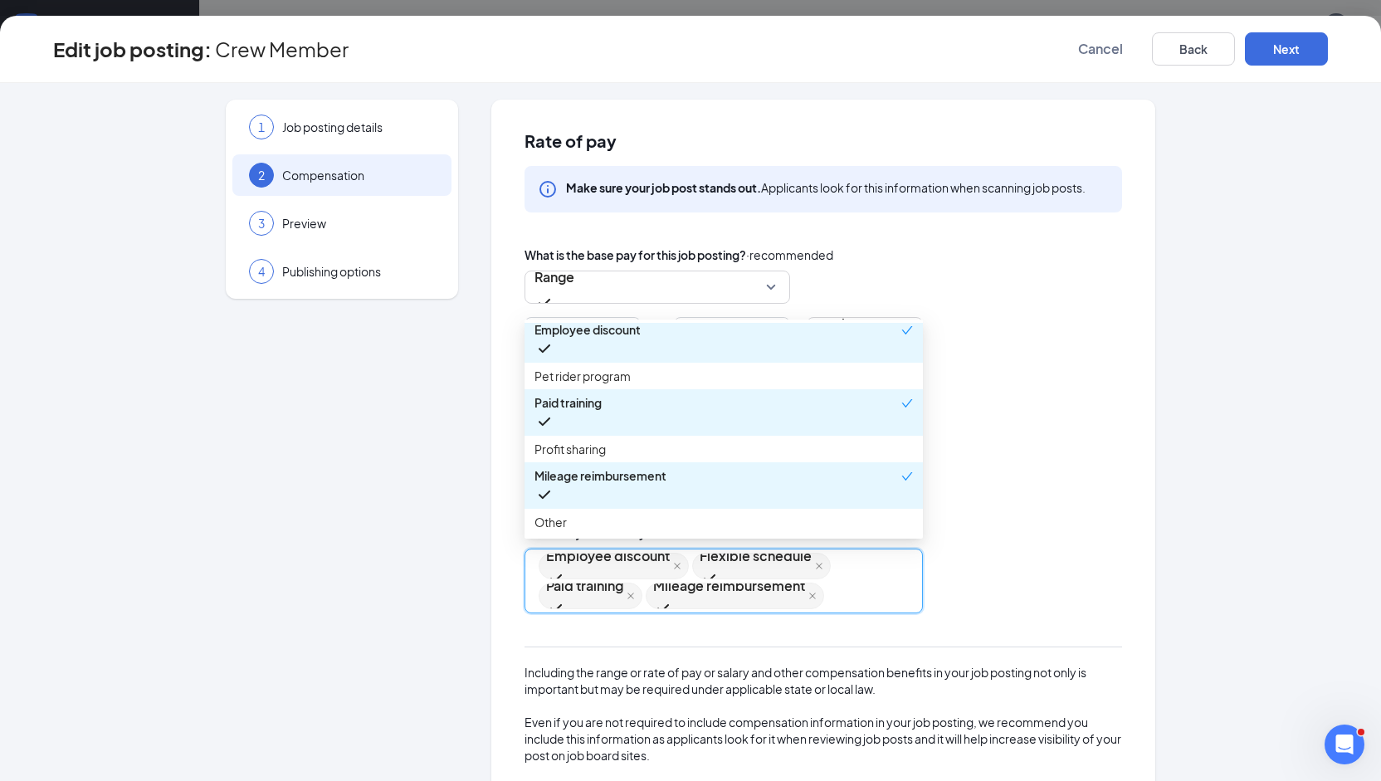
click at [1056, 435] on div "Supplemental pay and benefits Supplemental pay is provided in addition to the R…" at bounding box center [822, 612] width 597 height 470
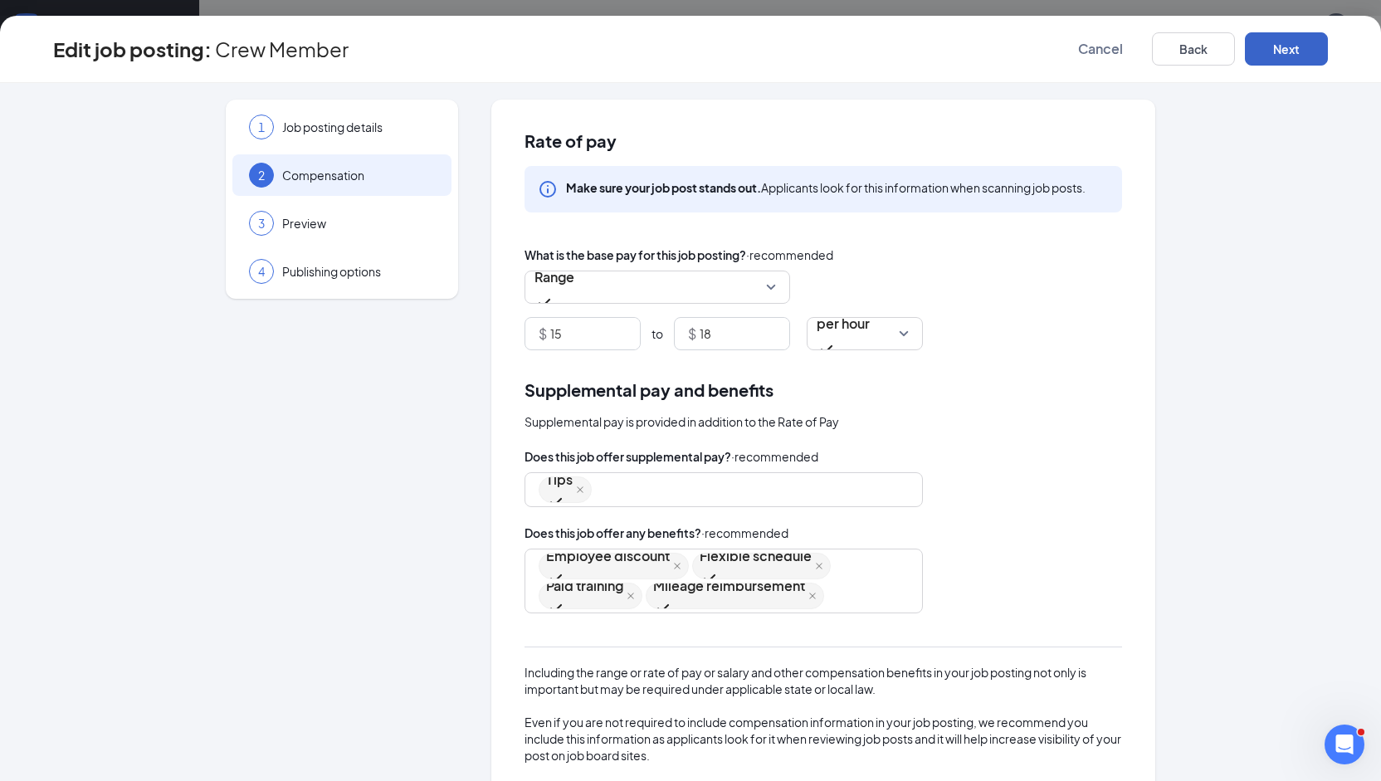
click at [1281, 42] on button "Next" at bounding box center [1285, 48] width 83 height 33
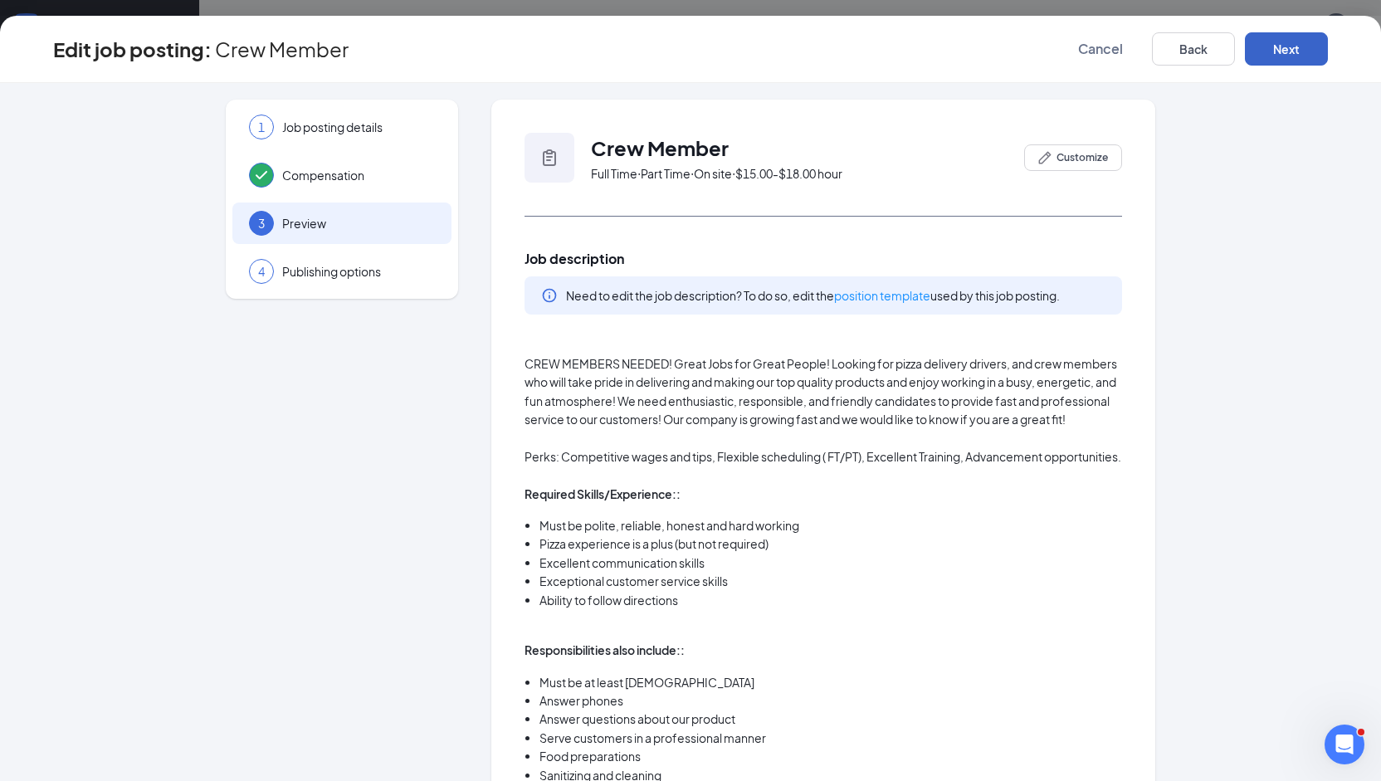
click at [1279, 47] on button "Next" at bounding box center [1285, 48] width 83 height 33
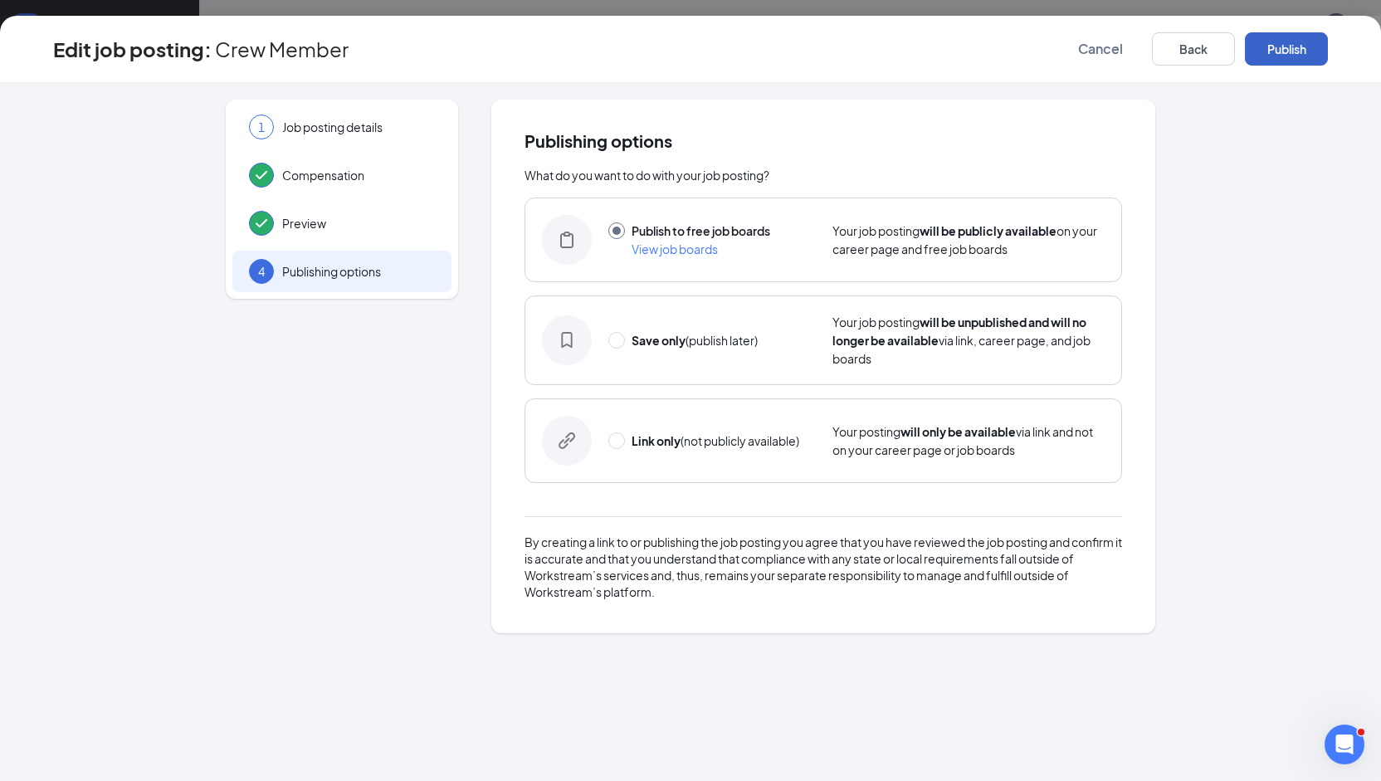
click at [1279, 47] on button "Publish" at bounding box center [1285, 48] width 83 height 33
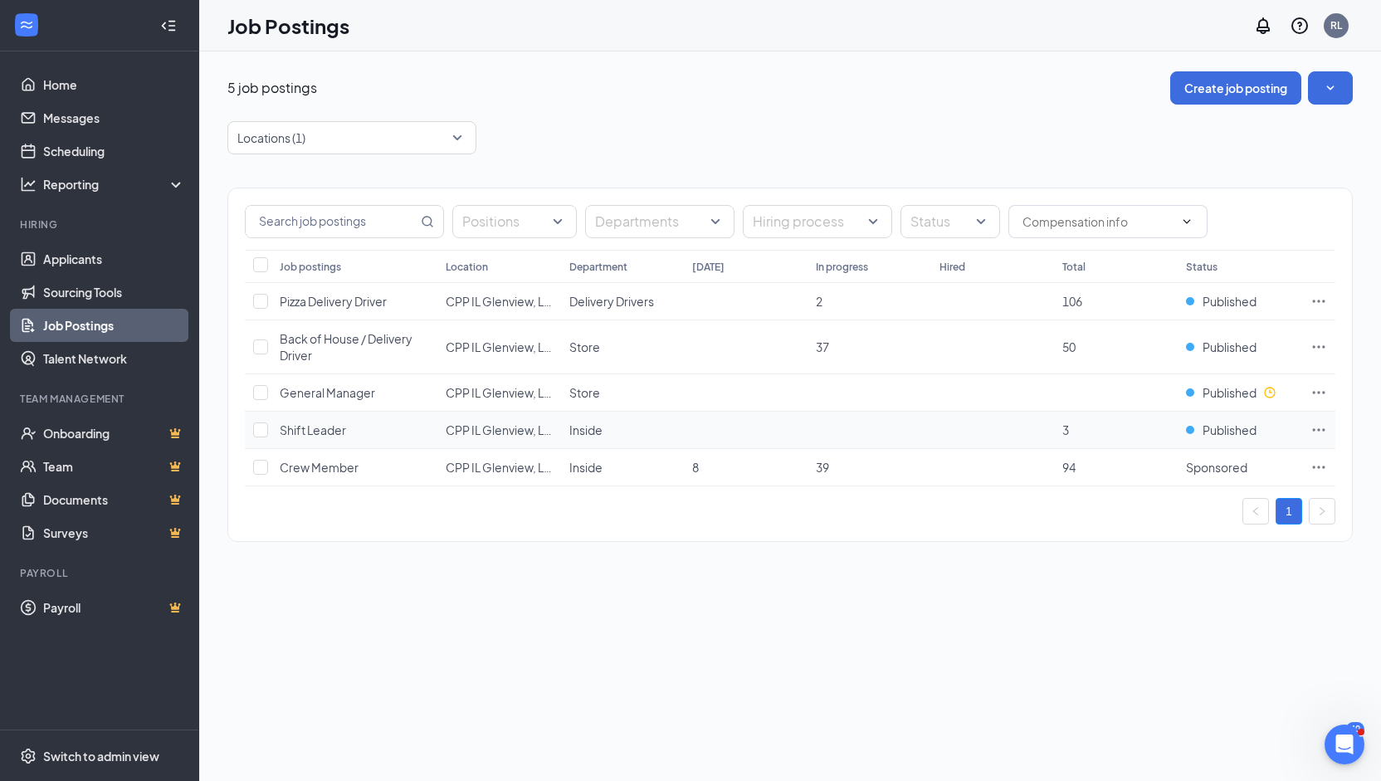
click at [1321, 426] on icon "Ellipses" at bounding box center [1318, 429] width 17 height 17
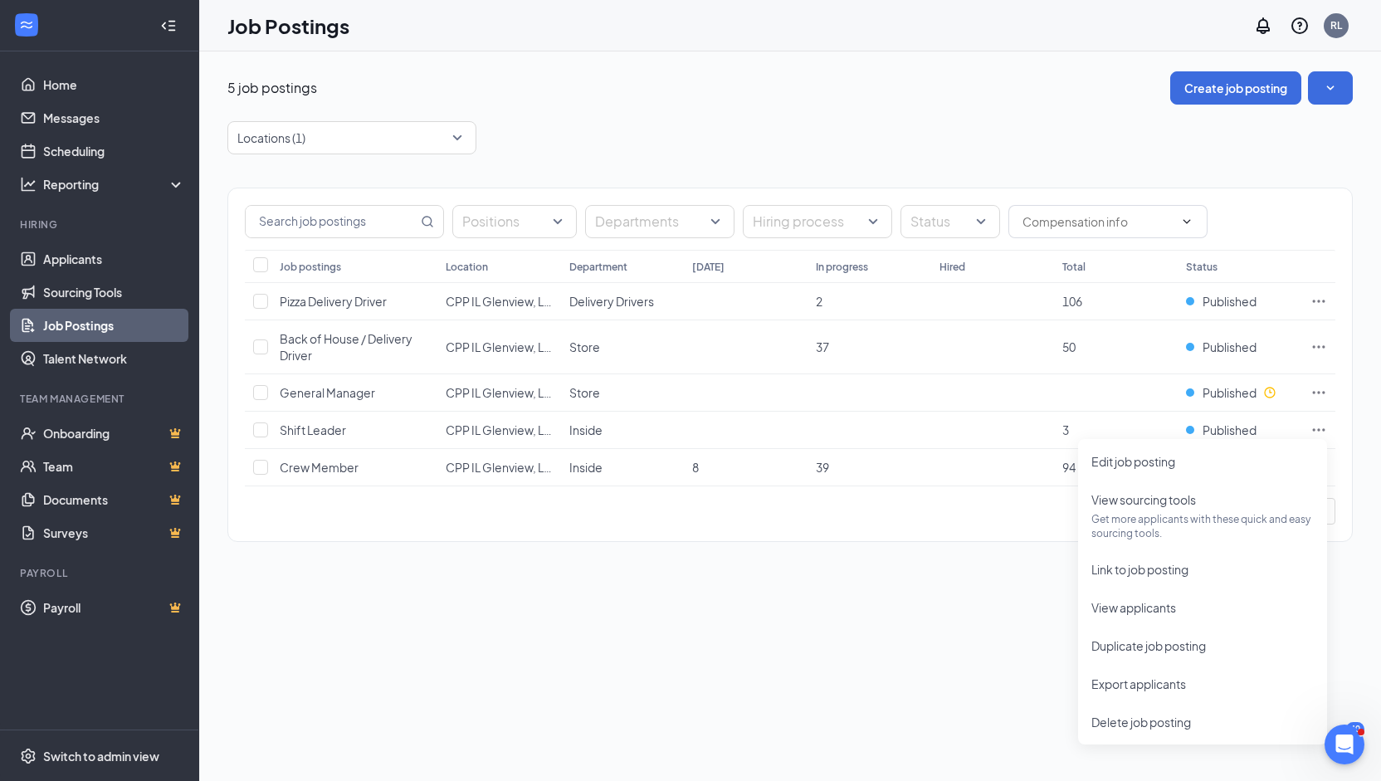
click at [781, 558] on div "5 job postings Create job posting Locations (1) Positions Departments Hiring pr…" at bounding box center [789, 314] width 1181 height 527
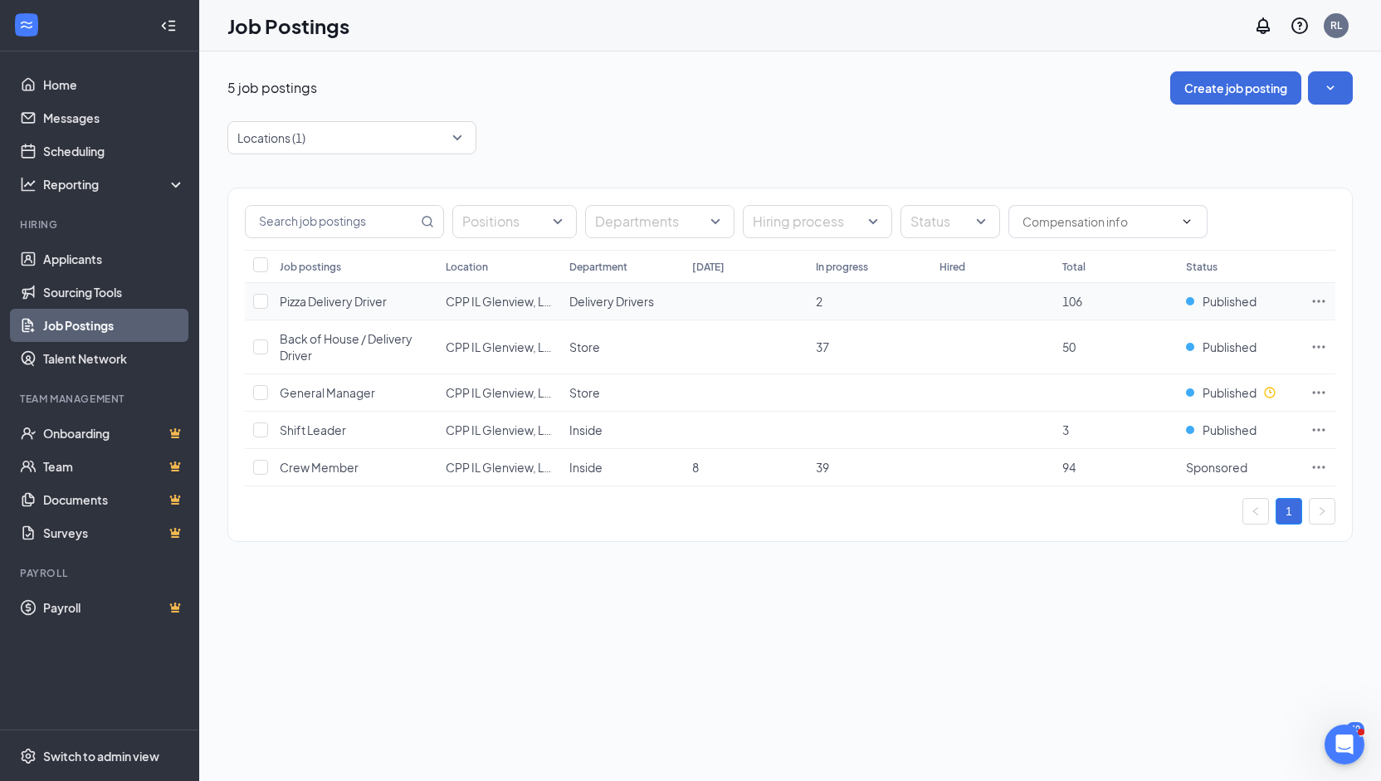
click at [1319, 303] on icon "Ellipses" at bounding box center [1318, 301] width 17 height 17
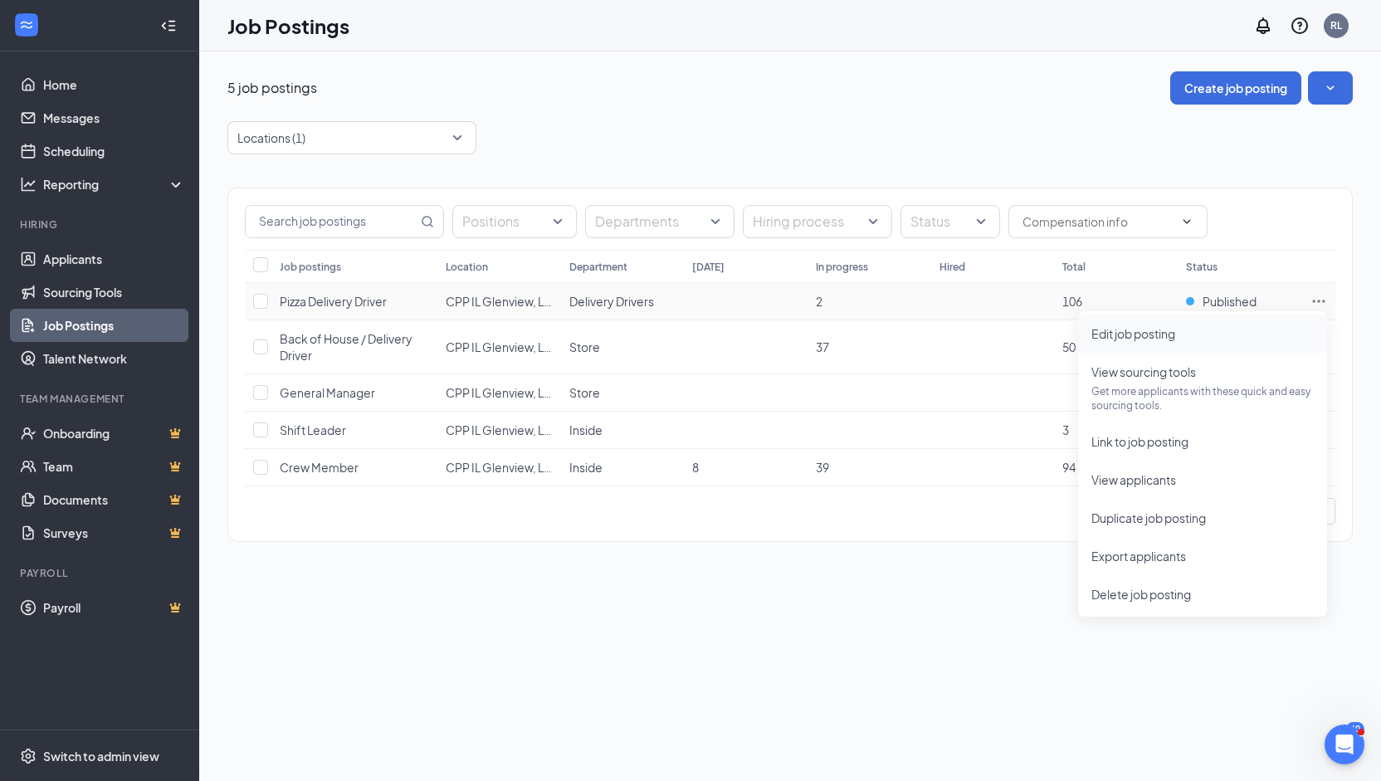
click at [1150, 334] on span "Edit job posting" at bounding box center [1133, 333] width 84 height 15
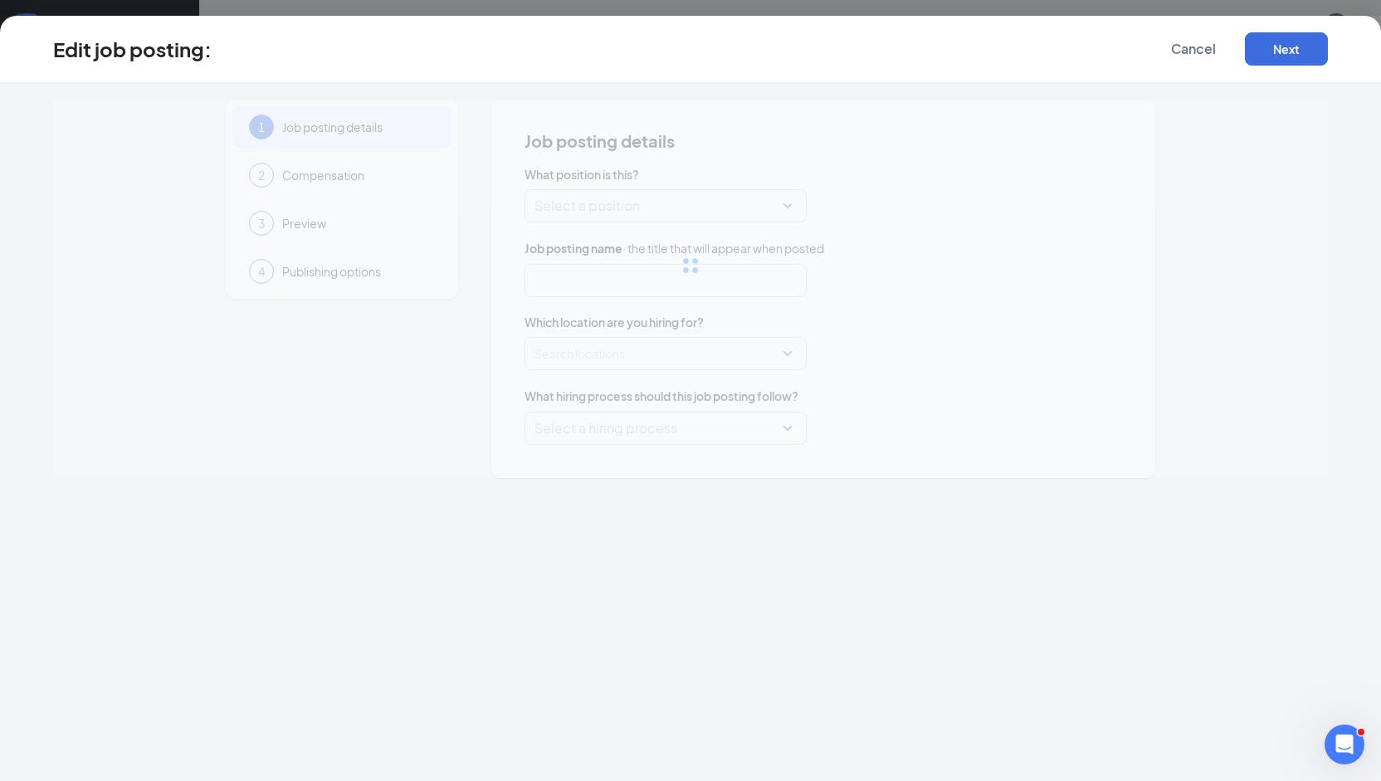
type input "Pizza Delivery Driver"
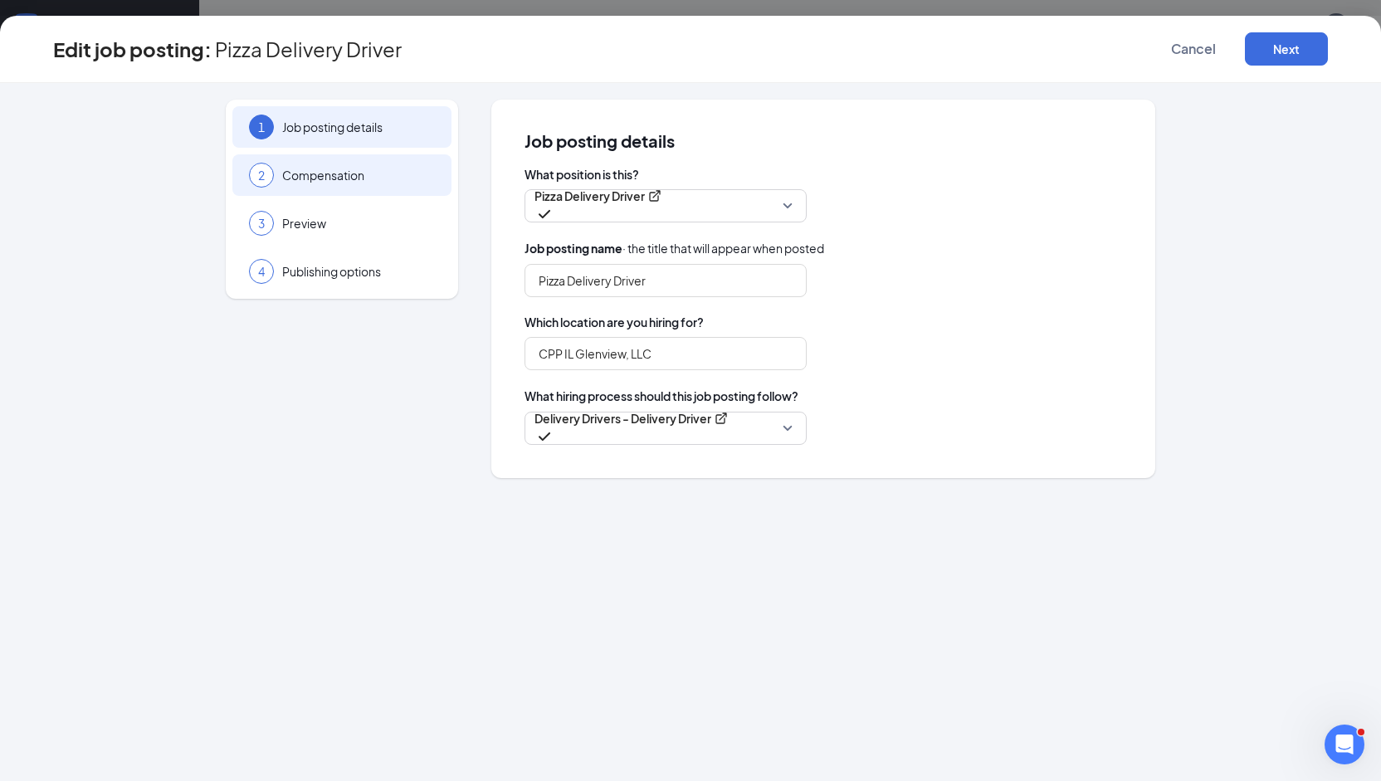
click at [360, 183] on div "2 Compensation" at bounding box center [341, 174] width 219 height 41
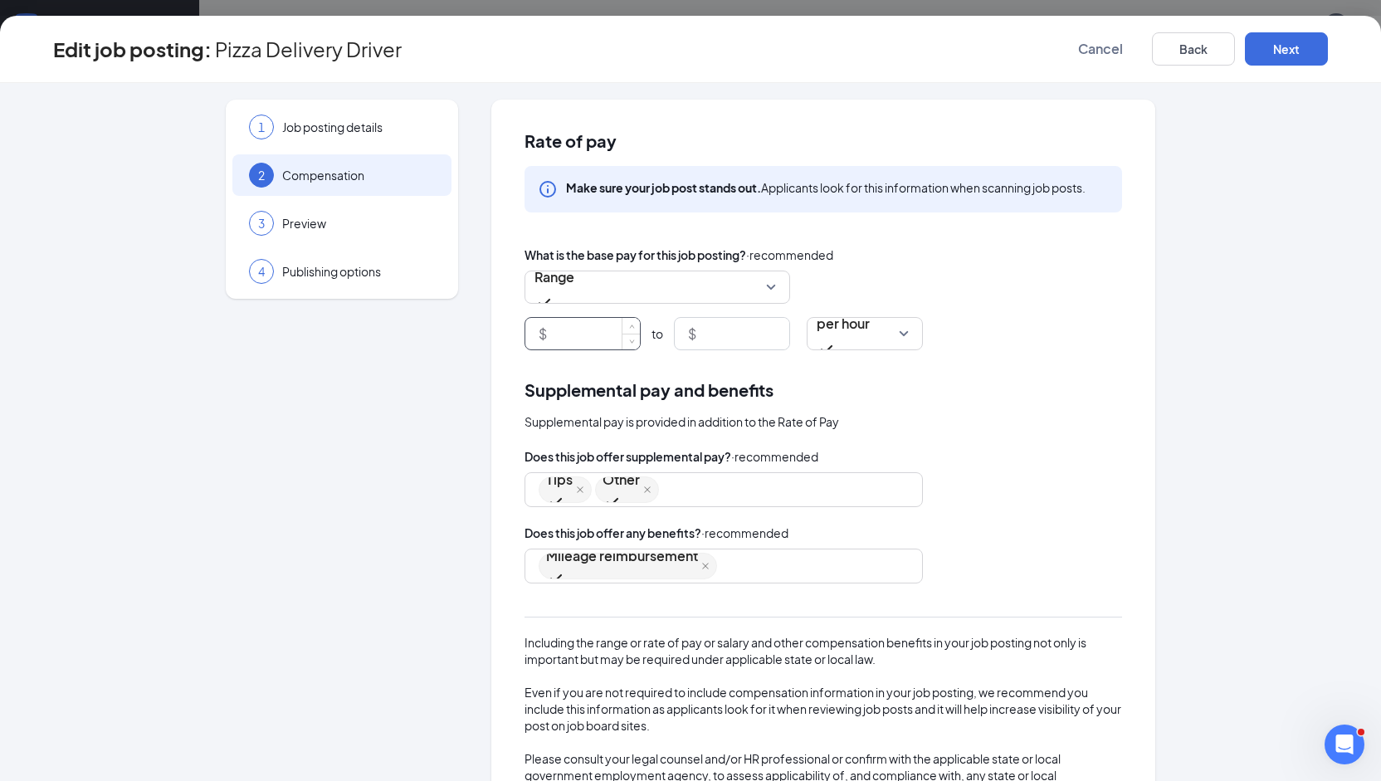
click at [571, 337] on input at bounding box center [595, 334] width 90 height 32
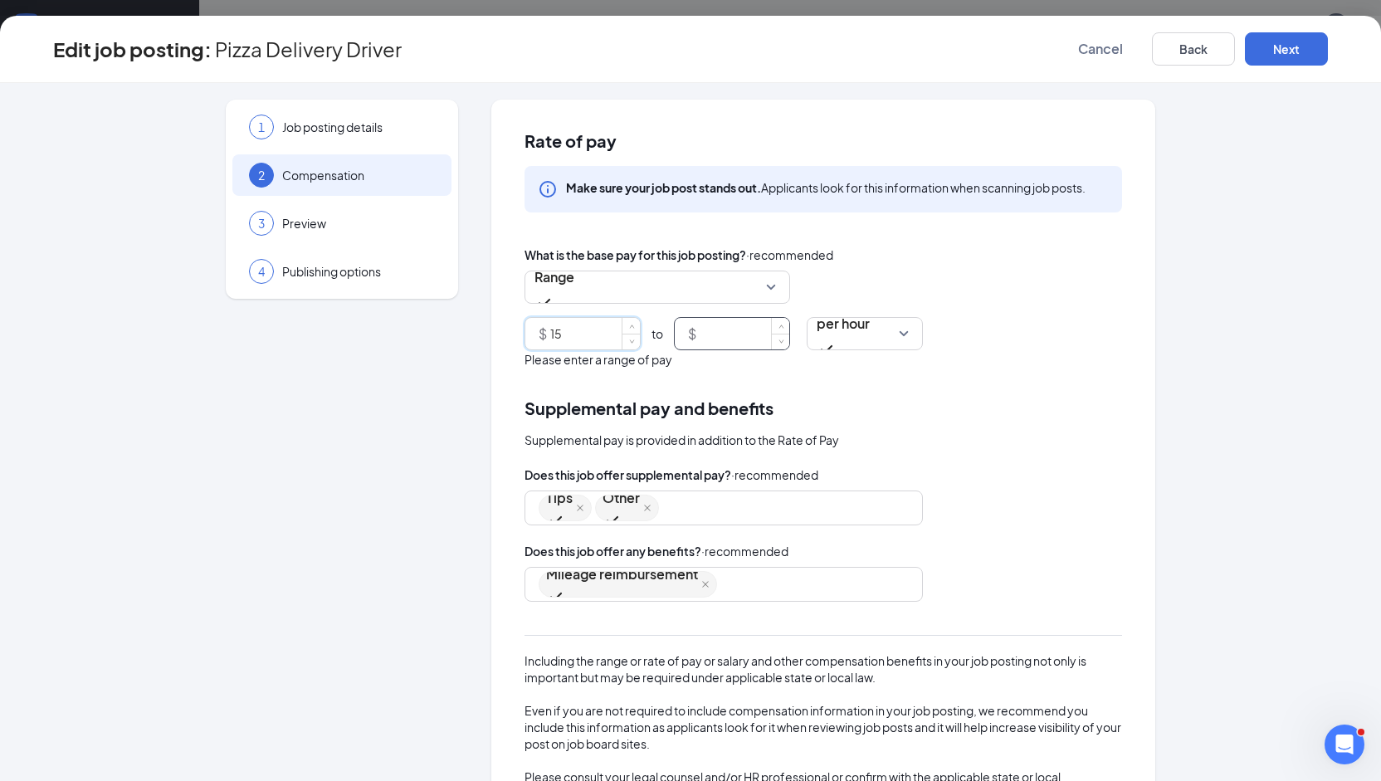
type input "15"
click at [715, 330] on input at bounding box center [744, 334] width 90 height 32
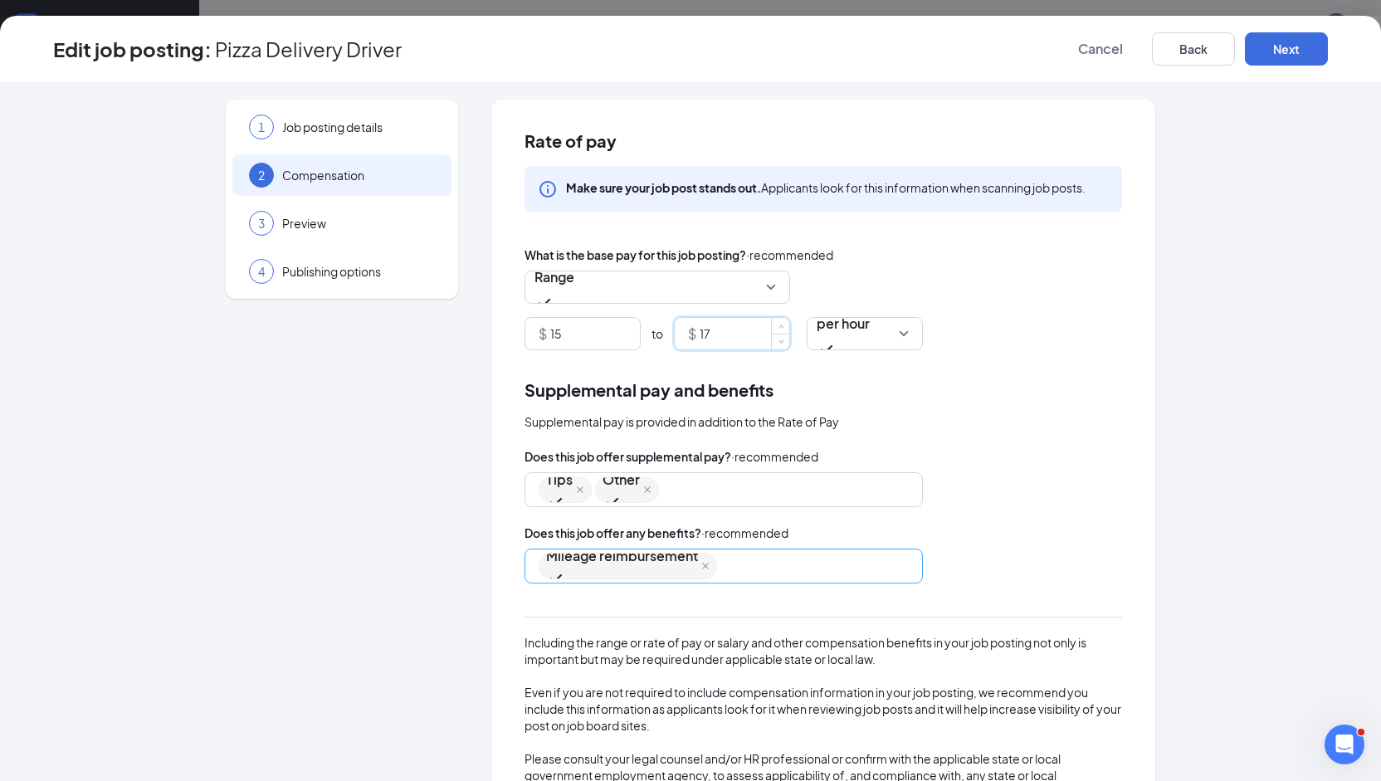
click at [715, 566] on div "Mileage reimbursement" at bounding box center [715, 566] width 354 height 30
type input "17"
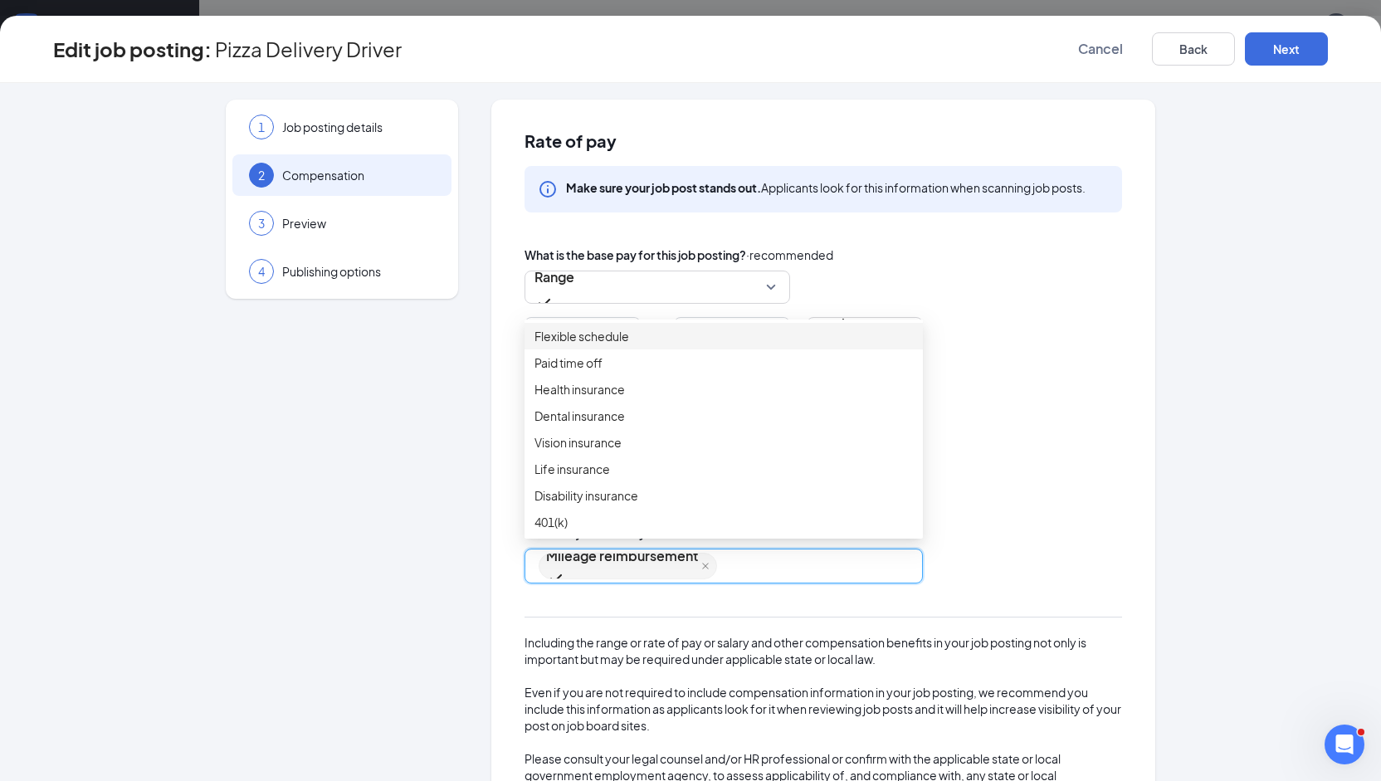
click at [606, 345] on span "Flexible schedule" at bounding box center [581, 336] width 95 height 18
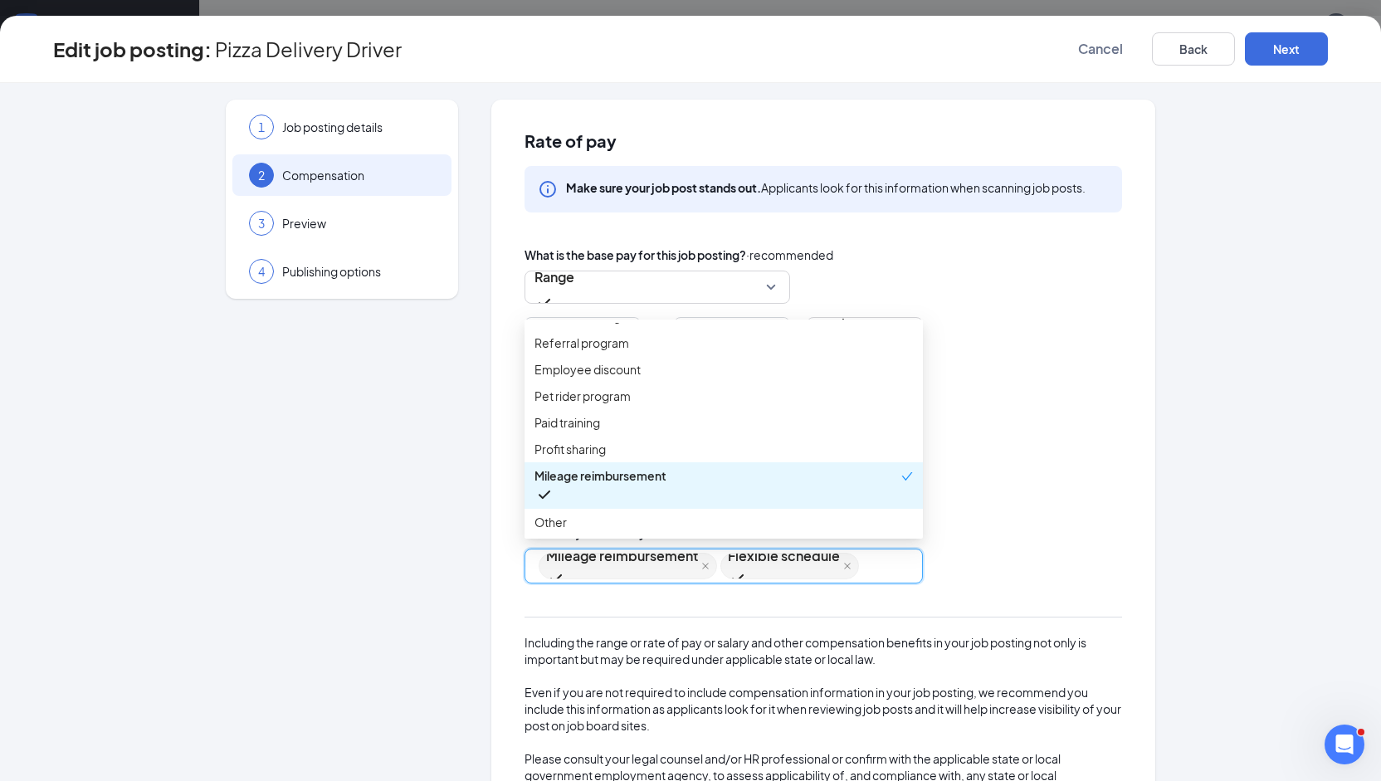
scroll to position [288, 0]
click at [603, 352] on span "Referral program" at bounding box center [581, 343] width 95 height 18
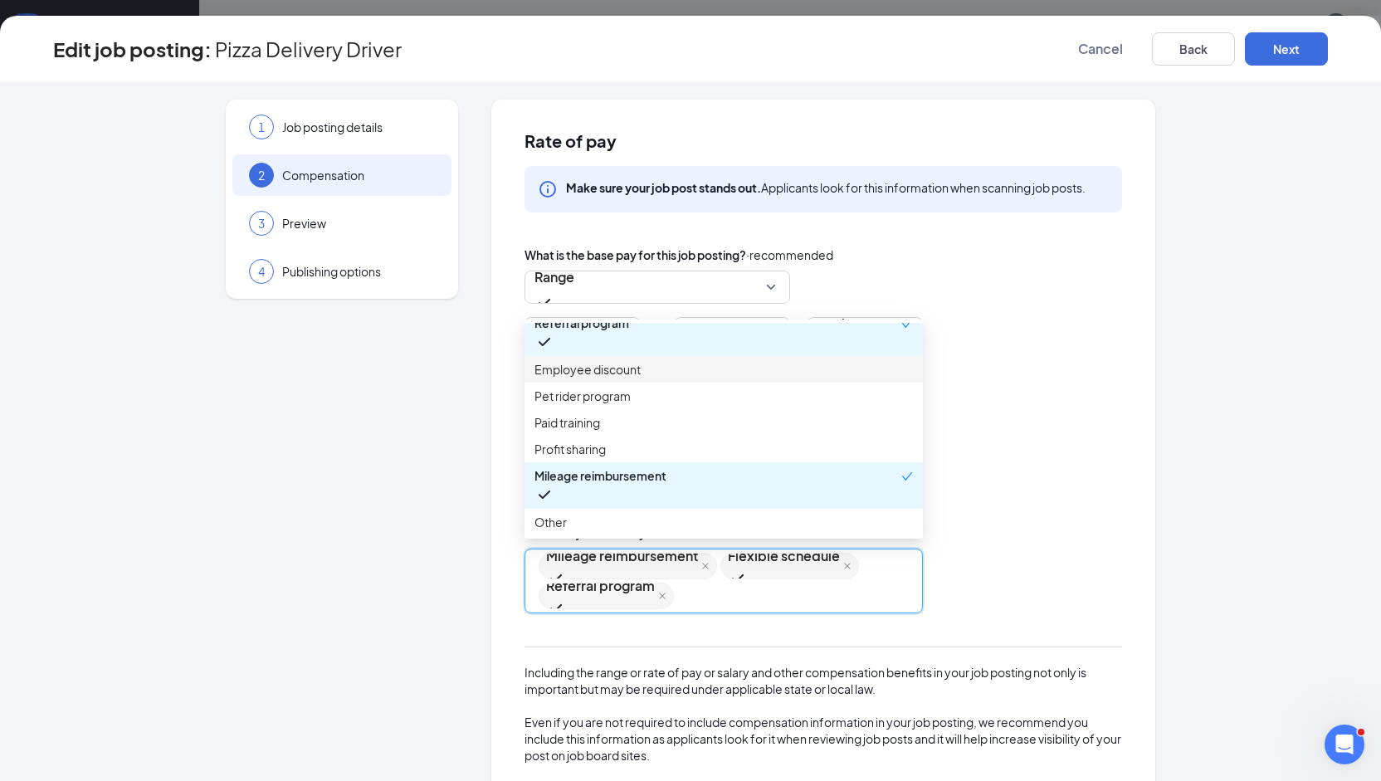
click at [606, 378] on span "Employee discount" at bounding box center [587, 369] width 106 height 18
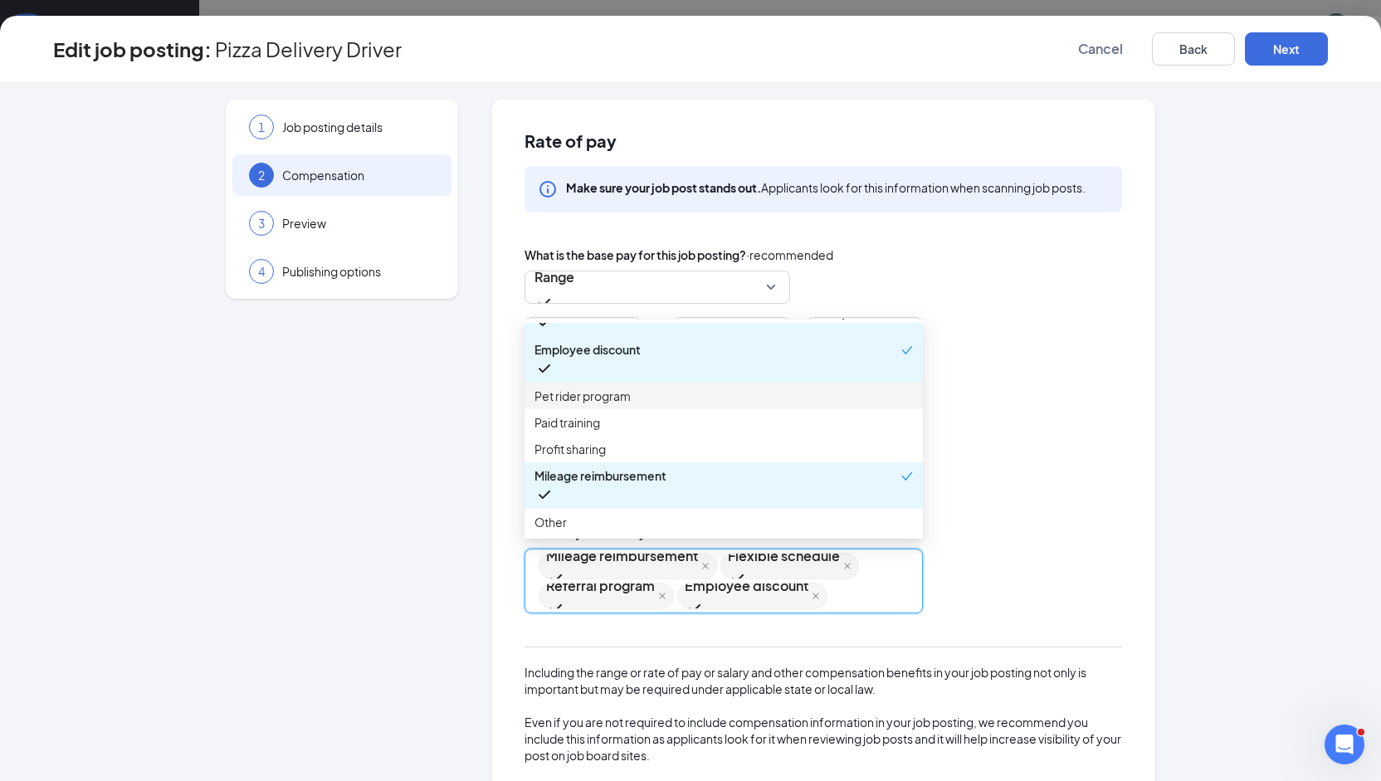
scroll to position [394, 0]
click at [577, 413] on span "Paid training" at bounding box center [567, 422] width 66 height 18
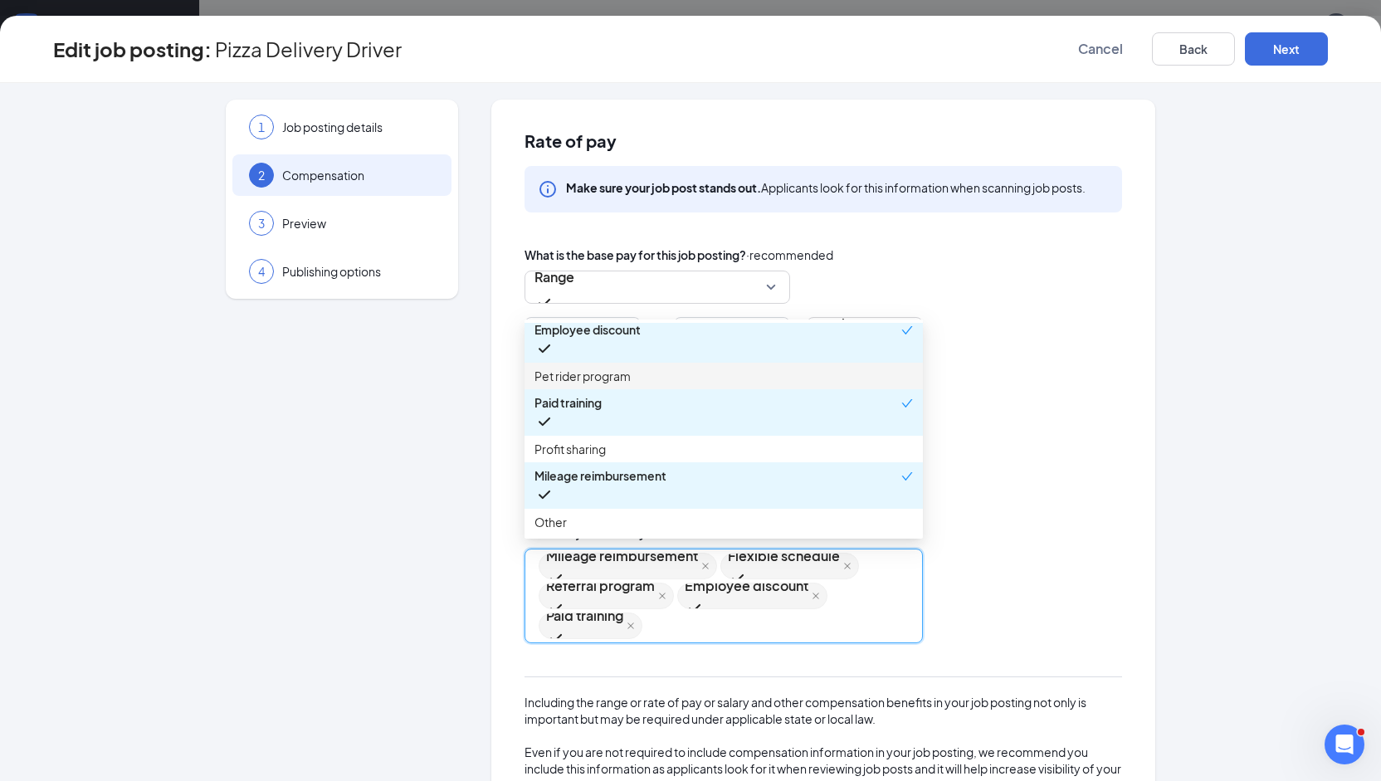
scroll to position [3, 0]
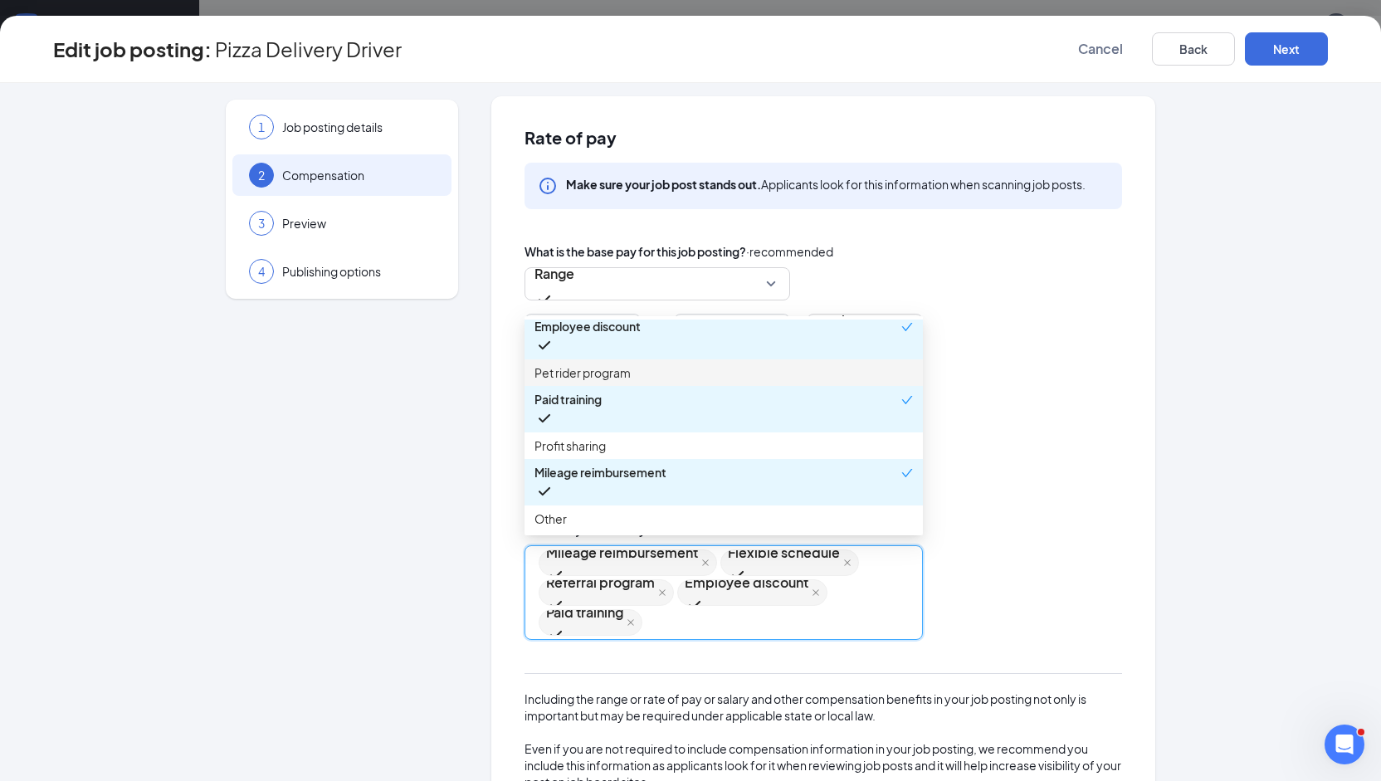
click at [1006, 225] on div "Make sure your job post stands out. Applicants look for this information when s…" at bounding box center [822, 255] width 597 height 184
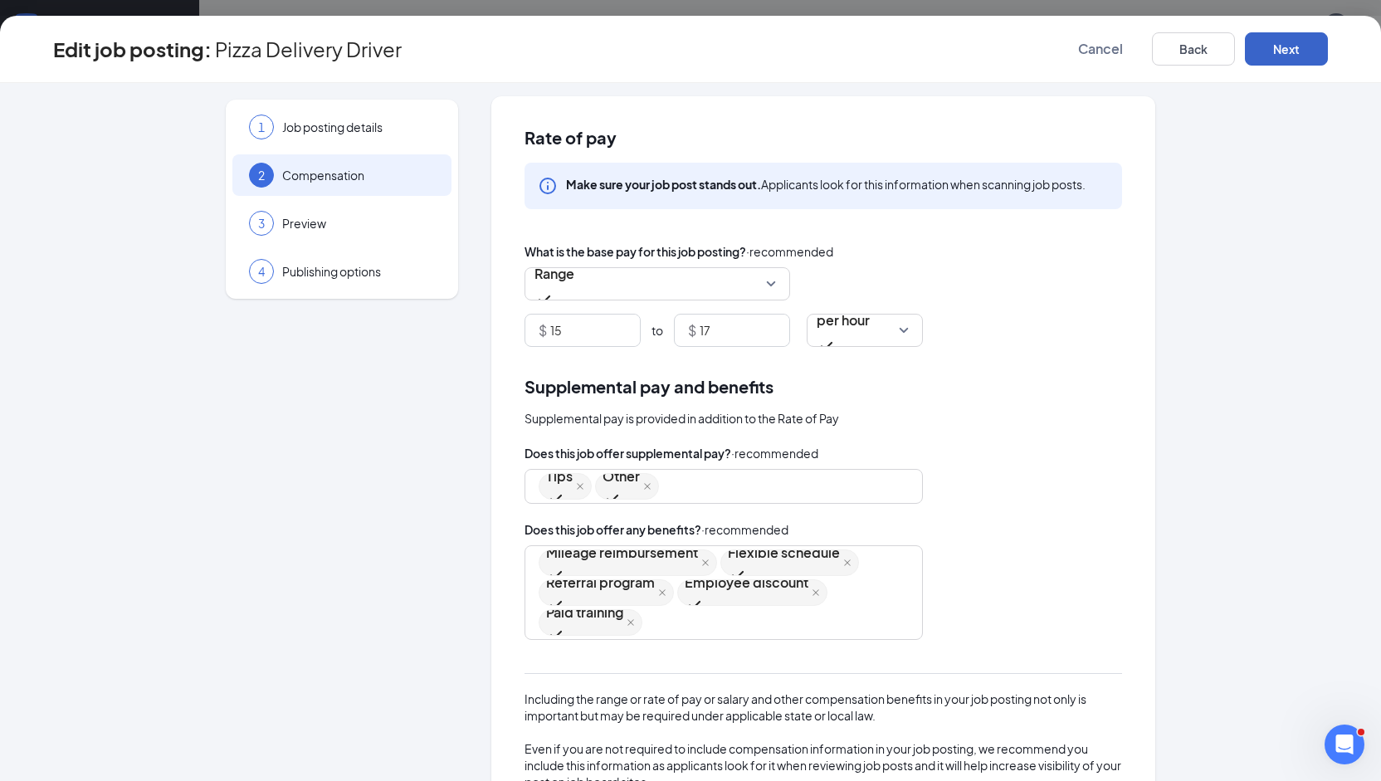
click at [1283, 57] on button "Next" at bounding box center [1285, 48] width 83 height 33
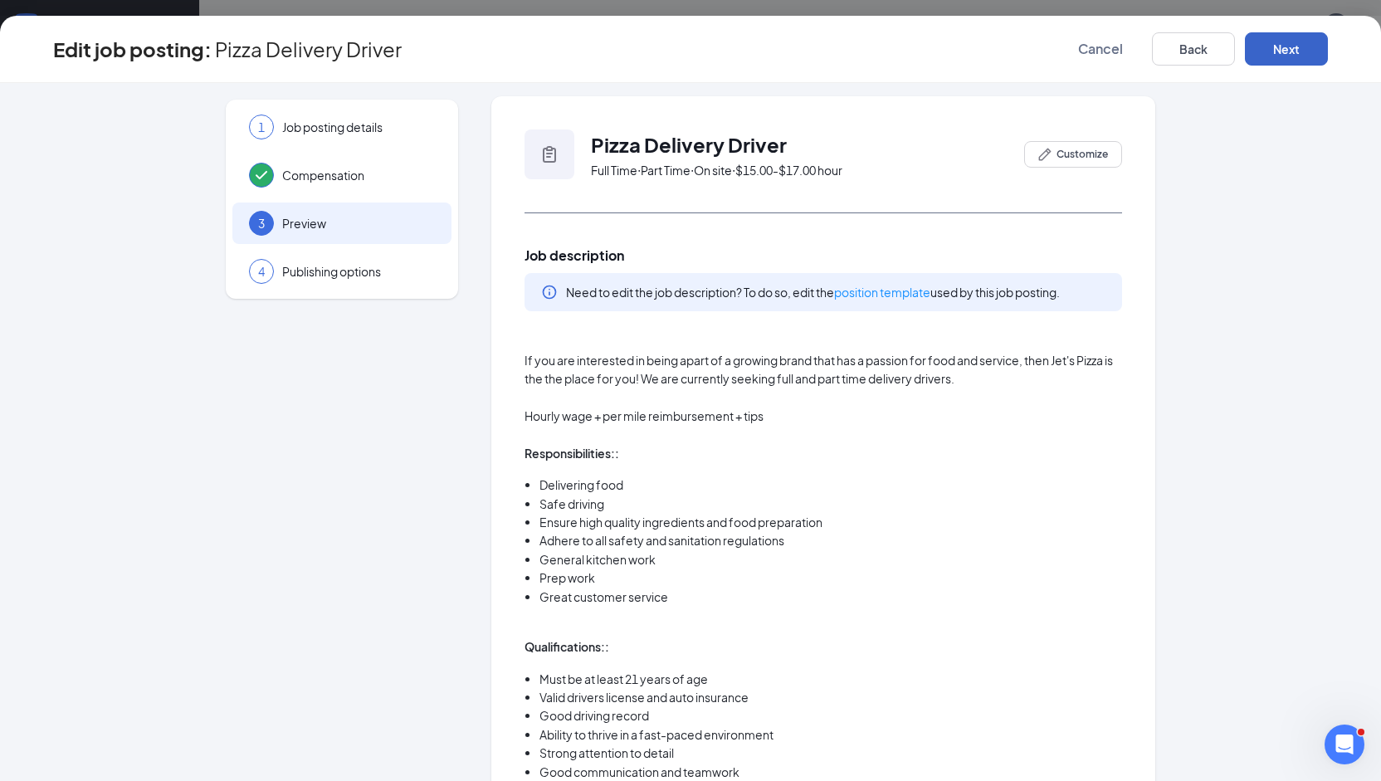
click at [1274, 57] on button "Next" at bounding box center [1285, 48] width 83 height 33
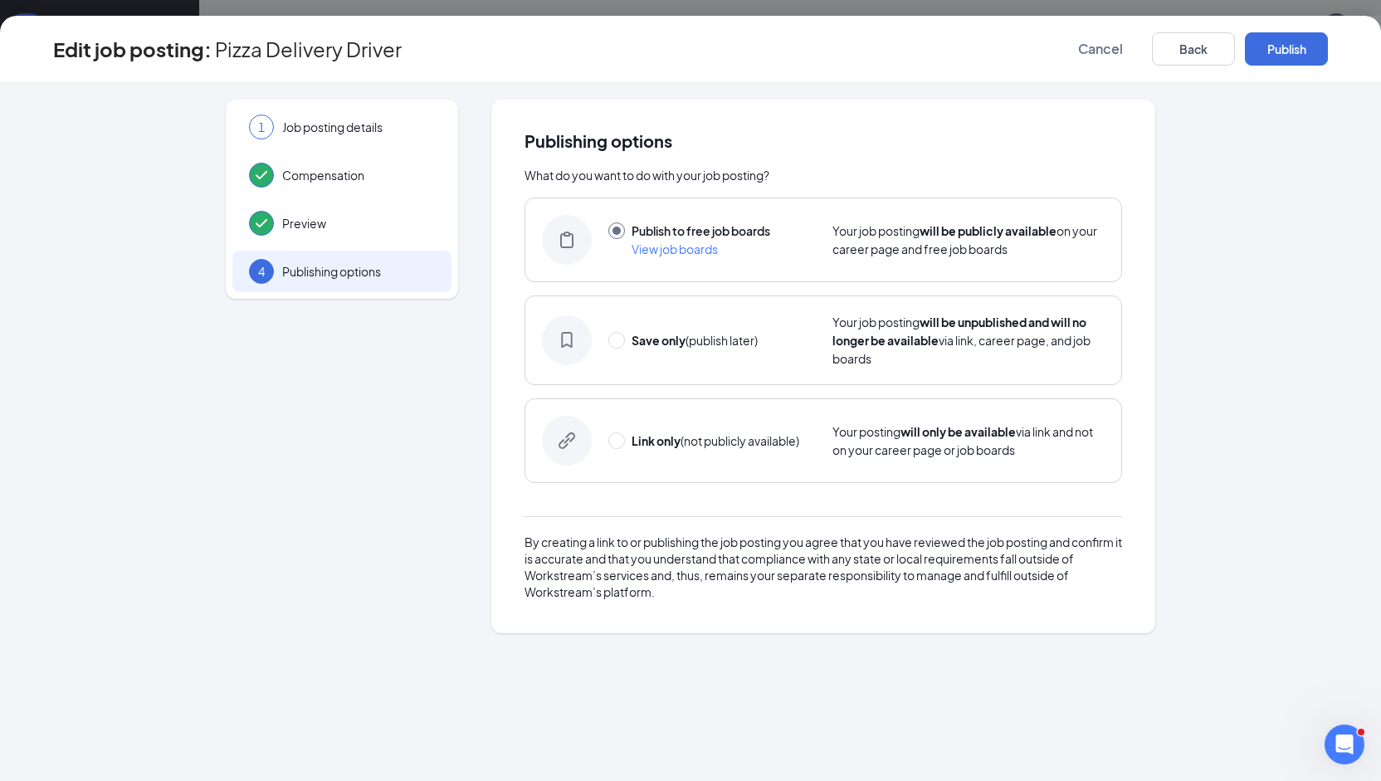
scroll to position [0, 0]
click at [1274, 57] on button "Publish" at bounding box center [1285, 48] width 83 height 33
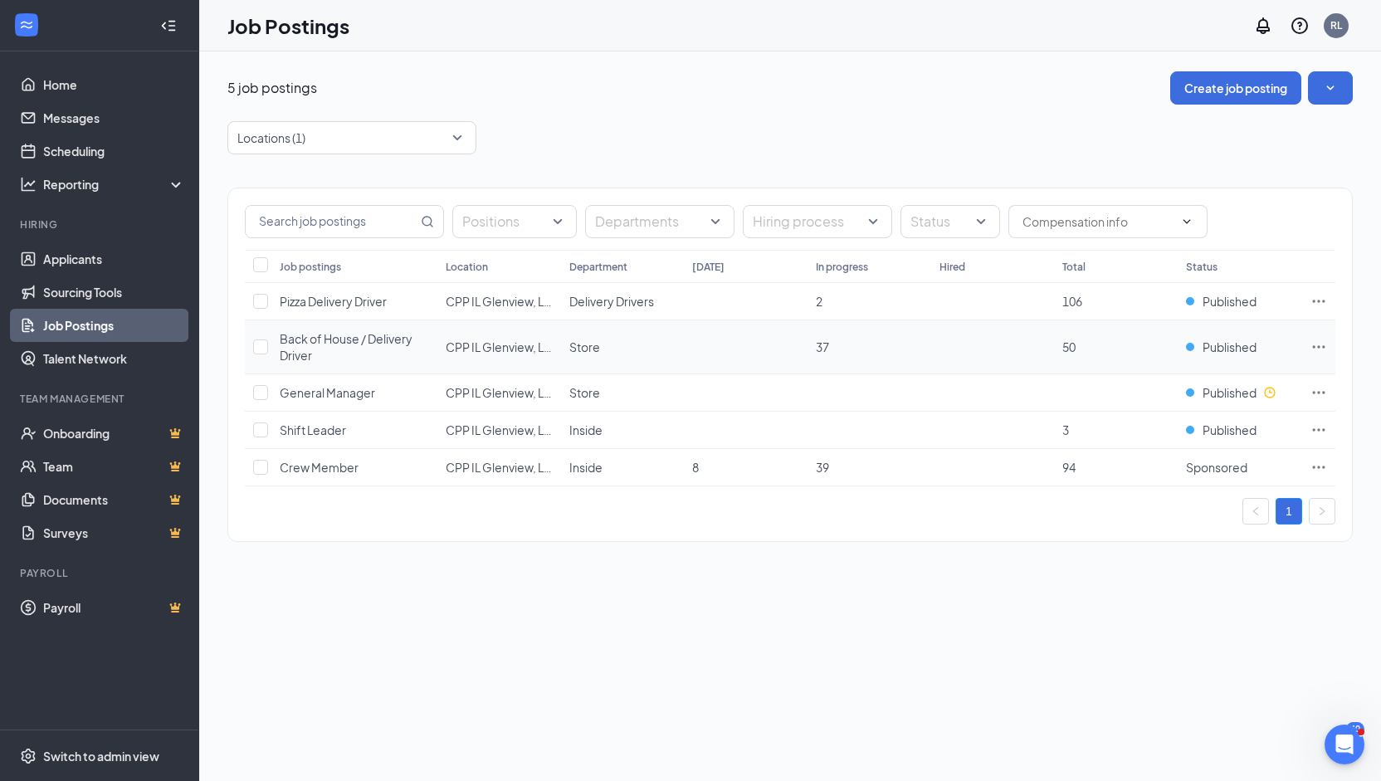
click at [1310, 344] on icon "Ellipses" at bounding box center [1318, 346] width 17 height 17
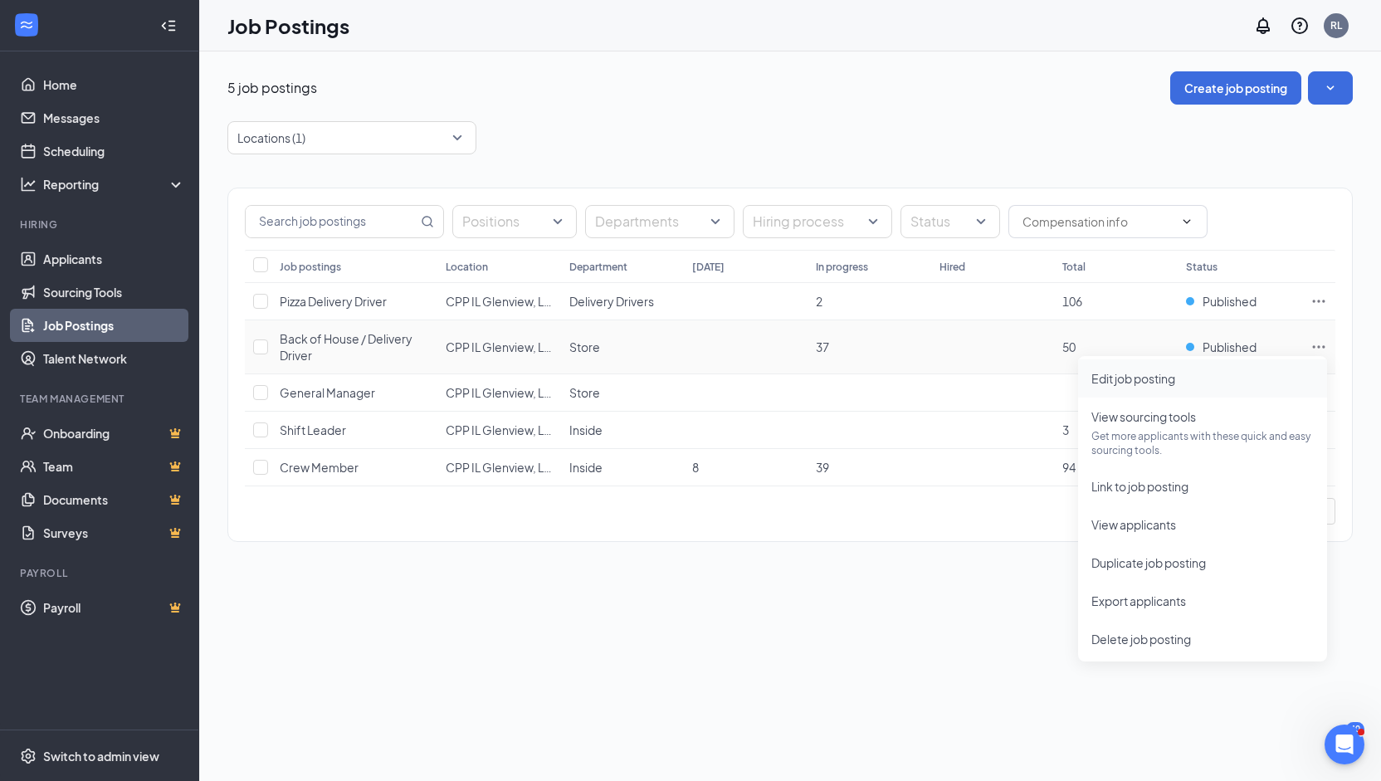
click at [1131, 379] on span "Edit job posting" at bounding box center [1133, 378] width 84 height 15
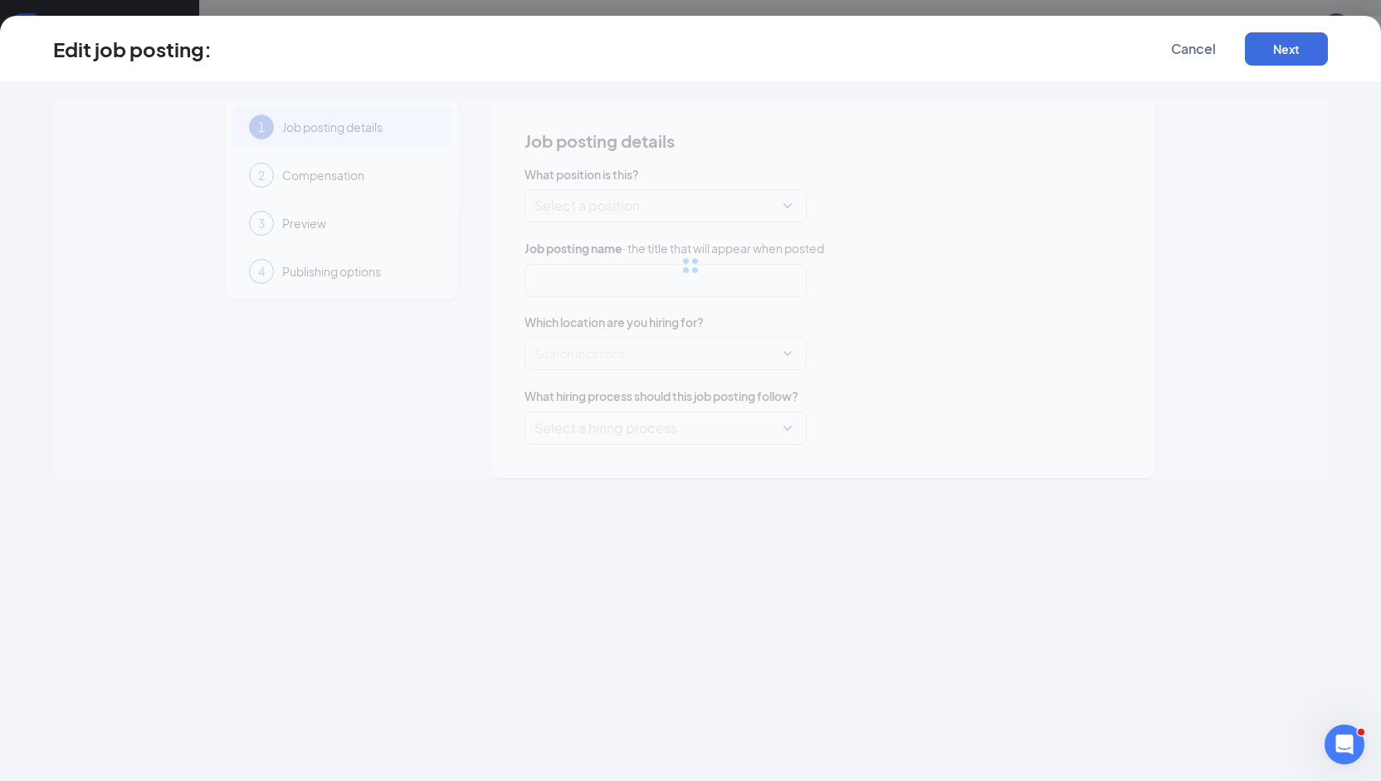
type input "Back of House / Delivery Driver"
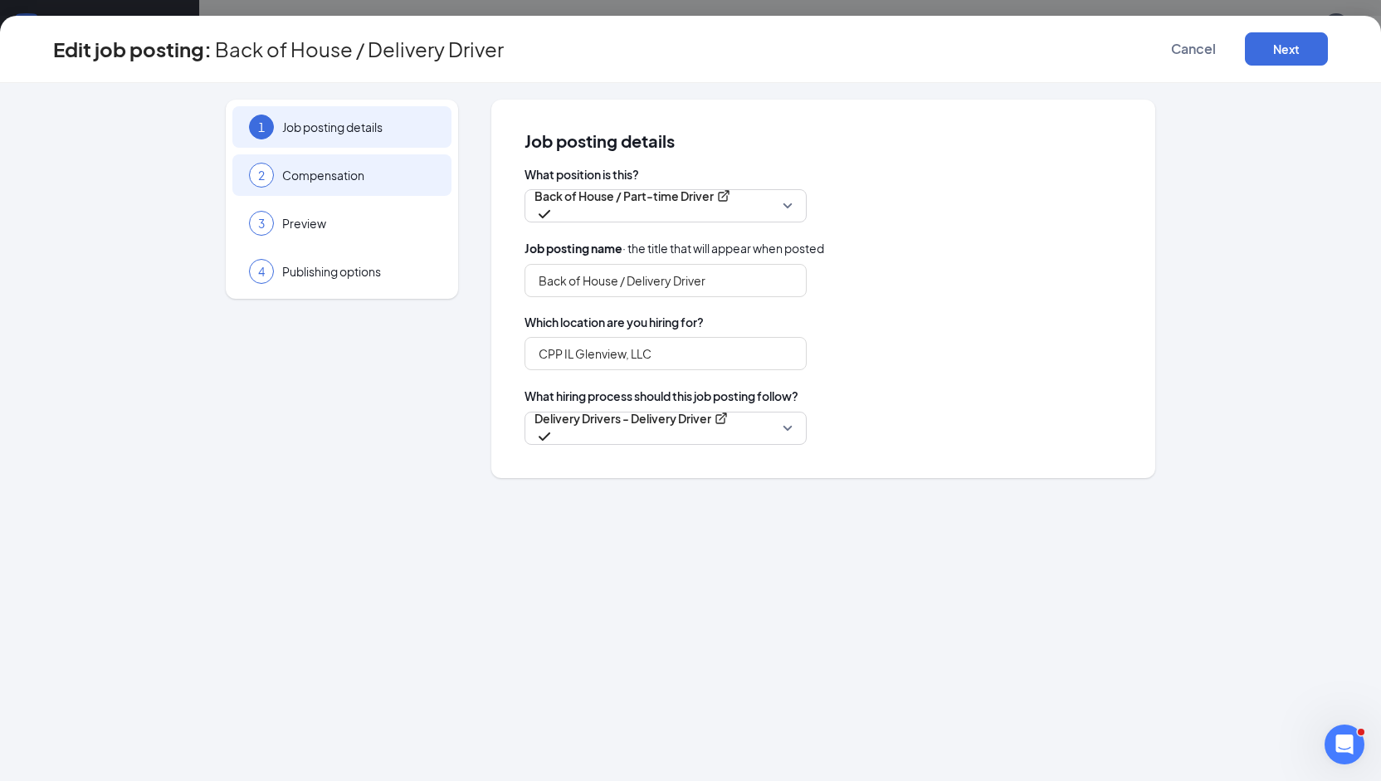
click at [348, 167] on span "Compensation" at bounding box center [358, 175] width 153 height 17
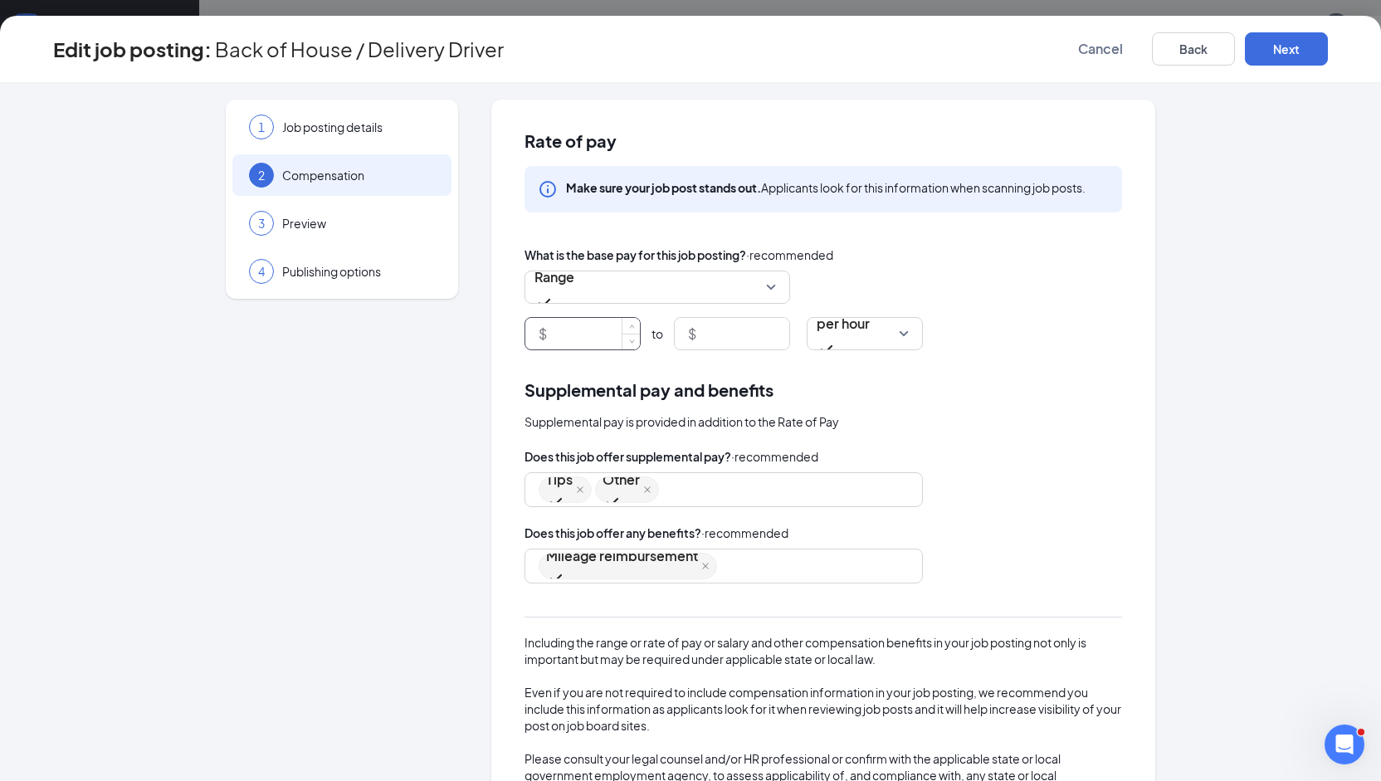
click at [564, 338] on input at bounding box center [595, 334] width 90 height 32
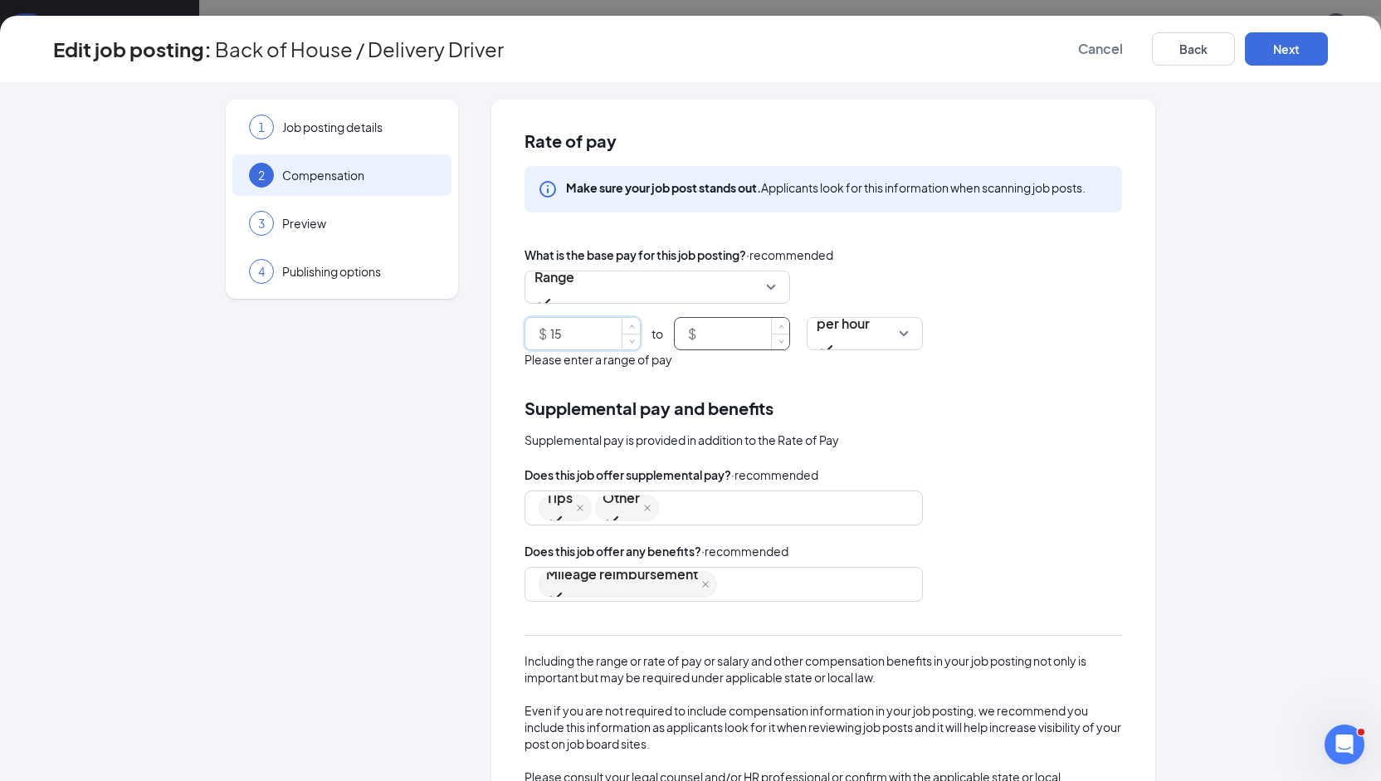
type input "15"
click at [709, 338] on input at bounding box center [744, 334] width 90 height 32
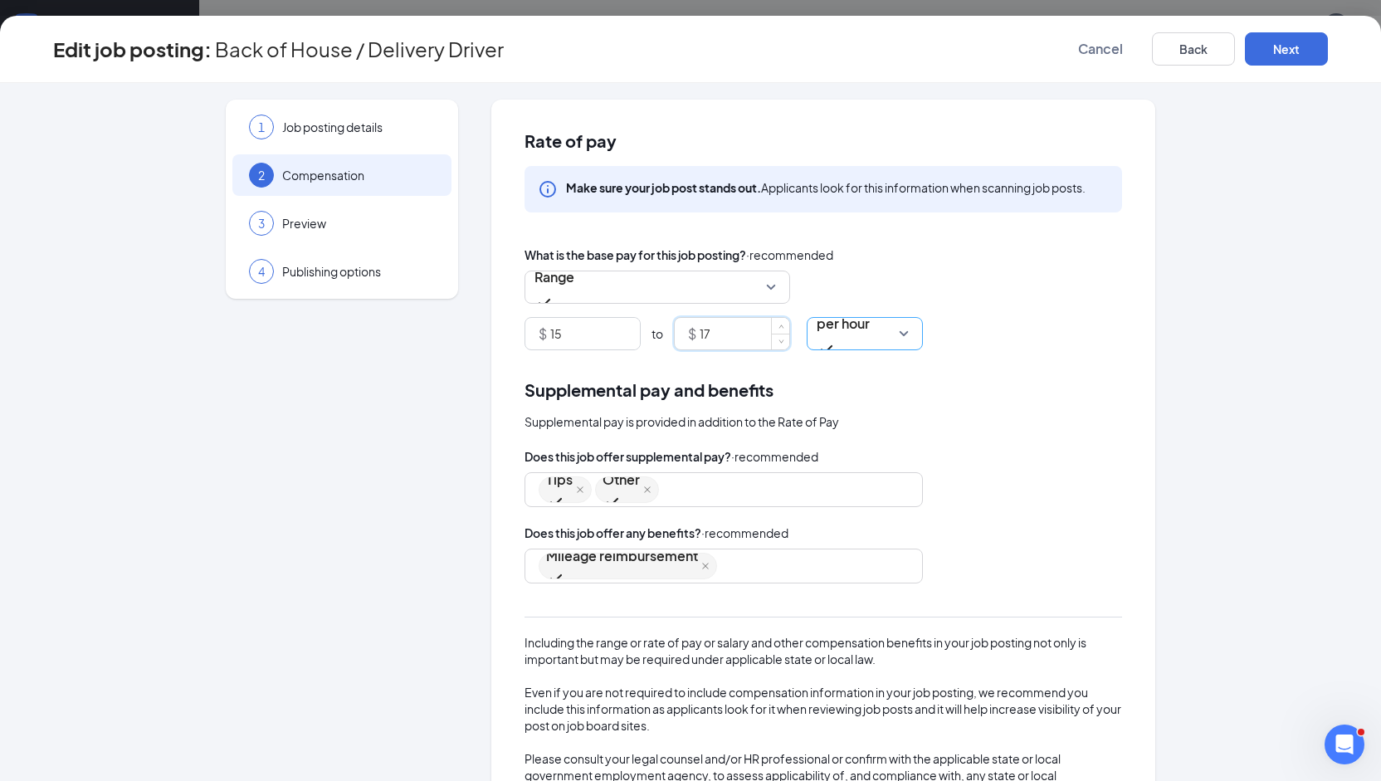
click at [865, 341] on span "per hour" at bounding box center [842, 333] width 53 height 51
type input "17"
click at [973, 304] on div "Range $ 15 to $ 17 per hour hour day per hour per day per week per month per ye…" at bounding box center [822, 310] width 597 height 80
click at [720, 568] on div "Mileage reimbursement" at bounding box center [715, 566] width 354 height 30
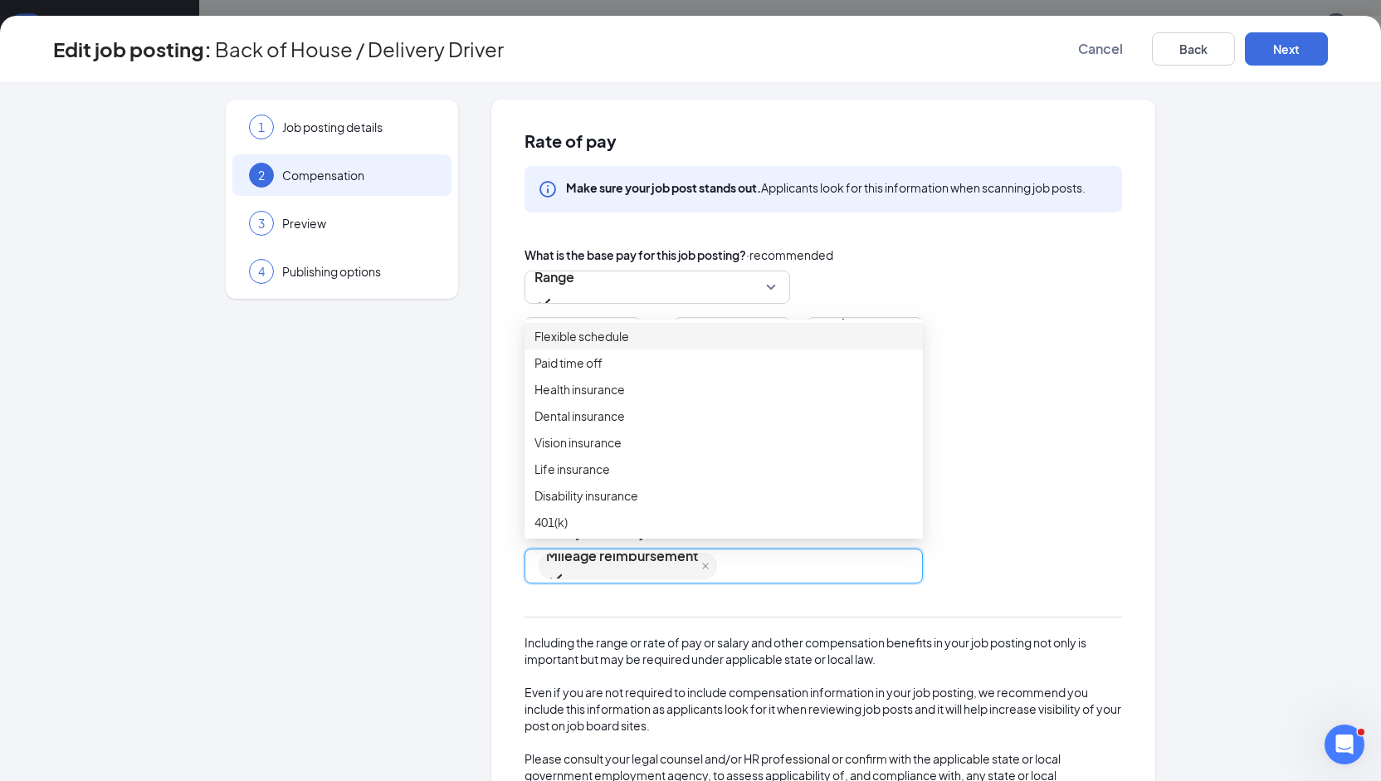
click at [645, 345] on span "Flexible schedule" at bounding box center [723, 336] width 378 height 18
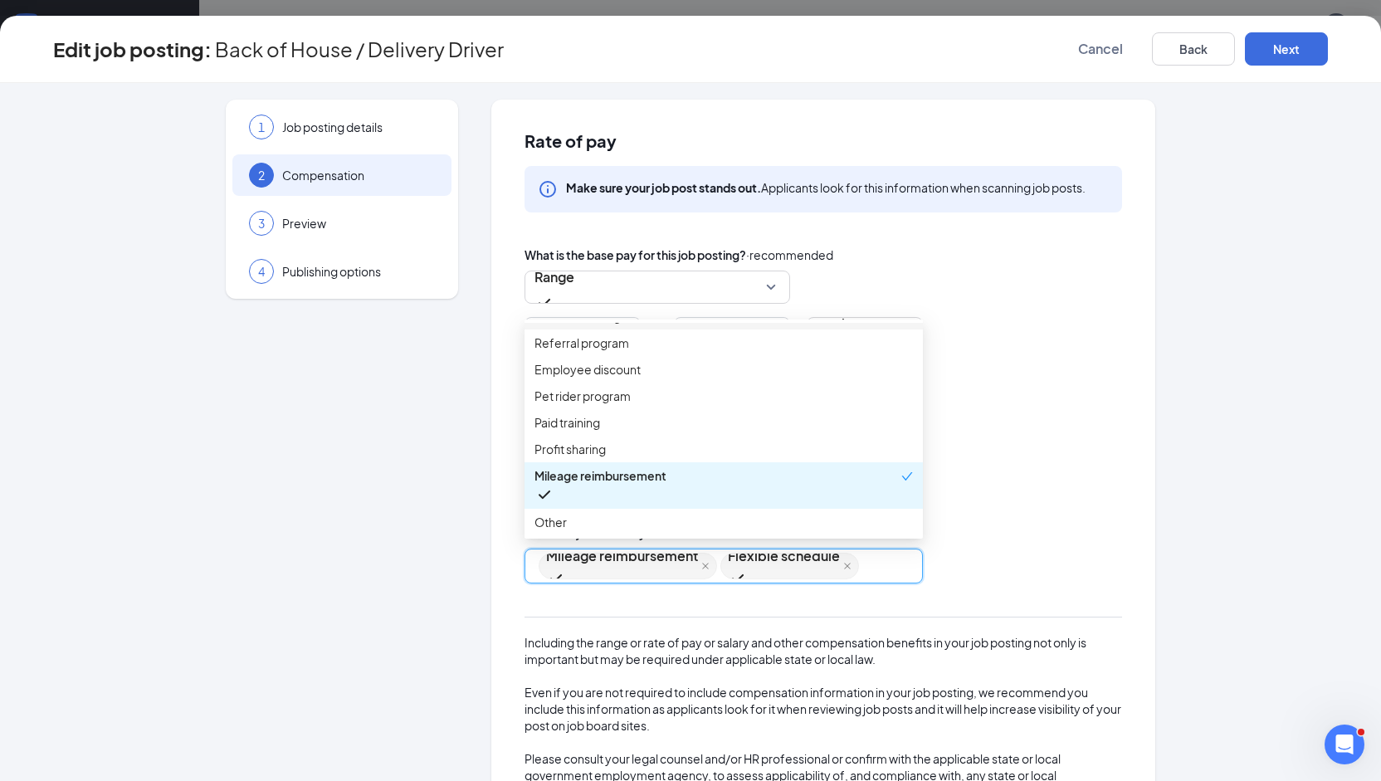
scroll to position [277, 0]
click at [597, 352] on span "Referral program" at bounding box center [581, 343] width 95 height 18
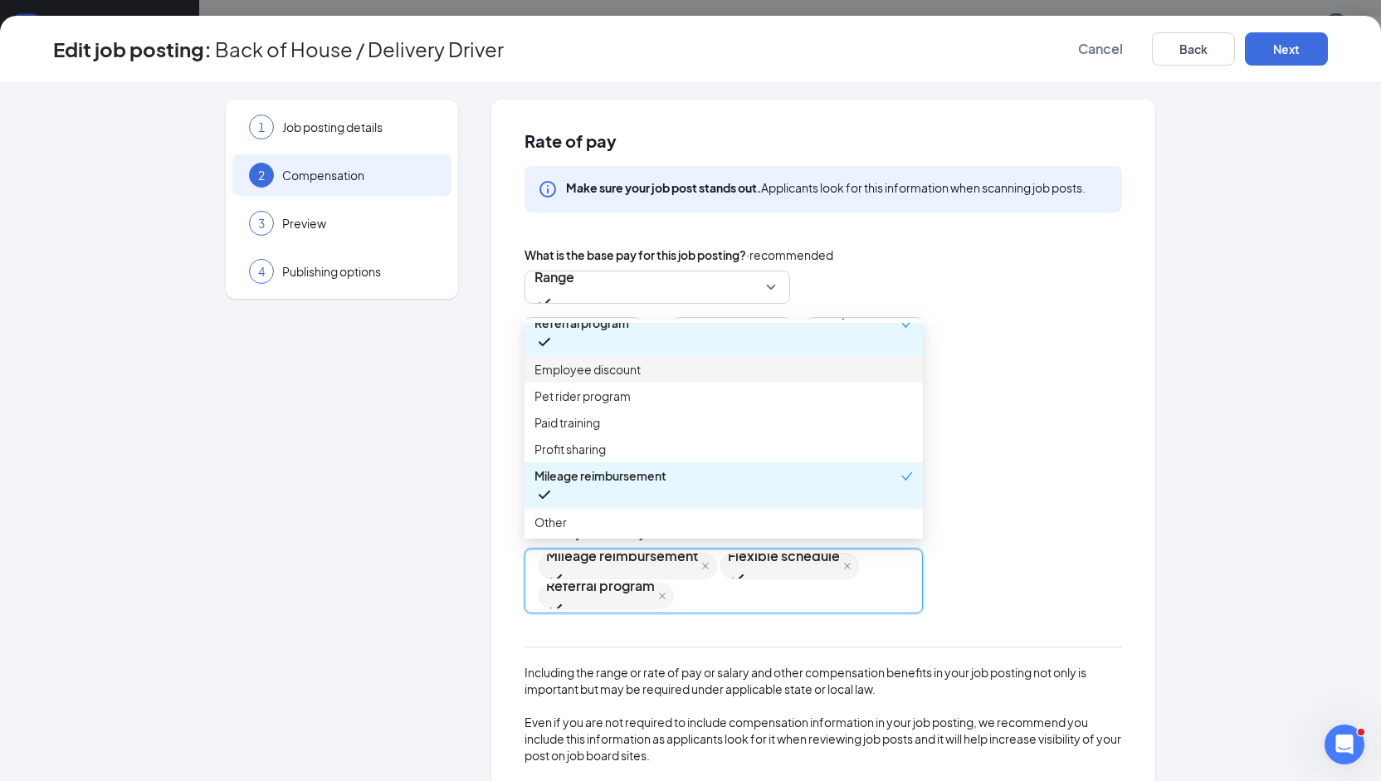
click at [595, 378] on span "Employee discount" at bounding box center [587, 369] width 106 height 18
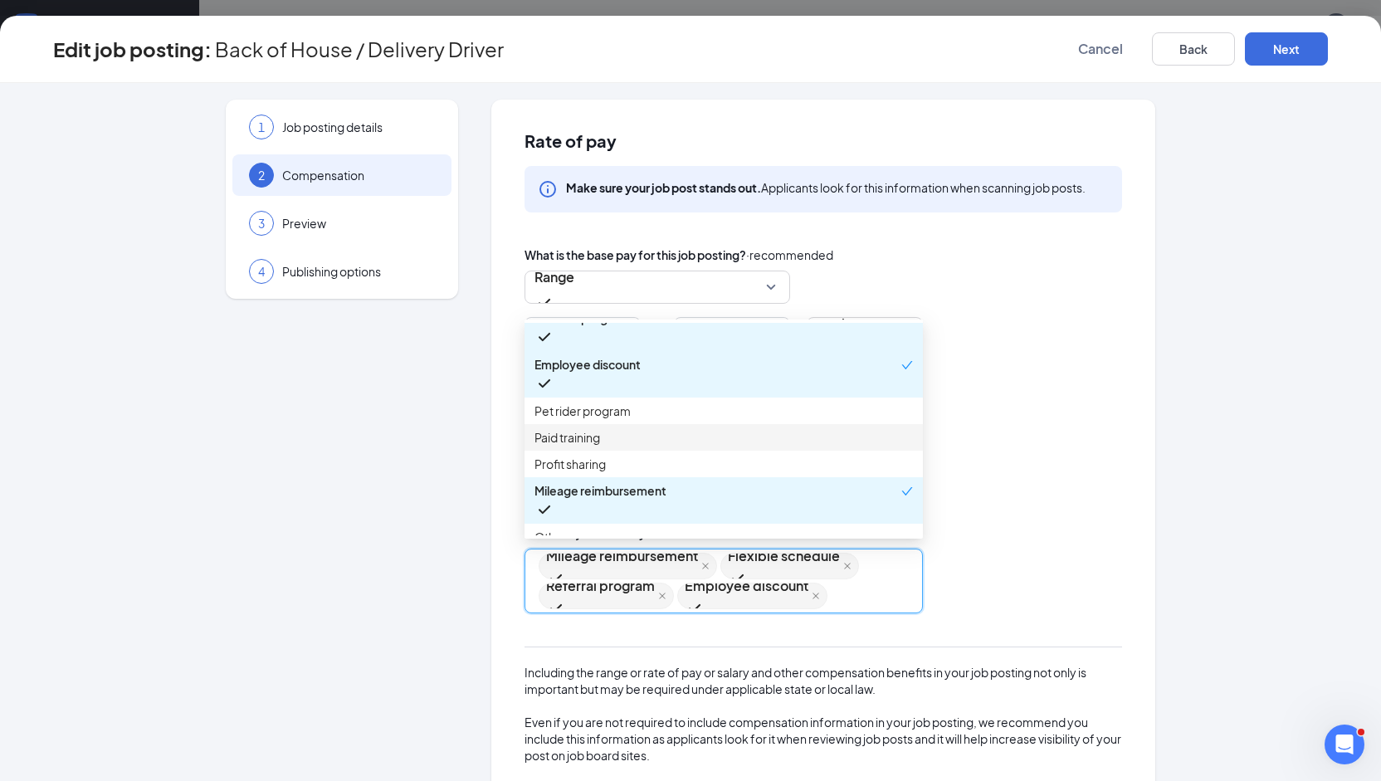
click at [659, 446] on span "Paid training" at bounding box center [723, 437] width 378 height 18
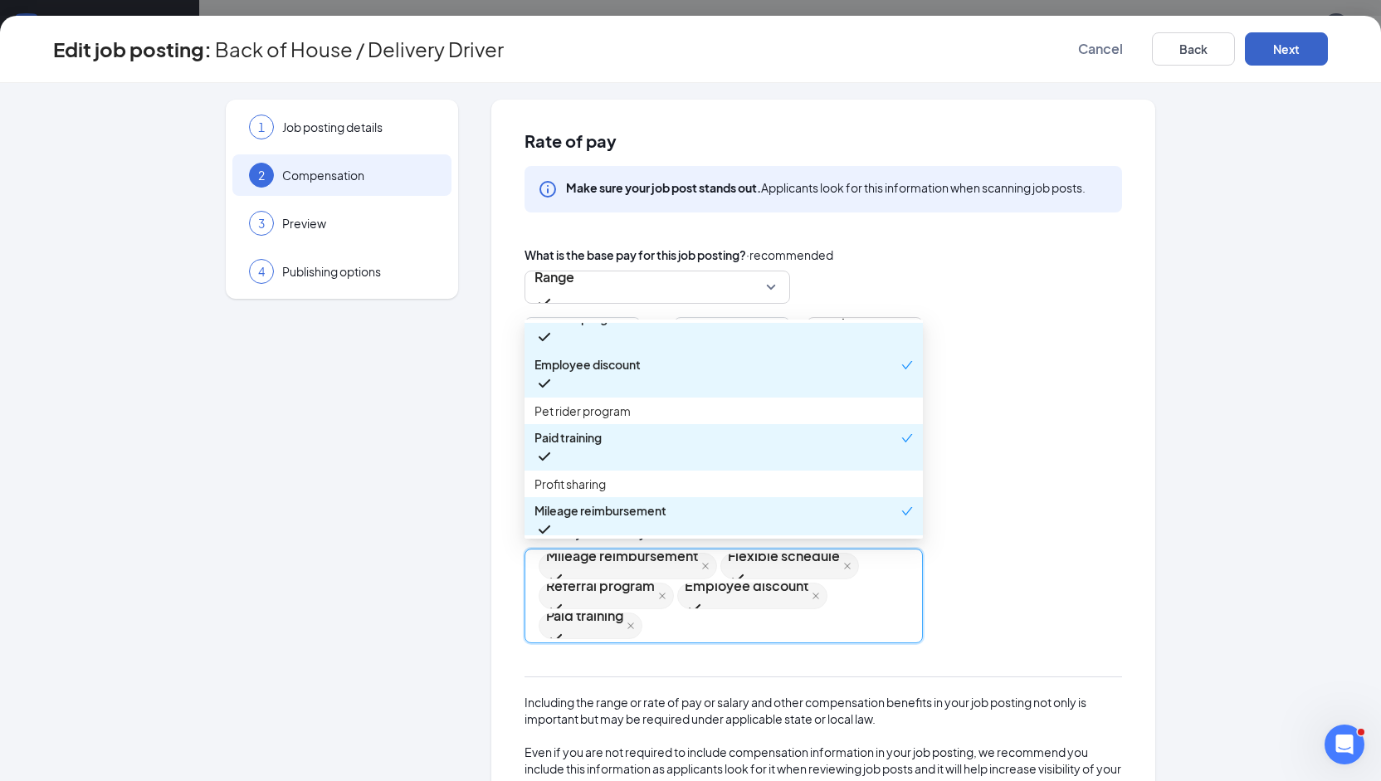
click at [1278, 56] on button "Next" at bounding box center [1285, 48] width 83 height 33
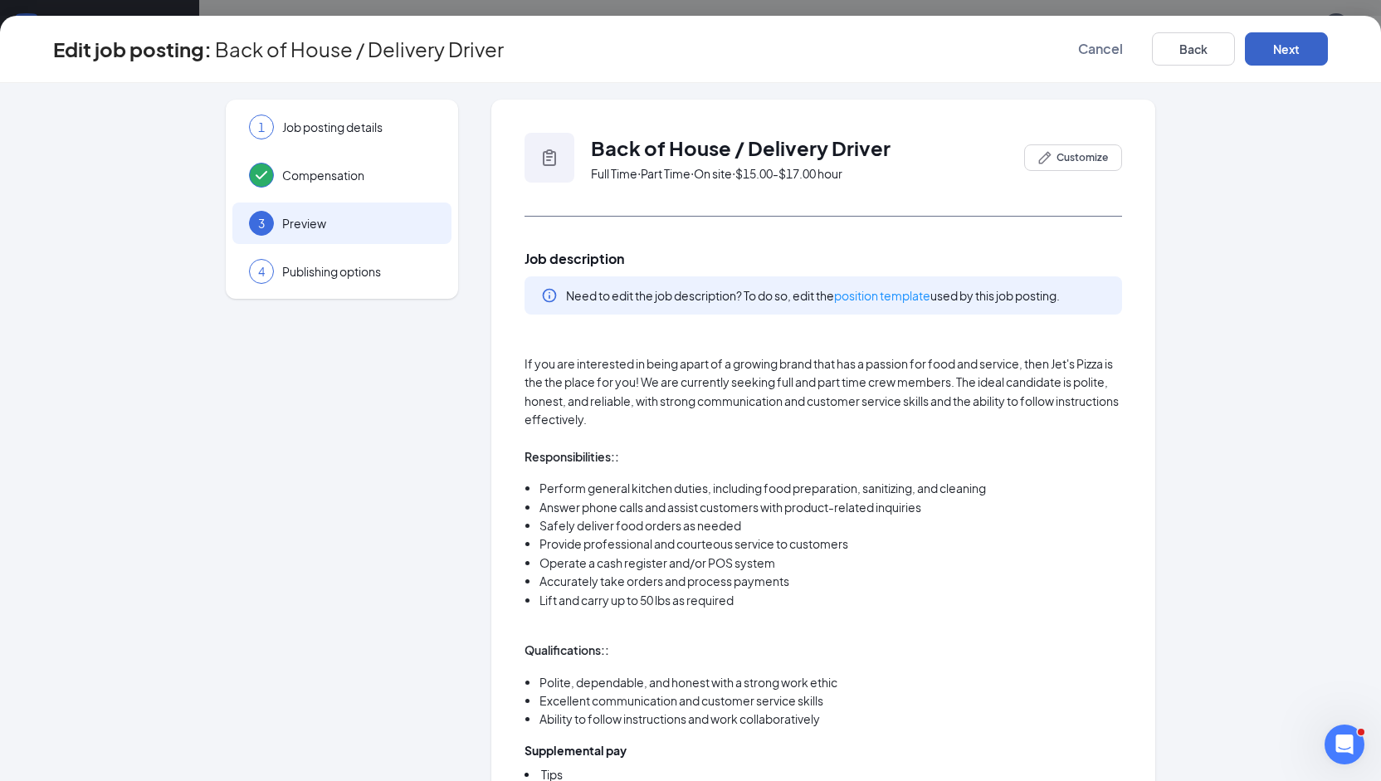
click at [1297, 46] on button "Next" at bounding box center [1285, 48] width 83 height 33
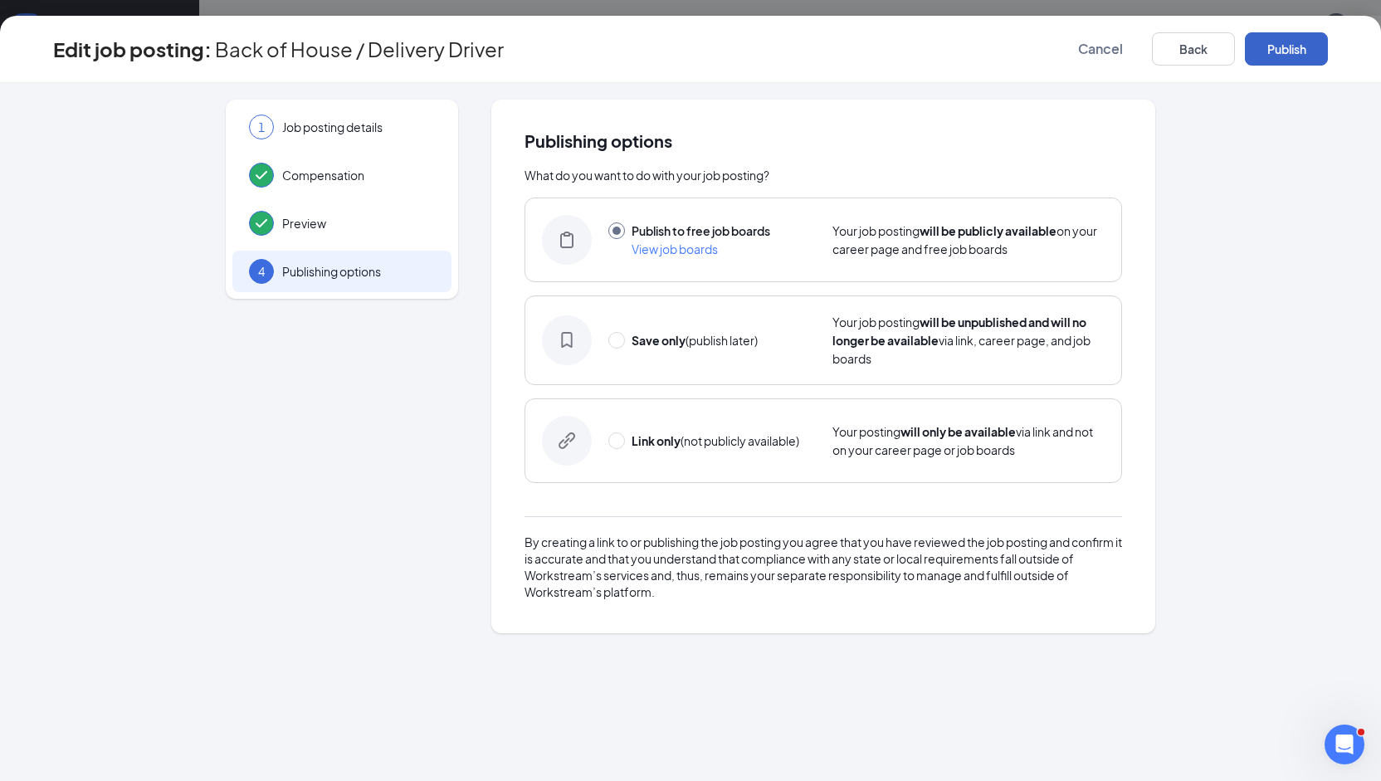
click at [1297, 46] on button "Publish" at bounding box center [1285, 48] width 83 height 33
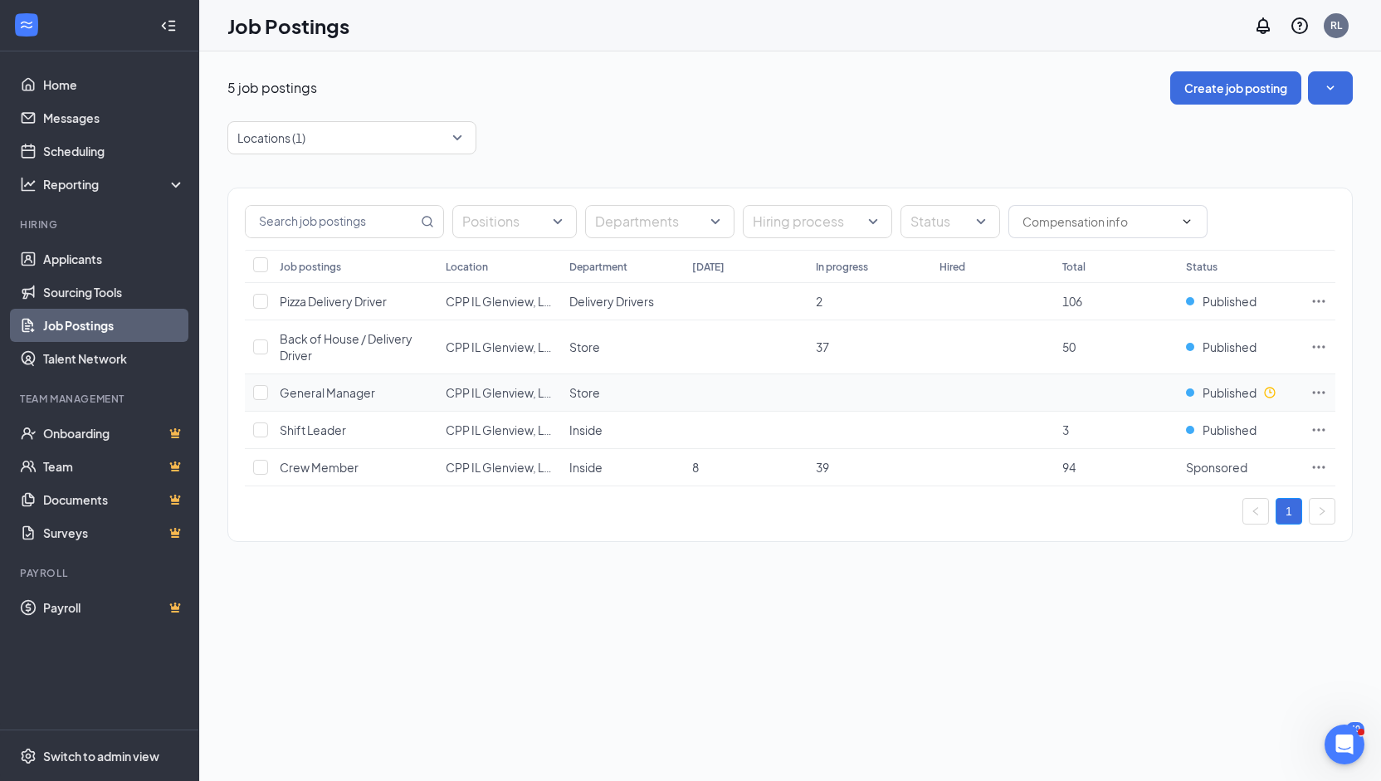
click at [1316, 387] on icon "Ellipses" at bounding box center [1318, 392] width 17 height 17
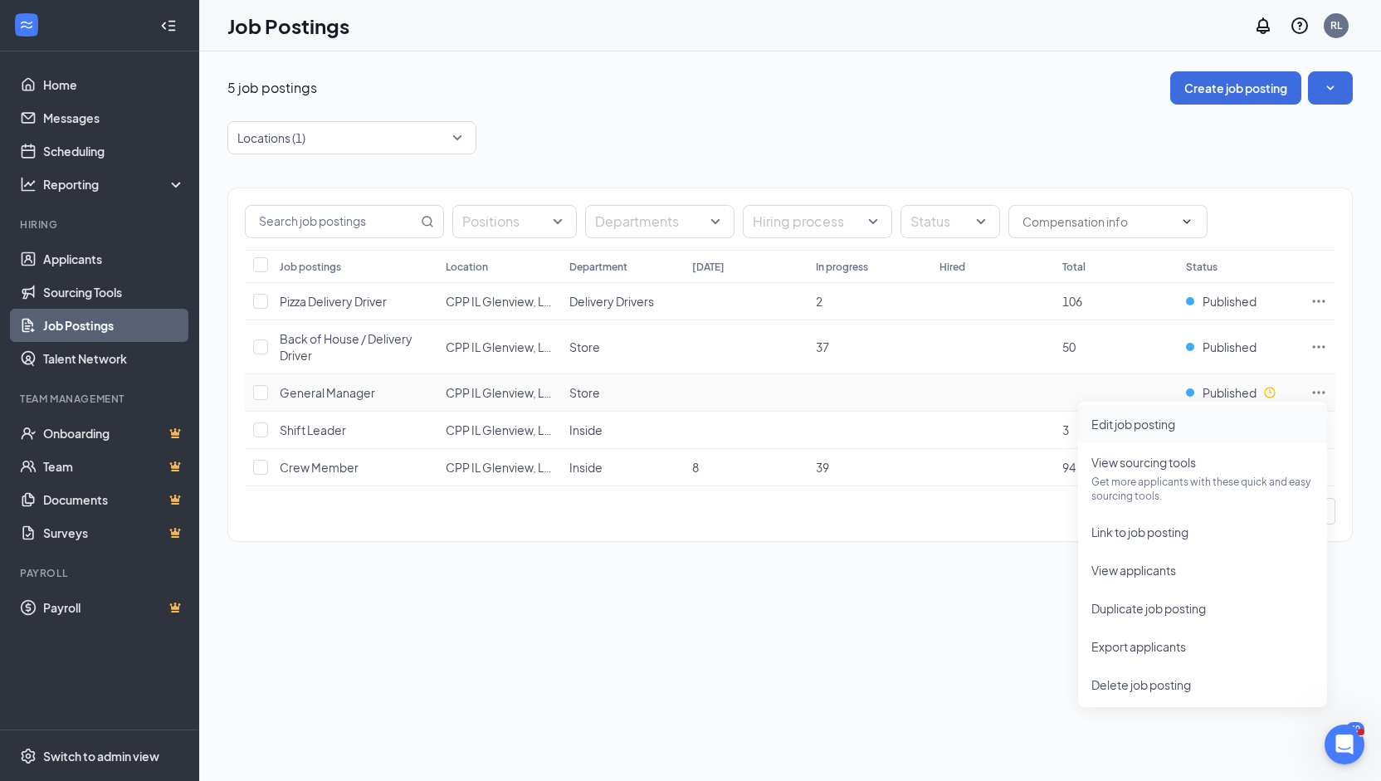
click at [1173, 424] on span "Edit job posting" at bounding box center [1133, 423] width 84 height 15
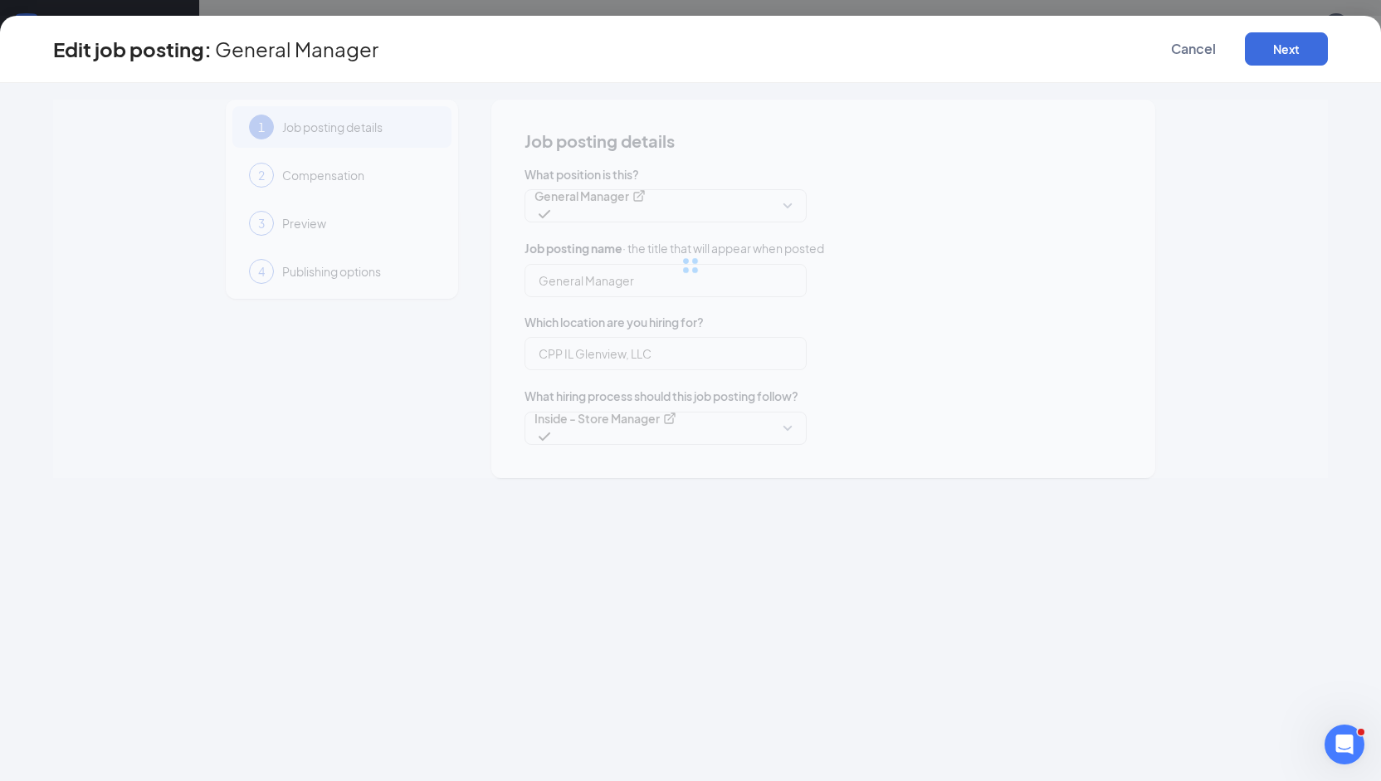
type input "General Manager"
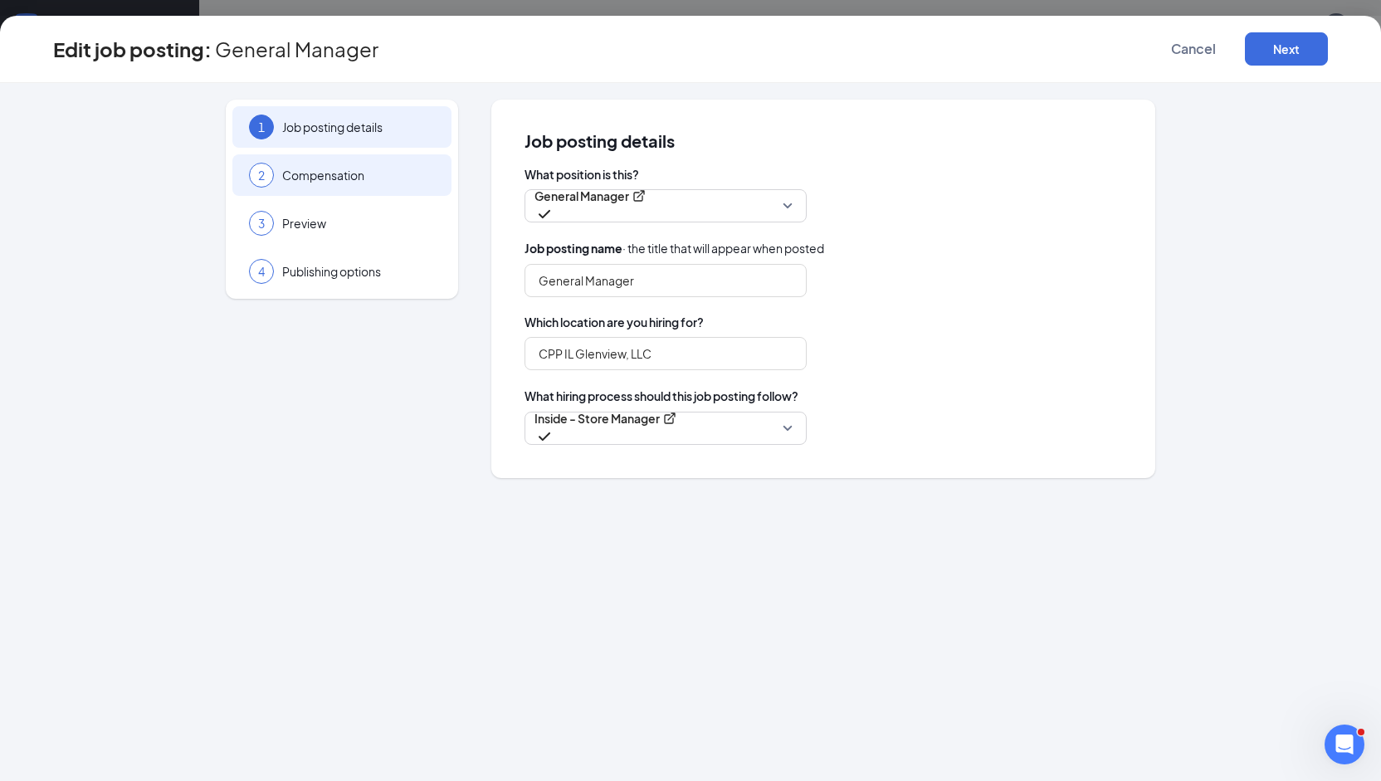
click at [267, 178] on div "2" at bounding box center [261, 175] width 25 height 25
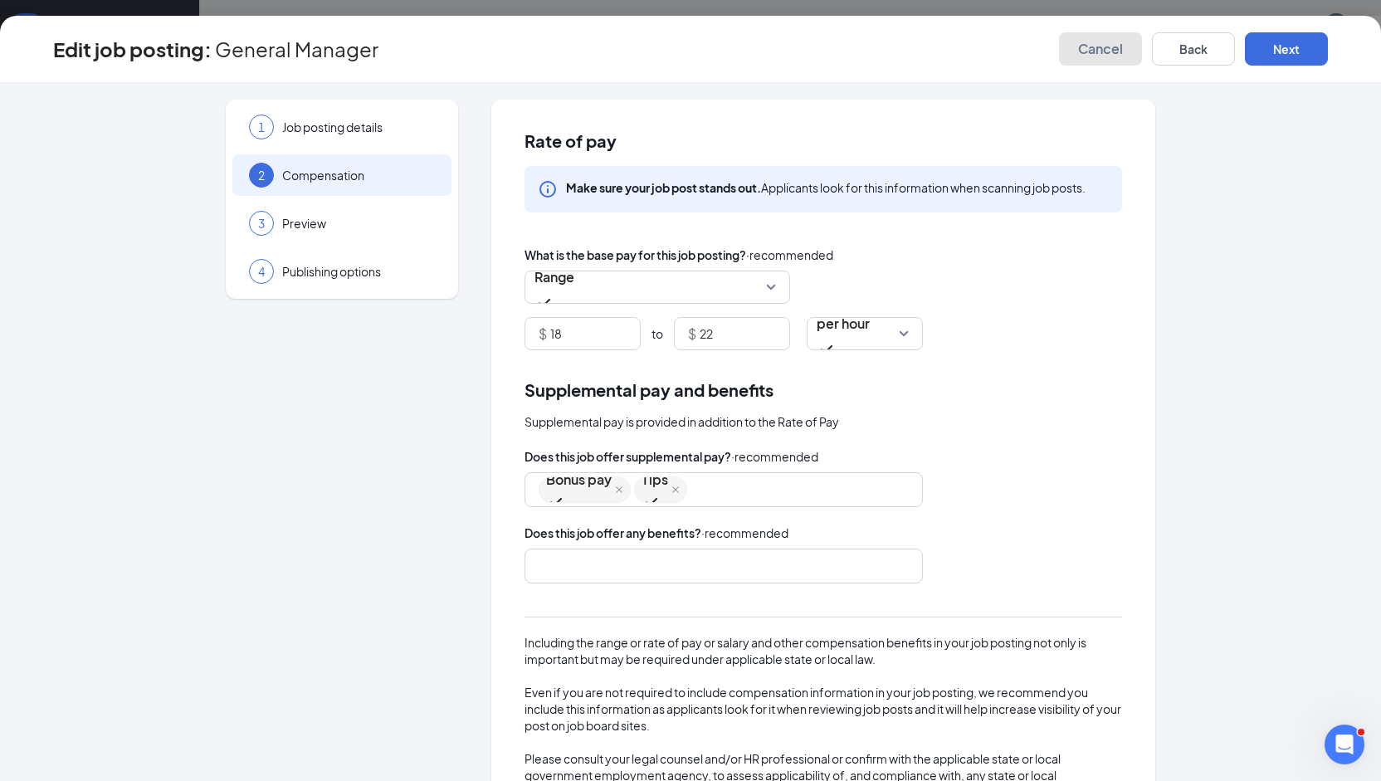
click at [1106, 50] on span "Cancel" at bounding box center [1100, 49] width 45 height 17
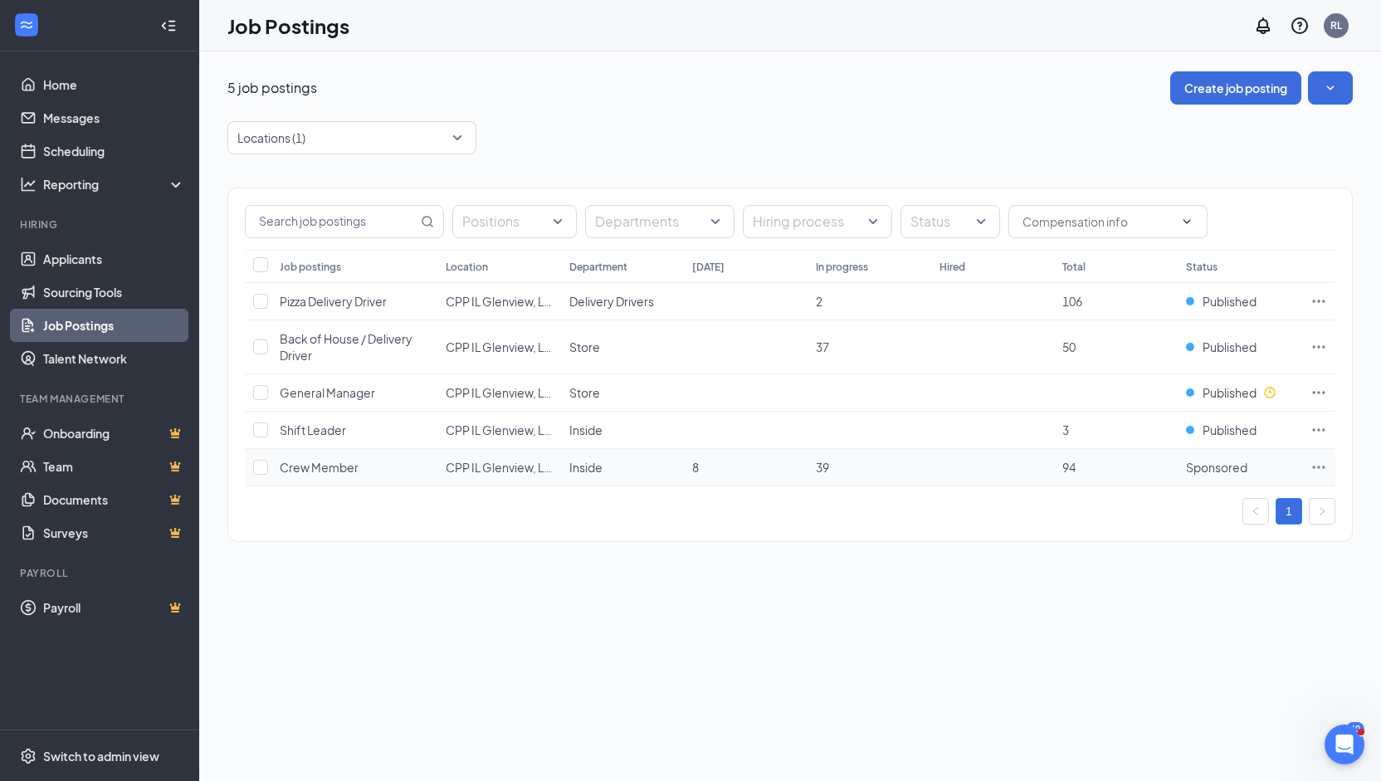
click at [1311, 460] on icon "Ellipses" at bounding box center [1318, 467] width 17 height 17
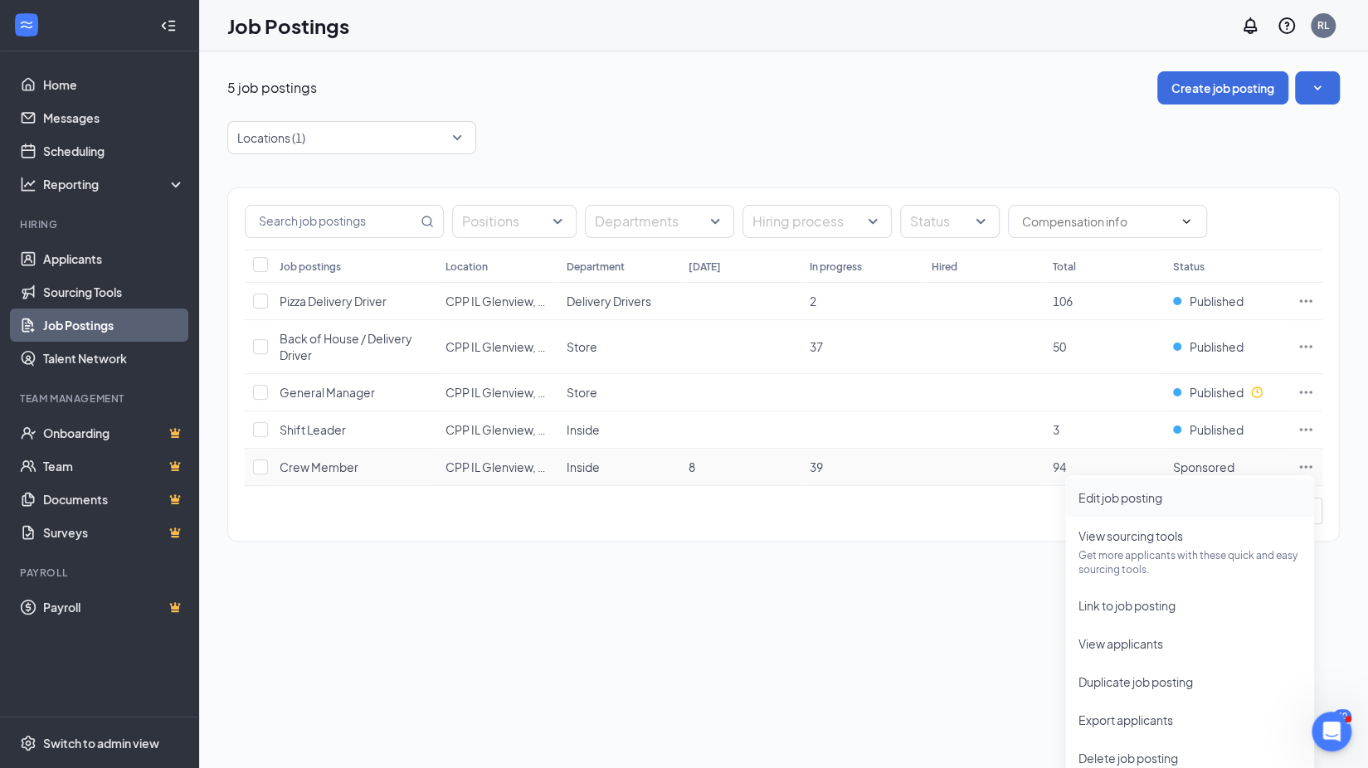
click at [1160, 495] on span "Edit job posting" at bounding box center [1121, 497] width 84 height 15
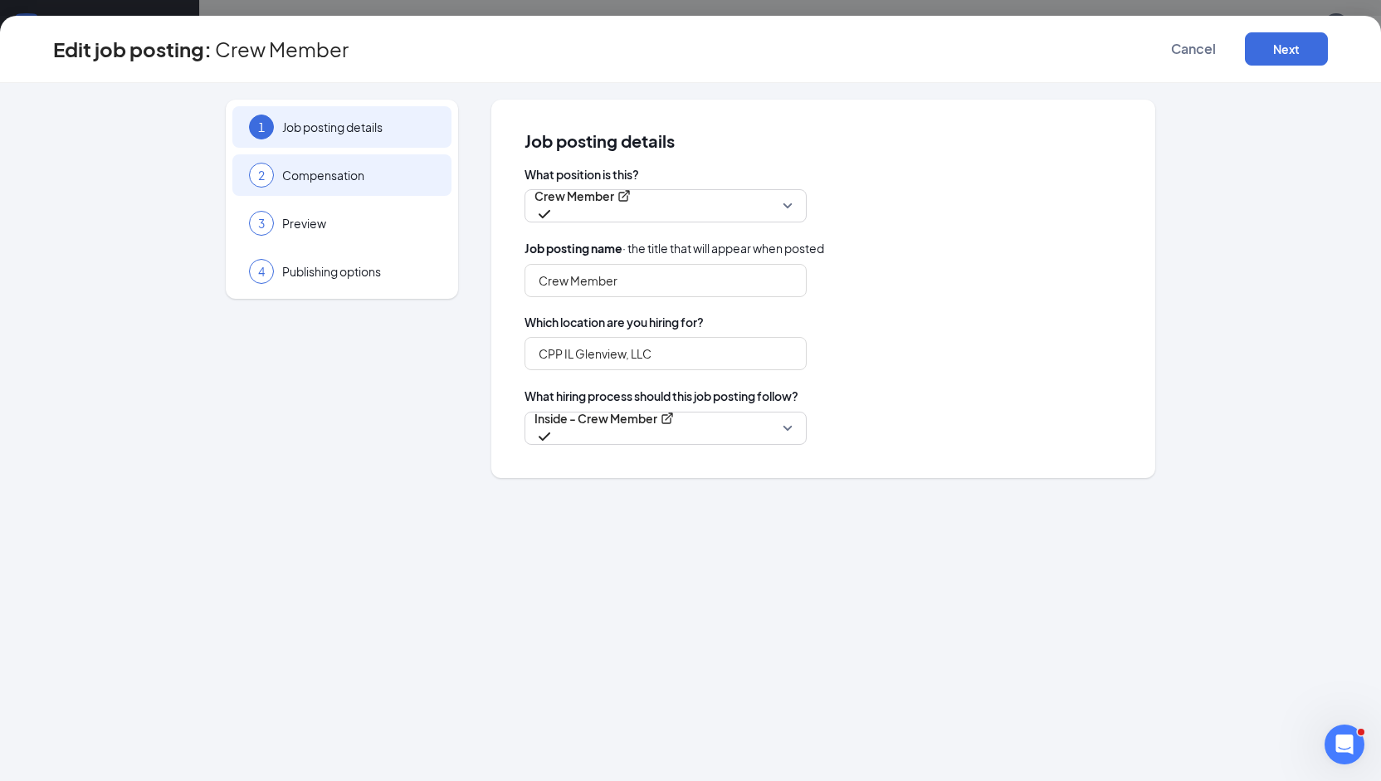
click at [353, 163] on div "2 Compensation" at bounding box center [341, 174] width 219 height 41
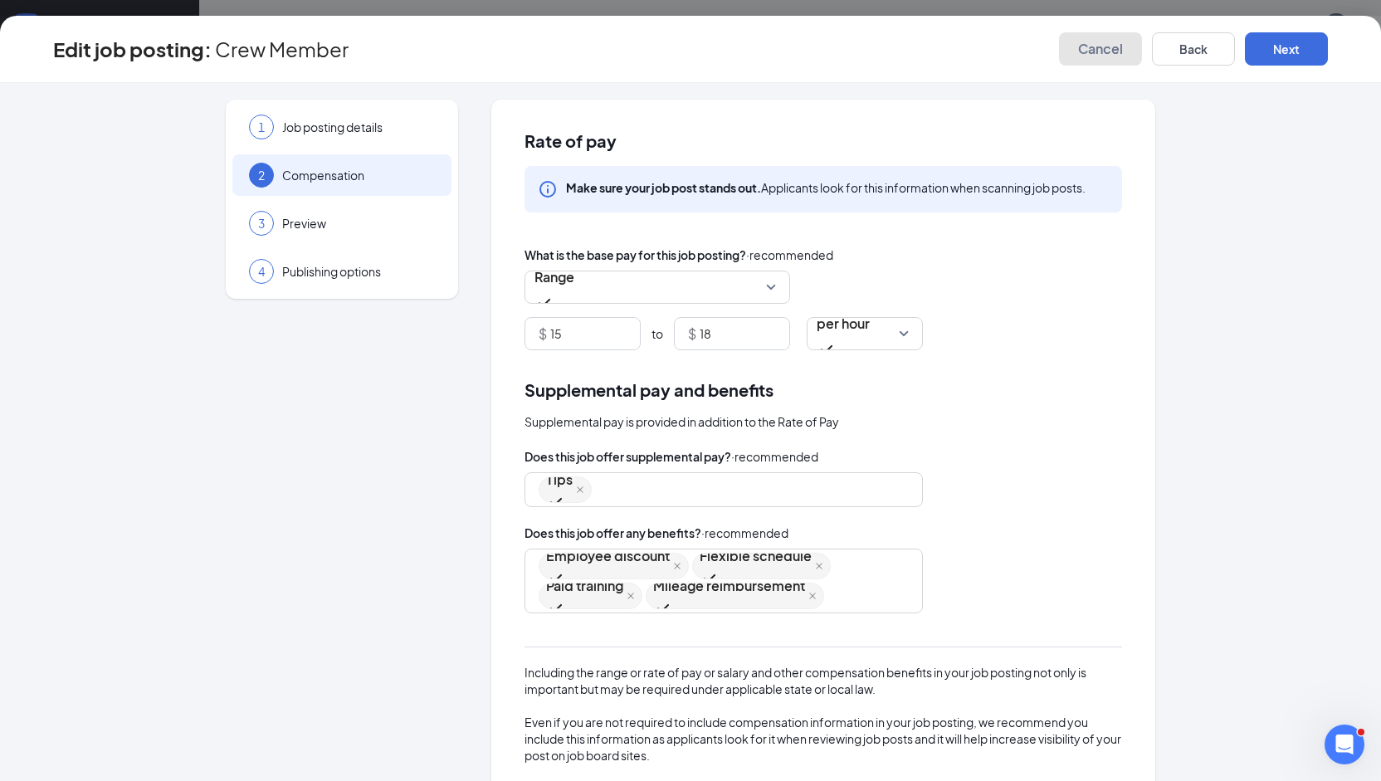
click at [1083, 47] on span "Cancel" at bounding box center [1100, 49] width 45 height 17
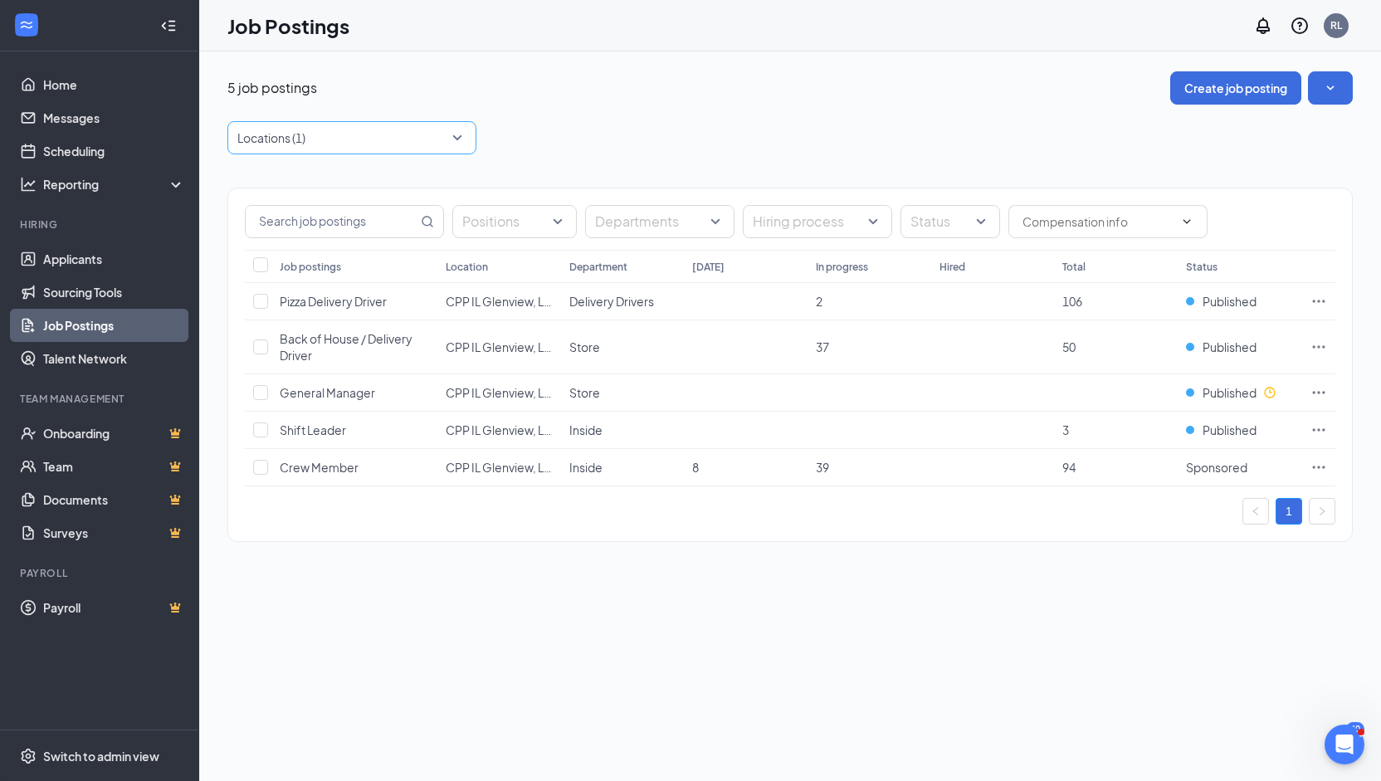
click at [424, 146] on div at bounding box center [343, 137] width 224 height 27
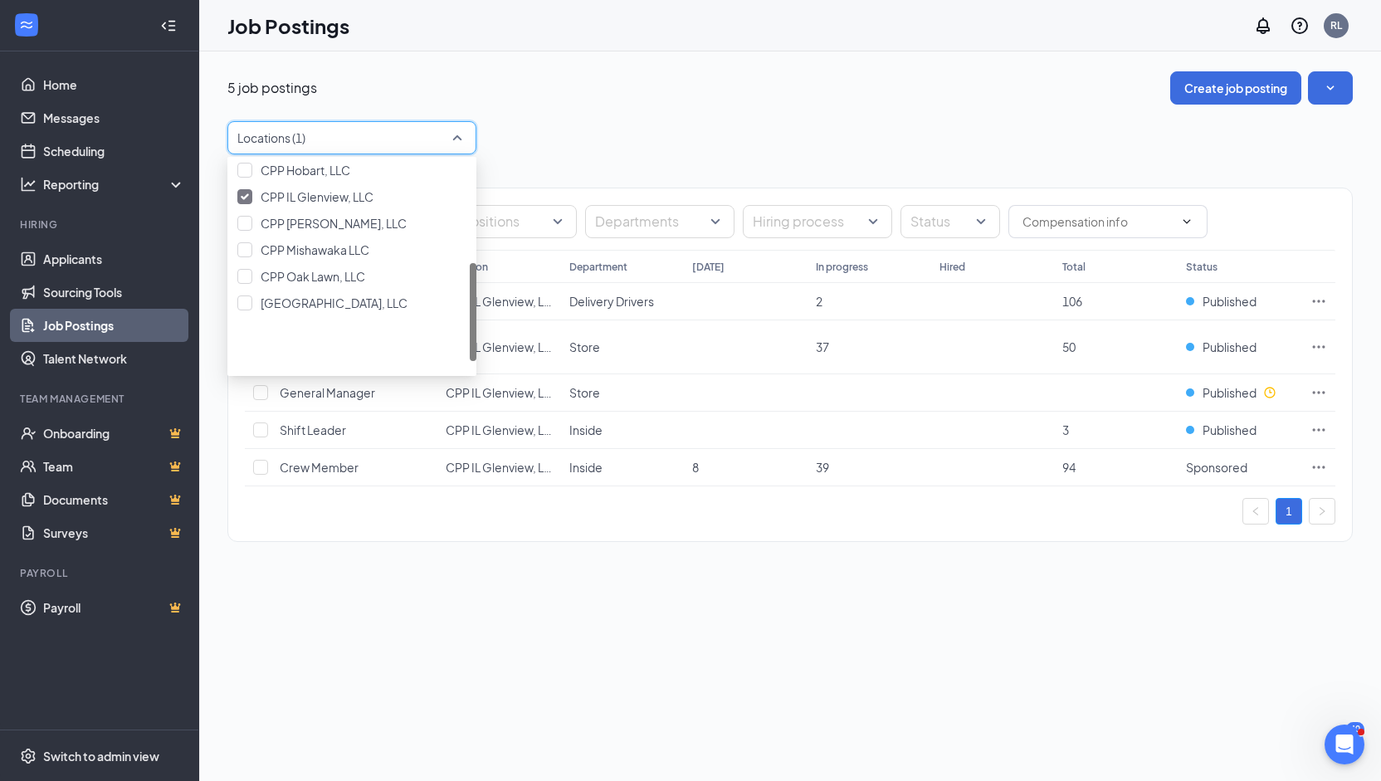
scroll to position [221, 0]
click at [759, 155] on div "Positions Departments Hiring process Status Job postings Location Department [D…" at bounding box center [789, 356] width 1125 height 404
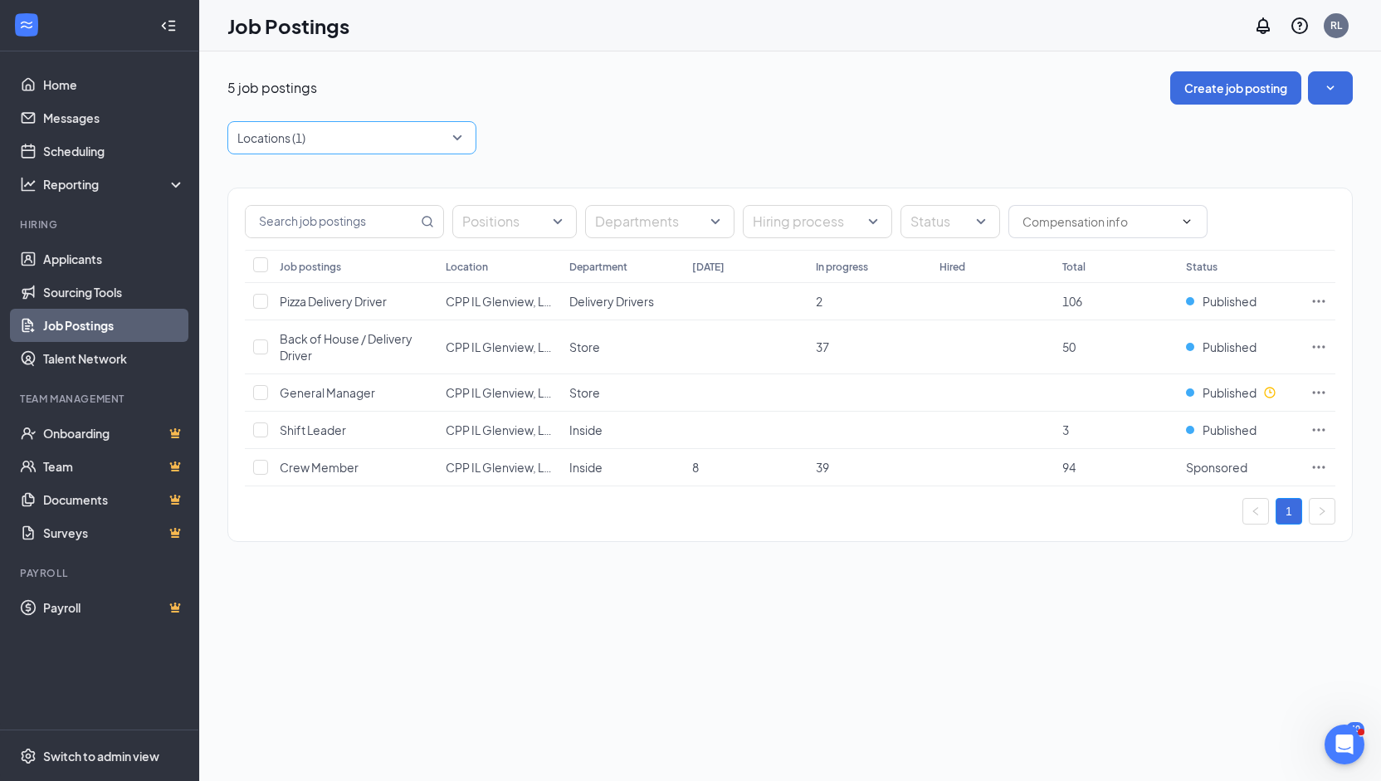
click at [431, 129] on div at bounding box center [343, 137] width 224 height 27
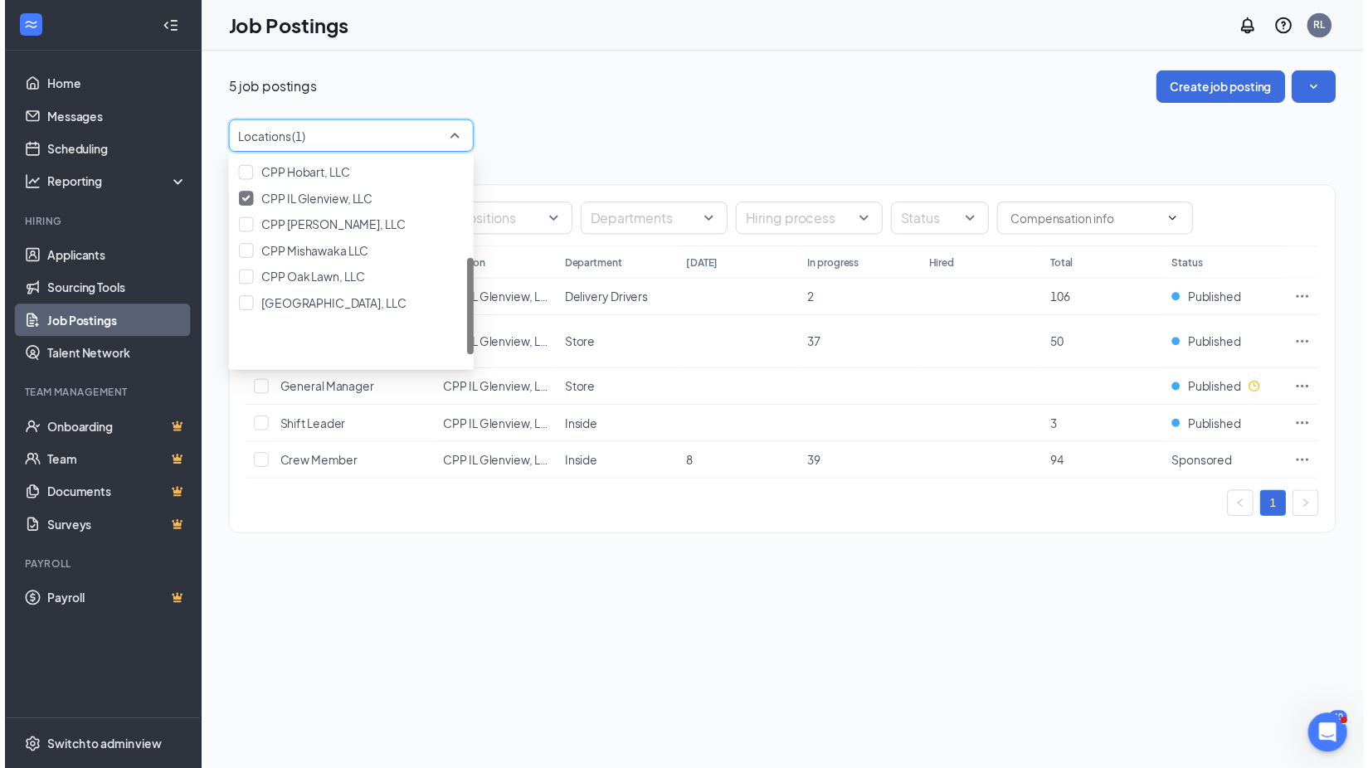
scroll to position [218, 0]
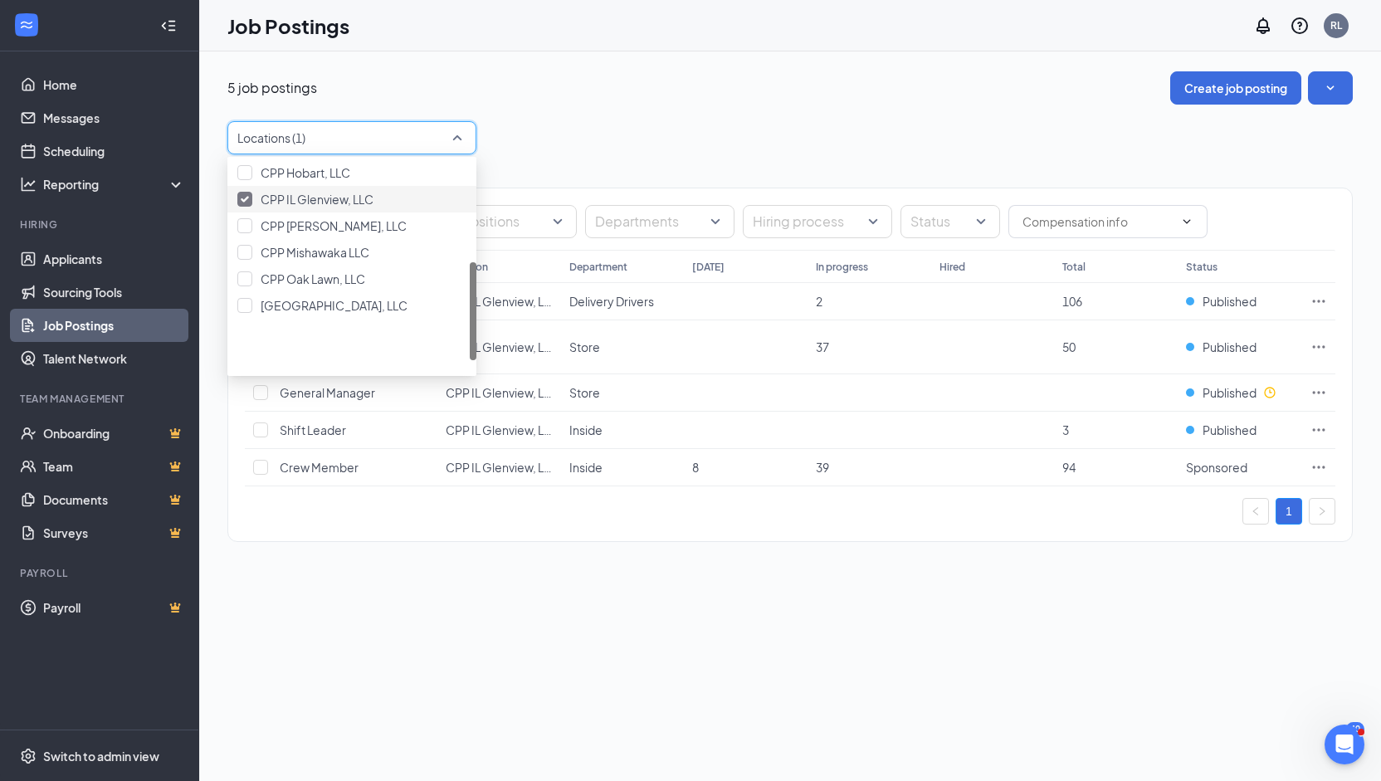
click at [251, 207] on div at bounding box center [244, 199] width 15 height 15
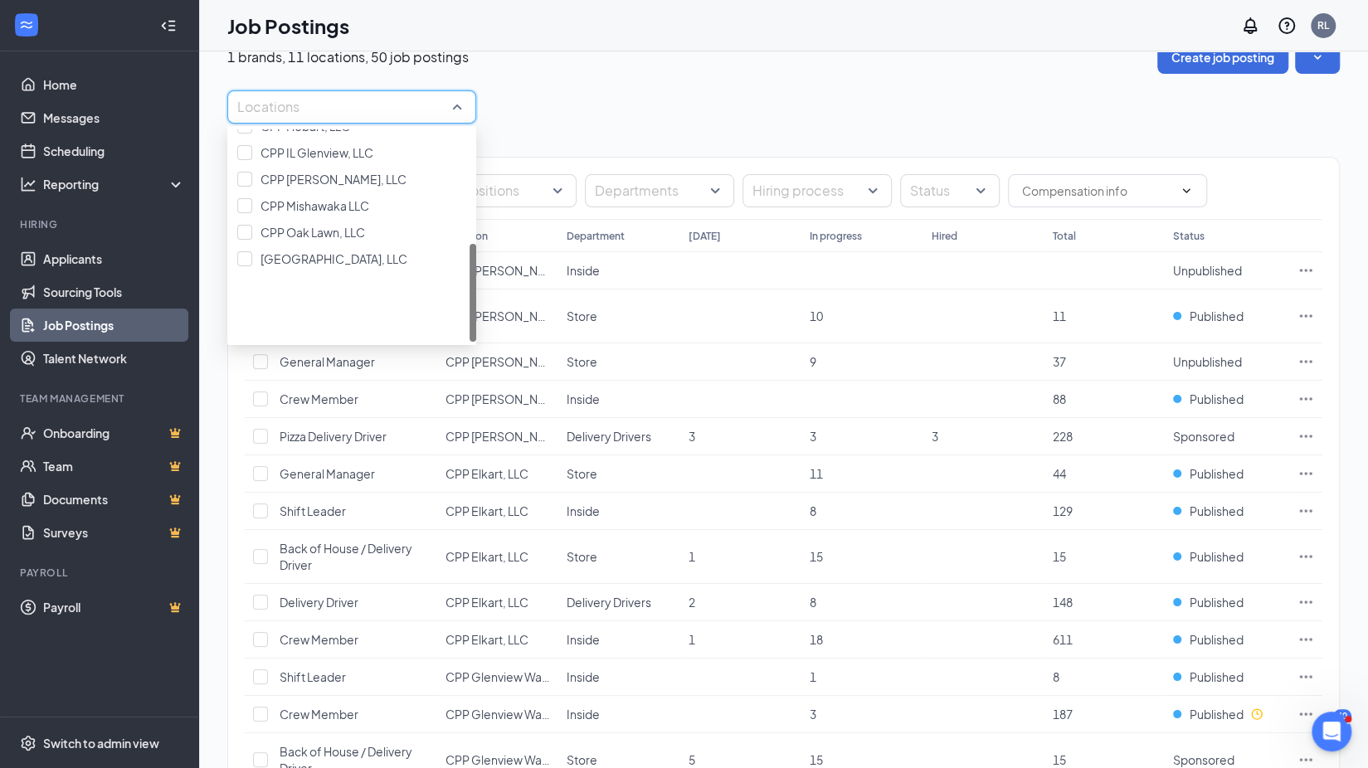
scroll to position [32, 0]
click at [252, 265] on div at bounding box center [244, 258] width 15 height 15
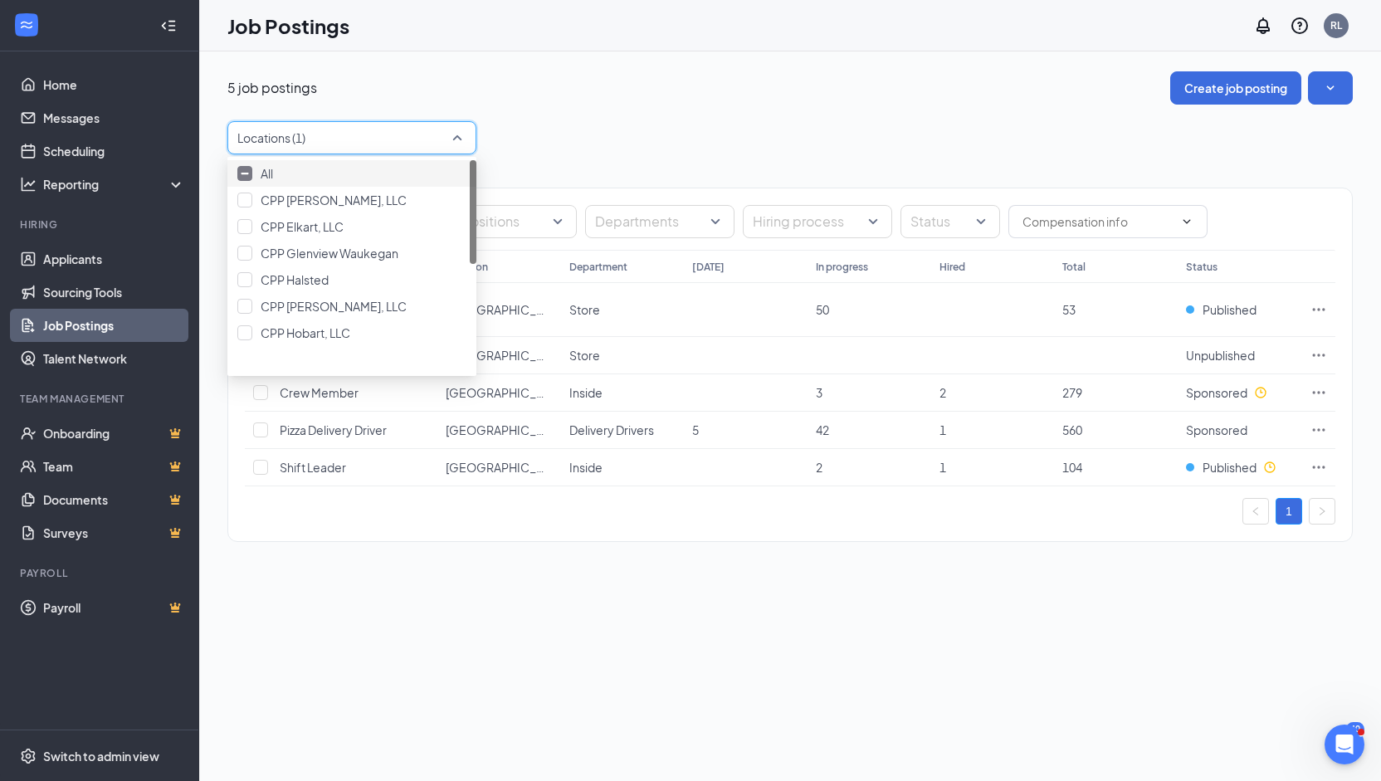
click at [759, 118] on div "5 job postings Create job posting Locations (1) Positions Departments Hiring pr…" at bounding box center [789, 314] width 1125 height 487
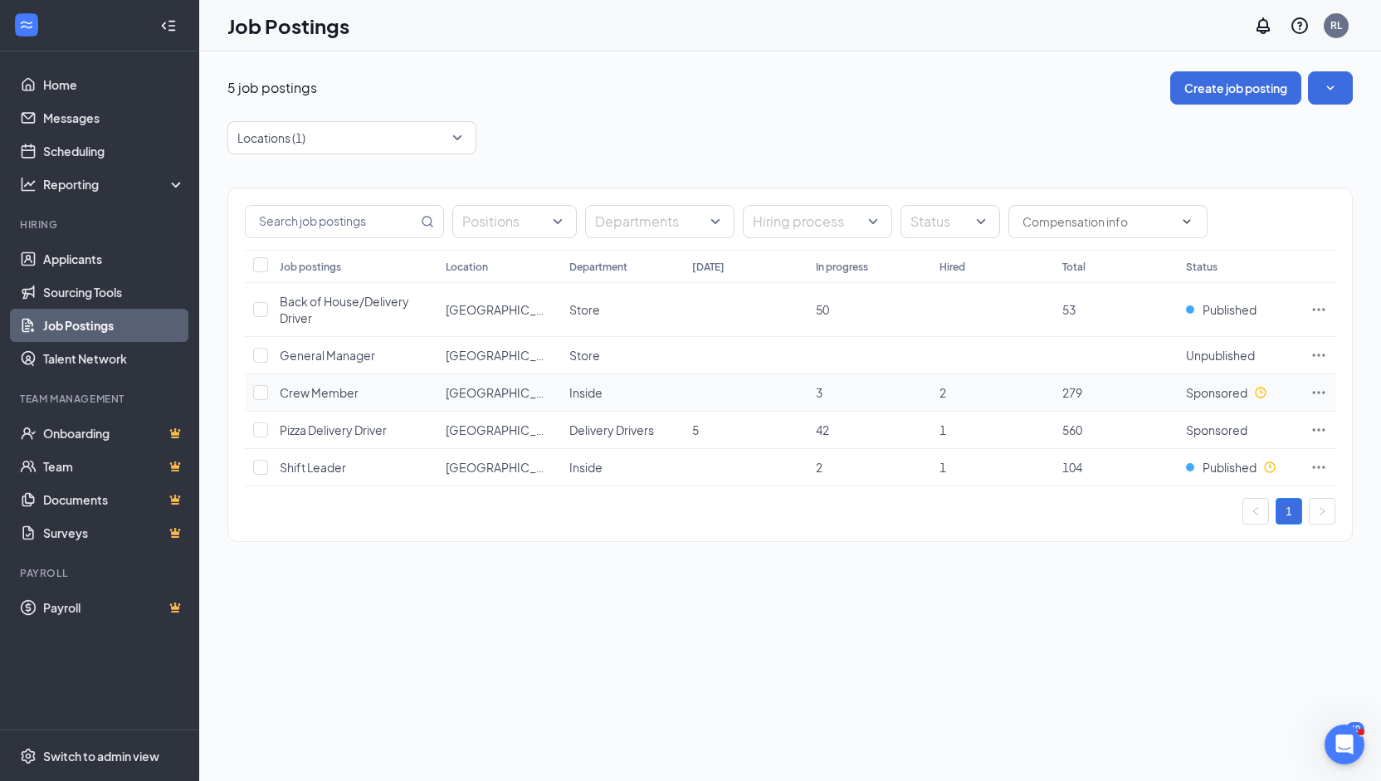
click at [1315, 387] on icon "Ellipses" at bounding box center [1318, 392] width 17 height 17
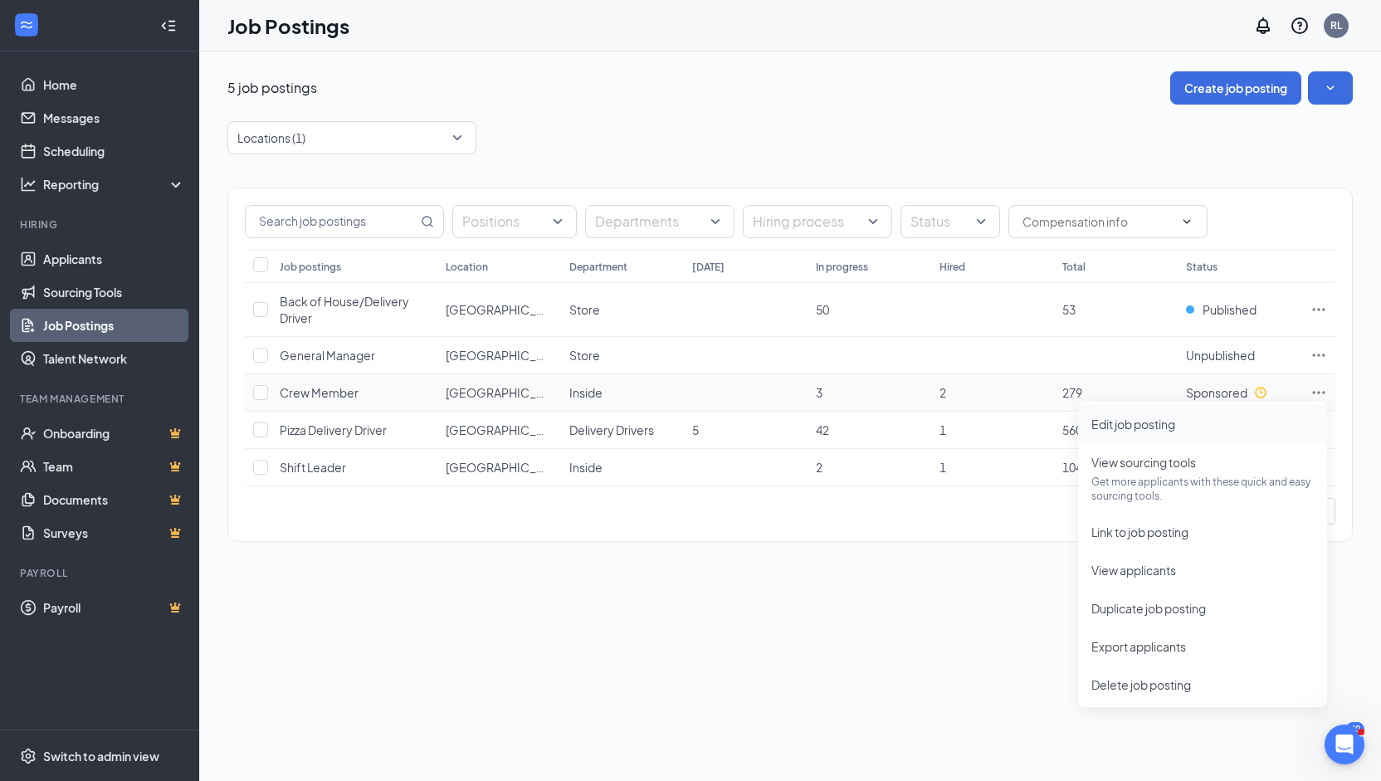
click at [1140, 421] on span "Edit job posting" at bounding box center [1133, 423] width 84 height 15
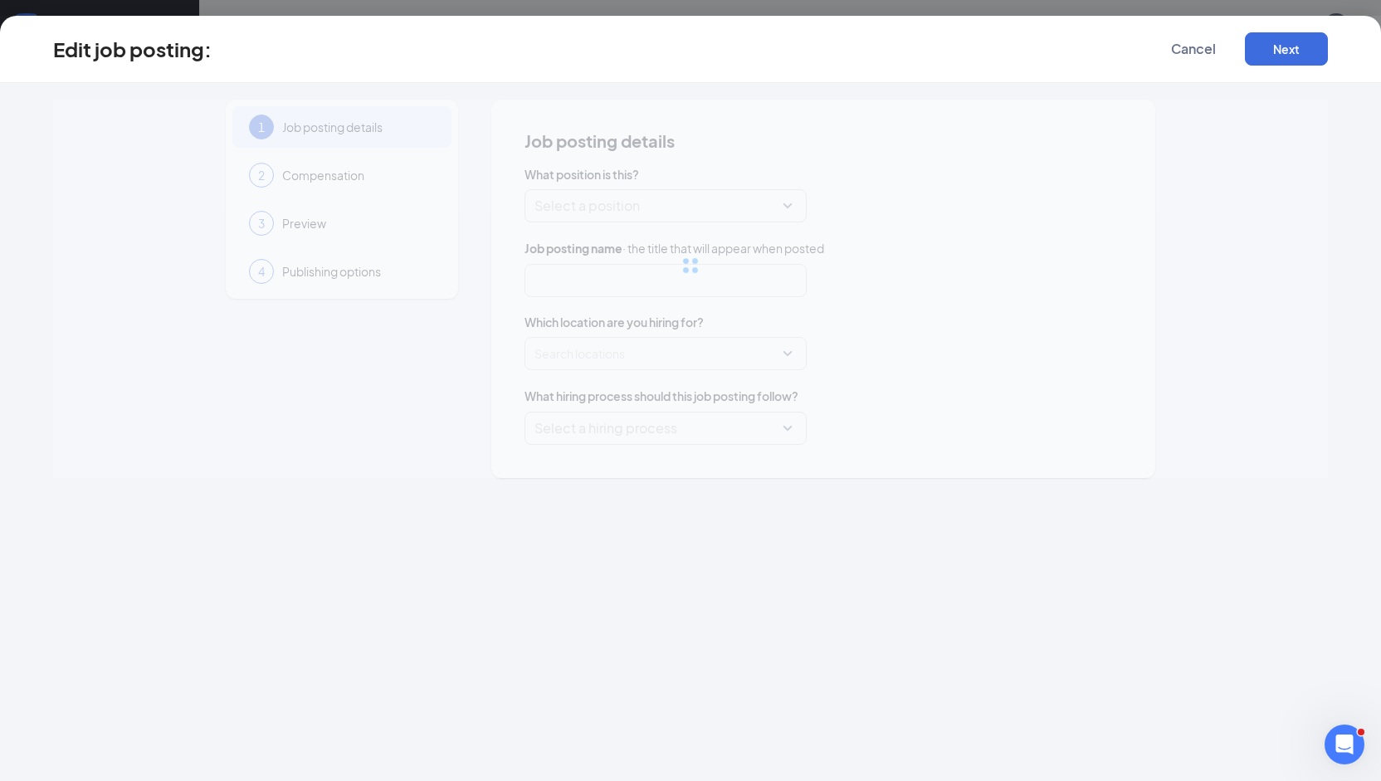
type input "Crew Member"
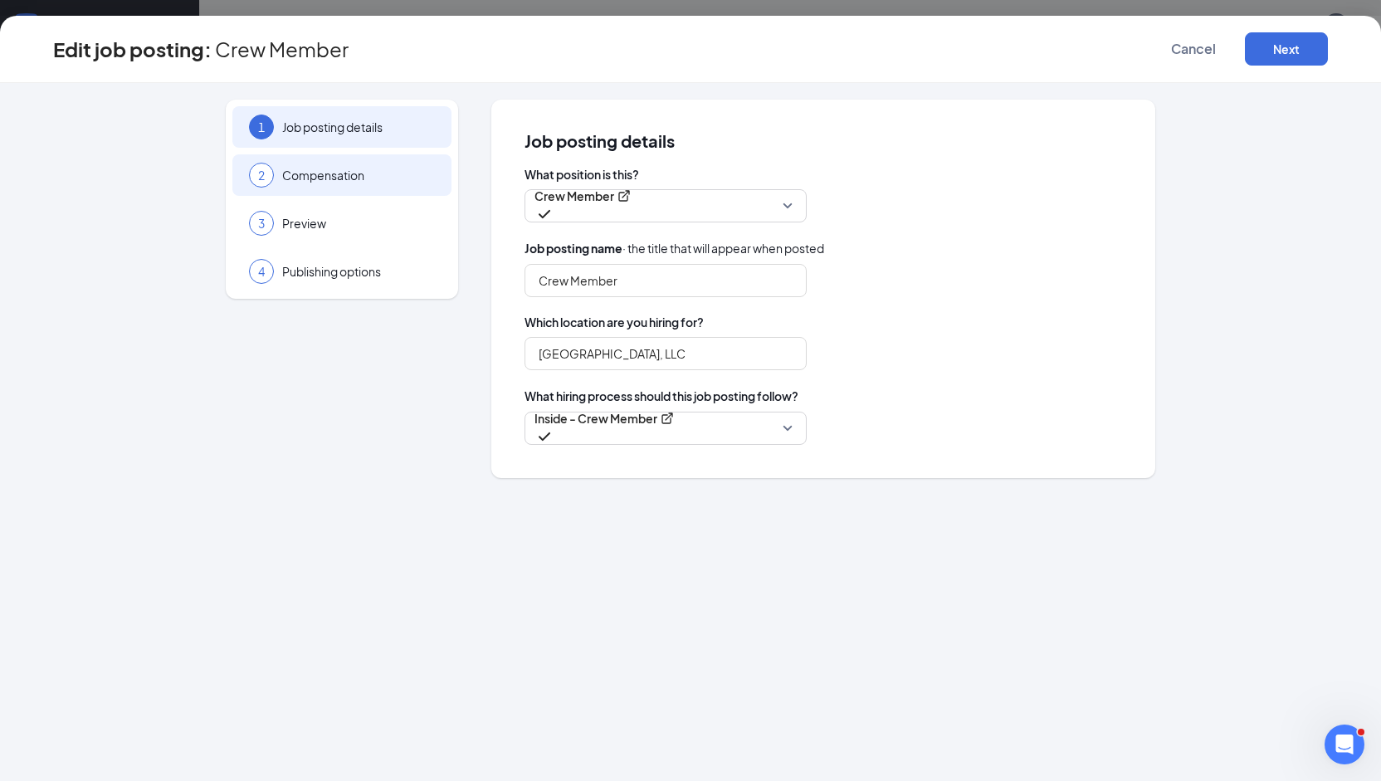
click at [350, 183] on div "2 Compensation" at bounding box center [341, 174] width 219 height 41
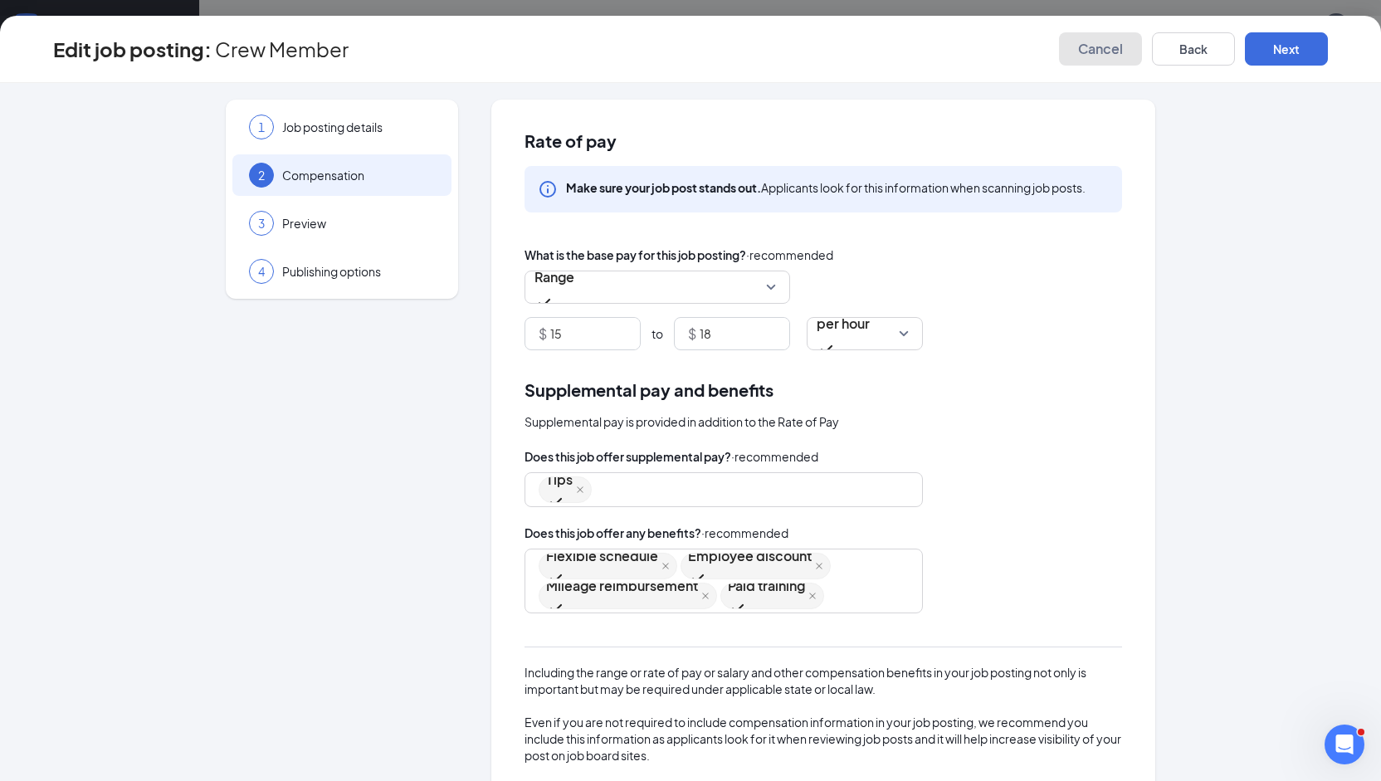
click at [1102, 58] on button "Cancel" at bounding box center [1100, 48] width 83 height 33
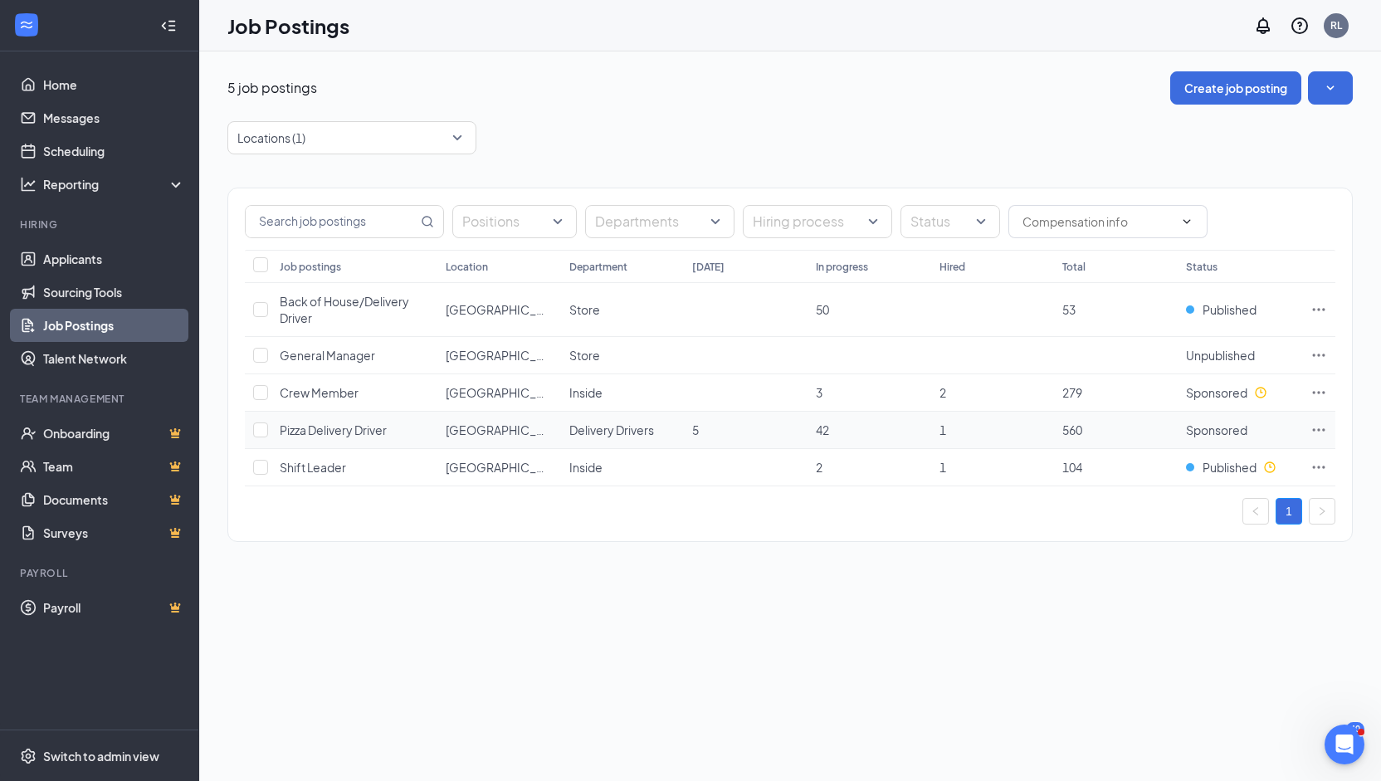
click at [1322, 426] on icon "Ellipses" at bounding box center [1318, 429] width 17 height 17
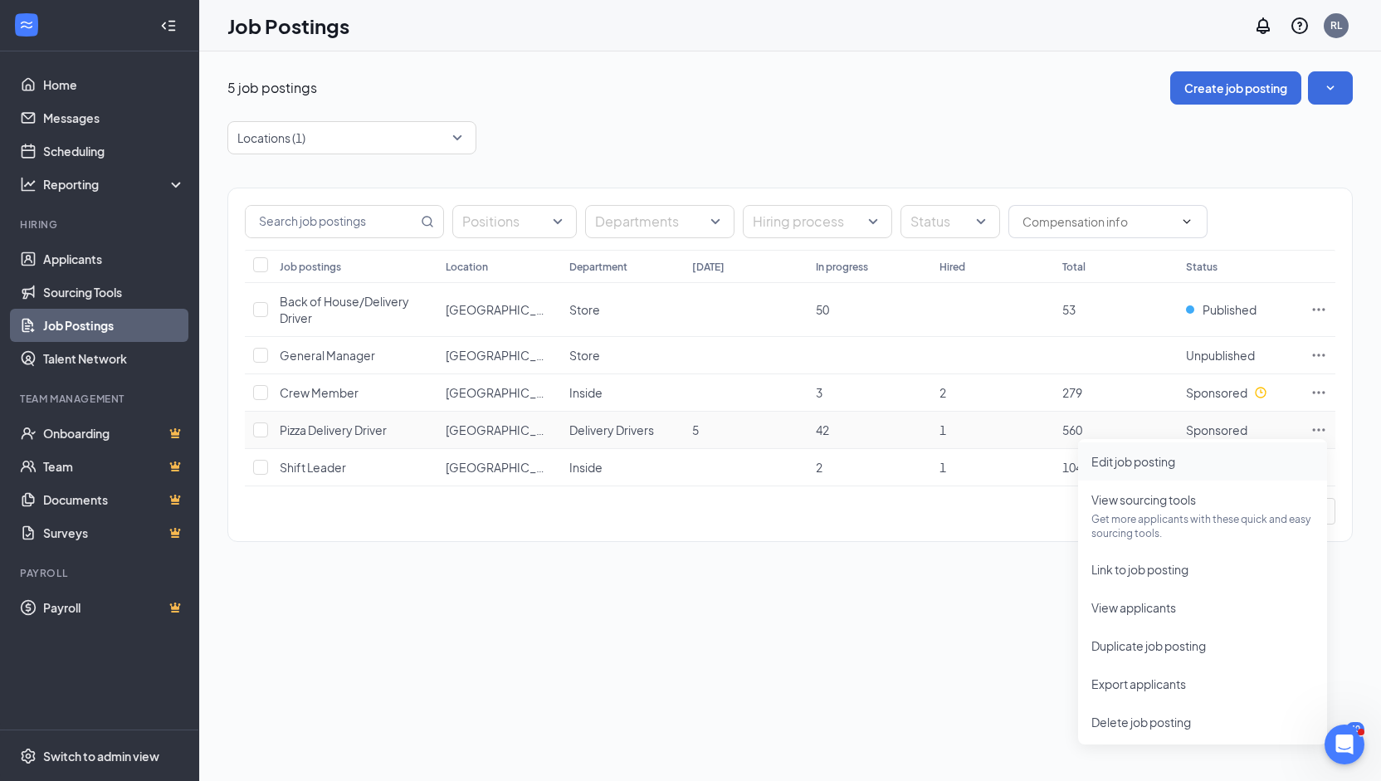
click at [1137, 459] on span "Edit job posting" at bounding box center [1133, 461] width 84 height 15
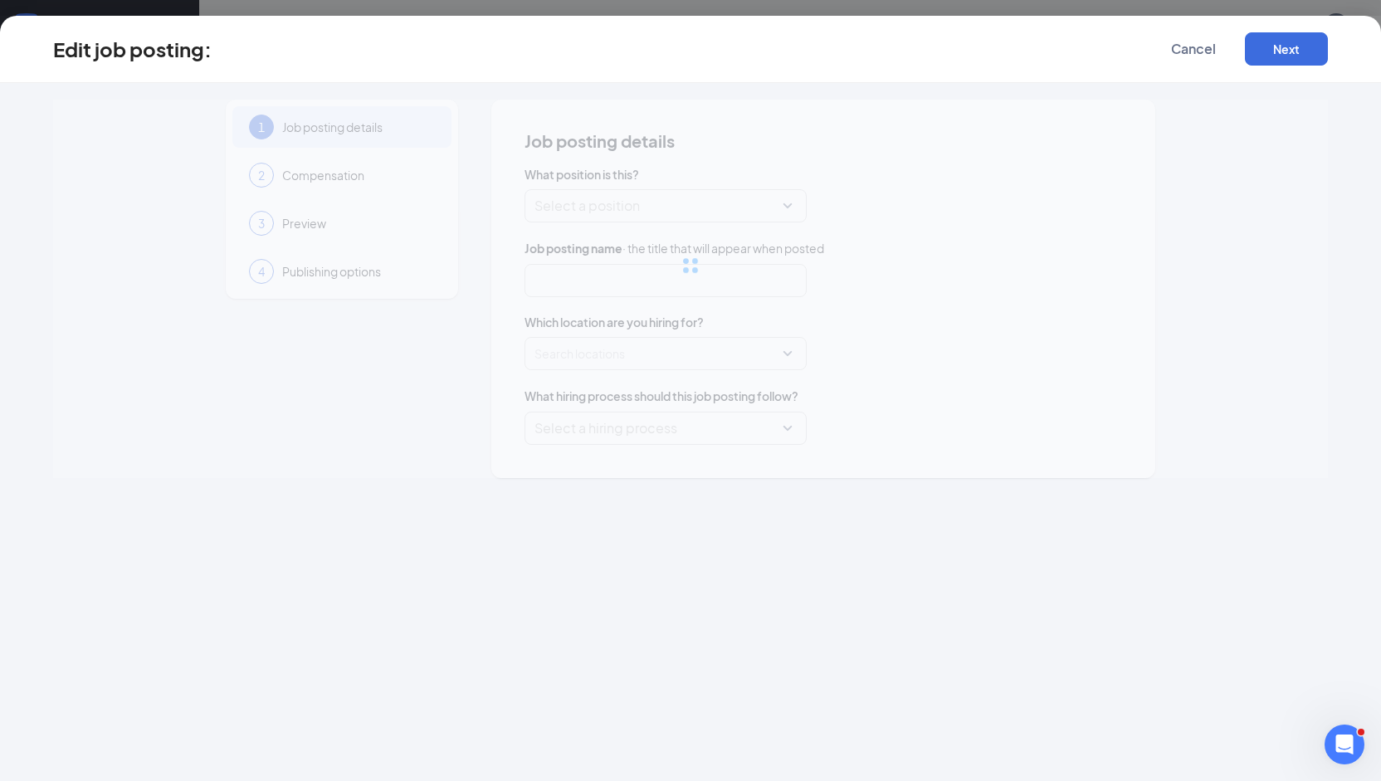
type input "Pizza Delivery Driver"
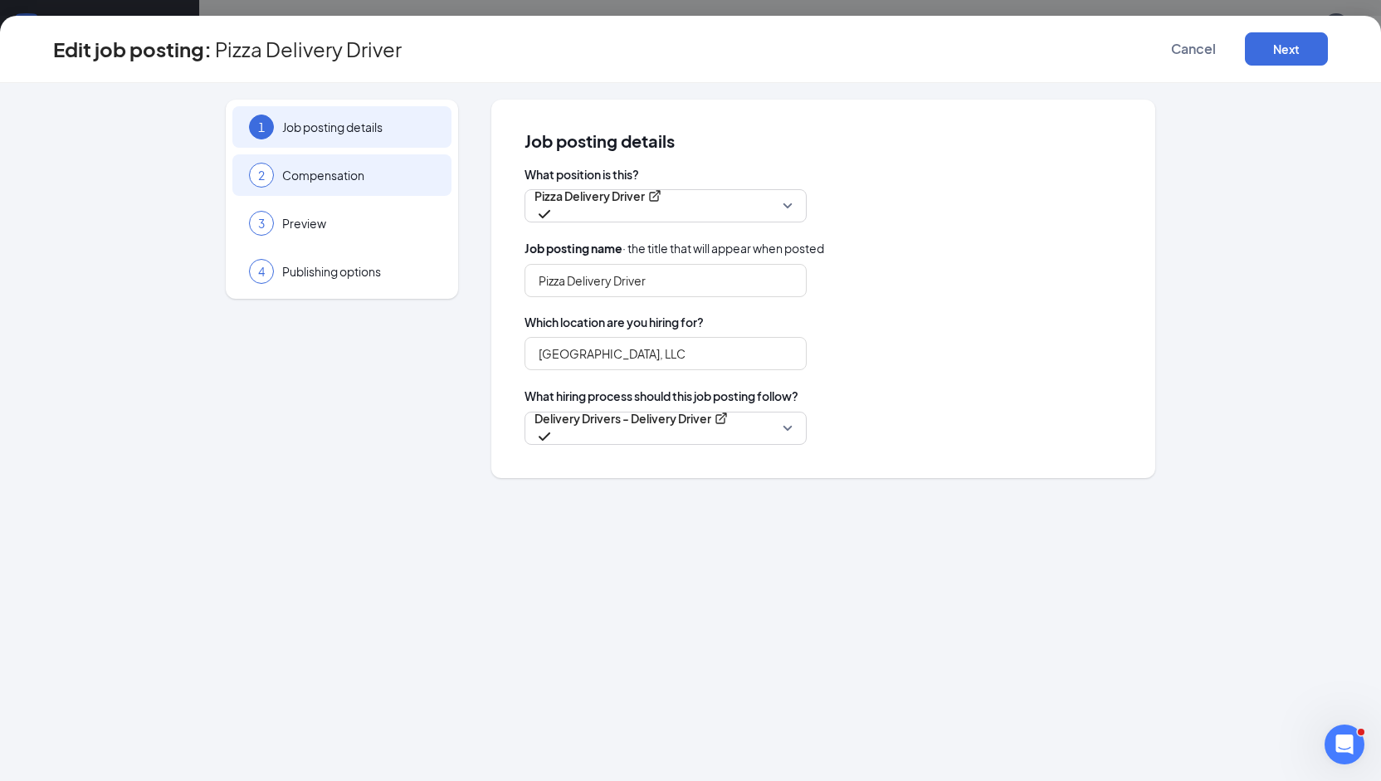
click at [335, 180] on span "Compensation" at bounding box center [358, 175] width 153 height 17
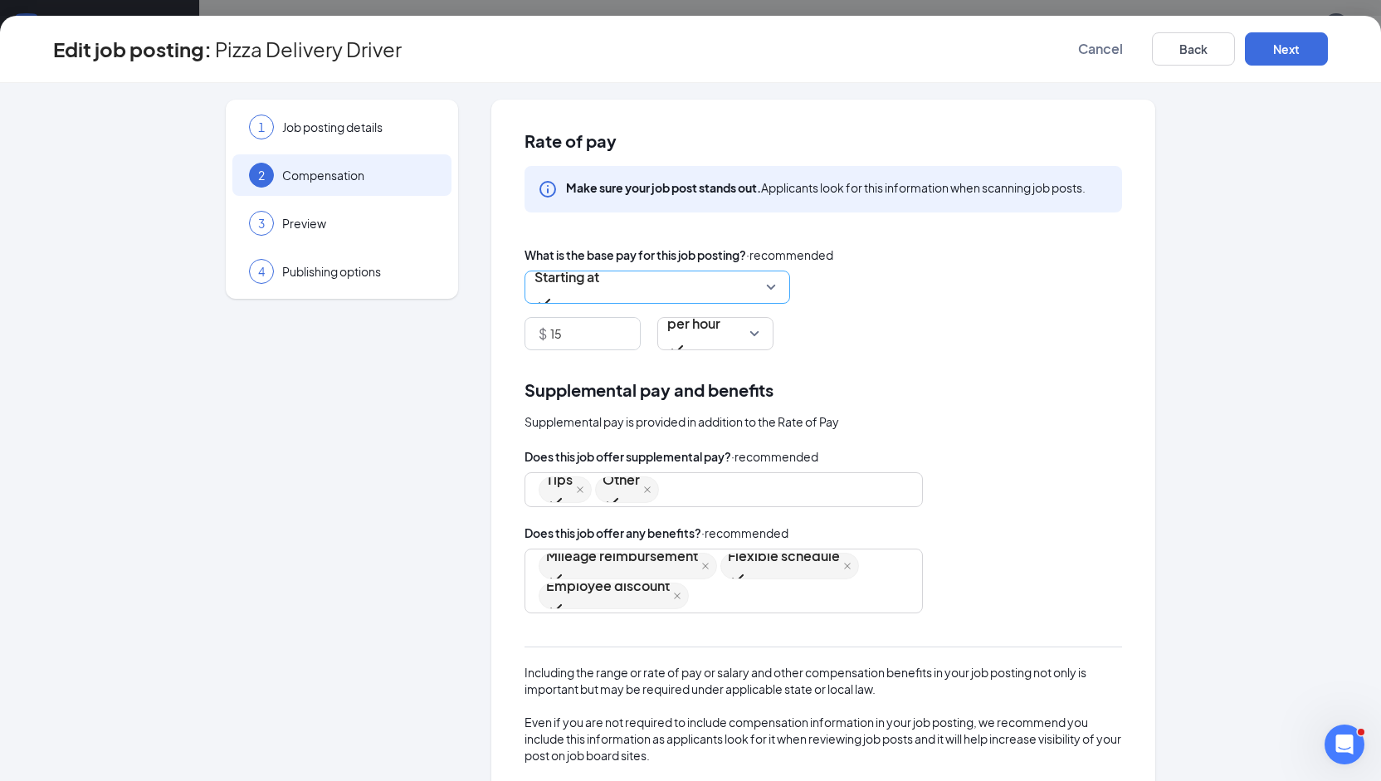
click at [599, 291] on span "Starting at" at bounding box center [566, 286] width 65 height 51
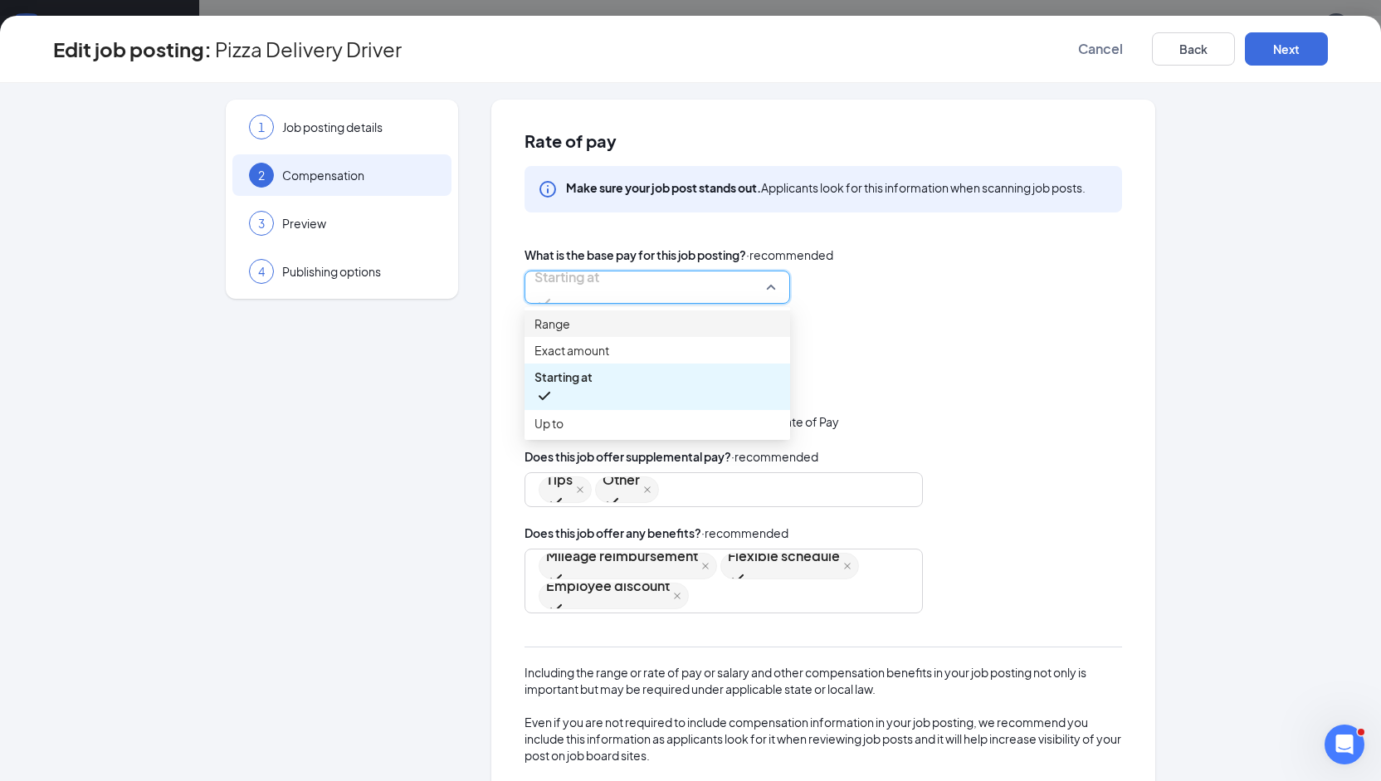
click at [611, 330] on span "Range" at bounding box center [657, 323] width 246 height 18
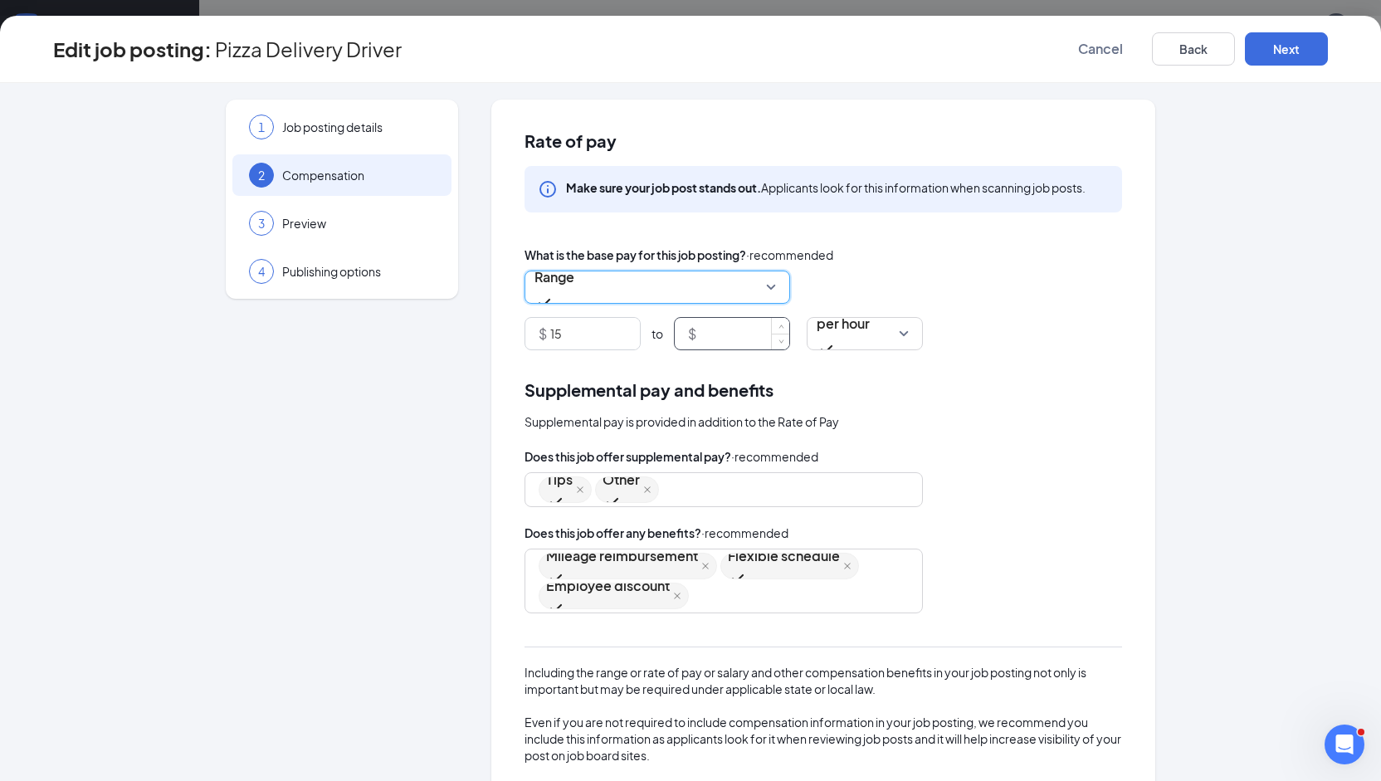
click at [699, 336] on input at bounding box center [744, 334] width 90 height 32
type input "17"
click at [1300, 56] on button "Next" at bounding box center [1285, 48] width 83 height 33
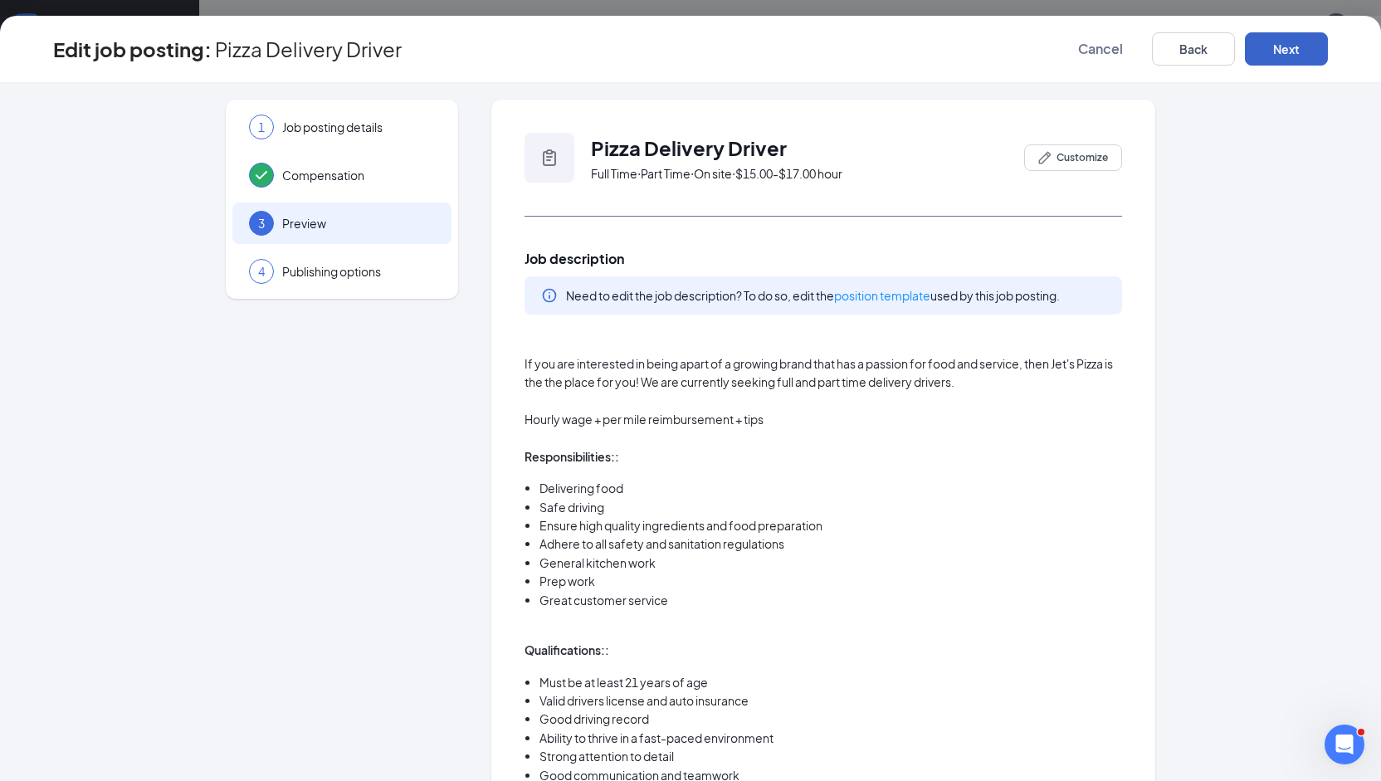
click at [1300, 56] on button "Next" at bounding box center [1285, 48] width 83 height 33
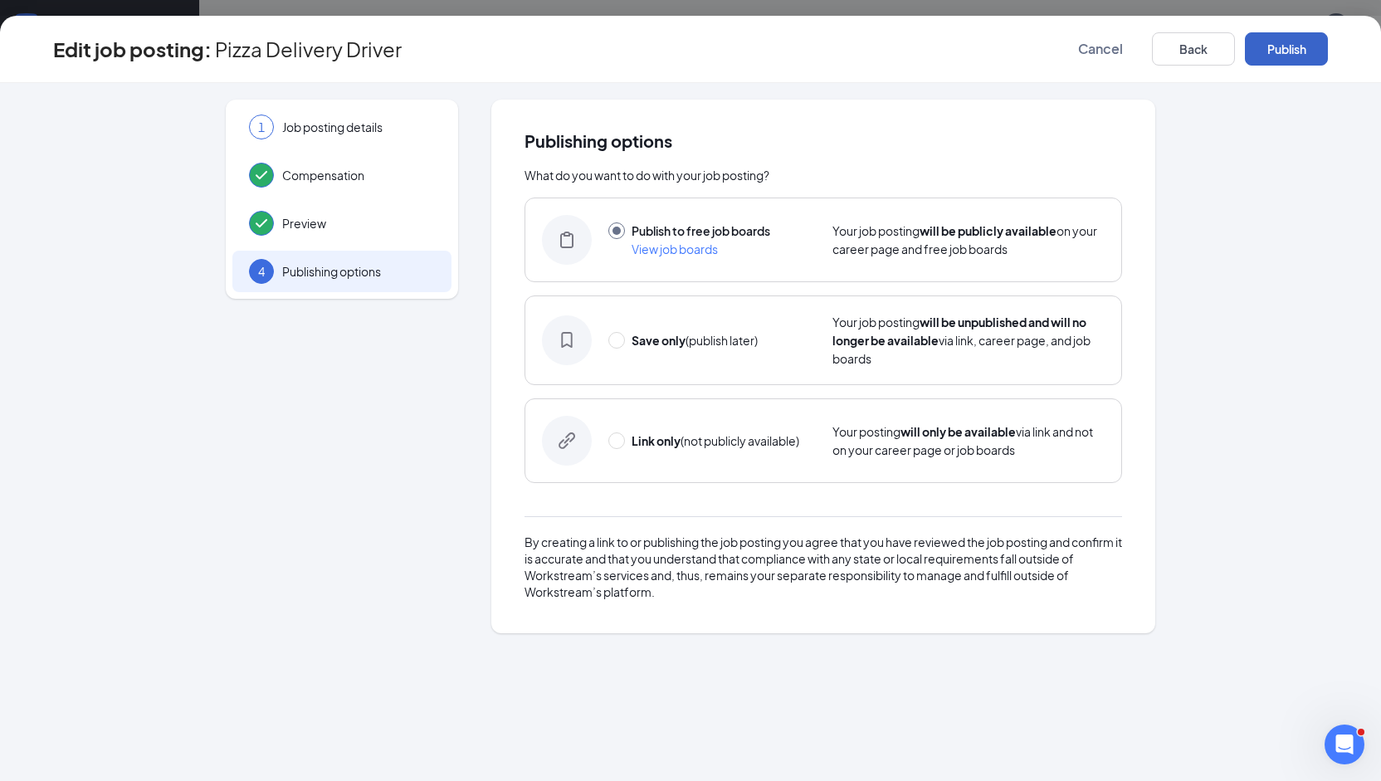
click at [1300, 56] on button "Publish" at bounding box center [1285, 48] width 83 height 33
